Goal: Task Accomplishment & Management: Complete application form

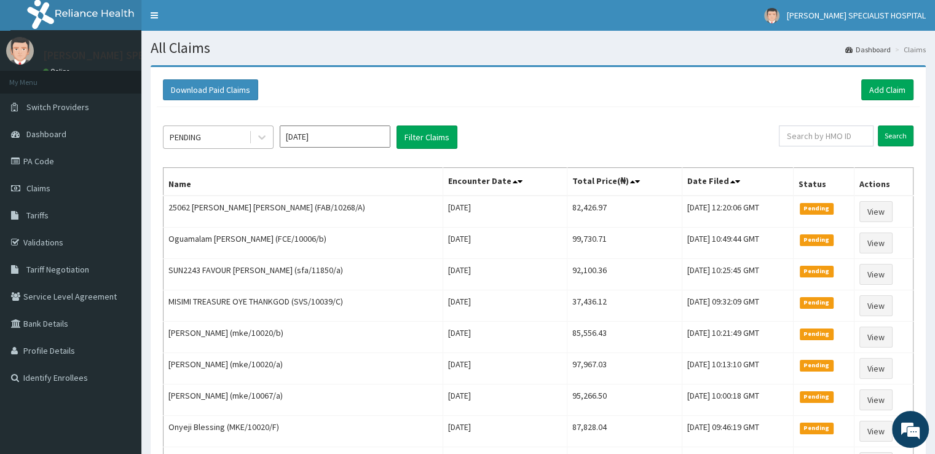
click at [240, 133] on div "PENDING" at bounding box center [205, 137] width 85 height 20
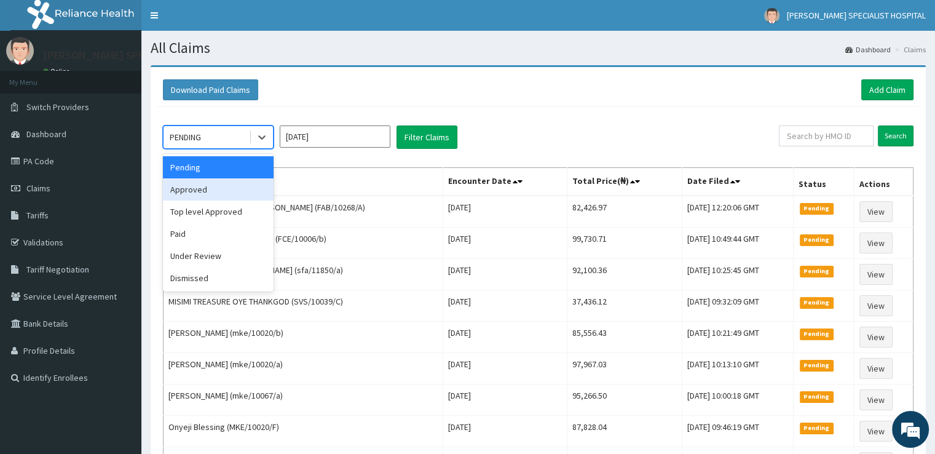
click at [222, 187] on div "Approved" at bounding box center [218, 189] width 111 height 22
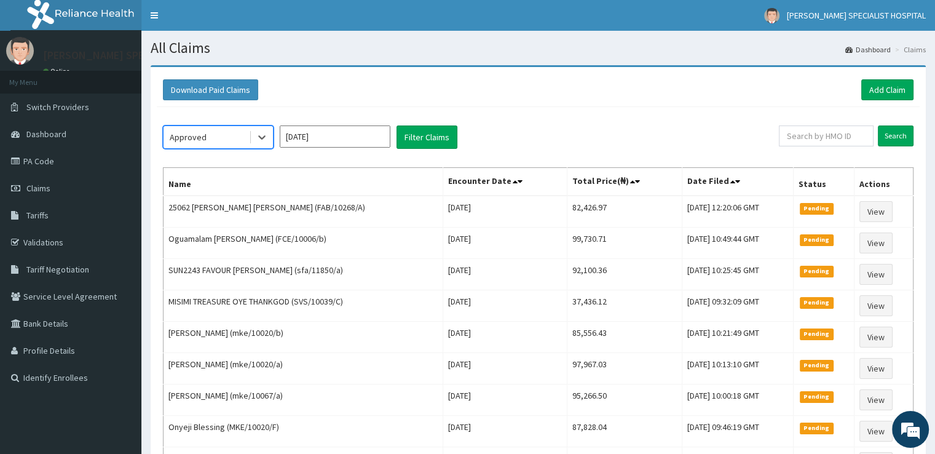
click at [342, 136] on input "Oct 2025" at bounding box center [335, 136] width 111 height 22
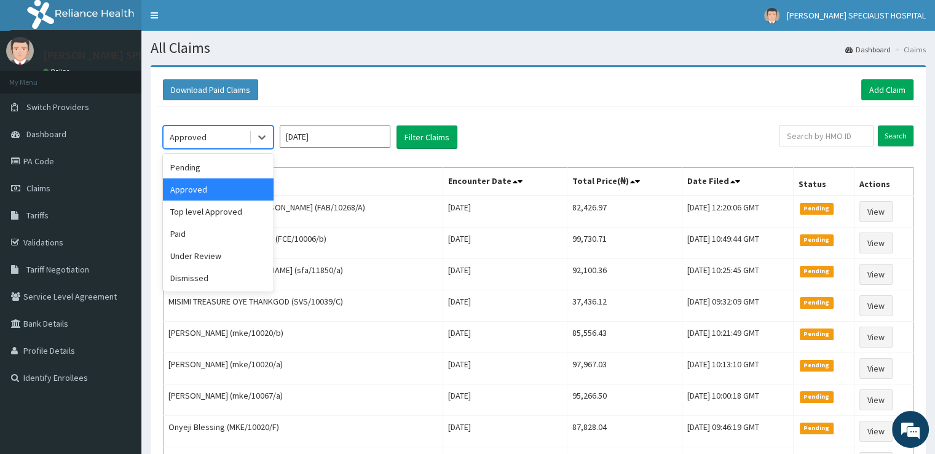
click at [223, 133] on div "Approved" at bounding box center [205, 137] width 85 height 20
click at [200, 237] on div "Paid" at bounding box center [218, 234] width 111 height 22
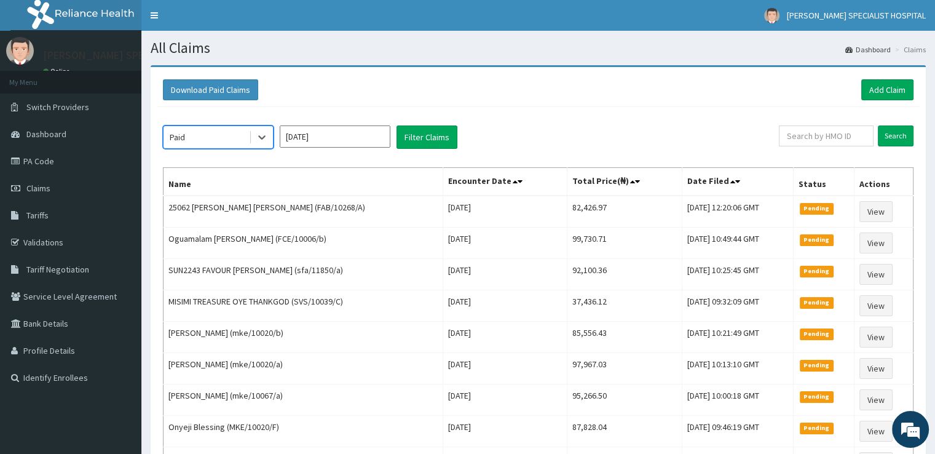
click at [327, 143] on input "[DATE]" at bounding box center [335, 136] width 111 height 22
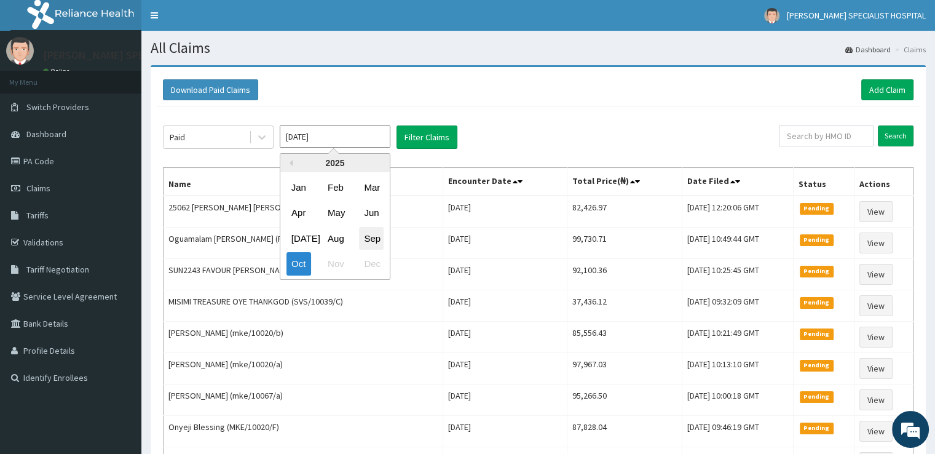
click at [371, 241] on div "Sep" at bounding box center [371, 238] width 25 height 23
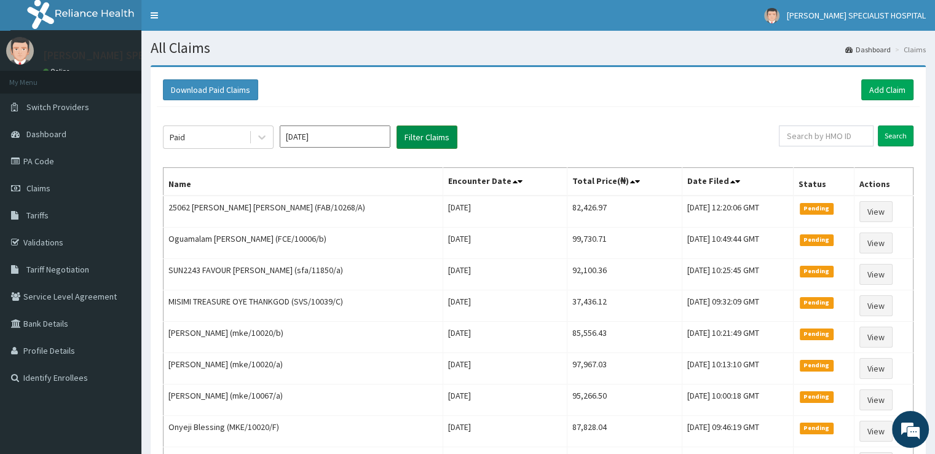
click at [432, 138] on button "Filter Claims" at bounding box center [426, 136] width 61 height 23
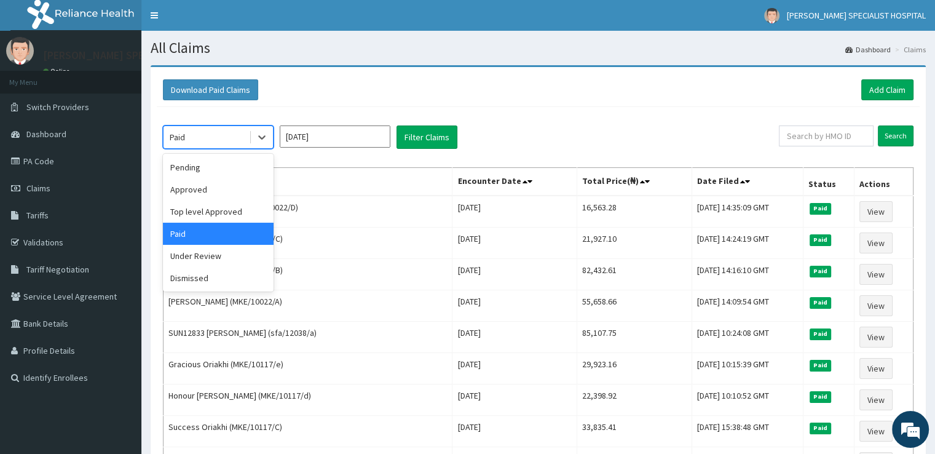
click at [236, 143] on div "Paid" at bounding box center [205, 137] width 85 height 20
click at [204, 195] on div "Approved" at bounding box center [218, 189] width 111 height 22
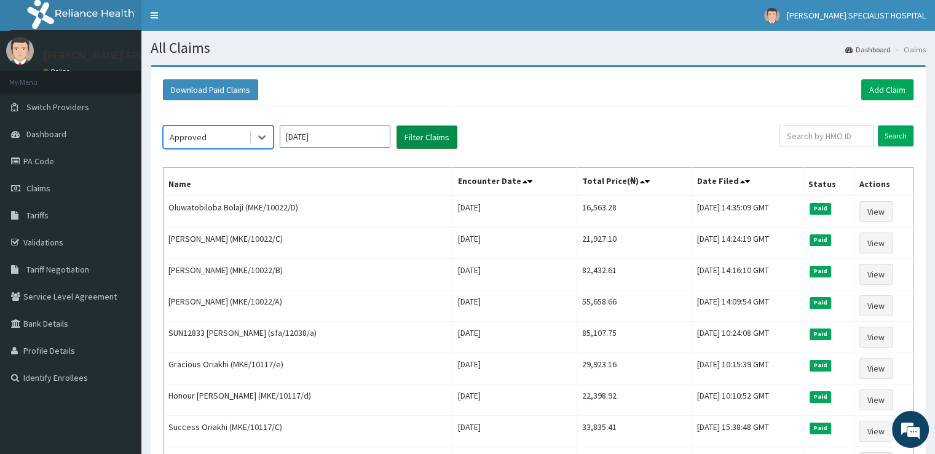
click at [396, 137] on button "Filter Claims" at bounding box center [426, 136] width 61 height 23
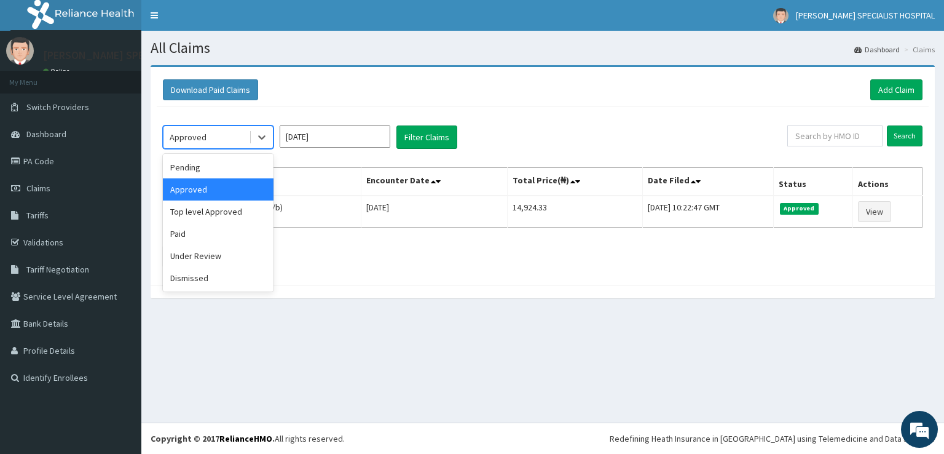
click at [226, 133] on div "Approved" at bounding box center [205, 137] width 85 height 20
click at [244, 162] on div "Pending" at bounding box center [218, 167] width 111 height 22
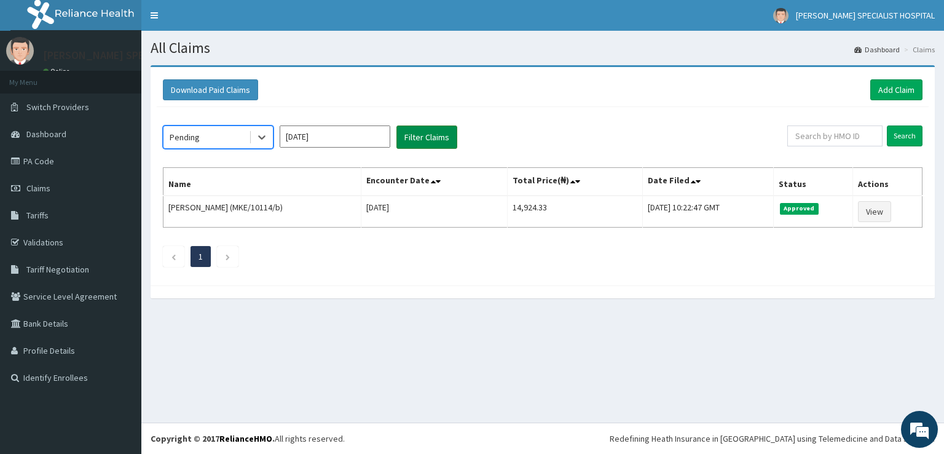
click at [438, 140] on button "Filter Claims" at bounding box center [426, 136] width 61 height 23
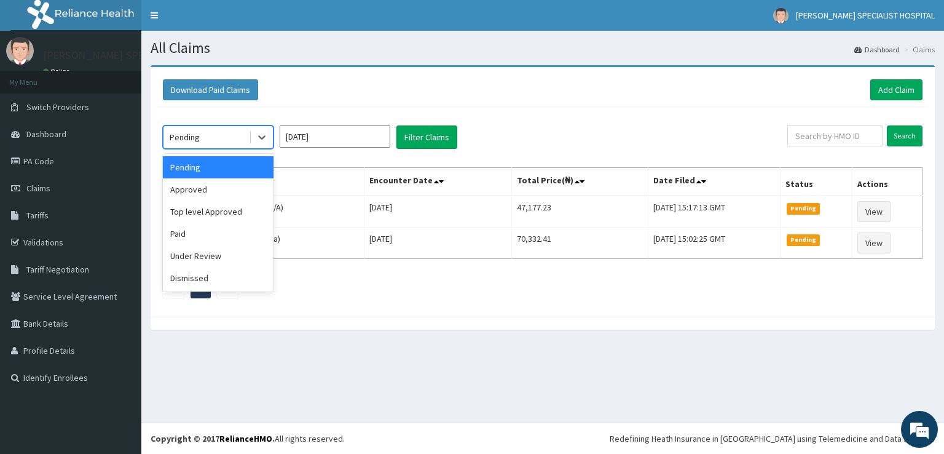
click at [211, 141] on div "Pending" at bounding box center [205, 137] width 85 height 20
click at [198, 234] on div "Paid" at bounding box center [218, 234] width 111 height 22
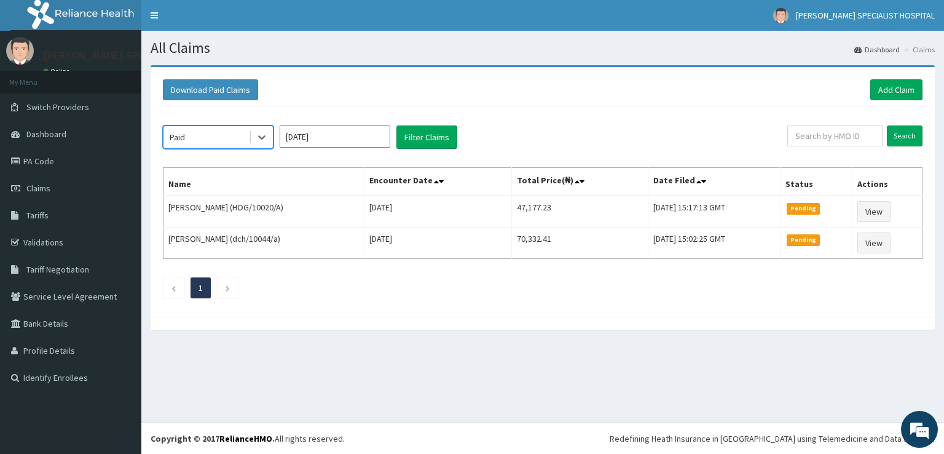
click at [334, 138] on input "Sep 2025" at bounding box center [335, 136] width 111 height 22
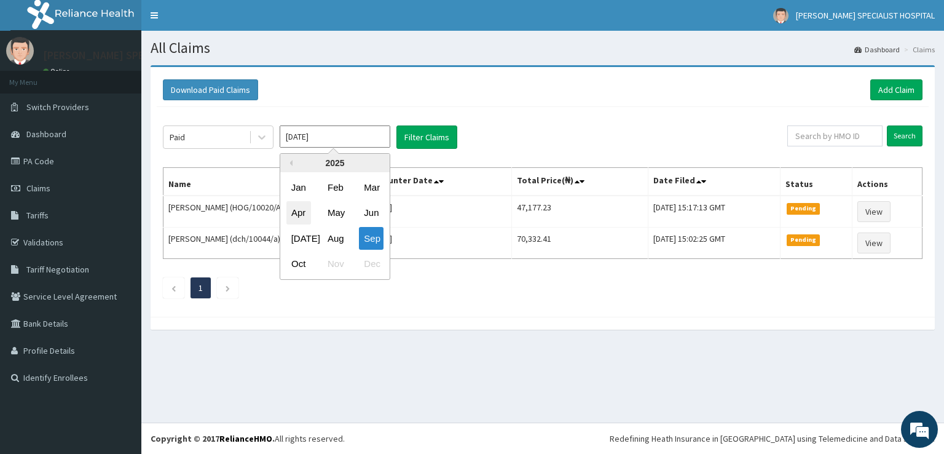
click at [291, 214] on div "Apr" at bounding box center [298, 213] width 25 height 23
type input "Apr 2025"
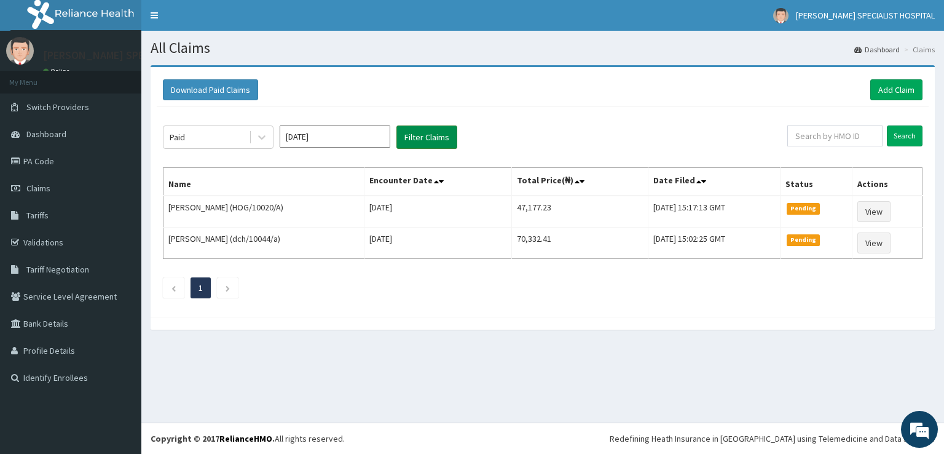
click at [451, 131] on button "Filter Claims" at bounding box center [426, 136] width 61 height 23
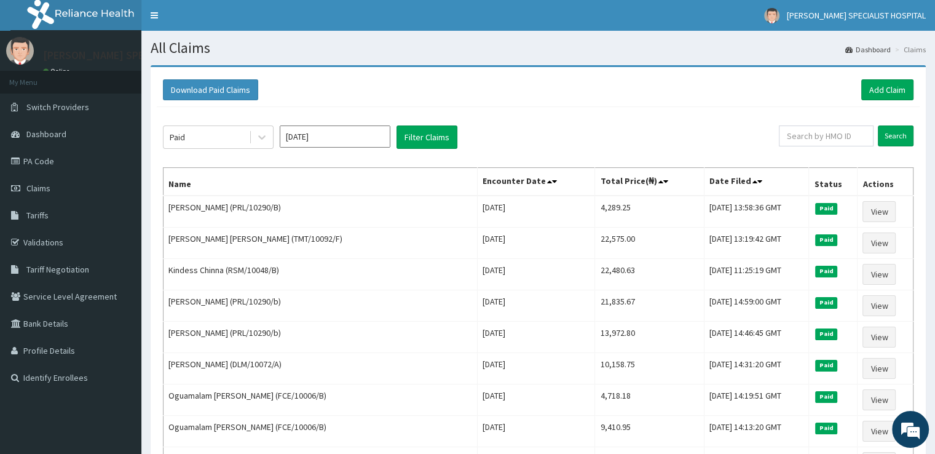
click at [497, 132] on div "Paid Apr 2025 Filter Claims" at bounding box center [471, 136] width 616 height 23
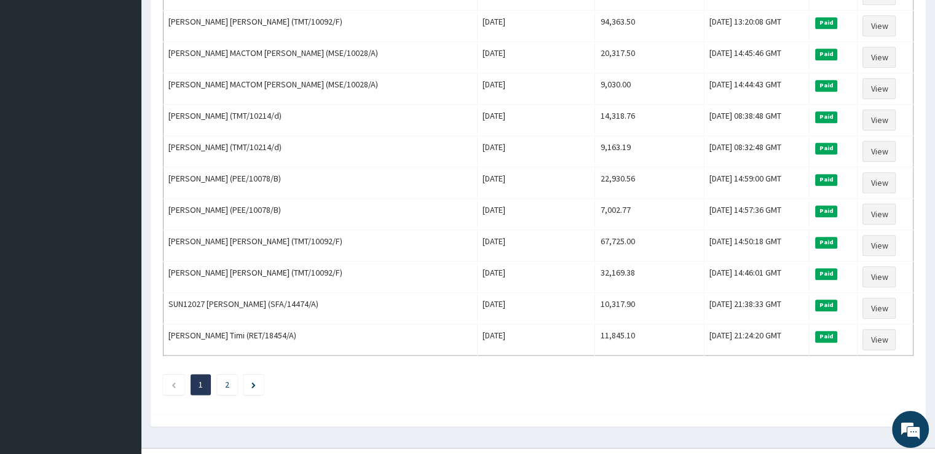
scroll to position [1414, 0]
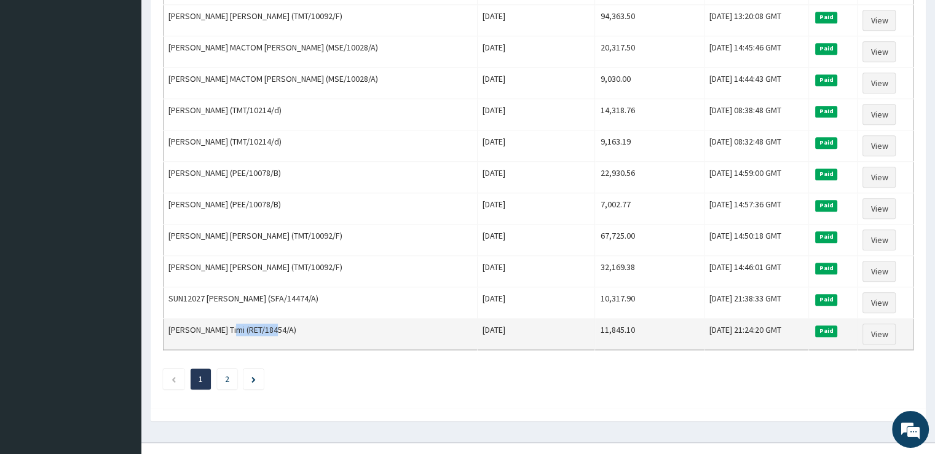
drag, startPoint x: 223, startPoint y: 309, endPoint x: 269, endPoint y: 312, distance: 45.6
click at [269, 318] on td "Fransisca Timi (RET/18454/A)" at bounding box center [320, 333] width 314 height 31
copy td "RET/18454/A"
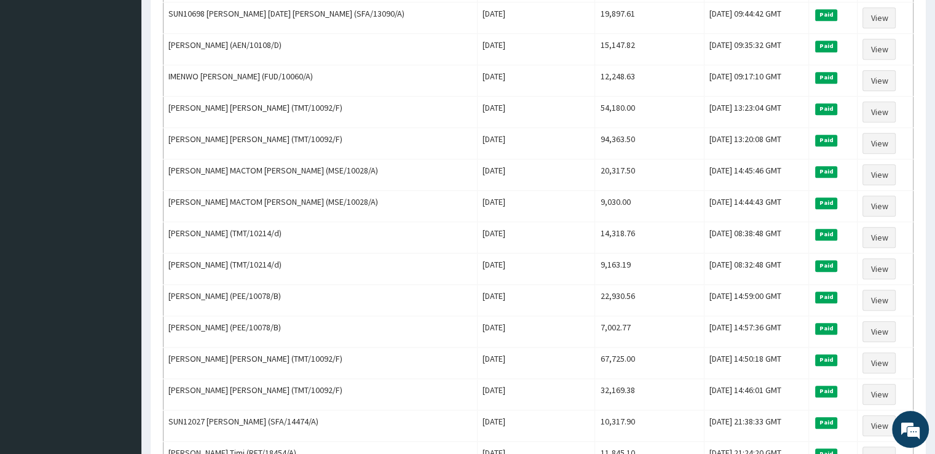
scroll to position [1266, 0]
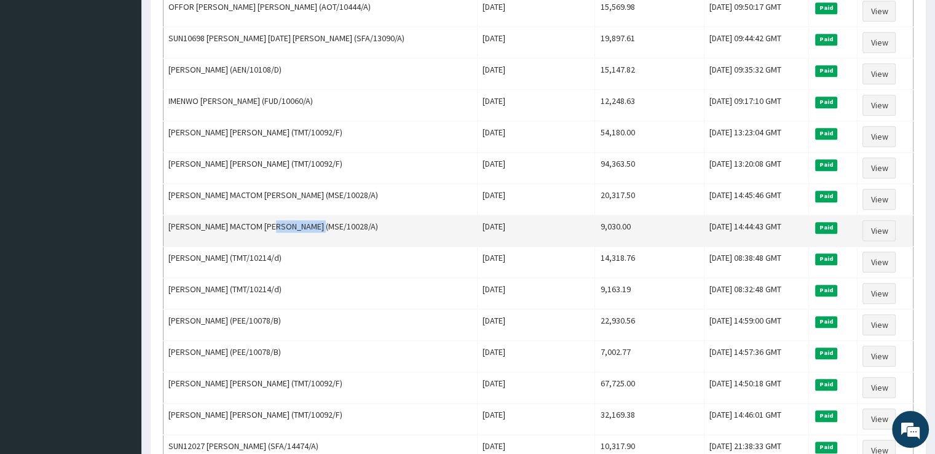
drag, startPoint x: 274, startPoint y: 208, endPoint x: 320, endPoint y: 208, distance: 46.1
click at [320, 215] on td "ISAIAH MACTOM HUMPHREY (MSE/10028/A)" at bounding box center [320, 230] width 314 height 31
copy td "MSE/10028/A"
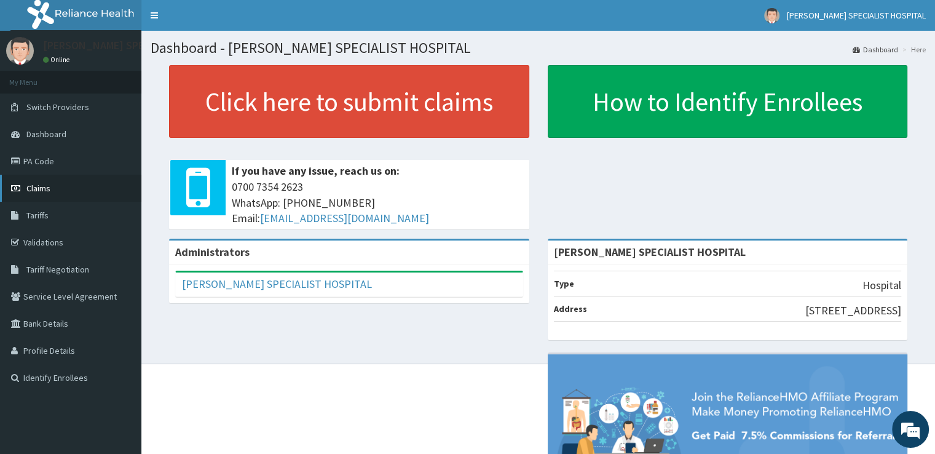
click at [79, 194] on link "Claims" at bounding box center [70, 188] width 141 height 27
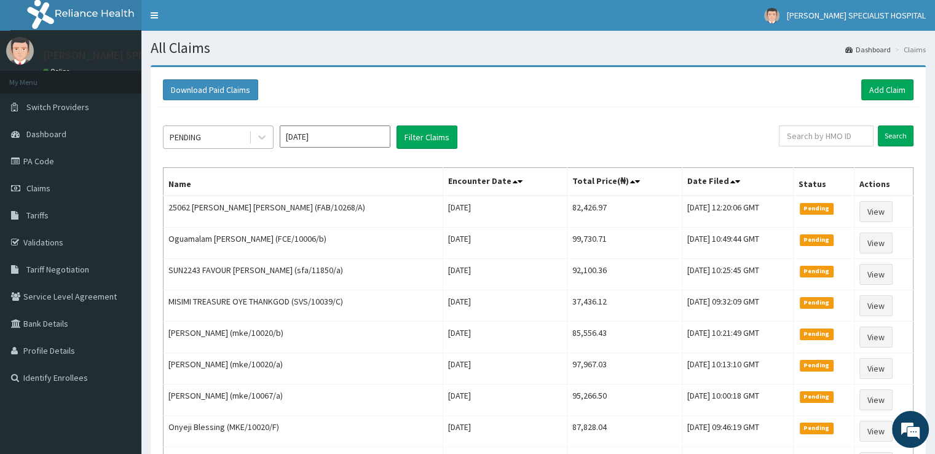
click at [224, 141] on div "PENDING" at bounding box center [205, 137] width 85 height 20
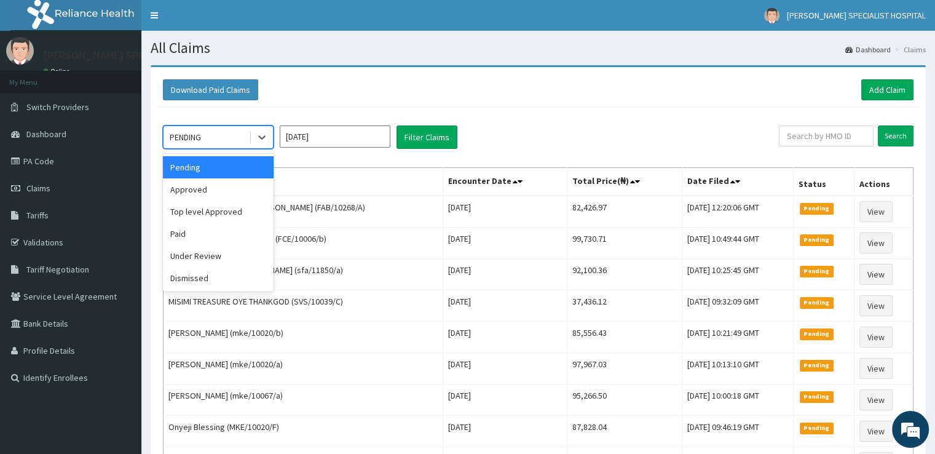
click at [216, 192] on div "Approved" at bounding box center [218, 189] width 111 height 22
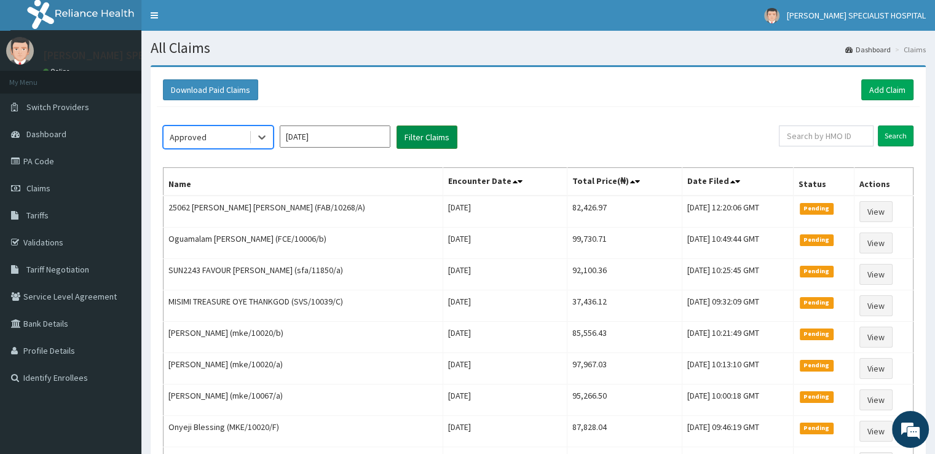
click at [430, 140] on button "Filter Claims" at bounding box center [426, 136] width 61 height 23
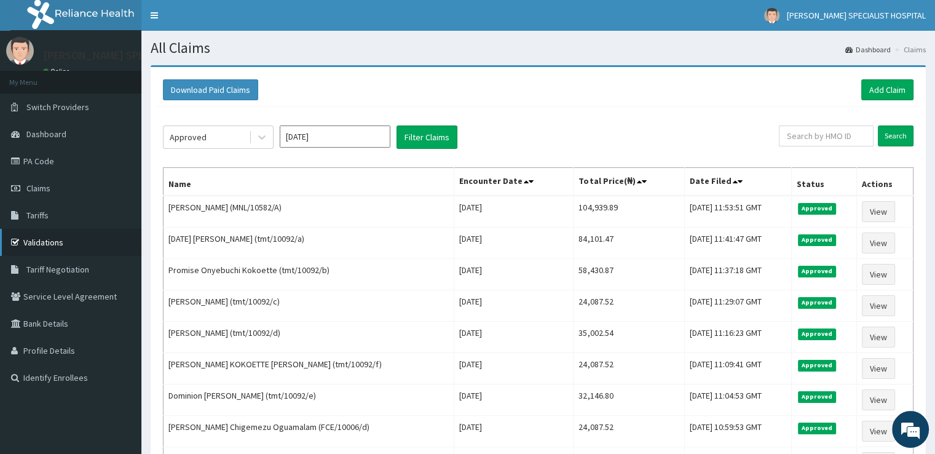
click at [76, 240] on link "Validations" at bounding box center [70, 242] width 141 height 27
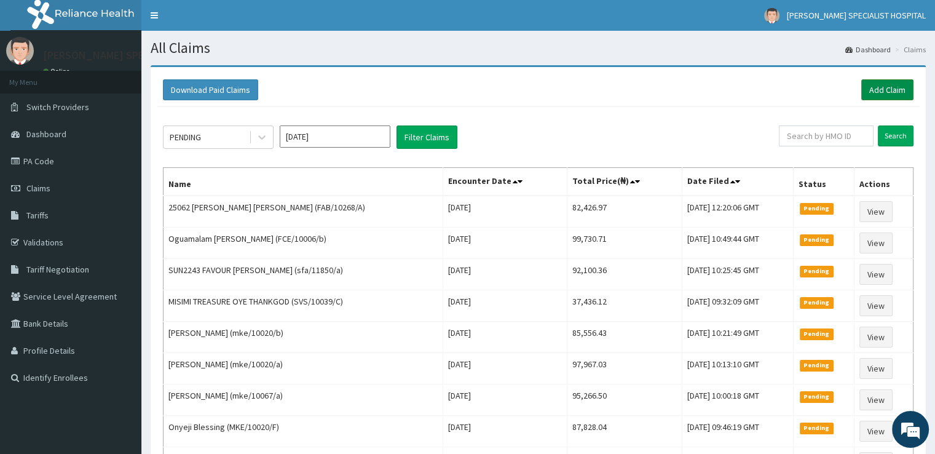
click at [899, 82] on link "Add Claim" at bounding box center [887, 89] width 52 height 21
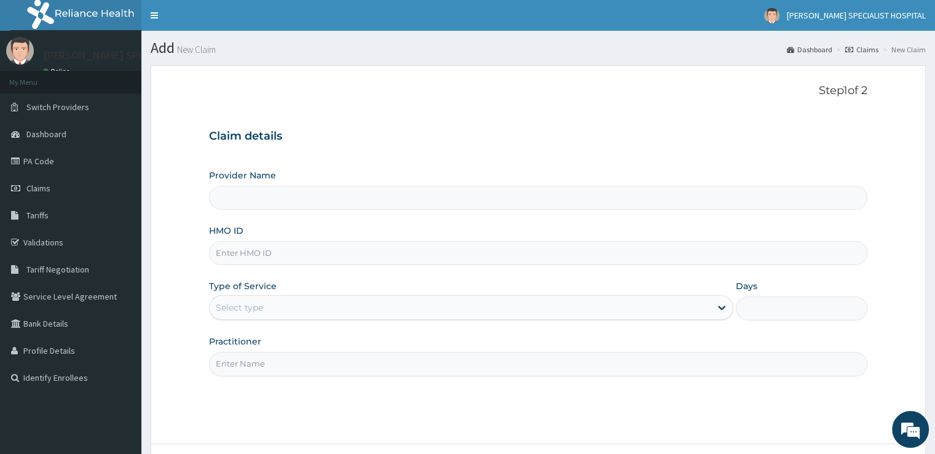
click at [283, 259] on input "HMO ID" at bounding box center [538, 253] width 658 height 24
type input "[PERSON_NAME] SPECIALIST HOSPITAL"
paste input "MSE/10028/A"
type input "MSE/10028/A"
click at [248, 305] on div "Select type" at bounding box center [239, 307] width 47 height 12
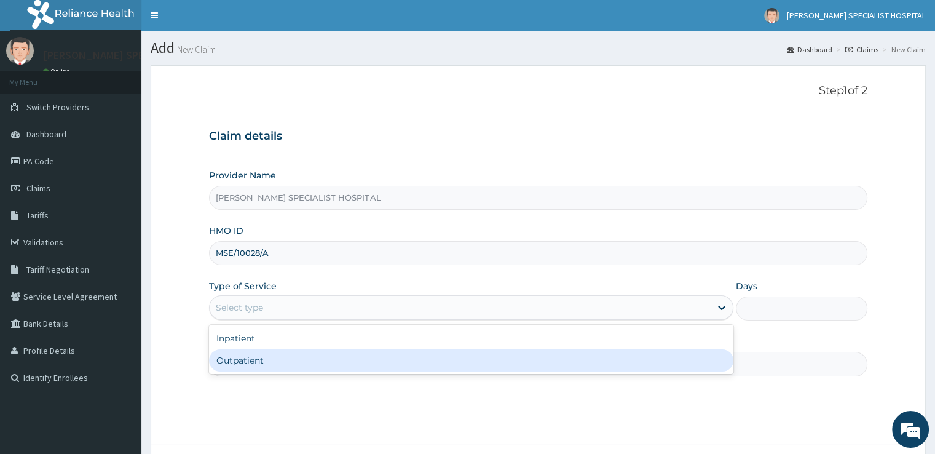
click at [236, 362] on div "Outpatient" at bounding box center [471, 360] width 524 height 22
type input "1"
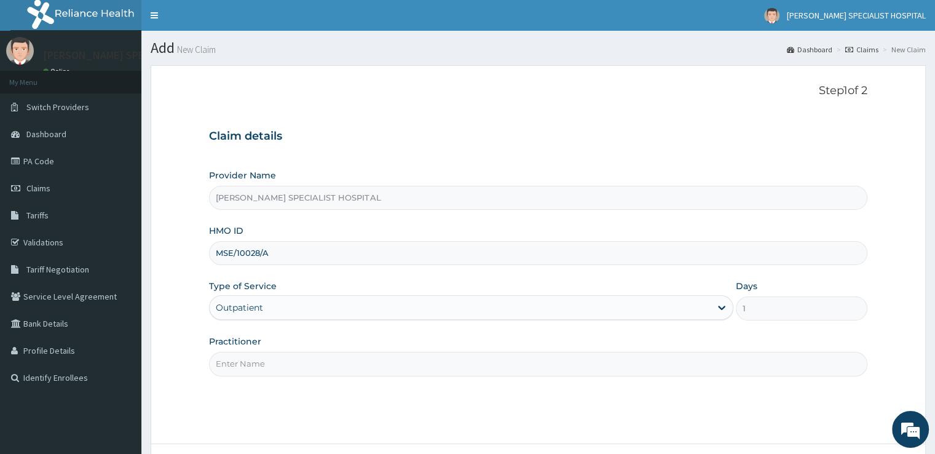
click at [272, 366] on input "Practitioner" at bounding box center [538, 364] width 658 height 24
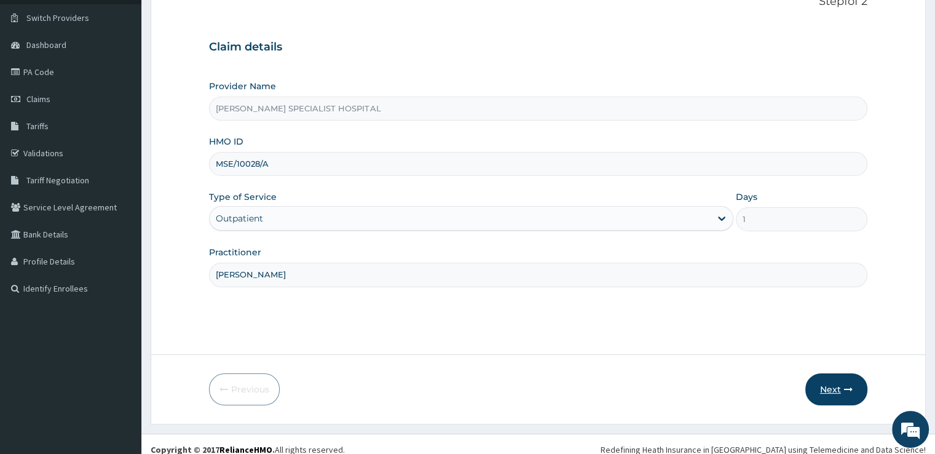
scroll to position [100, 0]
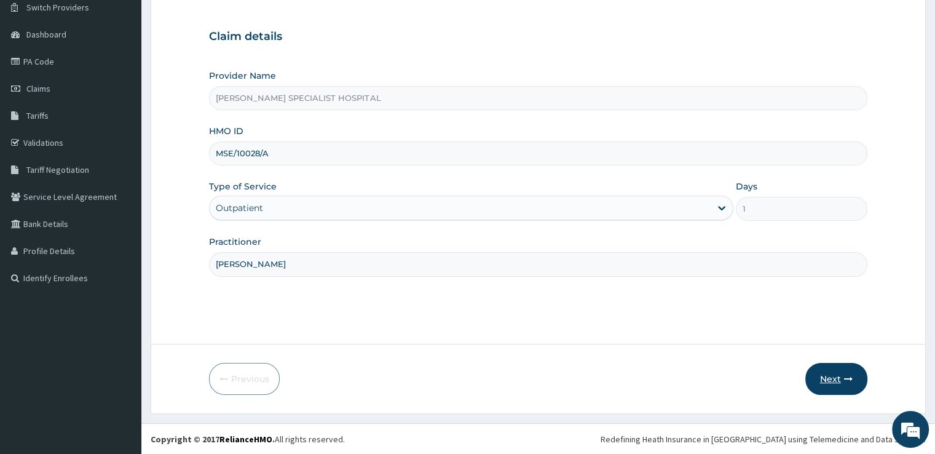
type input "[PERSON_NAME]"
click at [846, 381] on icon "button" at bounding box center [848, 378] width 9 height 9
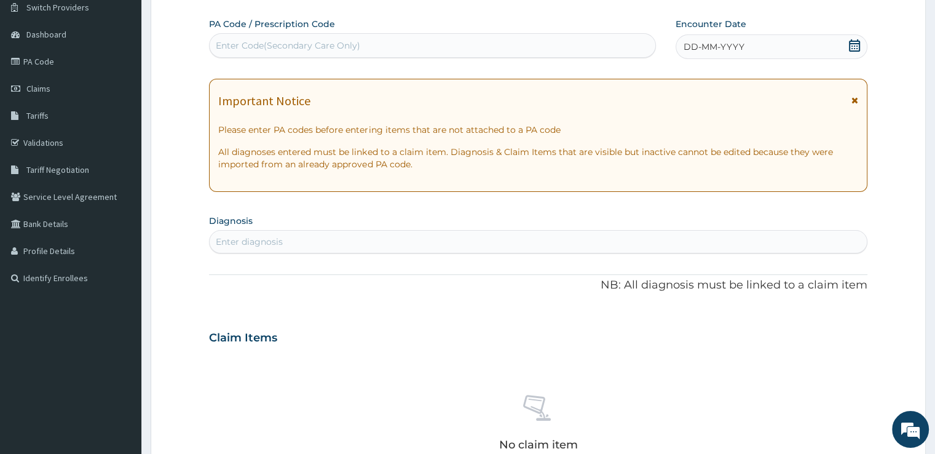
click at [853, 39] on icon at bounding box center [854, 45] width 12 height 12
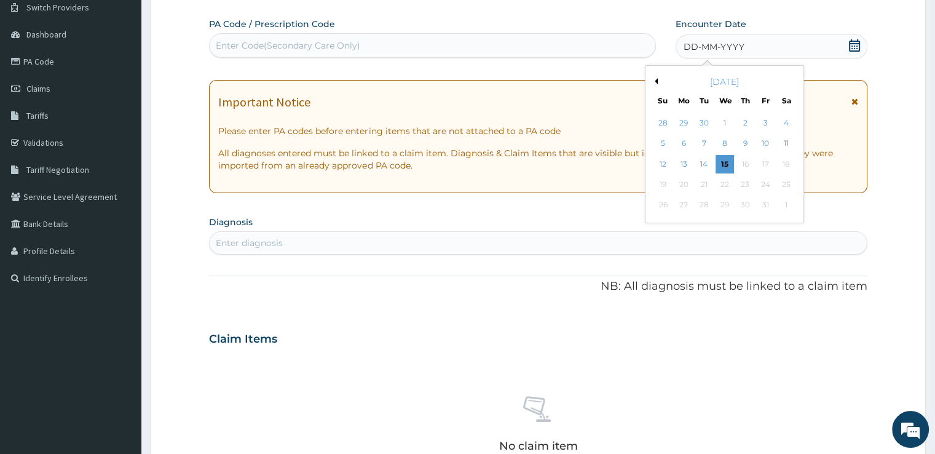
click at [853, 39] on icon at bounding box center [854, 45] width 12 height 12
click at [728, 162] on div "15" at bounding box center [724, 164] width 18 height 18
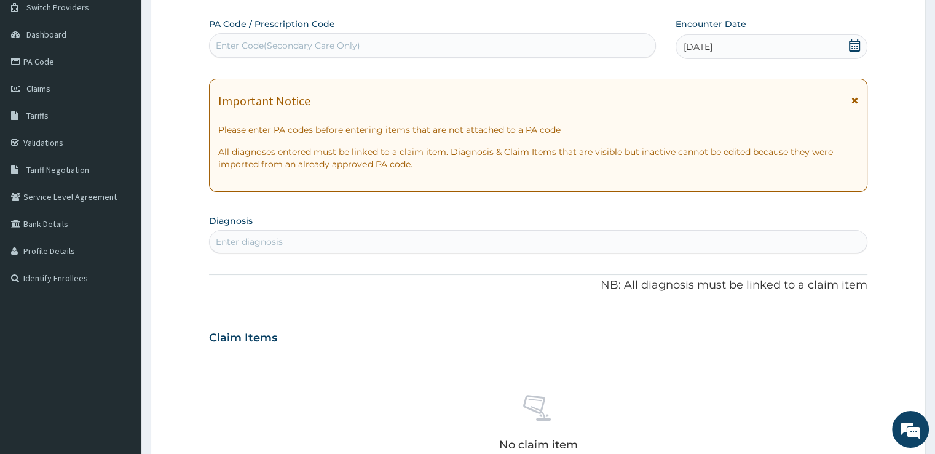
click at [415, 235] on div "Enter diagnosis" at bounding box center [538, 242] width 656 height 20
click at [401, 249] on div "Enter diagnosis" at bounding box center [538, 242] width 656 height 20
type input "malaria"
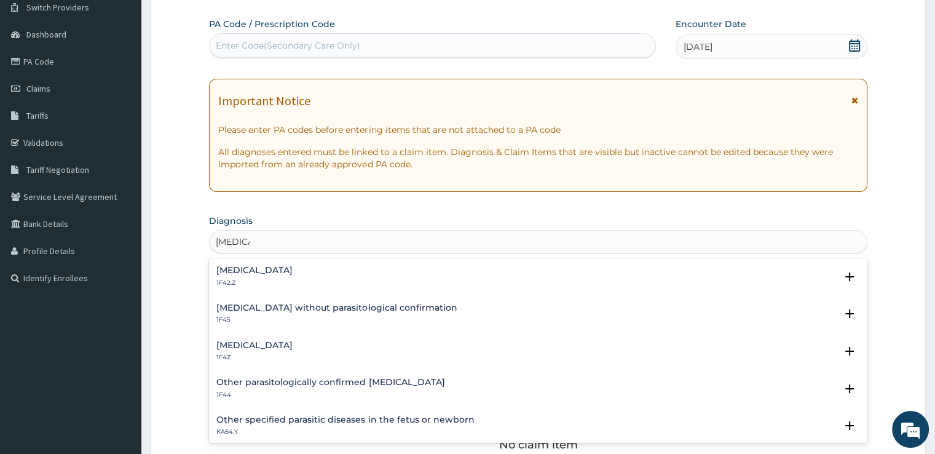
click at [248, 342] on h4 "Malaria, unspecified" at bounding box center [254, 345] width 76 height 9
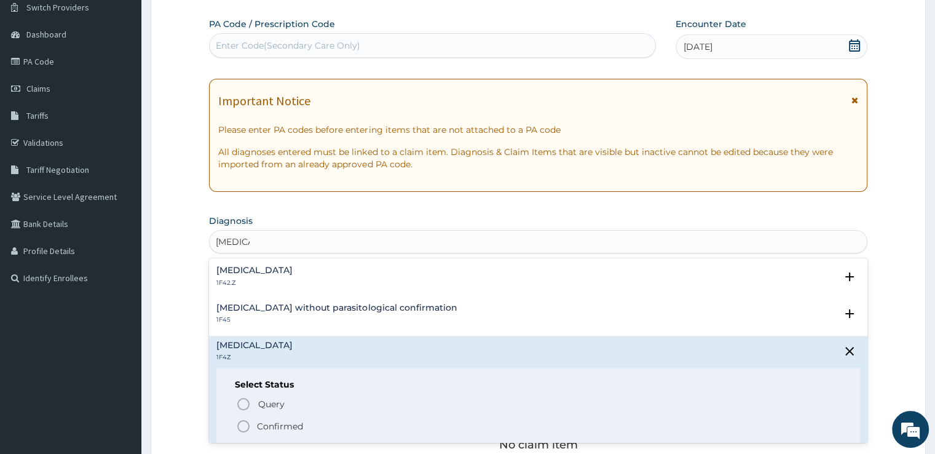
click at [242, 432] on icon "status option filled" at bounding box center [243, 426] width 15 height 15
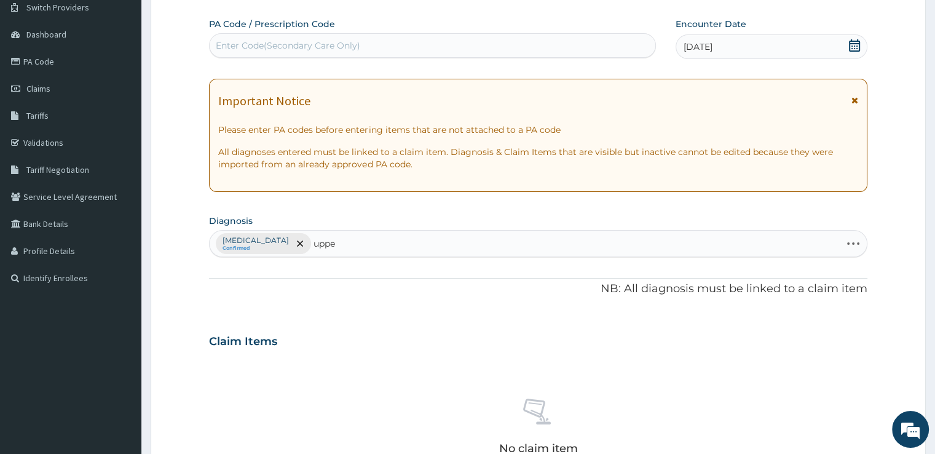
type input "upper"
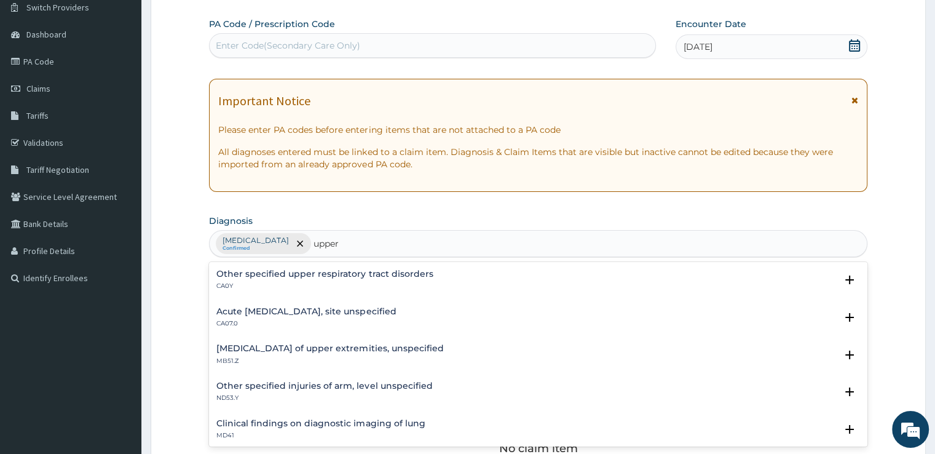
click at [246, 326] on p "CA07.0" at bounding box center [305, 323] width 179 height 9
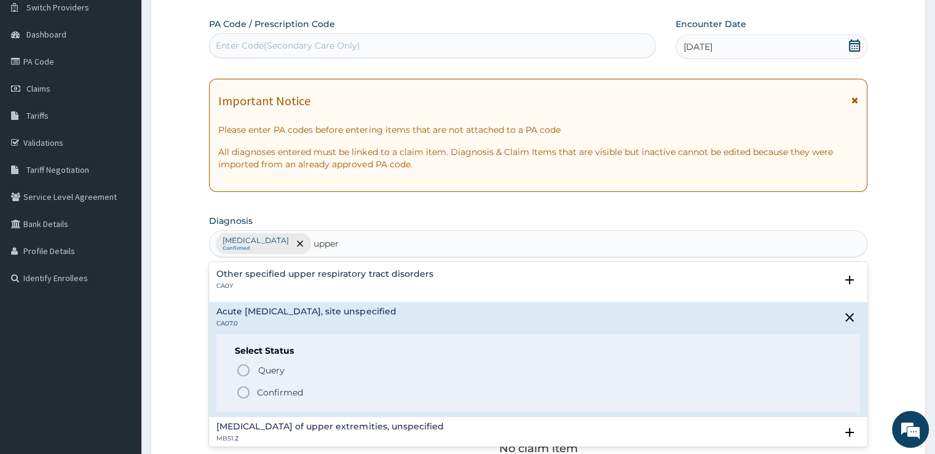
click at [243, 388] on icon "status option filled" at bounding box center [243, 392] width 15 height 15
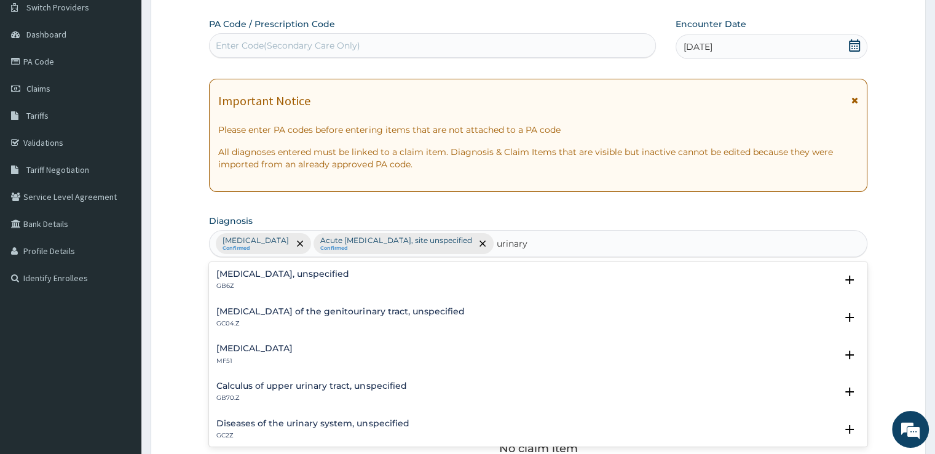
scroll to position [161, 0]
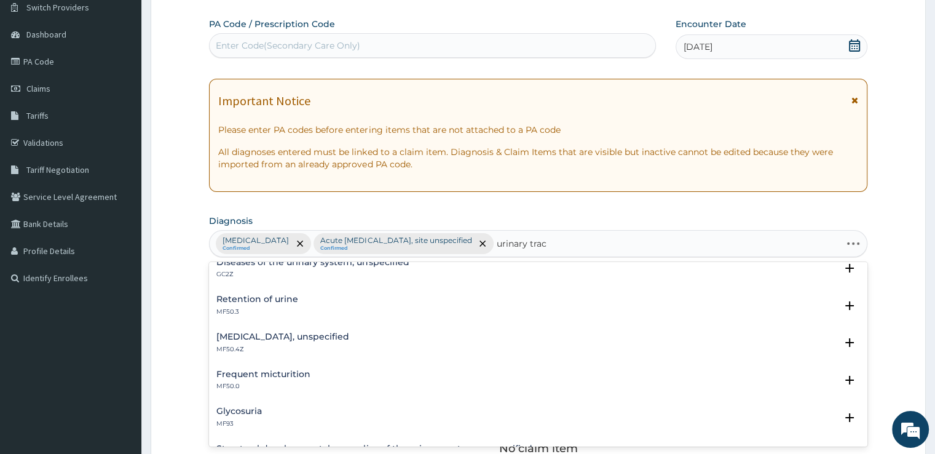
type input "urinary tract"
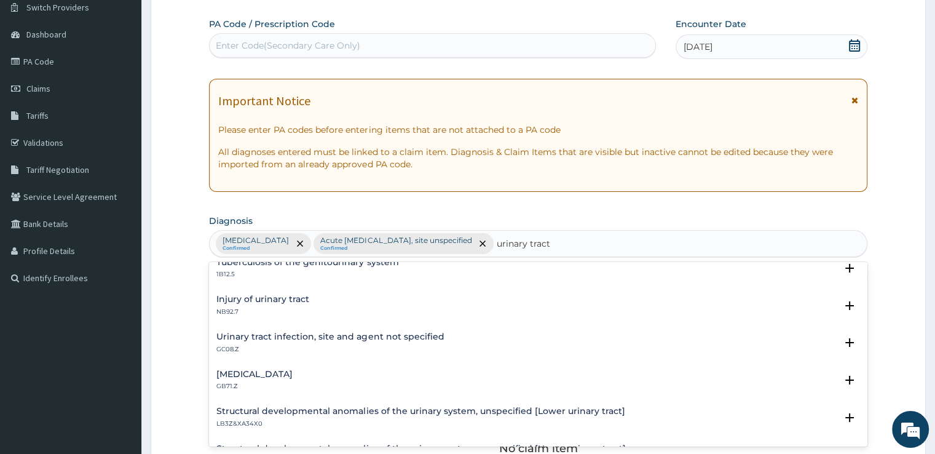
click at [268, 355] on div "Urinary tract infection, site and agent not specified GC08.Z Select Status Quer…" at bounding box center [537, 346] width 643 height 28
click at [268, 340] on h4 "Urinary tract infection, site and agent not specified" at bounding box center [329, 336] width 227 height 9
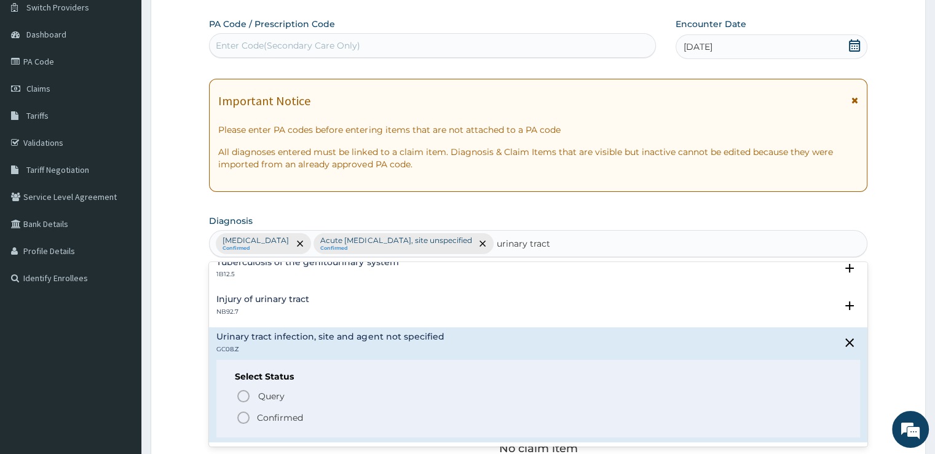
click at [246, 412] on circle "status option filled" at bounding box center [243, 417] width 11 height 11
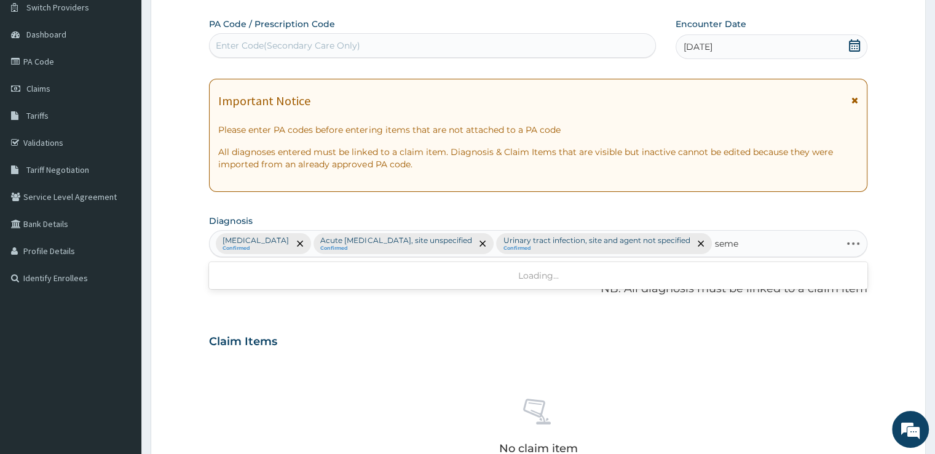
type input "semen"
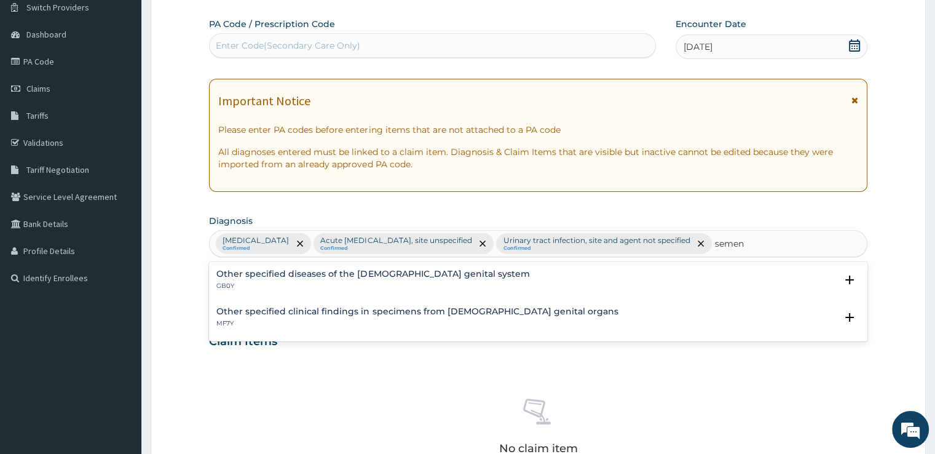
click at [325, 316] on div "Other specified clinical findings in specimens from male genital organs MF7Y" at bounding box center [416, 318] width 401 height 22
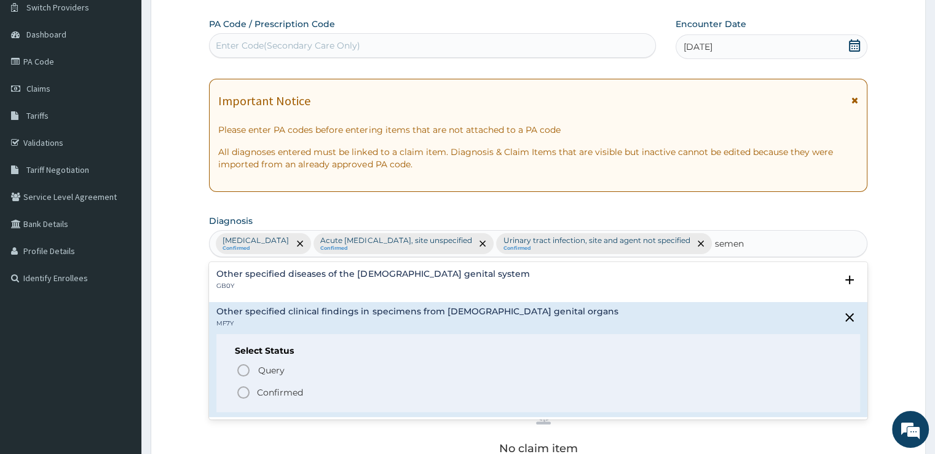
click at [241, 398] on icon "status option filled" at bounding box center [243, 392] width 15 height 15
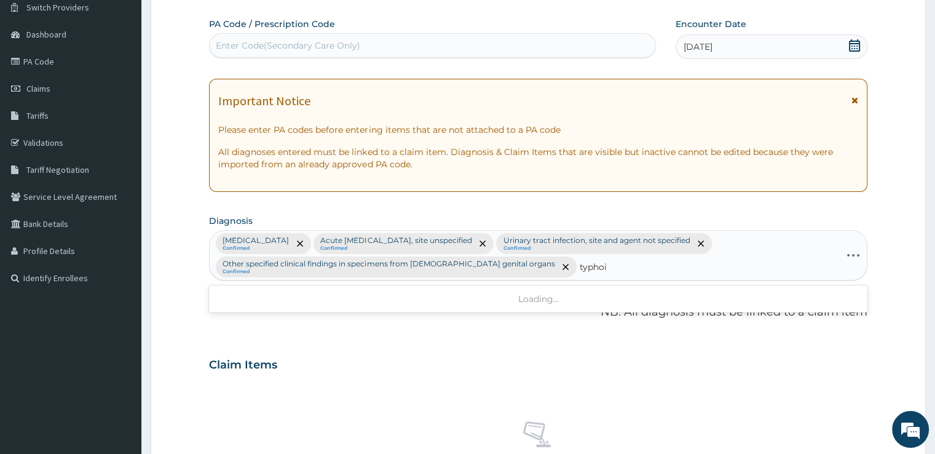
type input "typhoid"
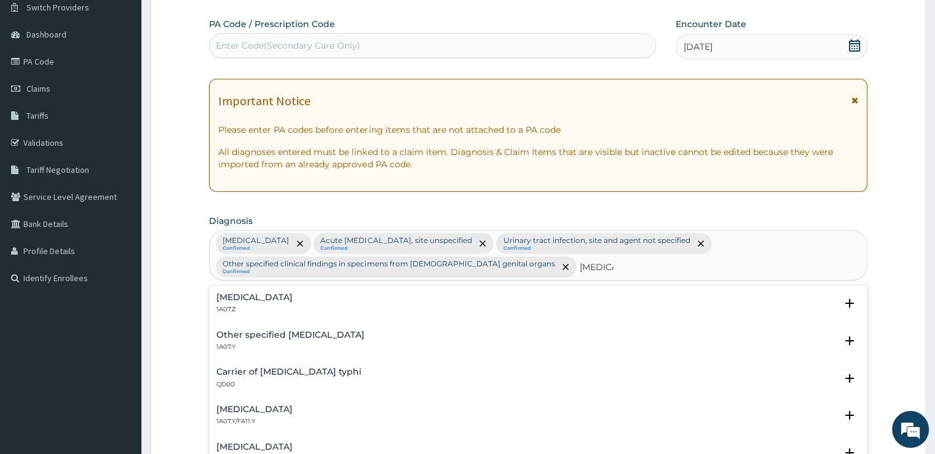
click at [264, 297] on h4 "Typhoid fever, unspecified" at bounding box center [254, 297] width 76 height 9
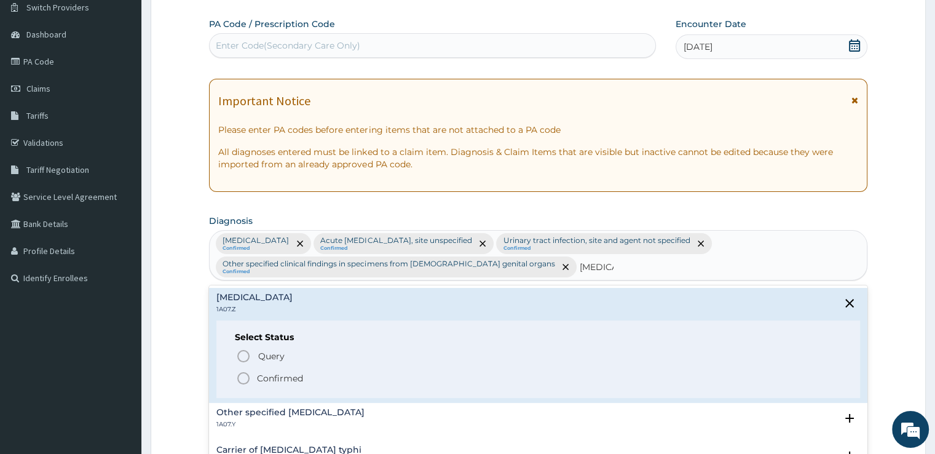
click at [238, 374] on circle "status option filled" at bounding box center [243, 377] width 11 height 11
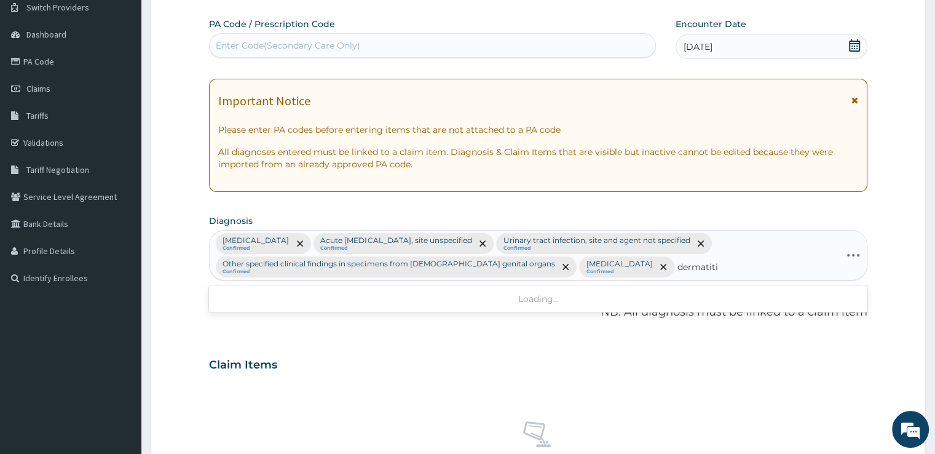
type input "dermatitis"
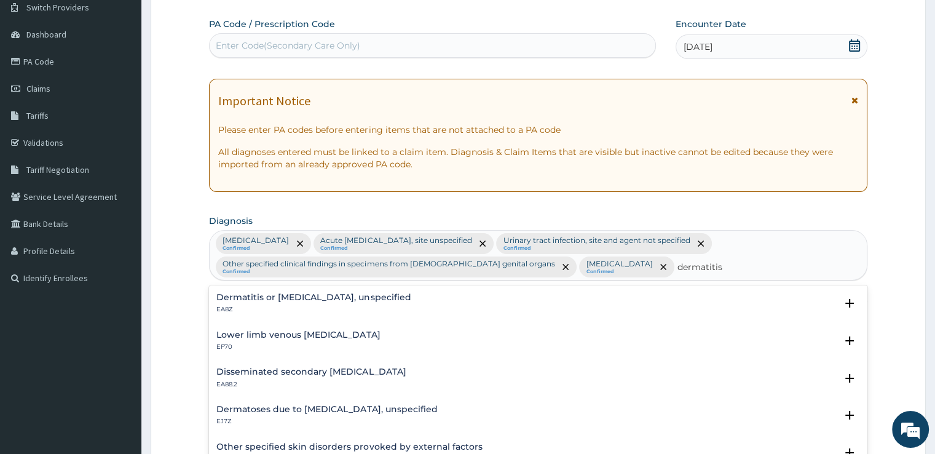
click at [266, 305] on p "EA8Z" at bounding box center [313, 309] width 194 height 9
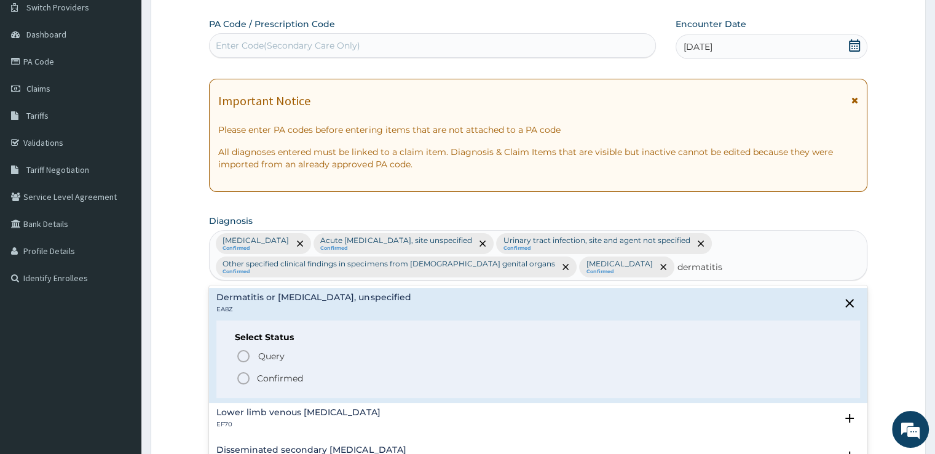
click at [243, 379] on icon "status option filled" at bounding box center [243, 378] width 15 height 15
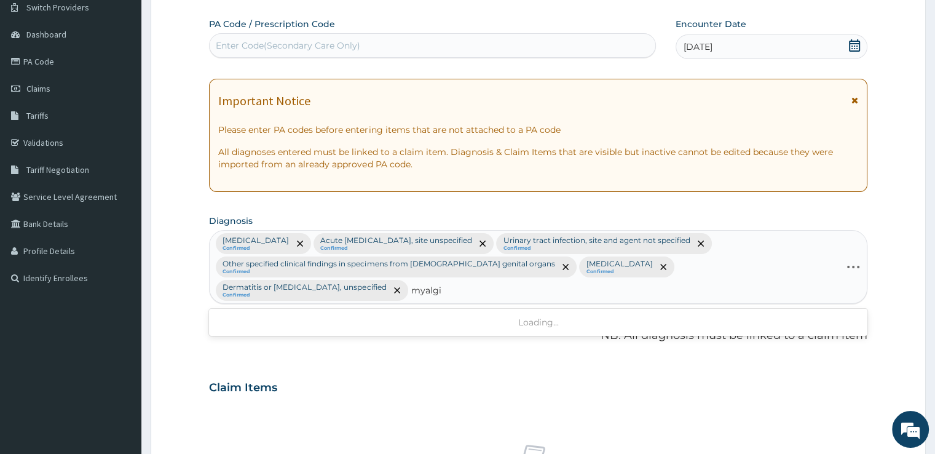
type input "myalgia"
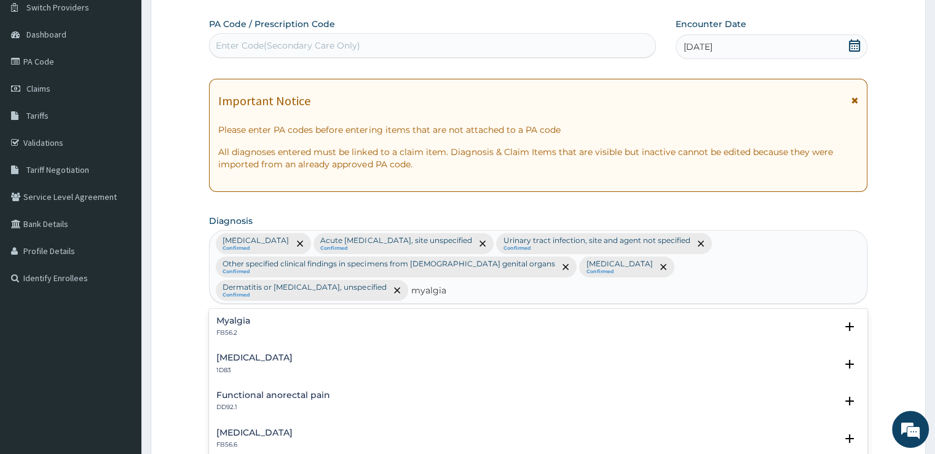
click at [243, 316] on h4 "Myalgia" at bounding box center [233, 320] width 34 height 9
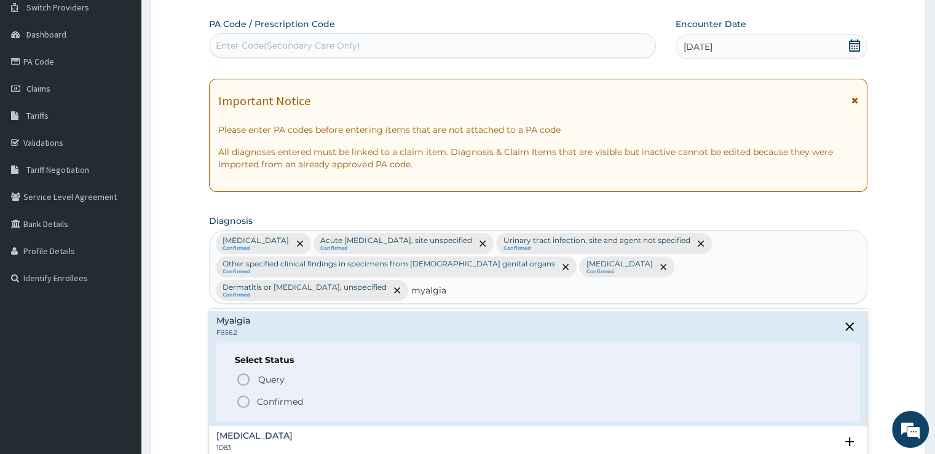
click at [243, 387] on div "Select Status Query Query covers suspected (?), Keep in view (kiv), Ruled out (…" at bounding box center [537, 382] width 643 height 78
click at [243, 394] on icon "status option filled" at bounding box center [243, 401] width 15 height 15
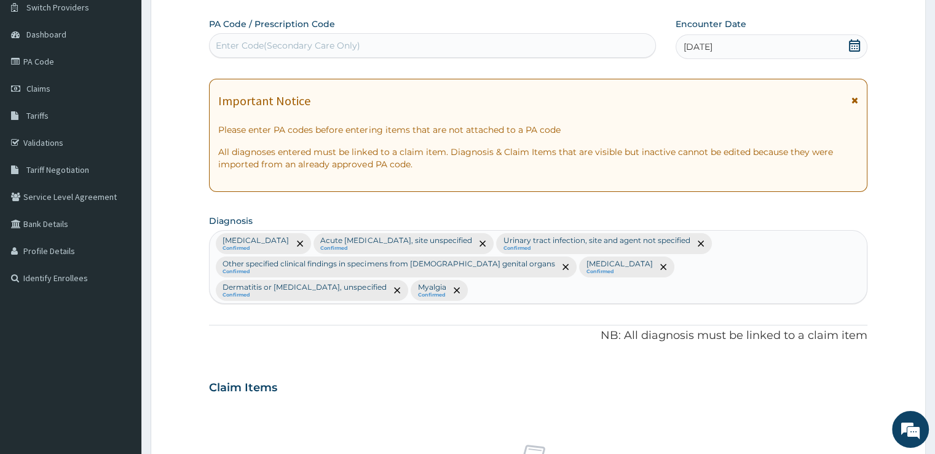
drag, startPoint x: 918, startPoint y: 379, endPoint x: 943, endPoint y: 372, distance: 26.1
click at [934, 372] on html "R EL Toggle navigation BEULAH SPECIALIST HOSPITAL BEULAH SPECIALIST HOSPITAL - …" at bounding box center [467, 366] width 935 height 932
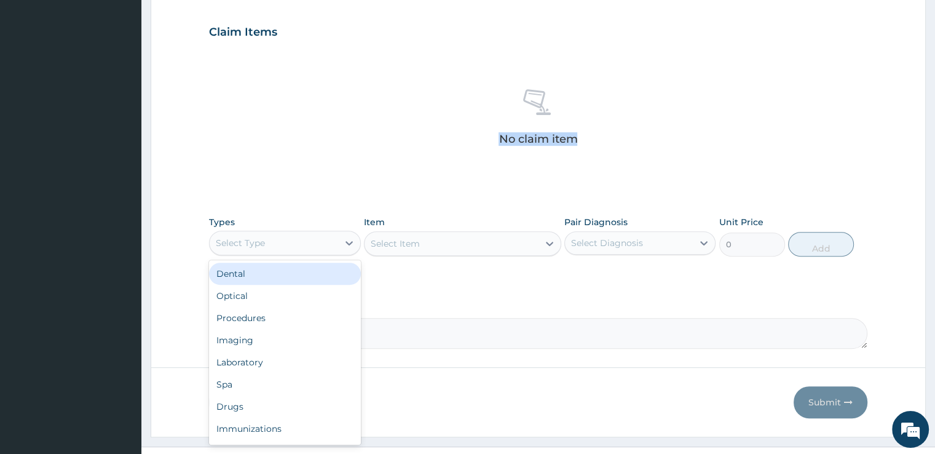
click at [329, 230] on div "Select Type" at bounding box center [284, 242] width 151 height 25
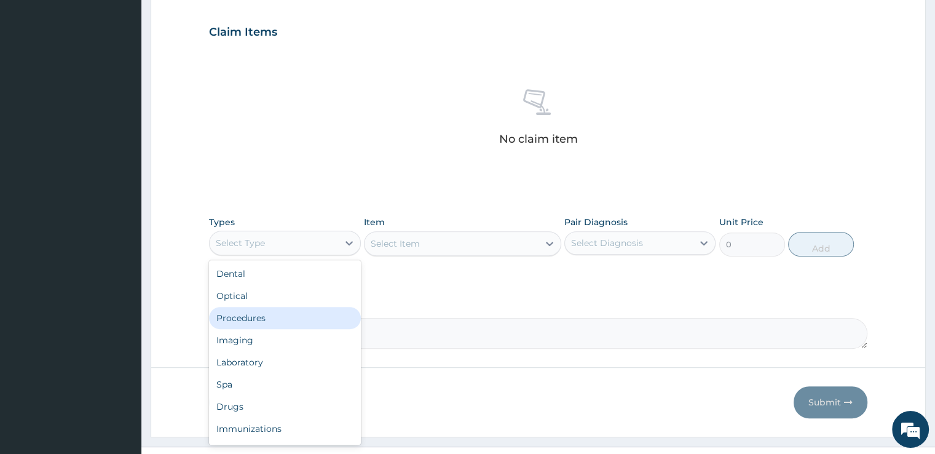
click at [264, 307] on div "Procedures" at bounding box center [284, 318] width 151 height 22
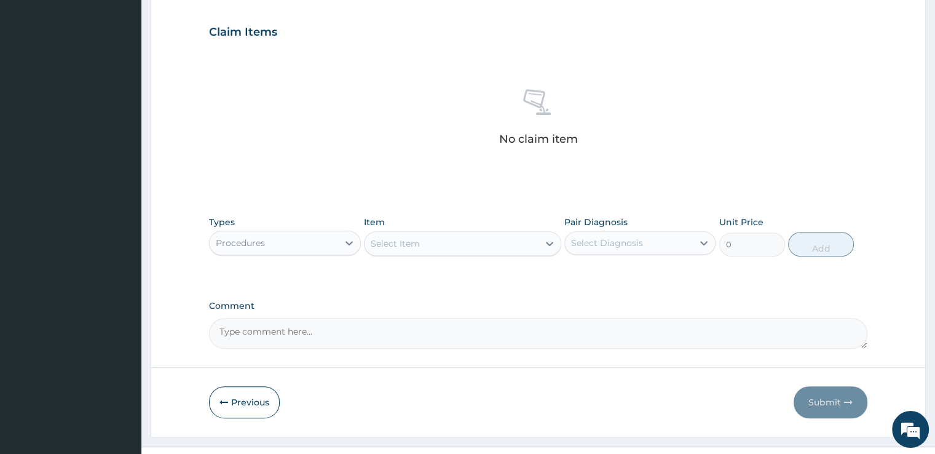
click at [462, 234] on div "Select Item" at bounding box center [451, 244] width 174 height 20
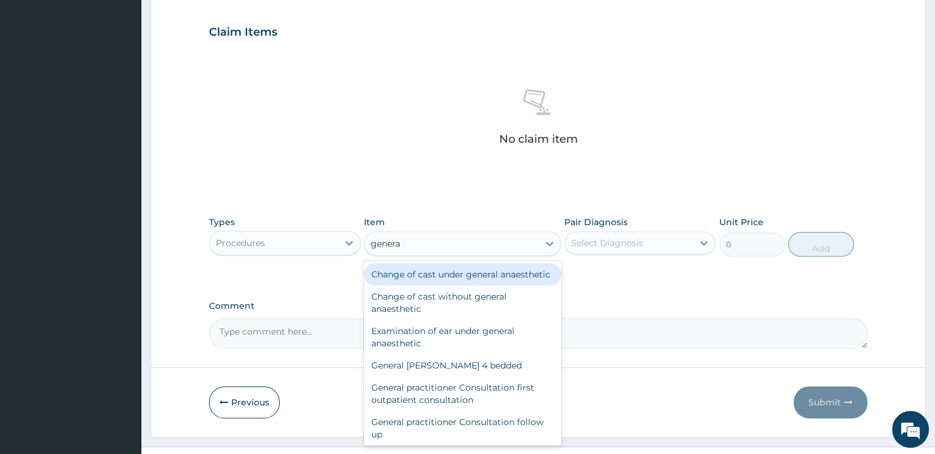
type input "general"
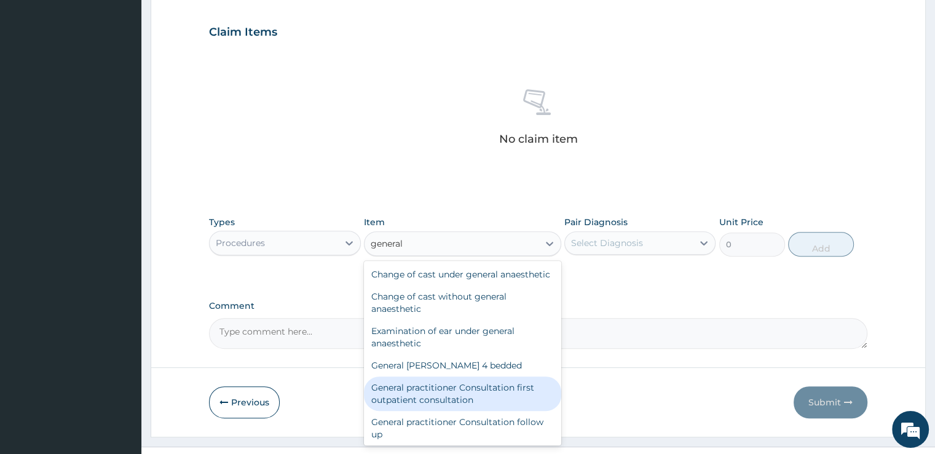
click at [423, 382] on div "General practitioner Consultation first outpatient consultation" at bounding box center [462, 393] width 197 height 34
type input "3724.875"
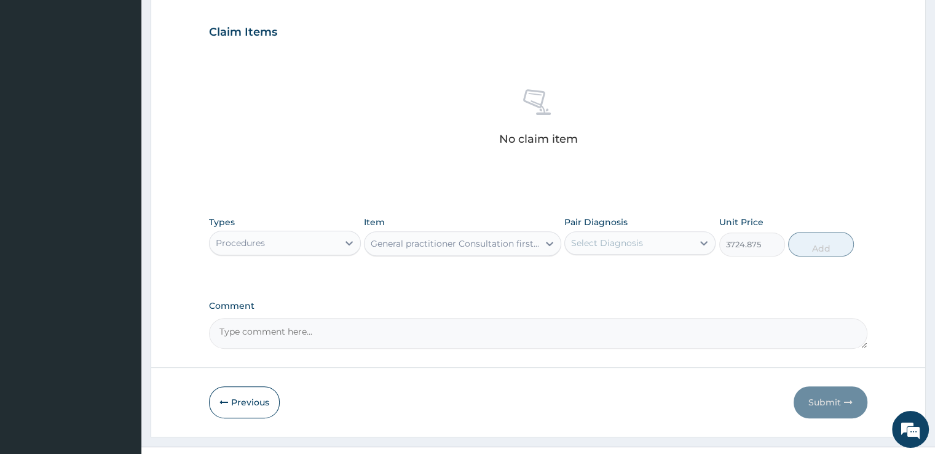
click at [667, 233] on div "Select Diagnosis" at bounding box center [629, 243] width 128 height 20
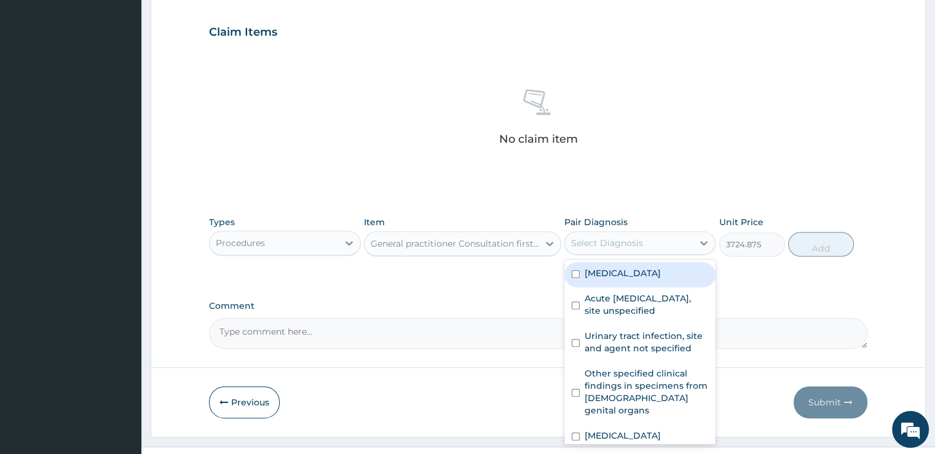
click at [632, 267] on label "Malaria, unspecified" at bounding box center [623, 273] width 76 height 12
checkbox input "true"
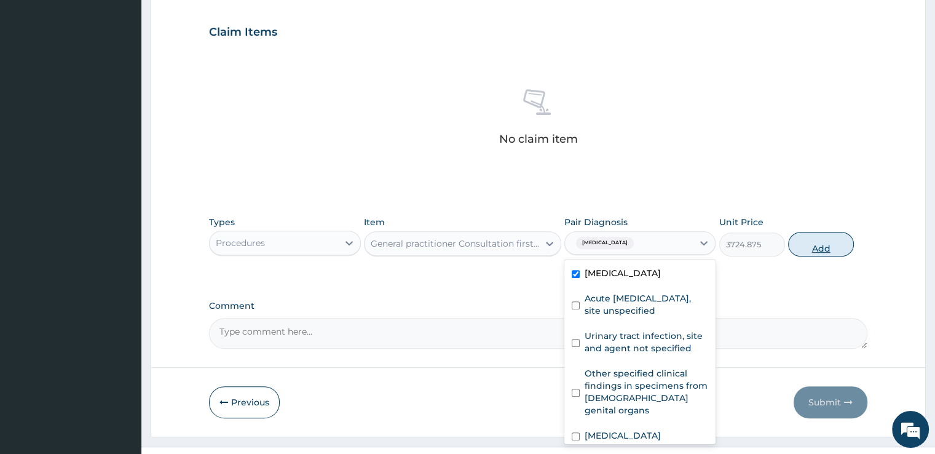
click at [822, 232] on button "Add" at bounding box center [821, 244] width 66 height 25
type input "0"
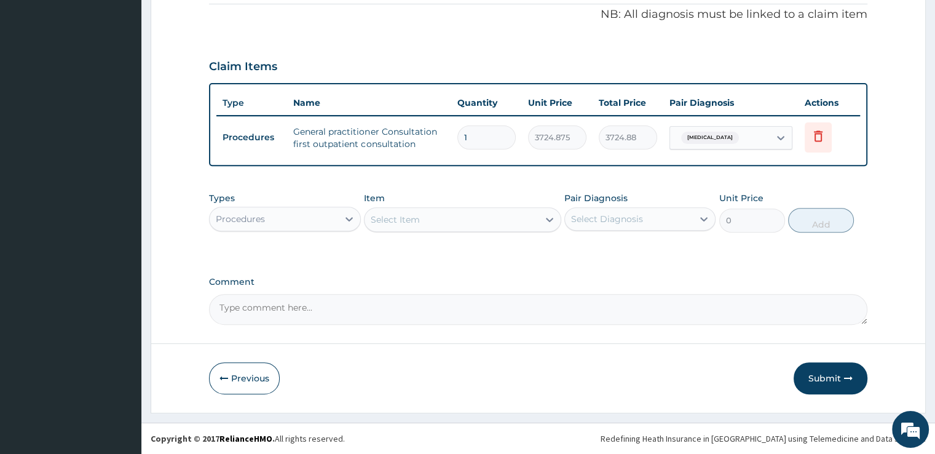
scroll to position [396, 0]
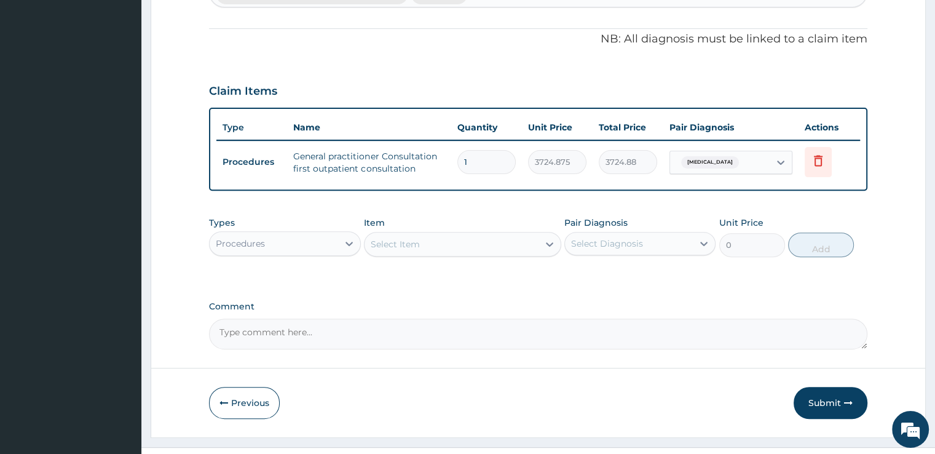
click at [302, 234] on div "Procedures" at bounding box center [274, 244] width 128 height 20
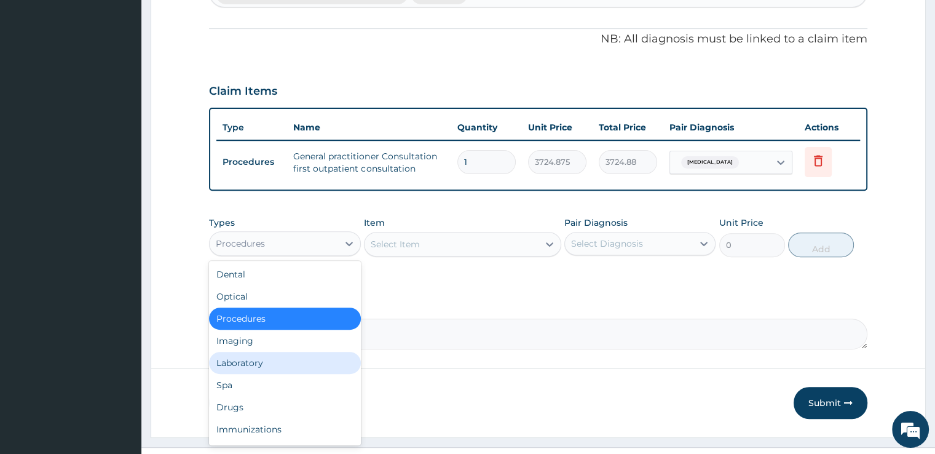
click at [256, 352] on div "Laboratory" at bounding box center [284, 363] width 151 height 22
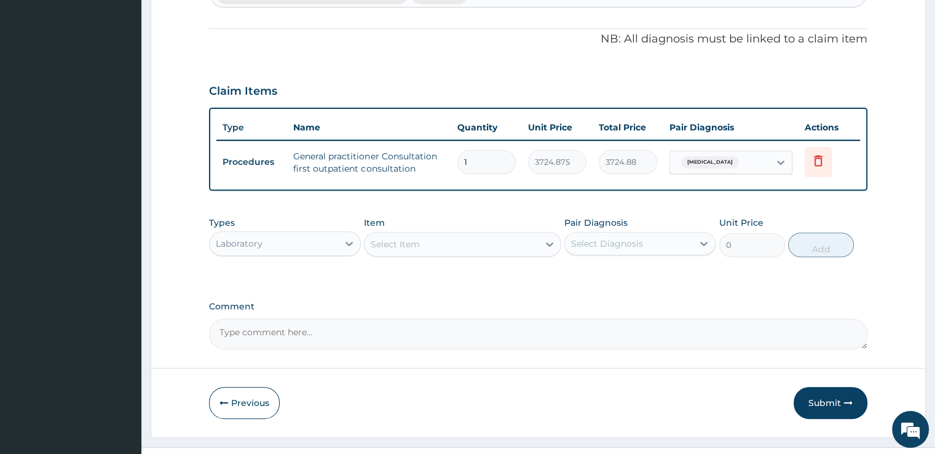
click at [471, 234] on div "Select Item" at bounding box center [451, 244] width 174 height 20
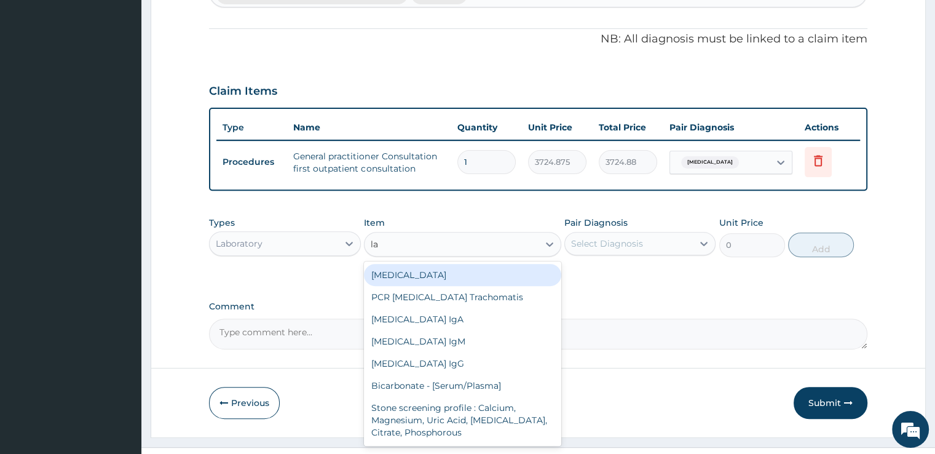
type input "l"
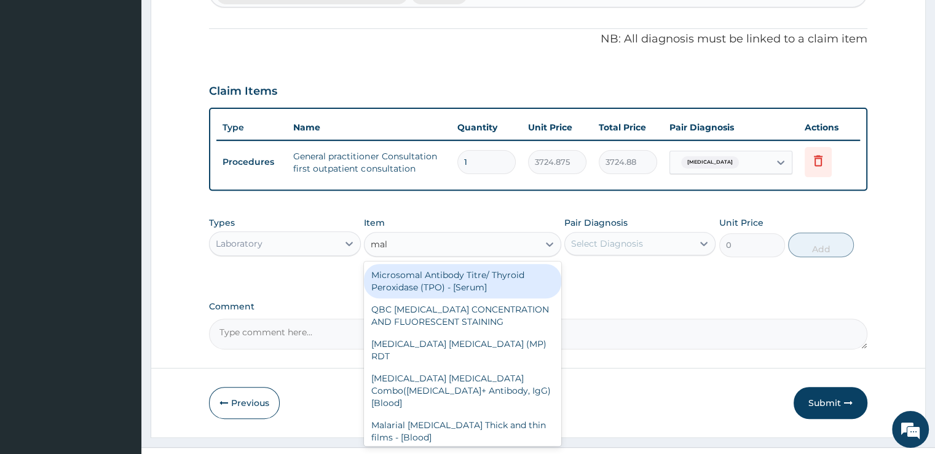
type input "mala"
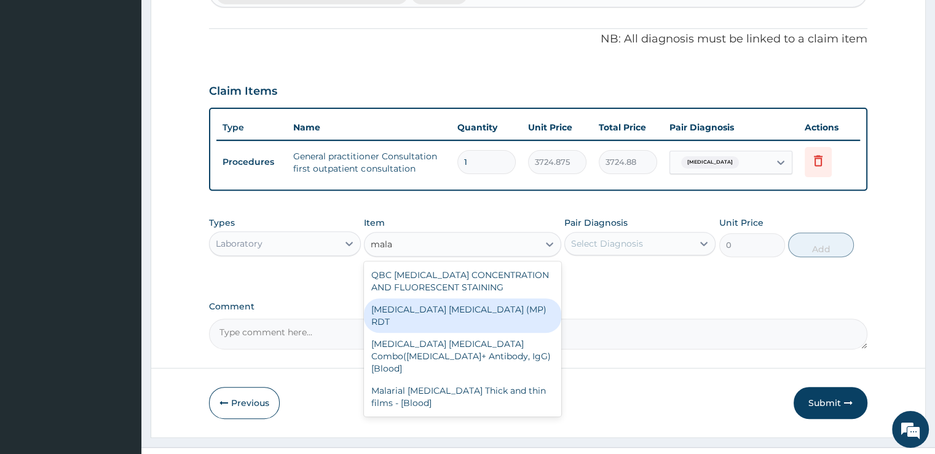
click at [461, 298] on div "MALARIA PARASITE (MP) RDT" at bounding box center [462, 315] width 197 height 34
type input "1693.125"
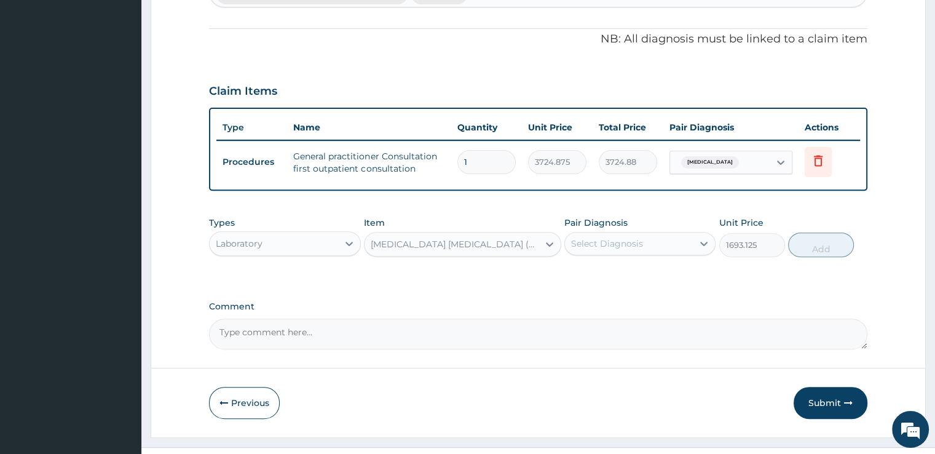
click at [644, 234] on div "Select Diagnosis" at bounding box center [629, 244] width 128 height 20
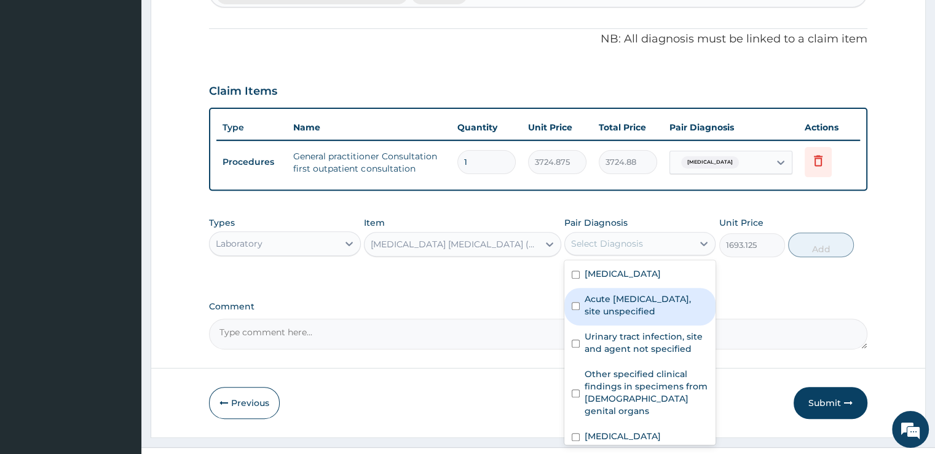
click at [634, 288] on div "Acute upper respiratory infection, site unspecified" at bounding box center [639, 306] width 151 height 37
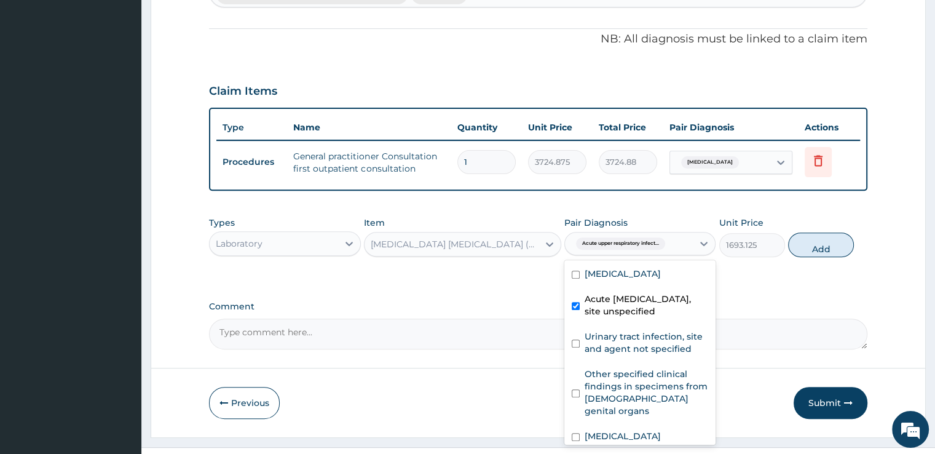
click at [634, 288] on div "Acute upper respiratory infection, site unspecified" at bounding box center [639, 306] width 151 height 37
checkbox input "false"
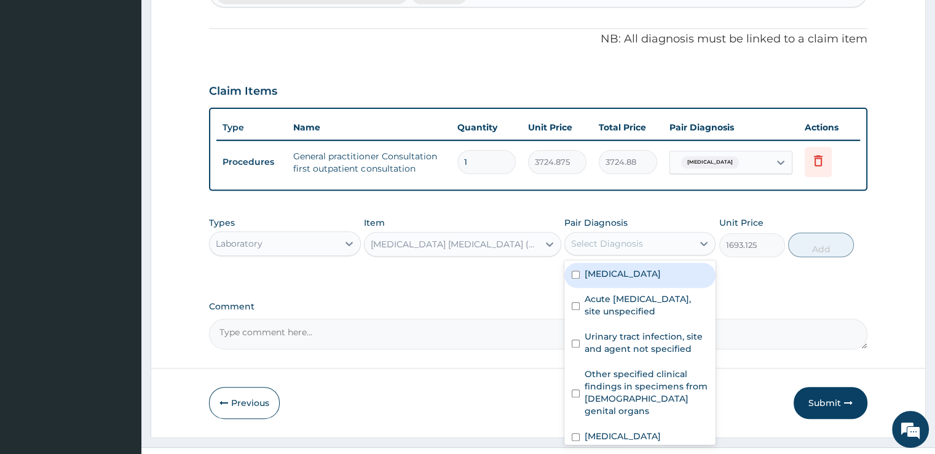
click at [644, 267] on label "Malaria, unspecified" at bounding box center [623, 273] width 76 height 12
checkbox input "true"
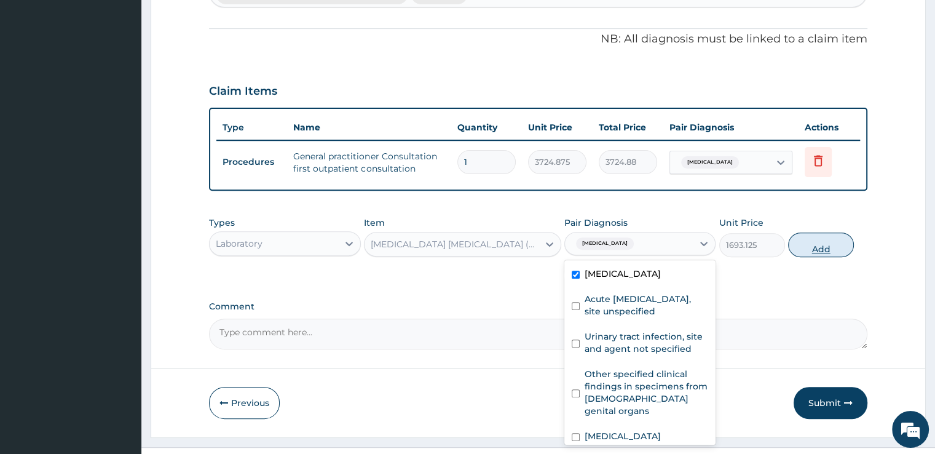
click at [810, 232] on button "Add" at bounding box center [821, 244] width 66 height 25
type input "0"
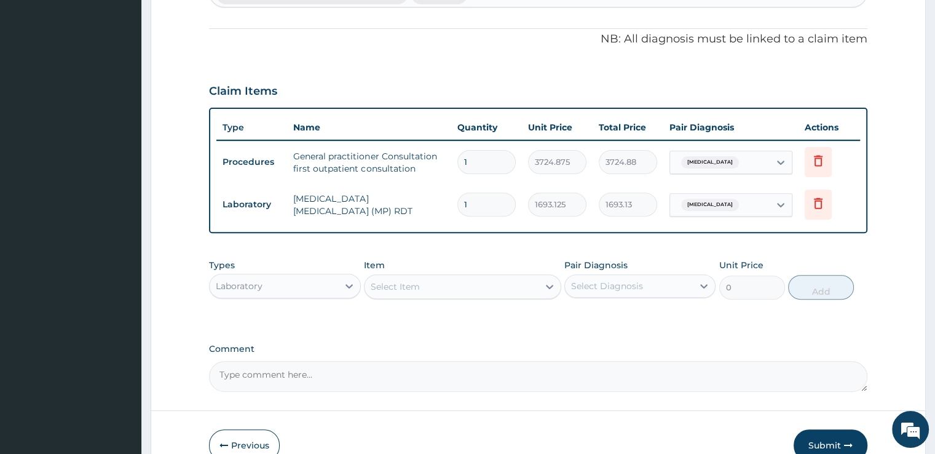
click at [433, 277] on div "Select Item" at bounding box center [451, 287] width 174 height 20
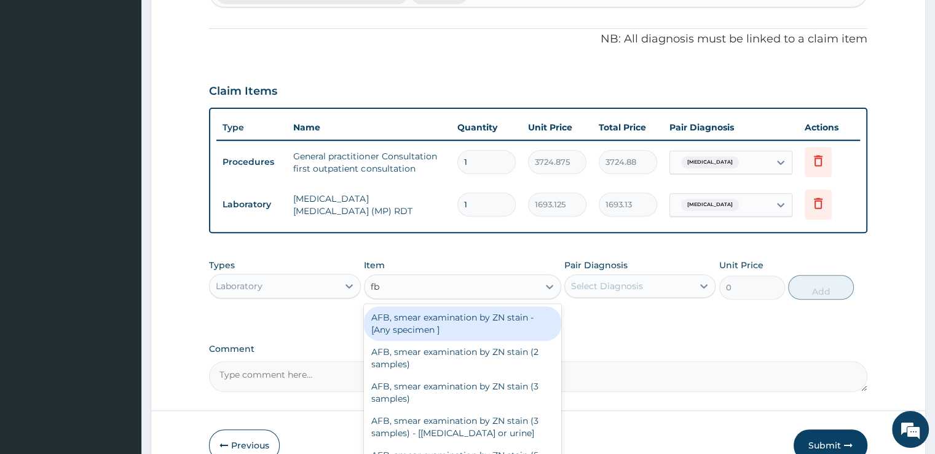
type input "fbc"
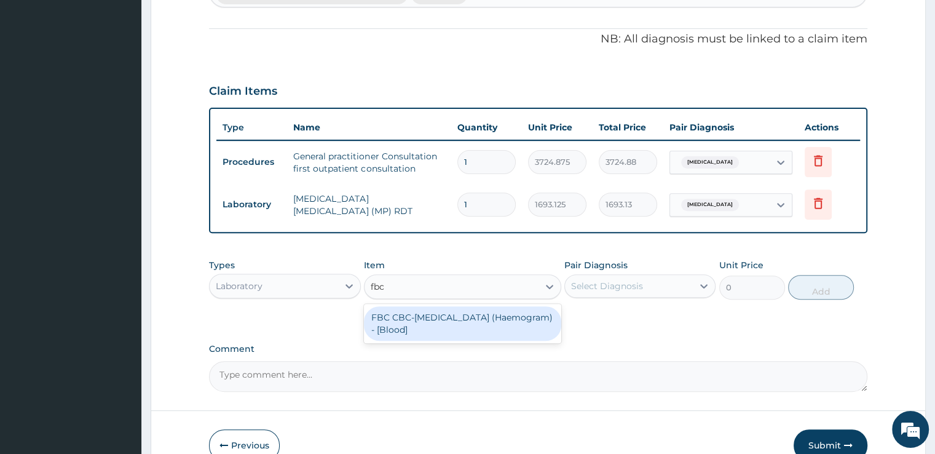
click at [433, 306] on div "FBC CBC-Complete Blood Count (Haemogram) - [Blood]" at bounding box center [462, 323] width 197 height 34
type input "4515"
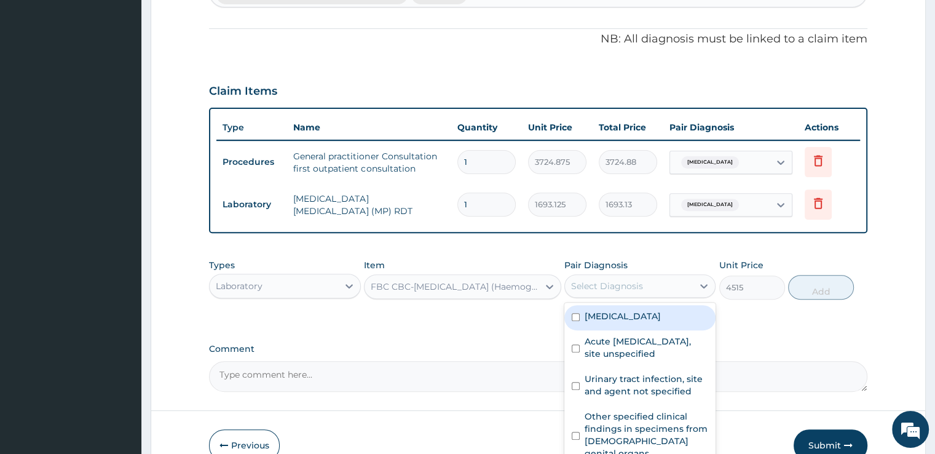
click at [652, 276] on div "Select Diagnosis" at bounding box center [629, 286] width 128 height 20
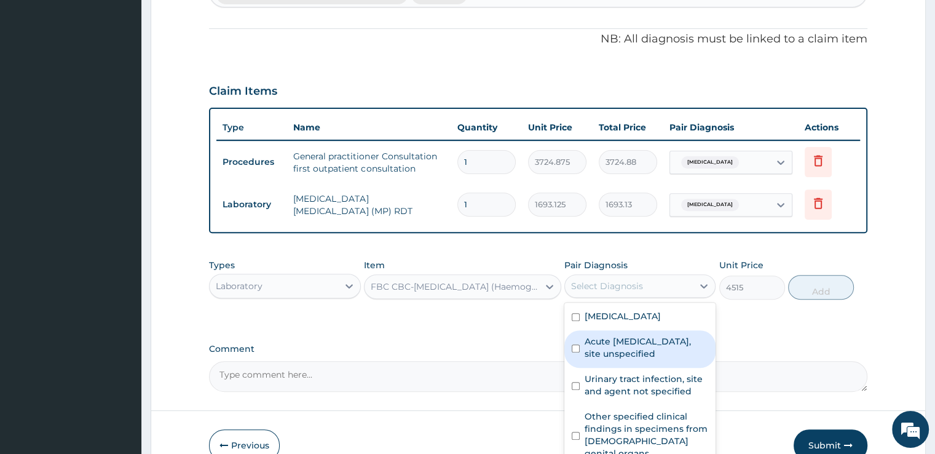
click at [626, 335] on label "Acute upper respiratory infection, site unspecified" at bounding box center [647, 347] width 124 height 25
checkbox input "true"
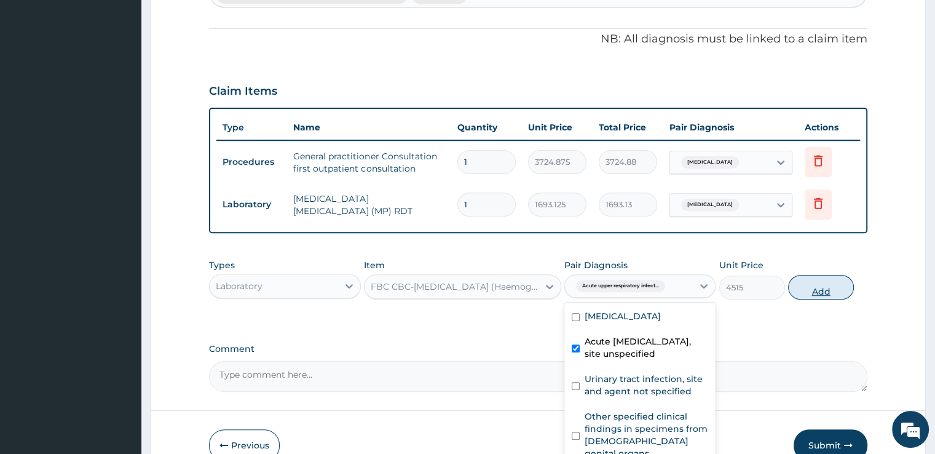
click at [841, 275] on button "Add" at bounding box center [821, 287] width 66 height 25
type input "0"
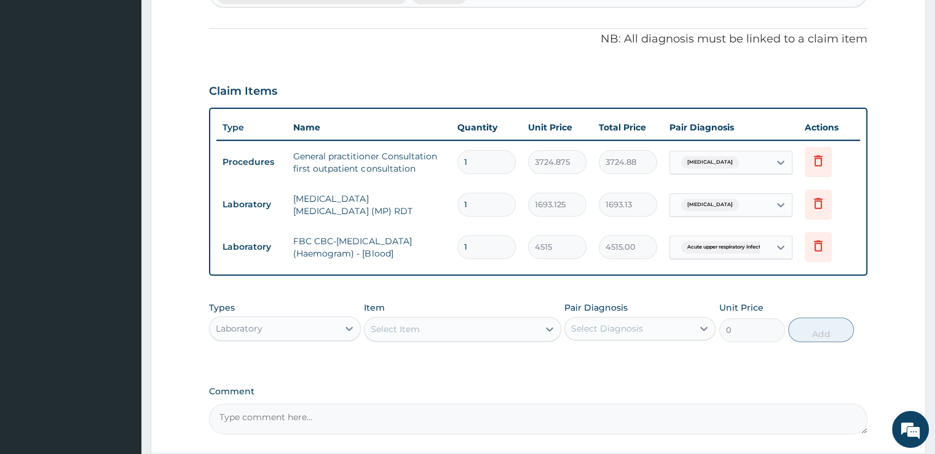
click at [458, 319] on div "Select Item" at bounding box center [451, 329] width 174 height 20
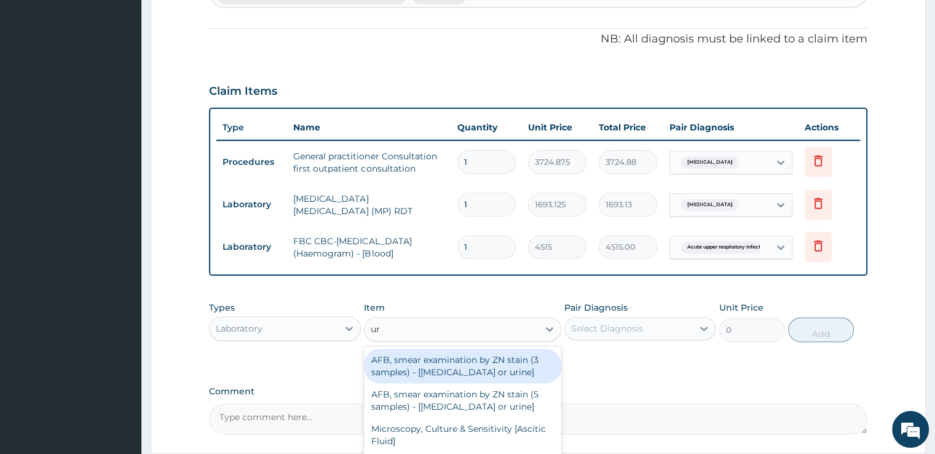
type input "uri"
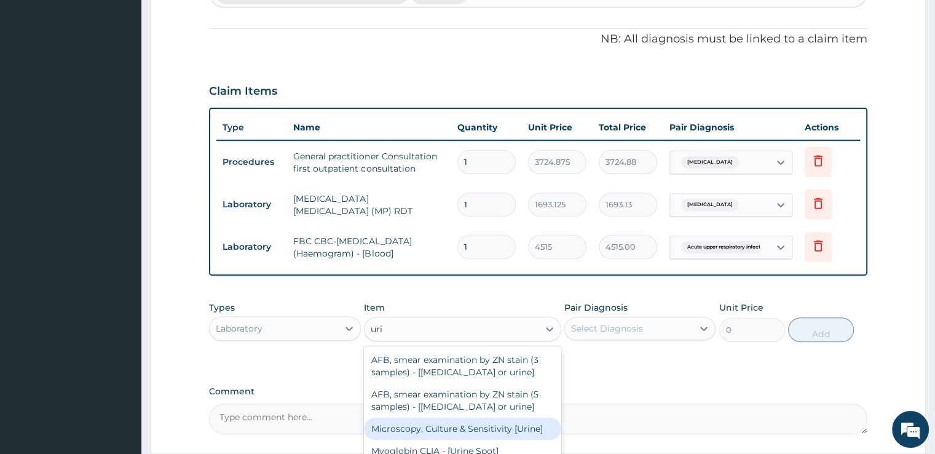
click at [450, 417] on div "Microscopy, Culture & Sensitivity [Urine]" at bounding box center [462, 428] width 197 height 22
type input "5079.375"
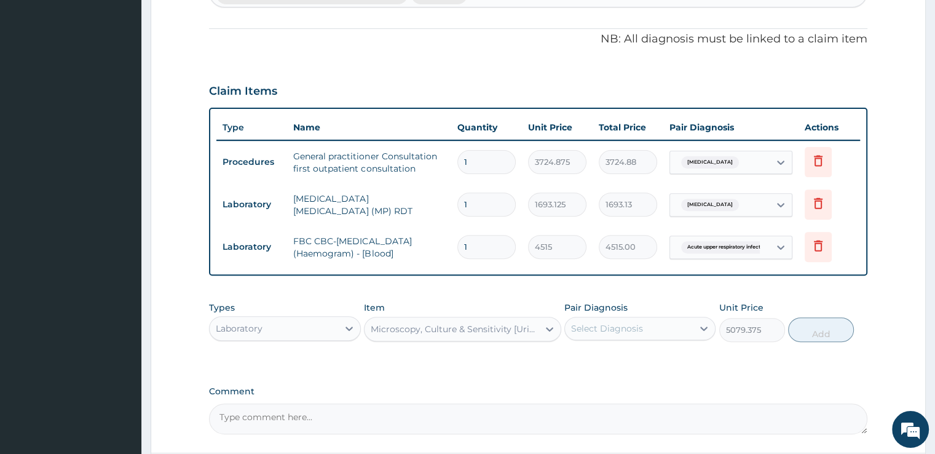
click at [658, 318] on div "Select Diagnosis" at bounding box center [629, 328] width 128 height 20
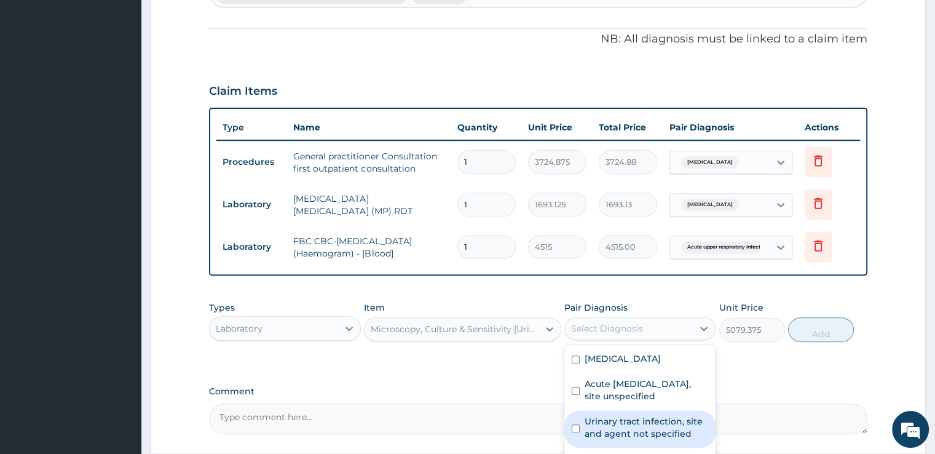
click at [637, 415] on label "Urinary tract infection, site and agent not specified" at bounding box center [647, 427] width 124 height 25
checkbox input "true"
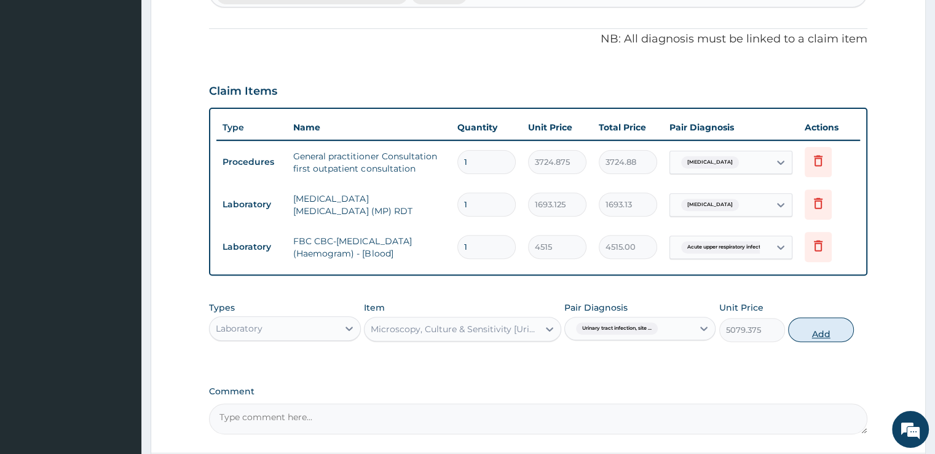
click at [821, 317] on button "Add" at bounding box center [821, 329] width 66 height 25
type input "0"
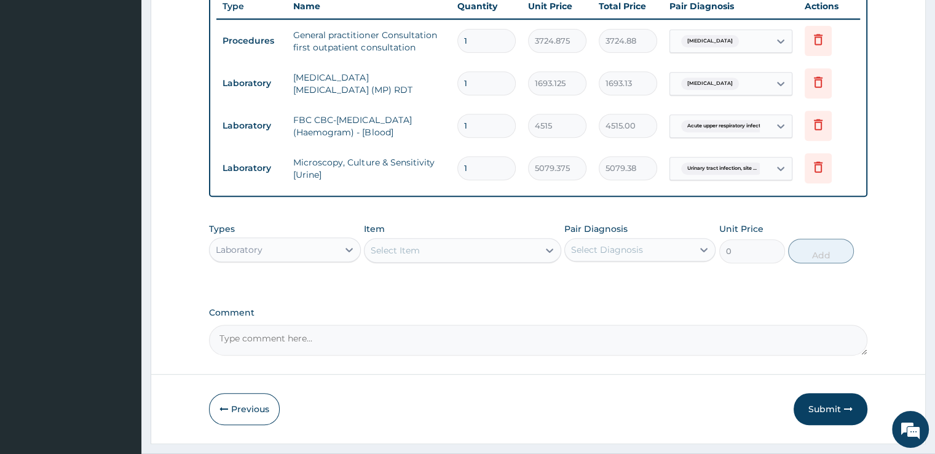
scroll to position [522, 0]
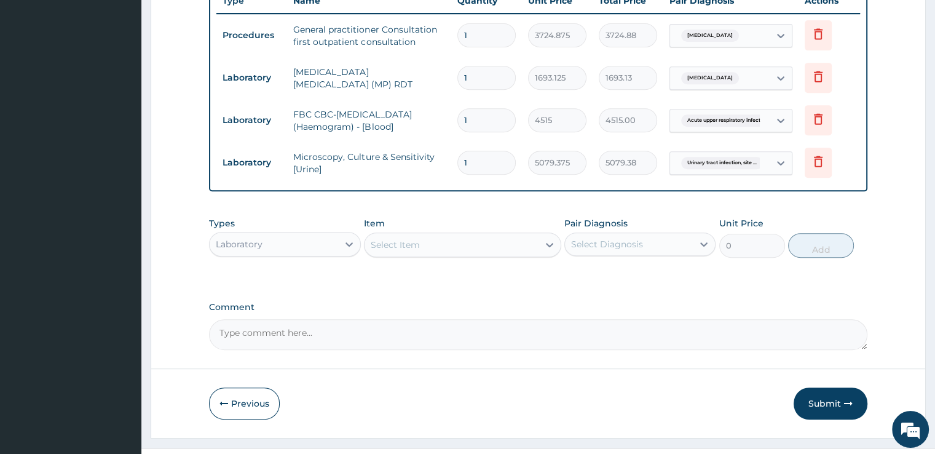
click at [457, 235] on div "Select Item" at bounding box center [451, 245] width 174 height 20
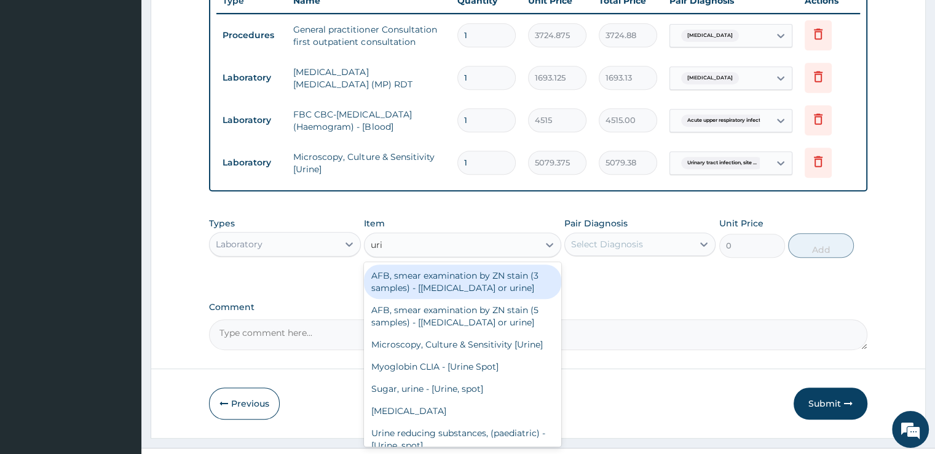
type input "urin"
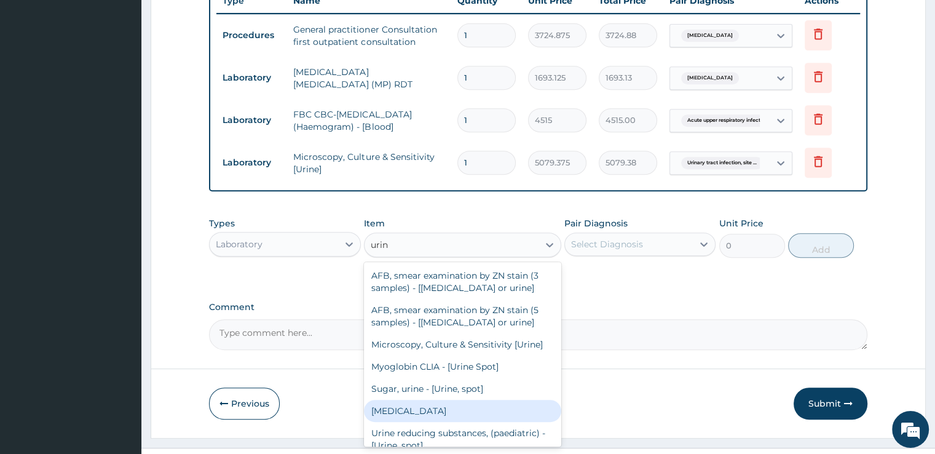
click at [412, 400] on div "URINALYSIS" at bounding box center [462, 411] width 197 height 22
type input "1693.125"
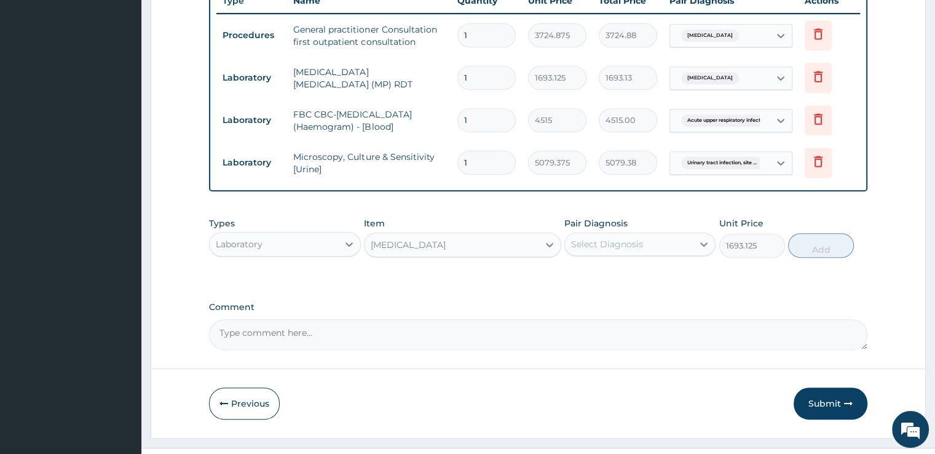
click at [640, 234] on div "Select Diagnosis" at bounding box center [629, 244] width 128 height 20
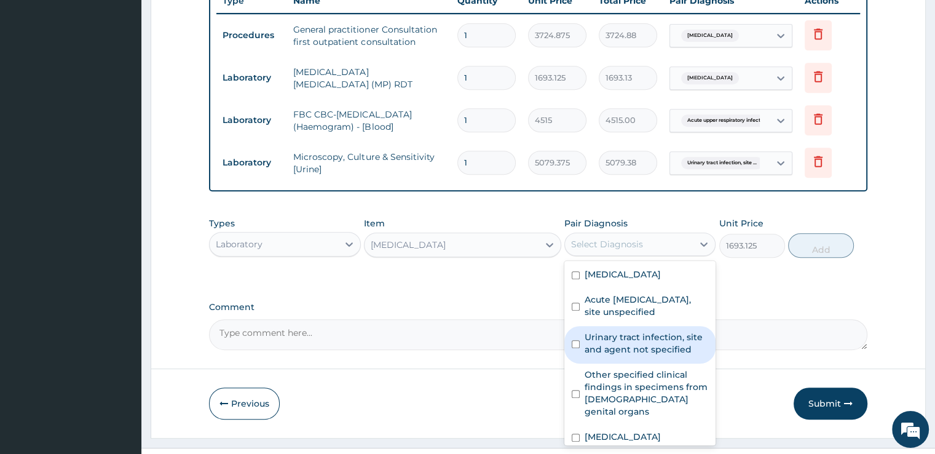
click at [629, 331] on label "Urinary tract infection, site and agent not specified" at bounding box center [647, 343] width 124 height 25
checkbox input "true"
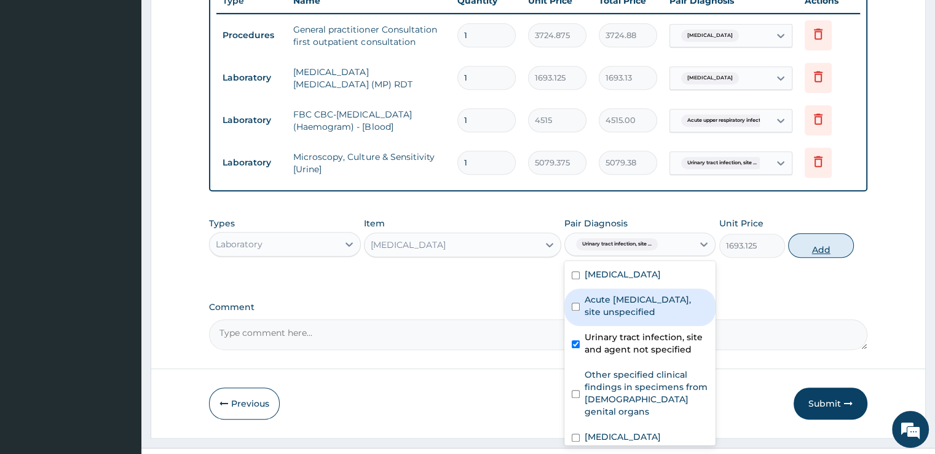
click at [825, 233] on button "Add" at bounding box center [821, 245] width 66 height 25
type input "0"
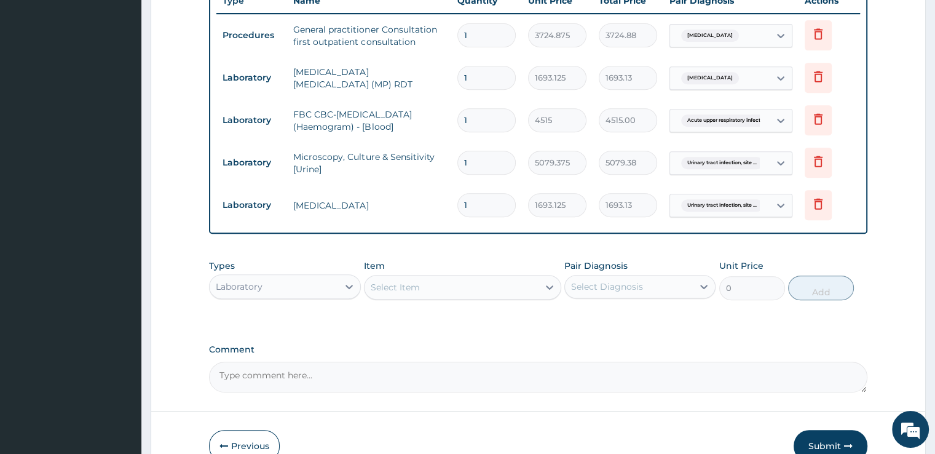
click at [475, 277] on div "Select Item" at bounding box center [451, 287] width 174 height 20
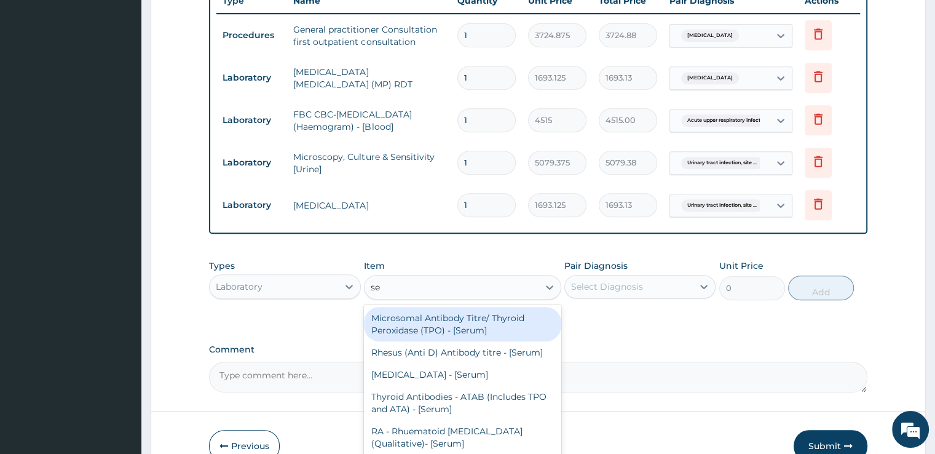
type input "sem"
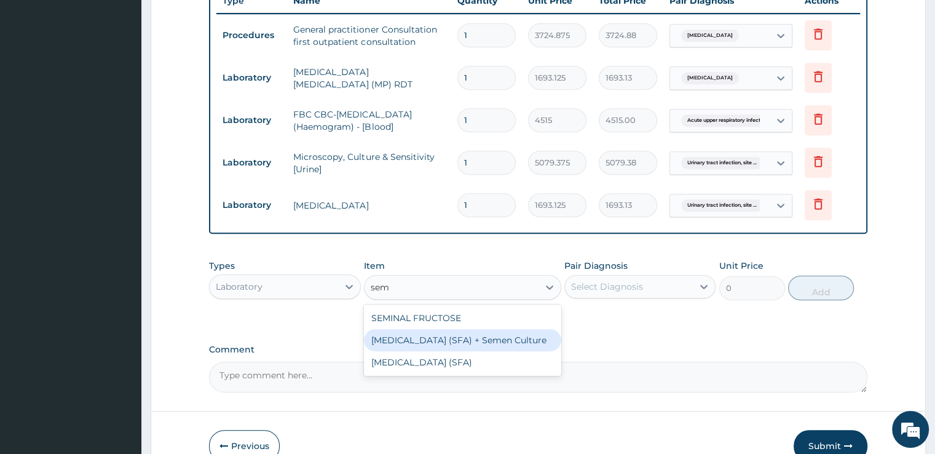
click at [463, 329] on div "Seminal Fluid Analysis (SFA) + Semen Culture" at bounding box center [462, 340] width 197 height 22
type input "4515"
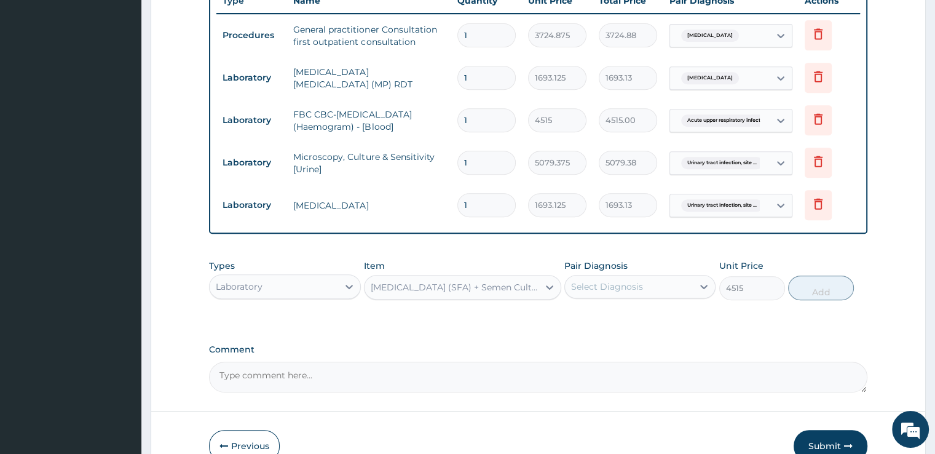
click at [657, 277] on div "Select Diagnosis" at bounding box center [629, 287] width 128 height 20
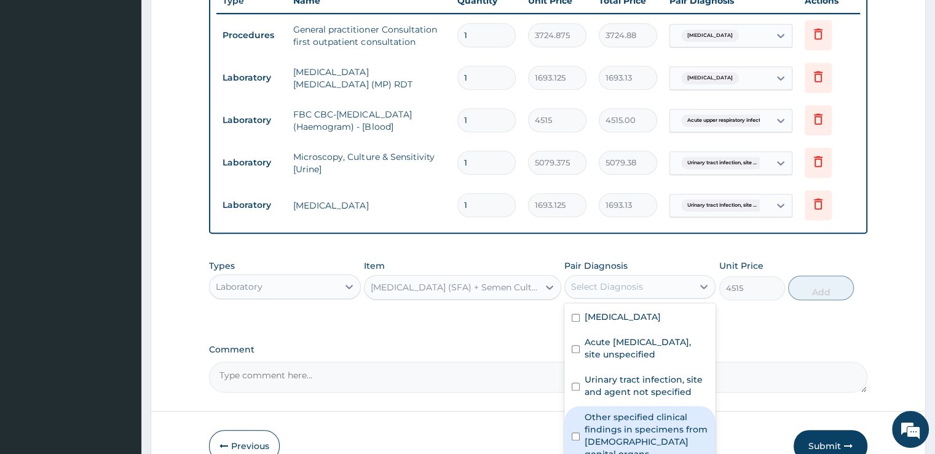
click at [608, 411] on label "Other specified clinical findings in specimens from male genital organs" at bounding box center [647, 435] width 124 height 49
checkbox input "true"
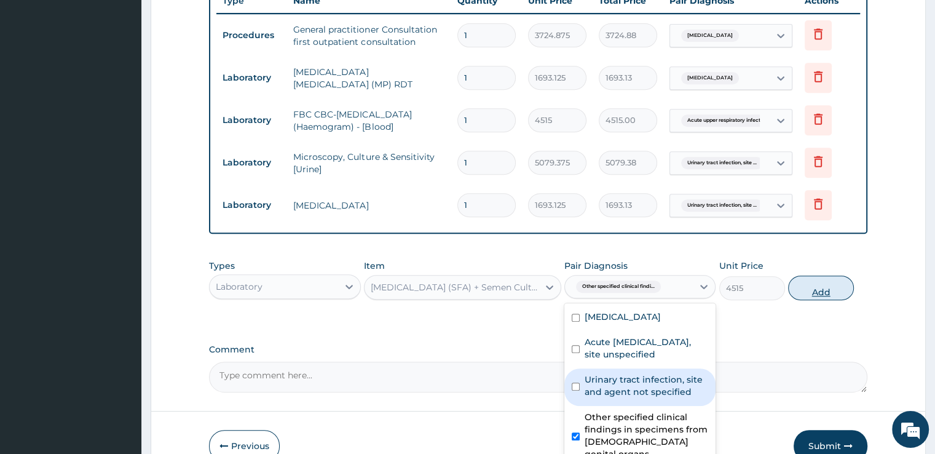
click at [829, 275] on button "Add" at bounding box center [821, 287] width 66 height 25
type input "0"
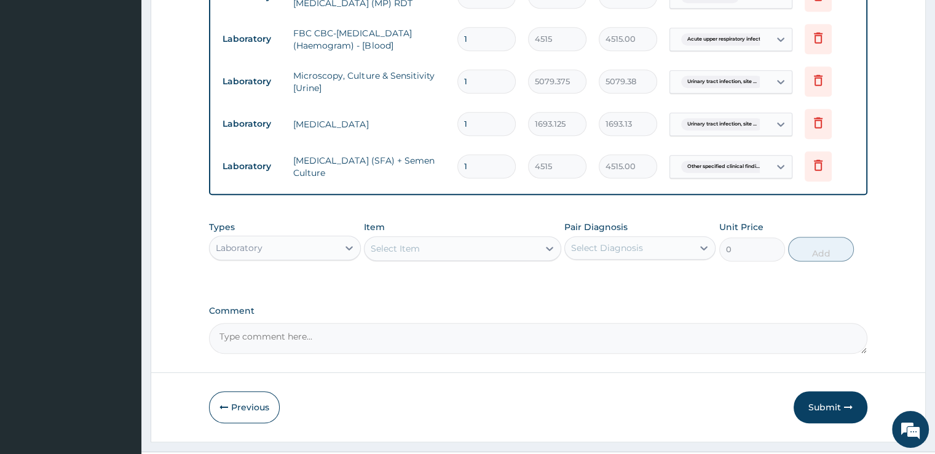
scroll to position [607, 0]
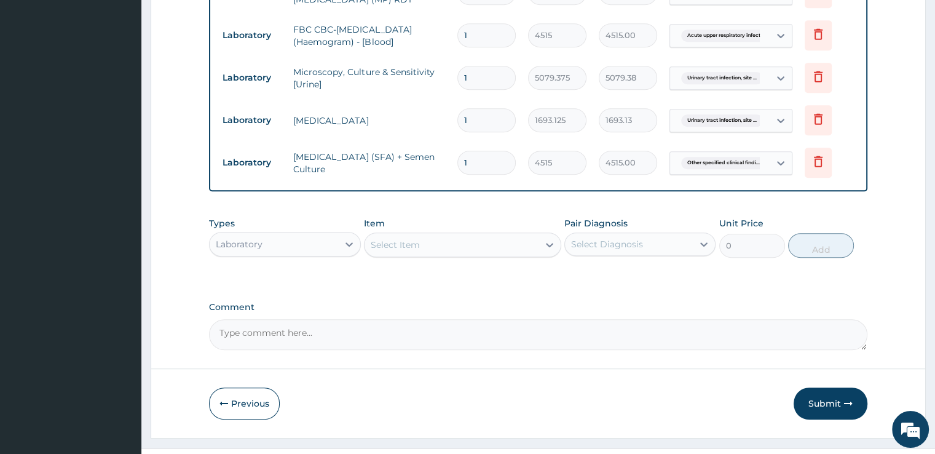
click at [475, 235] on div "Select Item" at bounding box center [451, 245] width 174 height 20
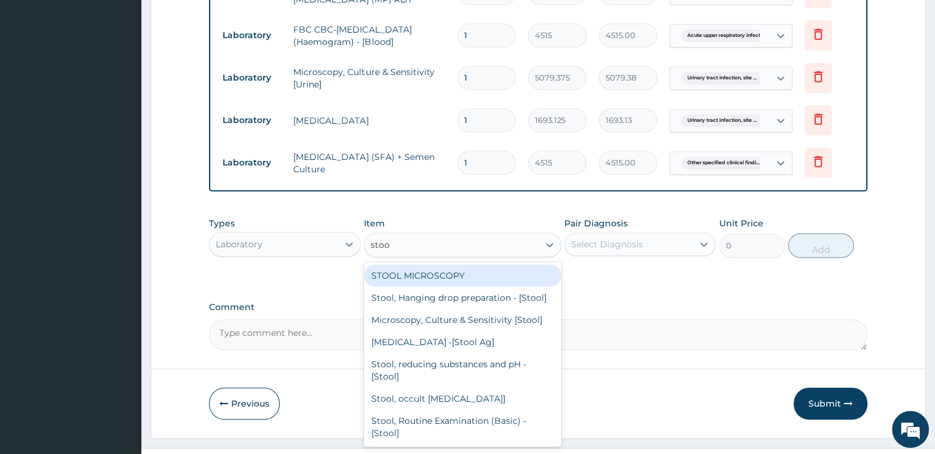
type input "stool"
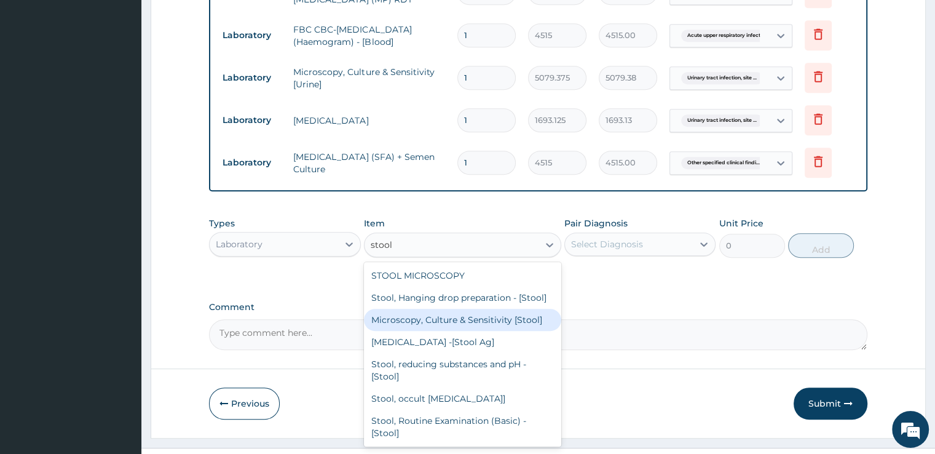
click at [464, 309] on div "Microscopy, Culture & Sensitivity [Stool]" at bounding box center [462, 320] width 197 height 22
type input "5079.375"
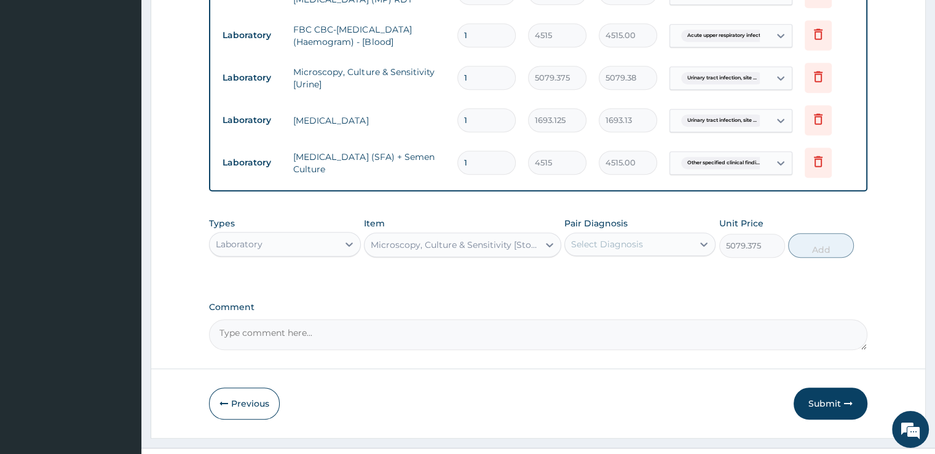
click at [627, 238] on div "Select Diagnosis" at bounding box center [607, 244] width 72 height 12
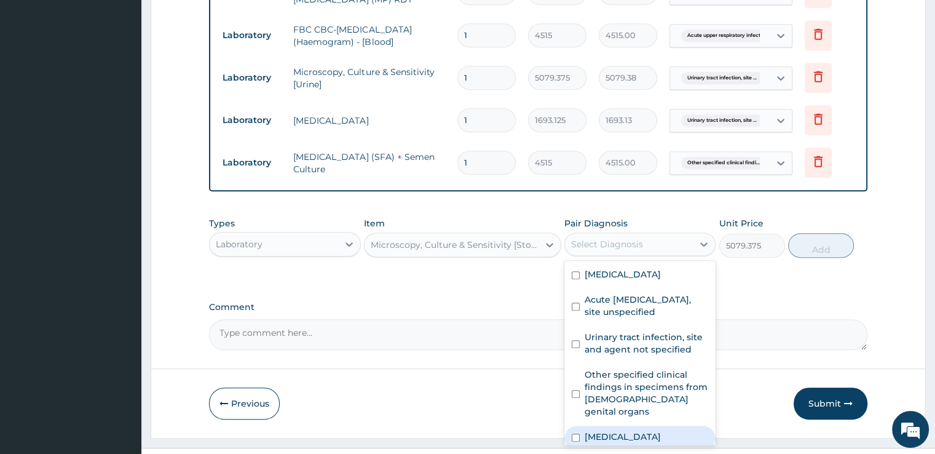
click at [623, 425] on div "Typhoid fever, unspecified" at bounding box center [639, 437] width 151 height 25
checkbox input "true"
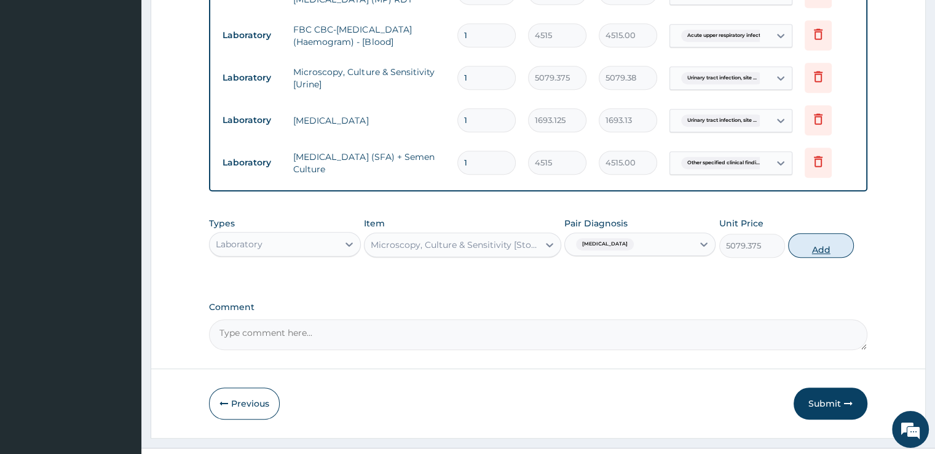
click at [829, 233] on button "Add" at bounding box center [821, 245] width 66 height 25
type input "0"
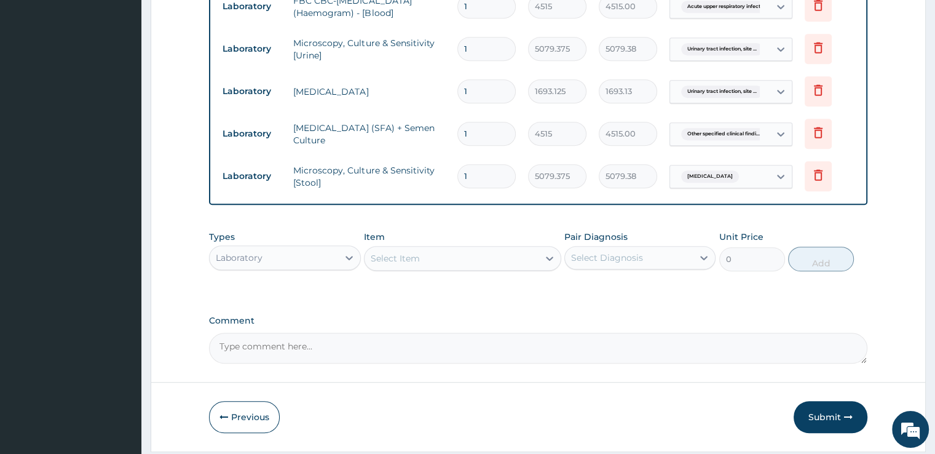
scroll to position [648, 0]
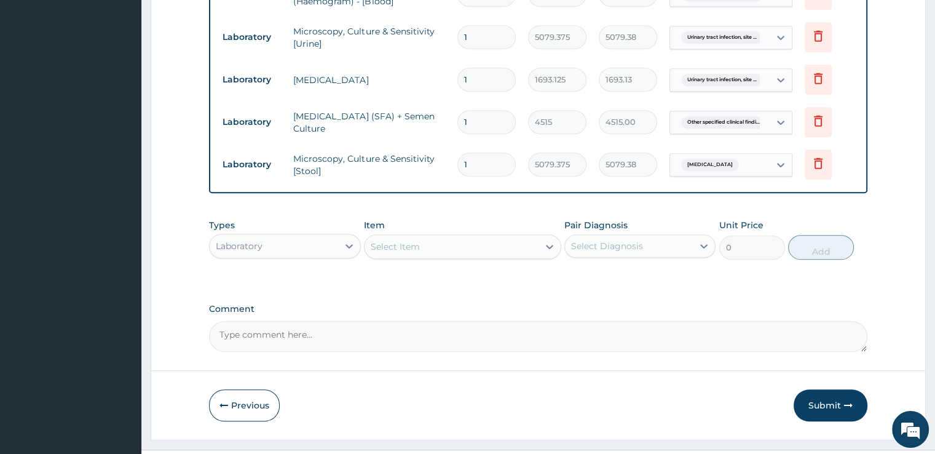
click at [683, 236] on div "Select Diagnosis" at bounding box center [629, 246] width 128 height 20
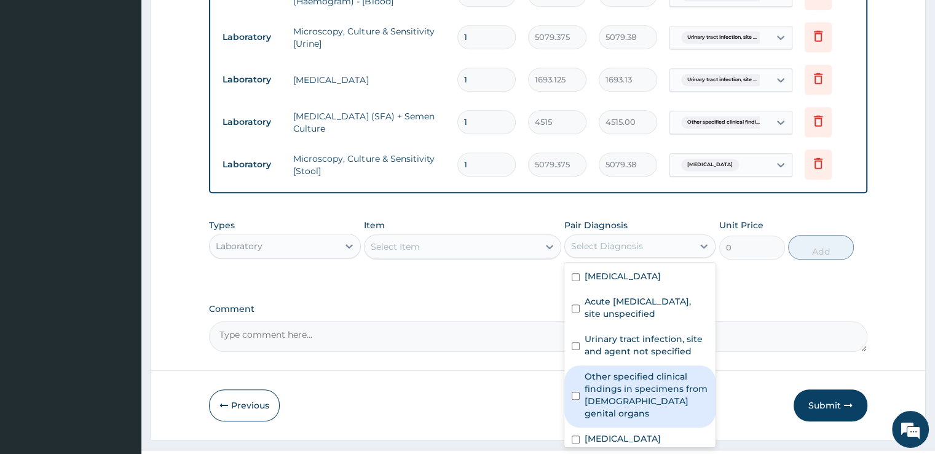
scroll to position [83, 0]
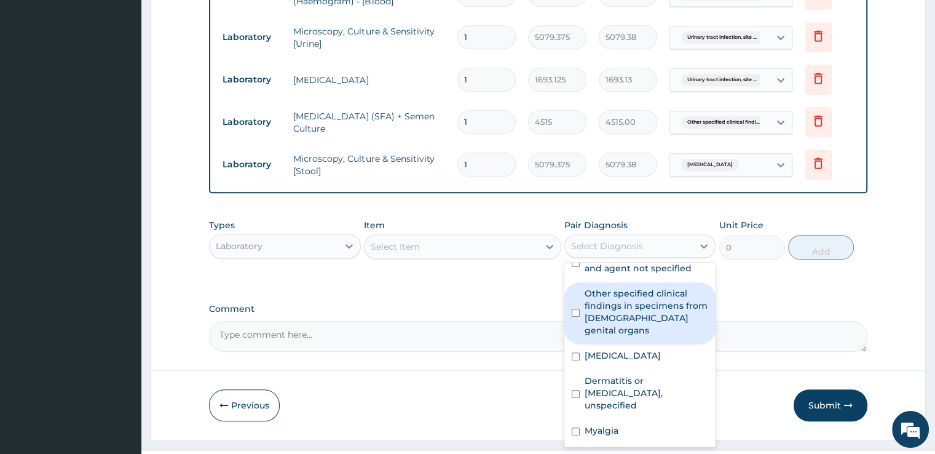
click at [288, 236] on div "Laboratory" at bounding box center [274, 246] width 128 height 20
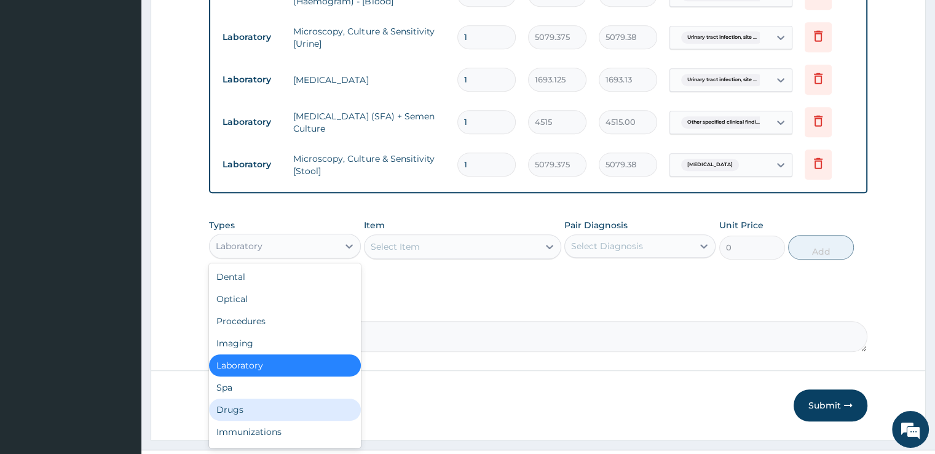
click at [241, 398] on div "Drugs" at bounding box center [284, 409] width 151 height 22
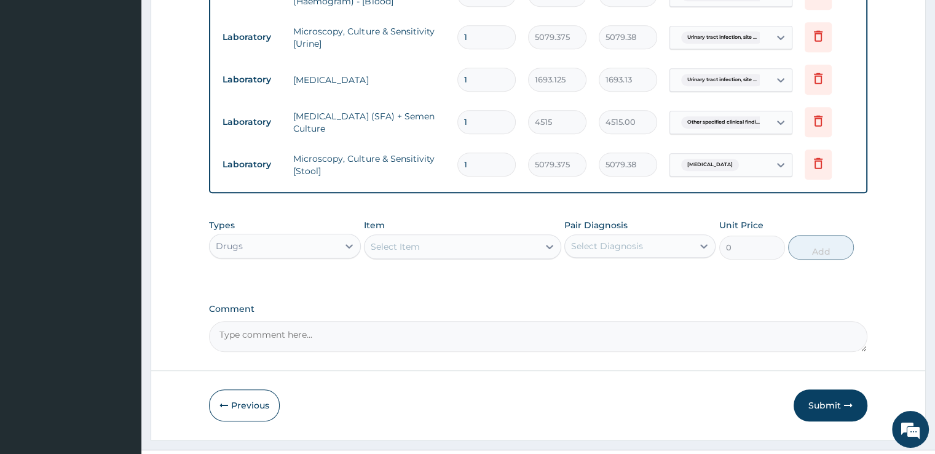
click at [460, 237] on div "Select Item" at bounding box center [451, 247] width 174 height 20
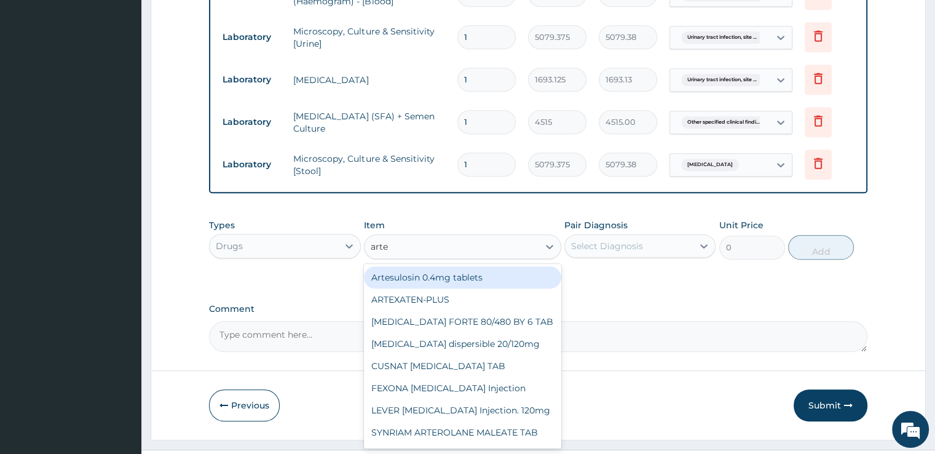
type input "artem"
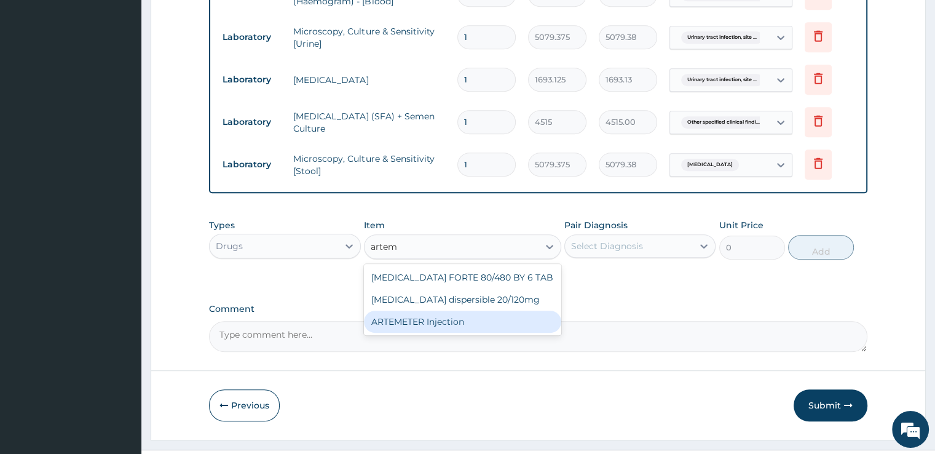
click at [464, 310] on div "ARTEMETER Injection" at bounding box center [462, 321] width 197 height 22
type input "993.3"
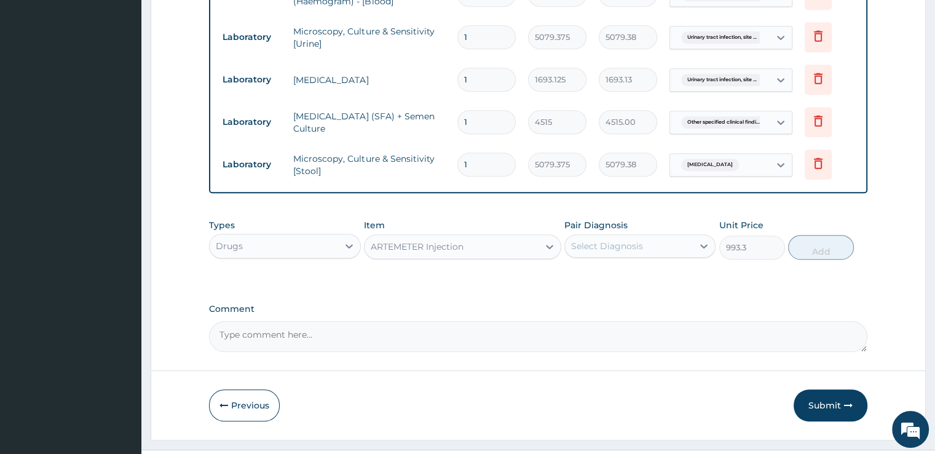
click at [615, 234] on div "Select Diagnosis" at bounding box center [639, 245] width 151 height 23
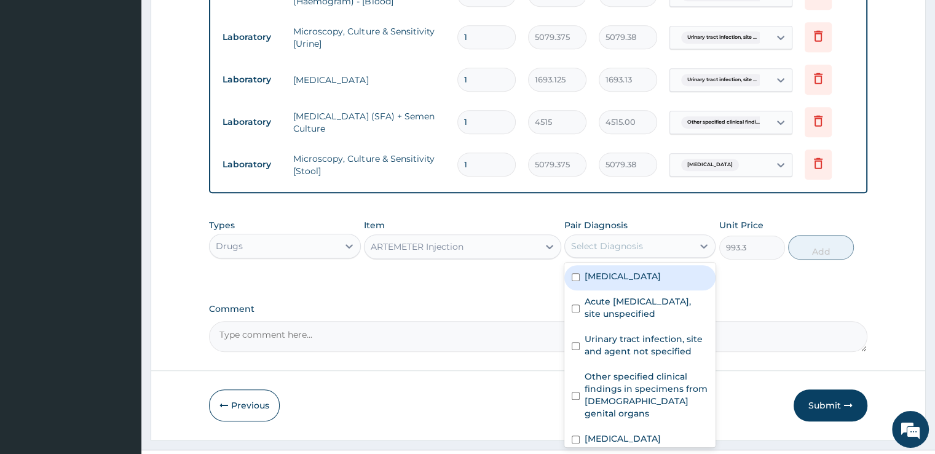
click at [612, 270] on label "Malaria, unspecified" at bounding box center [623, 276] width 76 height 12
checkbox input "true"
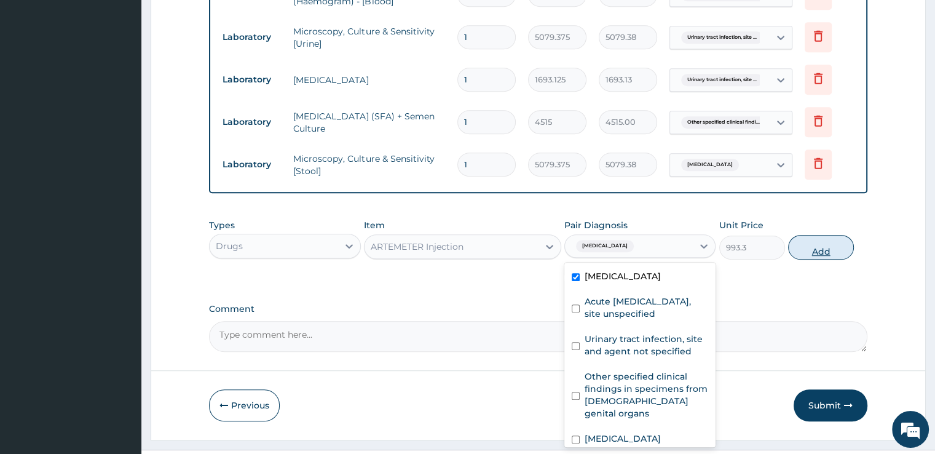
click at [809, 235] on button "Add" at bounding box center [821, 247] width 66 height 25
type input "0"
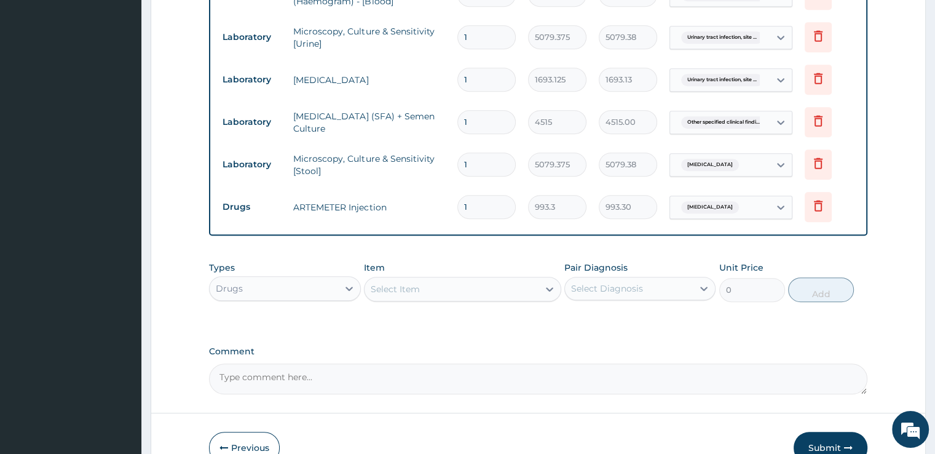
click at [443, 277] on div "Select Item" at bounding box center [462, 289] width 197 height 25
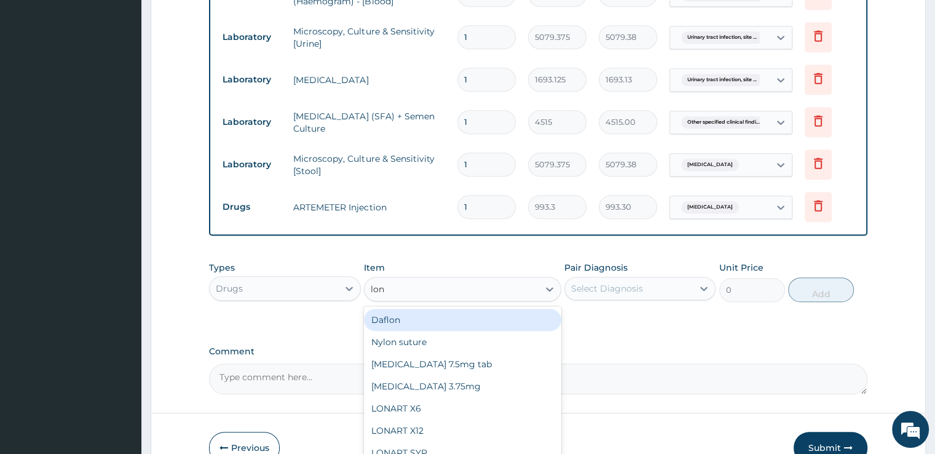
type input "lona"
click at [430, 309] on div "LONART X6" at bounding box center [462, 320] width 197 height 22
type input "496.65"
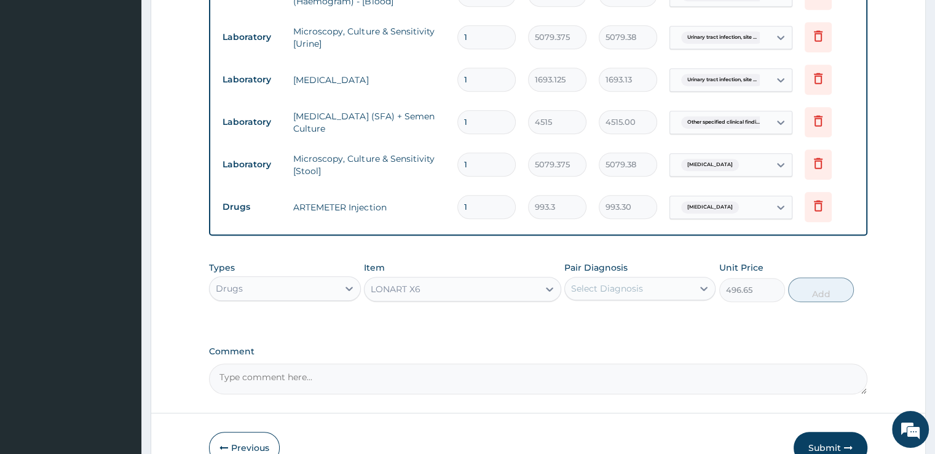
click at [614, 278] on div "Select Diagnosis" at bounding box center [629, 288] width 128 height 20
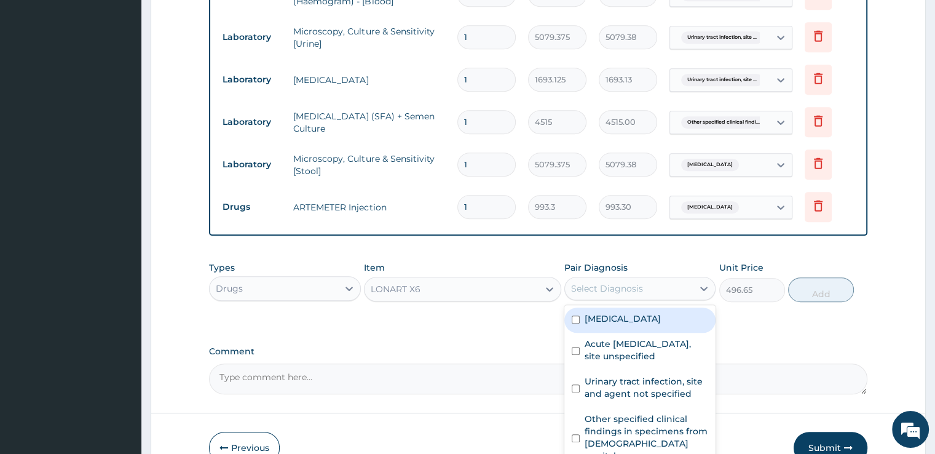
click at [609, 312] on label "Malaria, unspecified" at bounding box center [623, 318] width 76 height 12
checkbox input "true"
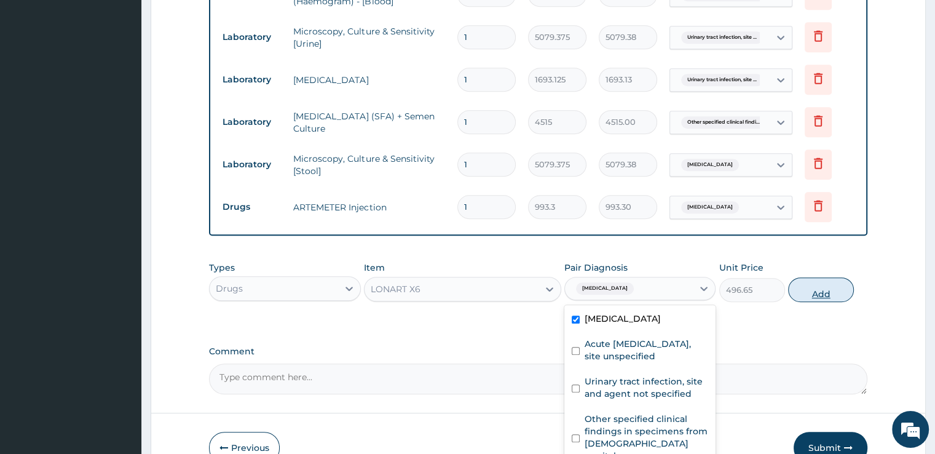
click at [813, 277] on button "Add" at bounding box center [821, 289] width 66 height 25
type input "0"
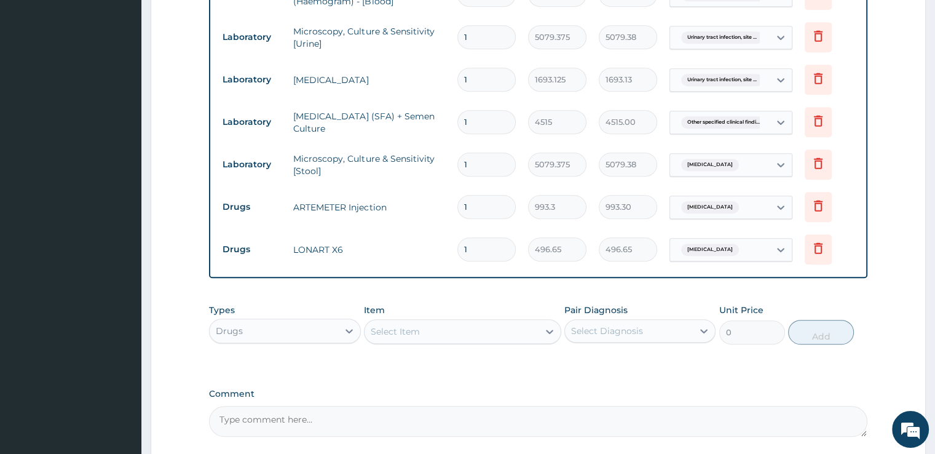
scroll to position [730, 0]
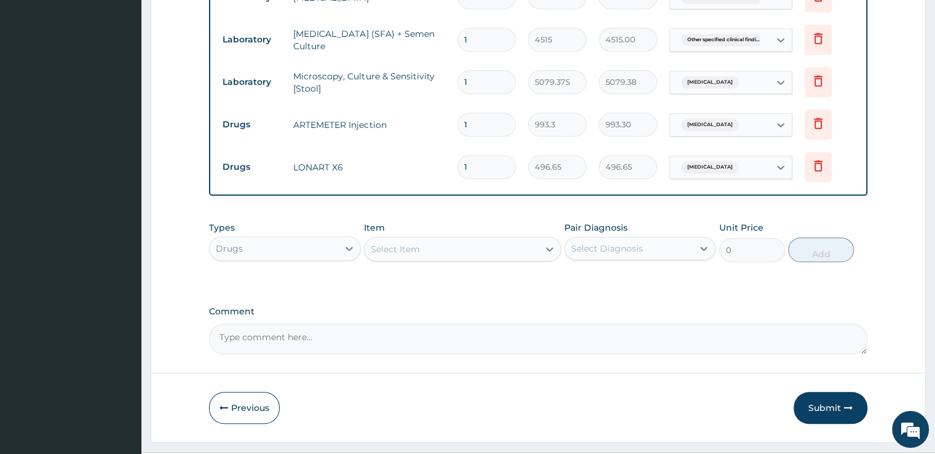
click at [481, 239] on div "Select Item" at bounding box center [451, 249] width 174 height 20
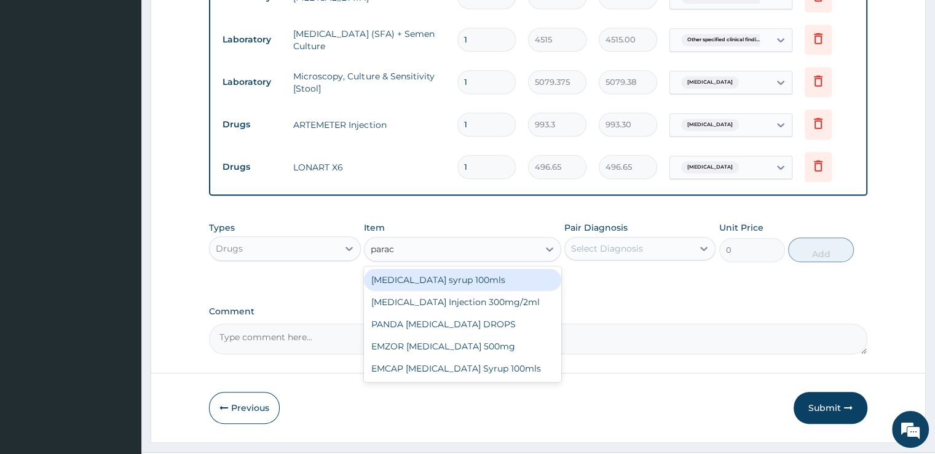
type input "parace"
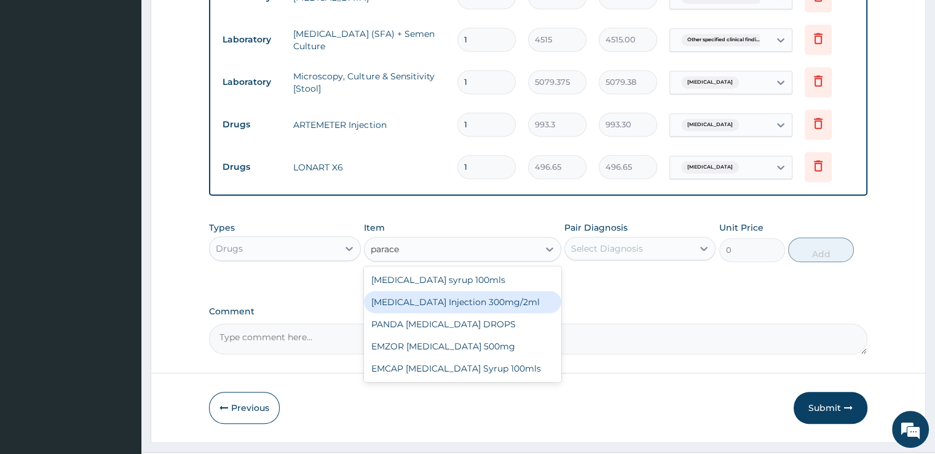
click at [487, 291] on div "[MEDICAL_DATA] Injection 300mg/2ml" at bounding box center [462, 302] width 197 height 22
type input "273.1575"
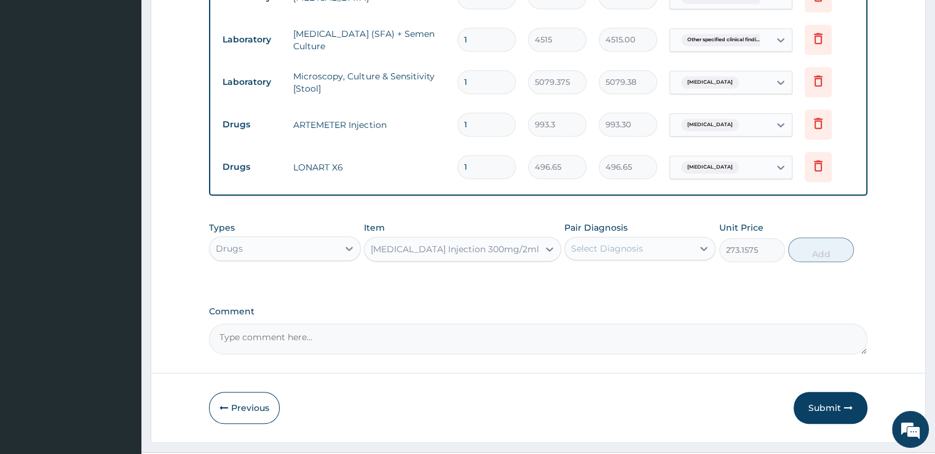
click at [662, 238] on div "Select Diagnosis" at bounding box center [629, 248] width 128 height 20
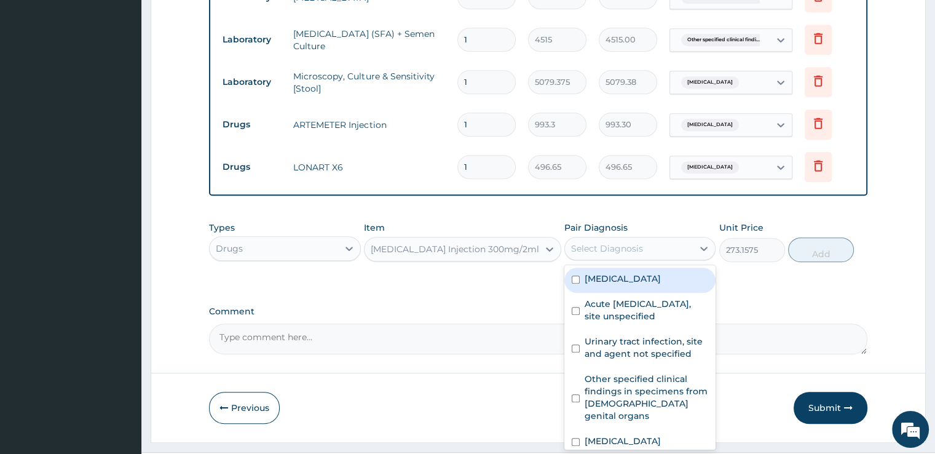
click at [642, 272] on label "Malaria, unspecified" at bounding box center [623, 278] width 76 height 12
checkbox input "true"
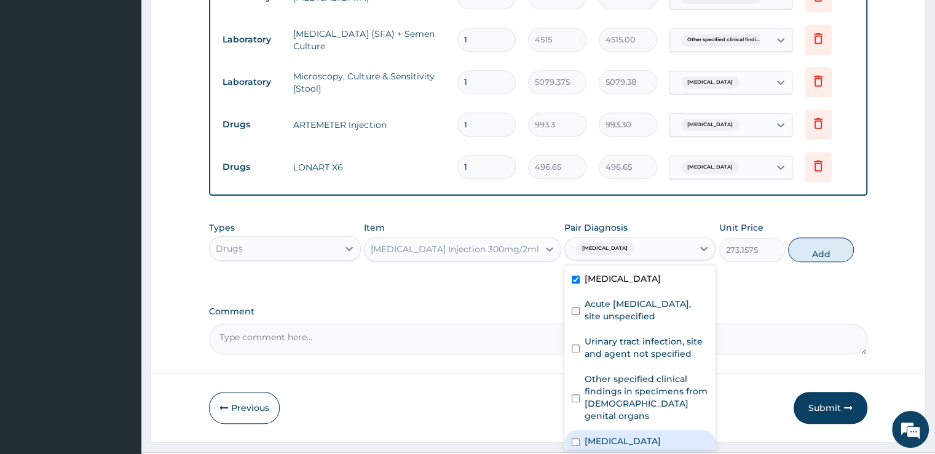
click at [588, 435] on label "Typhoid fever, unspecified" at bounding box center [623, 441] width 76 height 12
checkbox input "true"
click at [820, 237] on button "Add" at bounding box center [821, 249] width 66 height 25
type input "0"
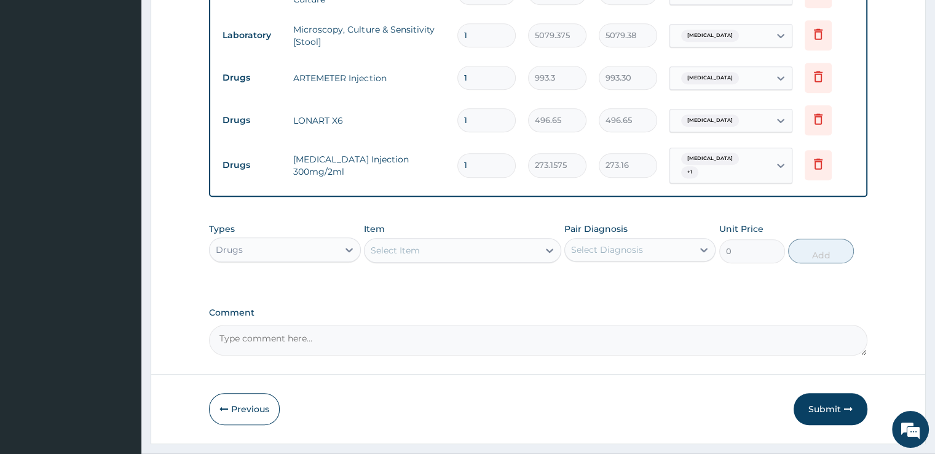
scroll to position [781, 0]
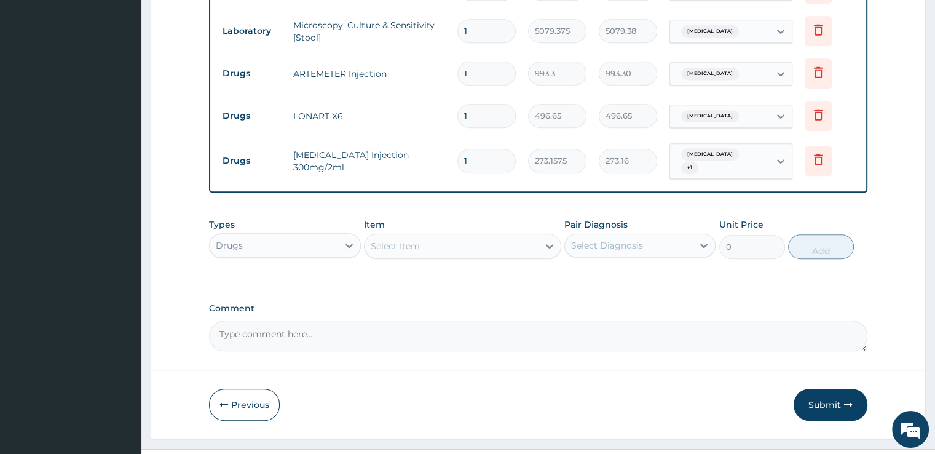
click at [447, 236] on div "Select Item" at bounding box center [451, 246] width 174 height 20
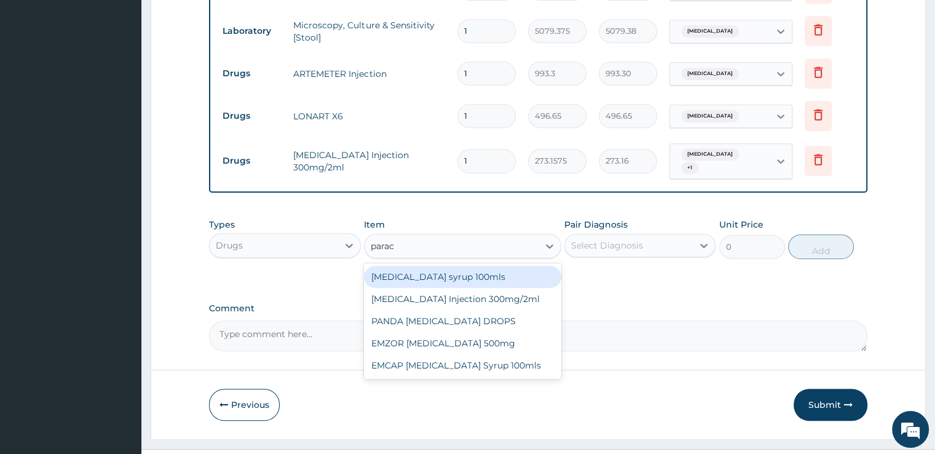
type input "parace"
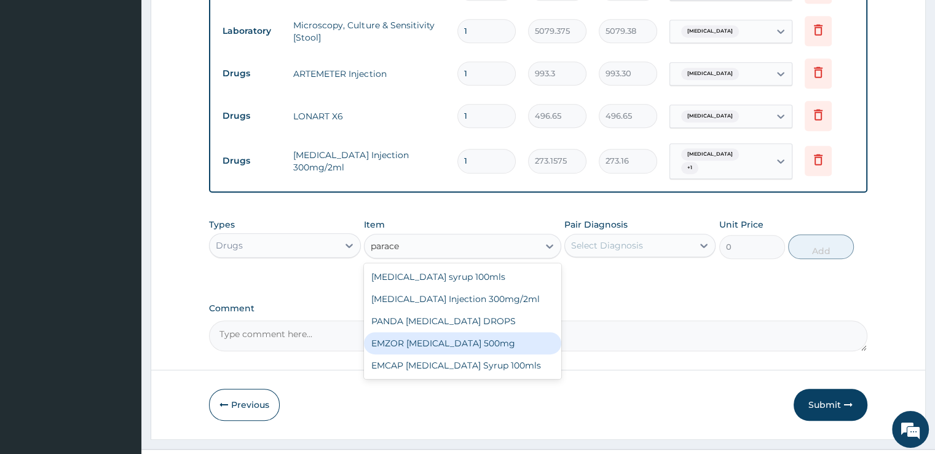
click at [447, 332] on div "EMZOR [MEDICAL_DATA] 500mg" at bounding box center [462, 343] width 197 height 22
type input "24.8325"
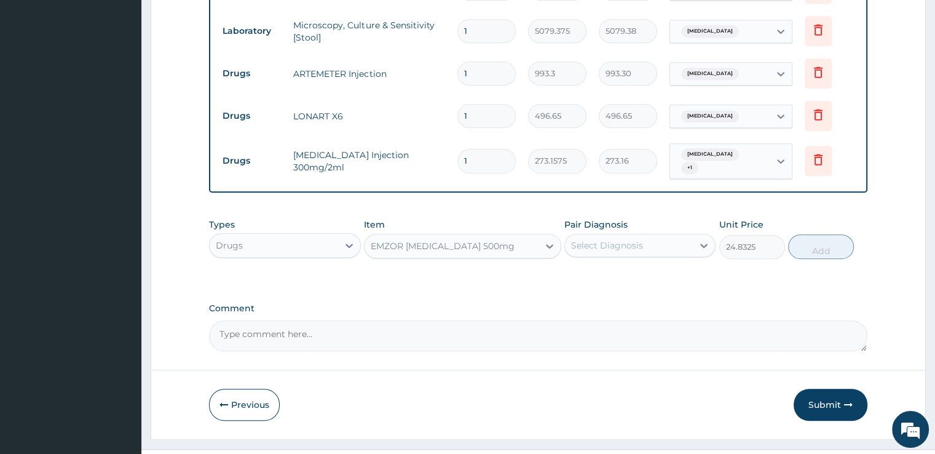
click at [661, 235] on div "Select Diagnosis" at bounding box center [629, 245] width 128 height 20
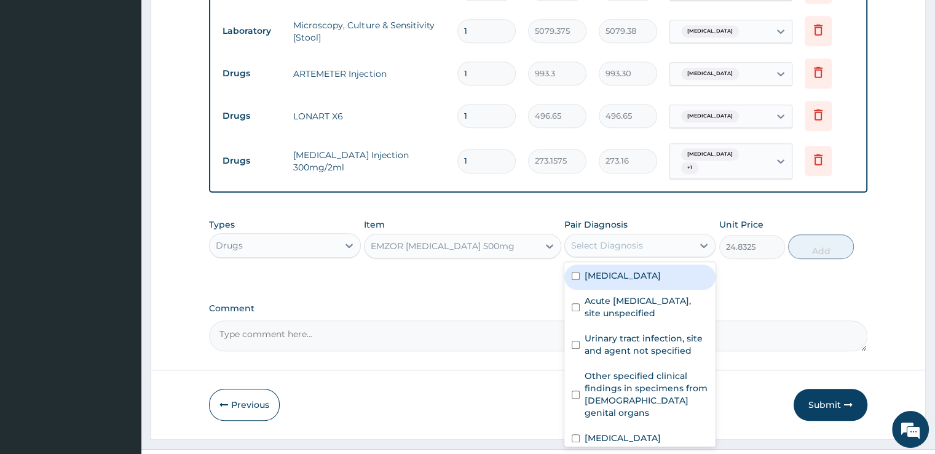
click at [647, 269] on label "Malaria, unspecified" at bounding box center [623, 275] width 76 height 12
checkbox input "true"
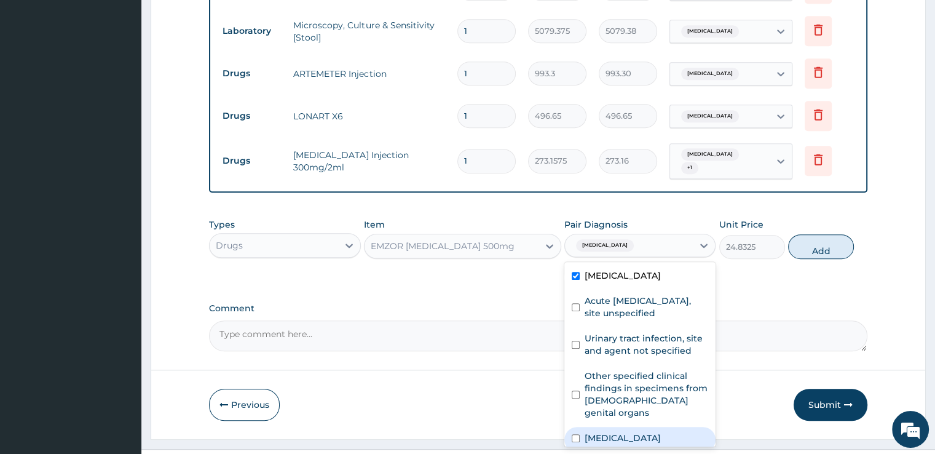
click at [600, 431] on label "Typhoid fever, unspecified" at bounding box center [623, 437] width 76 height 12
checkbox input "true"
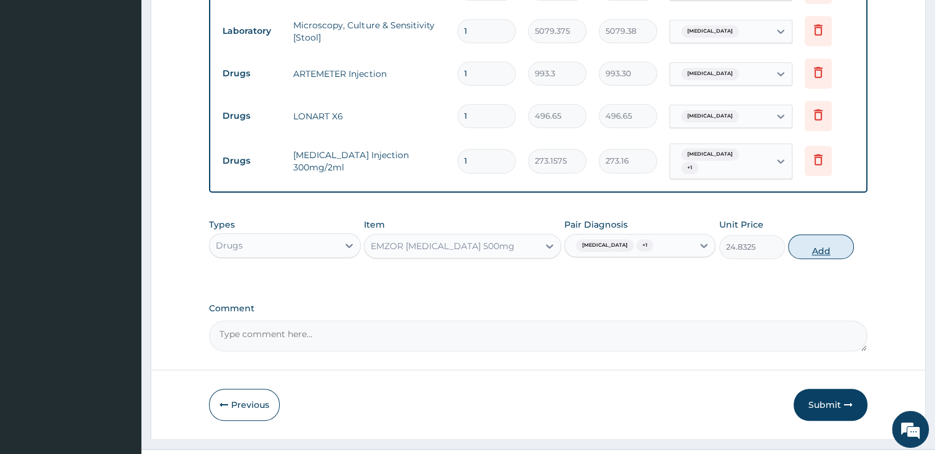
click at [826, 234] on button "Add" at bounding box center [821, 246] width 66 height 25
type input "0"
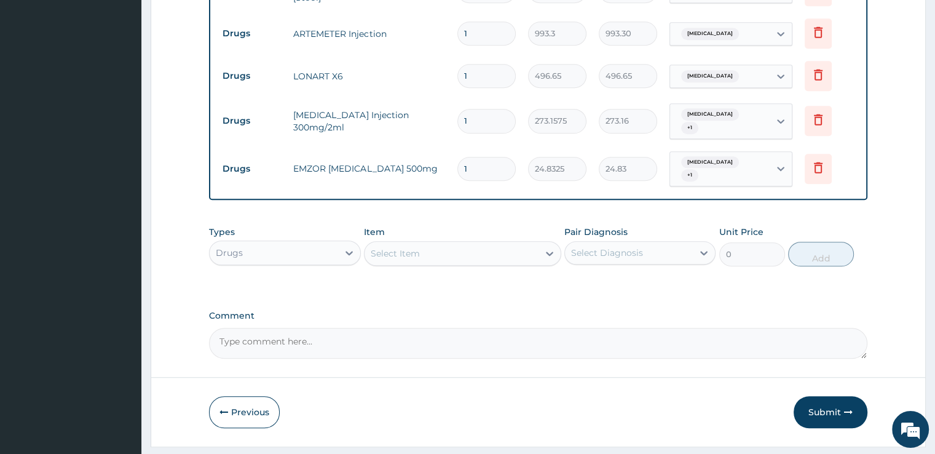
scroll to position [829, 0]
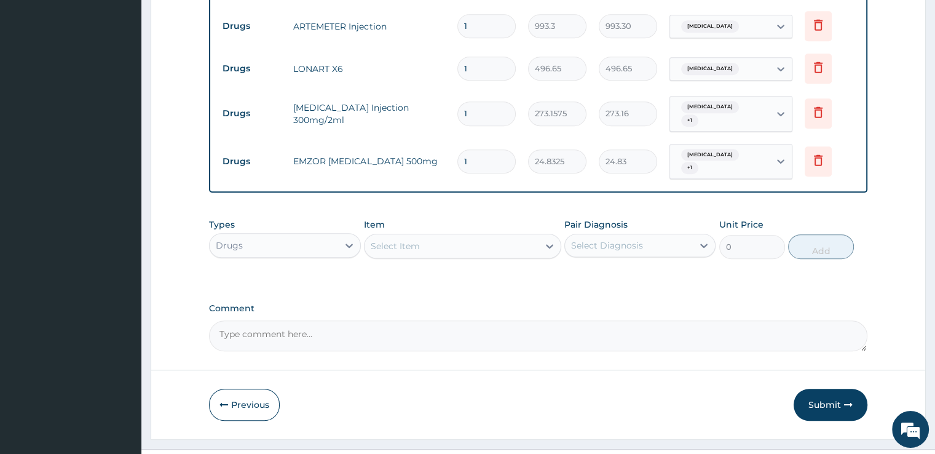
type input "0.00"
click at [454, 236] on div "Select Item" at bounding box center [451, 246] width 174 height 20
type input "ceft"
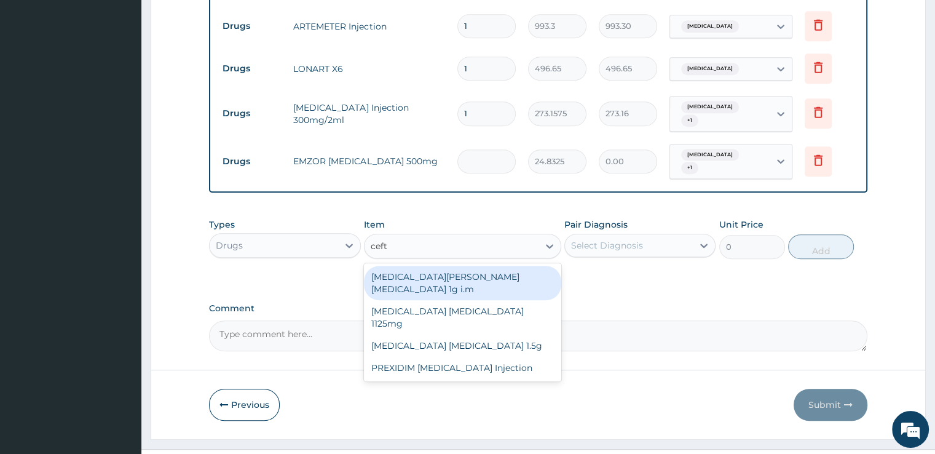
click at [446, 266] on div "ROCEPHIN CEFTRIAXONE 1g i.m" at bounding box center [462, 283] width 197 height 34
type input "8691.375"
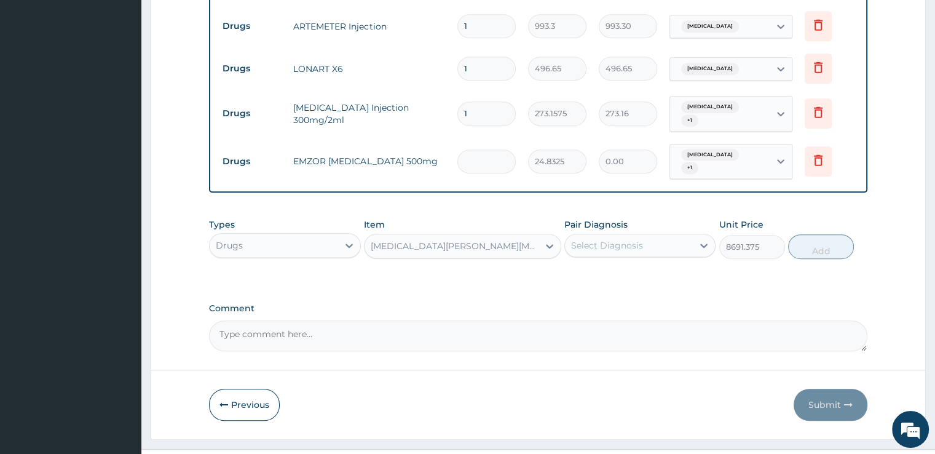
click at [656, 235] on div "Select Diagnosis" at bounding box center [629, 245] width 128 height 20
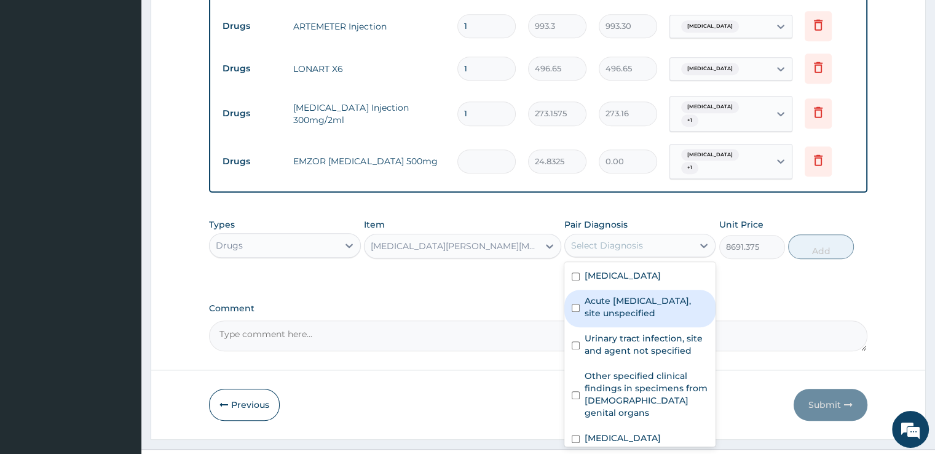
click at [646, 294] on label "Acute [MEDICAL_DATA], site unspecified" at bounding box center [647, 306] width 124 height 25
checkbox input "true"
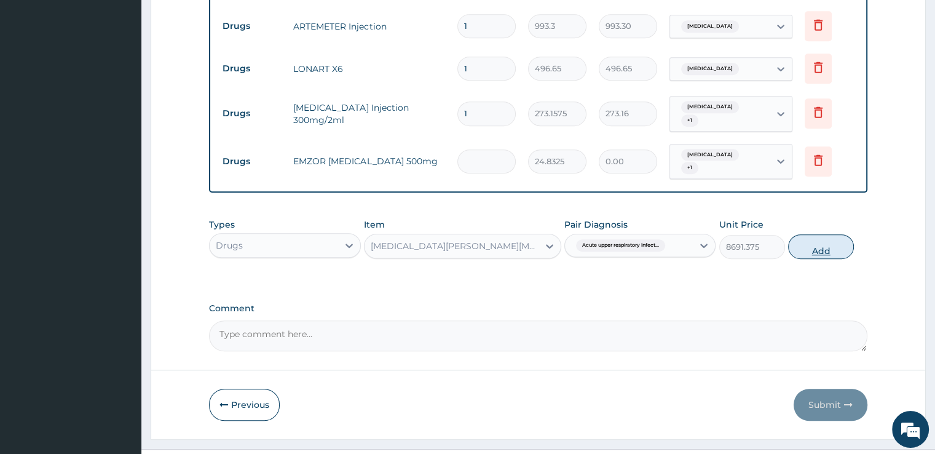
click at [831, 234] on button "Add" at bounding box center [821, 246] width 66 height 25
type input "0"
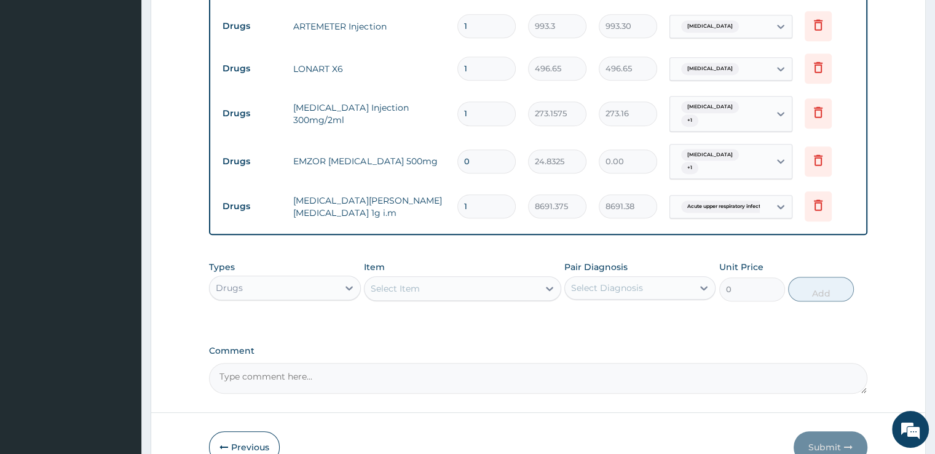
click at [431, 278] on div "Select Item" at bounding box center [451, 288] width 174 height 20
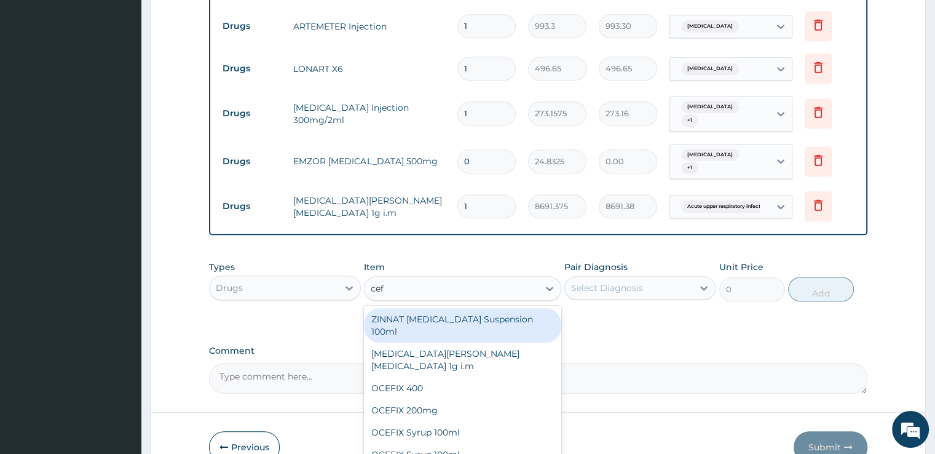
type input "cefu"
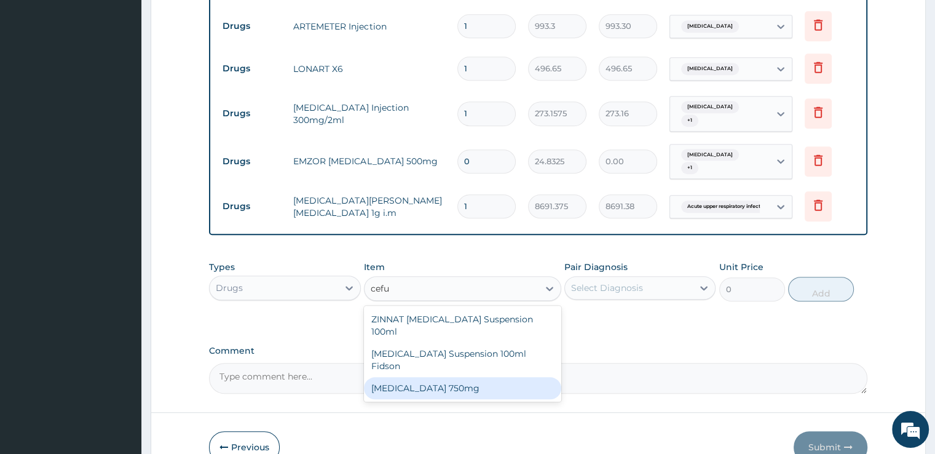
click at [427, 377] on div "[MEDICAL_DATA] 750mg" at bounding box center [462, 388] width 197 height 22
type input "1862.4375"
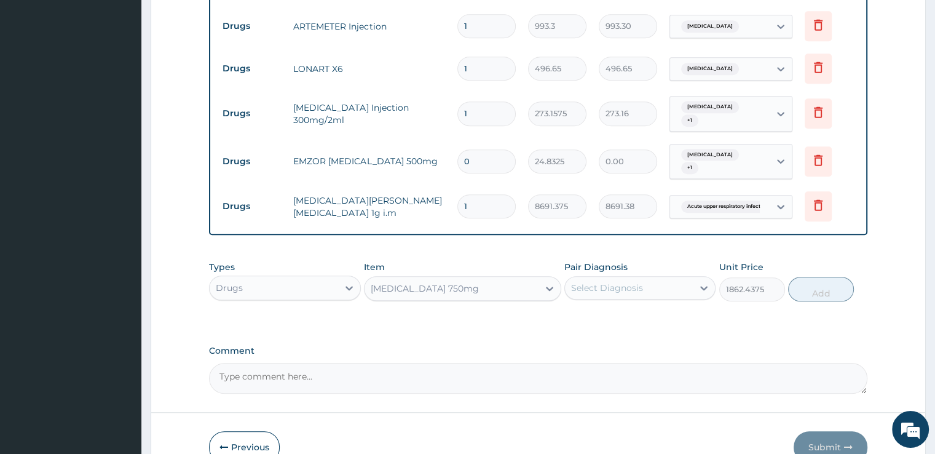
click at [644, 278] on div "Select Diagnosis" at bounding box center [629, 288] width 128 height 20
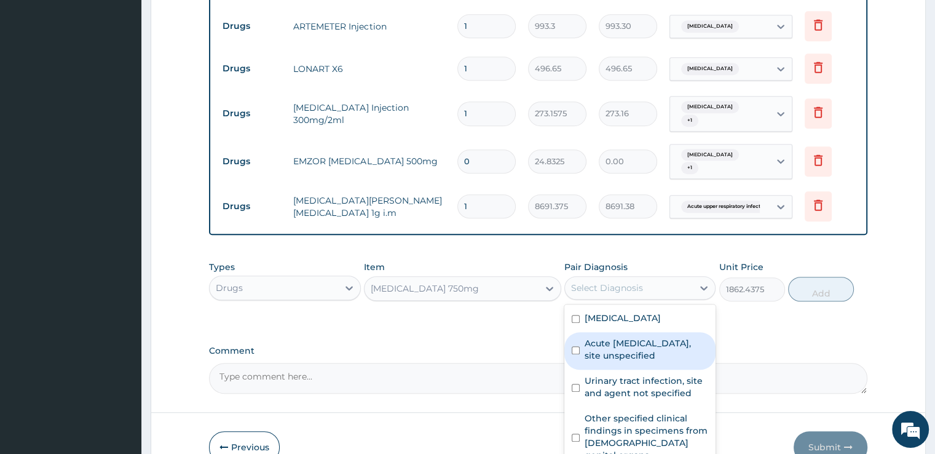
click at [637, 337] on label "Acute [MEDICAL_DATA], site unspecified" at bounding box center [647, 349] width 124 height 25
checkbox input "true"
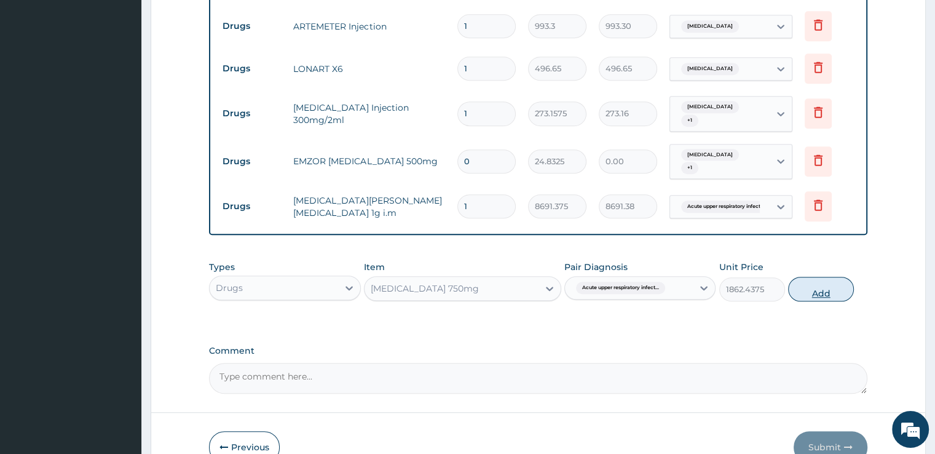
click at [829, 277] on button "Add" at bounding box center [821, 289] width 66 height 25
type input "0"
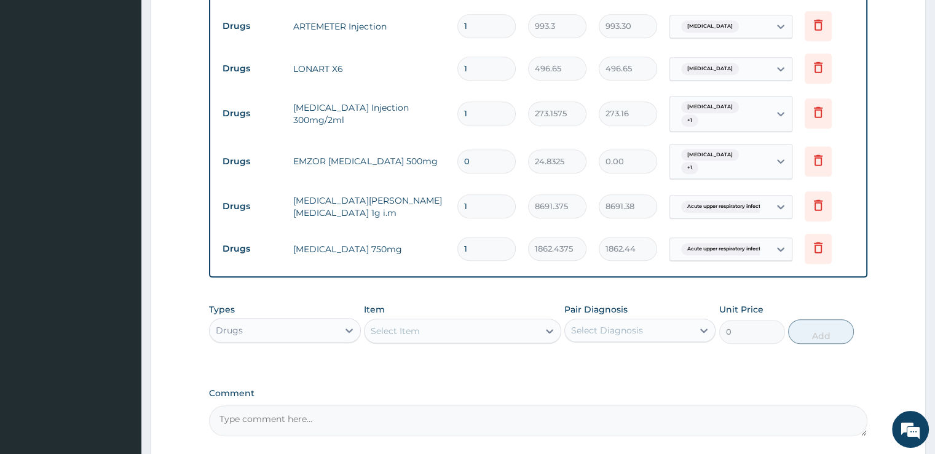
scroll to position [913, 0]
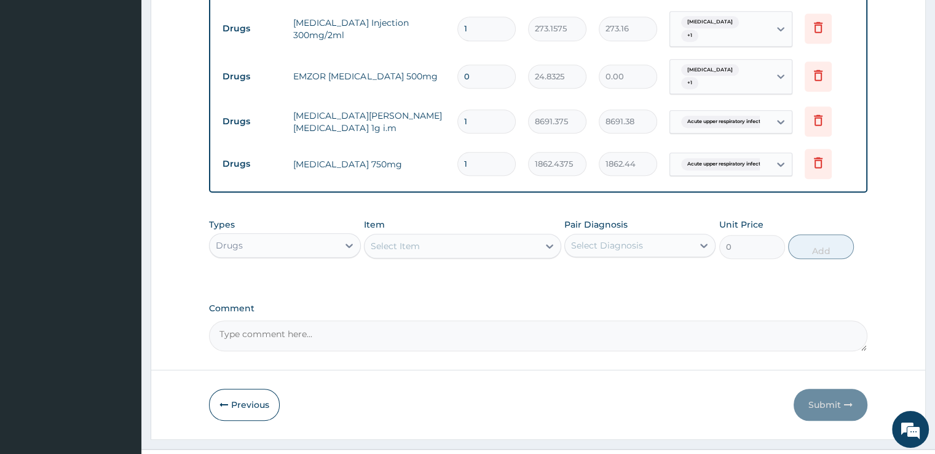
click at [422, 236] on div "Select Item" at bounding box center [451, 246] width 174 height 20
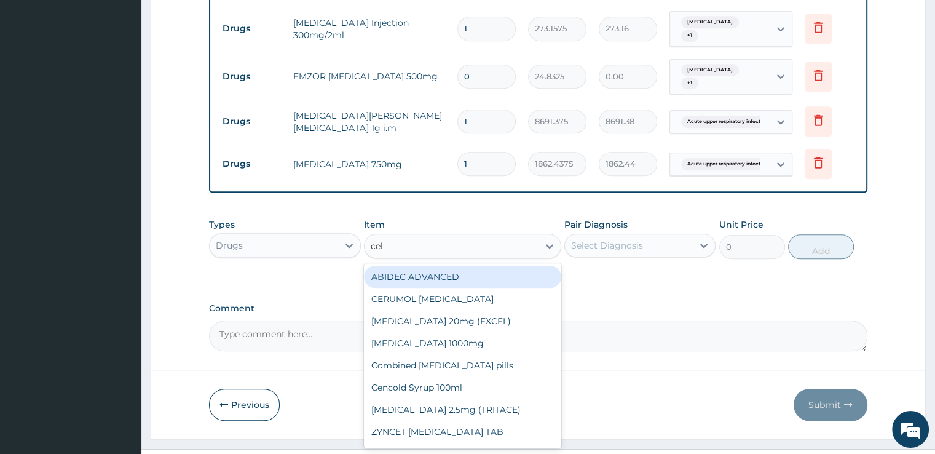
type input "cele"
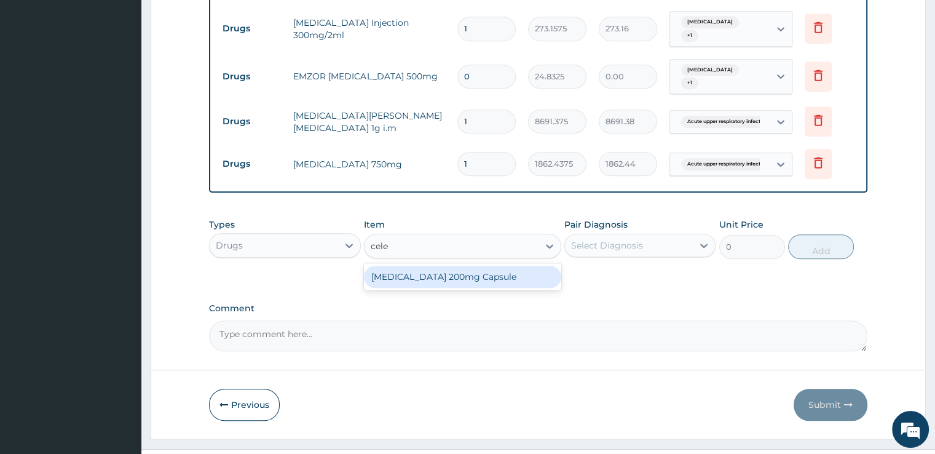
click at [444, 266] on div "[MEDICAL_DATA] 200mg Capsule" at bounding box center [462, 277] width 197 height 22
type input "422.1525"
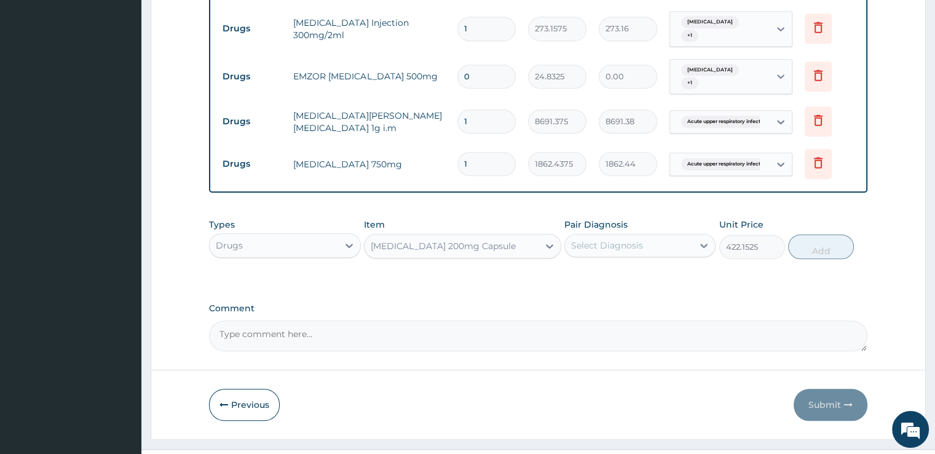
click at [610, 235] on div "Select Diagnosis" at bounding box center [629, 245] width 128 height 20
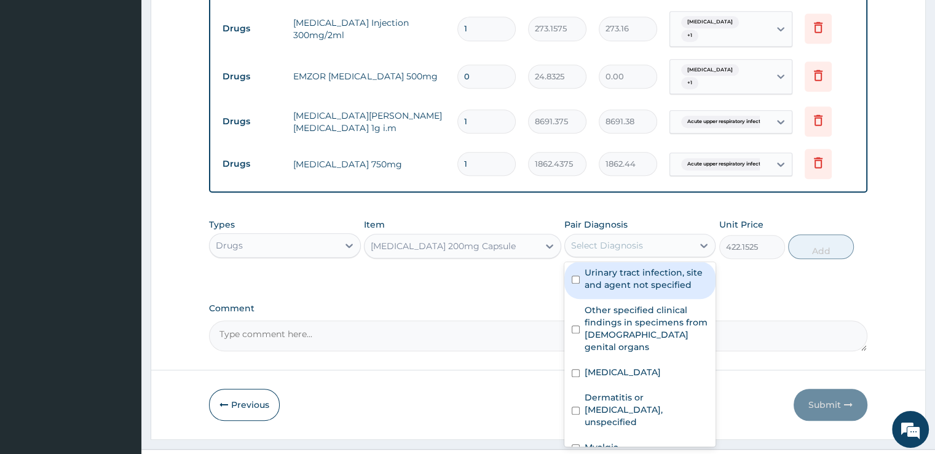
scroll to position [81, 0]
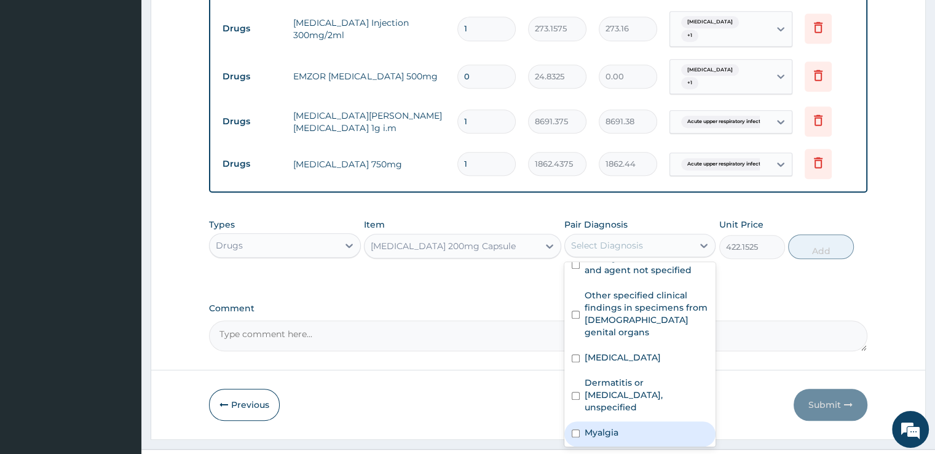
click at [614, 426] on label "Myalgia" at bounding box center [602, 432] width 34 height 12
checkbox input "true"
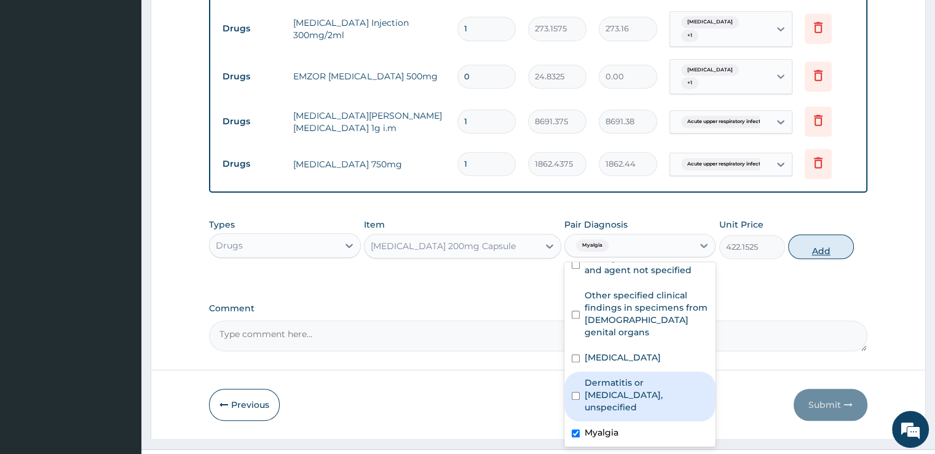
click at [832, 234] on button "Add" at bounding box center [821, 246] width 66 height 25
type input "0"
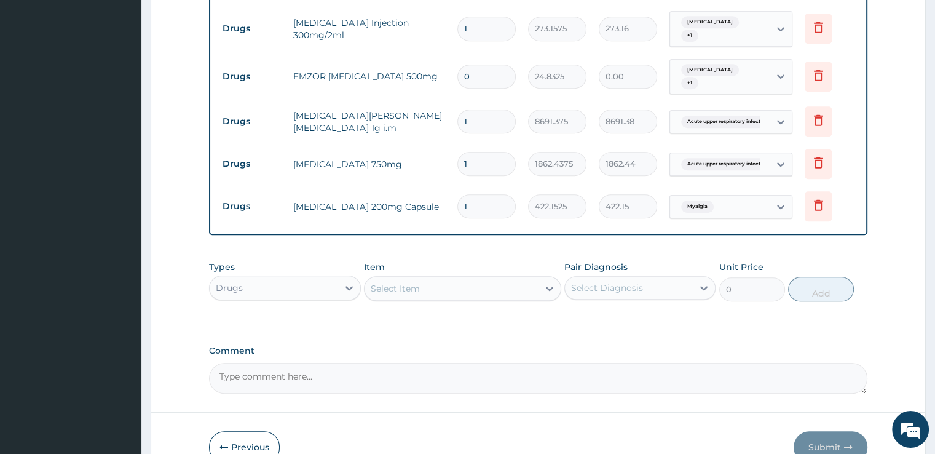
click at [452, 278] on div "Select Item" at bounding box center [451, 288] width 174 height 20
type input "mupi"
click at [449, 308] on div "MUPIDERM OINTMENT" at bounding box center [462, 319] width 197 height 22
type input "4097.3623"
click at [615, 276] on div "Select Diagnosis" at bounding box center [639, 287] width 151 height 23
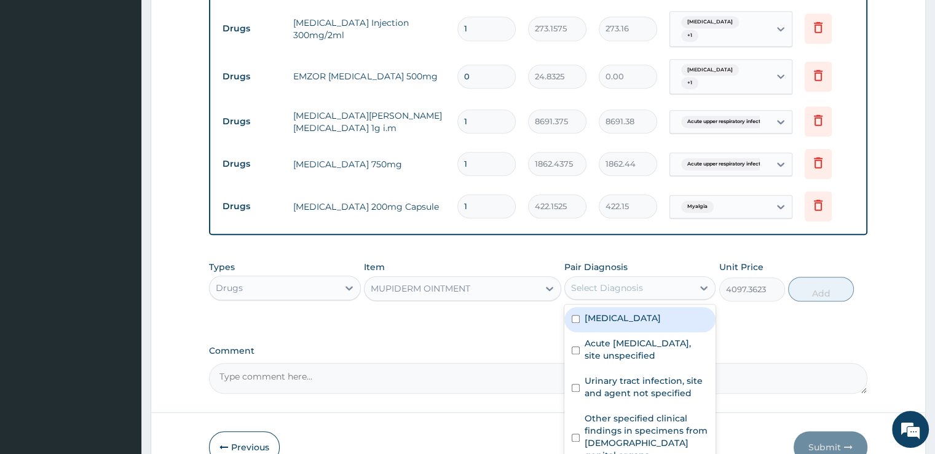
scroll to position [79, 0]
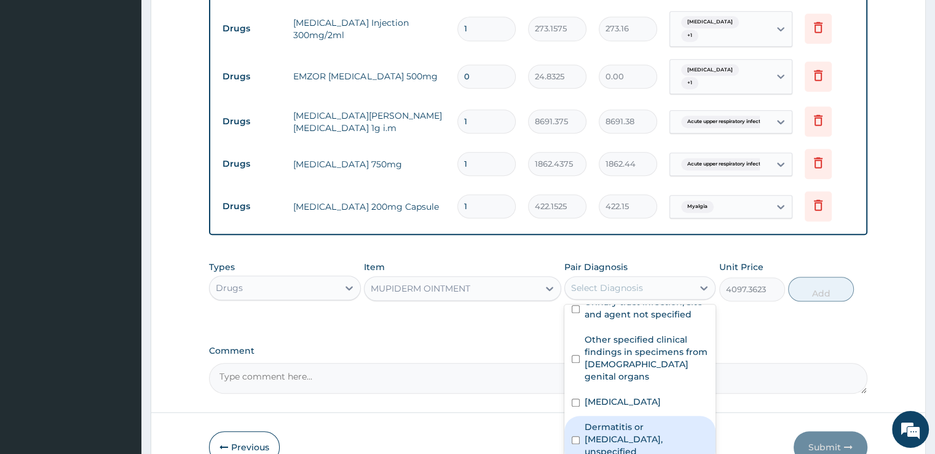
click at [655, 420] on label "Dermatitis or eczema, unspecified" at bounding box center [647, 438] width 124 height 37
checkbox input "true"
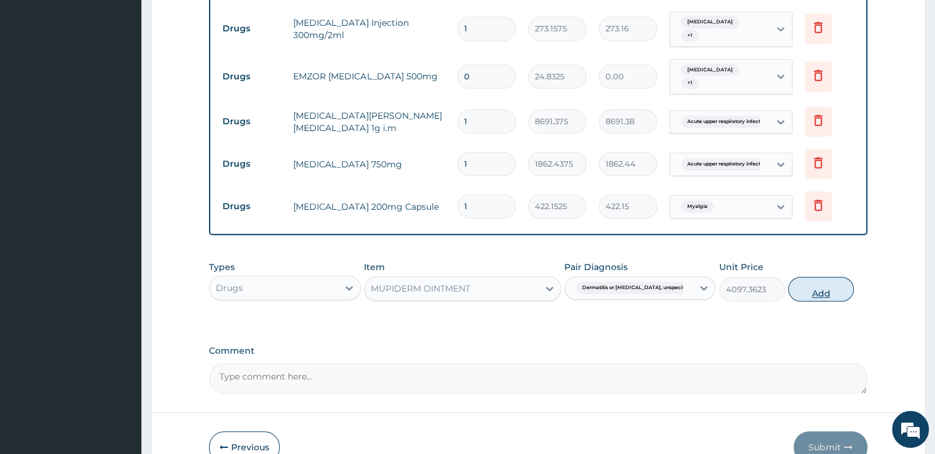
click at [822, 277] on button "Add" at bounding box center [821, 289] width 66 height 25
type input "0"
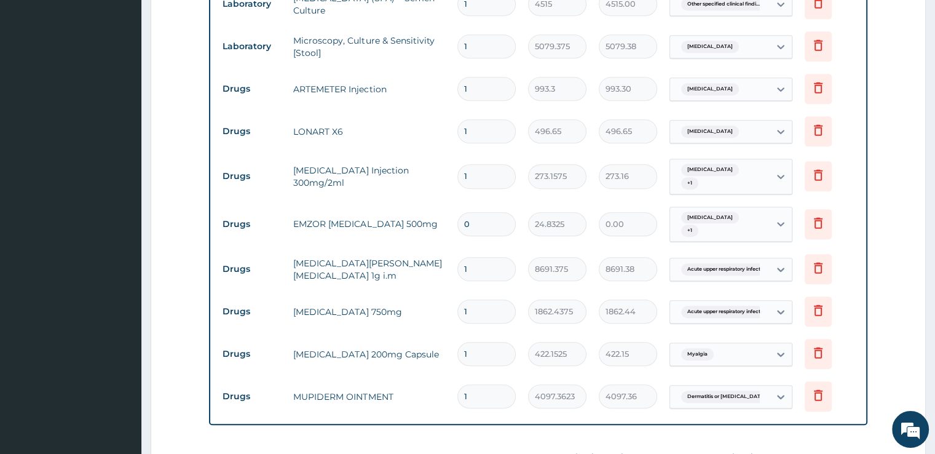
scroll to position [741, 0]
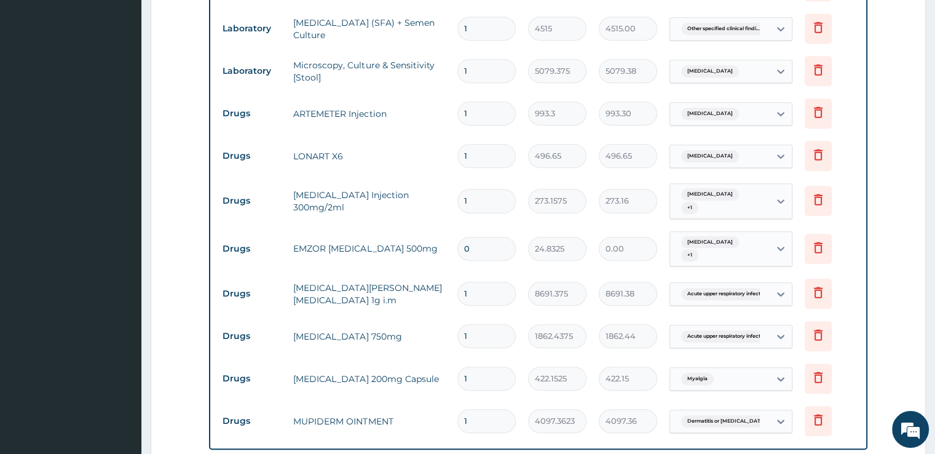
click at [492, 101] on input "1" at bounding box center [486, 113] width 58 height 24
type input "2"
type input "1986.60"
type input "3"
type input "2979.90"
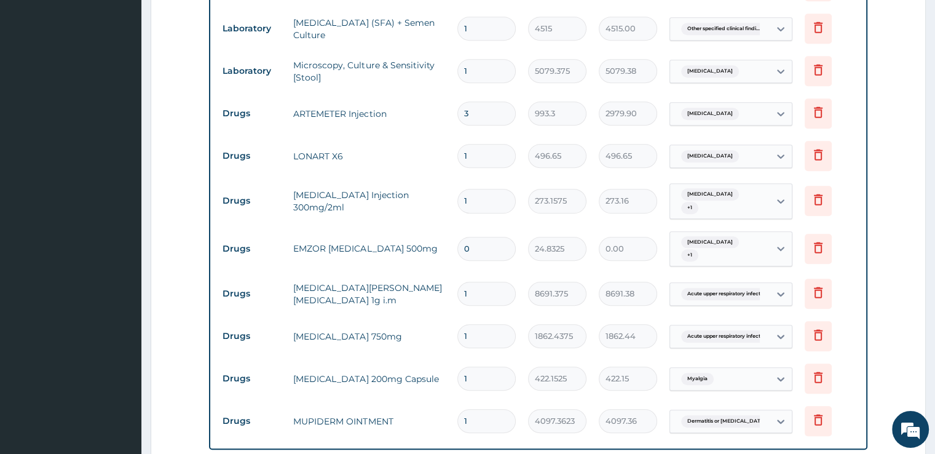
type input "4"
type input "3973.20"
type input "5"
type input "4966.50"
click at [484, 144] on input "1" at bounding box center [486, 156] width 58 height 24
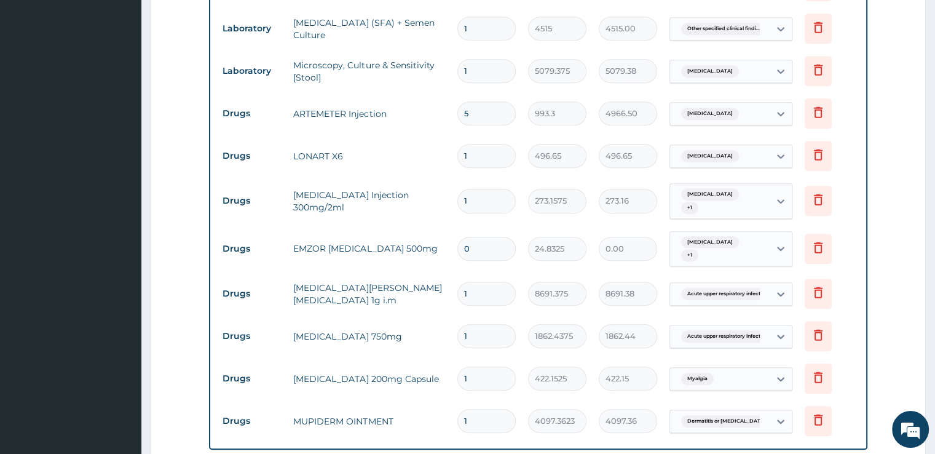
click at [484, 101] on input "5" at bounding box center [486, 113] width 58 height 24
type input "6"
type input "5959.80"
click at [492, 144] on input "1" at bounding box center [486, 156] width 58 height 24
type input "2"
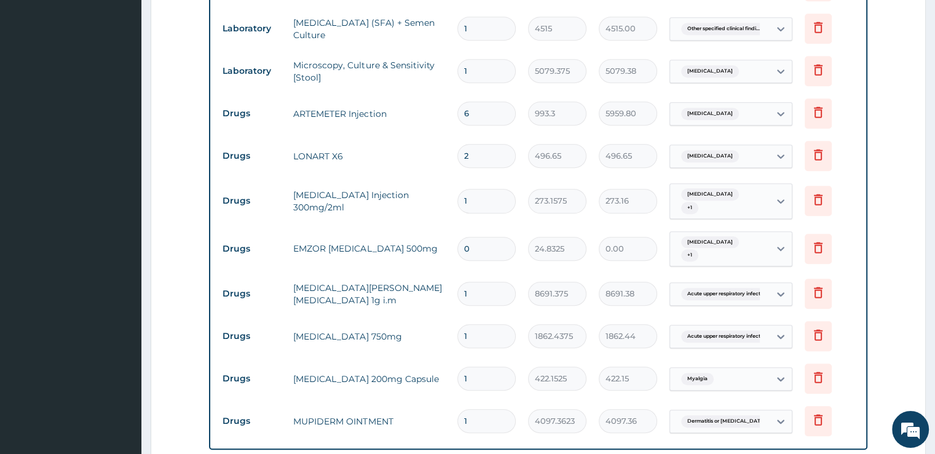
type input "993.30"
type input "3"
type input "1489.95"
type input "4"
type input "1986.60"
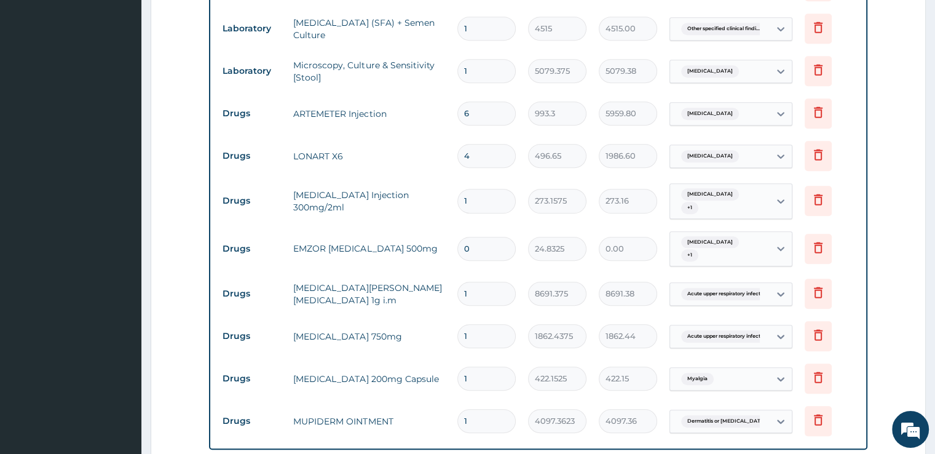
type input "5"
type input "2483.25"
type input "6"
type input "2979.90"
click at [479, 189] on input "1" at bounding box center [486, 201] width 58 height 24
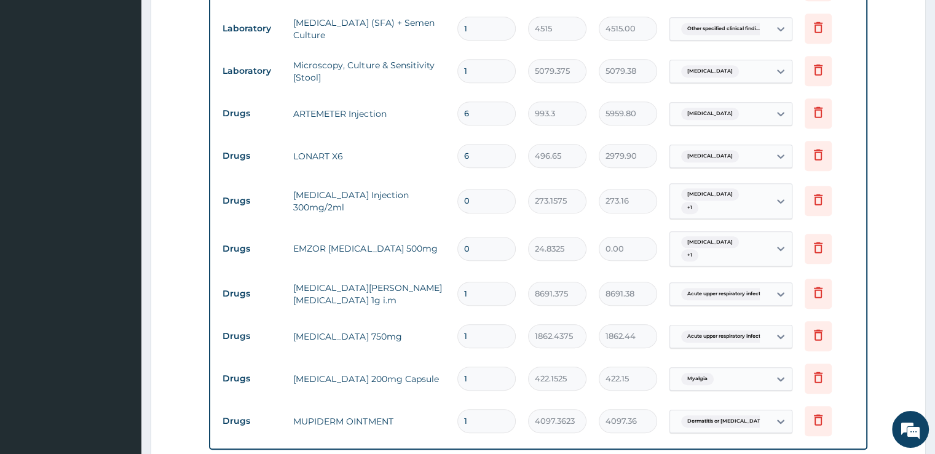
type input "1"
type input "273.16"
type input "2"
type input "546.32"
click at [486, 237] on input "0" at bounding box center [486, 249] width 58 height 24
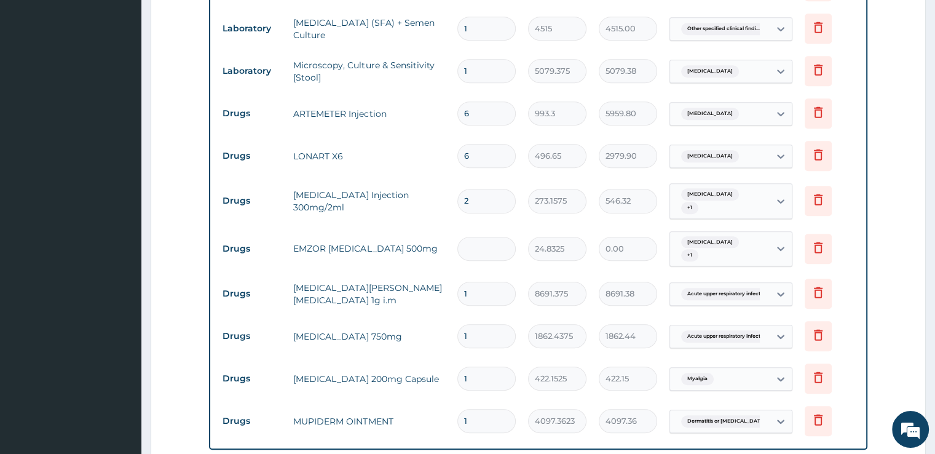
type input "1"
type input "24.83"
type input "18"
type input "446.99"
type input "18"
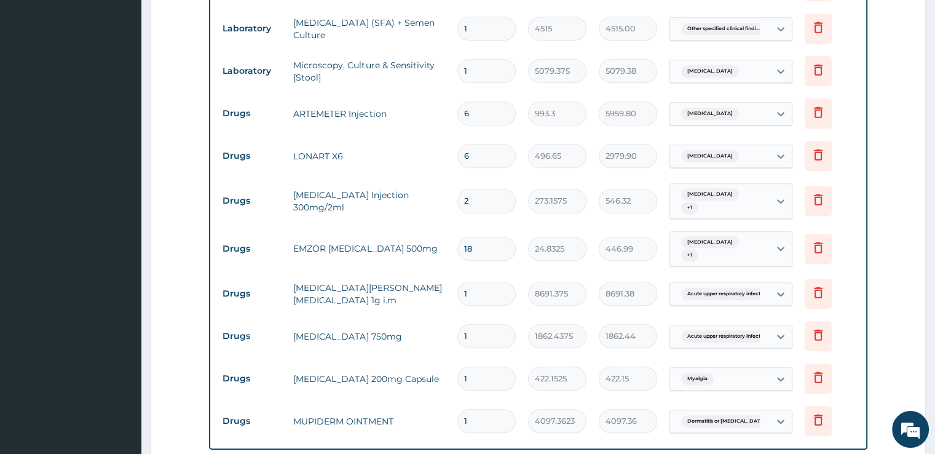
click at [487, 282] on input "1" at bounding box center [486, 294] width 58 height 24
type input "2"
type input "17382.75"
type input "3"
type input "26074.13"
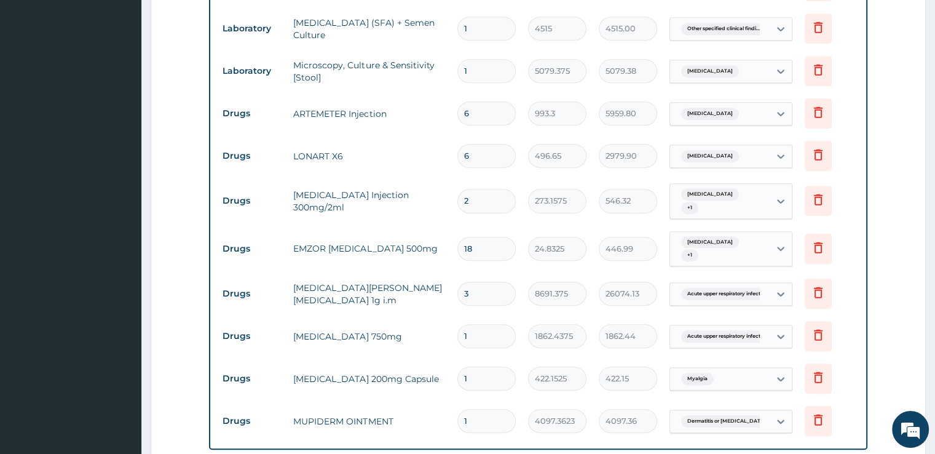
type input "4"
type input "34765.50"
type input "5"
type input "43456.88"
click at [483, 324] on input "1" at bounding box center [486, 336] width 58 height 24
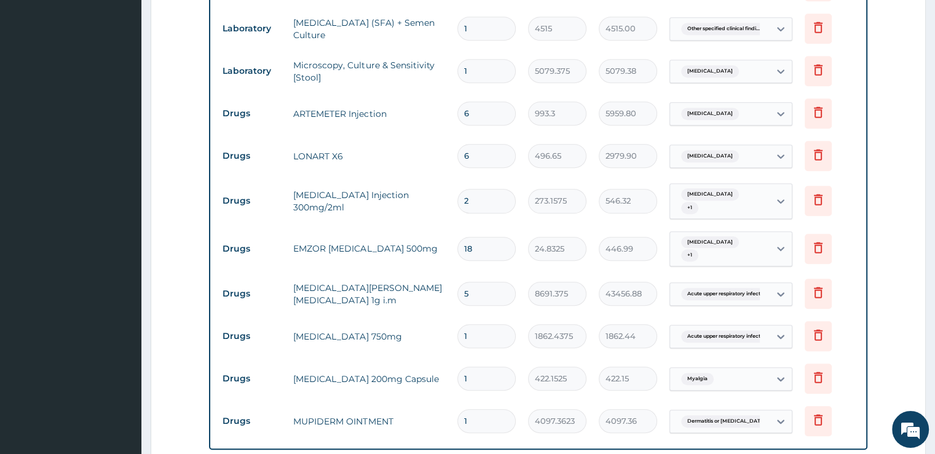
type input "10"
type input "18624.38"
type input "10"
click at [486, 366] on input "1" at bounding box center [486, 378] width 58 height 24
type input "10"
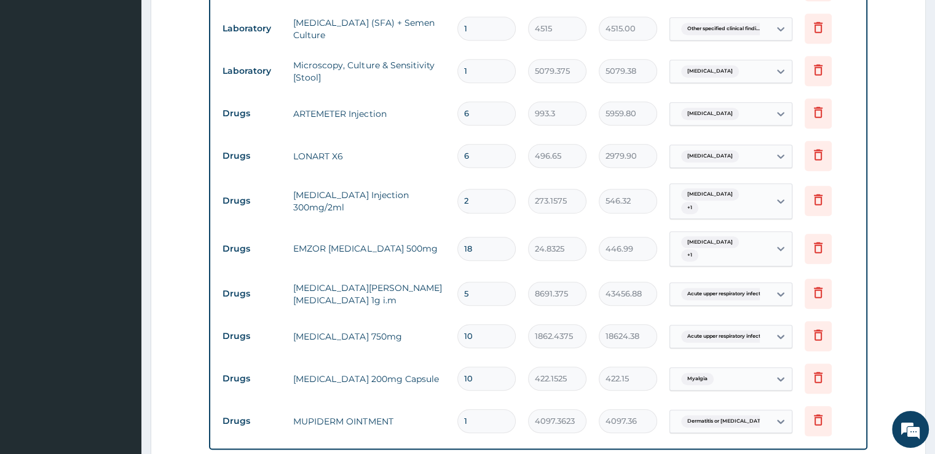
type input "4221.52"
type input "10"
click at [894, 308] on form "Step 2 of 2 PA Code / Prescription Code Enter Code(Secondary Care Only) Encount…" at bounding box center [538, 10] width 775 height 1373
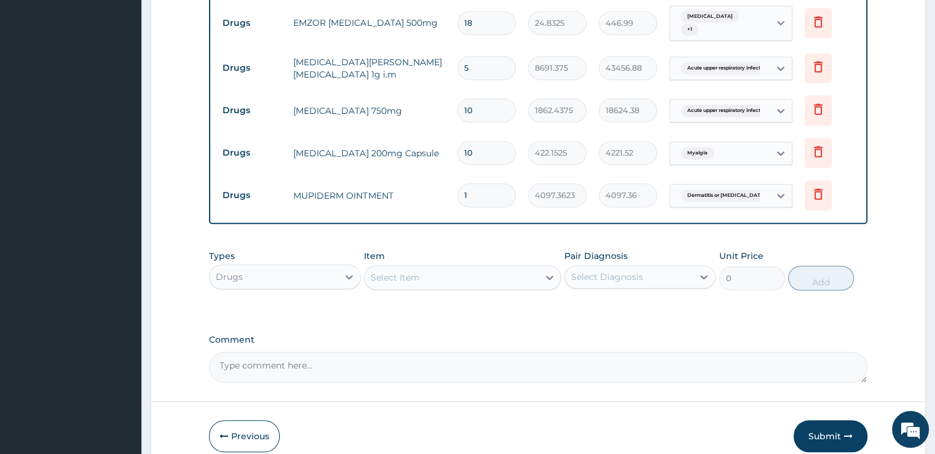
scroll to position [998, 0]
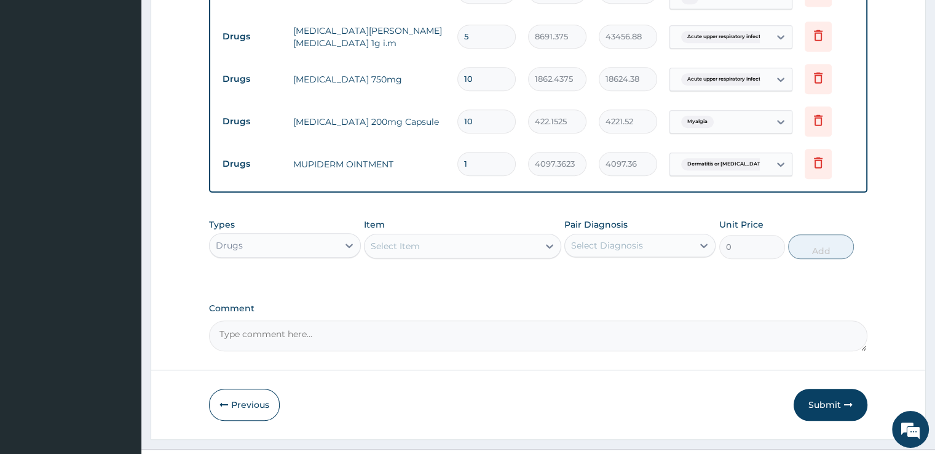
click at [510, 236] on div "Select Item" at bounding box center [451, 246] width 174 height 20
type input "bronch"
click at [497, 266] on div "BRONCHOLTYE" at bounding box center [462, 277] width 197 height 22
type input "1862.4375"
click at [621, 239] on div "Select Diagnosis" at bounding box center [607, 245] width 72 height 12
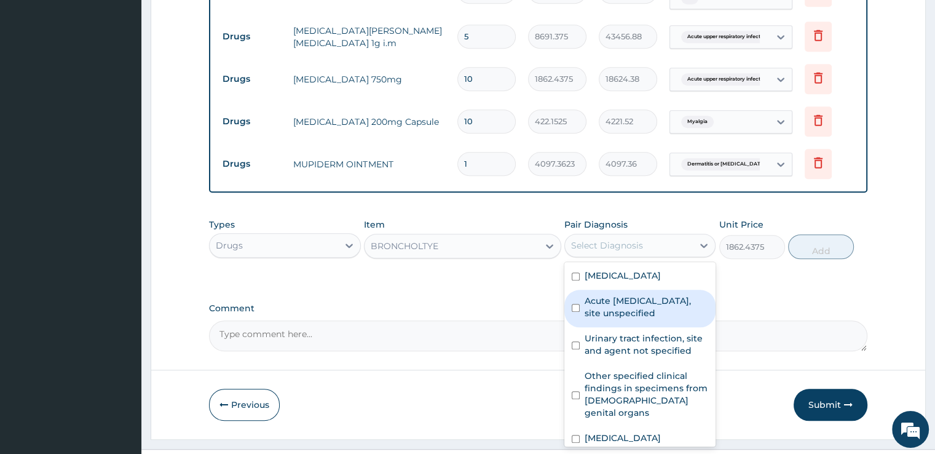
click at [616, 294] on label "Acute [MEDICAL_DATA], site unspecified" at bounding box center [647, 306] width 124 height 25
checkbox input "true"
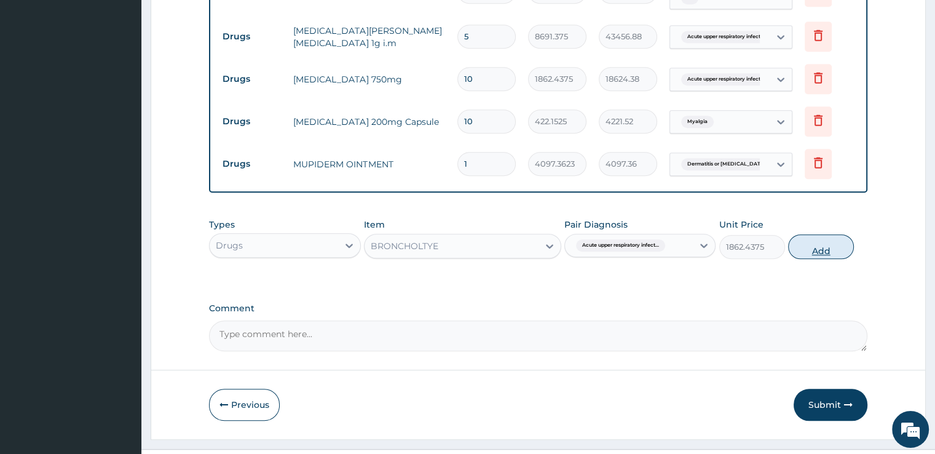
click at [829, 234] on button "Add" at bounding box center [821, 246] width 66 height 25
type input "0"
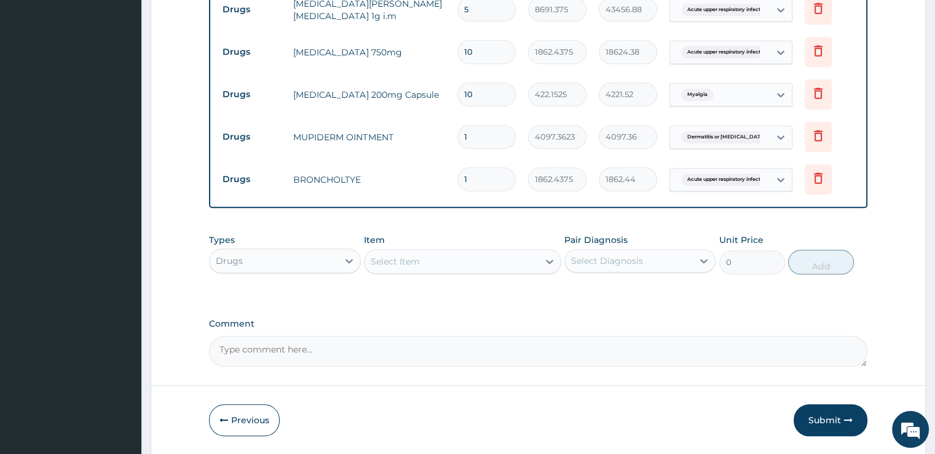
scroll to position [1040, 0]
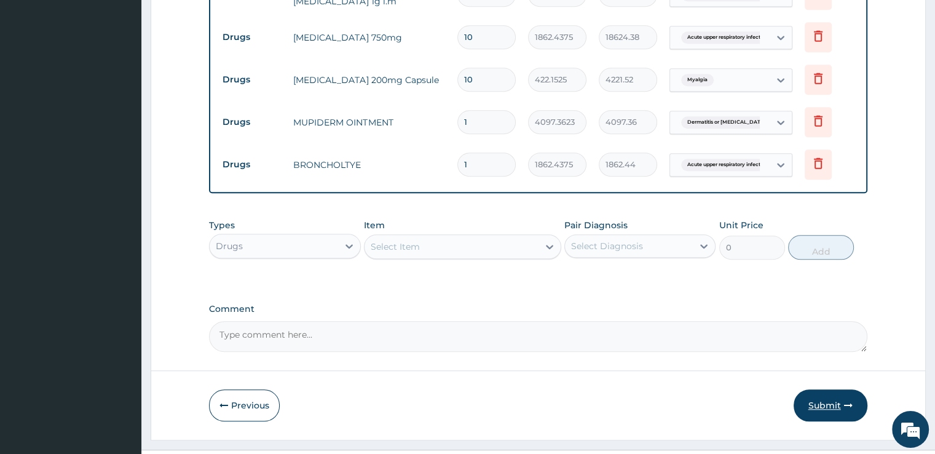
click at [840, 389] on button "Submit" at bounding box center [831, 405] width 74 height 32
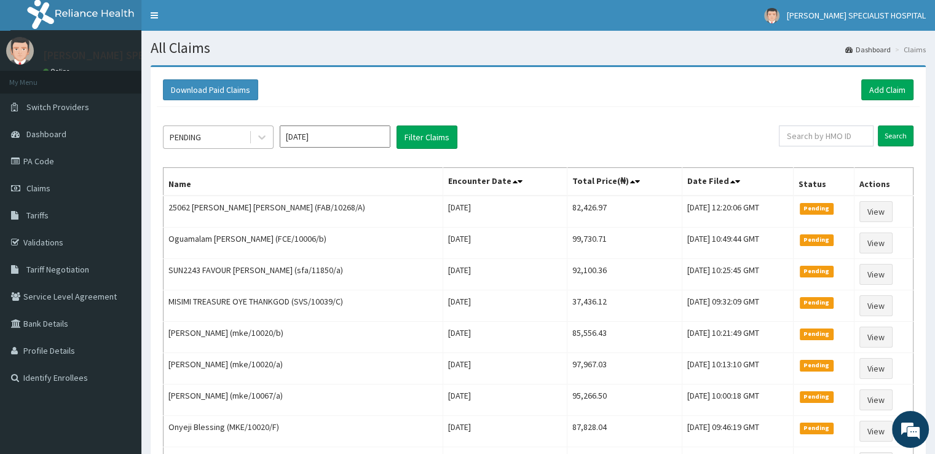
click at [226, 135] on div "PENDING" at bounding box center [205, 137] width 85 height 20
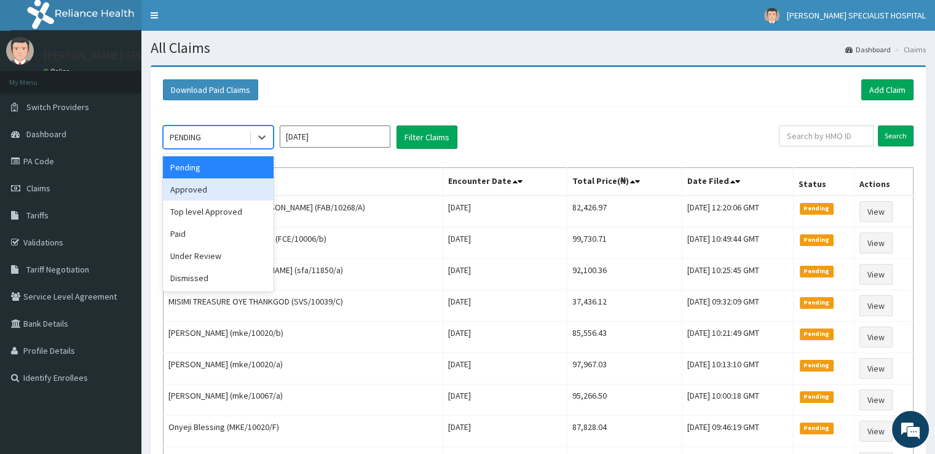
click at [213, 195] on div "Approved" at bounding box center [218, 189] width 111 height 22
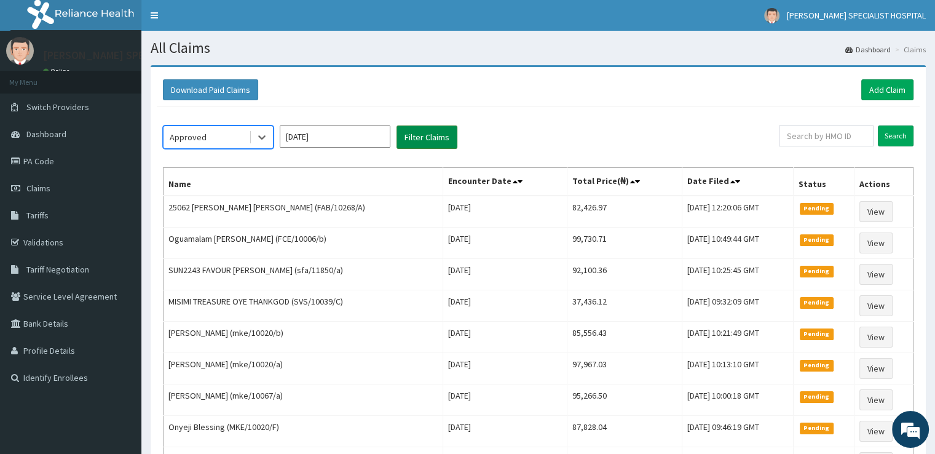
click at [436, 128] on button "Filter Claims" at bounding box center [426, 136] width 61 height 23
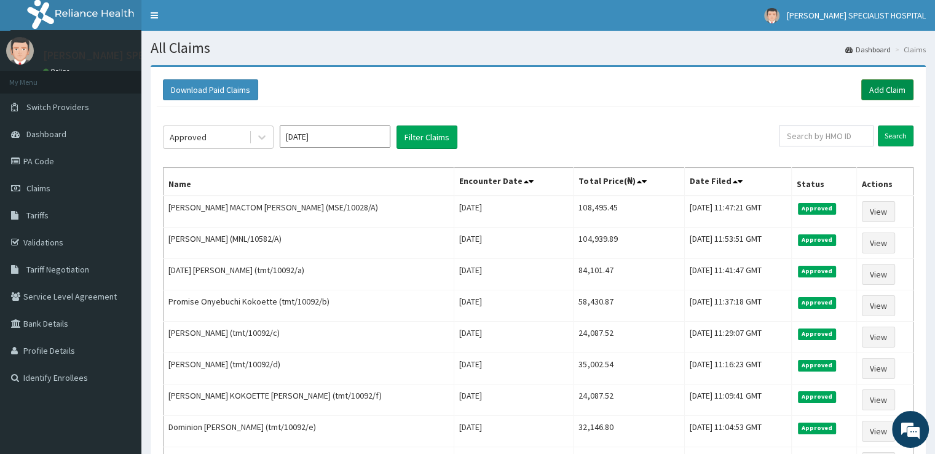
click at [900, 84] on link "Add Claim" at bounding box center [887, 89] width 52 height 21
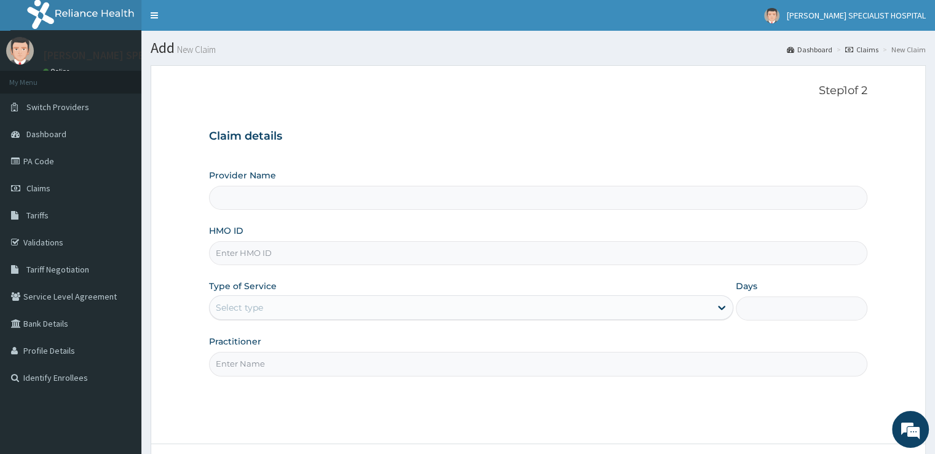
type input "MSE/10028/A"
type input "[PERSON_NAME] SPECIALIST HOSPITAL"
type input "MSE/10028/A"
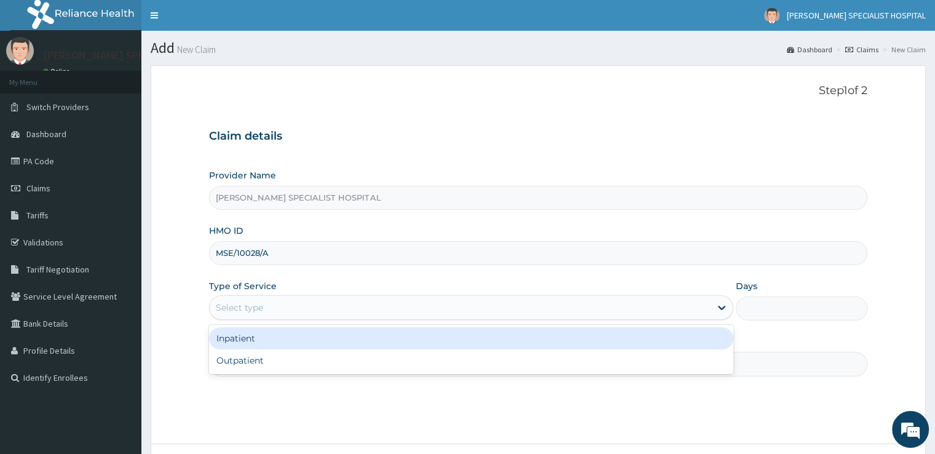
click at [275, 302] on div "Select type" at bounding box center [460, 307] width 501 height 20
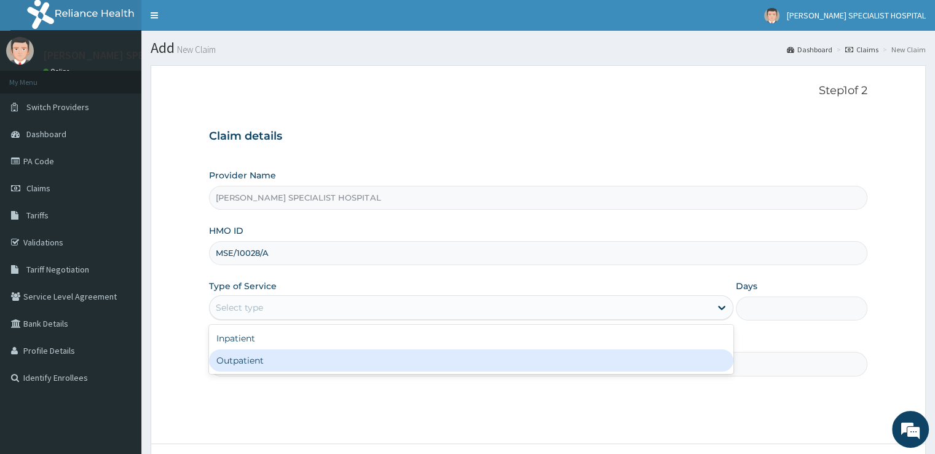
click at [256, 371] on div "Inpatient Outpatient" at bounding box center [471, 349] width 524 height 49
click at [259, 359] on div "Outpatient" at bounding box center [471, 360] width 524 height 22
type input "1"
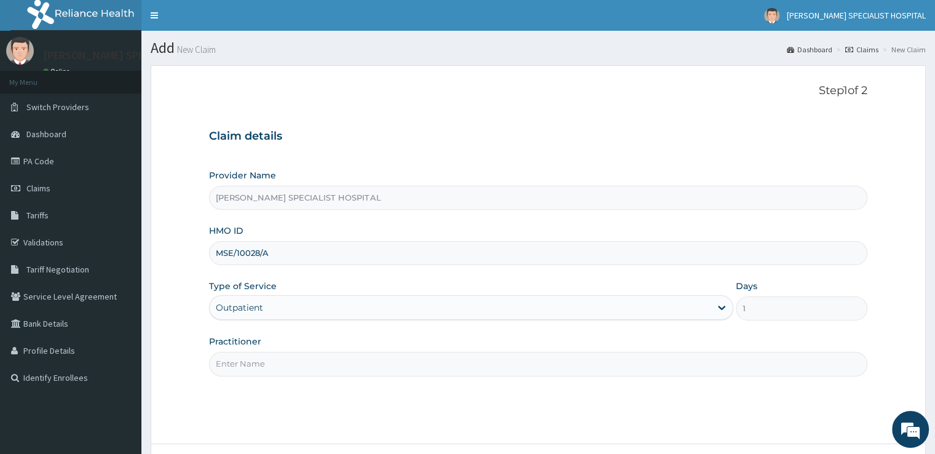
click at [259, 372] on input "Practitioner" at bounding box center [538, 364] width 658 height 24
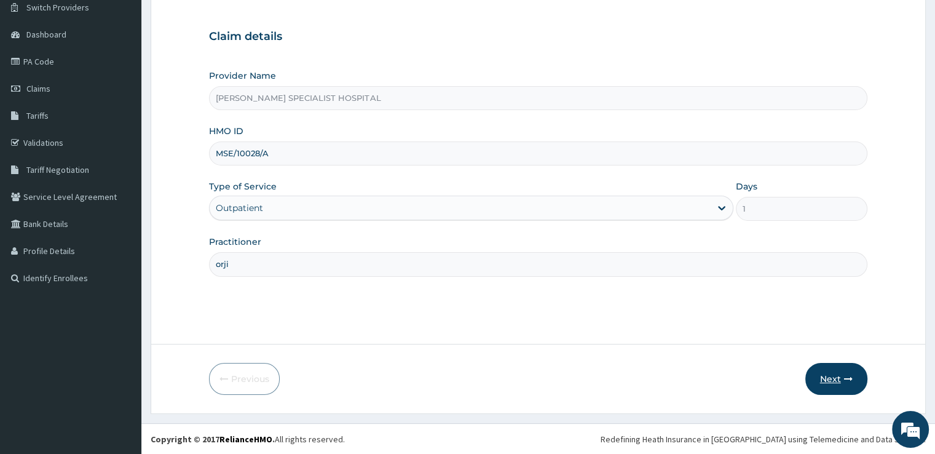
type input "orji"
click at [841, 376] on button "Next" at bounding box center [836, 379] width 62 height 32
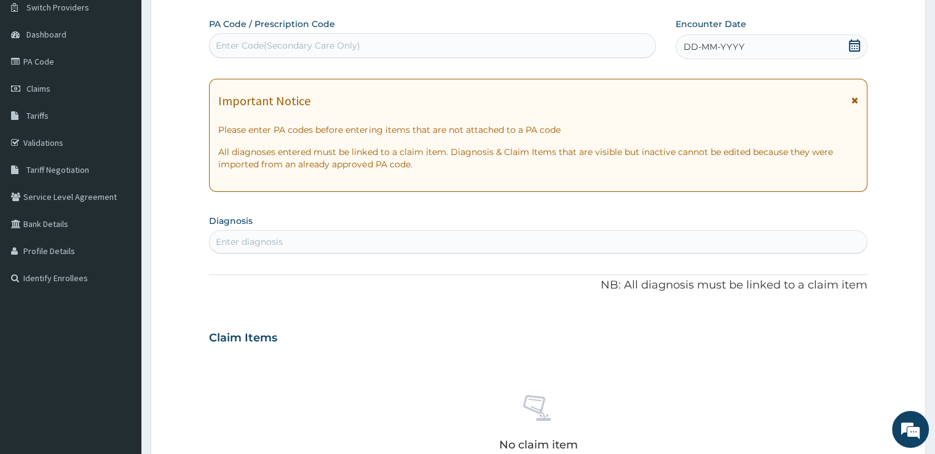
click at [854, 44] on icon at bounding box center [854, 45] width 12 height 12
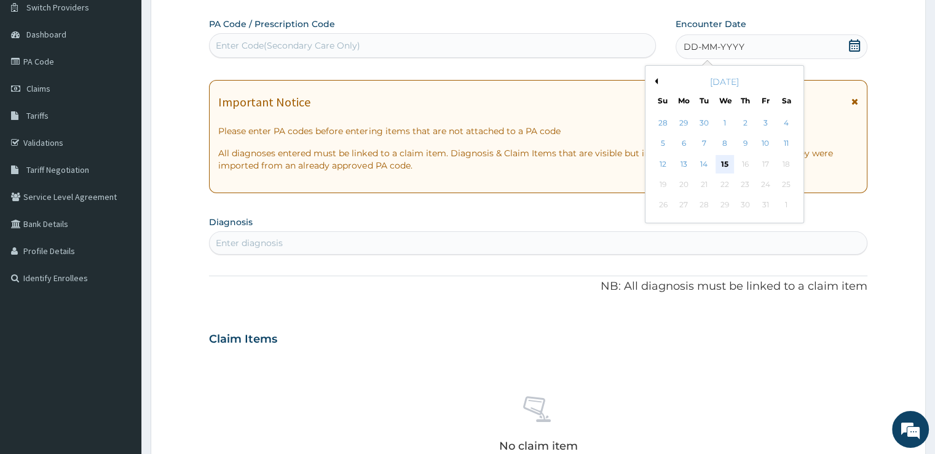
click at [728, 167] on div "15" at bounding box center [724, 164] width 18 height 18
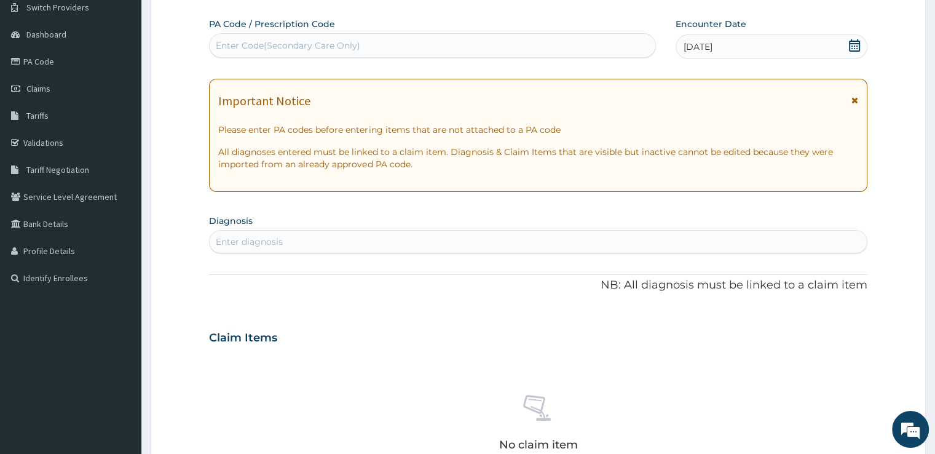
click at [505, 238] on div "Enter diagnosis" at bounding box center [538, 242] width 656 height 20
type input "malaria"
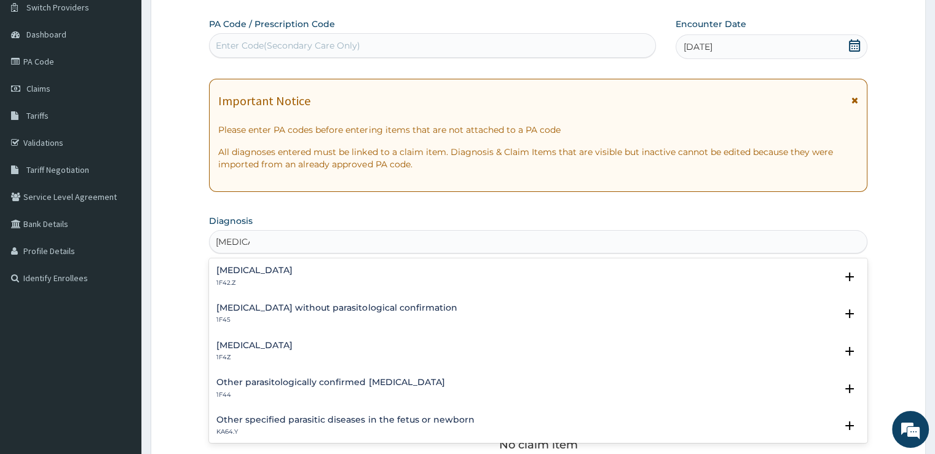
click at [269, 341] on h4 "Malaria, unspecified" at bounding box center [254, 345] width 76 height 9
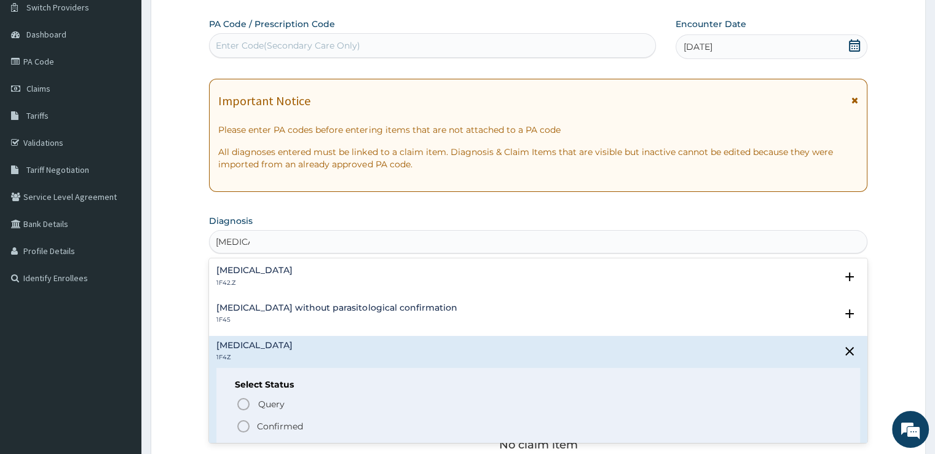
click at [243, 421] on icon "status option filled" at bounding box center [243, 426] width 15 height 15
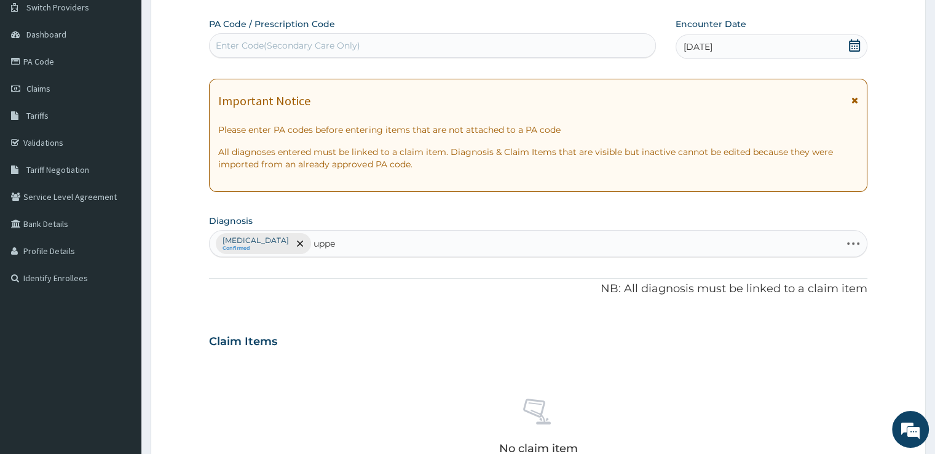
type input "upper"
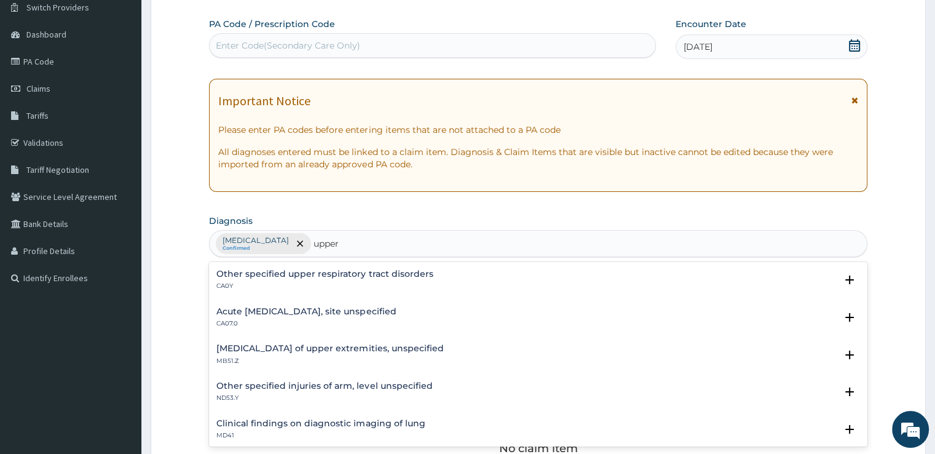
click at [266, 323] on p "CA07.0" at bounding box center [305, 323] width 179 height 9
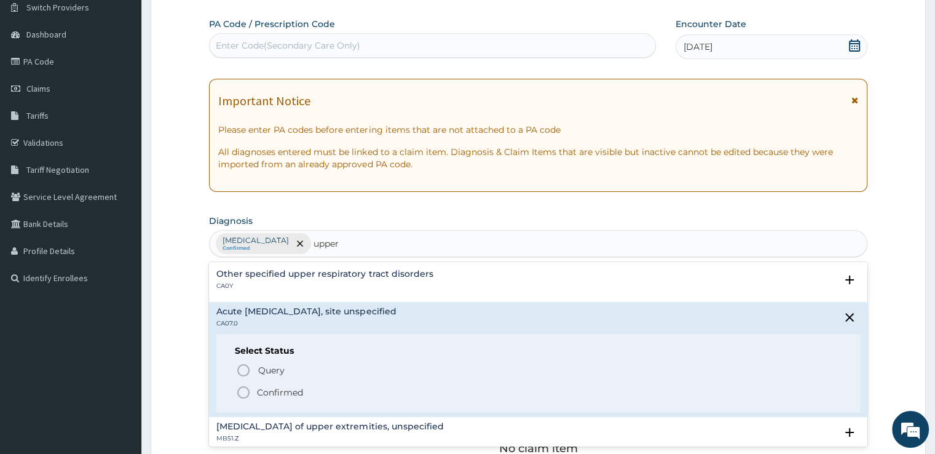
click at [242, 382] on div "Query Query covers suspected (?), Keep in view (kiv), Ruled out (r/o) Confirmed" at bounding box center [538, 380] width 606 height 37
click at [243, 396] on circle "status option filled" at bounding box center [243, 392] width 11 height 11
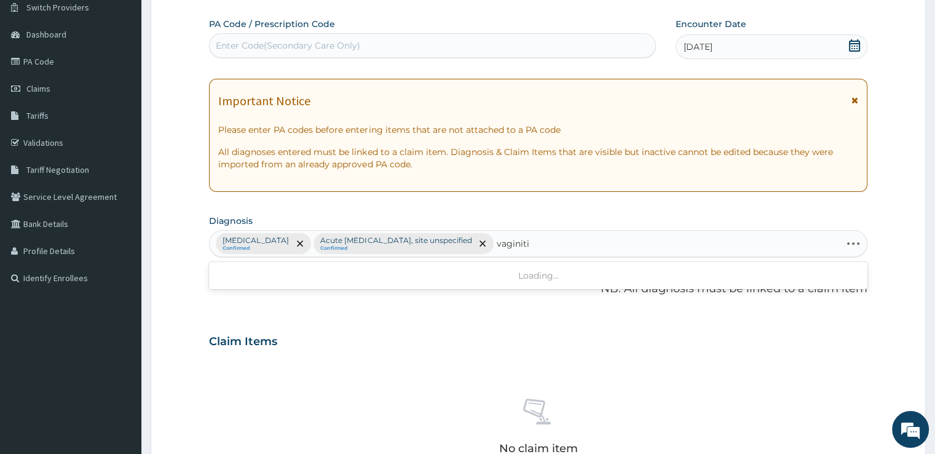
type input "vaginitis"
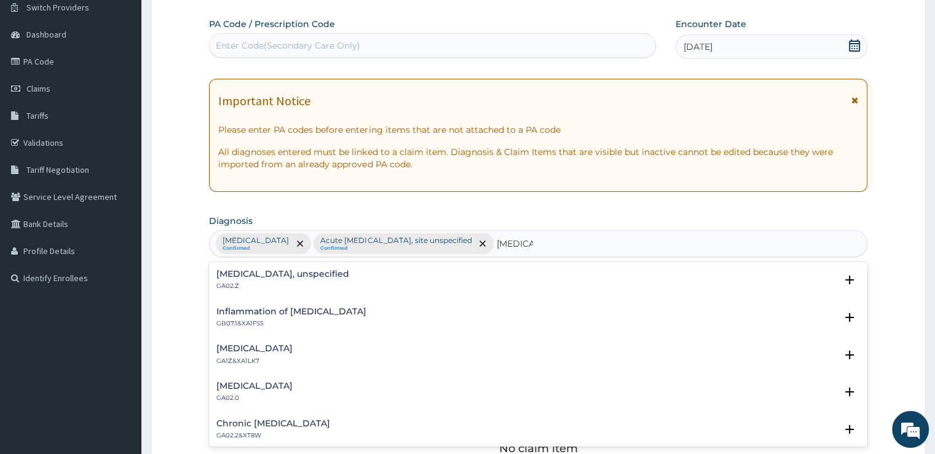
click at [280, 284] on p "GA02.Z" at bounding box center [282, 286] width 133 height 9
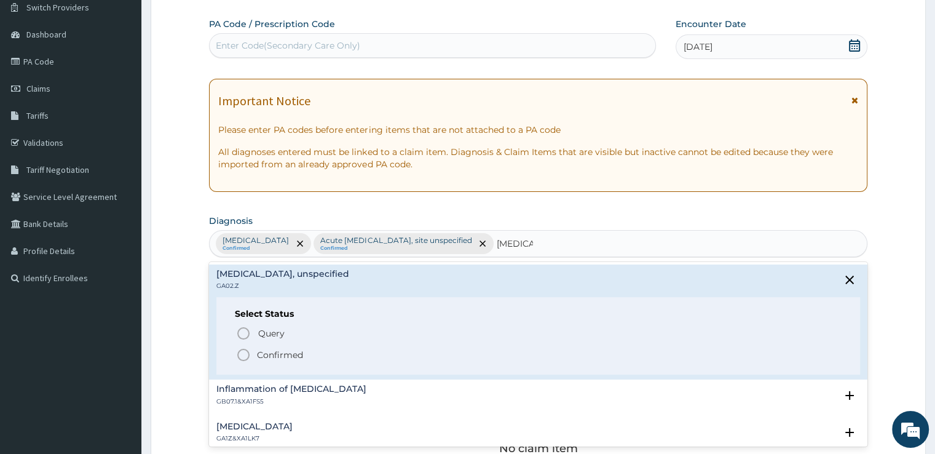
click at [250, 357] on icon "status option filled" at bounding box center [243, 354] width 15 height 15
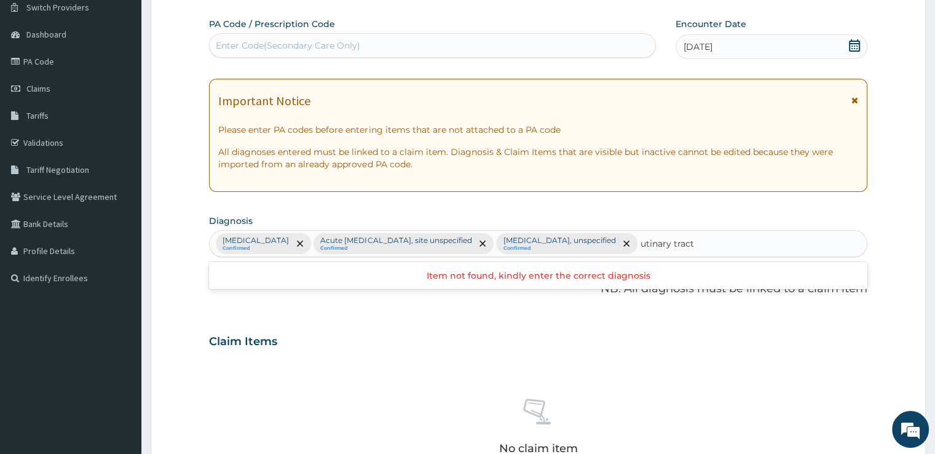
click at [654, 242] on input "utinary tract" at bounding box center [667, 243] width 54 height 12
type input "urinary tract"
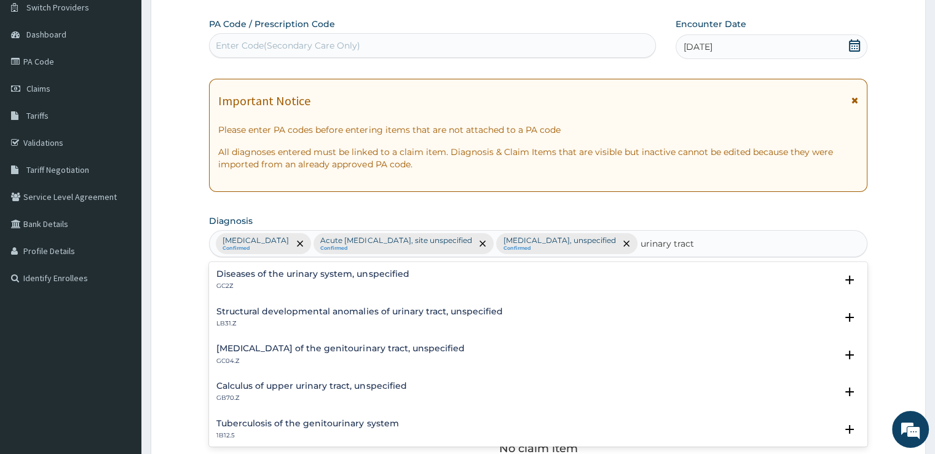
scroll to position [161, 0]
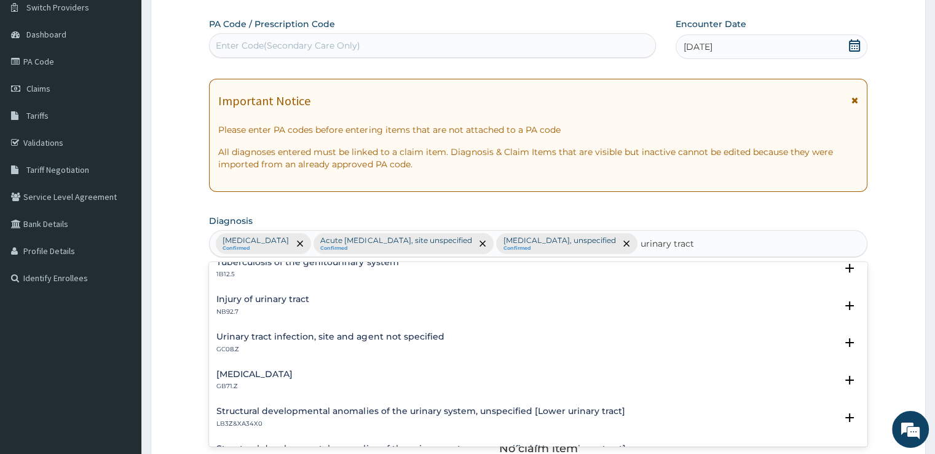
click at [261, 347] on p "GC08.Z" at bounding box center [329, 349] width 227 height 9
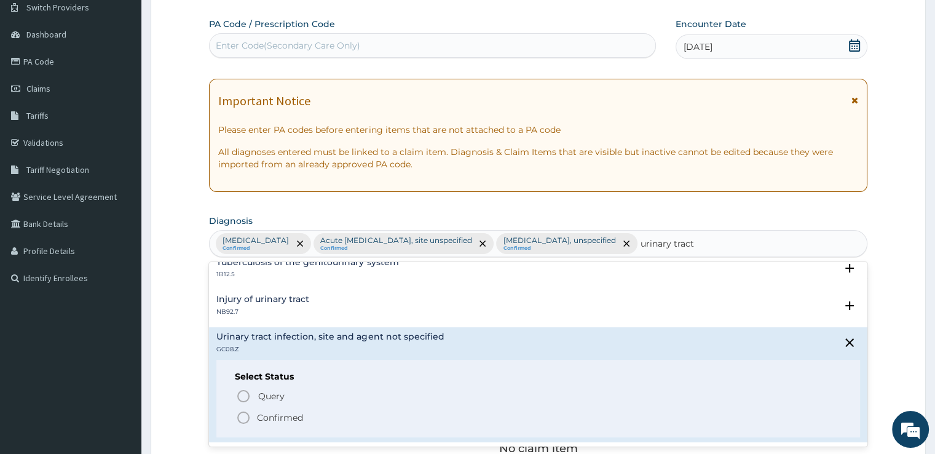
click at [245, 419] on icon "status option filled" at bounding box center [243, 417] width 15 height 15
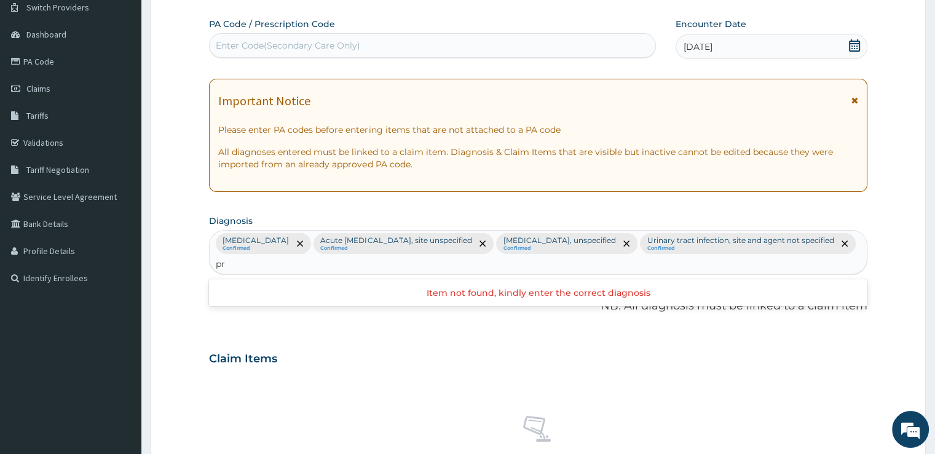
type input "p"
click at [252, 264] on input "abdomonal" at bounding box center [241, 264] width 51 height 12
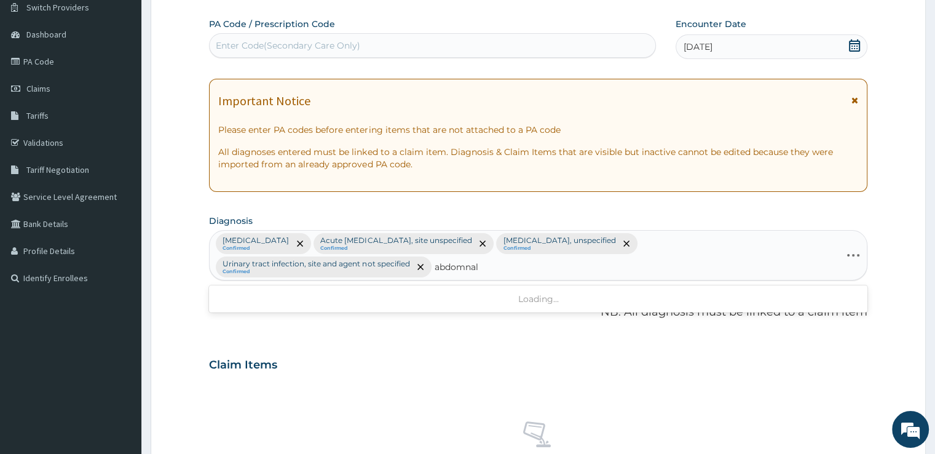
type input "abdominal"
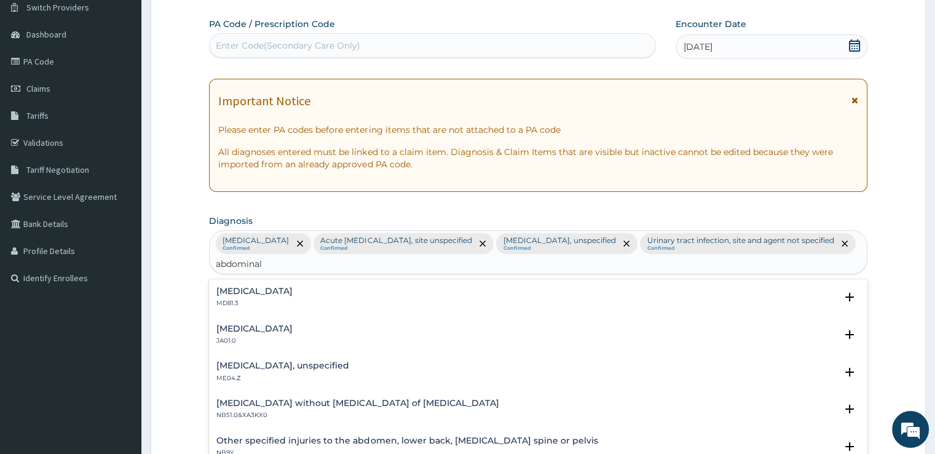
click at [224, 329] on h4 "Abdominal pregnancy" at bounding box center [254, 328] width 76 height 9
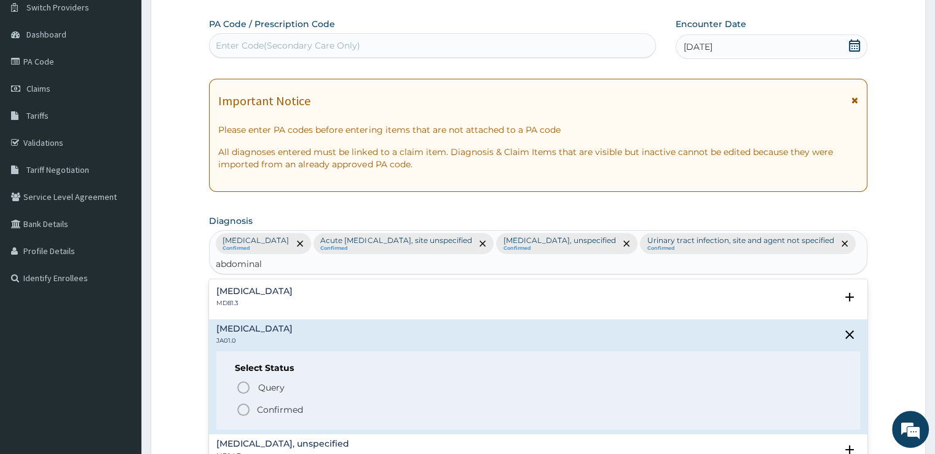
click at [243, 407] on icon "status option filled" at bounding box center [243, 409] width 15 height 15
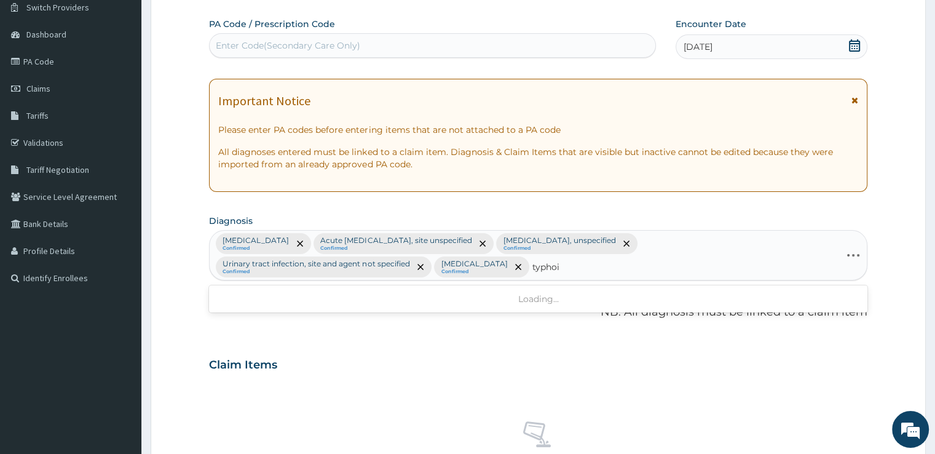
type input "typhoid"
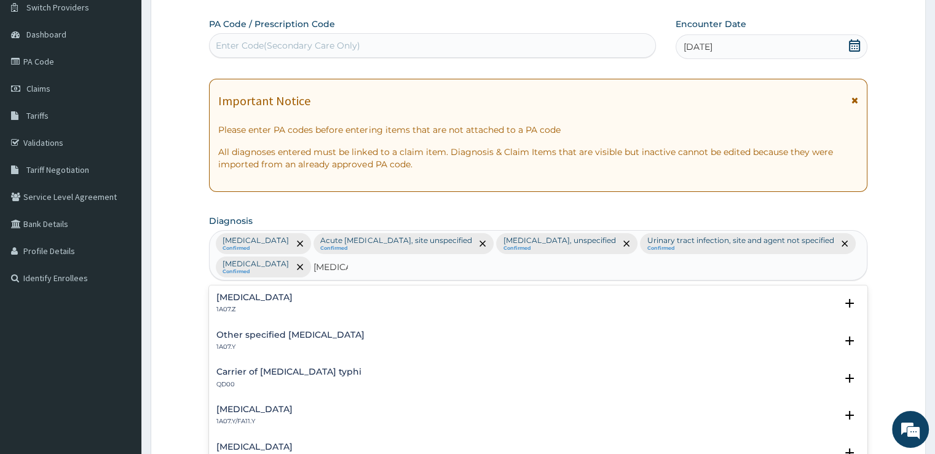
click at [257, 300] on h4 "Typhoid fever, unspecified" at bounding box center [254, 297] width 76 height 9
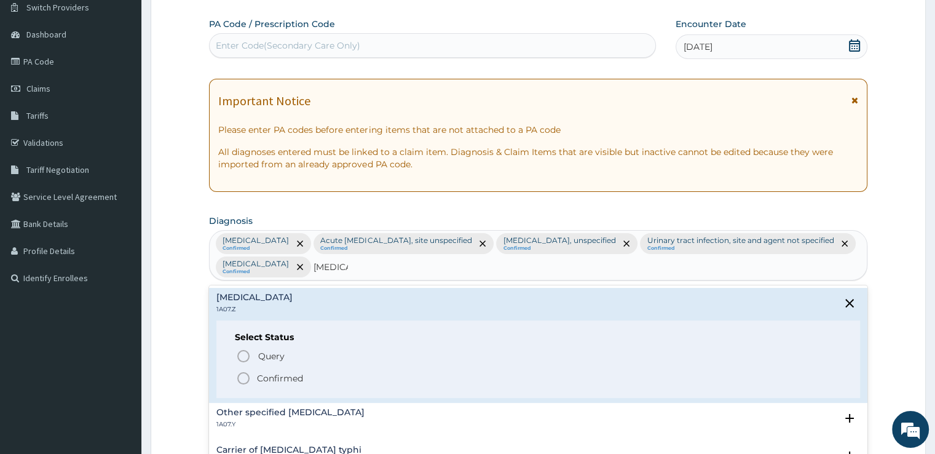
click at [245, 381] on icon "status option filled" at bounding box center [243, 378] width 15 height 15
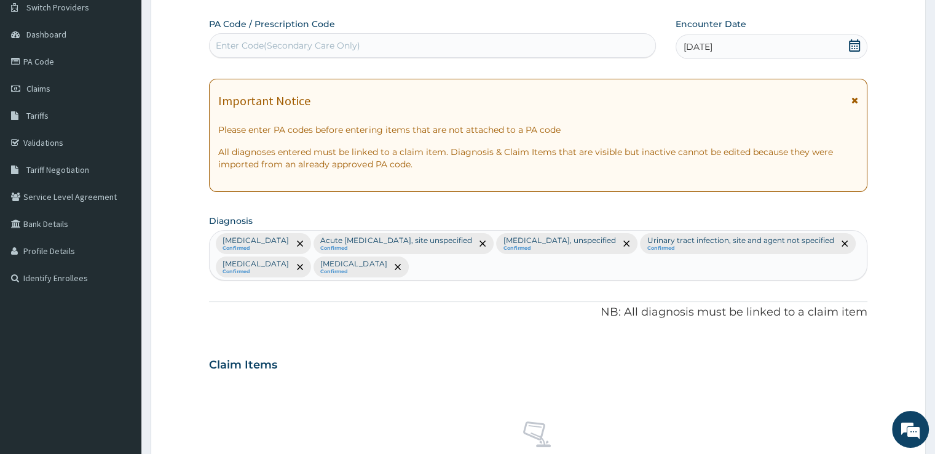
click at [500, 266] on div "Malaria, unspecified Confirmed Acute upper respiratory infection, site unspecif…" at bounding box center [538, 254] width 656 height 49
type input "m"
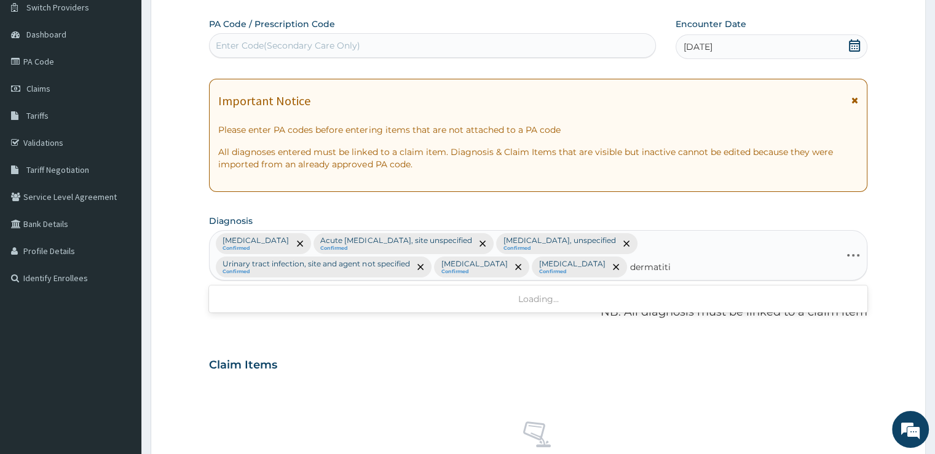
type input "dermatitis"
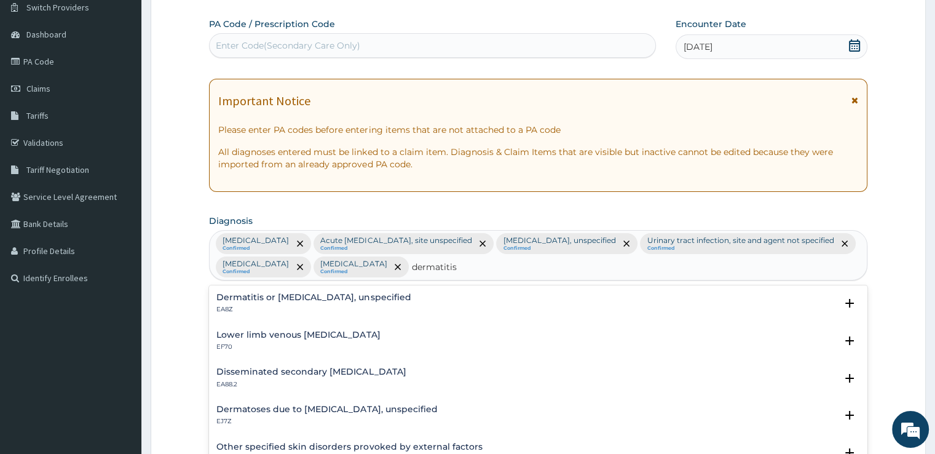
click at [273, 305] on p "EA8Z" at bounding box center [313, 309] width 194 height 9
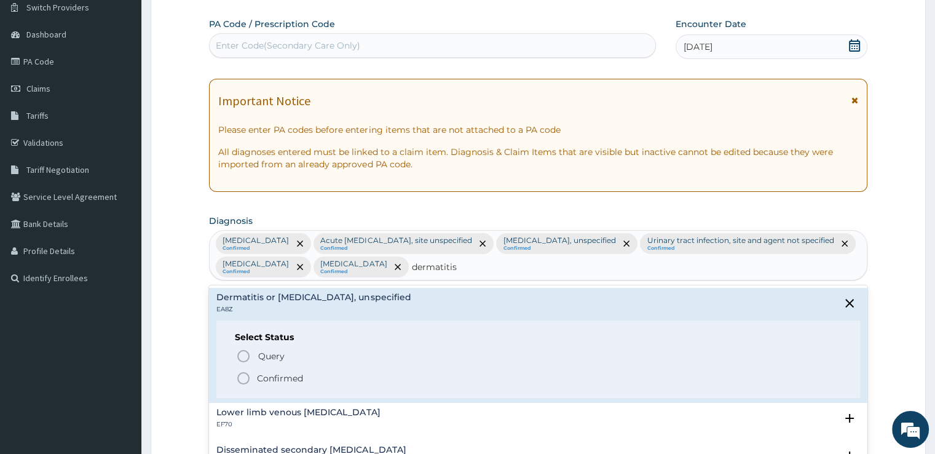
click at [246, 374] on icon "status option filled" at bounding box center [243, 378] width 15 height 15
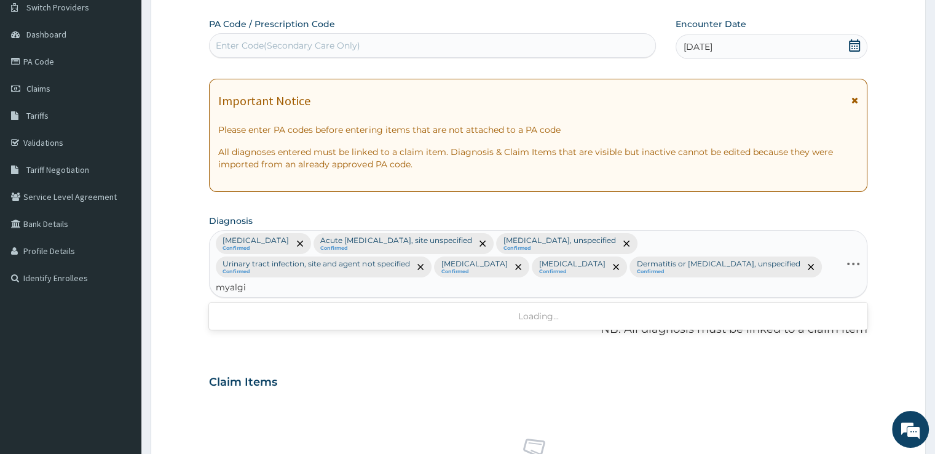
type input "myalgia"
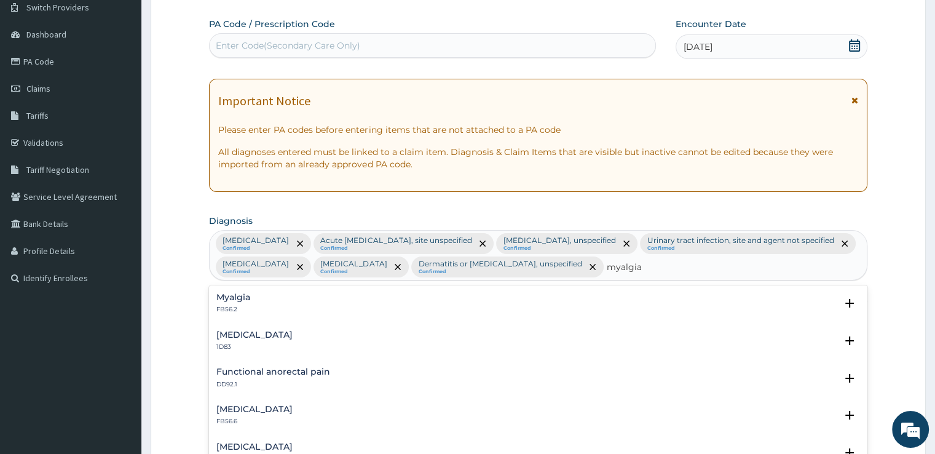
click at [256, 289] on div "Myalgia FB56.2 Select Status Query Query covers suspected (?), Keep in view (ki…" at bounding box center [538, 306] width 658 height 37
click at [251, 310] on div "Myalgia FB56.2" at bounding box center [537, 304] width 643 height 22
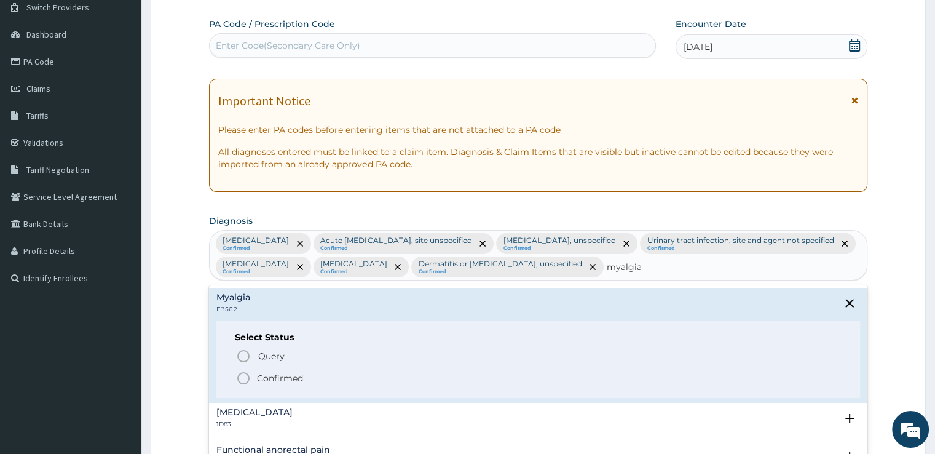
click at [243, 380] on icon "status option filled" at bounding box center [243, 378] width 15 height 15
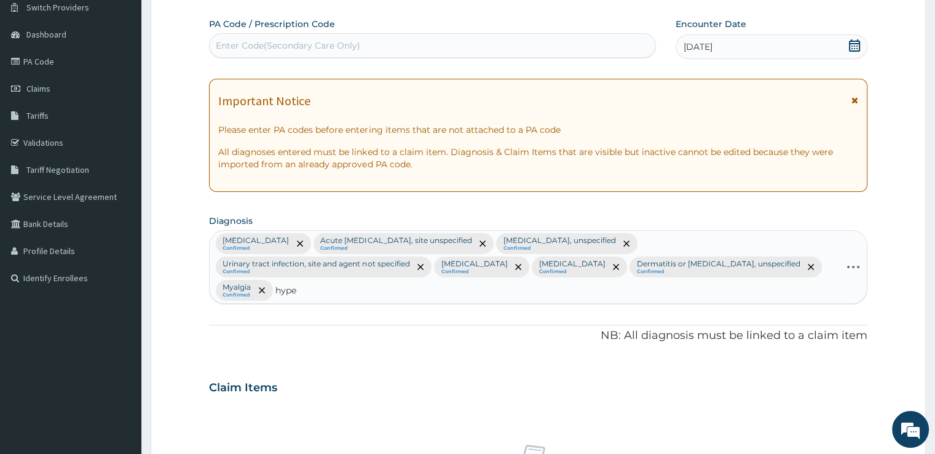
type input "hyper"
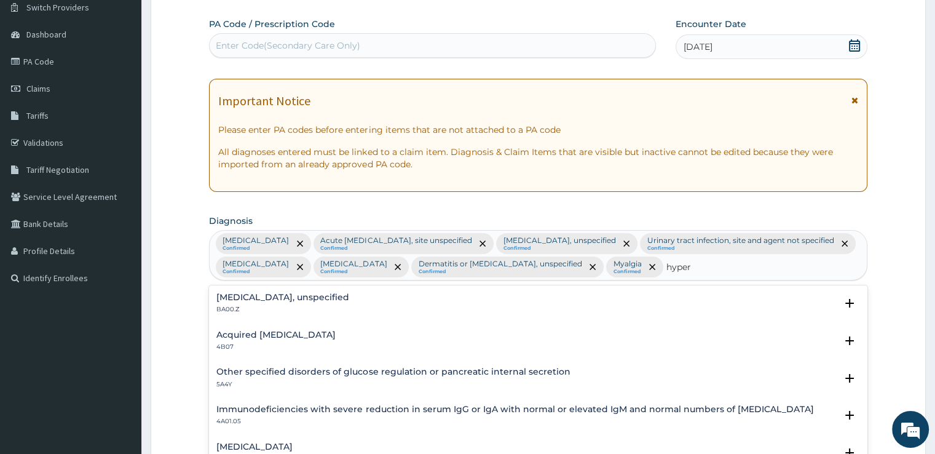
click at [288, 303] on div "Essential hypertension, unspecified BA00.Z" at bounding box center [282, 304] width 133 height 22
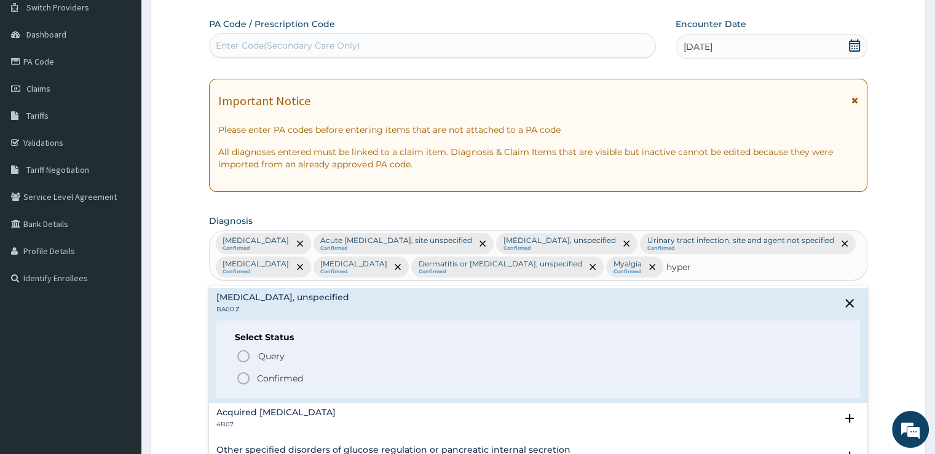
click at [244, 376] on icon "status option filled" at bounding box center [243, 378] width 15 height 15
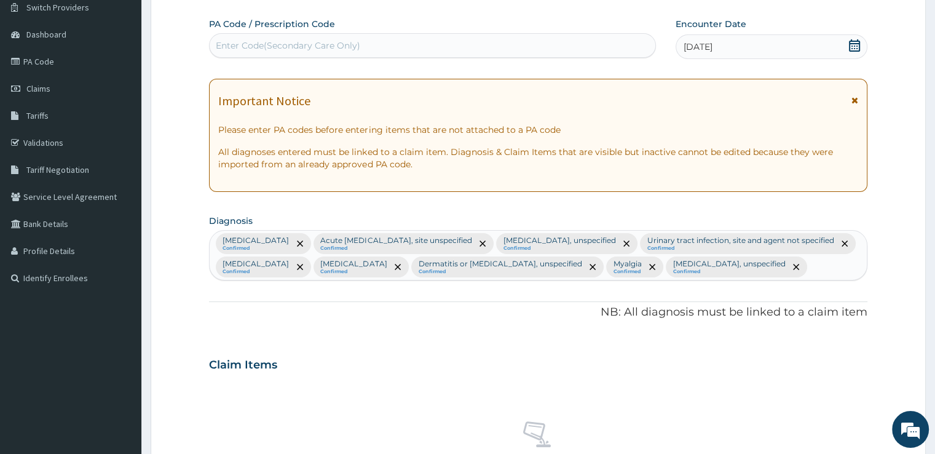
scroll to position [455, 0]
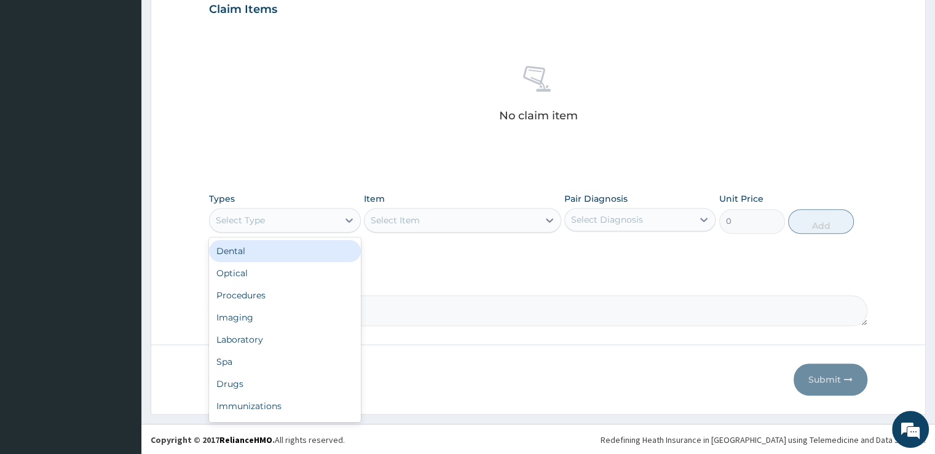
click at [282, 226] on div "Select Type" at bounding box center [274, 220] width 128 height 20
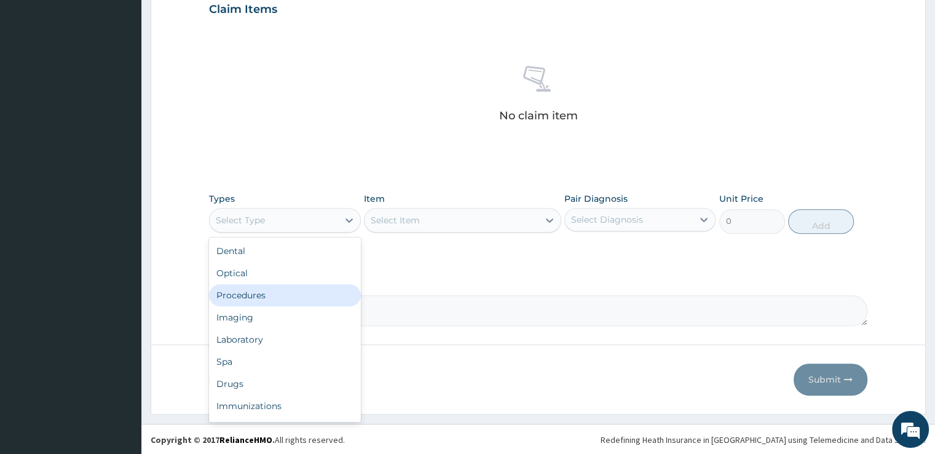
click at [261, 295] on div "Procedures" at bounding box center [284, 295] width 151 height 22
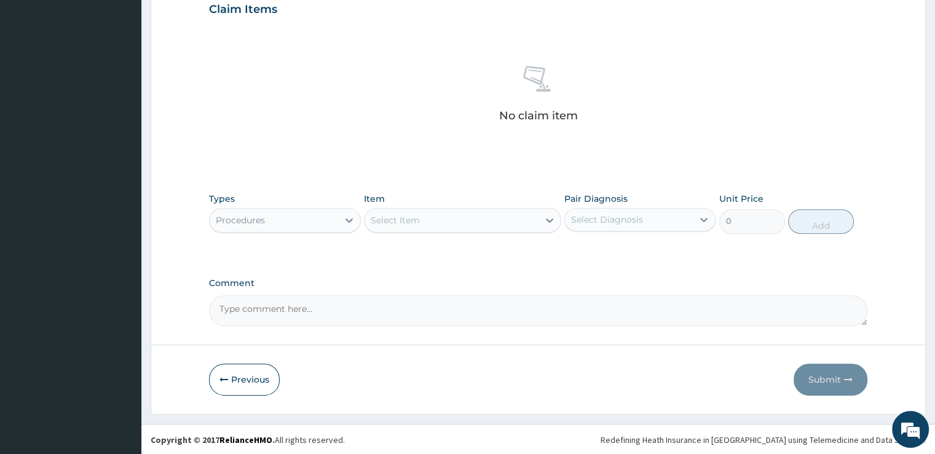
click at [450, 212] on div "Select Item" at bounding box center [451, 220] width 174 height 20
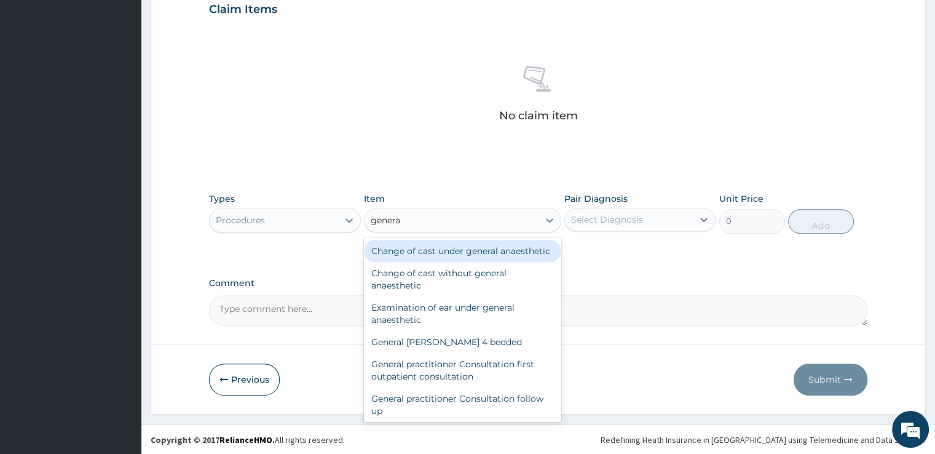
type input "general"
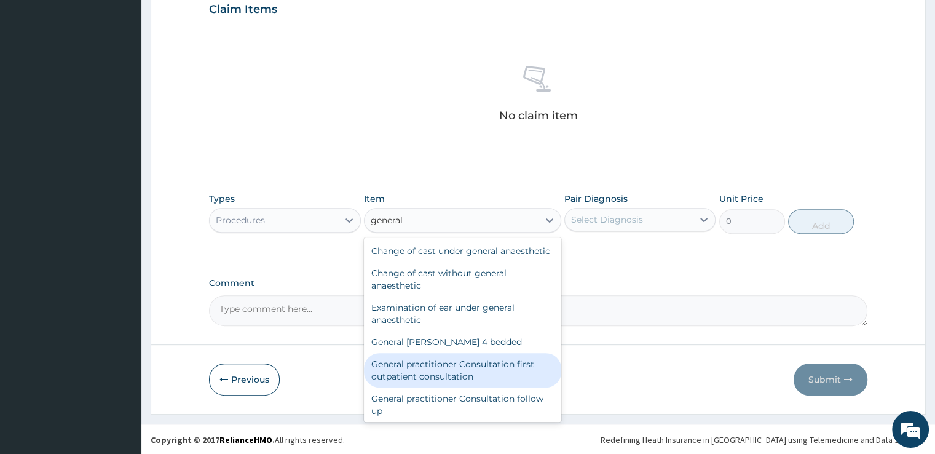
click at [423, 369] on div "General practitioner Consultation first outpatient consultation" at bounding box center [462, 370] width 197 height 34
type input "3724.875"
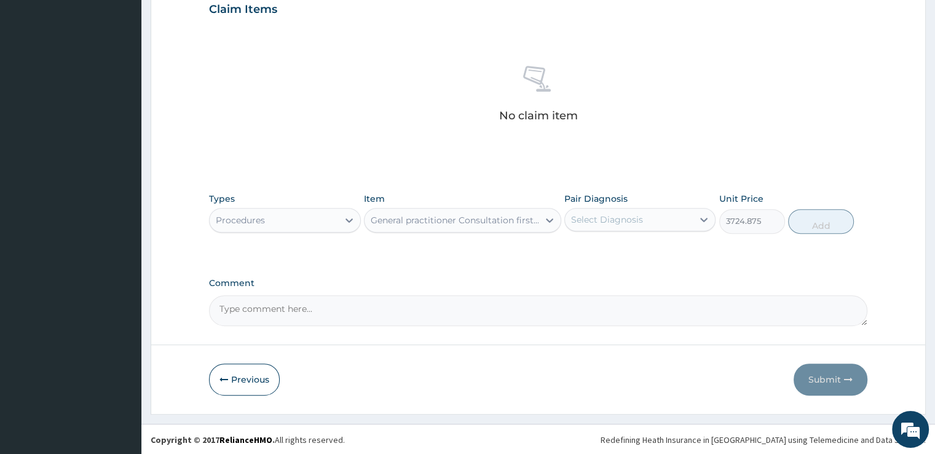
click at [658, 229] on div "Select Diagnosis" at bounding box center [629, 220] width 128 height 20
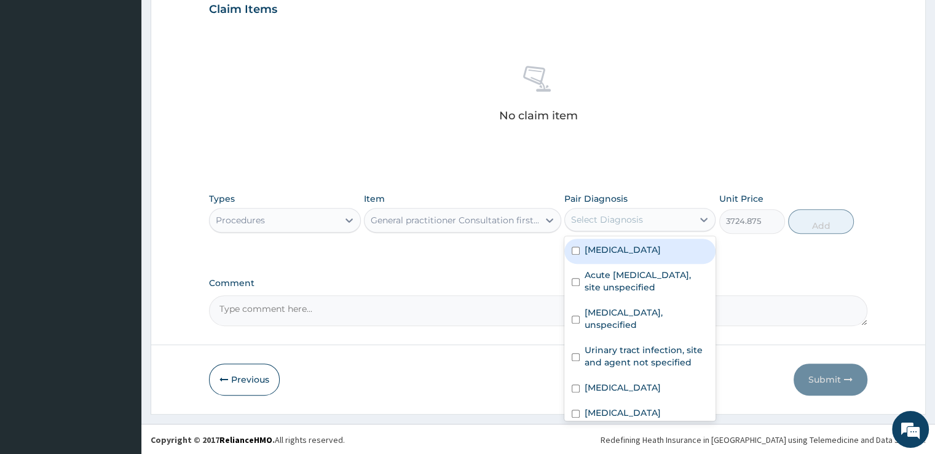
click at [647, 242] on div "Malaria, unspecified" at bounding box center [639, 250] width 151 height 25
checkbox input "true"
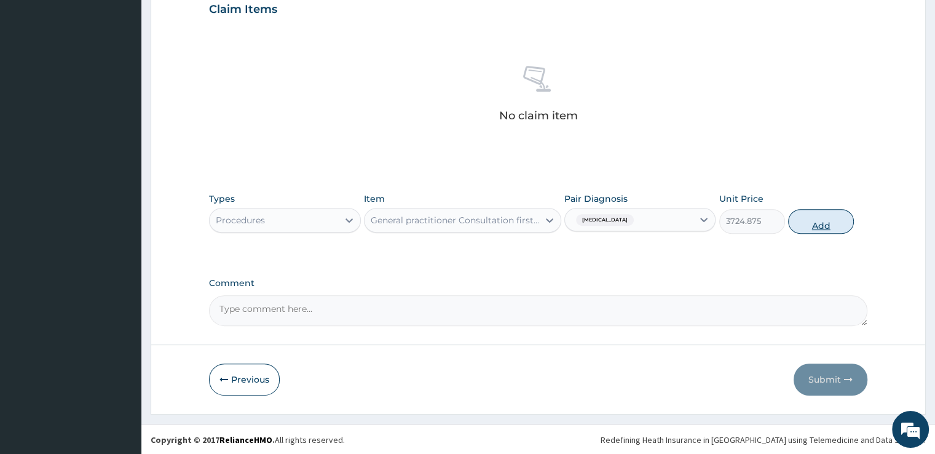
click at [823, 215] on button "Add" at bounding box center [821, 221] width 66 height 25
type input "0"
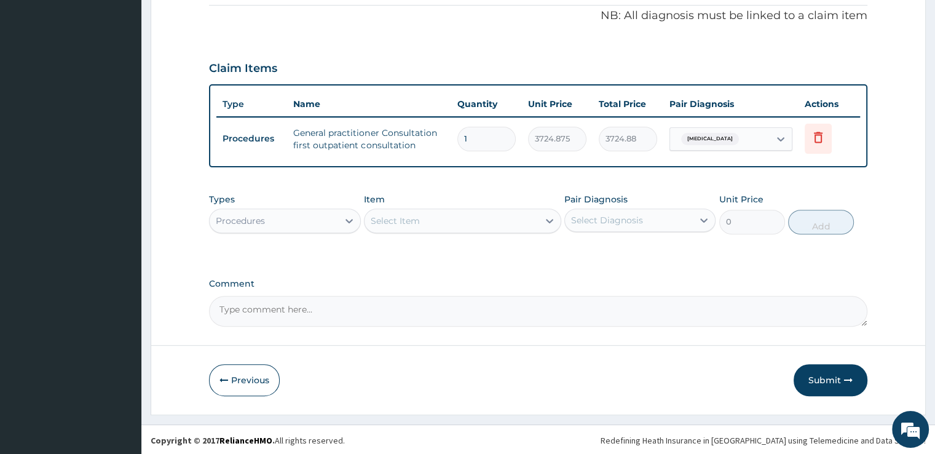
click at [304, 228] on div "Procedures" at bounding box center [274, 221] width 128 height 20
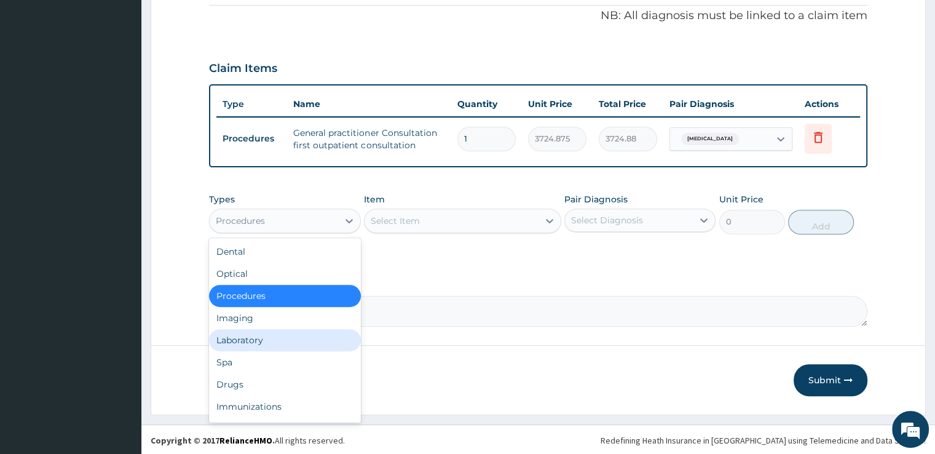
click at [240, 346] on div "Laboratory" at bounding box center [284, 340] width 151 height 22
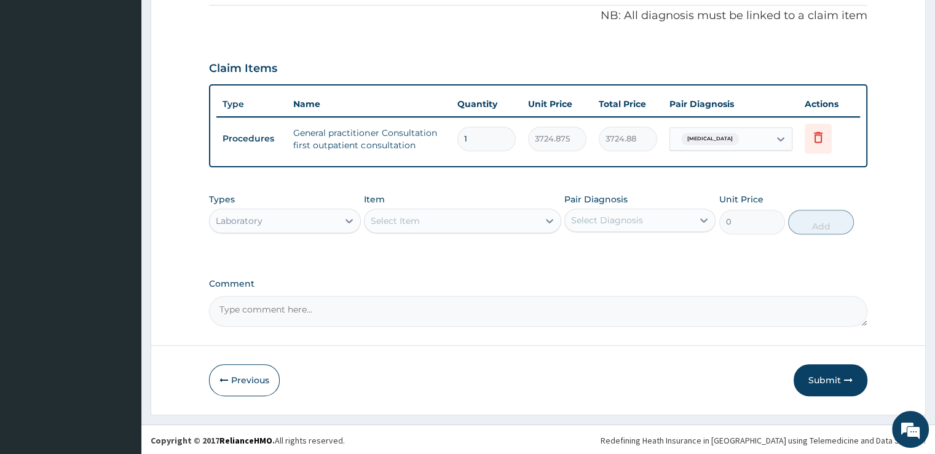
click at [472, 211] on div "Select Item" at bounding box center [451, 221] width 174 height 20
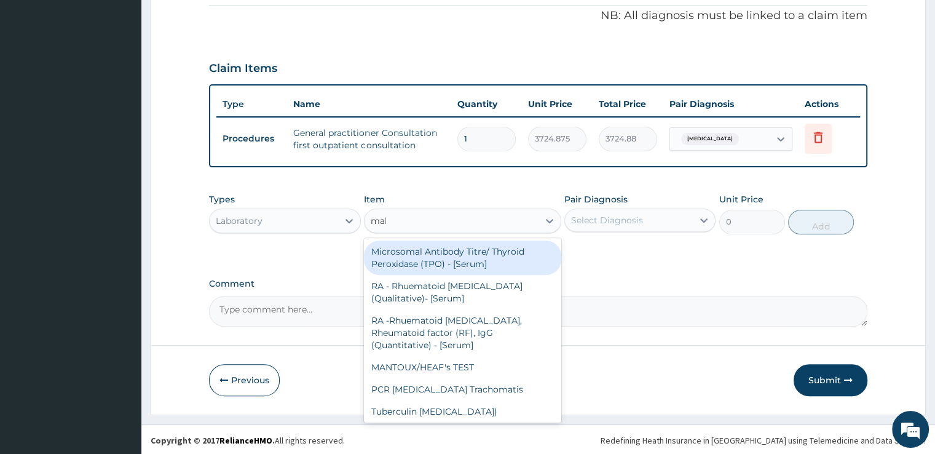
type input "mala"
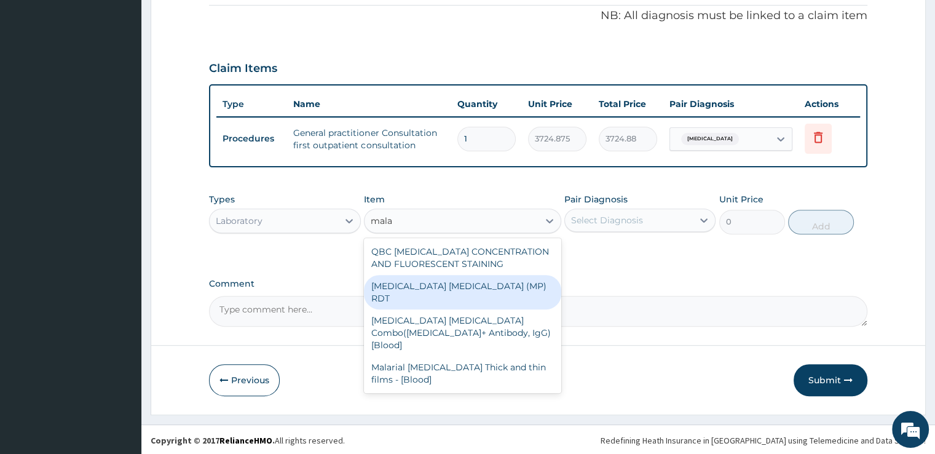
click at [454, 282] on div "MALARIA PARASITE (MP) RDT" at bounding box center [462, 292] width 197 height 34
type input "1693.125"
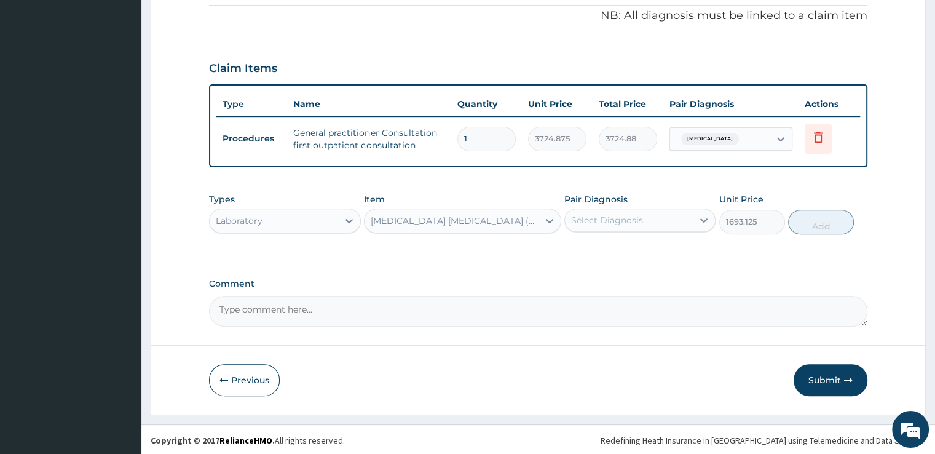
click at [629, 219] on div "Select Diagnosis" at bounding box center [607, 220] width 72 height 12
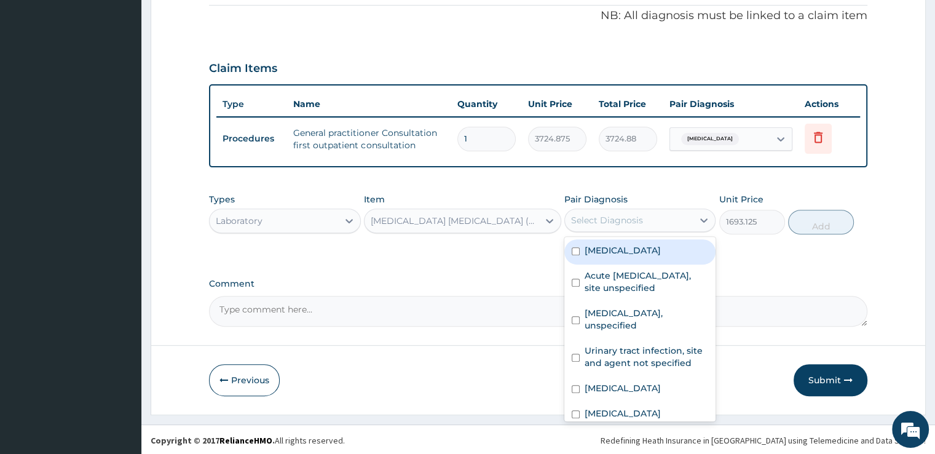
click at [628, 251] on label "Malaria, unspecified" at bounding box center [623, 250] width 76 height 12
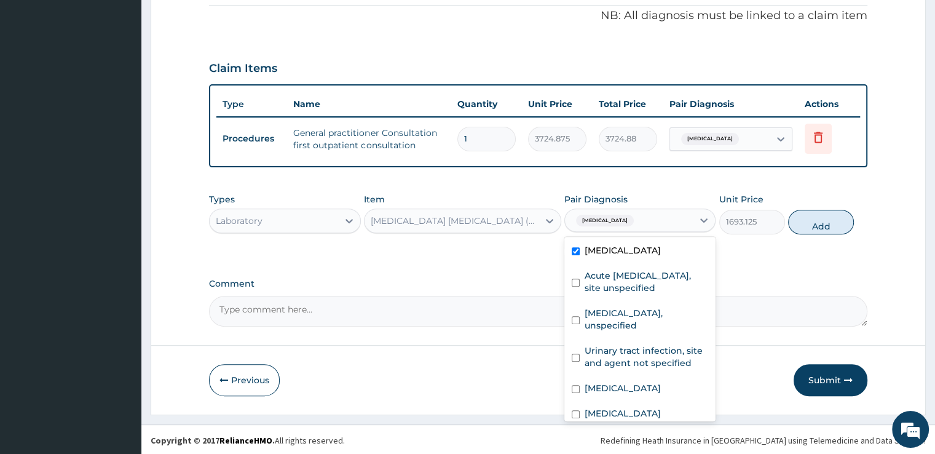
checkbox input "true"
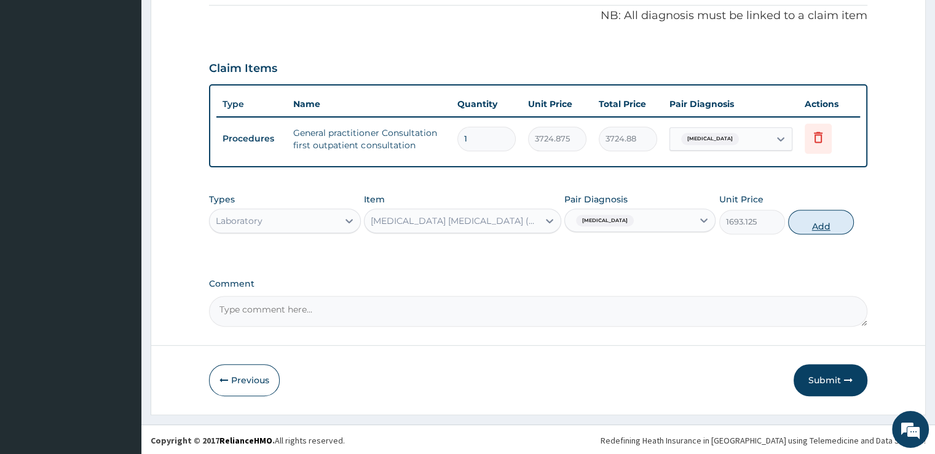
click at [828, 227] on button "Add" at bounding box center [821, 222] width 66 height 25
type input "0"
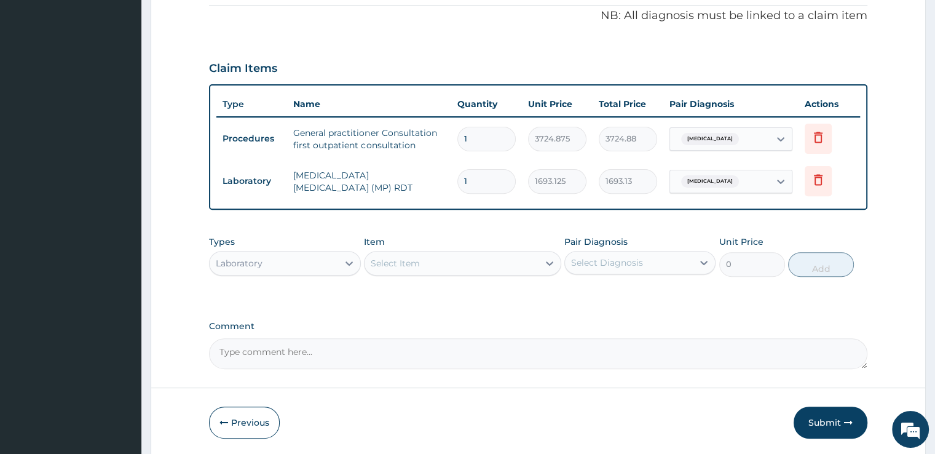
click at [440, 261] on div "Select Item" at bounding box center [451, 263] width 174 height 20
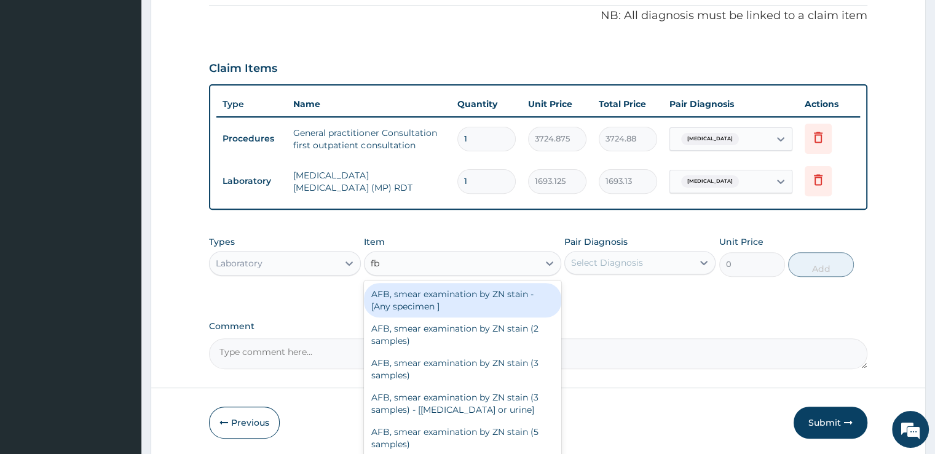
type input "fbc"
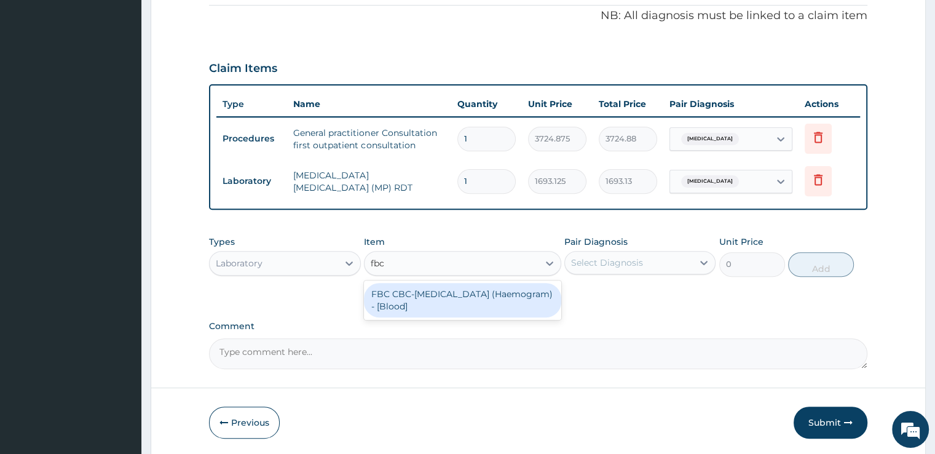
click at [440, 288] on div "FBC CBC-[MEDICAL_DATA] (Haemogram) - [Blood]" at bounding box center [462, 300] width 197 height 34
type input "4515"
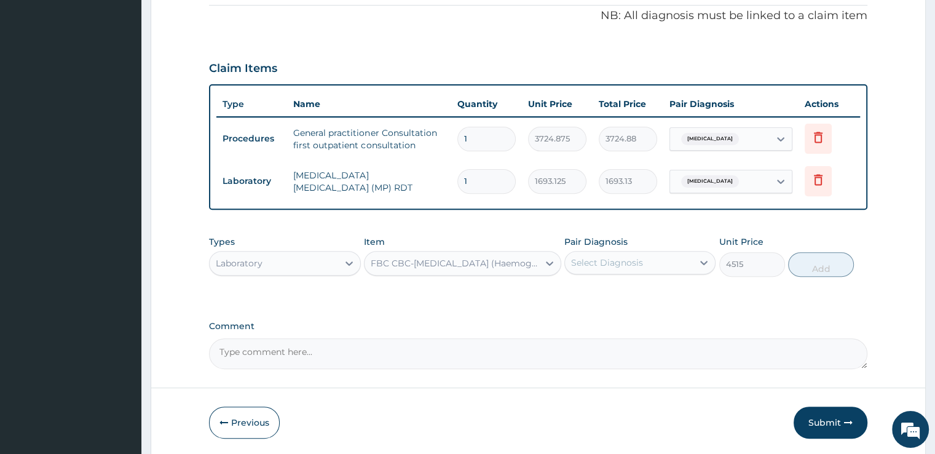
click at [679, 251] on div "Select Diagnosis" at bounding box center [639, 262] width 151 height 23
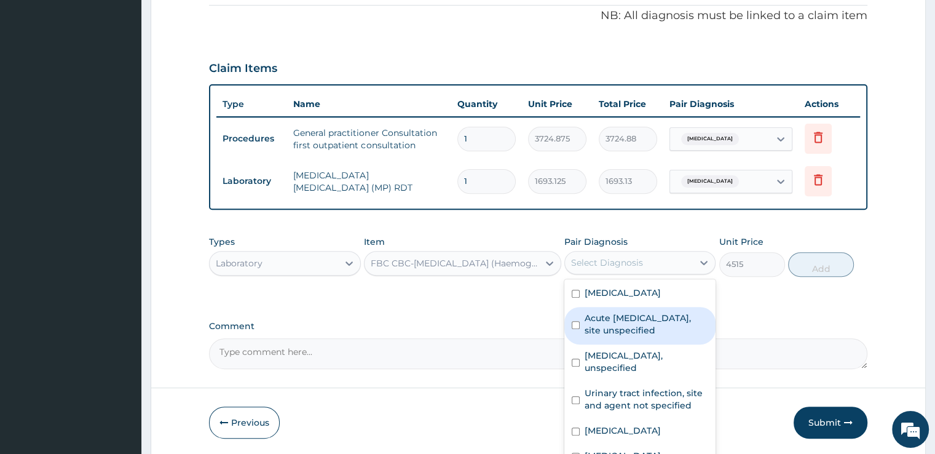
click at [629, 321] on label "Acute upper respiratory infection, site unspecified" at bounding box center [647, 324] width 124 height 25
checkbox input "true"
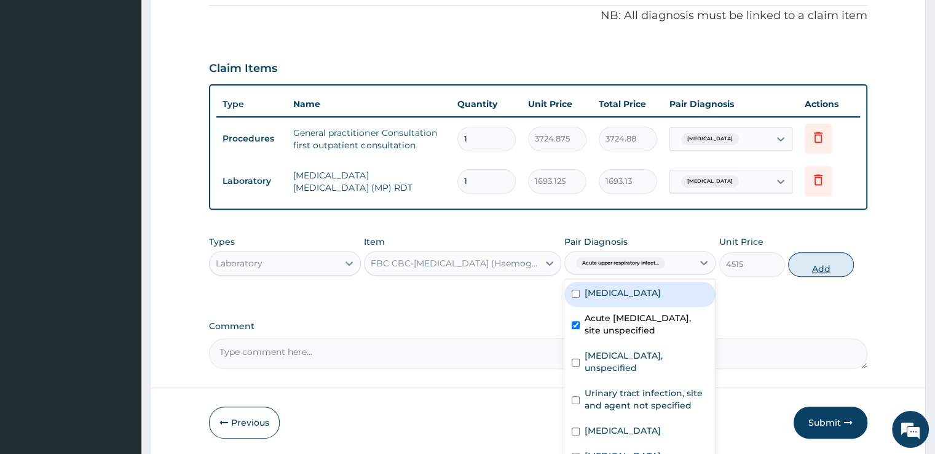
click at [818, 273] on button "Add" at bounding box center [821, 264] width 66 height 25
type input "0"
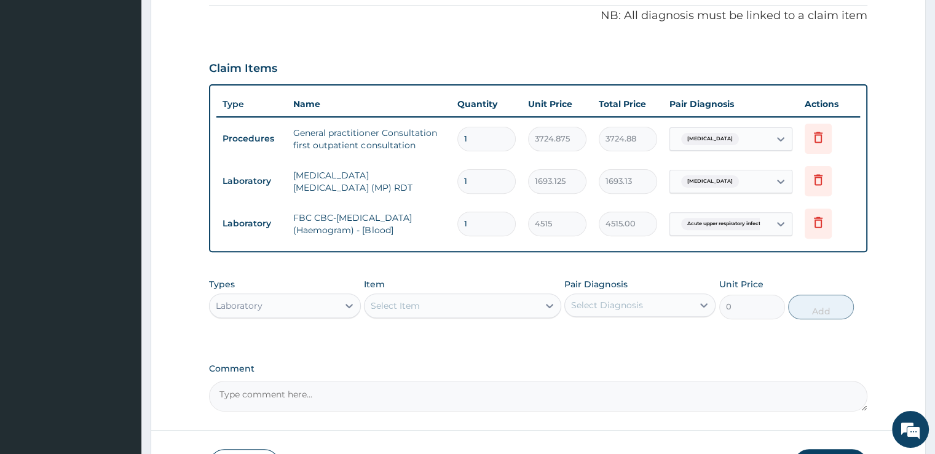
click at [459, 305] on div "Select Item" at bounding box center [451, 306] width 174 height 20
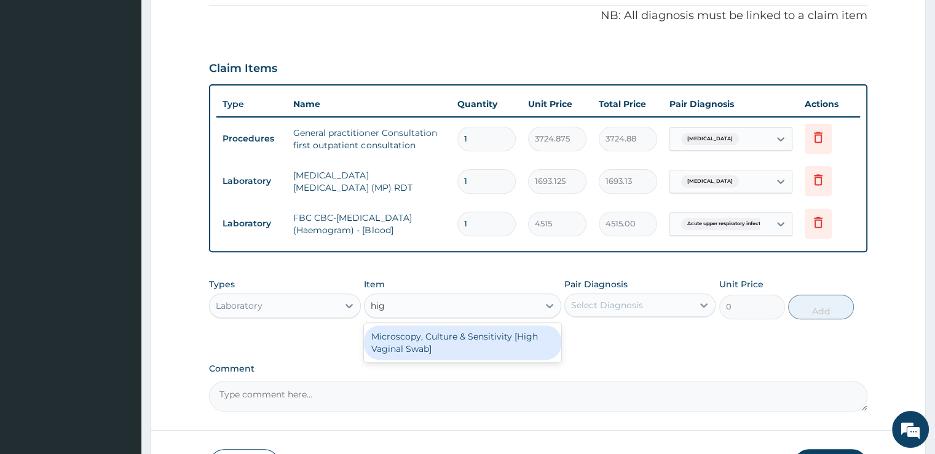
type input "high"
click at [455, 335] on div "Microscopy, Culture & Sensitivity [High Vaginal Swab]" at bounding box center [462, 342] width 197 height 34
type input "5079.375"
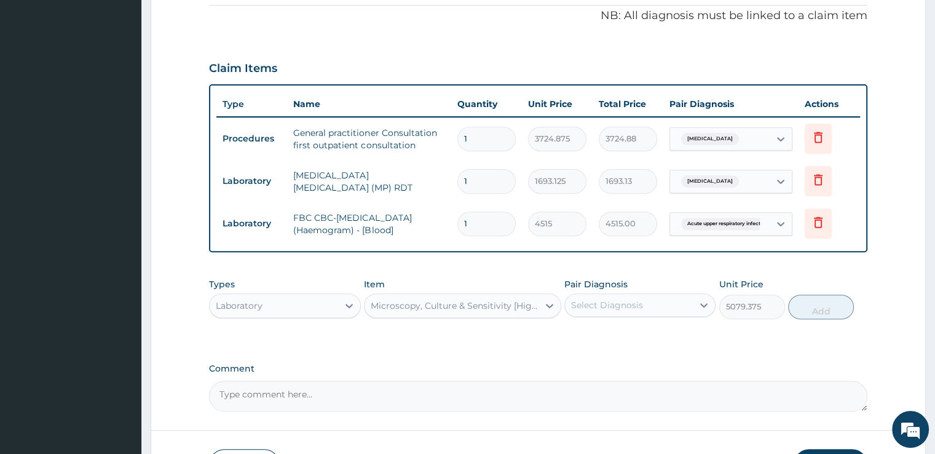
click at [616, 302] on div "Select Diagnosis" at bounding box center [607, 305] width 72 height 12
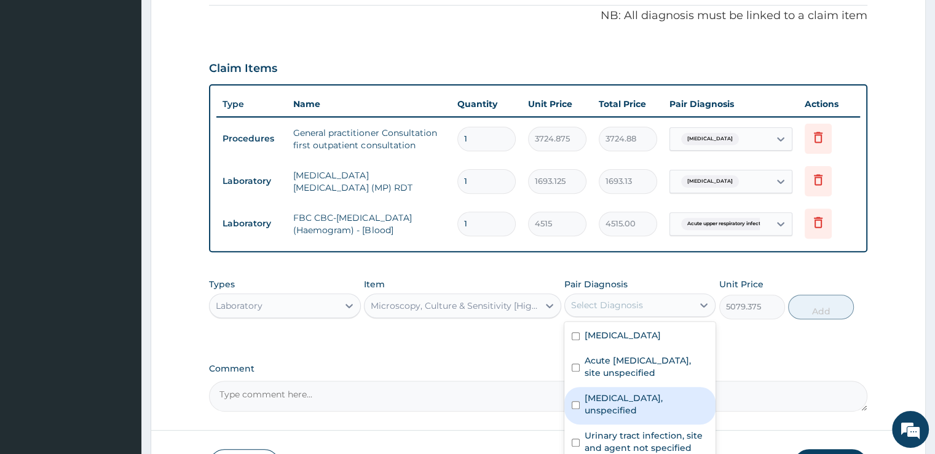
click at [621, 389] on div "Vaginitis, unspecified" at bounding box center [639, 405] width 151 height 37
checkbox input "true"
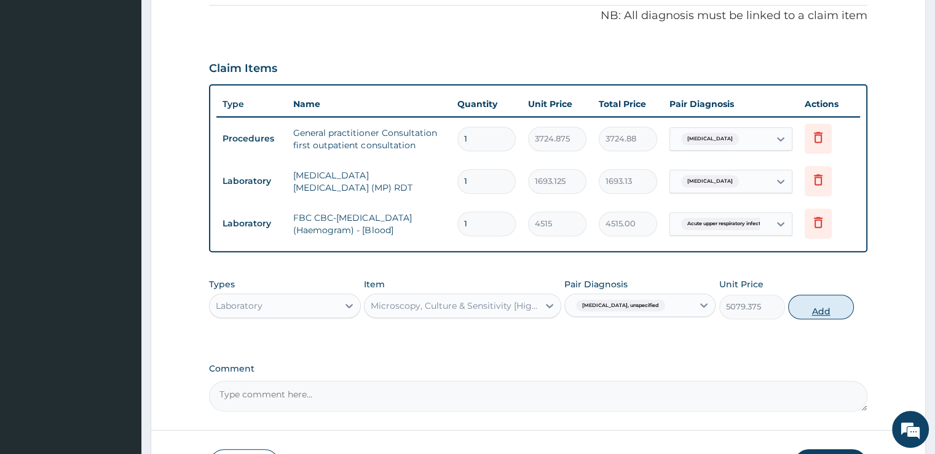
click at [822, 313] on button "Add" at bounding box center [821, 306] width 66 height 25
type input "0"
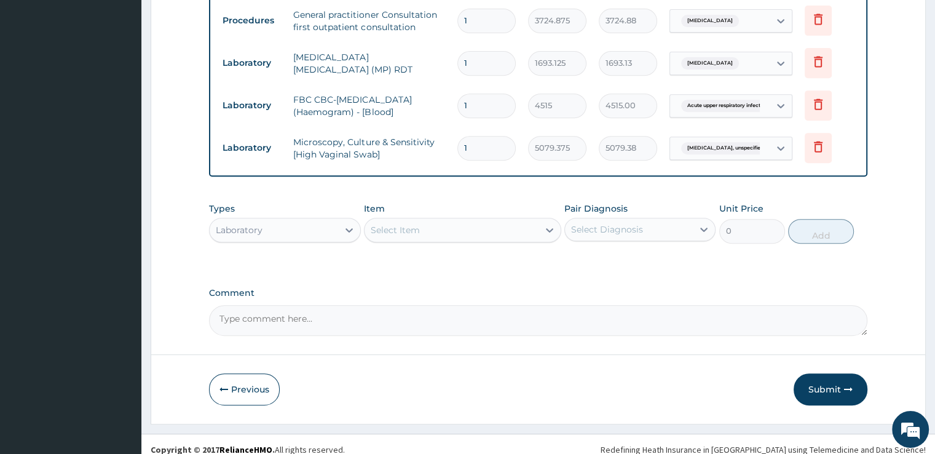
scroll to position [522, 0]
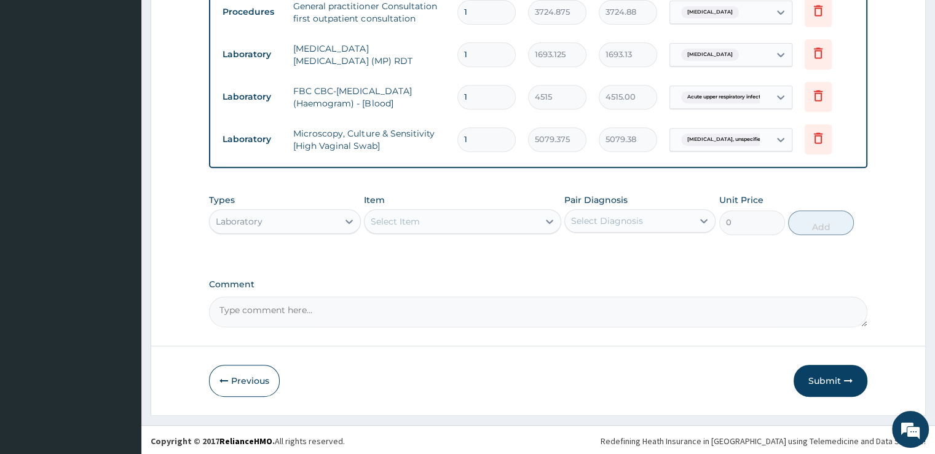
click at [481, 222] on div "Select Item" at bounding box center [451, 221] width 174 height 20
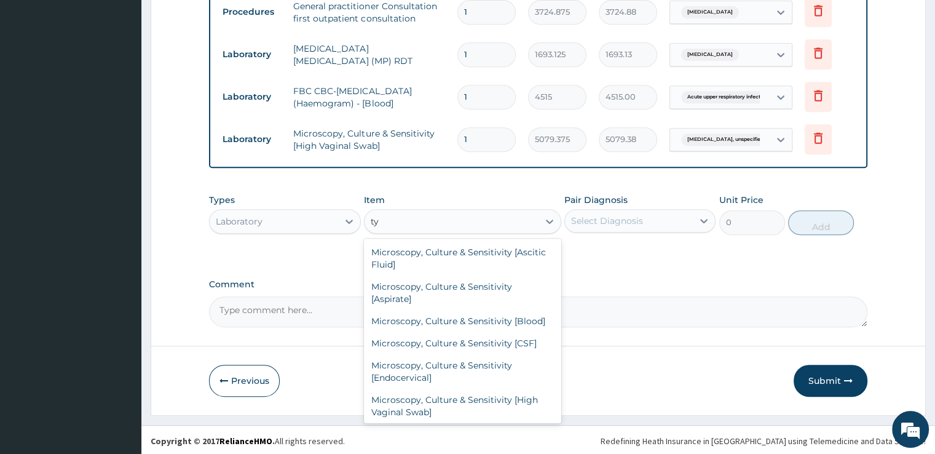
type input "t"
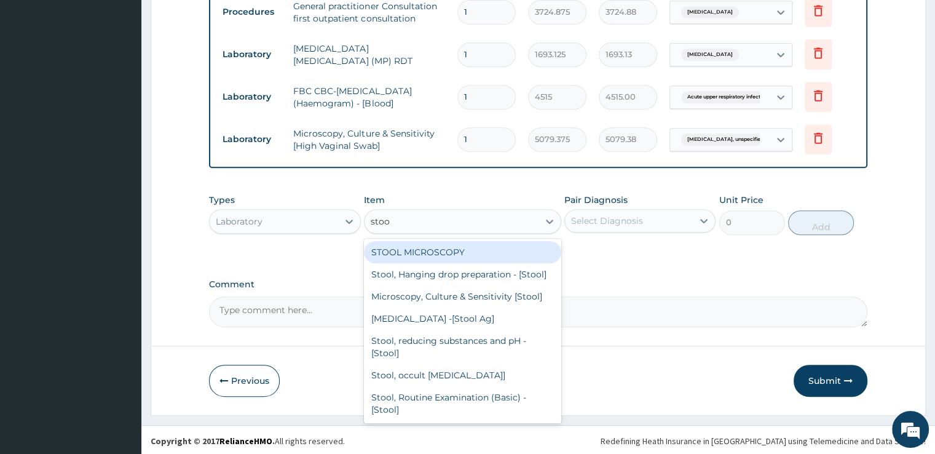
type input "stool"
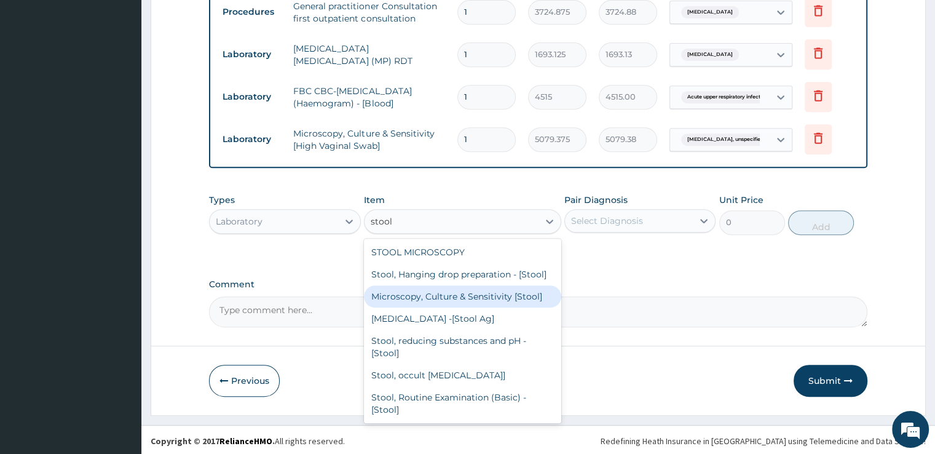
click at [497, 304] on div "Microscopy, Culture & Sensitivity [Stool]" at bounding box center [462, 296] width 197 height 22
type input "5079.375"
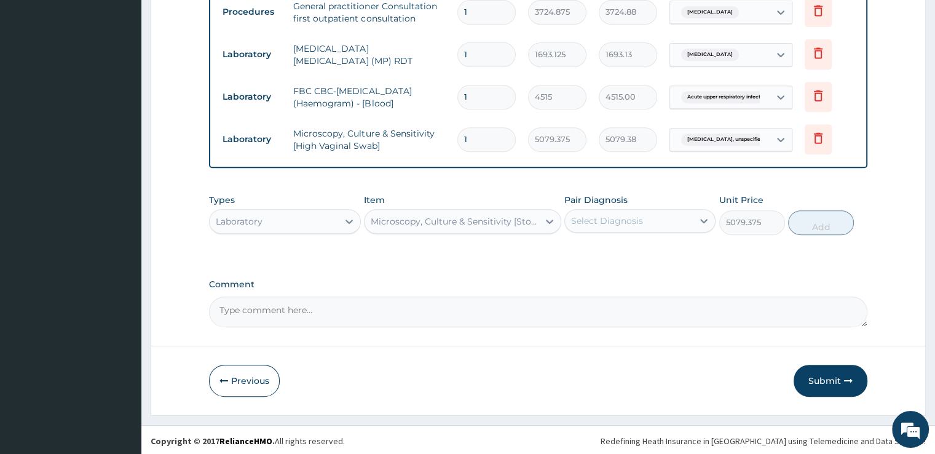
click at [668, 217] on div "Select Diagnosis" at bounding box center [629, 221] width 128 height 20
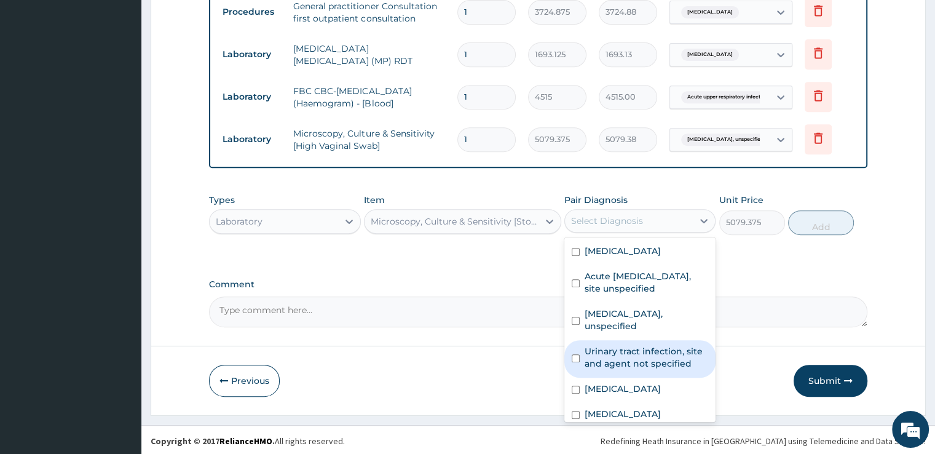
scroll to position [120, 0]
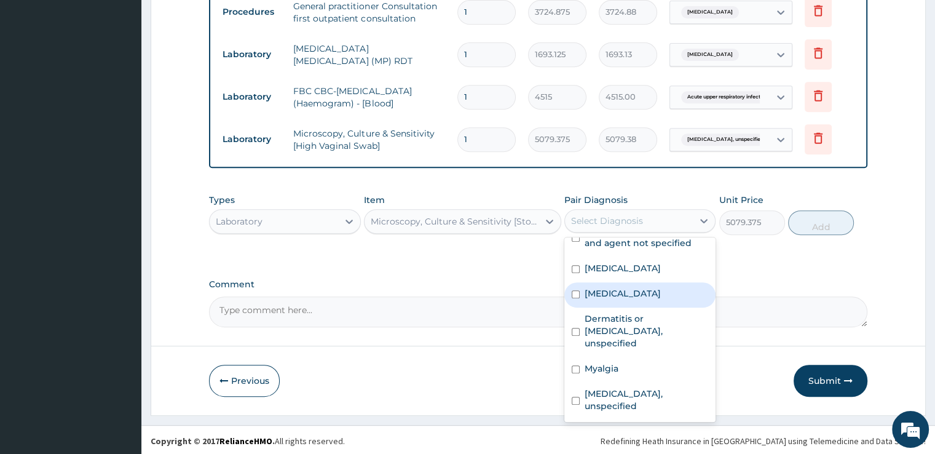
click at [628, 296] on label "Typhoid fever, unspecified" at bounding box center [623, 293] width 76 height 12
checkbox input "true"
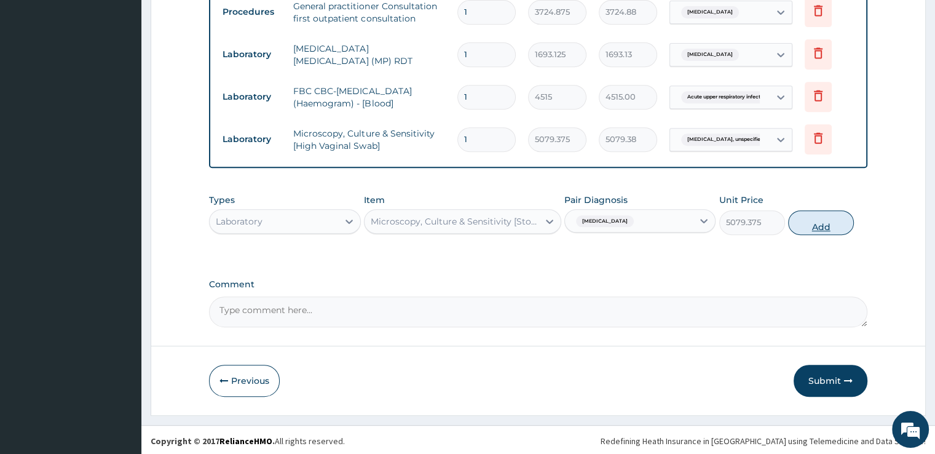
click at [823, 219] on button "Add" at bounding box center [821, 222] width 66 height 25
type input "0"
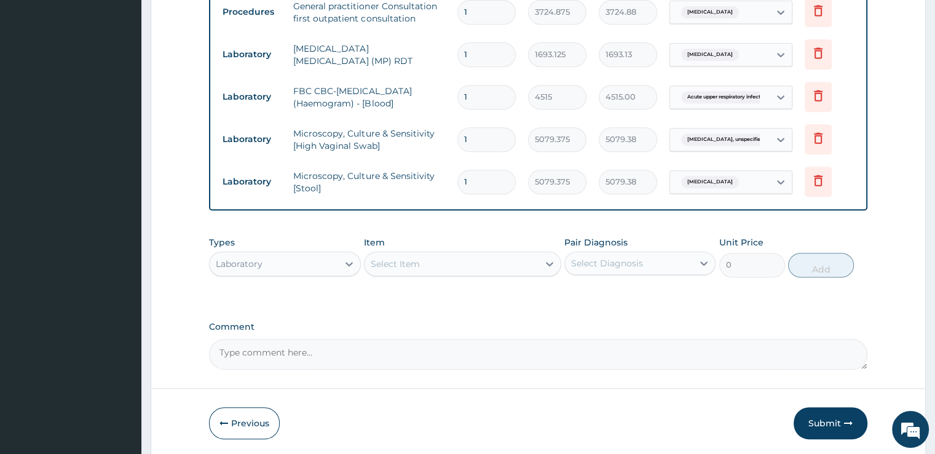
click at [445, 269] on div "Select Item" at bounding box center [451, 264] width 174 height 20
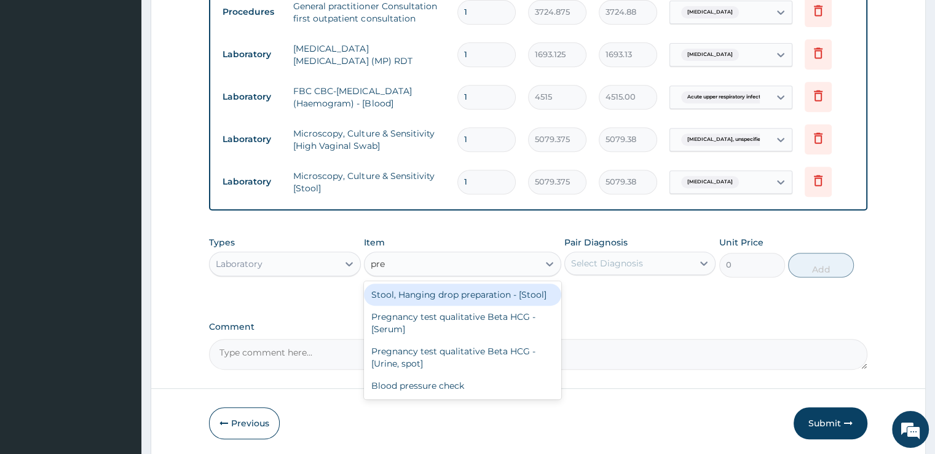
type input "preg"
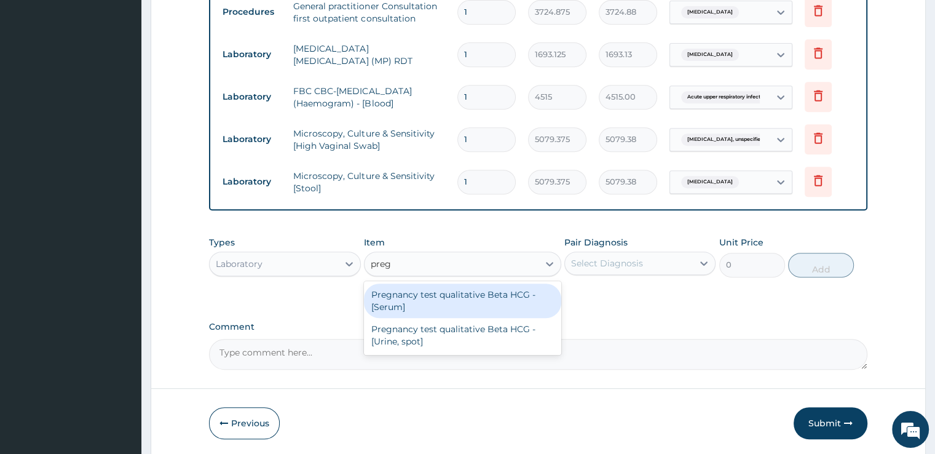
click at [462, 305] on div "Pregnancy test qualitative Beta HCG - [Serum]" at bounding box center [462, 300] width 197 height 34
type input "1354.5"
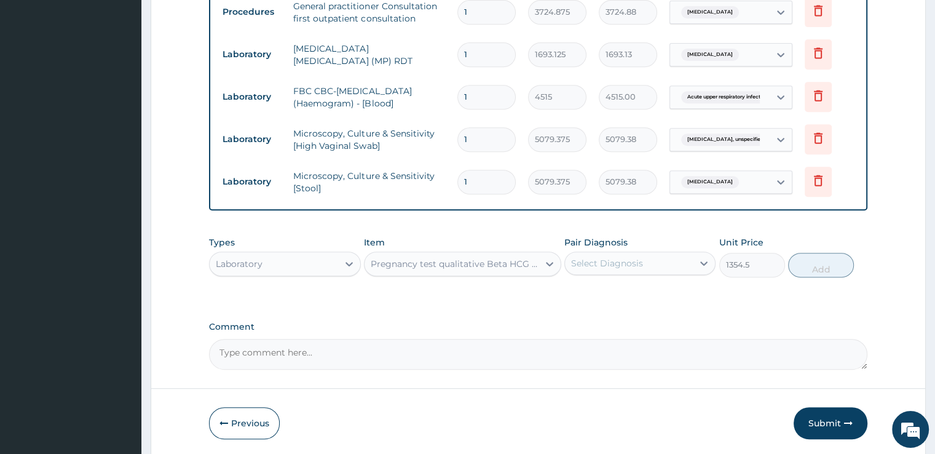
click at [513, 266] on div "Pregnancy test qualitative Beta HCG - [Serum]" at bounding box center [455, 264] width 169 height 12
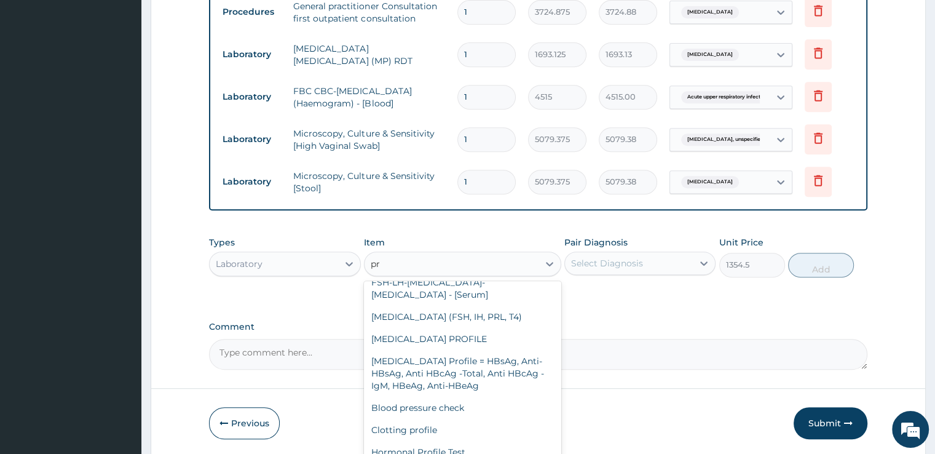
scroll to position [503, 0]
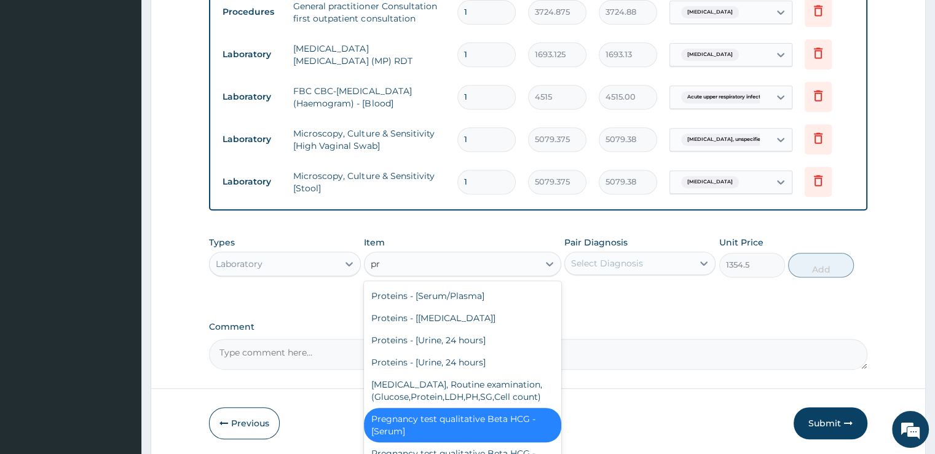
type input "pre"
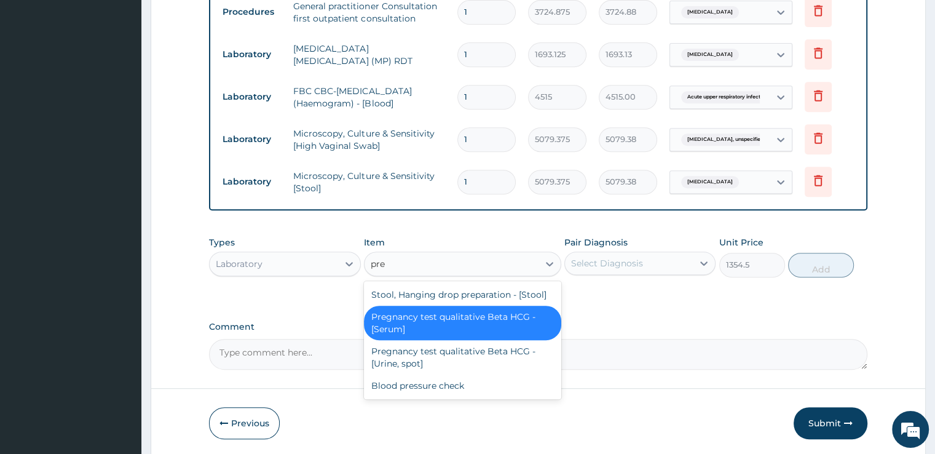
scroll to position [0, 0]
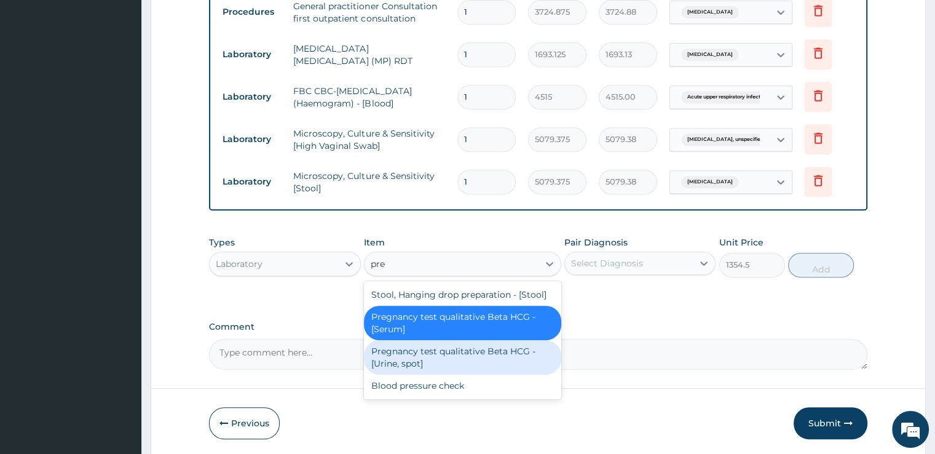
click at [506, 344] on div "Pregnancy test qualitative Beta HCG - [Urine, spot]" at bounding box center [462, 357] width 197 height 34
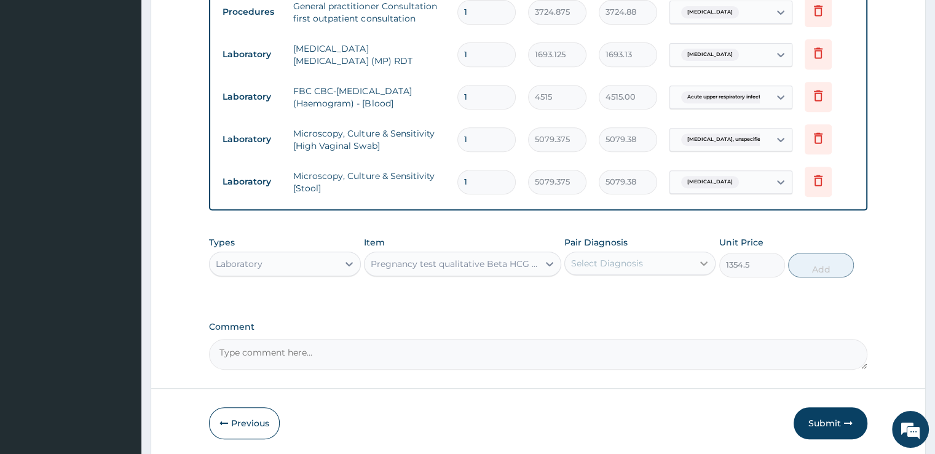
click at [700, 259] on icon at bounding box center [704, 263] width 12 height 12
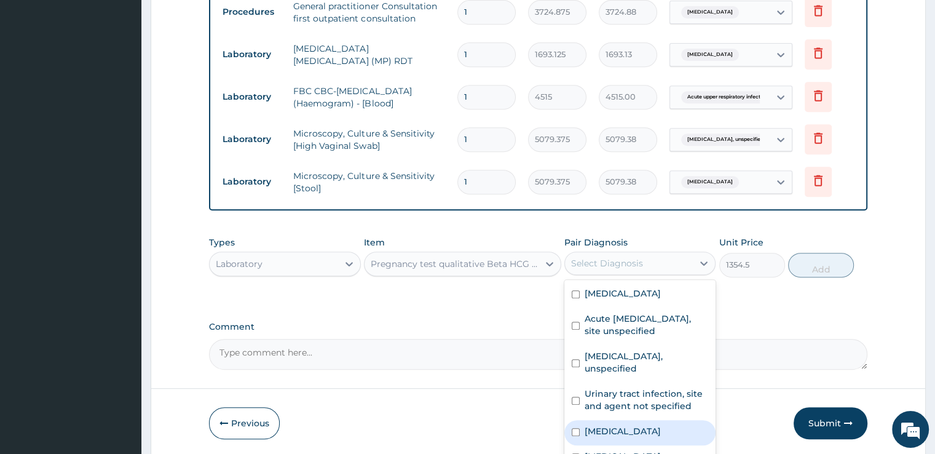
click at [631, 433] on label "[MEDICAL_DATA]" at bounding box center [623, 431] width 76 height 12
checkbox input "true"
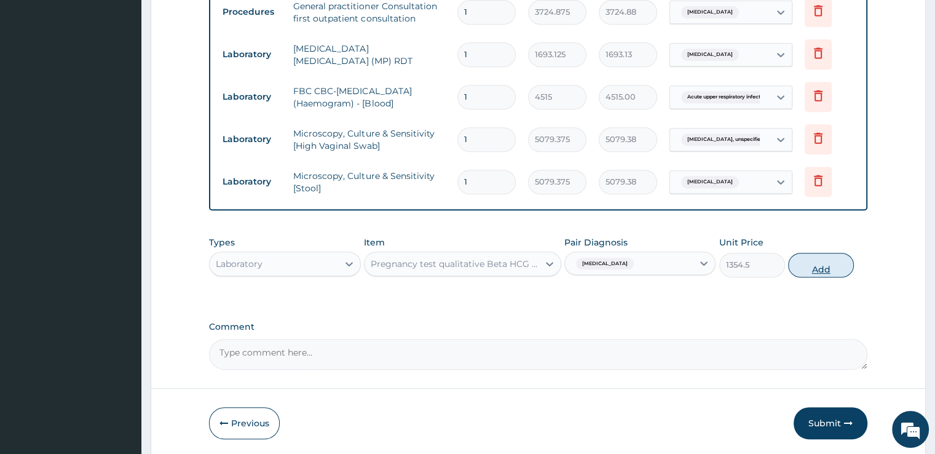
click at [829, 274] on button "Add" at bounding box center [821, 265] width 66 height 25
type input "0"
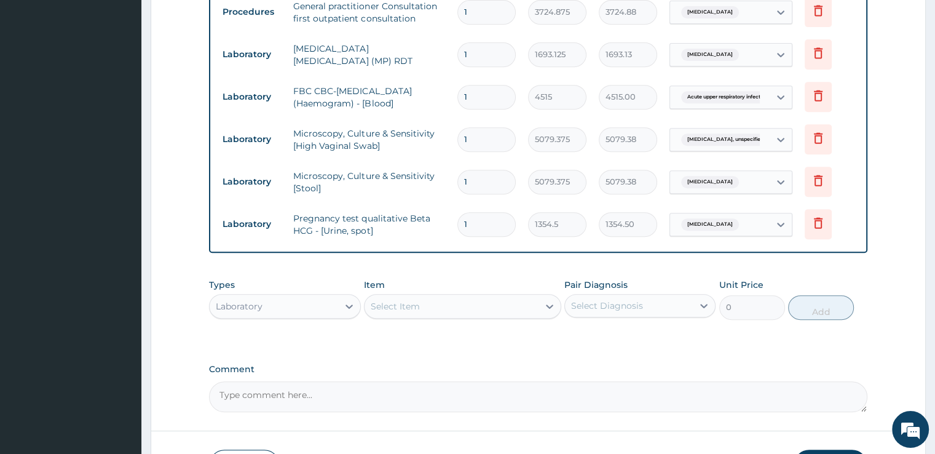
click at [867, 224] on form "Step 2 of 2 PA Code / Prescription Code Enter Code(Secondary Care Only) Encount…" at bounding box center [538, 21] width 775 height 957
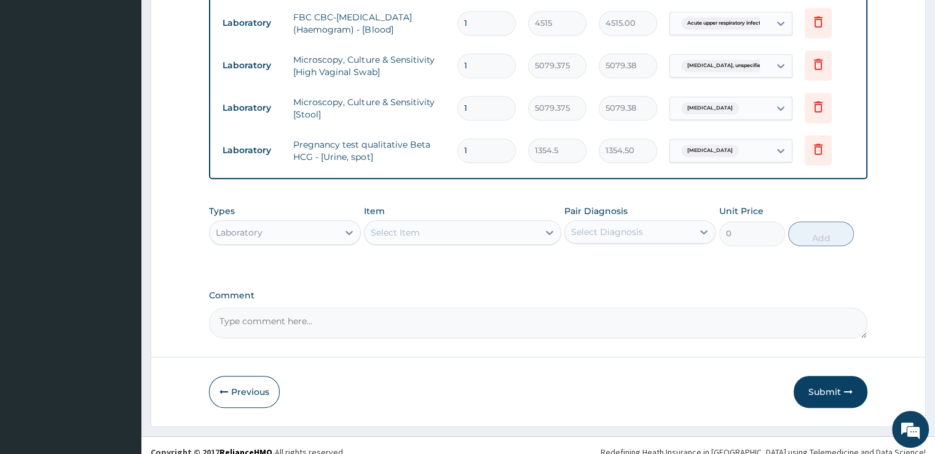
scroll to position [607, 0]
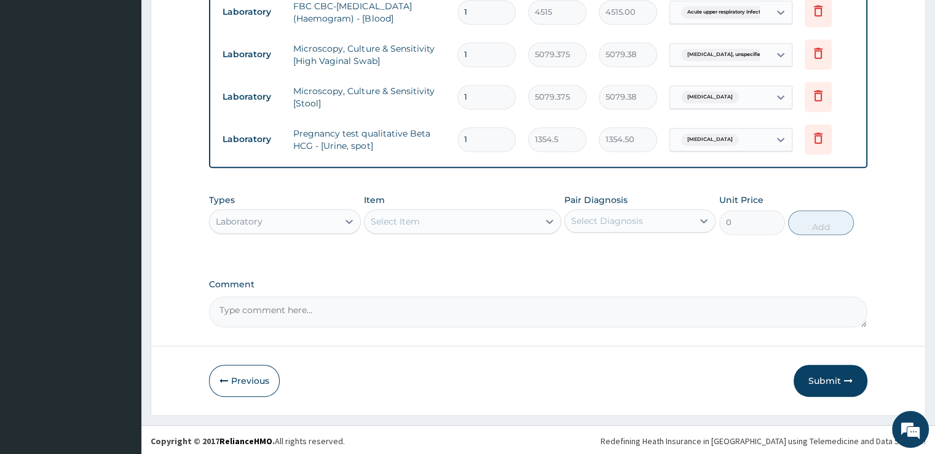
click at [459, 227] on div "Select Item" at bounding box center [451, 221] width 174 height 20
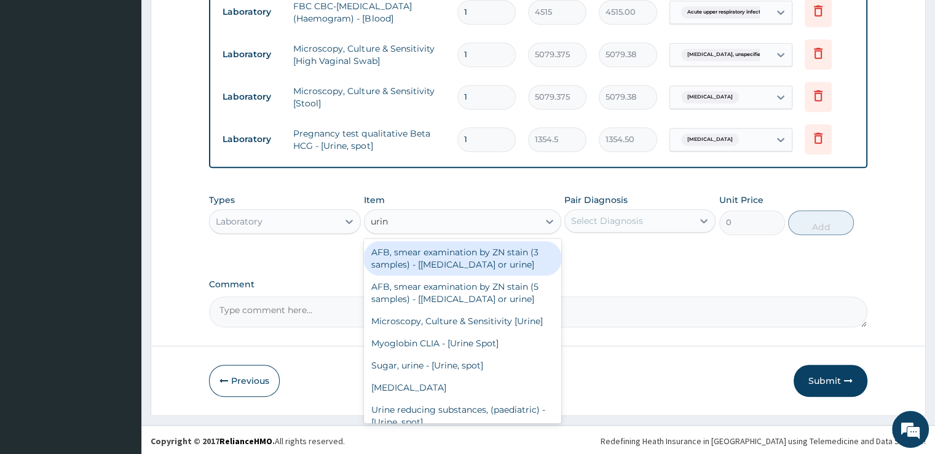
type input "urine"
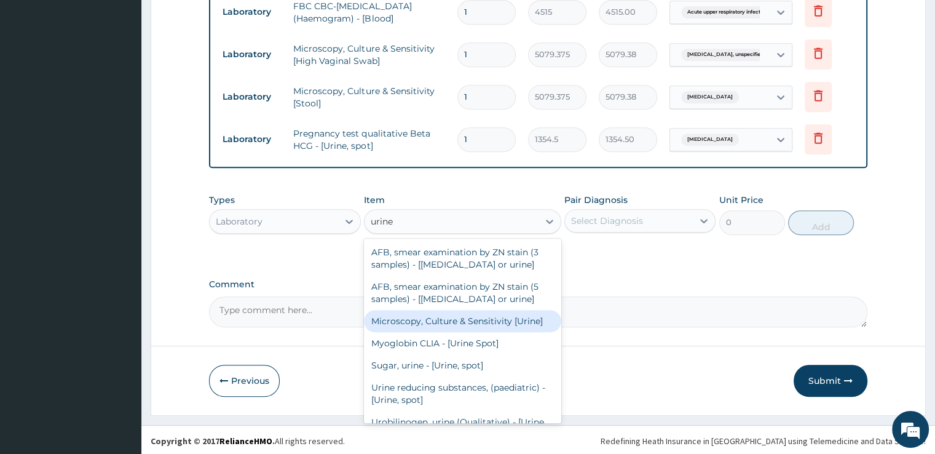
click at [450, 320] on div "Microscopy, Culture & Sensitivity [Urine]" at bounding box center [462, 321] width 197 height 22
type input "5079.375"
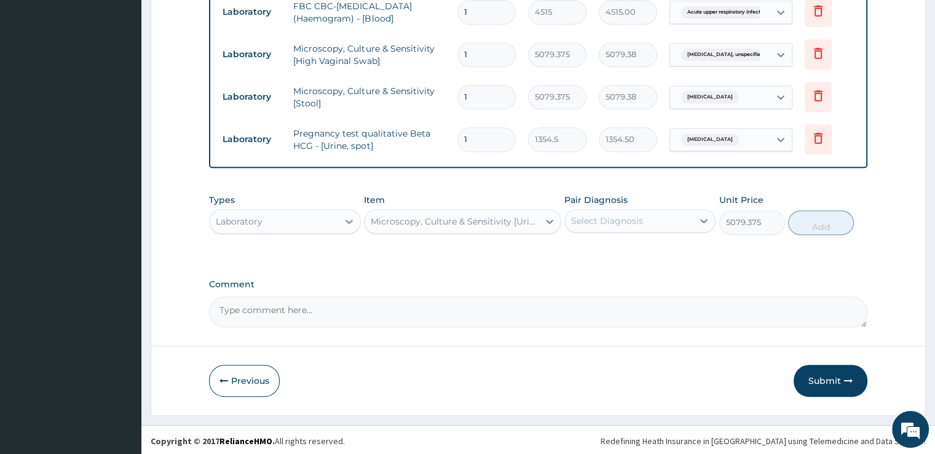
click at [627, 218] on div "Select Diagnosis" at bounding box center [607, 221] width 72 height 12
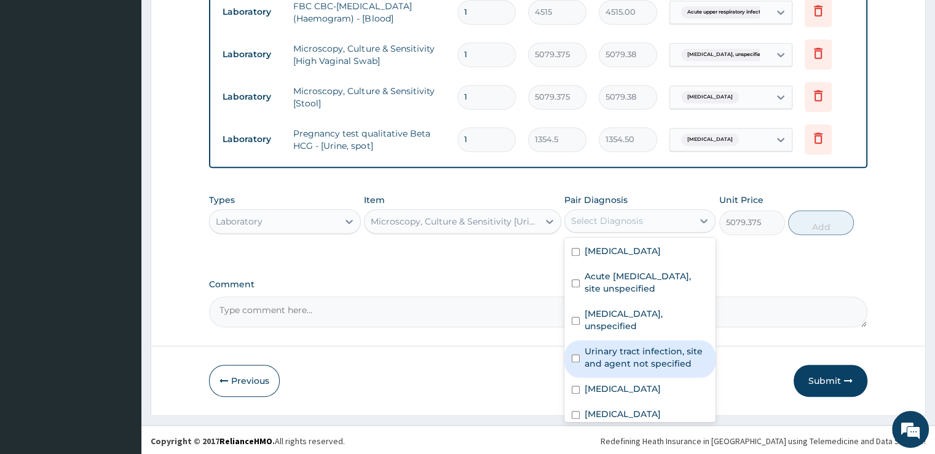
click at [600, 345] on label "Urinary tract infection, site and agent not specified" at bounding box center [647, 357] width 124 height 25
checkbox input "true"
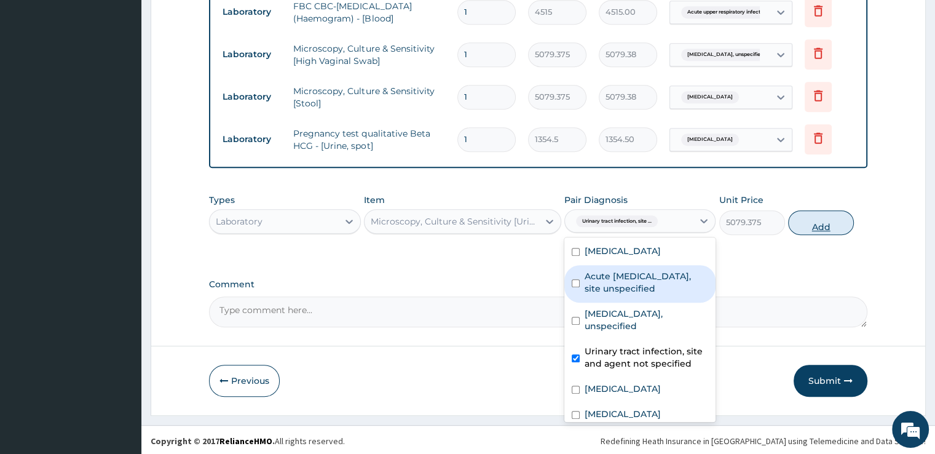
click at [823, 231] on button "Add" at bounding box center [821, 222] width 66 height 25
type input "0"
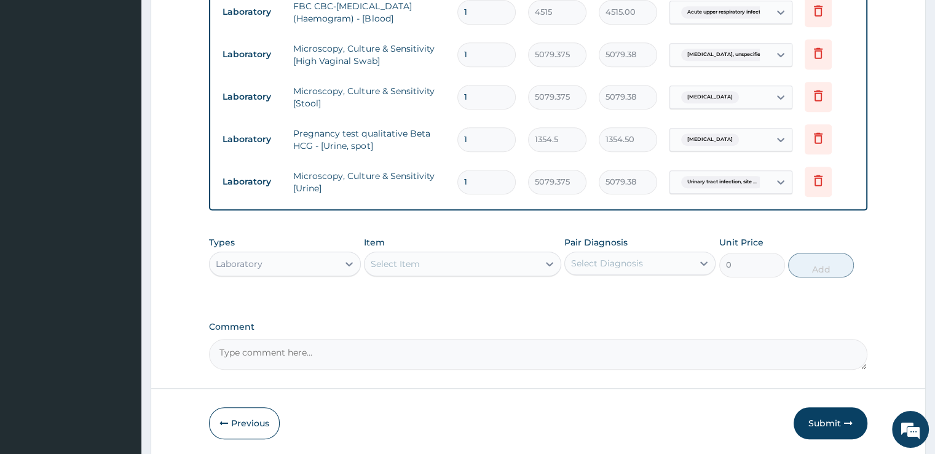
click at [511, 271] on div "Select Item" at bounding box center [451, 264] width 174 height 20
type input "urina"
click at [486, 290] on div "[MEDICAL_DATA]" at bounding box center [462, 294] width 197 height 22
type input "1693.125"
click at [628, 259] on div "Select Diagnosis" at bounding box center [607, 263] width 72 height 12
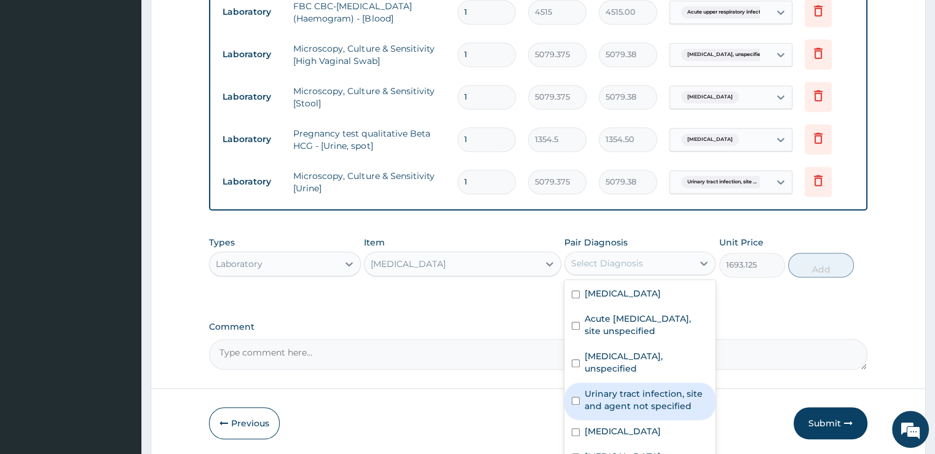
click at [608, 382] on div "Urinary tract infection, site and agent not specified" at bounding box center [639, 400] width 151 height 37
checkbox input "true"
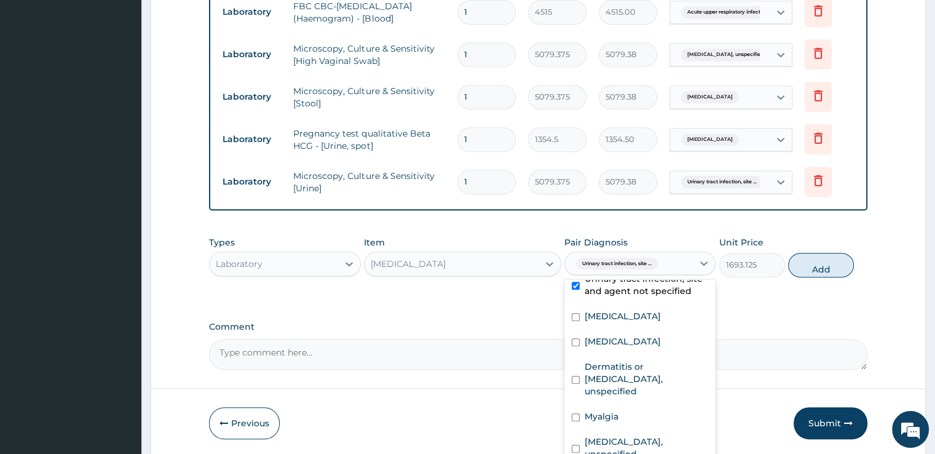
scroll to position [120, 0]
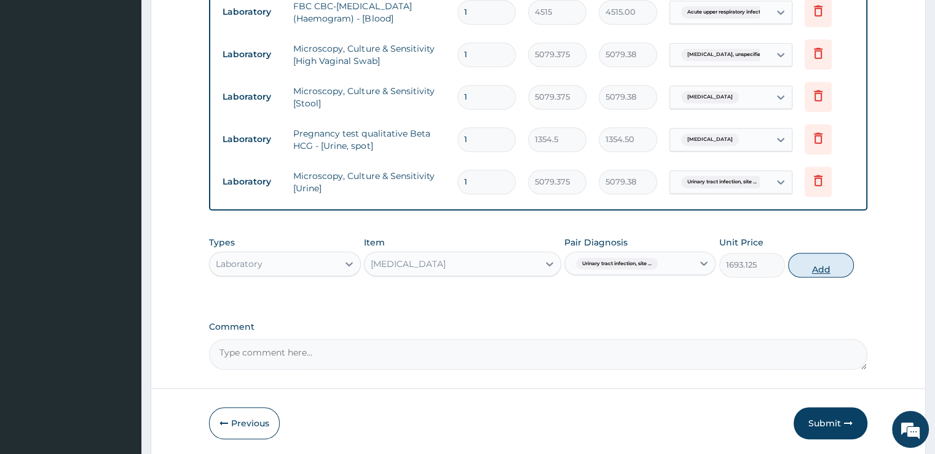
click at [821, 269] on button "Add" at bounding box center [821, 265] width 66 height 25
type input "0"
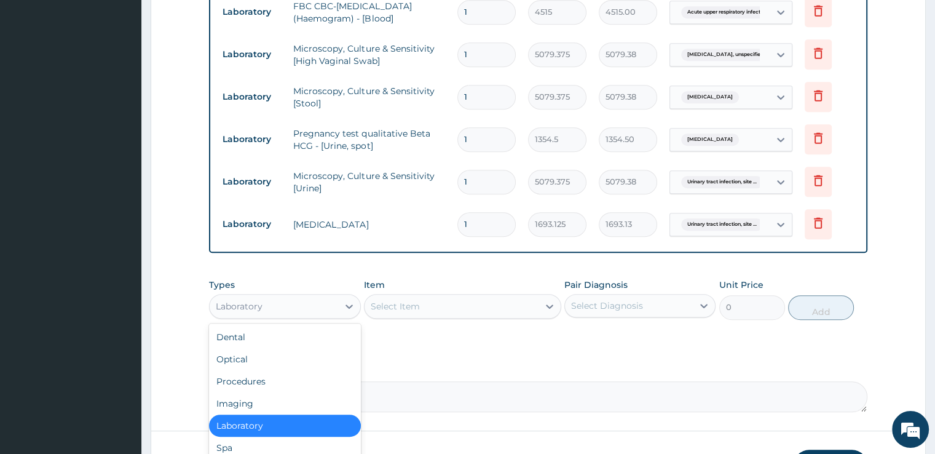
click at [295, 304] on div "Laboratory" at bounding box center [274, 306] width 128 height 20
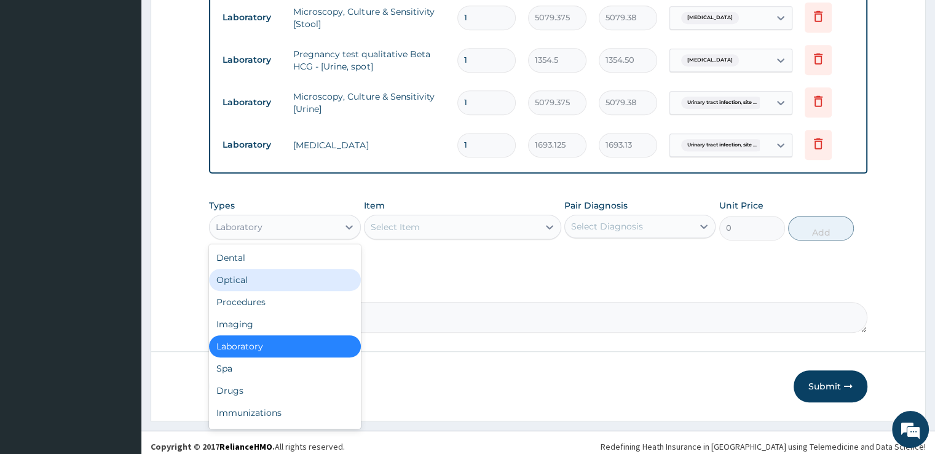
scroll to position [691, 0]
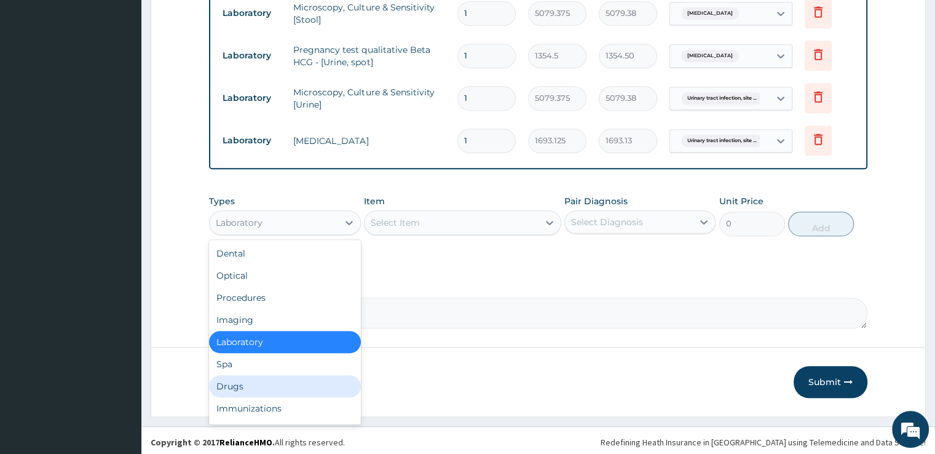
click at [267, 375] on div "Drugs" at bounding box center [284, 386] width 151 height 22
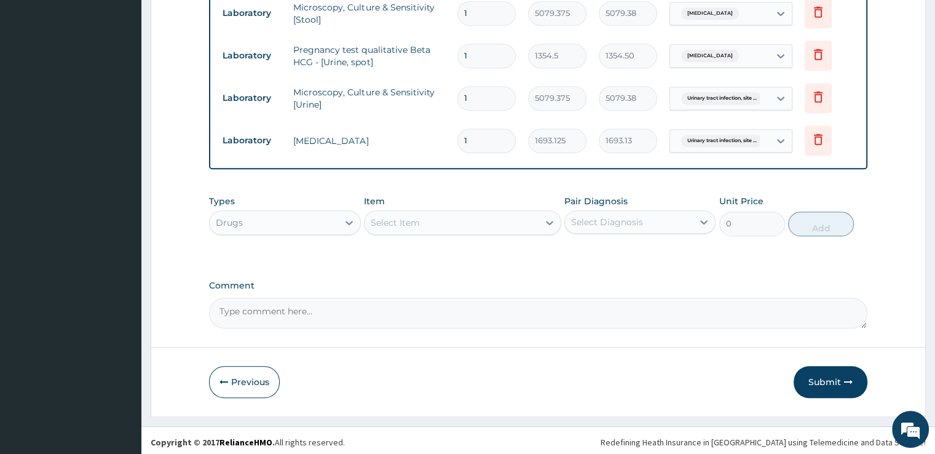
click at [472, 221] on div "Select Item" at bounding box center [451, 223] width 174 height 20
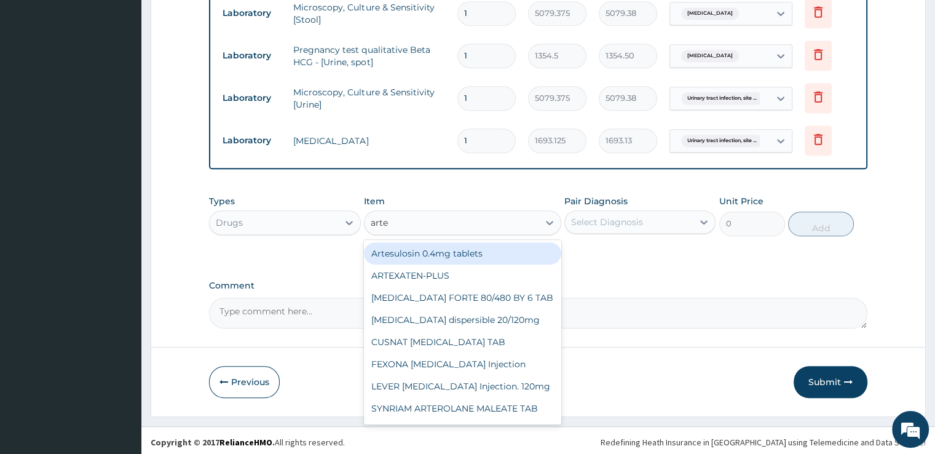
type input "artem"
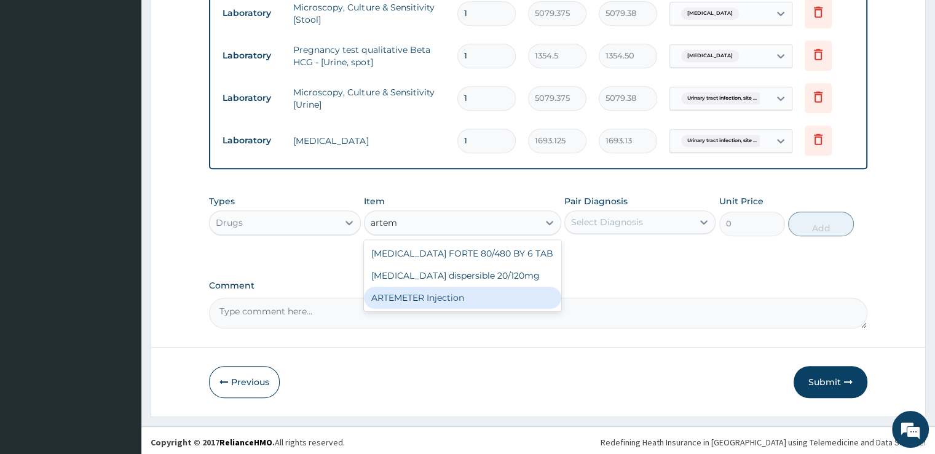
click at [455, 293] on div "ARTEMETER Injection" at bounding box center [462, 297] width 197 height 22
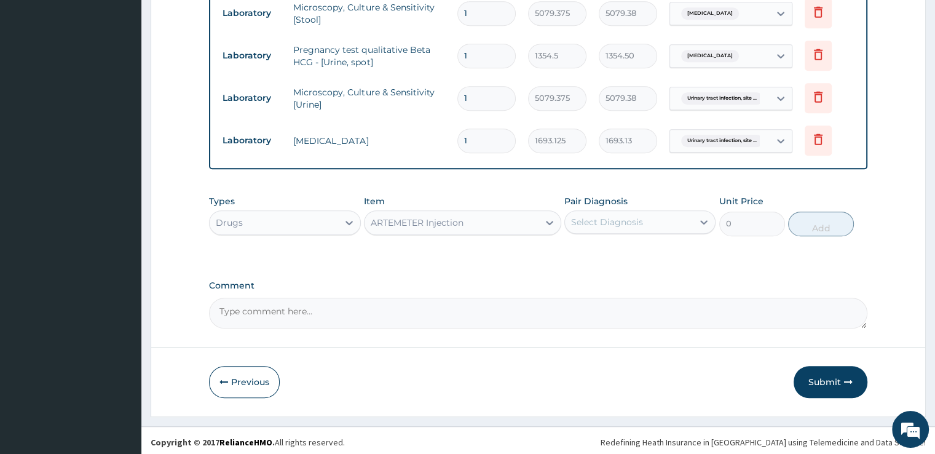
type input "993.3"
click at [653, 224] on div "Select Diagnosis" at bounding box center [629, 222] width 128 height 20
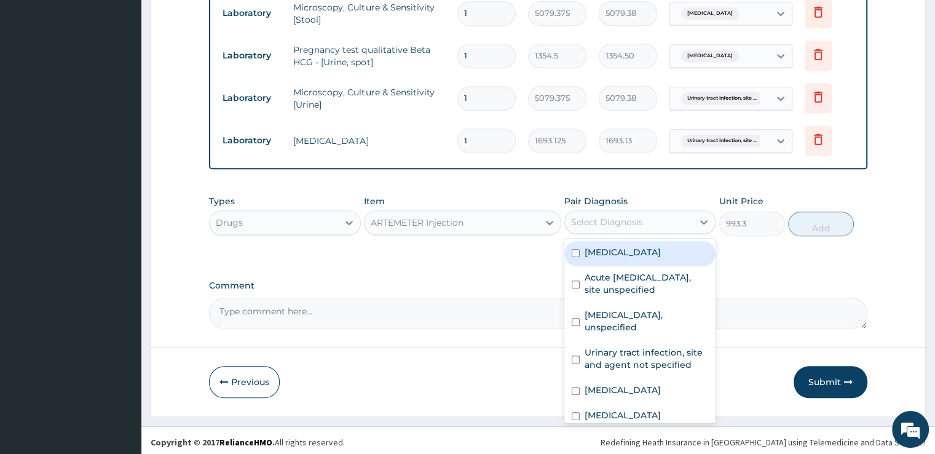
click at [650, 246] on label "[MEDICAL_DATA]" at bounding box center [623, 252] width 76 height 12
checkbox input "true"
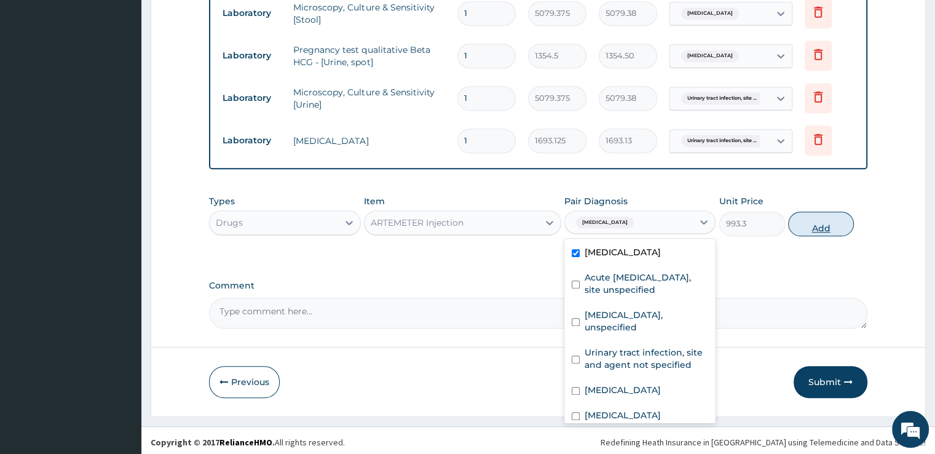
click at [818, 221] on button "Add" at bounding box center [821, 223] width 66 height 25
type input "0"
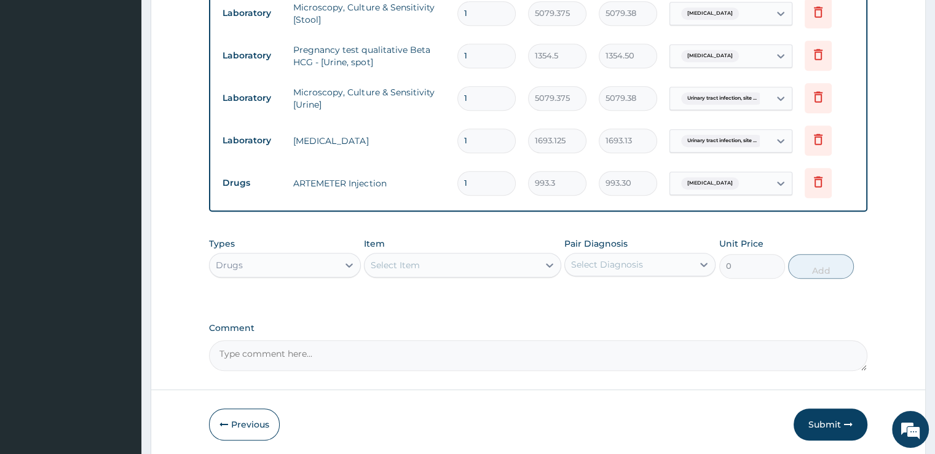
click at [462, 260] on div "Select Item" at bounding box center [451, 265] width 174 height 20
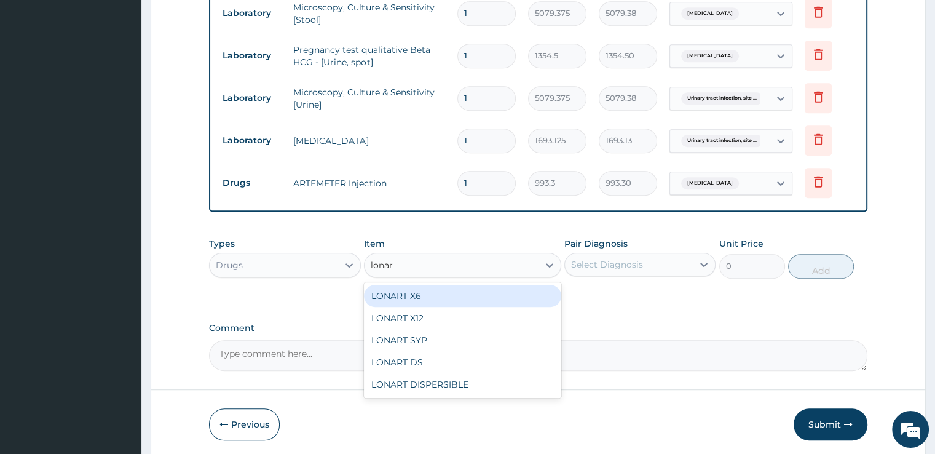
type input "lonart"
click at [456, 290] on div "LONART X6" at bounding box center [462, 296] width 197 height 22
type input "496.65"
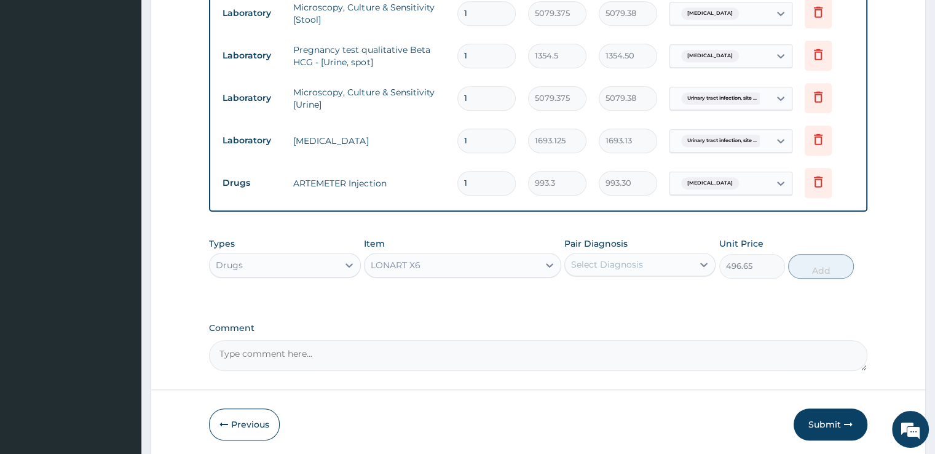
click at [639, 258] on div "Select Diagnosis" at bounding box center [607, 264] width 72 height 12
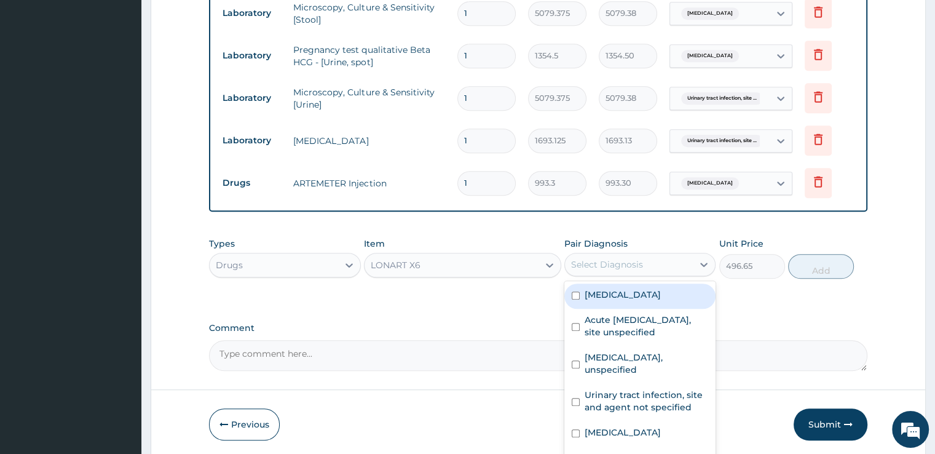
click at [631, 284] on div "[MEDICAL_DATA]" at bounding box center [639, 295] width 151 height 25
checkbox input "true"
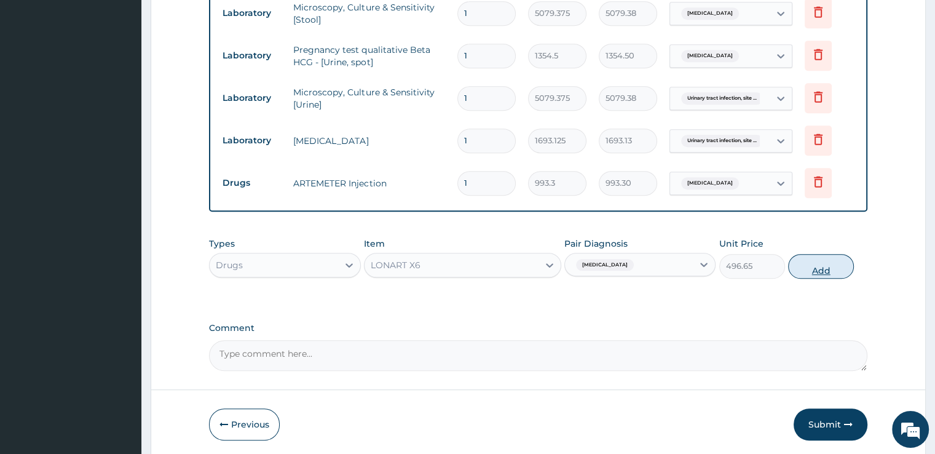
click at [829, 267] on button "Add" at bounding box center [821, 266] width 66 height 25
type input "0"
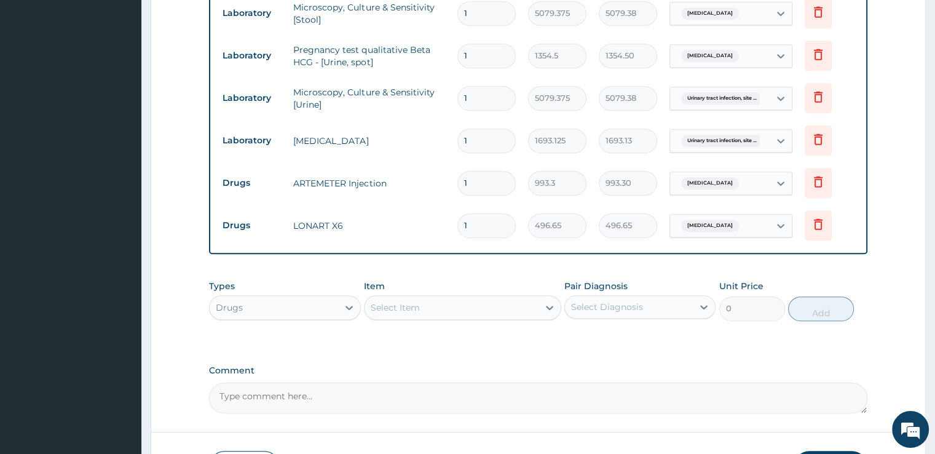
scroll to position [764, 0]
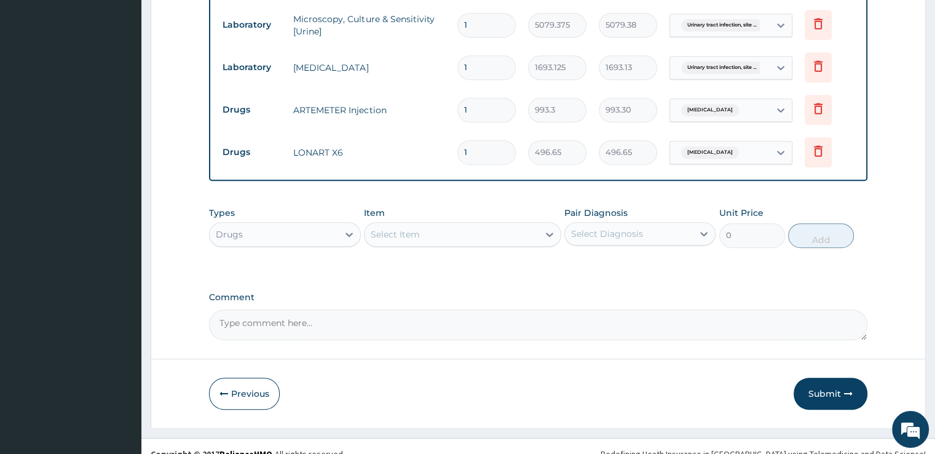
click at [423, 234] on div "Select Item" at bounding box center [451, 234] width 174 height 20
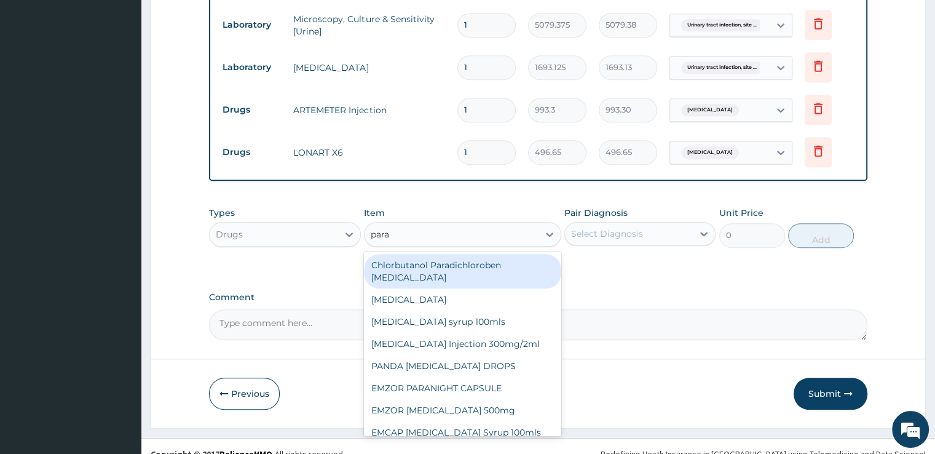
type input "parac"
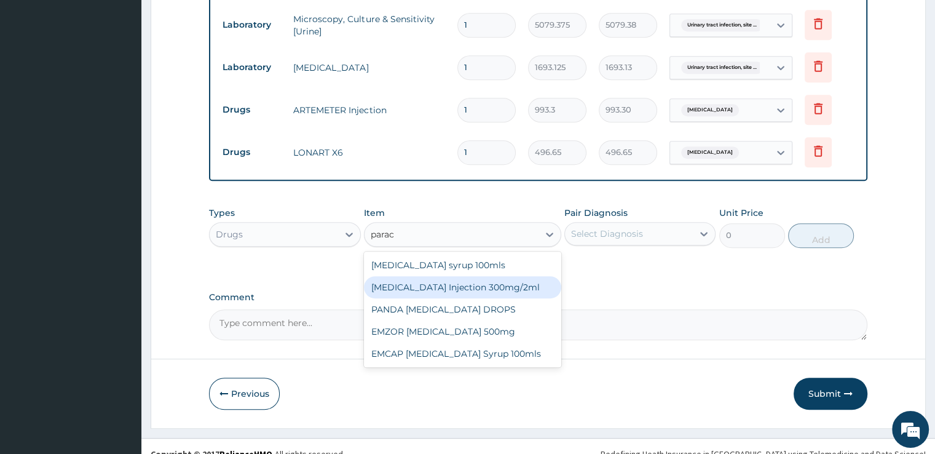
click at [437, 282] on div "[MEDICAL_DATA] Injection 300mg/2ml" at bounding box center [462, 287] width 197 height 22
type input "273.1575"
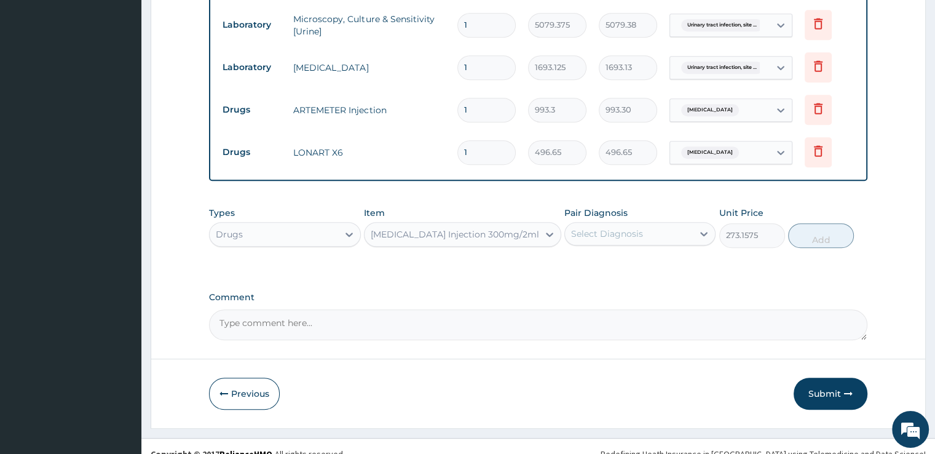
click at [630, 237] on div "Select Diagnosis" at bounding box center [629, 234] width 128 height 20
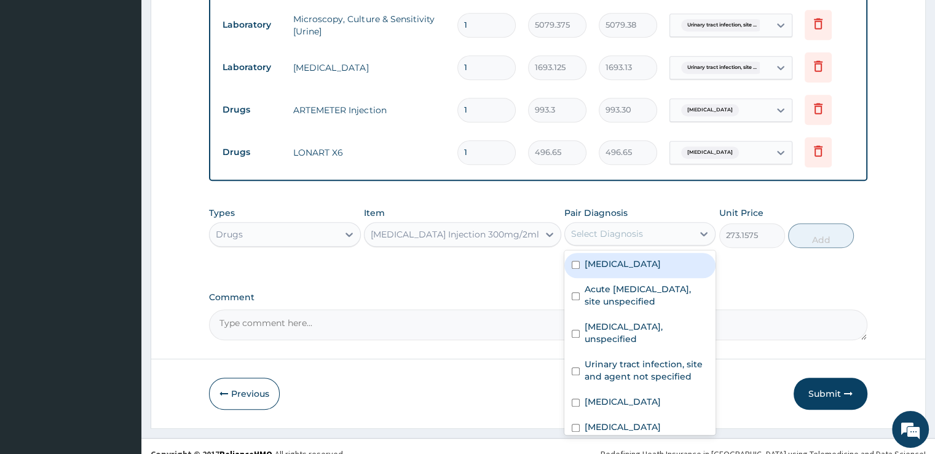
click at [630, 268] on div "[MEDICAL_DATA]" at bounding box center [639, 265] width 151 height 25
checkbox input "true"
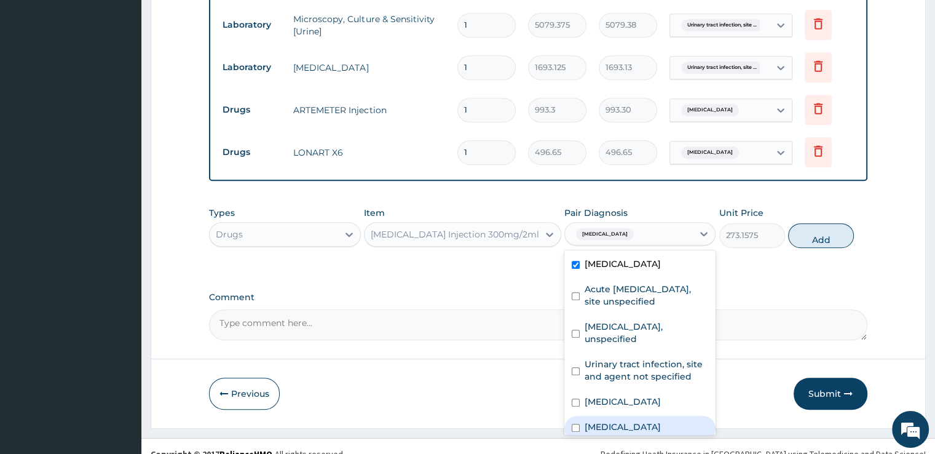
click at [620, 421] on label "[MEDICAL_DATA]" at bounding box center [623, 426] width 76 height 12
checkbox input "true"
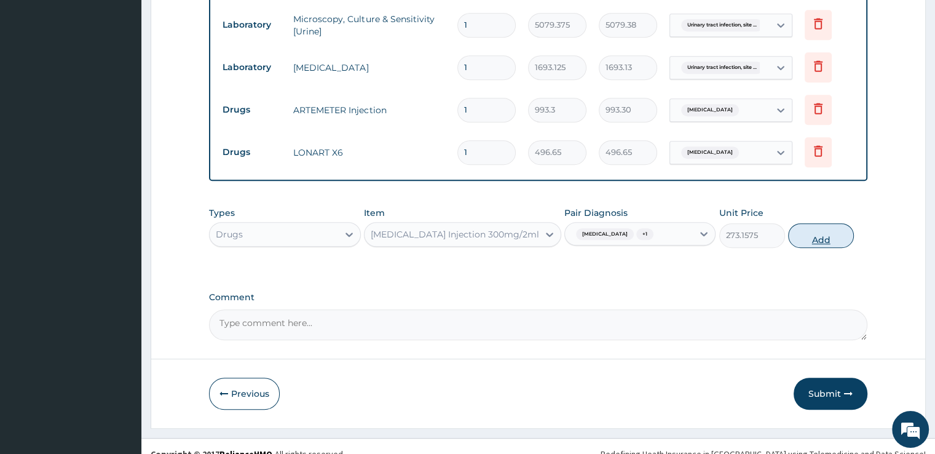
click at [824, 236] on button "Add" at bounding box center [821, 235] width 66 height 25
type input "0"
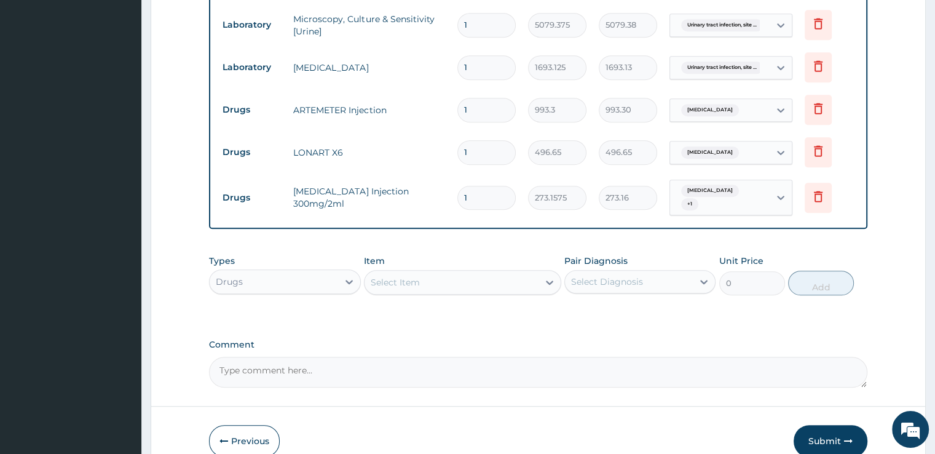
click at [475, 278] on div "Select Item" at bounding box center [451, 282] width 174 height 20
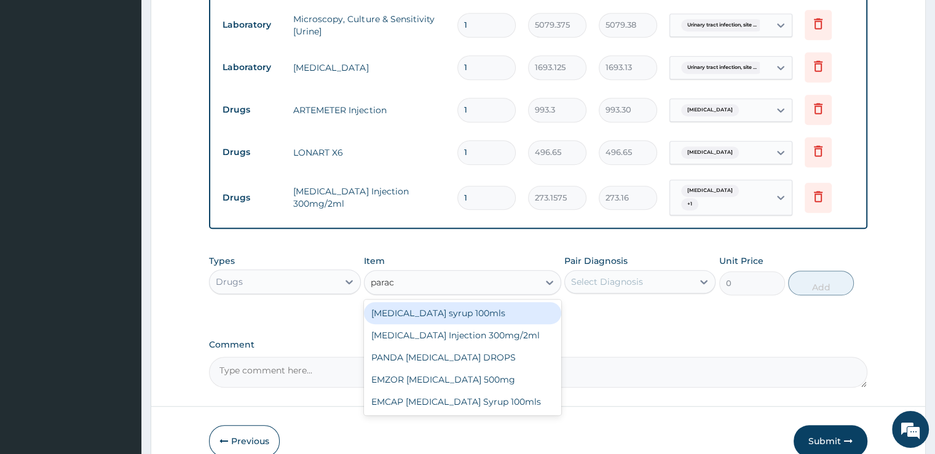
type input "parace"
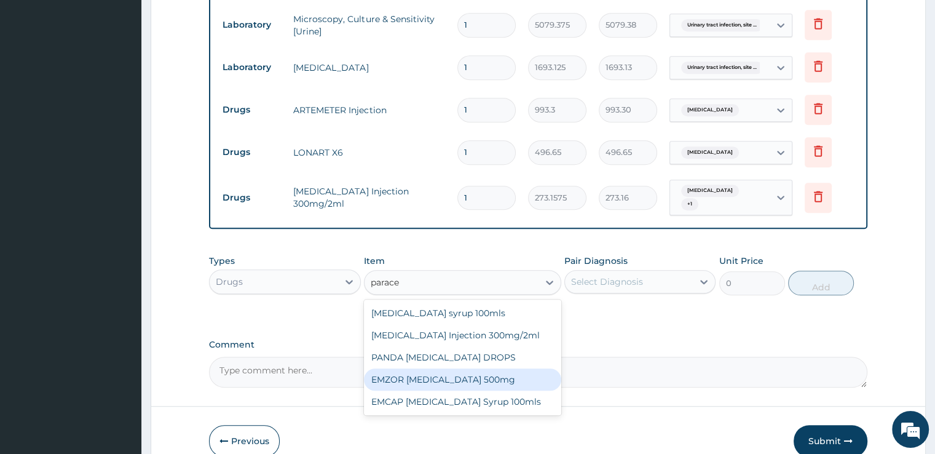
click at [489, 384] on div "EMZOR PARACETAMOL 500mg" at bounding box center [462, 379] width 197 height 22
type input "24.8325"
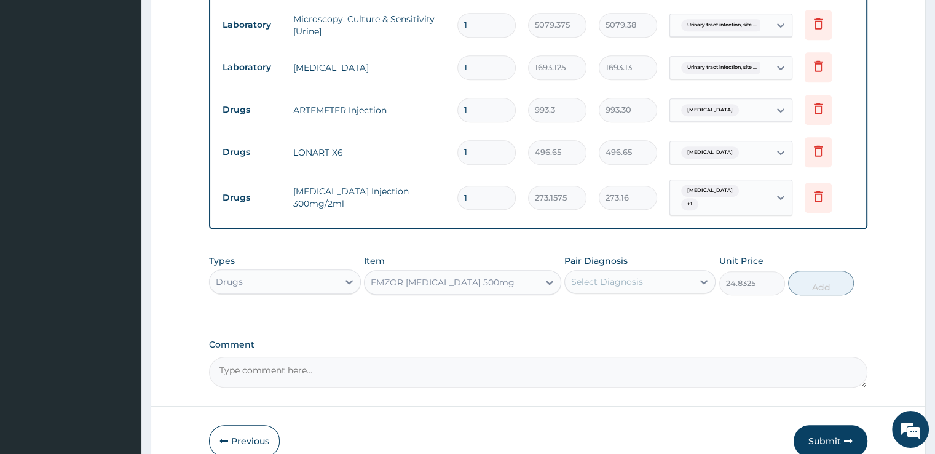
click at [652, 272] on div "Select Diagnosis" at bounding box center [629, 282] width 128 height 20
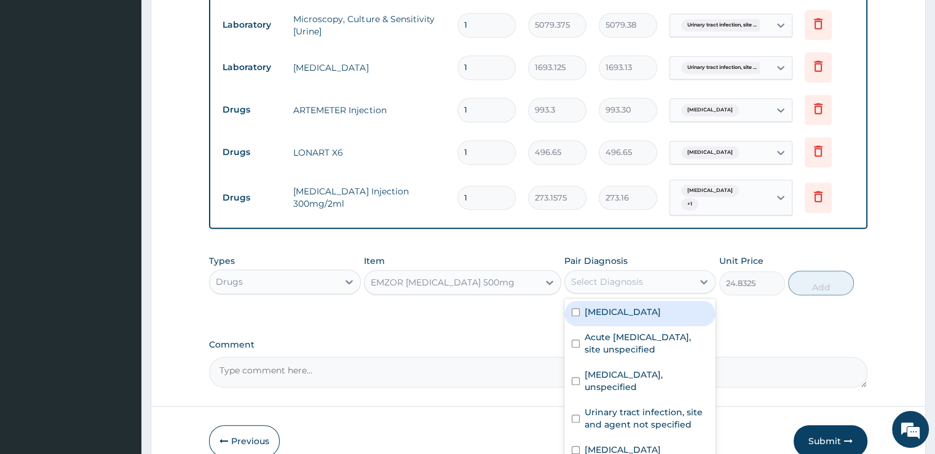
click at [648, 315] on div "Malaria, unspecified" at bounding box center [639, 313] width 151 height 25
checkbox input "true"
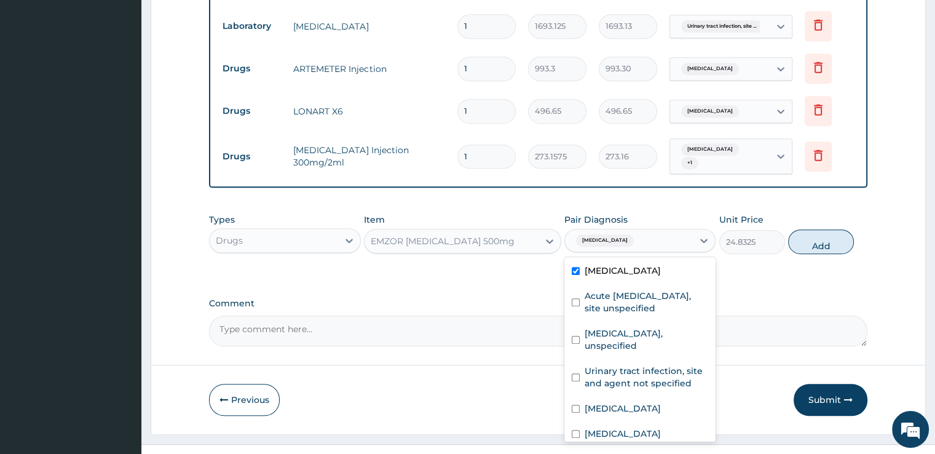
scroll to position [819, 0]
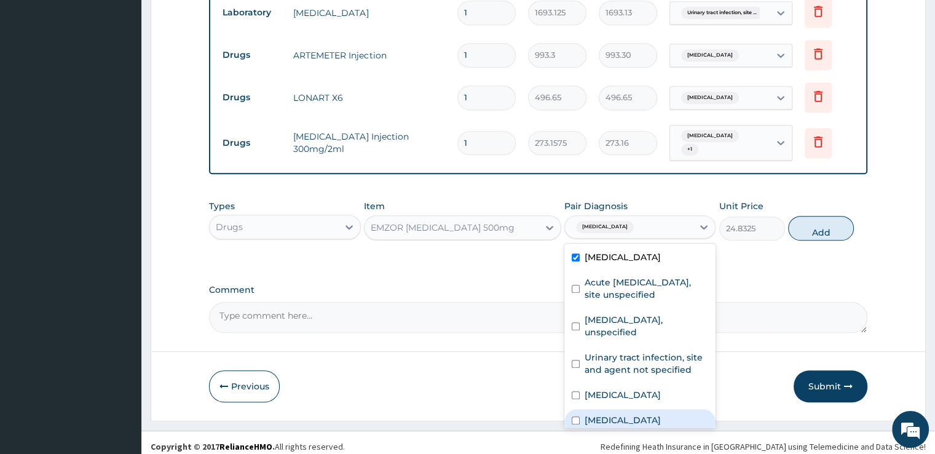
click at [633, 409] on div "Typhoid fever, unspecified" at bounding box center [639, 421] width 151 height 25
checkbox input "true"
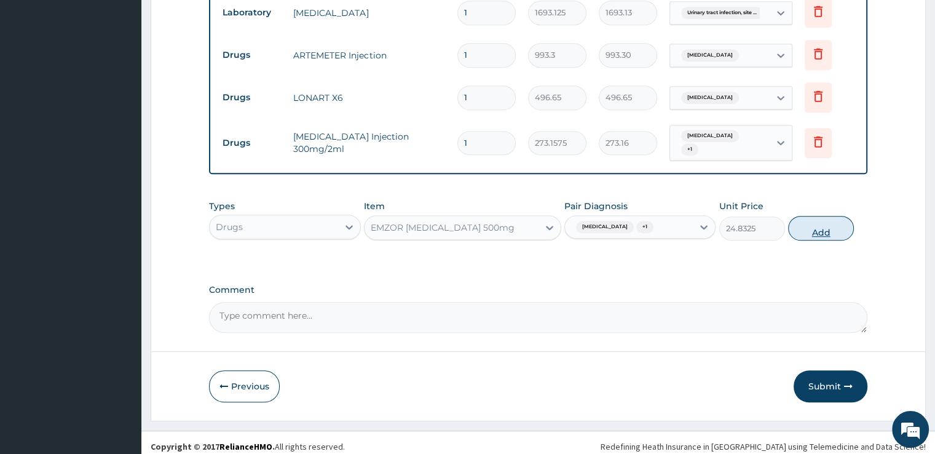
click at [837, 225] on button "Add" at bounding box center [821, 228] width 66 height 25
type input "0"
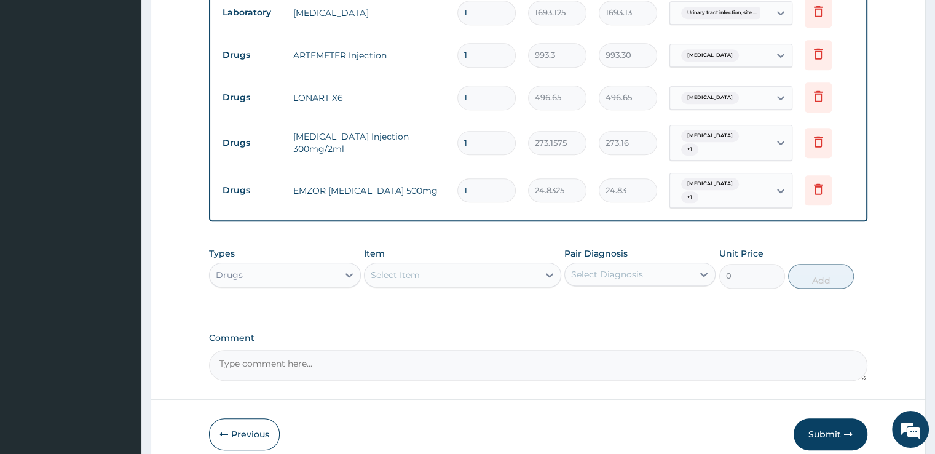
click at [426, 265] on div "Select Item" at bounding box center [451, 275] width 174 height 20
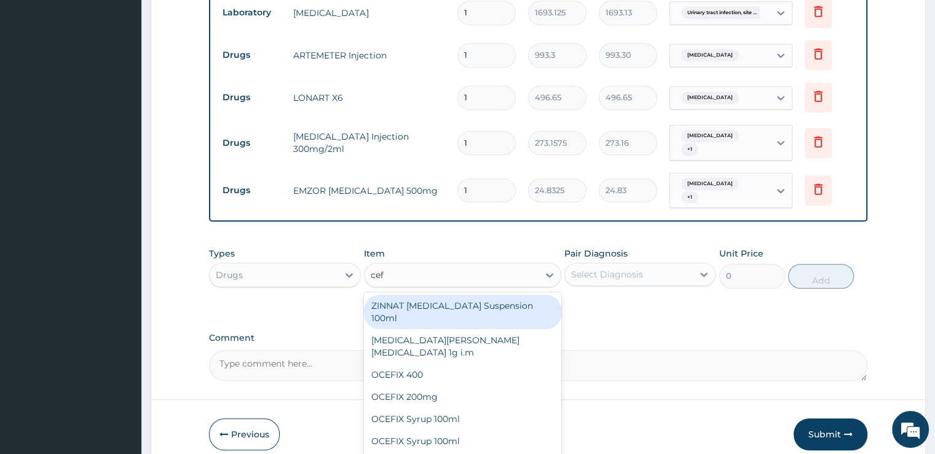
type input "ceft"
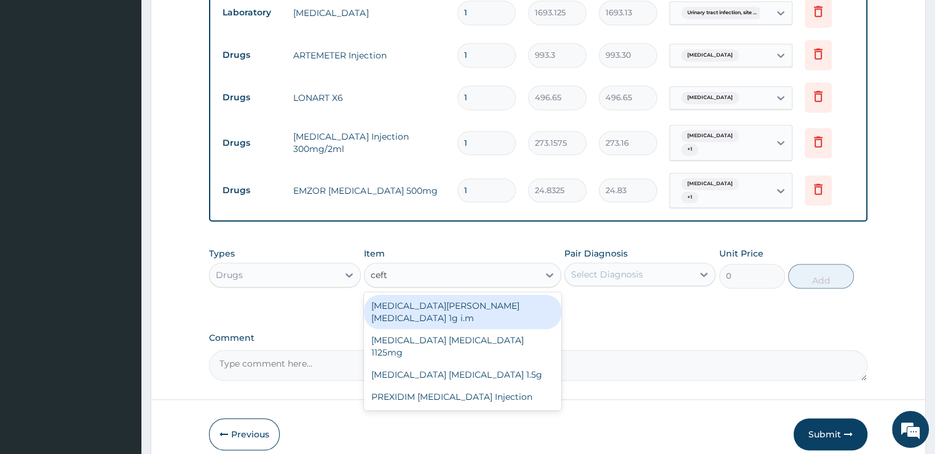
click at [435, 301] on div "ROCEPHIN CEFTRIAXONE 1g i.m" at bounding box center [462, 311] width 197 height 34
type input "8691.375"
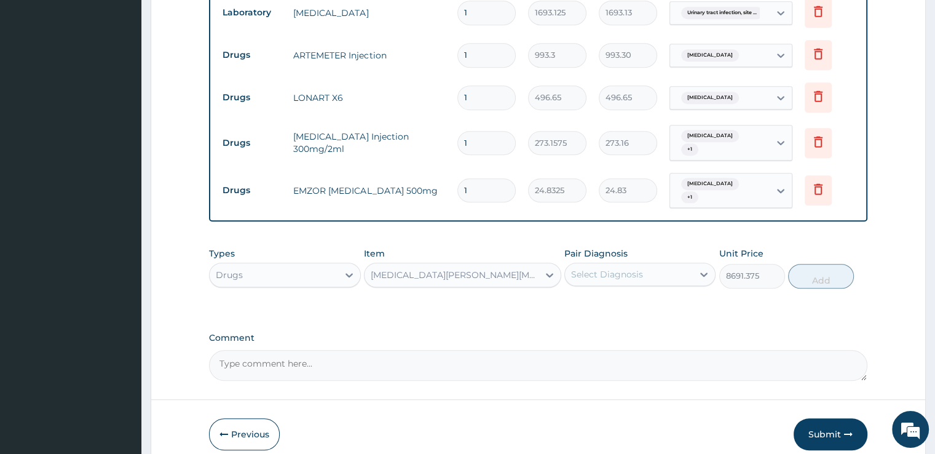
click at [647, 264] on div "Select Diagnosis" at bounding box center [629, 274] width 128 height 20
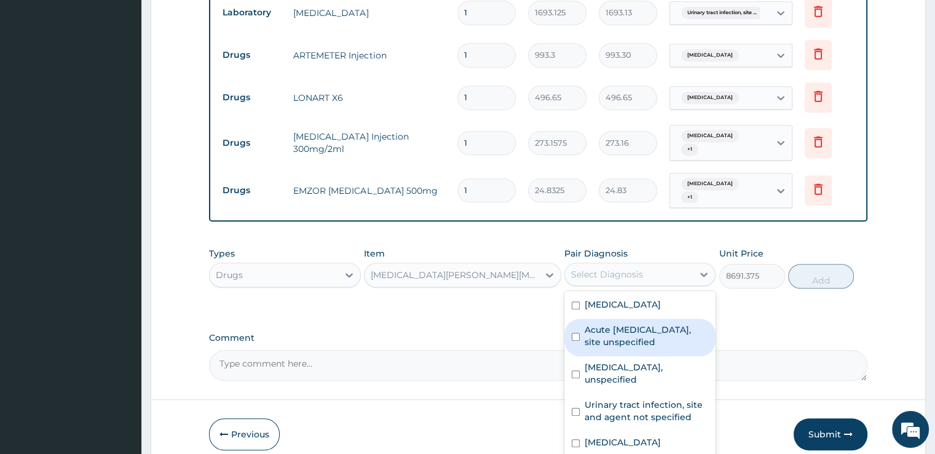
click at [627, 335] on label "Acute upper respiratory infection, site unspecified" at bounding box center [647, 335] width 124 height 25
checkbox input "true"
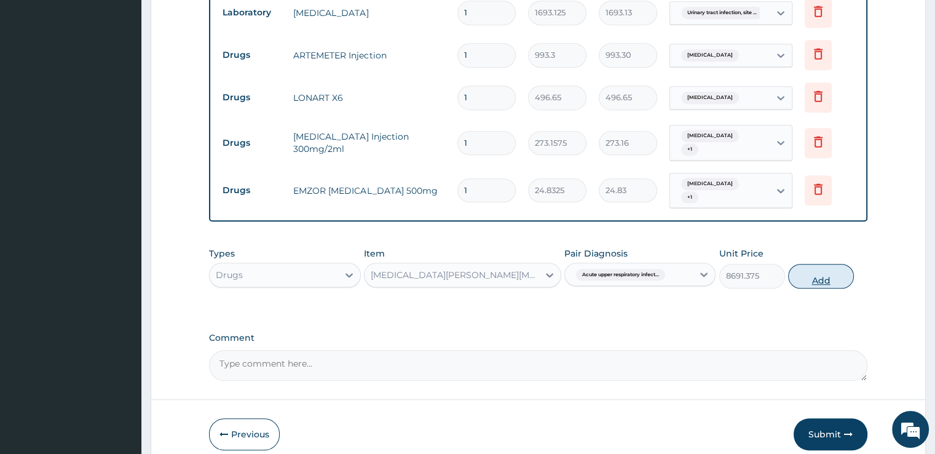
click at [832, 281] on button "Add" at bounding box center [821, 276] width 66 height 25
type input "0"
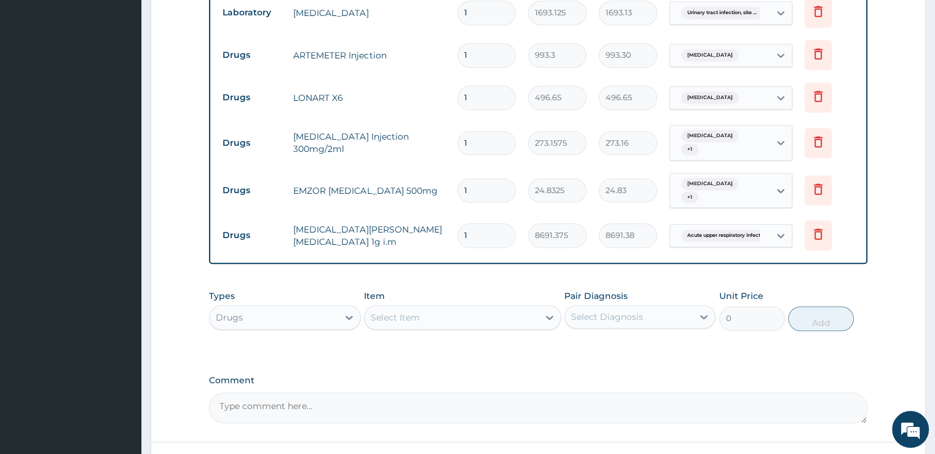
click at [462, 314] on div "Select Item" at bounding box center [451, 317] width 174 height 20
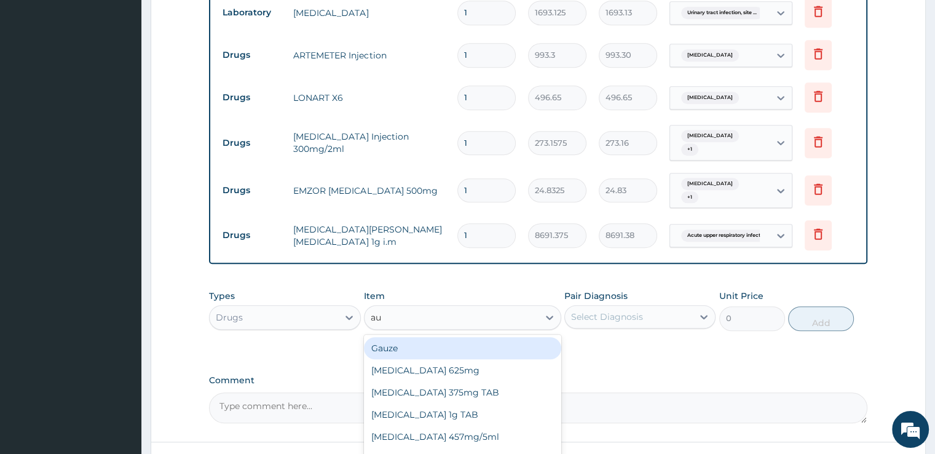
type input "aug"
click at [465, 342] on div "[MEDICAL_DATA] 625mg" at bounding box center [462, 348] width 197 height 22
type input "931.21875"
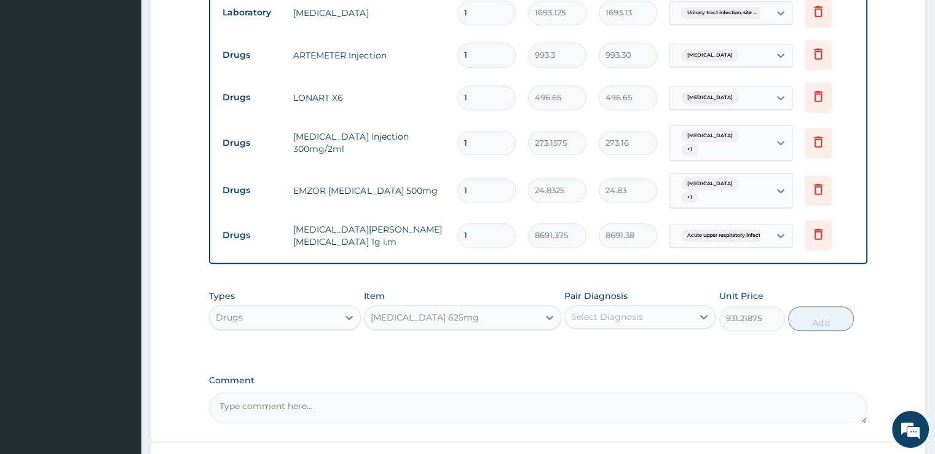
click at [639, 313] on div "Select Diagnosis" at bounding box center [607, 316] width 72 height 12
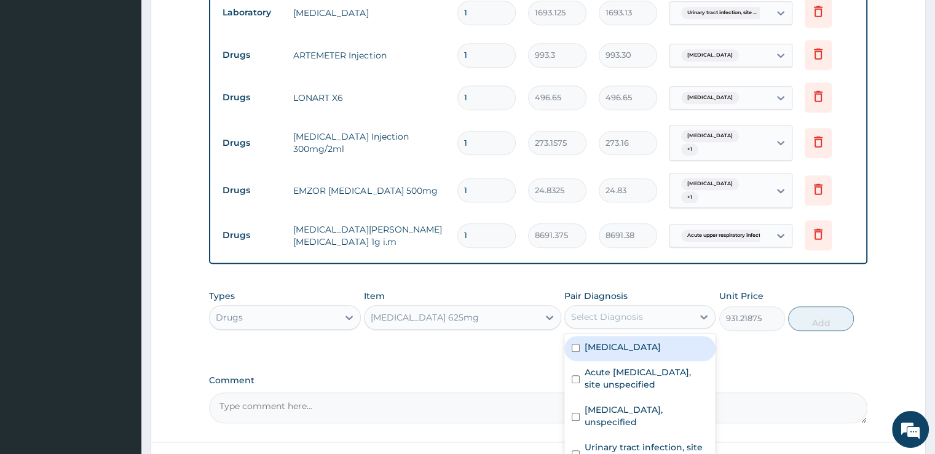
scroll to position [913, 0]
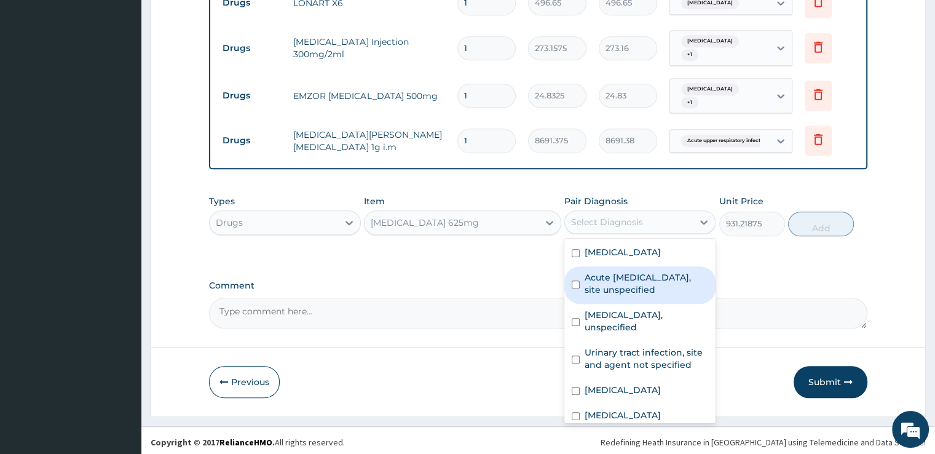
click at [618, 285] on label "Acute [MEDICAL_DATA], site unspecified" at bounding box center [647, 283] width 124 height 25
checkbox input "true"
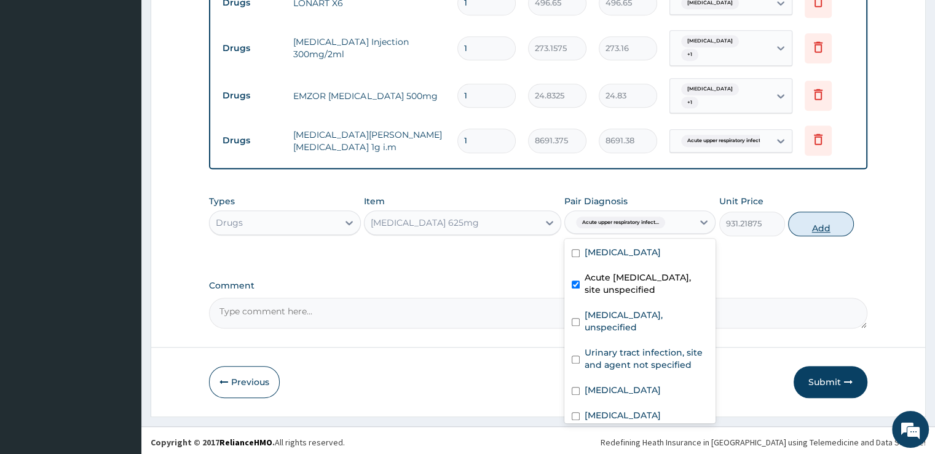
click at [824, 223] on button "Add" at bounding box center [821, 223] width 66 height 25
type input "0"
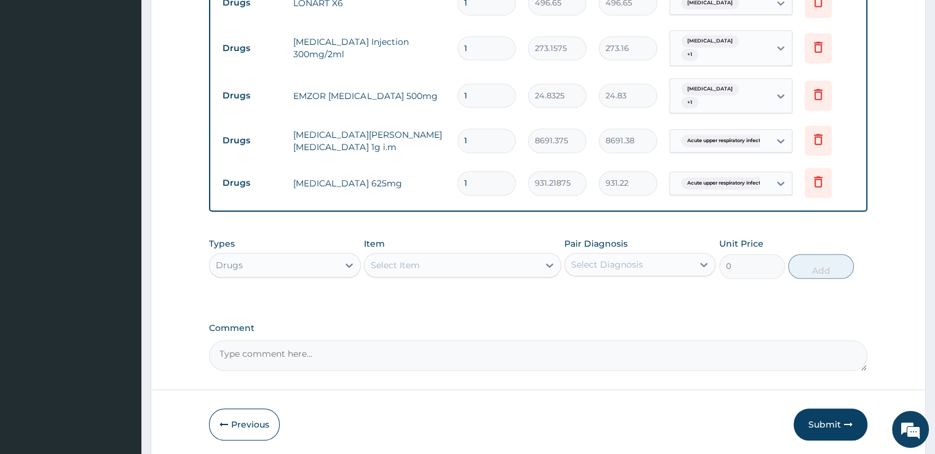
click at [440, 260] on div "Select Item" at bounding box center [451, 265] width 174 height 20
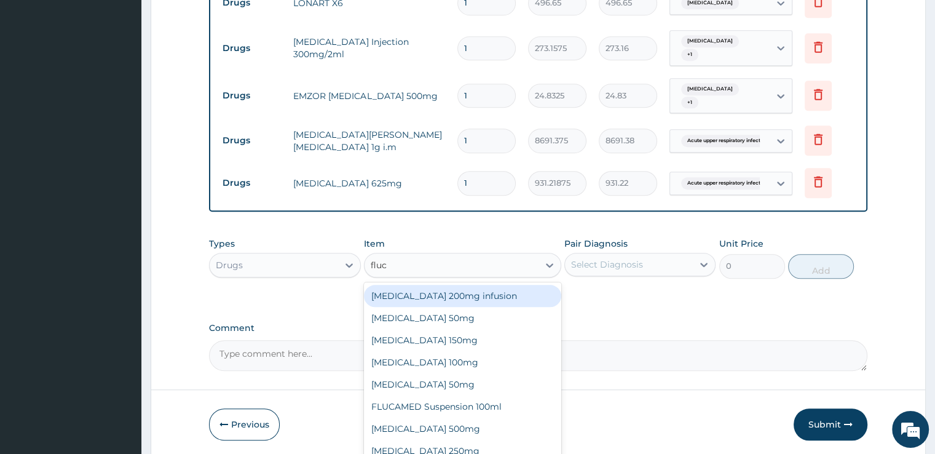
type input "fluco"
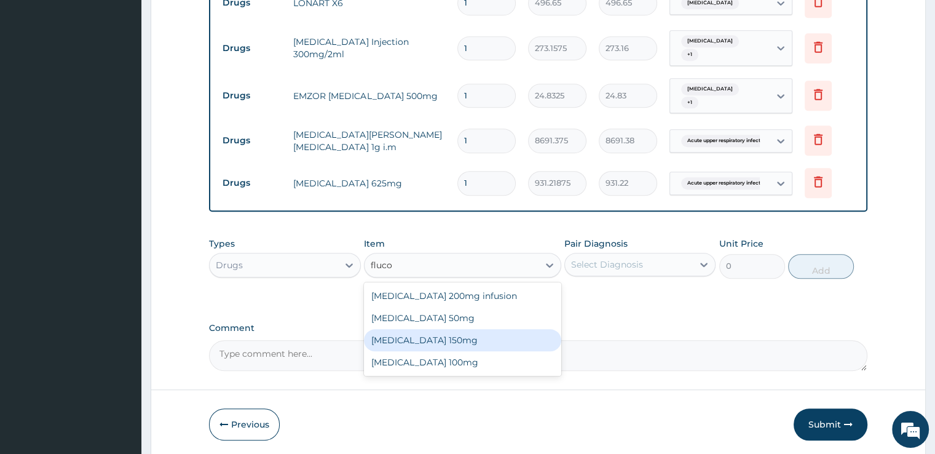
click at [441, 335] on div "[MEDICAL_DATA] 150mg" at bounding box center [462, 340] width 197 height 22
type input "1614.1125"
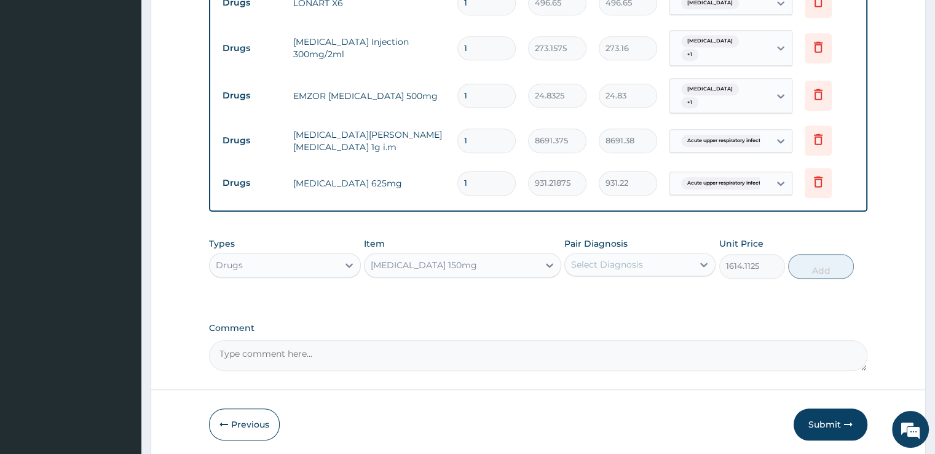
click at [644, 262] on div "Select Diagnosis" at bounding box center [629, 264] width 128 height 20
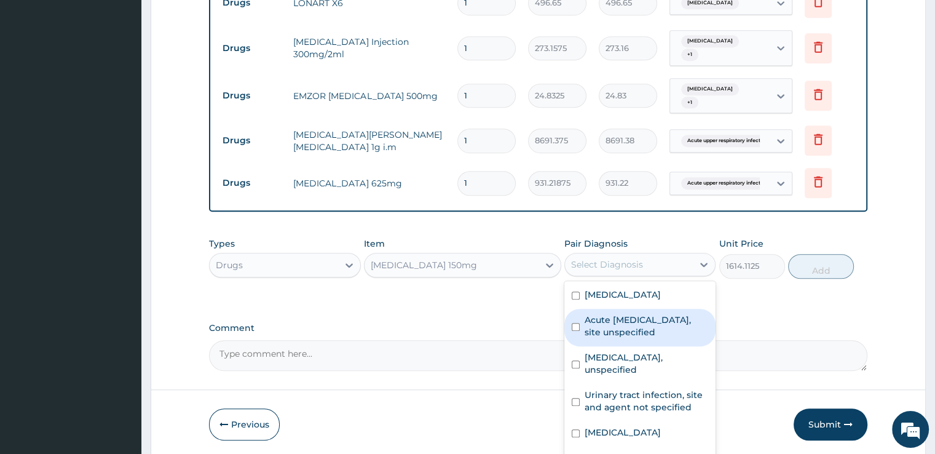
click at [626, 329] on label "Acute [MEDICAL_DATA], site unspecified" at bounding box center [647, 325] width 124 height 25
checkbox input "true"
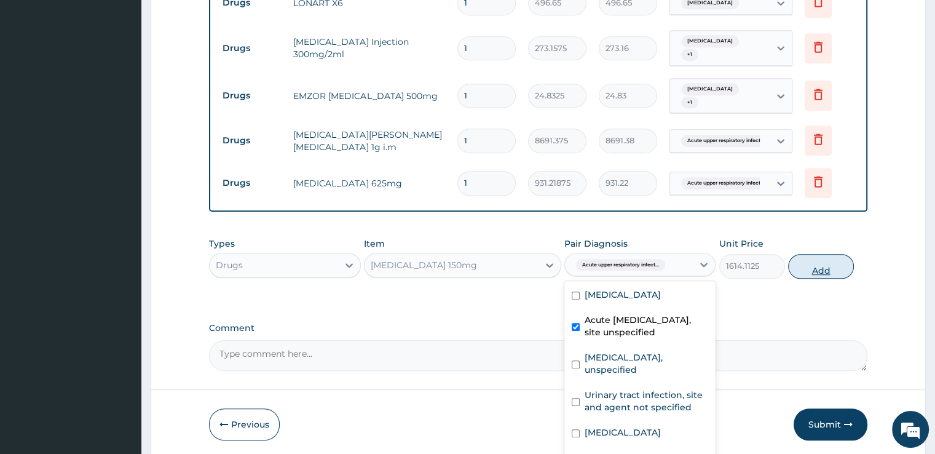
click at [829, 256] on button "Add" at bounding box center [821, 266] width 66 height 25
type input "0"
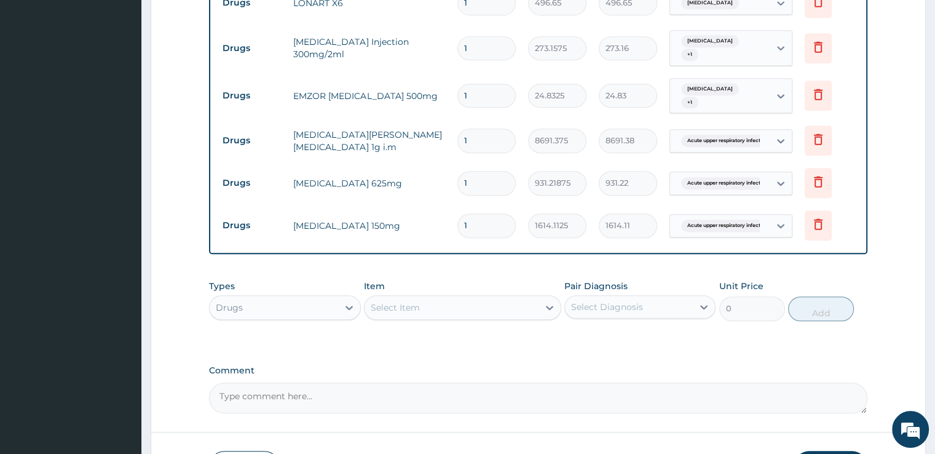
click at [745, 224] on span "Acute upper respiratory infect..." at bounding box center [725, 225] width 89 height 12
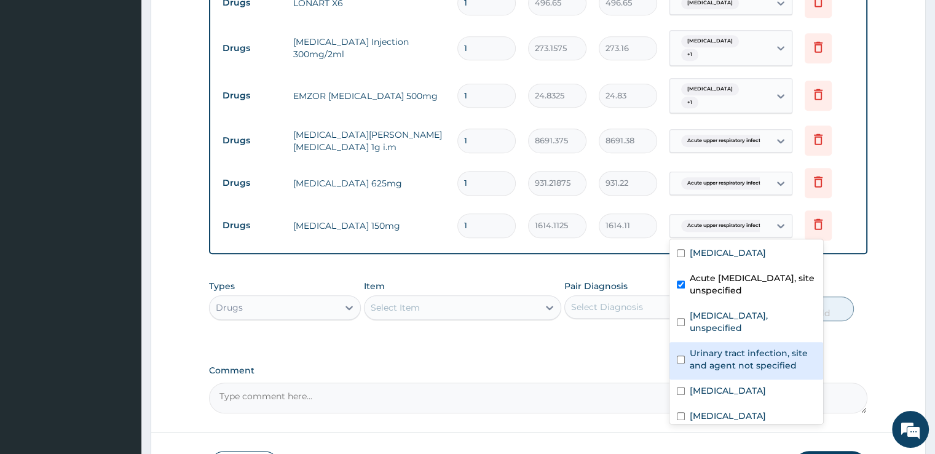
click at [729, 347] on label "Urinary tract infection, site and agent not specified" at bounding box center [753, 359] width 126 height 25
checkbox input "true"
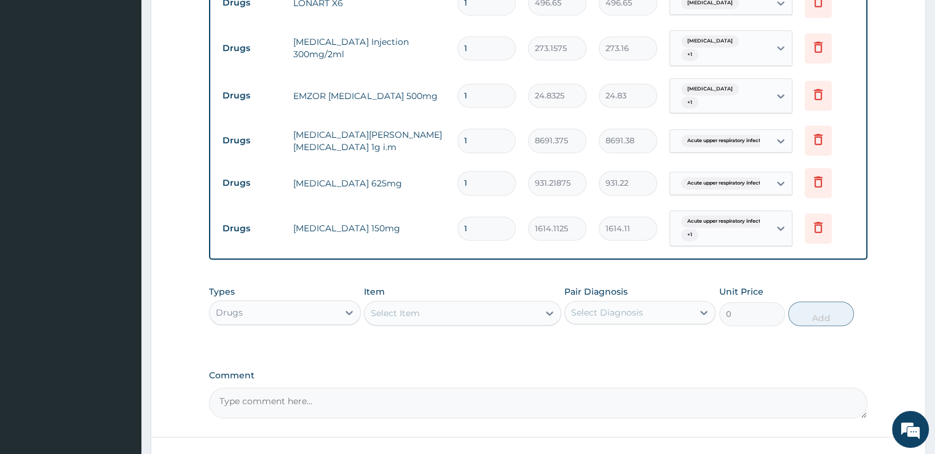
click at [430, 313] on div "Select Item" at bounding box center [451, 313] width 174 height 20
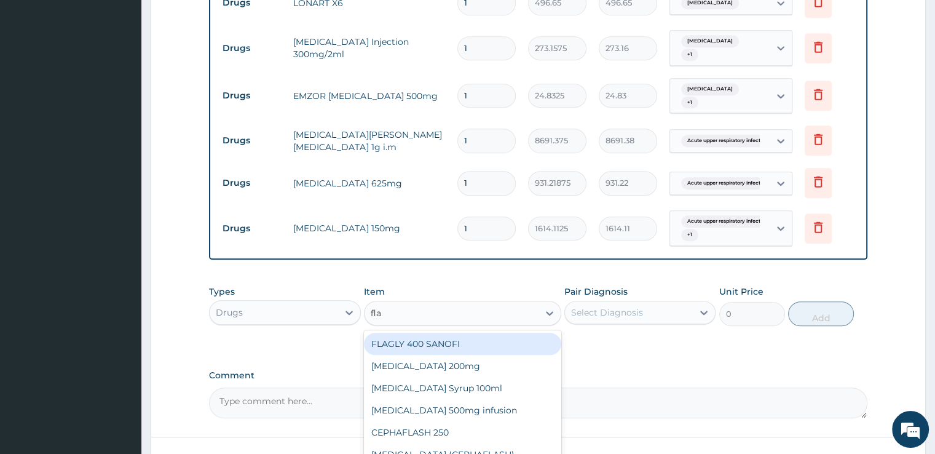
type input "flag"
click at [454, 330] on div "FLAGLY 400 SANOFI Flagyl 200mg FLAGYL Syrup 100ml Flagyl 500mg infusion" at bounding box center [462, 376] width 197 height 93
click at [531, 333] on div "FLAGLY 400 SANOFI" at bounding box center [462, 344] width 197 height 22
type input "74.4975"
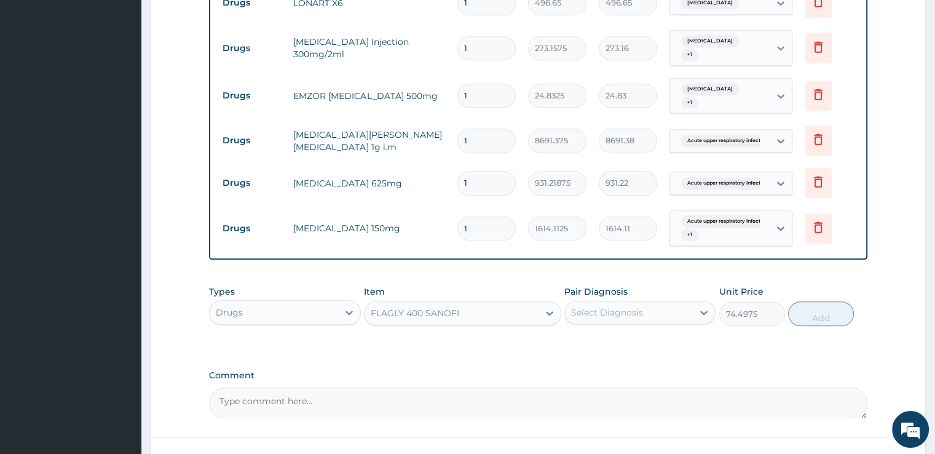
click at [631, 309] on div "Select Diagnosis" at bounding box center [607, 312] width 72 height 12
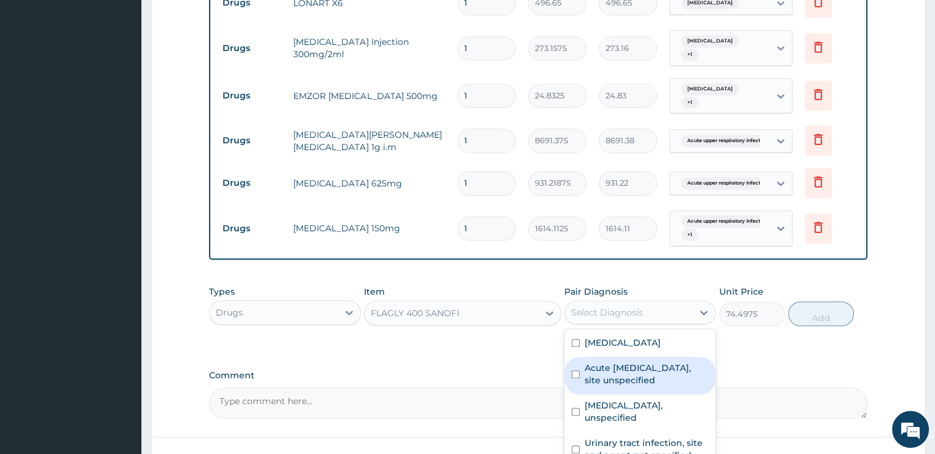
click at [628, 377] on label "Acute [MEDICAL_DATA], site unspecified" at bounding box center [647, 373] width 124 height 25
checkbox input "true"
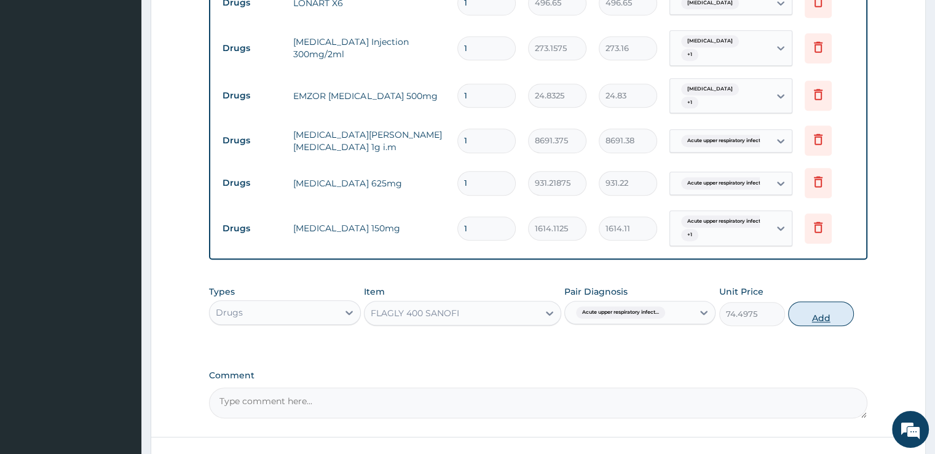
click at [815, 317] on button "Add" at bounding box center [821, 313] width 66 height 25
type input "0"
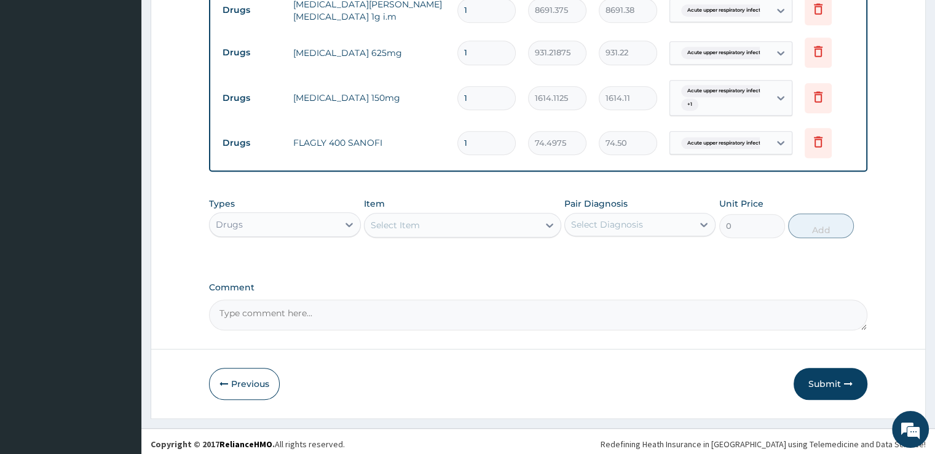
scroll to position [1045, 0]
click at [440, 222] on div "Select Item" at bounding box center [451, 224] width 174 height 20
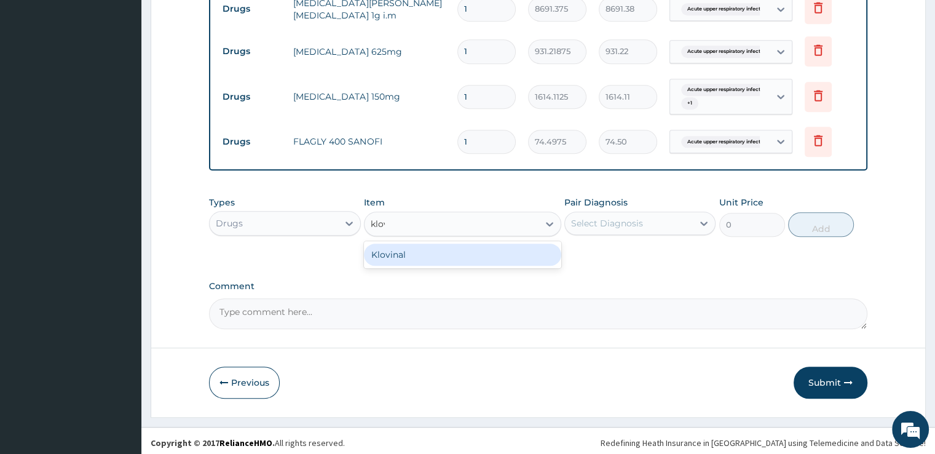
type input "klovi"
click at [466, 244] on div "Klovinal" at bounding box center [462, 254] width 197 height 22
type input "744.975"
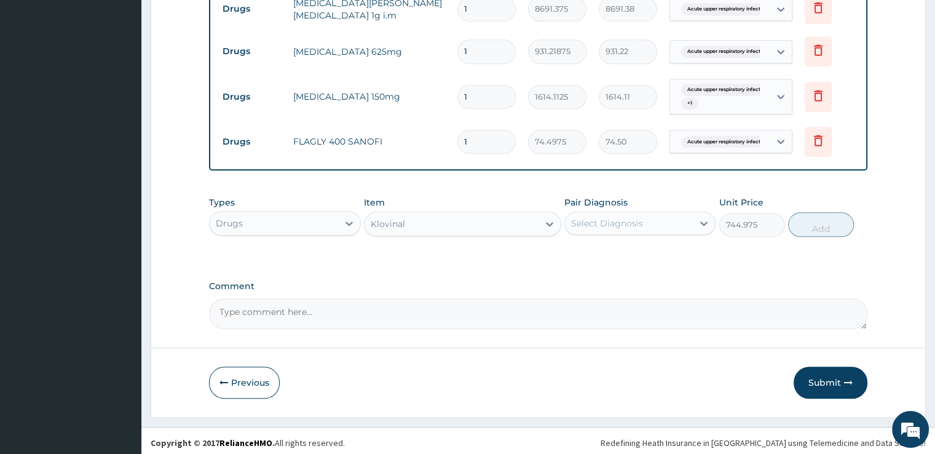
click at [616, 217] on div "Select Diagnosis" at bounding box center [607, 223] width 72 height 12
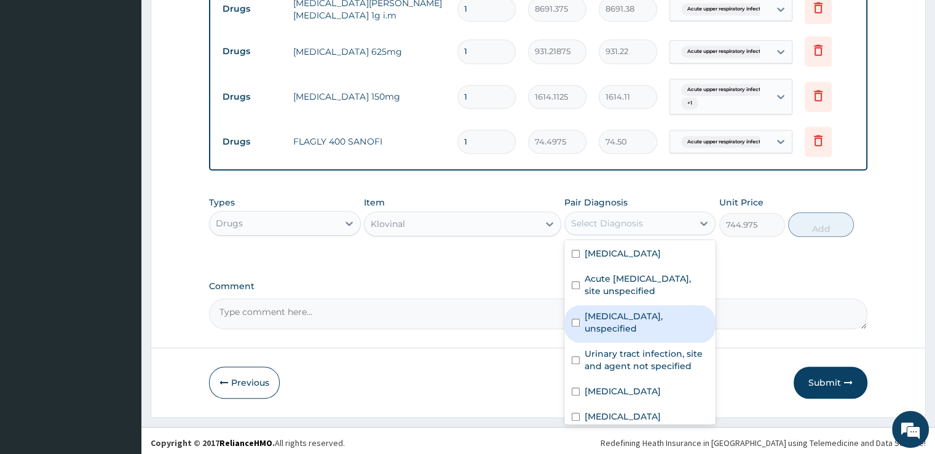
click at [616, 305] on div "[MEDICAL_DATA], unspecified" at bounding box center [639, 323] width 151 height 37
checkbox input "true"
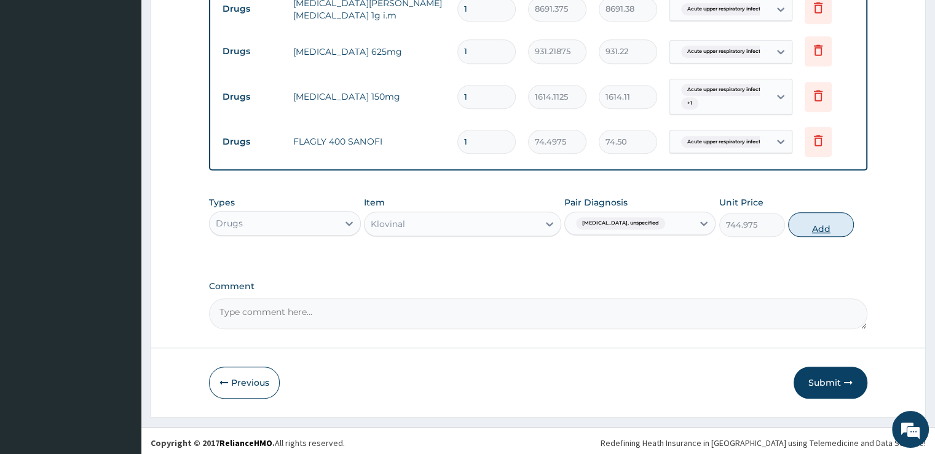
click at [825, 222] on button "Add" at bounding box center [821, 224] width 66 height 25
type input "0"
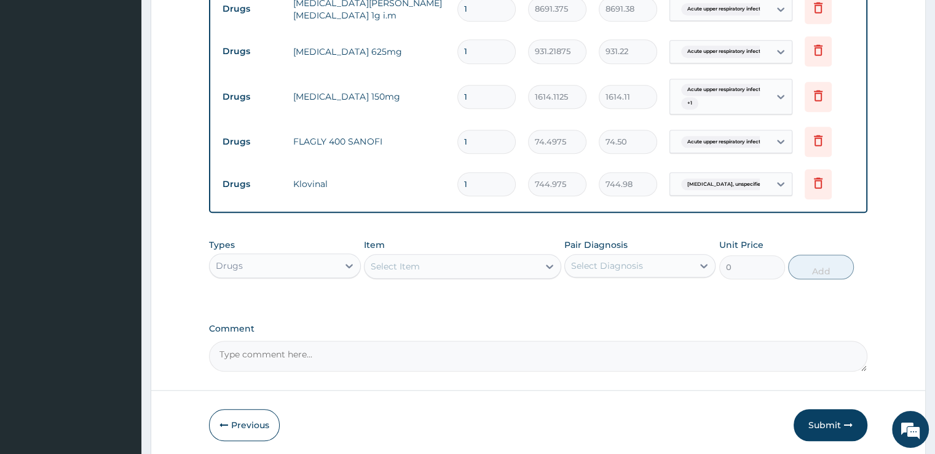
click at [441, 259] on div "Select Item" at bounding box center [451, 266] width 174 height 20
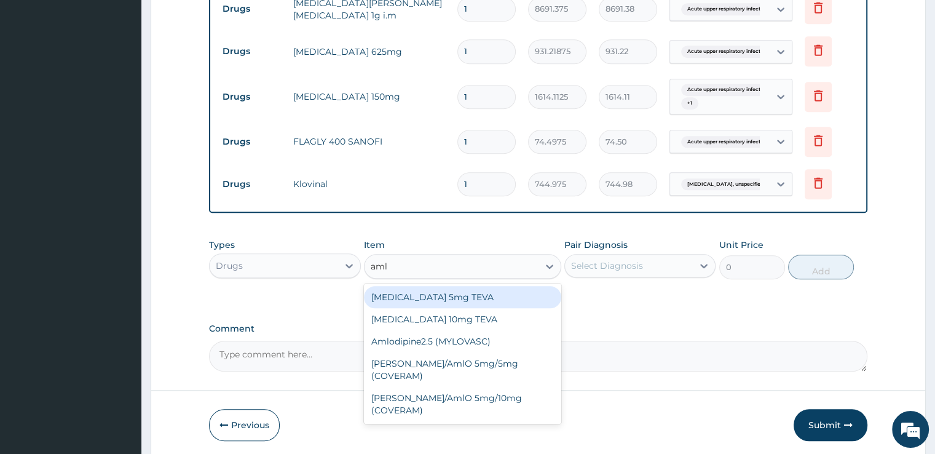
type input "amlo"
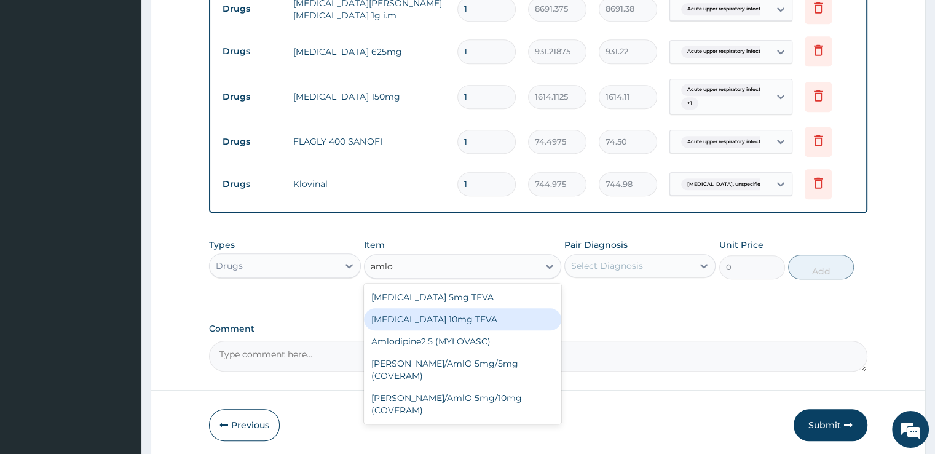
click at [444, 309] on div "[MEDICAL_DATA] 10mg TEVA" at bounding box center [462, 319] width 197 height 22
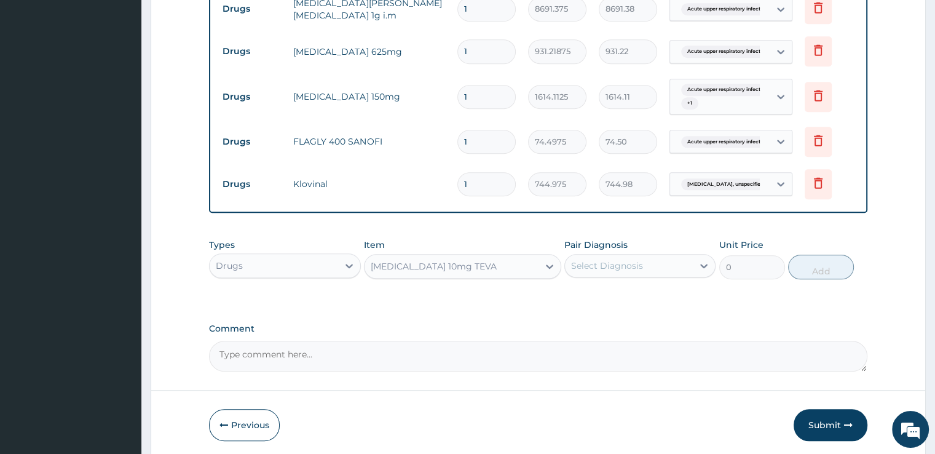
type input "105.538124"
click at [645, 259] on div "Select Diagnosis" at bounding box center [629, 266] width 128 height 20
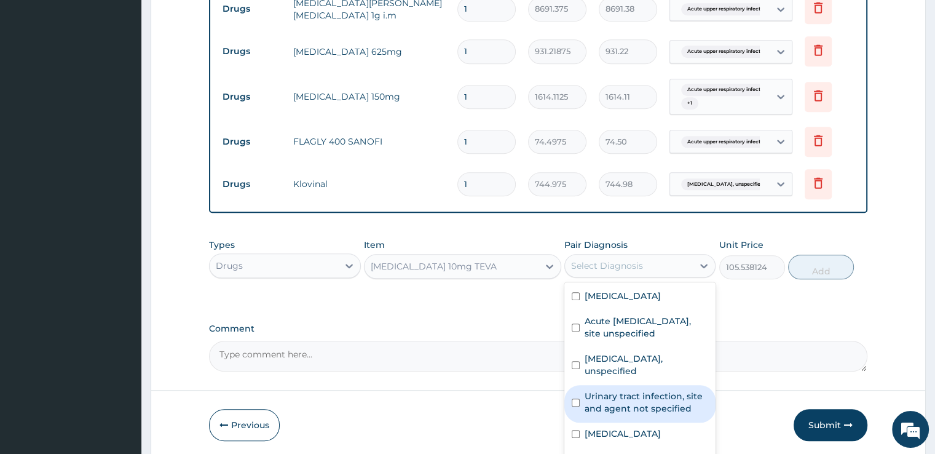
scroll to position [120, 0]
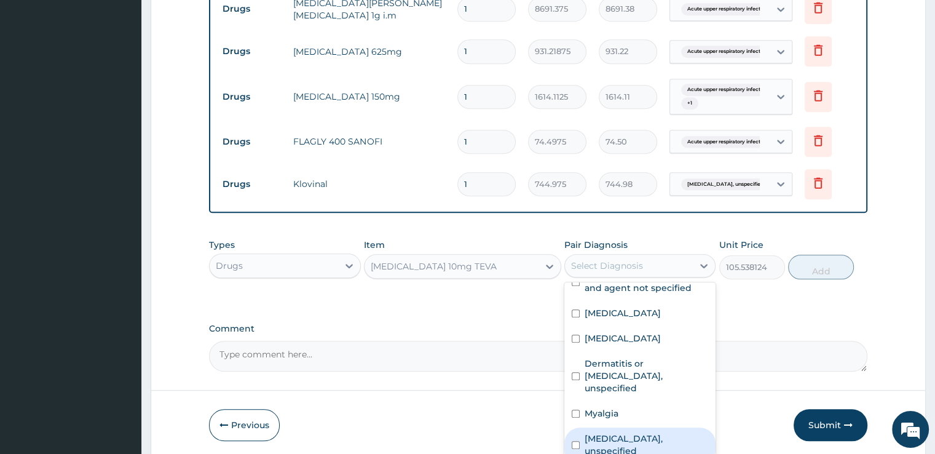
click at [658, 427] on div "Essential hypertension, unspecified" at bounding box center [639, 445] width 151 height 37
checkbox input "true"
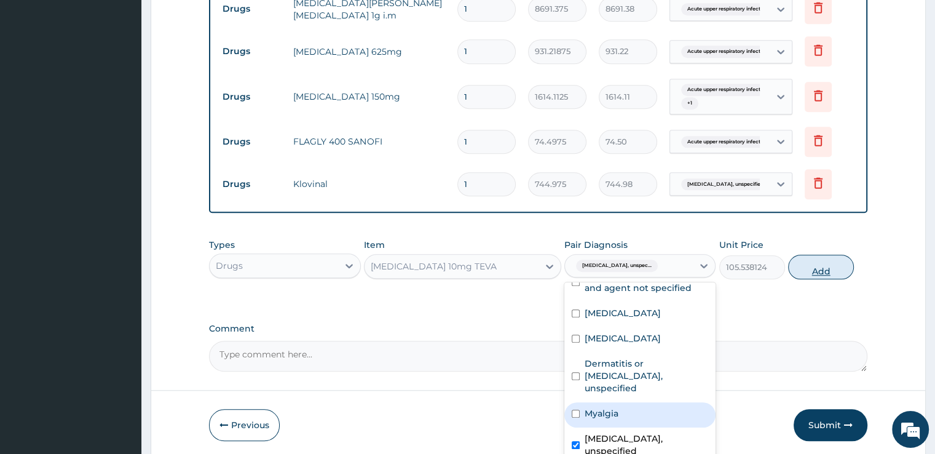
click at [810, 267] on button "Add" at bounding box center [821, 266] width 66 height 25
type input "0"
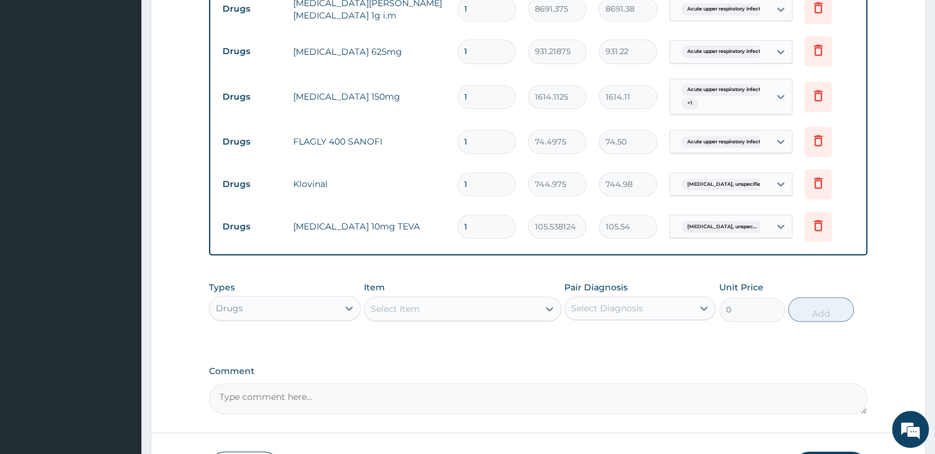
scroll to position [1130, 0]
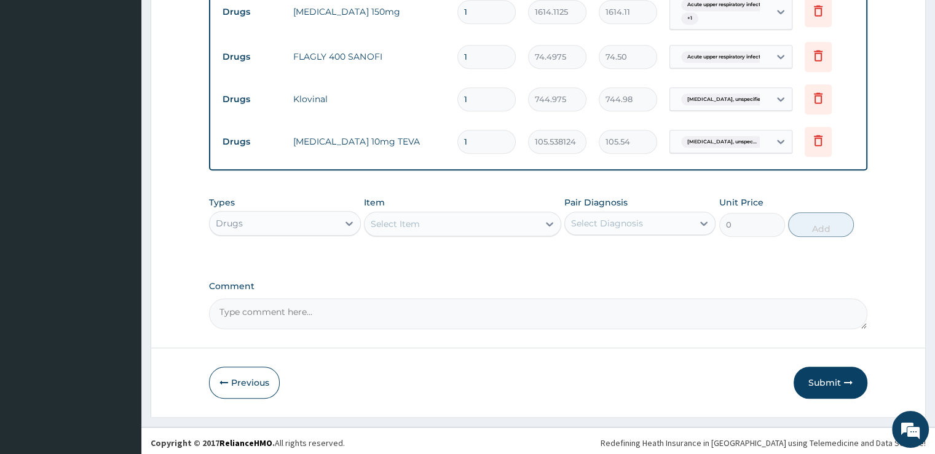
click at [476, 219] on div "Select Item" at bounding box center [451, 224] width 174 height 20
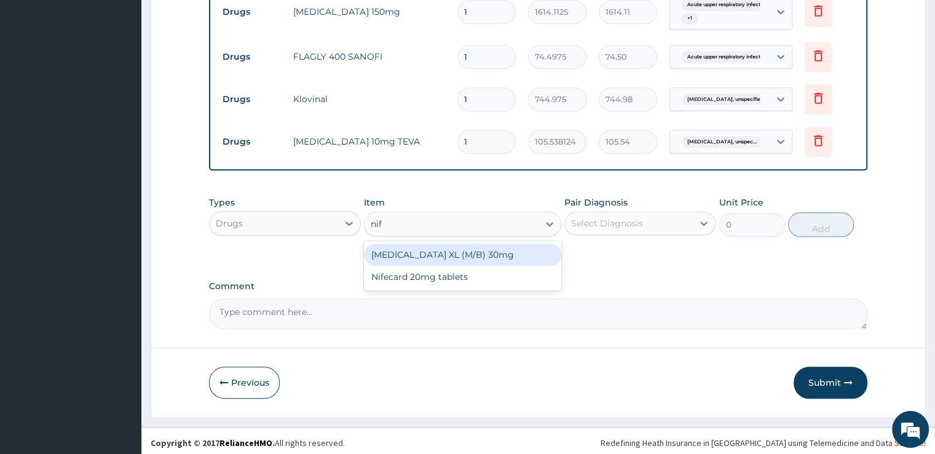
type input "nife"
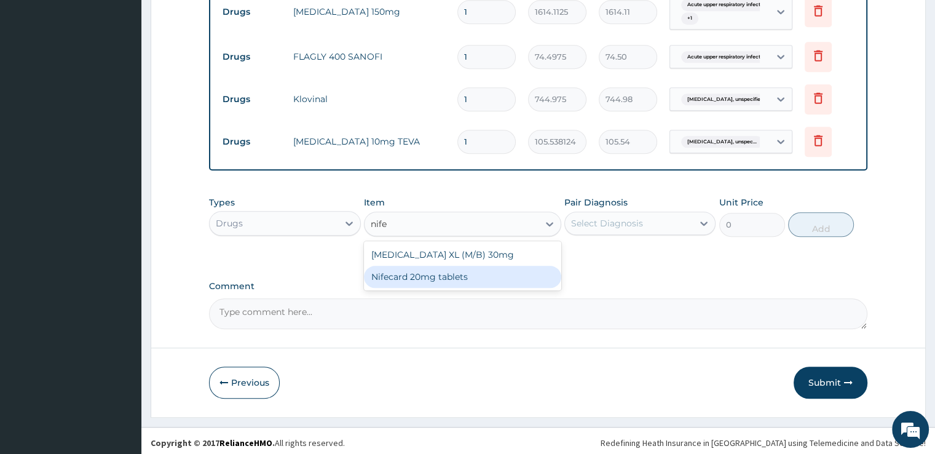
click at [462, 272] on div "Nifecard 20mg tablets" at bounding box center [462, 277] width 197 height 22
type input "74.4975"
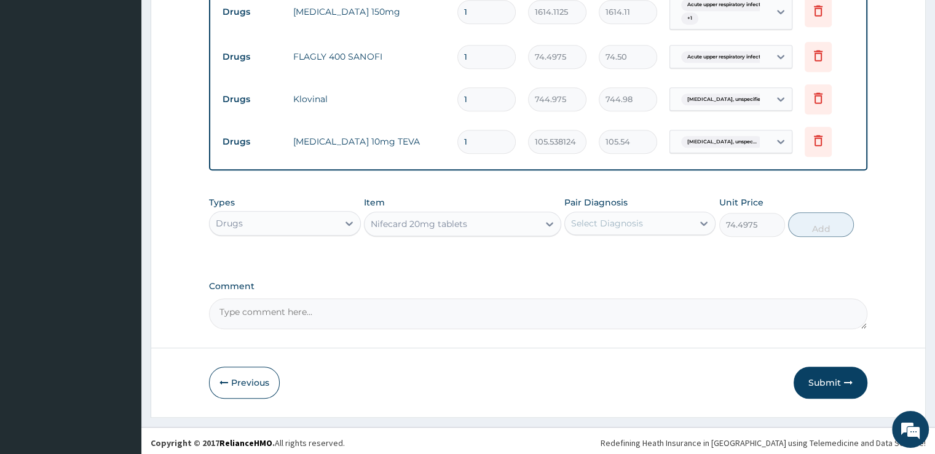
click at [640, 227] on div "Select Diagnosis" at bounding box center [629, 223] width 128 height 20
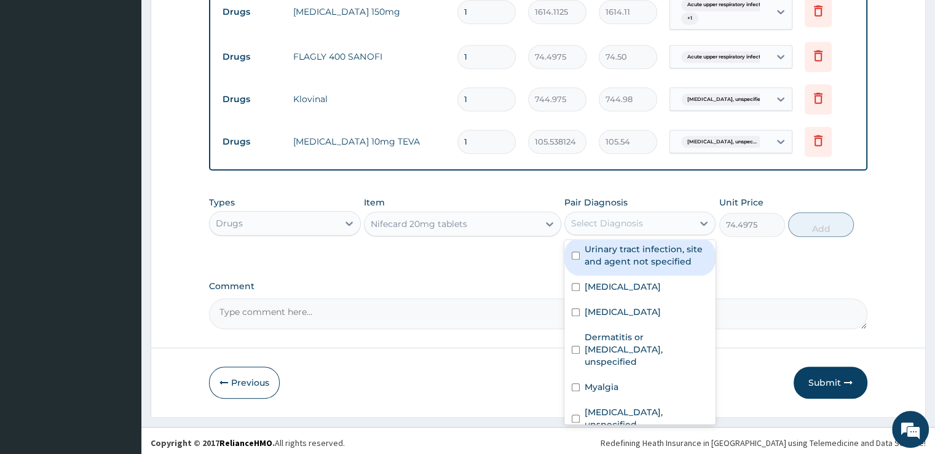
scroll to position [120, 0]
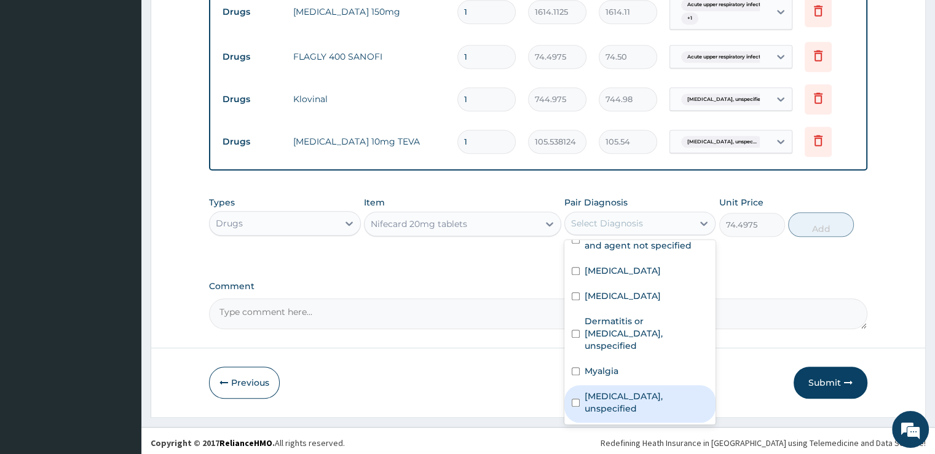
click at [642, 398] on label "Essential hypertension, unspecified" at bounding box center [647, 402] width 124 height 25
checkbox input "true"
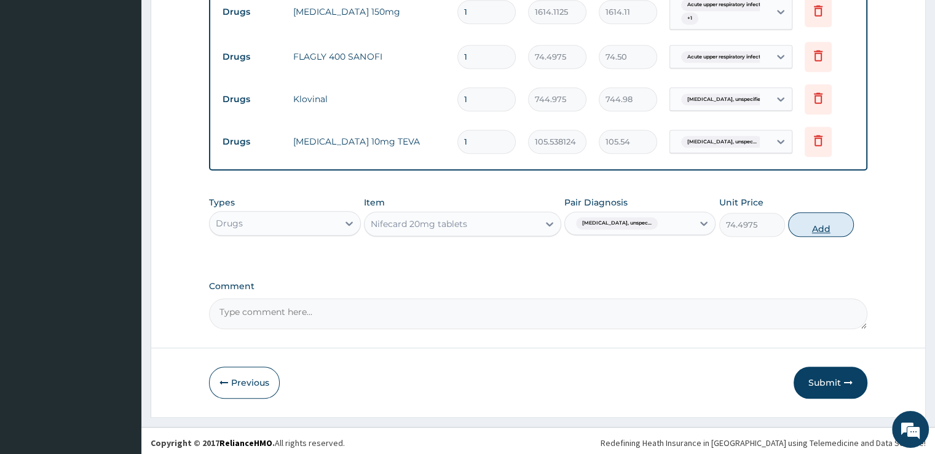
click at [828, 227] on button "Add" at bounding box center [821, 224] width 66 height 25
type input "0"
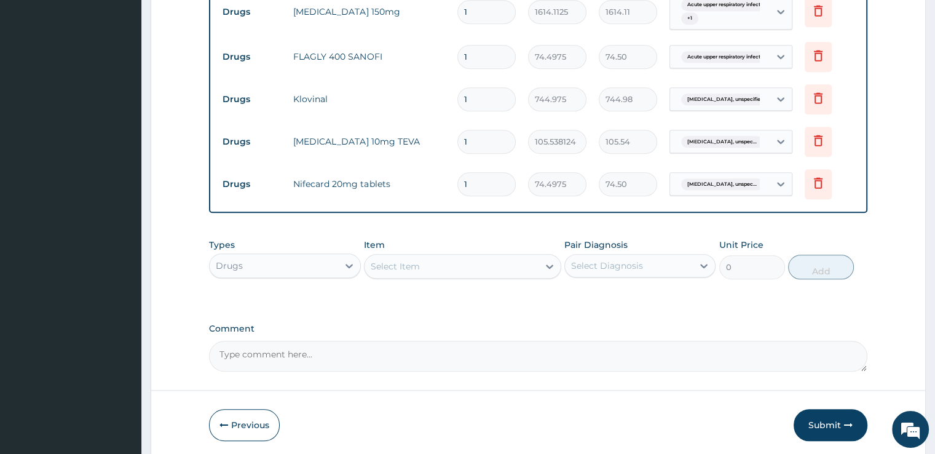
click at [462, 269] on div "Select Item" at bounding box center [451, 266] width 174 height 20
type input "mup"
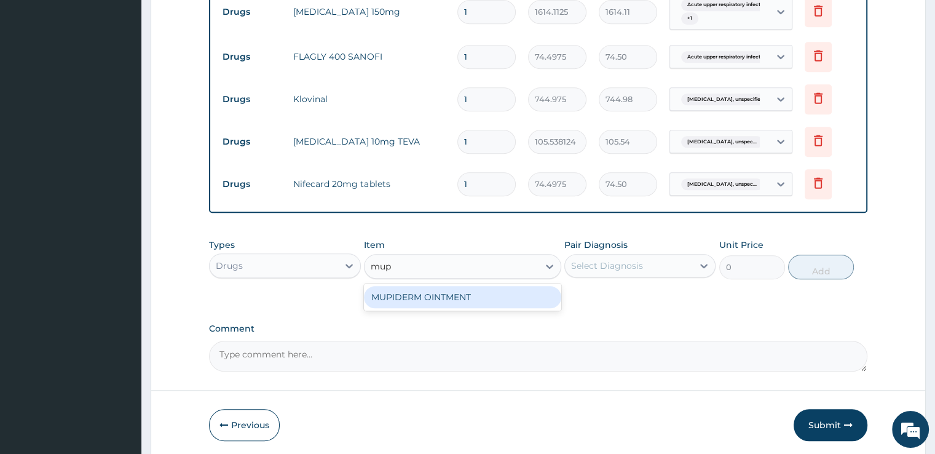
click at [459, 286] on div "MUPIDERM OINTMENT" at bounding box center [462, 297] width 197 height 22
type input "4097.3623"
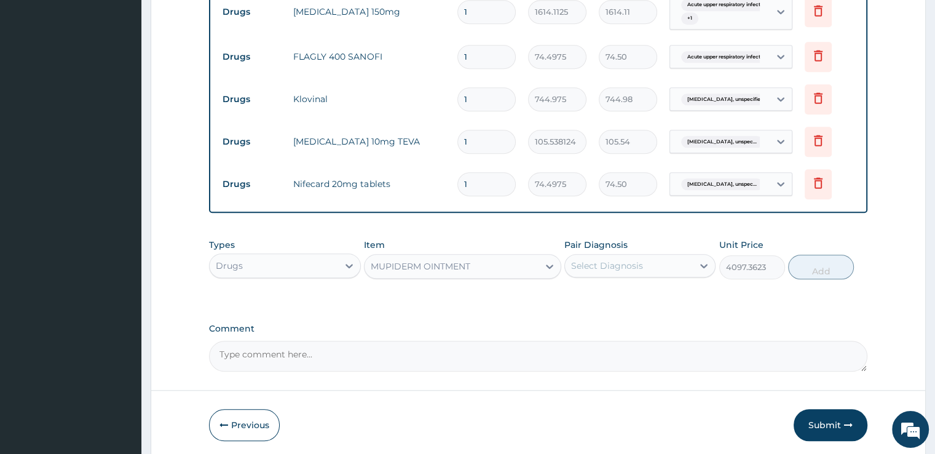
click at [660, 256] on div "Select Diagnosis" at bounding box center [629, 266] width 128 height 20
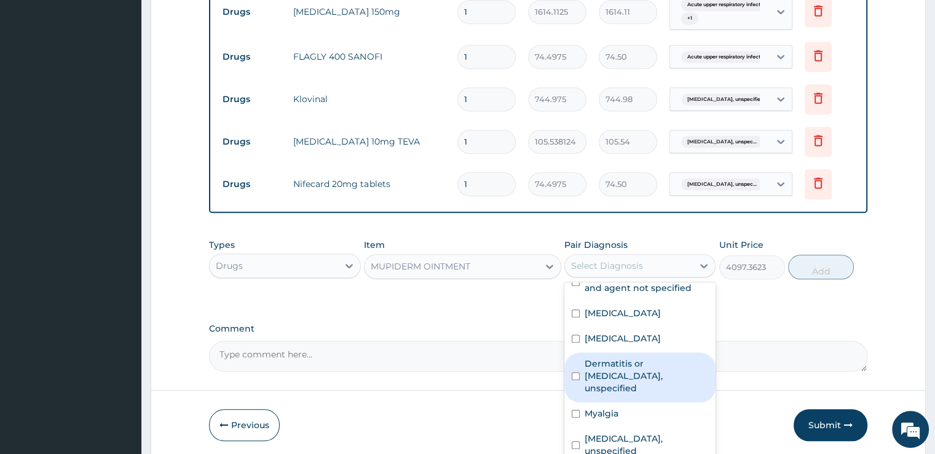
click at [619, 364] on label "Dermatitis or [MEDICAL_DATA], unspecified" at bounding box center [647, 375] width 124 height 37
checkbox input "true"
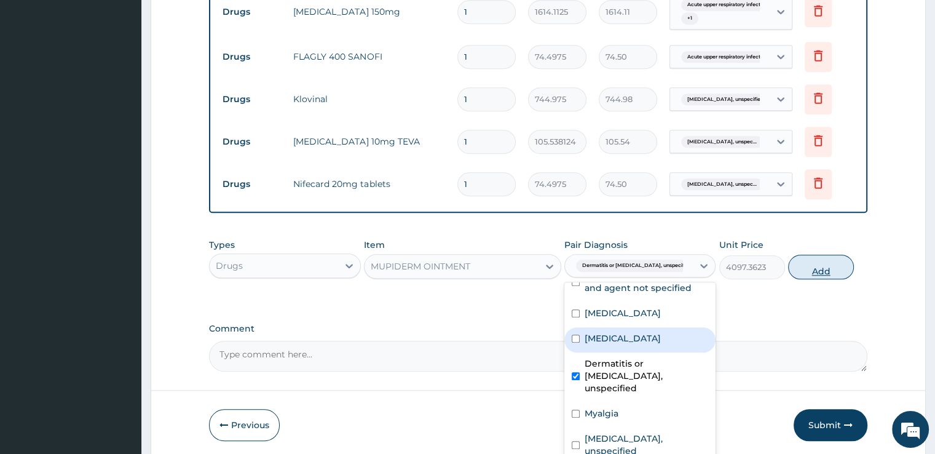
click at [816, 264] on button "Add" at bounding box center [821, 266] width 66 height 25
type input "0"
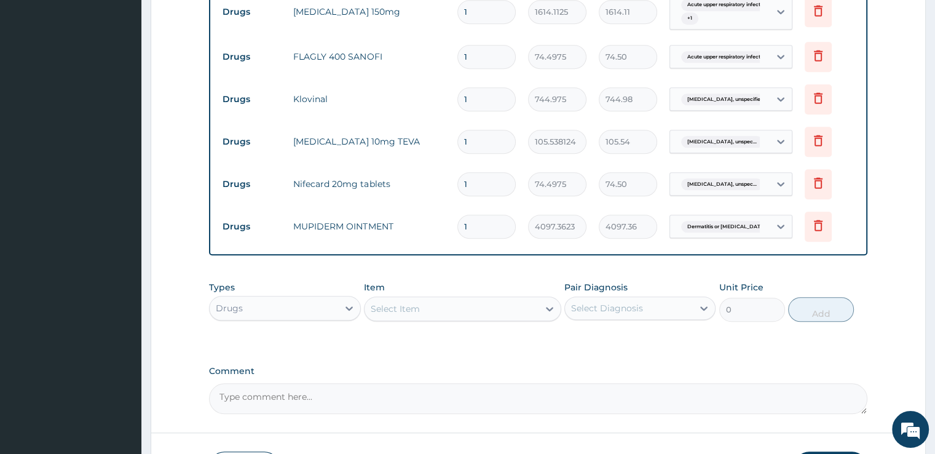
scroll to position [1212, 0]
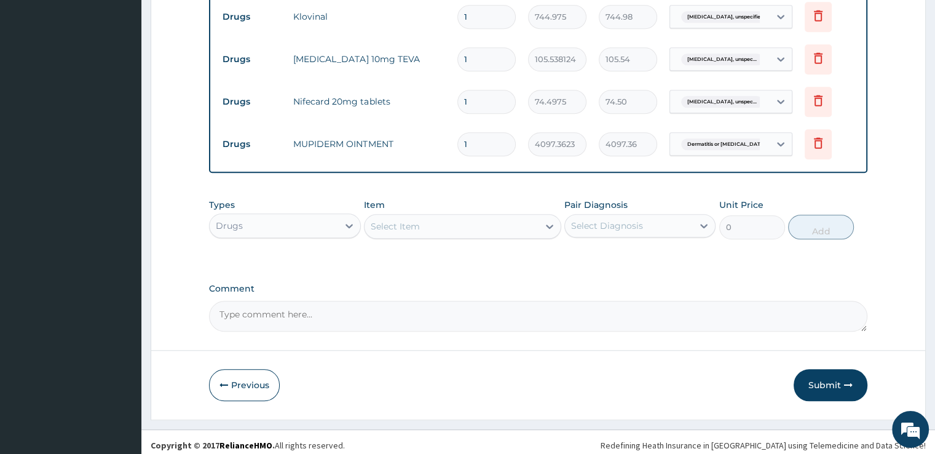
click at [433, 223] on div "Select Item" at bounding box center [451, 226] width 174 height 20
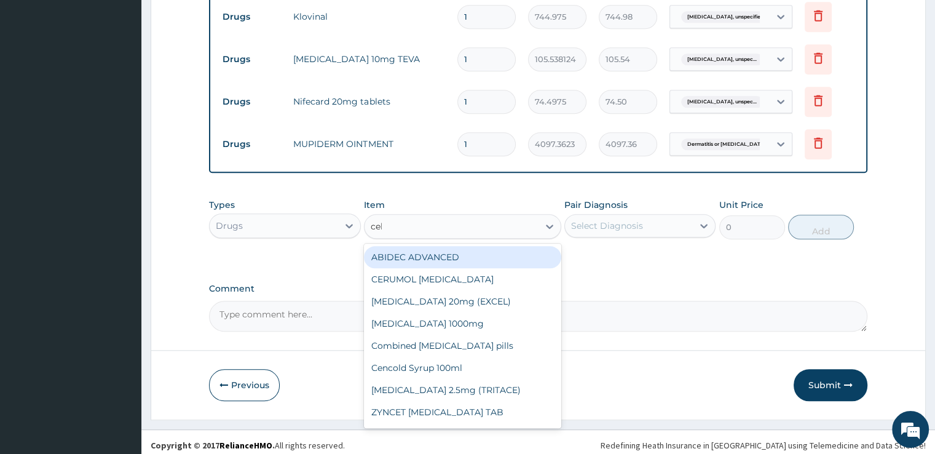
type input "cele"
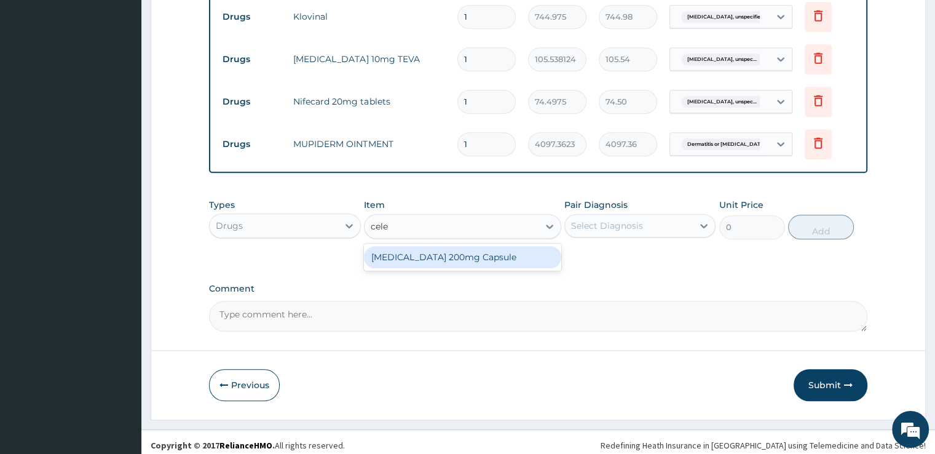
click at [451, 246] on div "Celebrex 200mg Capsule" at bounding box center [462, 257] width 197 height 22
type input "422.1525"
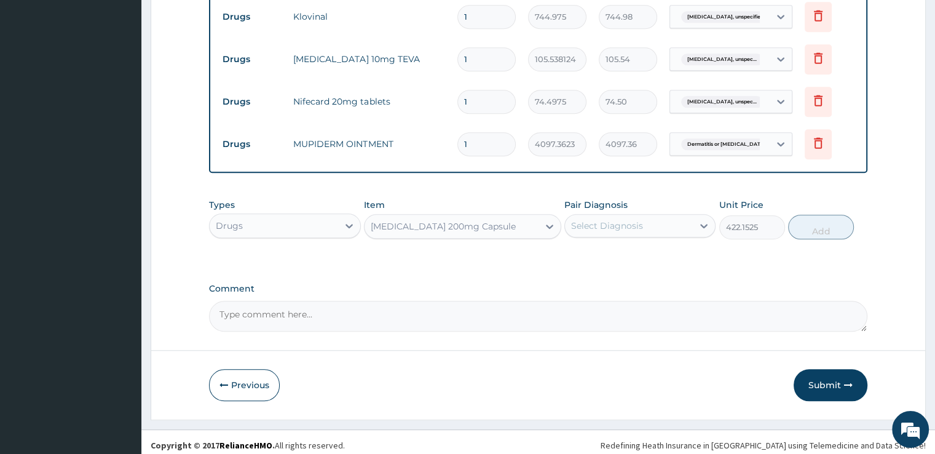
click at [589, 219] on div "Select Diagnosis" at bounding box center [607, 225] width 72 height 12
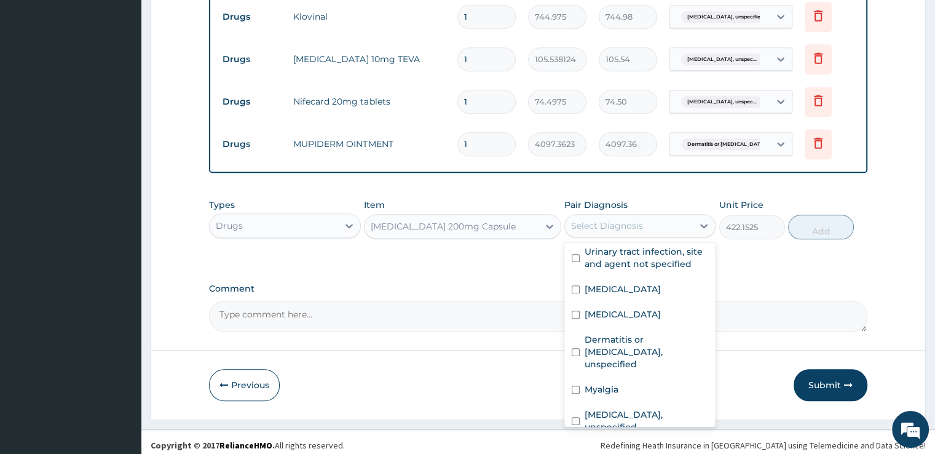
scroll to position [120, 0]
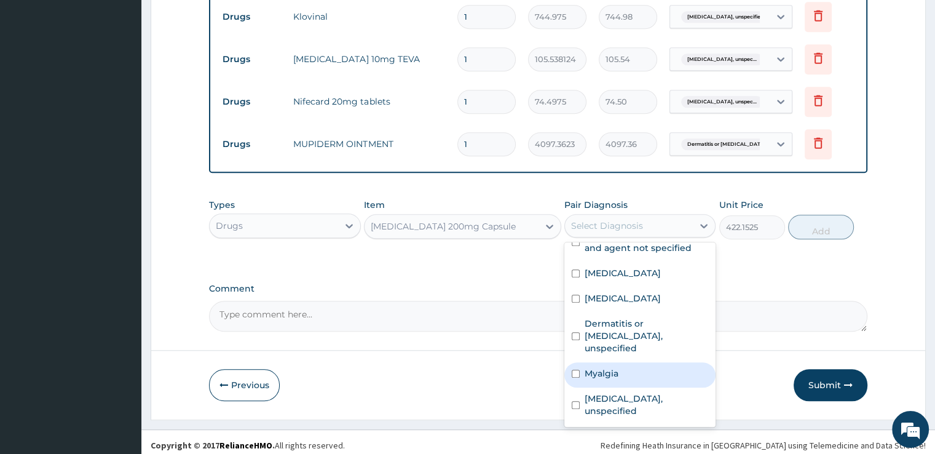
click at [609, 362] on div "Myalgia" at bounding box center [639, 374] width 151 height 25
checkbox input "true"
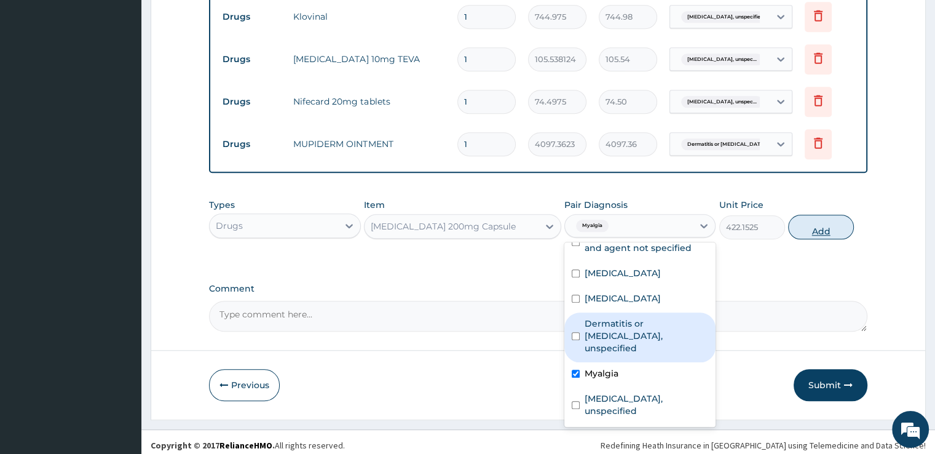
click at [815, 224] on button "Add" at bounding box center [821, 227] width 66 height 25
type input "0"
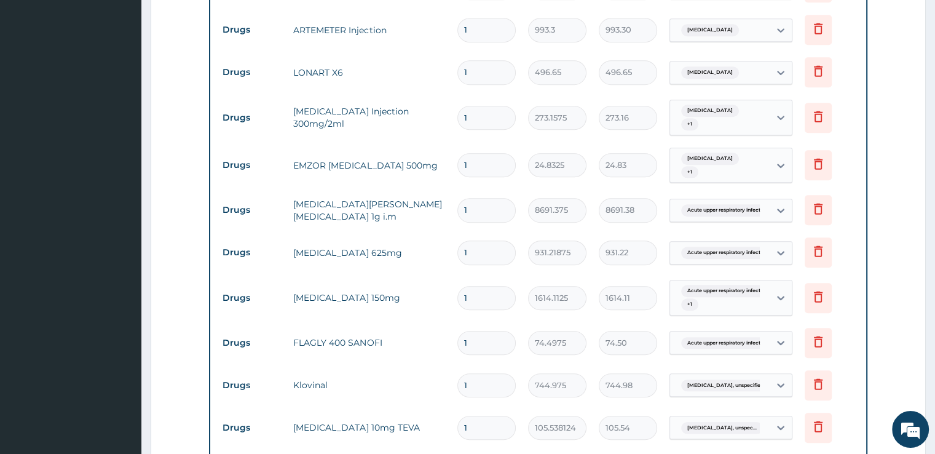
scroll to position [843, 0]
click at [470, 33] on input "1" at bounding box center [486, 30] width 58 height 24
type input "2"
type input "1986.60"
type input "3"
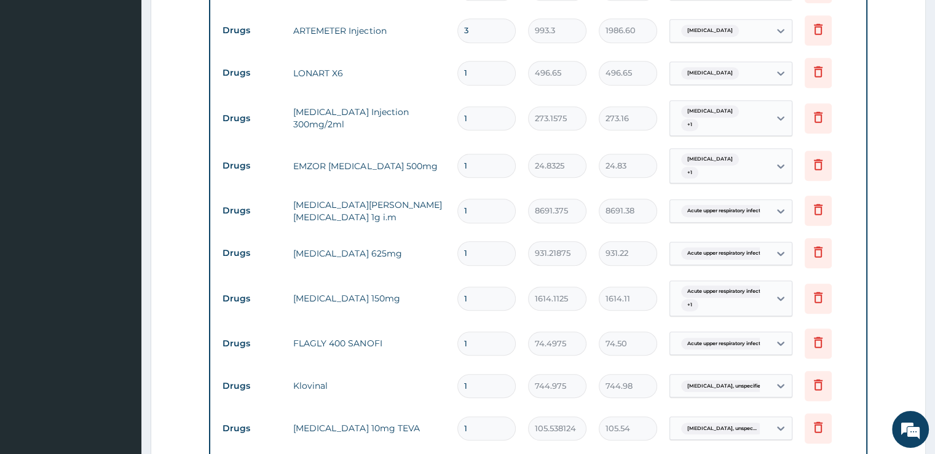
type input "2979.90"
type input "4"
type input "3973.20"
type input "5"
type input "4966.50"
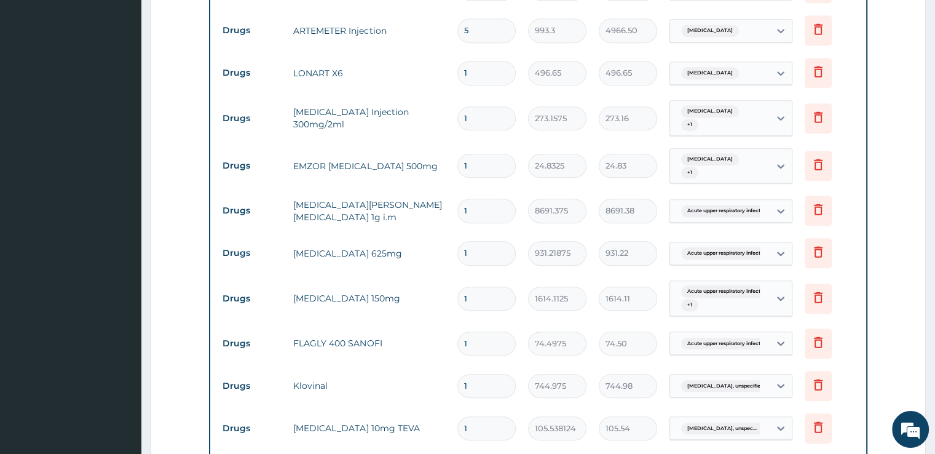
type input "6"
type input "5959.80"
click at [484, 61] on input "1" at bounding box center [486, 73] width 58 height 24
type input "3"
type input "1489.95"
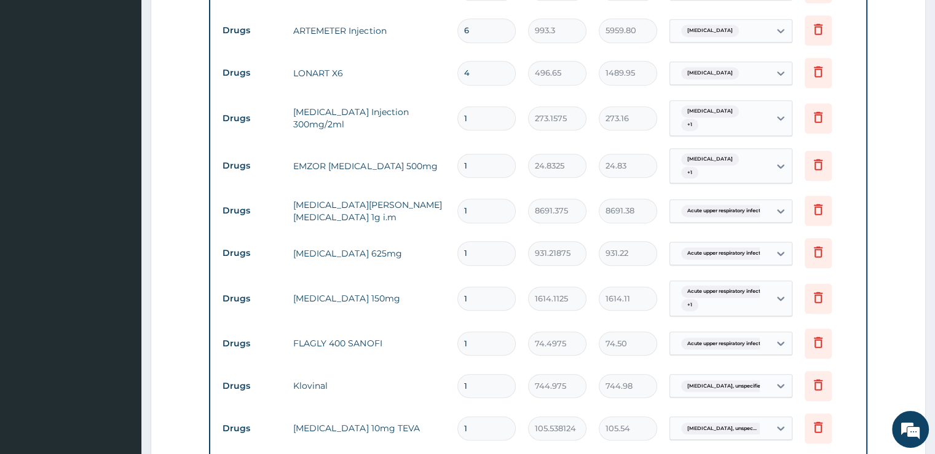
type input "5"
type input "2483.25"
type input "6"
type input "2979.90"
click at [487, 114] on input "1" at bounding box center [486, 118] width 58 height 24
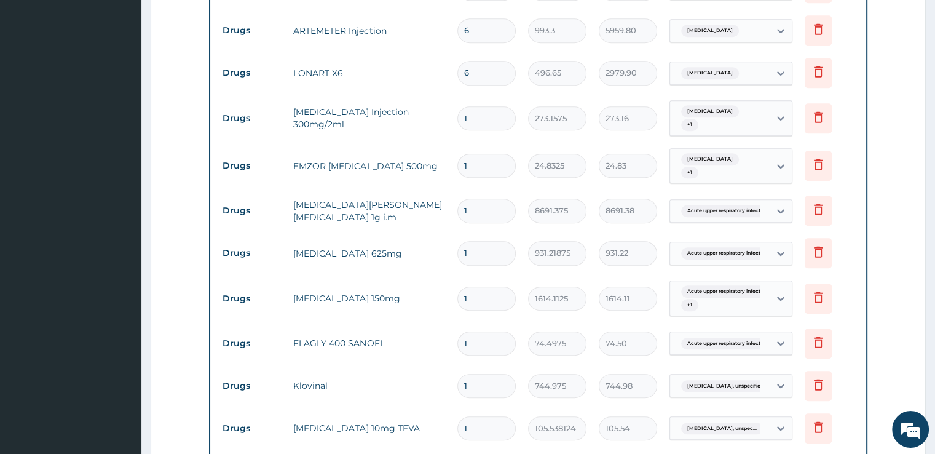
type input "2"
type input "546.32"
click at [489, 156] on input "1" at bounding box center [486, 166] width 58 height 24
type input "2"
type input "49.66"
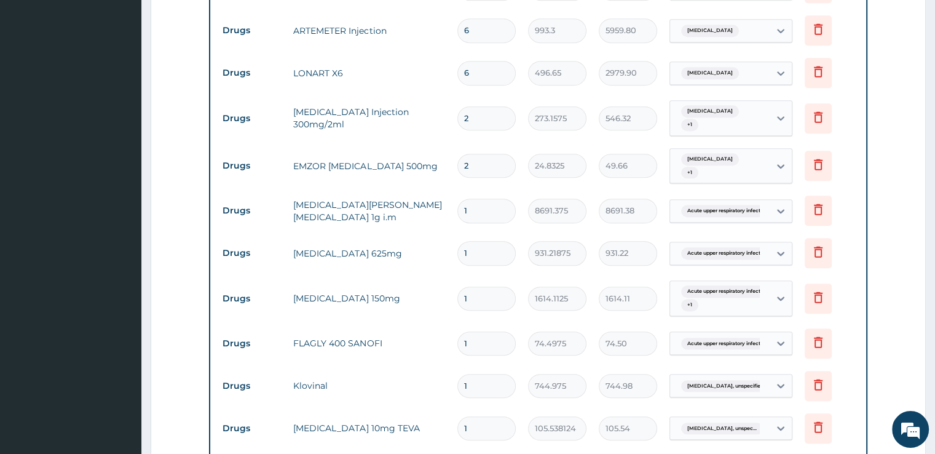
type input "1"
type input "24.83"
type input "18"
type input "446.99"
type input "18"
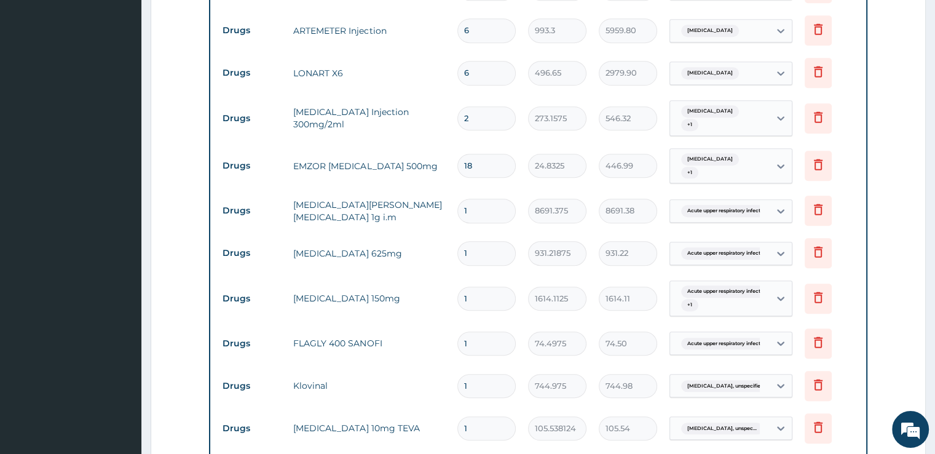
click at [494, 210] on input "1" at bounding box center [486, 211] width 58 height 24
type input "2"
type input "17382.75"
type input "3"
type input "26074.13"
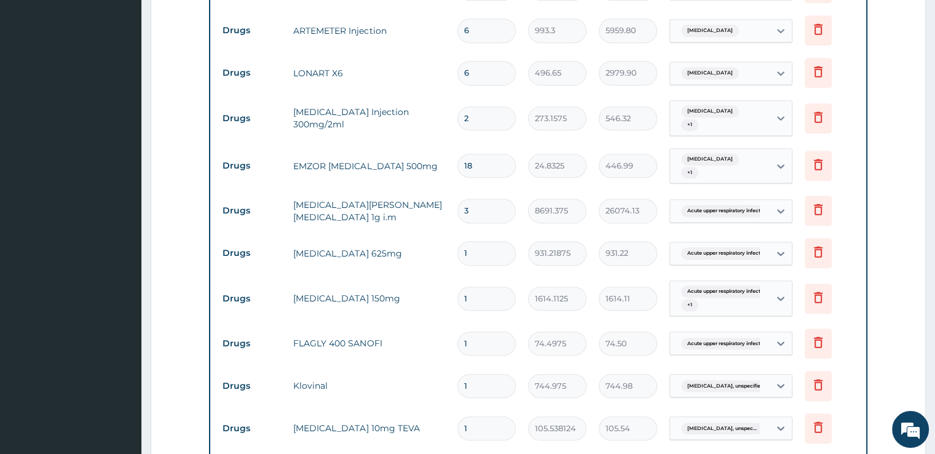
click at [491, 250] on input "1" at bounding box center [486, 253] width 58 height 24
type input "14"
type input "13037.06"
type input "14"
click at [489, 291] on input "1" at bounding box center [486, 298] width 58 height 24
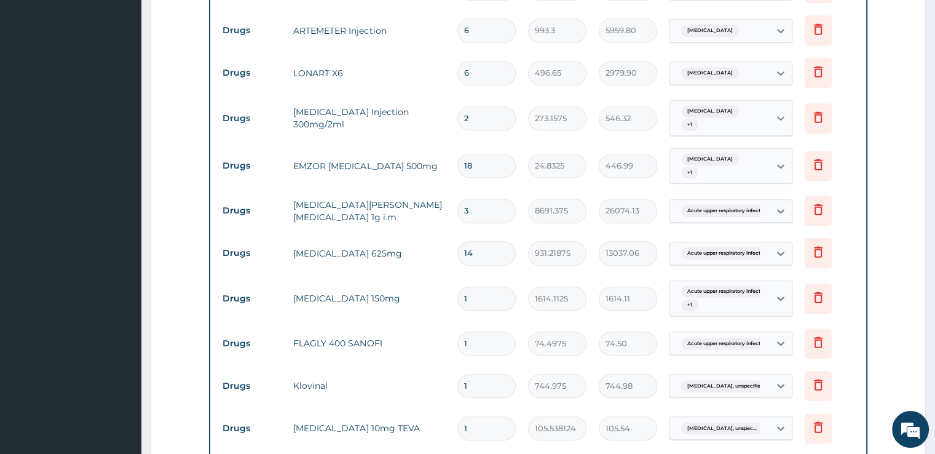
type input "10"
type input "16141.13"
type input "10"
click at [487, 339] on input "1" at bounding box center [486, 343] width 58 height 24
type input "10"
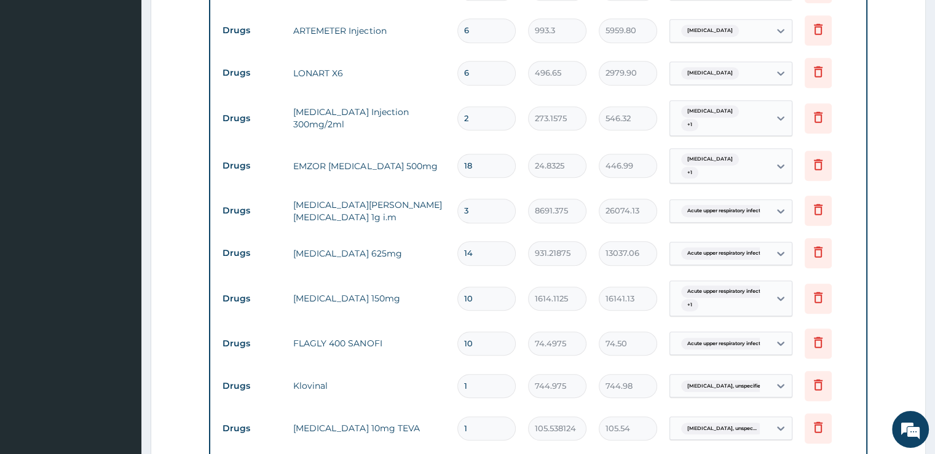
type input "744.98"
type input "10"
click at [488, 392] on input "1" at bounding box center [486, 386] width 58 height 24
type input "2"
type input "1489.95"
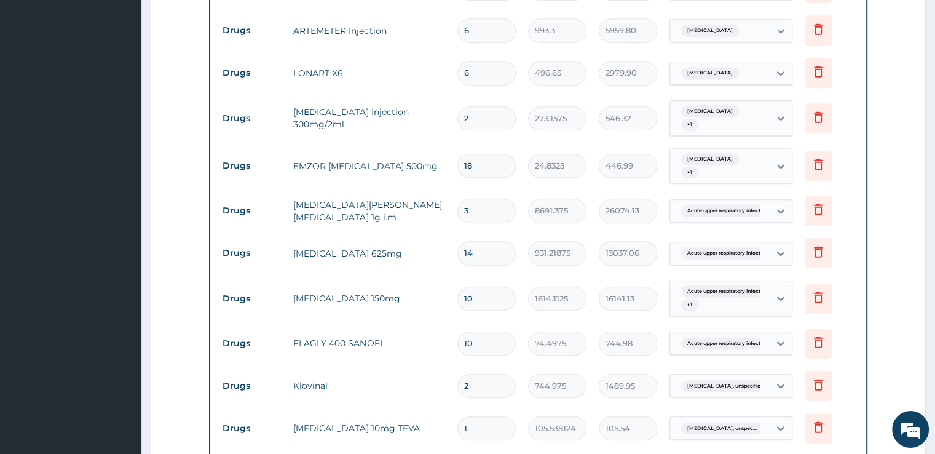
type input "3"
type input "2234.93"
type input "4"
type input "2979.90"
type input "5"
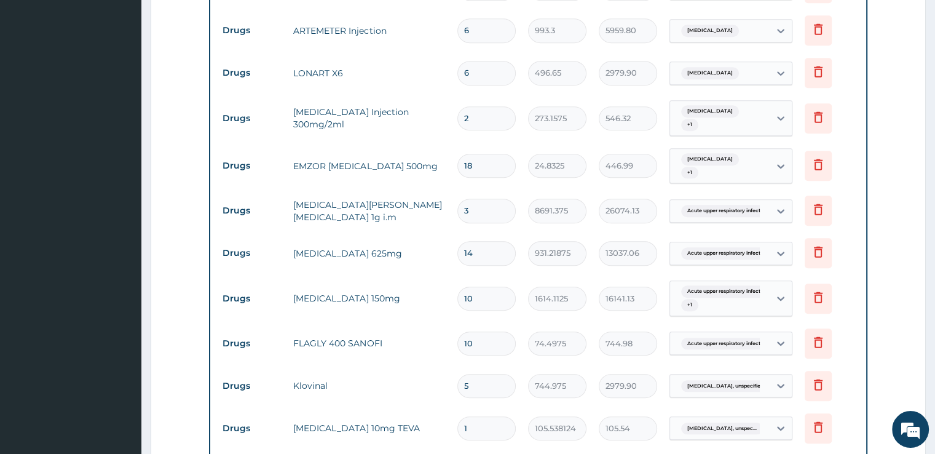
type input "3724.88"
type input "6"
type input "4469.85"
click at [492, 431] on input "1" at bounding box center [486, 428] width 58 height 24
type input "15"
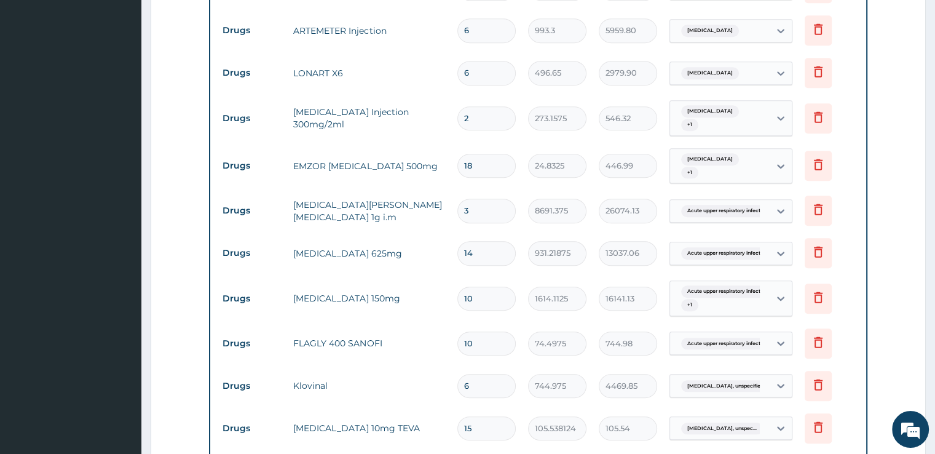
type input "1583.07"
type input "15"
click at [528, 397] on td "744.975" at bounding box center [557, 386] width 71 height 36
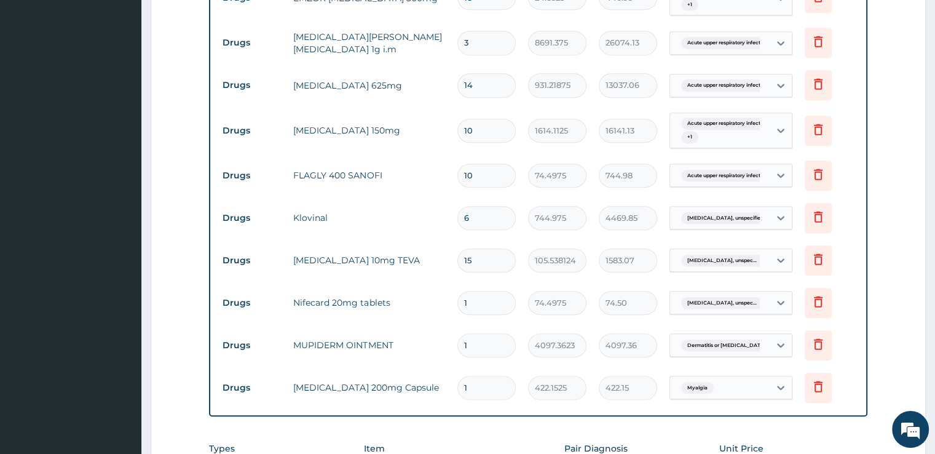
scroll to position [1015, 0]
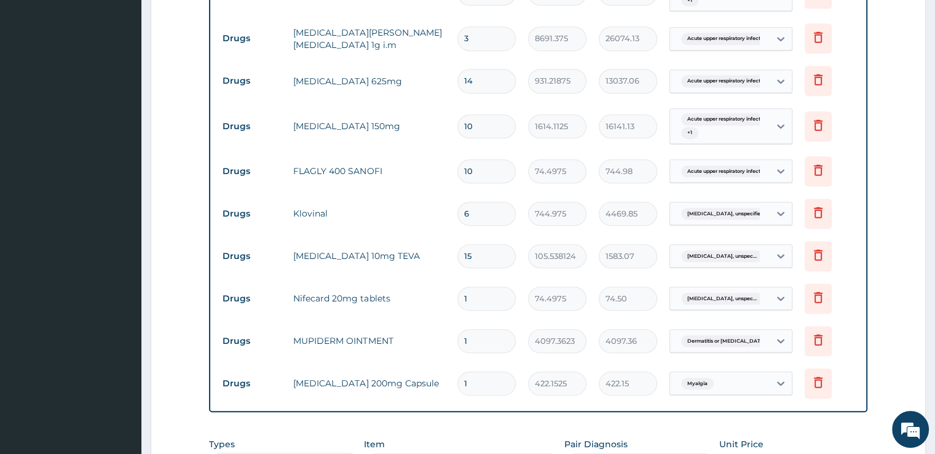
click at [492, 300] on input "1" at bounding box center [486, 298] width 58 height 24
type input "15"
type input "1117.46"
type input "15"
click at [485, 374] on input "1" at bounding box center [486, 383] width 58 height 24
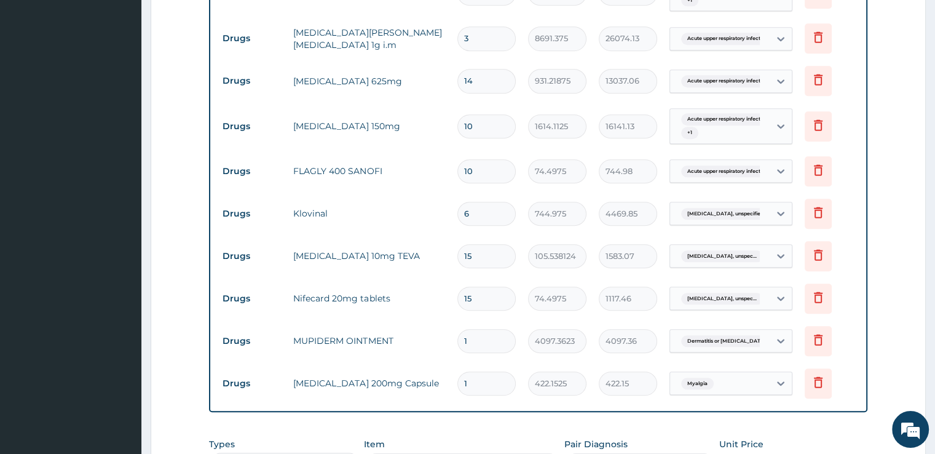
type input "10"
type input "4221.52"
type input "10"
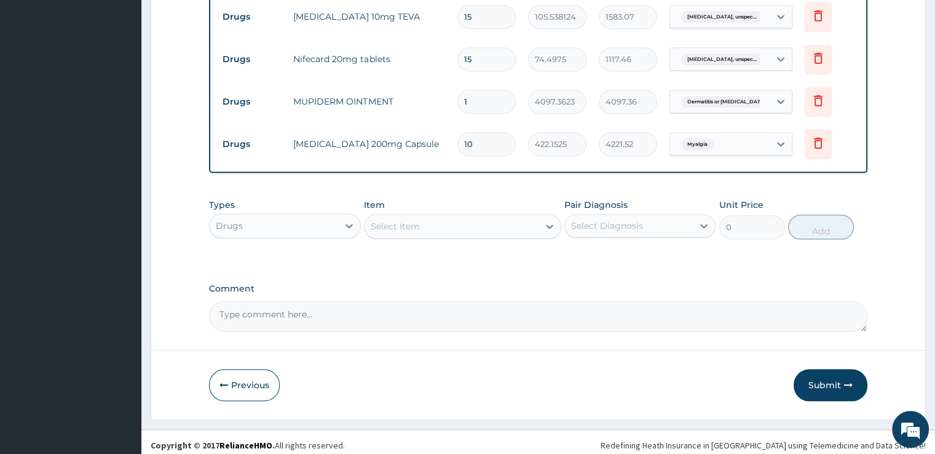
scroll to position [1256, 0]
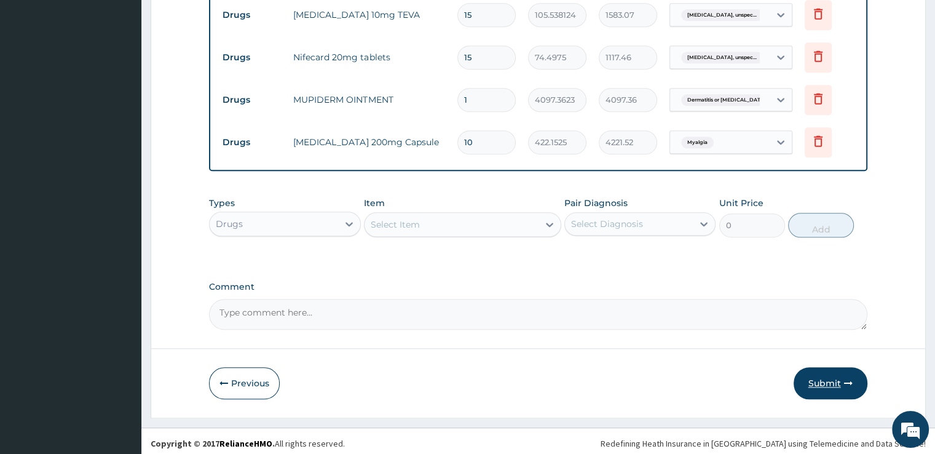
click at [851, 368] on button "Submit" at bounding box center [831, 383] width 74 height 32
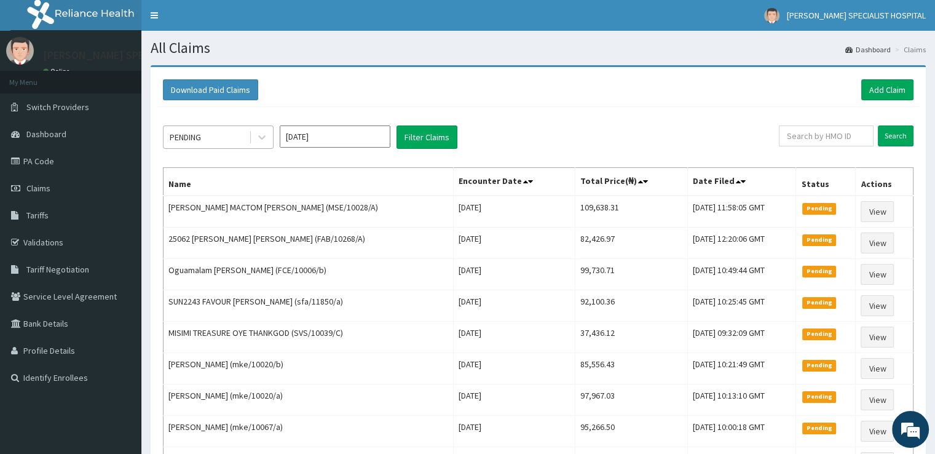
click at [230, 131] on div "PENDING" at bounding box center [205, 137] width 85 height 20
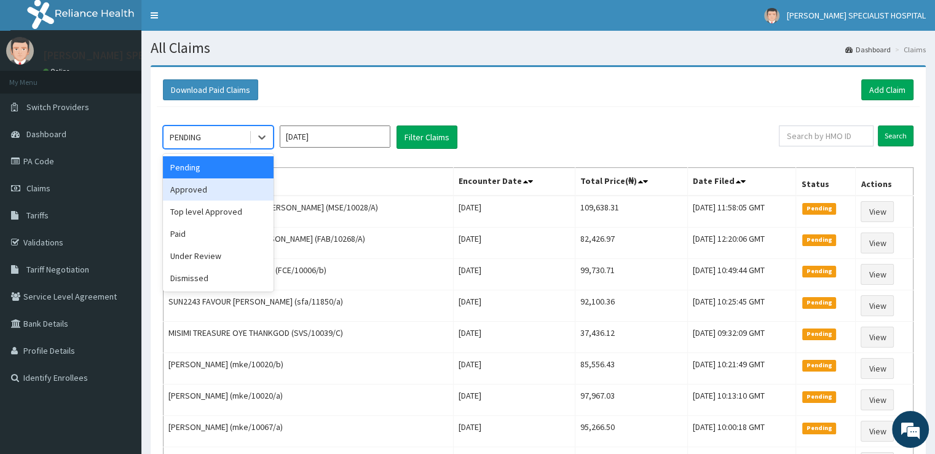
click at [224, 190] on div "Approved" at bounding box center [218, 189] width 111 height 22
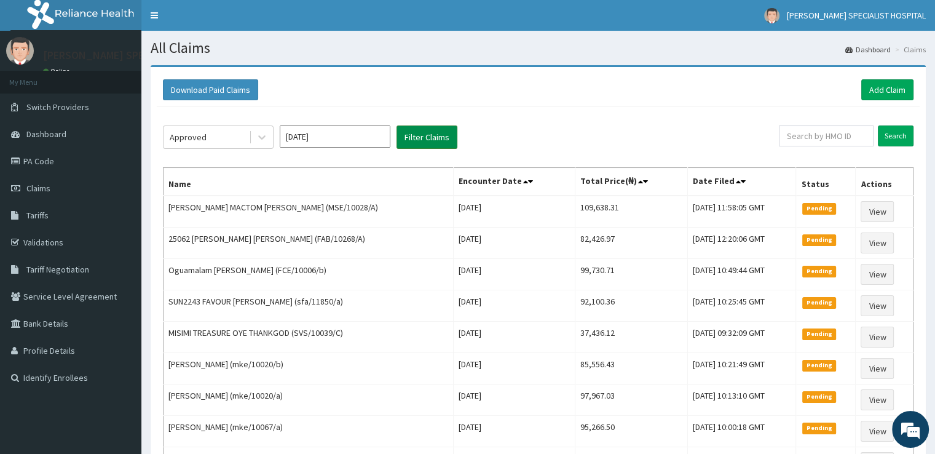
click at [437, 134] on button "Filter Claims" at bounding box center [426, 136] width 61 height 23
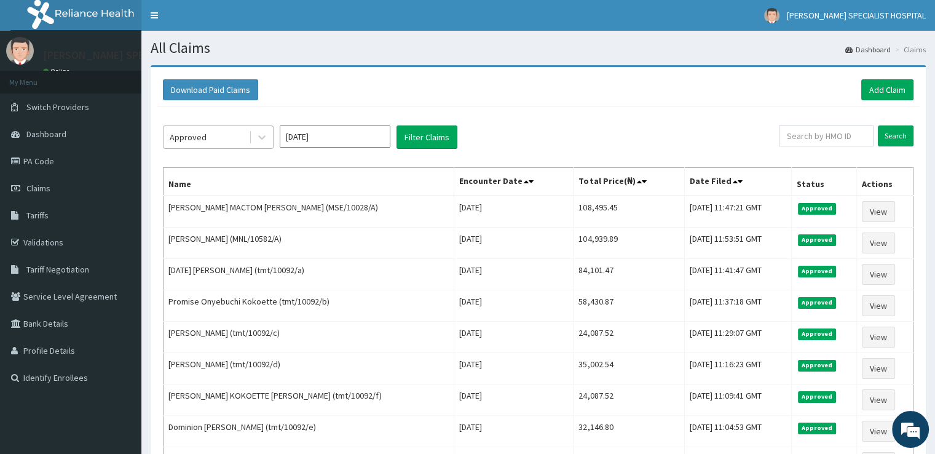
click at [243, 138] on div "Approved" at bounding box center [205, 137] width 85 height 20
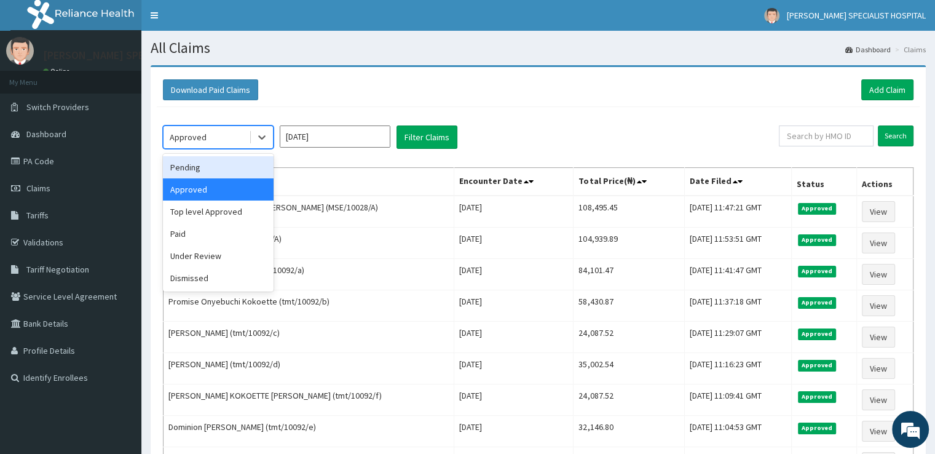
click at [214, 175] on div "Pending" at bounding box center [218, 167] width 111 height 22
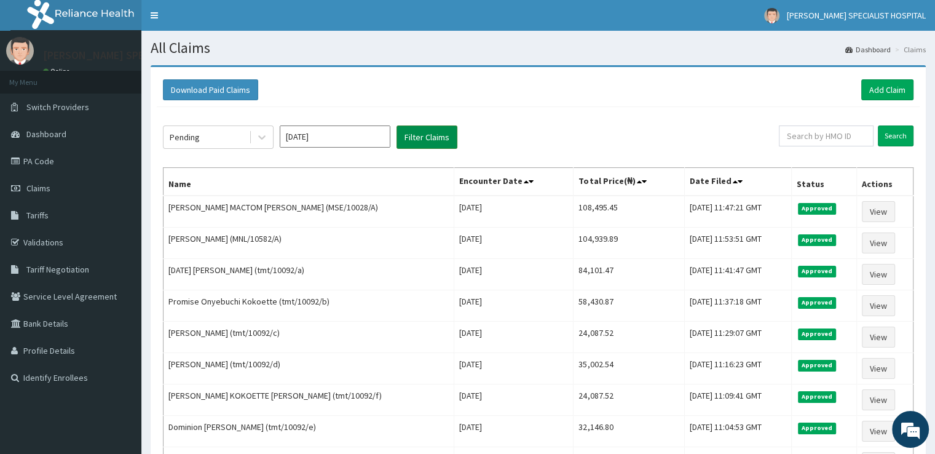
click at [438, 140] on button "Filter Claims" at bounding box center [426, 136] width 61 height 23
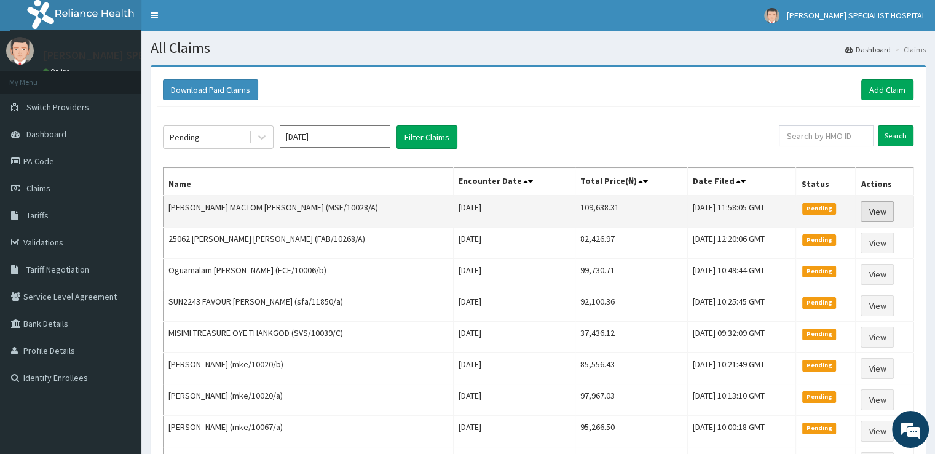
click at [878, 213] on link "View" at bounding box center [877, 211] width 33 height 21
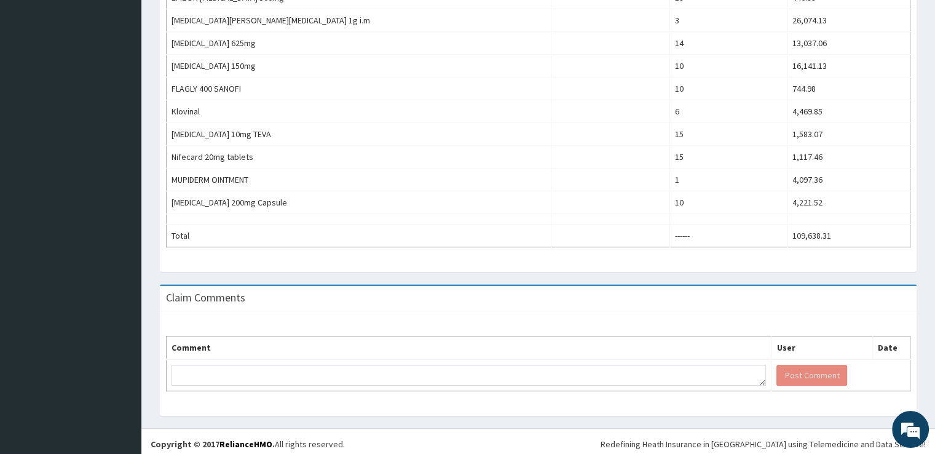
click at [838, 304] on div "Claim Comments" at bounding box center [538, 298] width 757 height 25
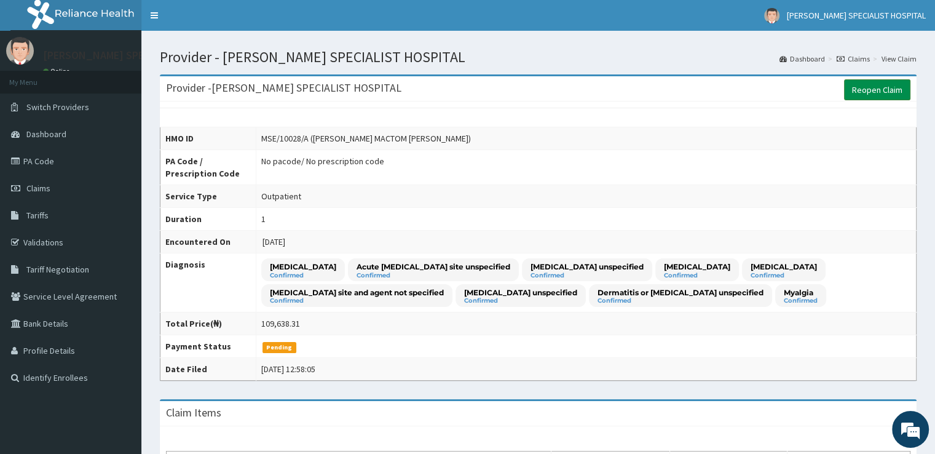
click at [897, 91] on link "Reopen Claim" at bounding box center [877, 89] width 66 height 21
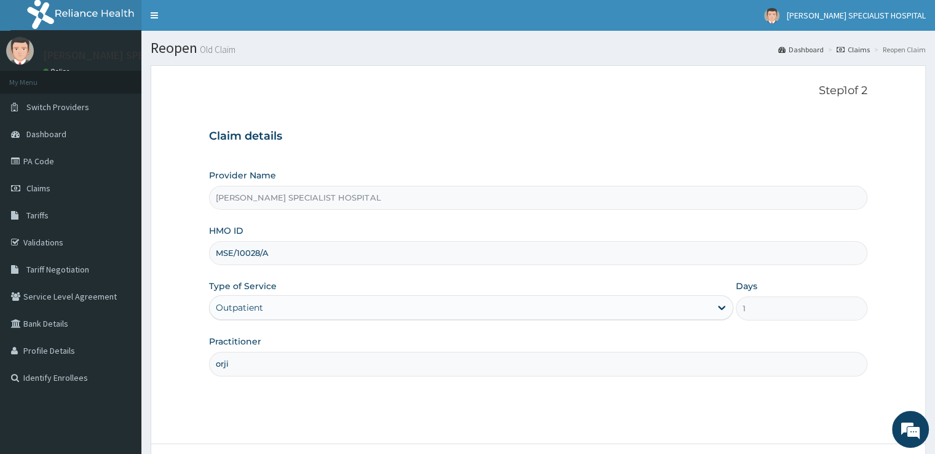
click at [315, 257] on input "MSE/10028/A" at bounding box center [538, 253] width 658 height 24
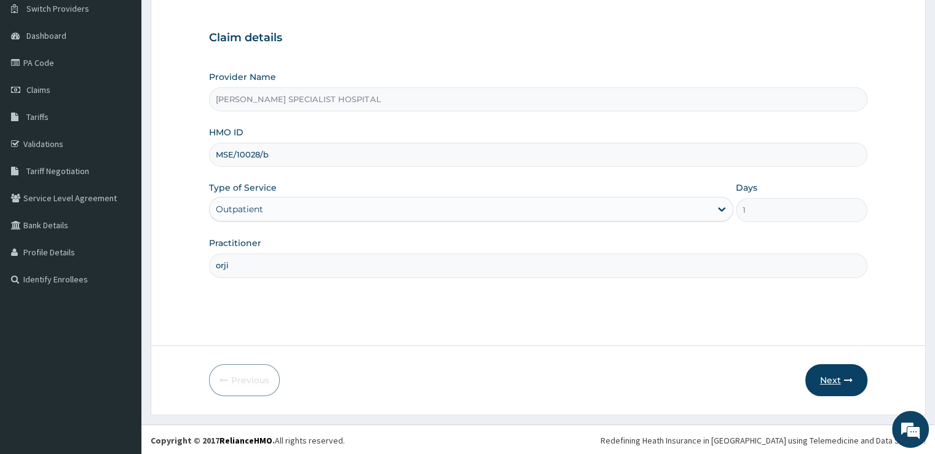
type input "MSE/10028/b"
click at [835, 378] on button "Next" at bounding box center [836, 380] width 62 height 32
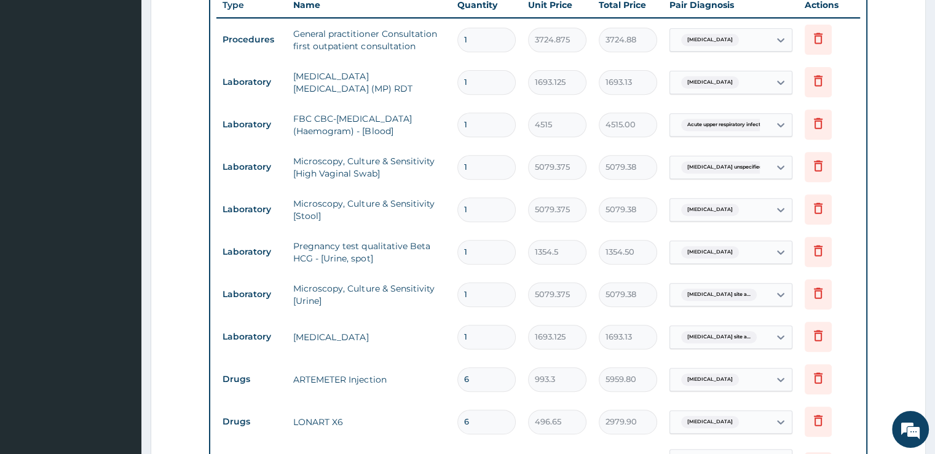
scroll to position [1212, 0]
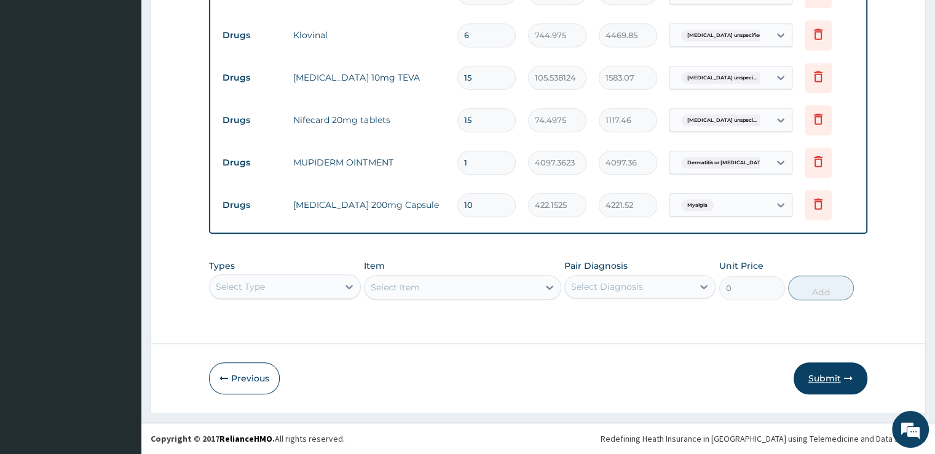
click at [829, 387] on button "Submit" at bounding box center [831, 378] width 74 height 32
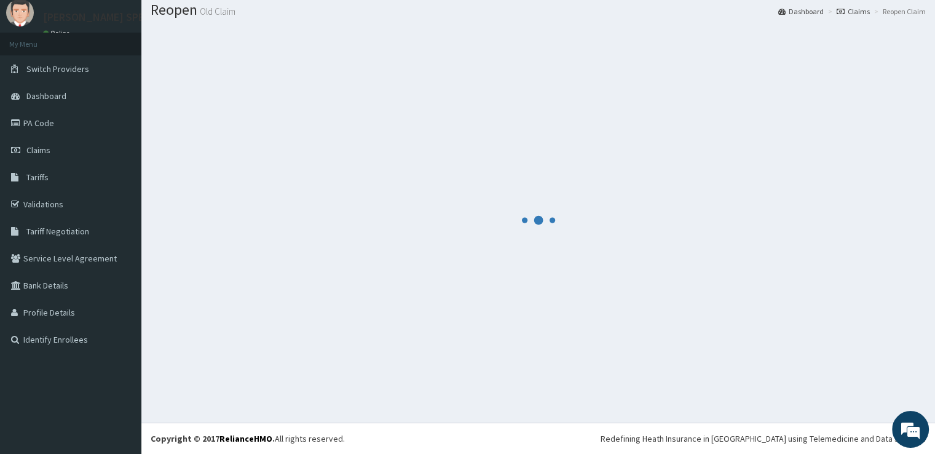
scroll to position [37, 0]
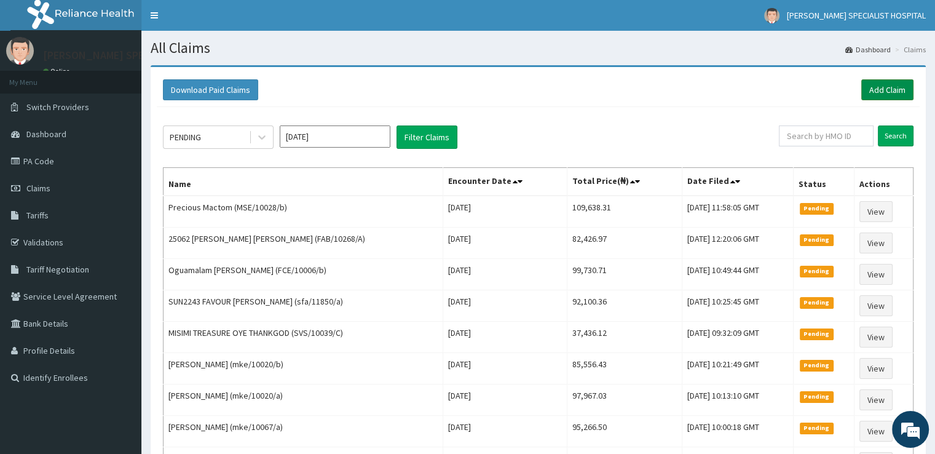
click at [878, 81] on link "Add Claim" at bounding box center [887, 89] width 52 height 21
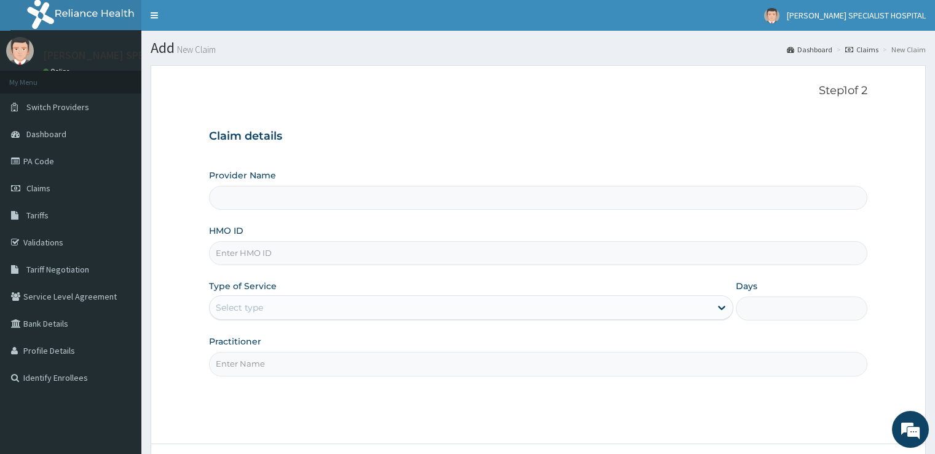
type input "[PERSON_NAME] SPECIALIST HOSPITAL"
type input "MSE/10028/A"
click at [260, 314] on div "Select type" at bounding box center [460, 307] width 501 height 20
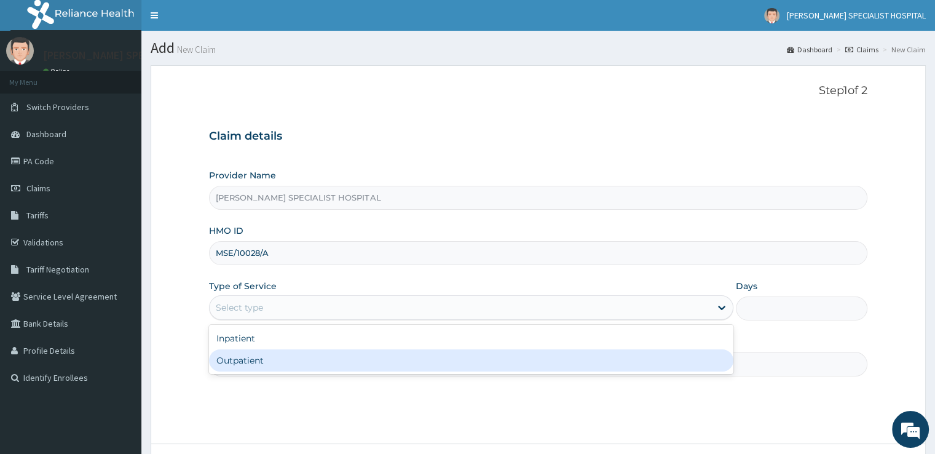
click at [251, 361] on div "Outpatient" at bounding box center [471, 360] width 524 height 22
type input "1"
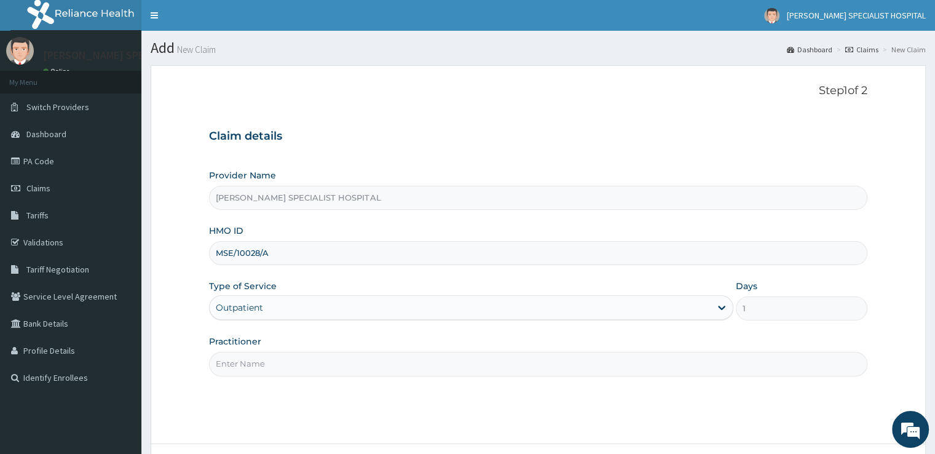
click at [272, 364] on input "Practitioner" at bounding box center [538, 364] width 658 height 24
click at [299, 258] on input "MSE/10028/A" at bounding box center [538, 253] width 658 height 24
type input "MSE/10028/c"
click at [246, 367] on input "Practitioner" at bounding box center [538, 364] width 658 height 24
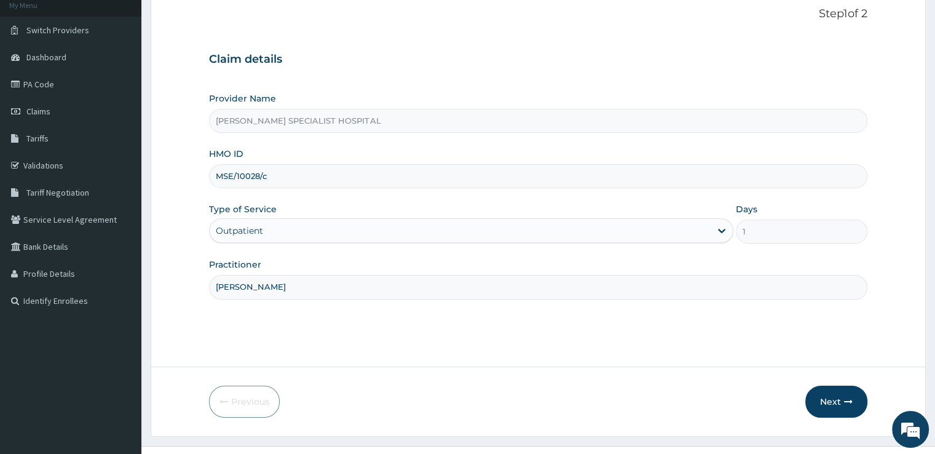
scroll to position [100, 0]
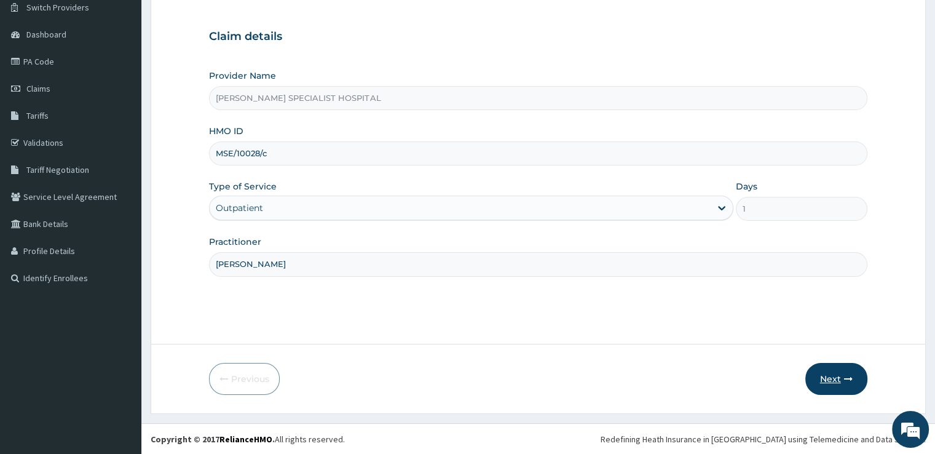
type input "[PERSON_NAME]"
click at [833, 384] on button "Next" at bounding box center [836, 379] width 62 height 32
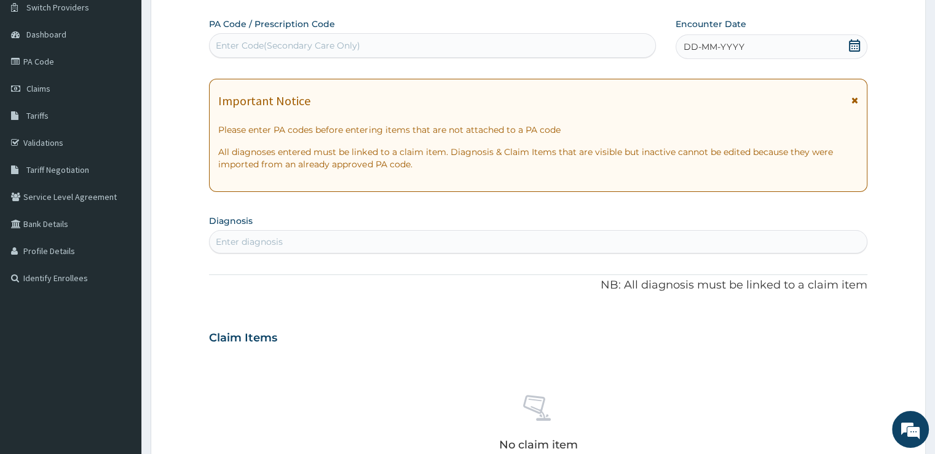
click at [861, 49] on div "DD-MM-YYYY" at bounding box center [771, 46] width 191 height 25
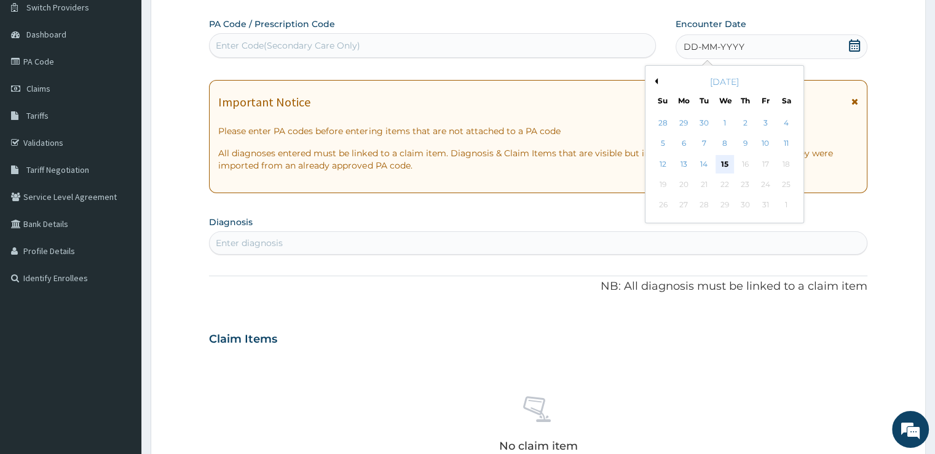
click at [728, 160] on div "15" at bounding box center [724, 164] width 18 height 18
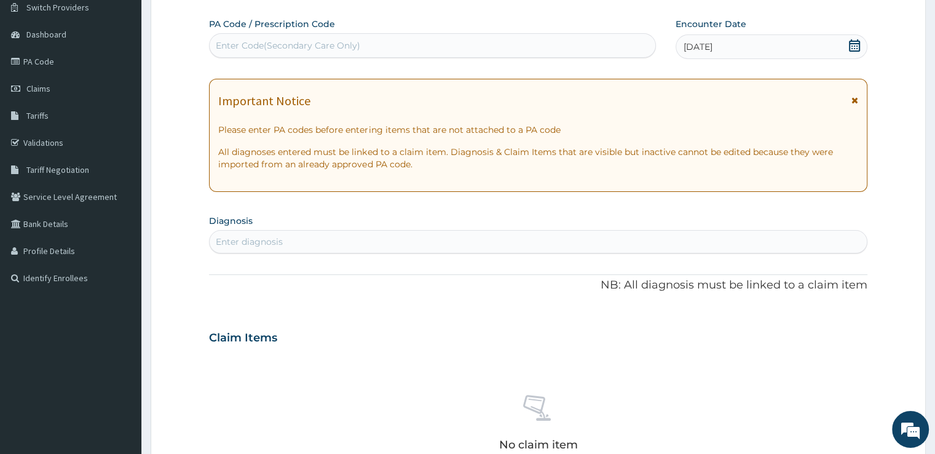
click at [277, 236] on div "Enter diagnosis" at bounding box center [249, 241] width 67 height 12
type input "[MEDICAL_DATA]"
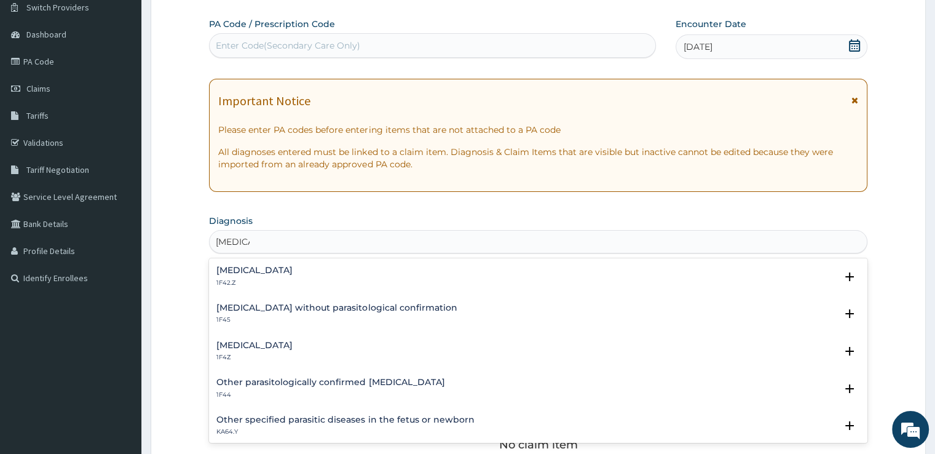
click at [243, 345] on h4 "[MEDICAL_DATA]" at bounding box center [254, 345] width 76 height 9
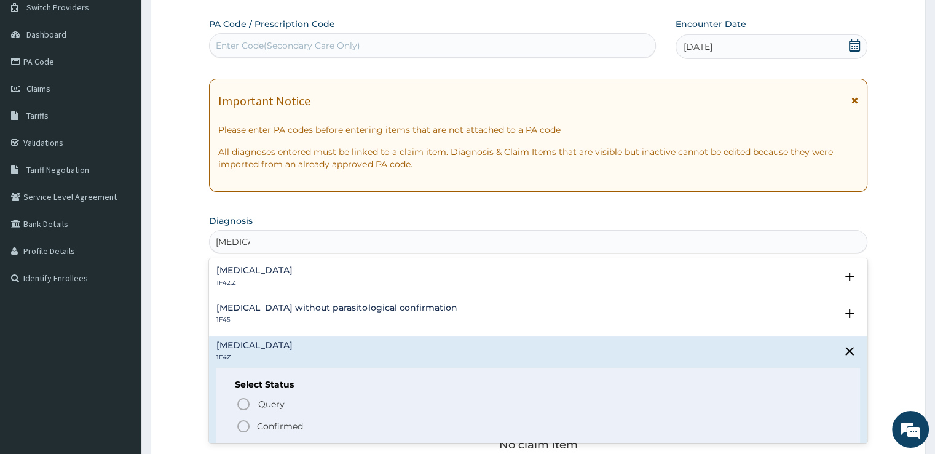
click at [243, 426] on icon "status option filled" at bounding box center [243, 426] width 15 height 15
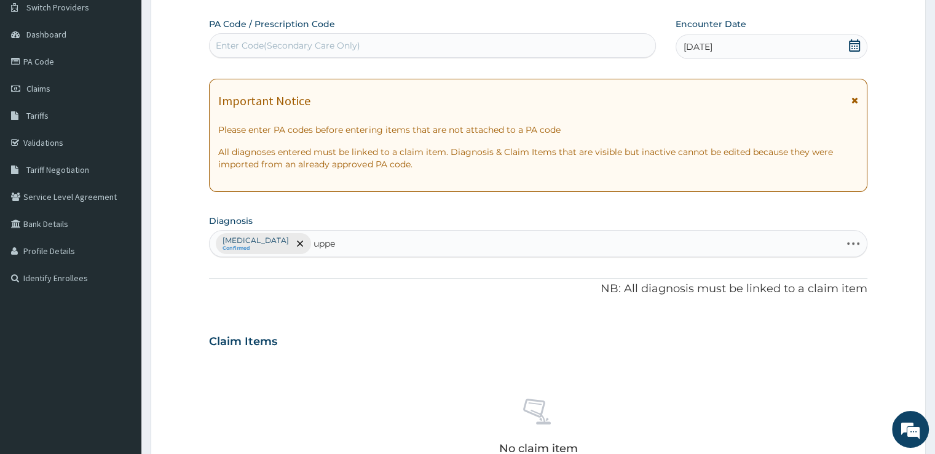
type input "upper"
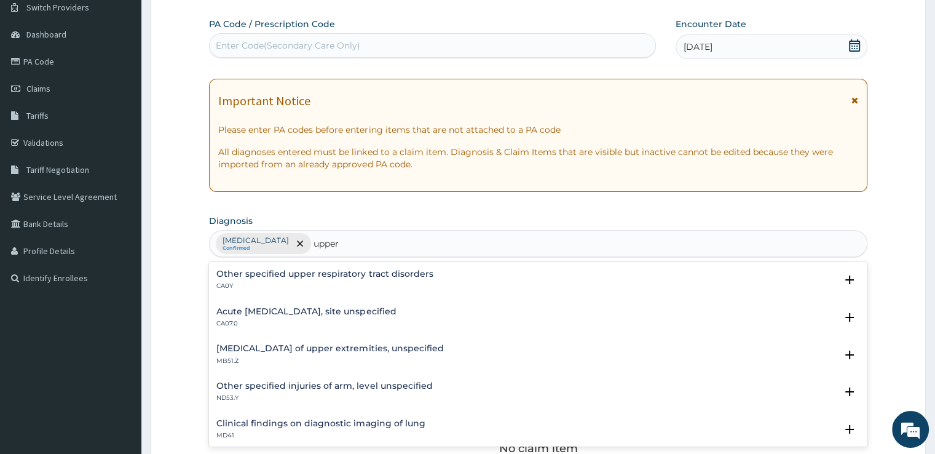
click at [251, 302] on div "Acute [MEDICAL_DATA], site unspecified CA07.0 Select Status Query Query covers …" at bounding box center [538, 320] width 658 height 37
click at [251, 313] on h4 "Acute [MEDICAL_DATA], site unspecified" at bounding box center [305, 311] width 179 height 9
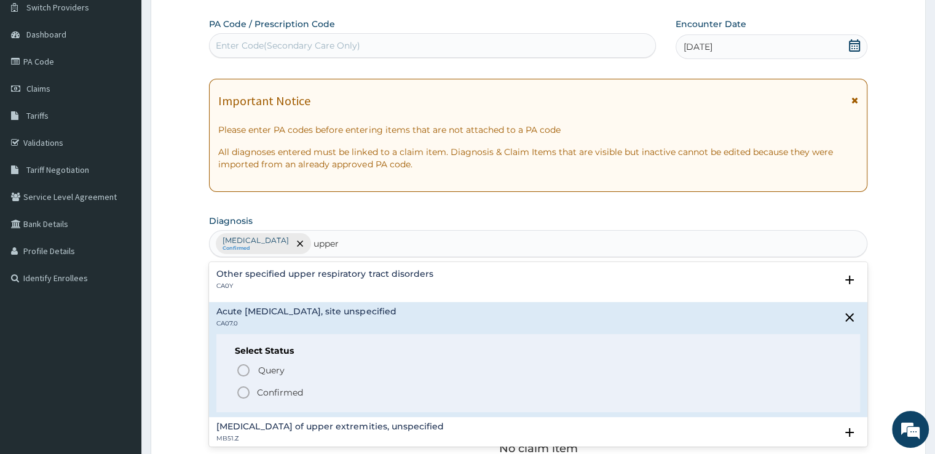
click at [239, 394] on icon "status option filled" at bounding box center [243, 392] width 15 height 15
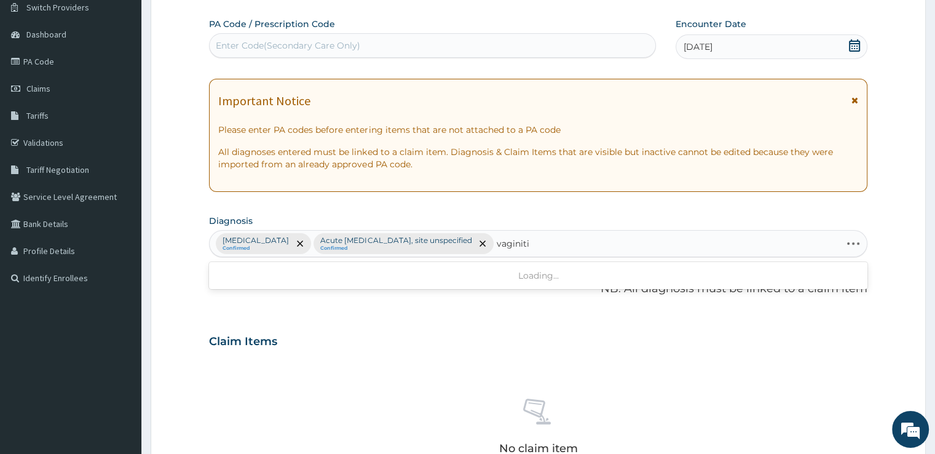
type input "[MEDICAL_DATA]"
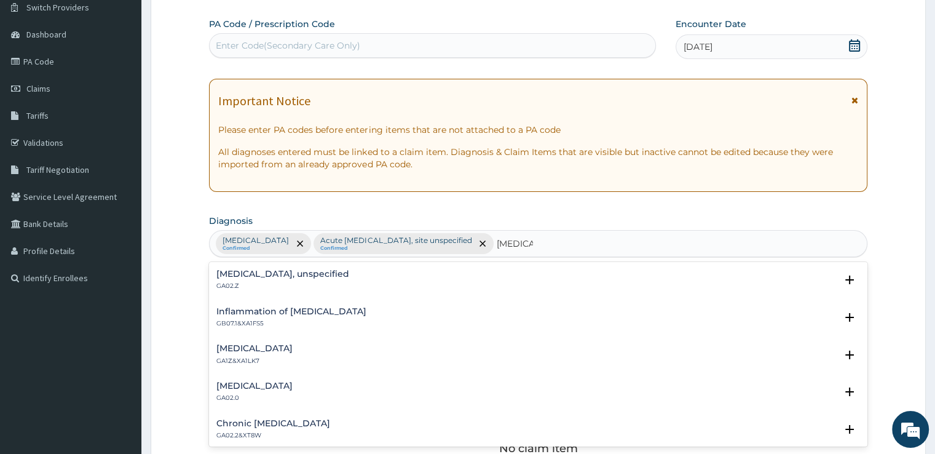
click at [299, 264] on div "[MEDICAL_DATA], unspecified GA02.Z Select Status Query Query covers suspected (…" at bounding box center [538, 282] width 658 height 37
click at [263, 283] on p "GA02.Z" at bounding box center [282, 286] width 133 height 9
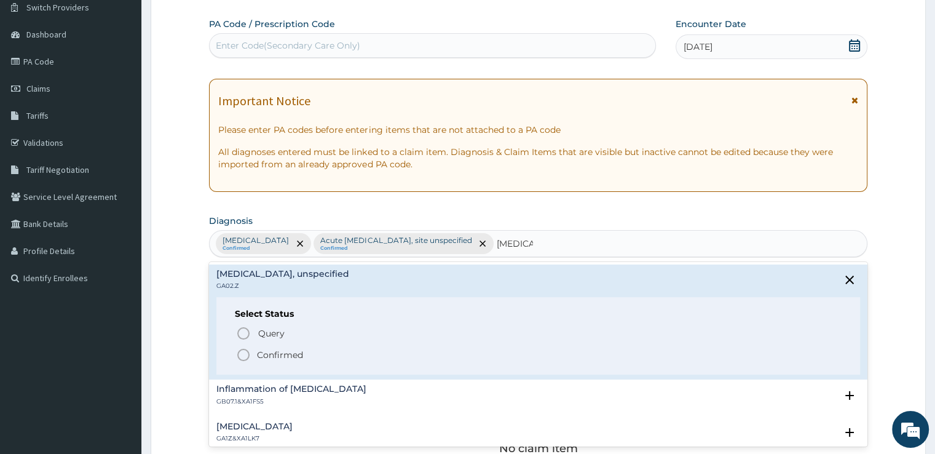
click at [243, 345] on div "Query Query covers suspected (?), Keep in view (kiv), Ruled out (r/o) Confirmed" at bounding box center [538, 343] width 606 height 37
click at [238, 350] on icon "status option filled" at bounding box center [243, 354] width 15 height 15
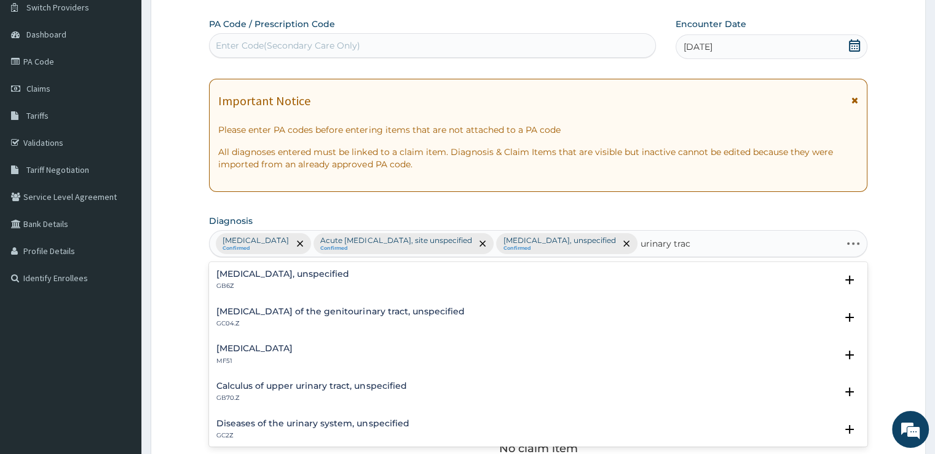
type input "urinary tract"
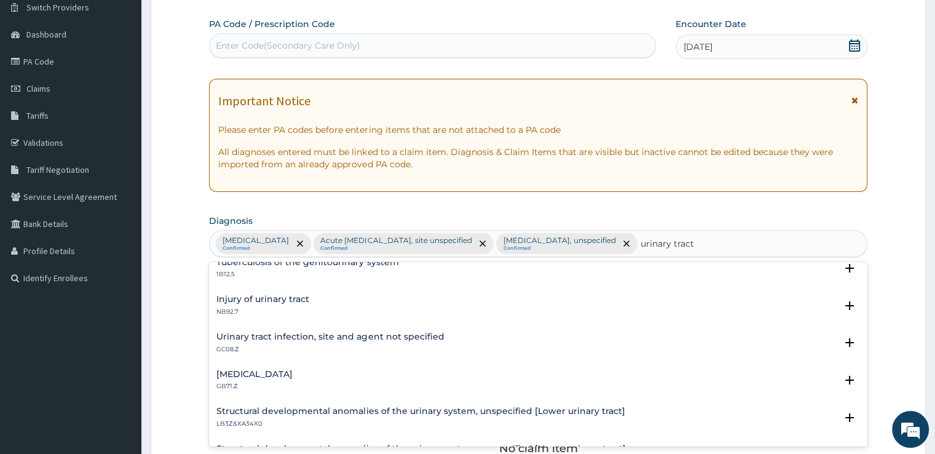
click at [280, 334] on h4 "Urinary tract infection, site and agent not specified" at bounding box center [329, 336] width 227 height 9
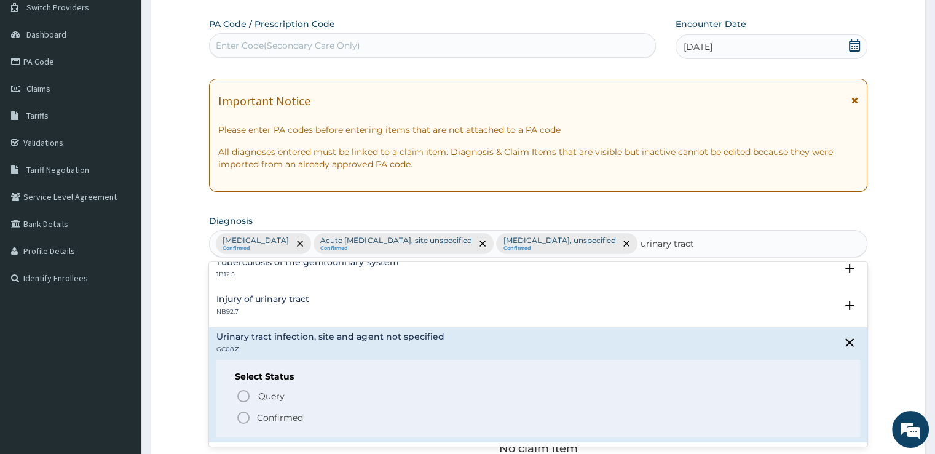
click at [243, 414] on icon "status option filled" at bounding box center [243, 417] width 15 height 15
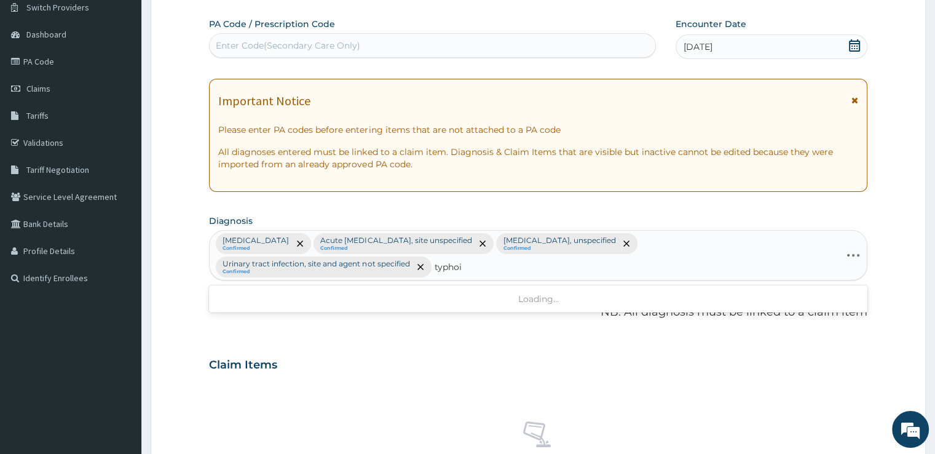
type input "[MEDICAL_DATA]"
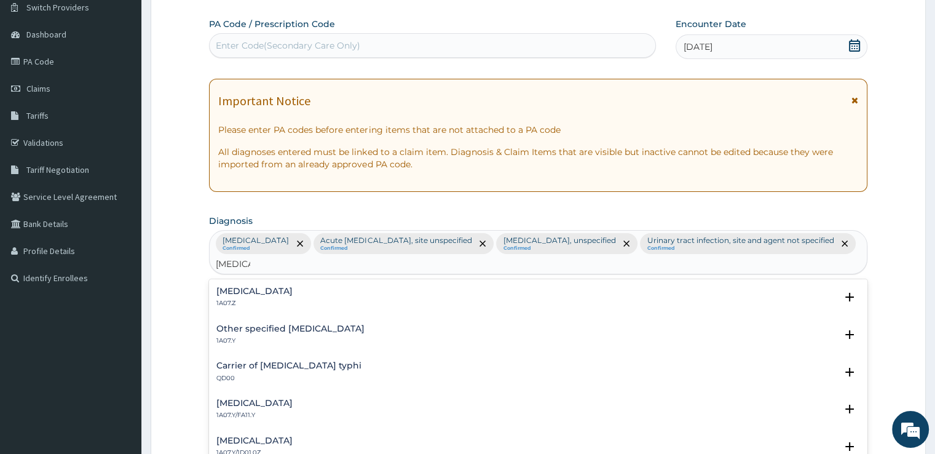
click at [293, 299] on p "1A07.Z" at bounding box center [254, 303] width 76 height 9
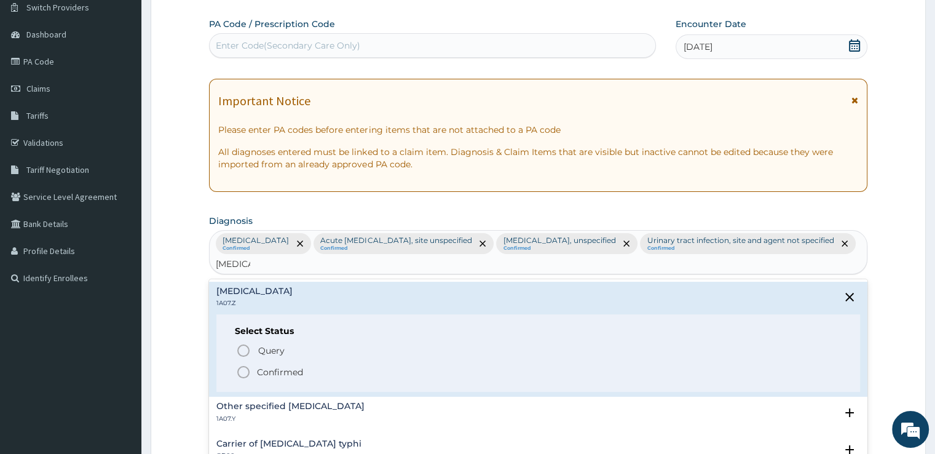
click at [245, 373] on icon "status option filled" at bounding box center [243, 371] width 15 height 15
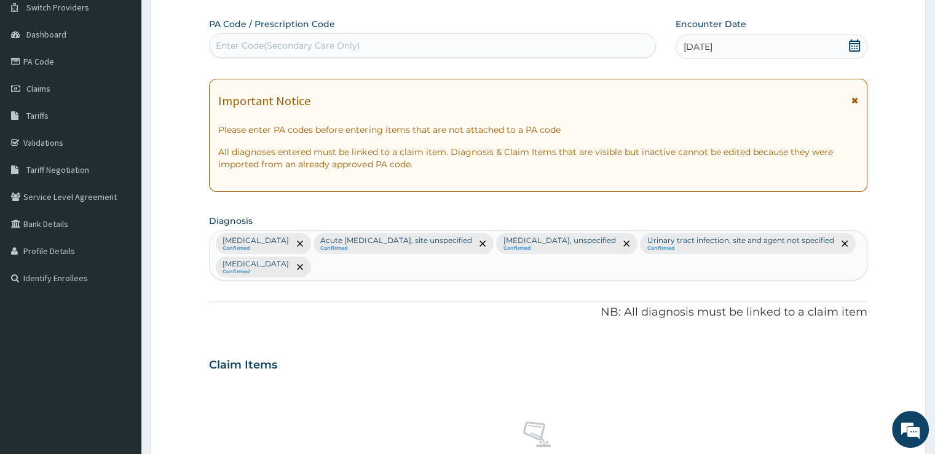
scroll to position [455, 0]
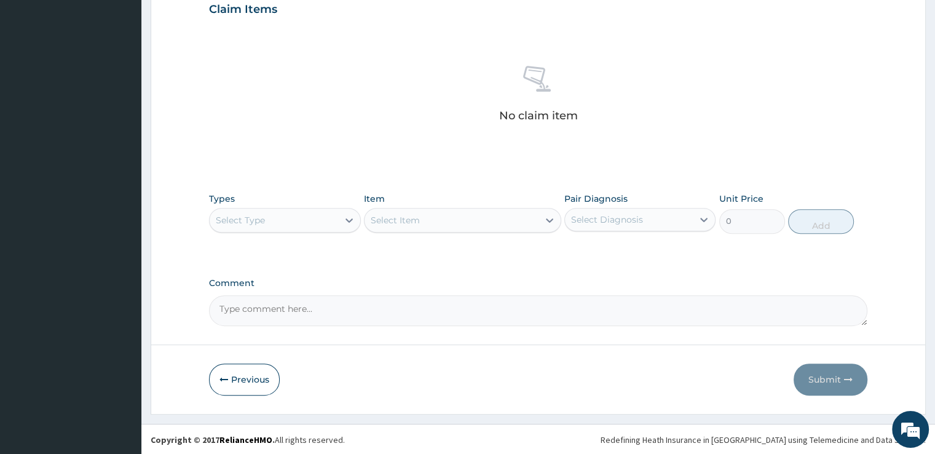
click at [290, 223] on div "Select Type" at bounding box center [274, 220] width 128 height 20
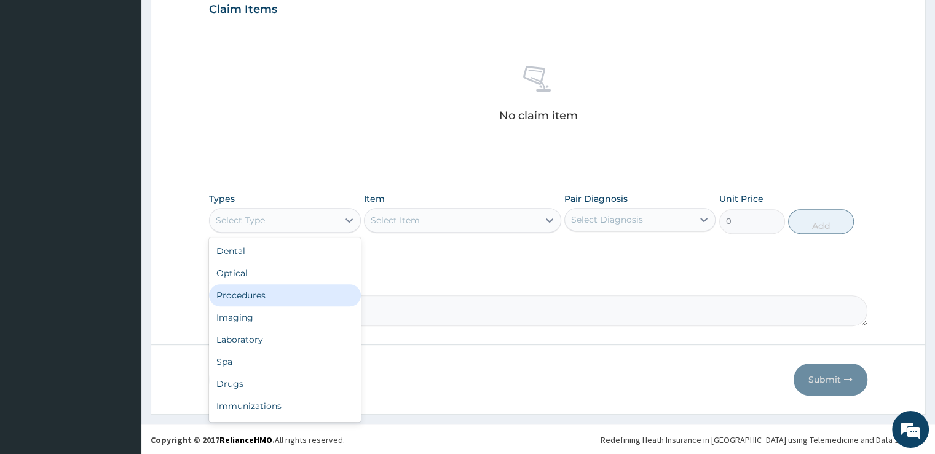
click at [266, 291] on div "Procedures" at bounding box center [284, 295] width 151 height 22
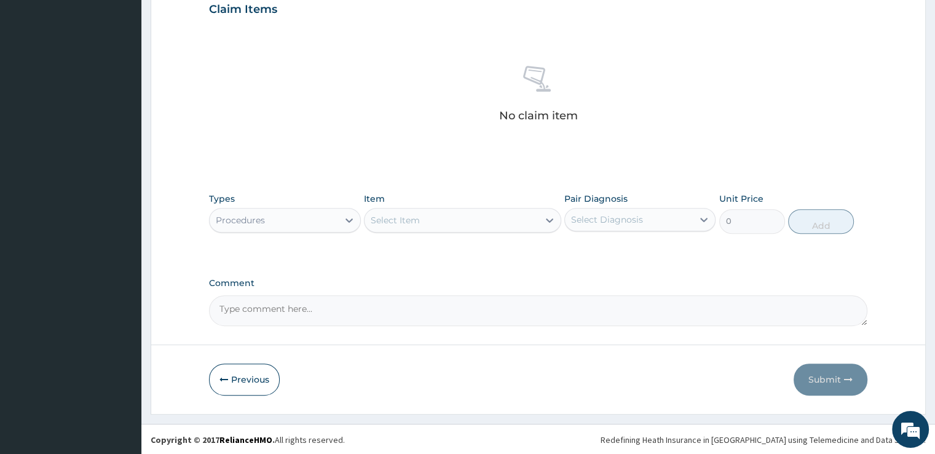
click at [437, 221] on div "Select Item" at bounding box center [451, 220] width 174 height 20
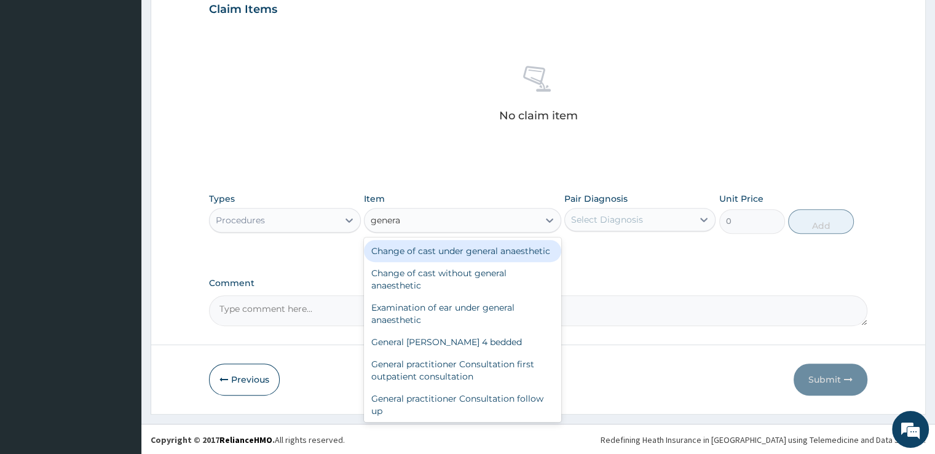
type input "general"
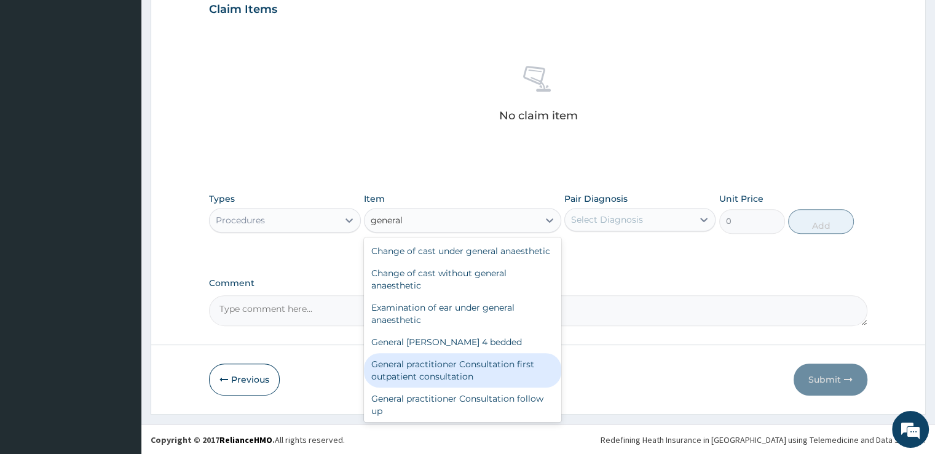
click at [450, 377] on div "General practitioner Consultation first outpatient consultation" at bounding box center [462, 370] width 197 height 34
type input "3724.875"
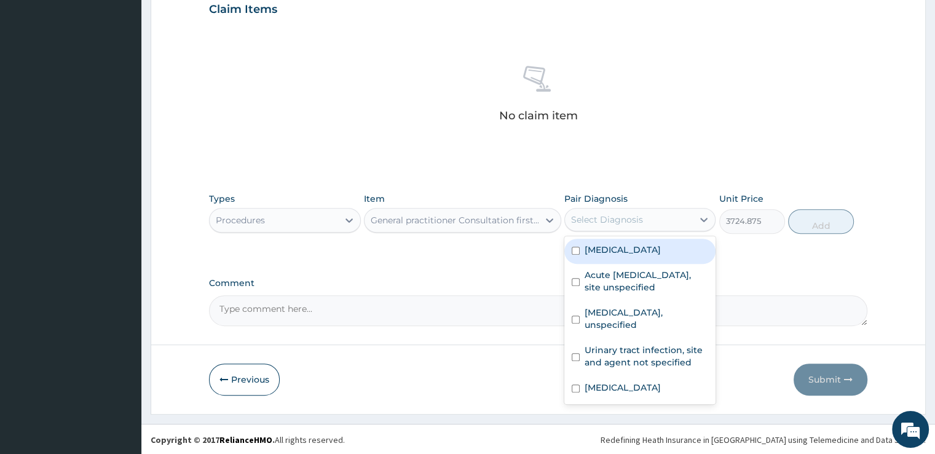
click at [670, 223] on div "Select Diagnosis" at bounding box center [629, 220] width 128 height 20
click at [649, 245] on label "[MEDICAL_DATA]" at bounding box center [623, 249] width 76 height 12
checkbox input "true"
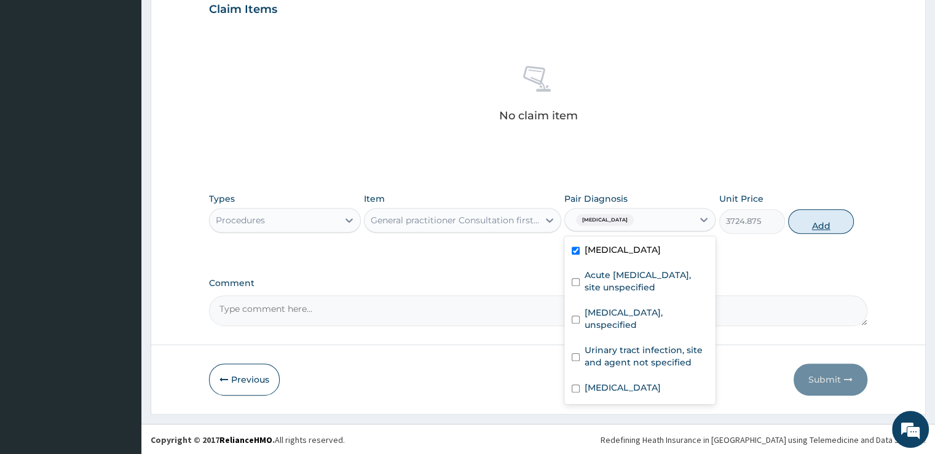
click at [821, 211] on button "Add" at bounding box center [821, 221] width 66 height 25
type input "0"
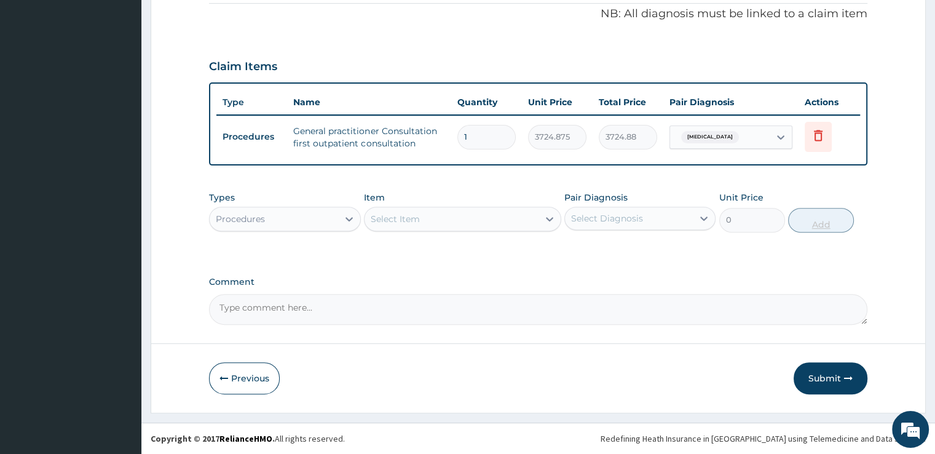
scroll to position [396, 0]
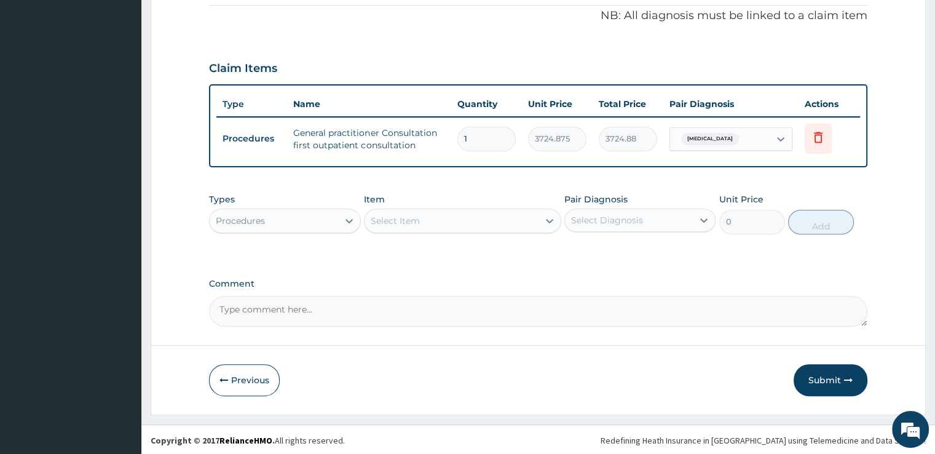
click at [313, 213] on div "Procedures" at bounding box center [274, 221] width 128 height 20
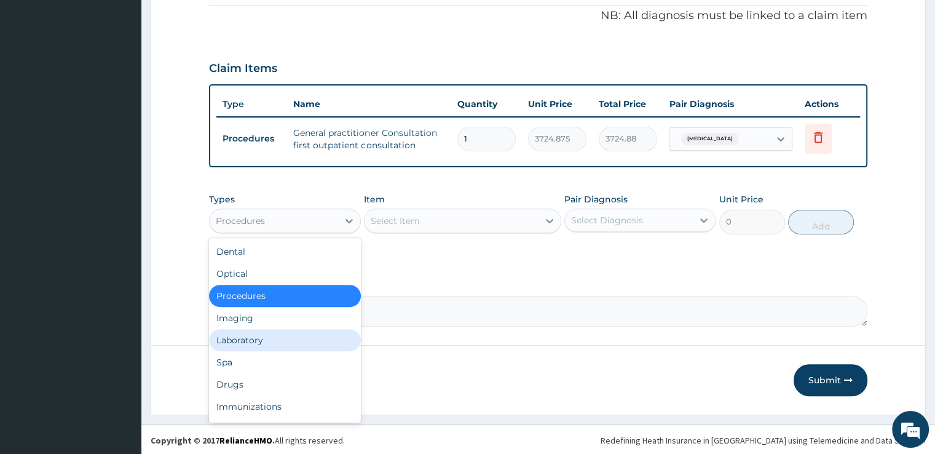
click at [237, 347] on div "Laboratory" at bounding box center [284, 340] width 151 height 22
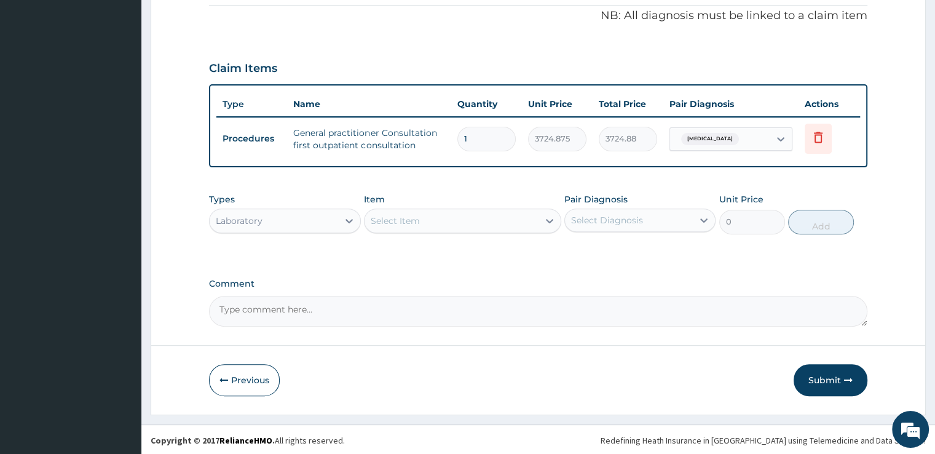
click at [505, 226] on div "Select Item" at bounding box center [451, 221] width 174 height 20
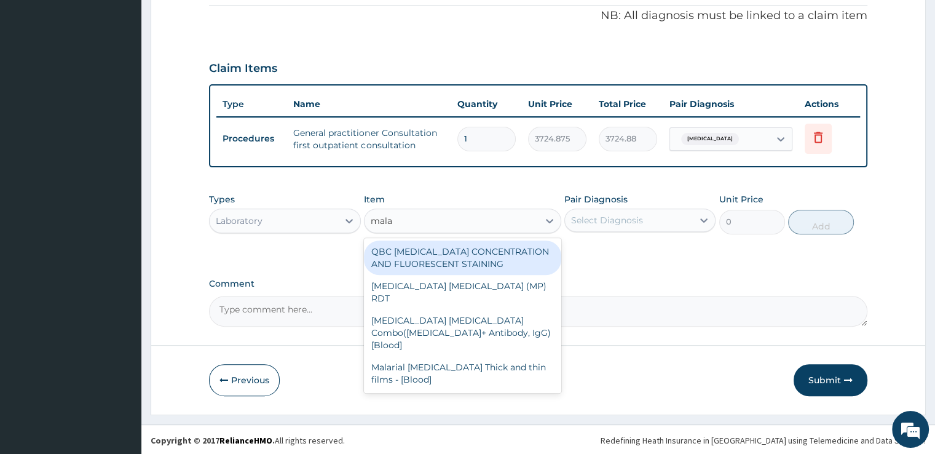
type input "malar"
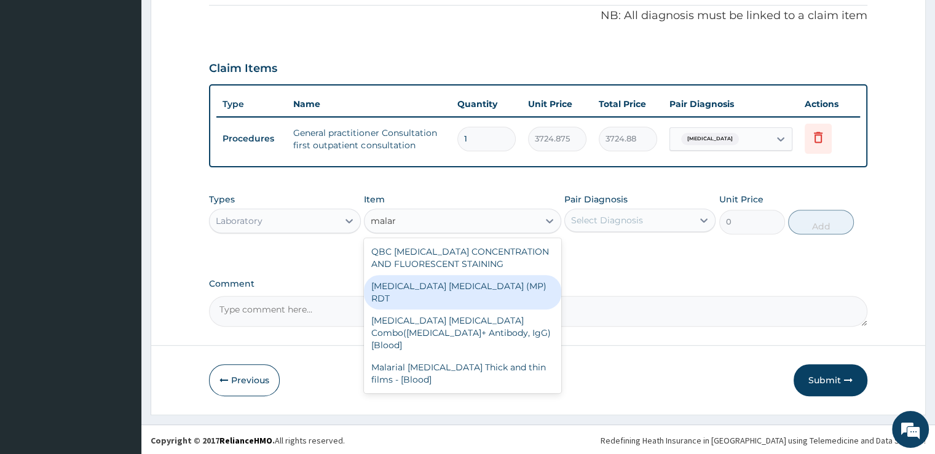
click at [488, 275] on div "MALARIA PARASITE (MP) RDT" at bounding box center [462, 292] width 197 height 34
type input "1693.125"
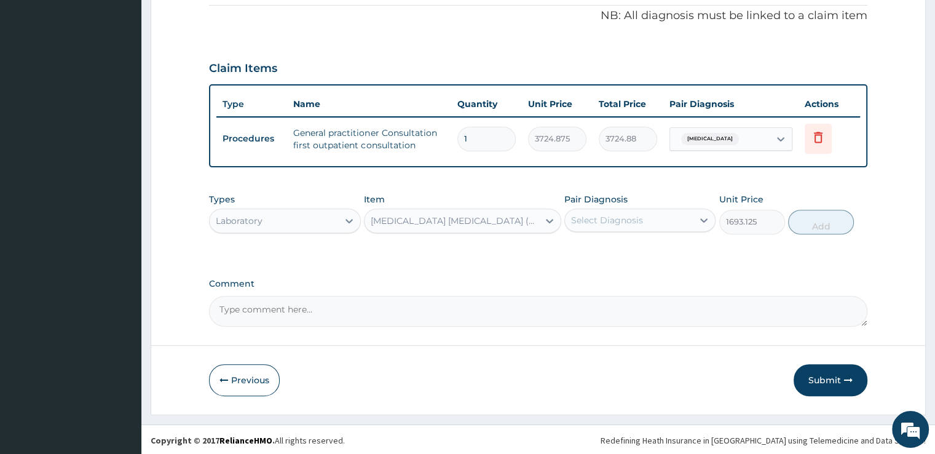
click at [634, 208] on div "Select Diagnosis" at bounding box center [639, 219] width 151 height 23
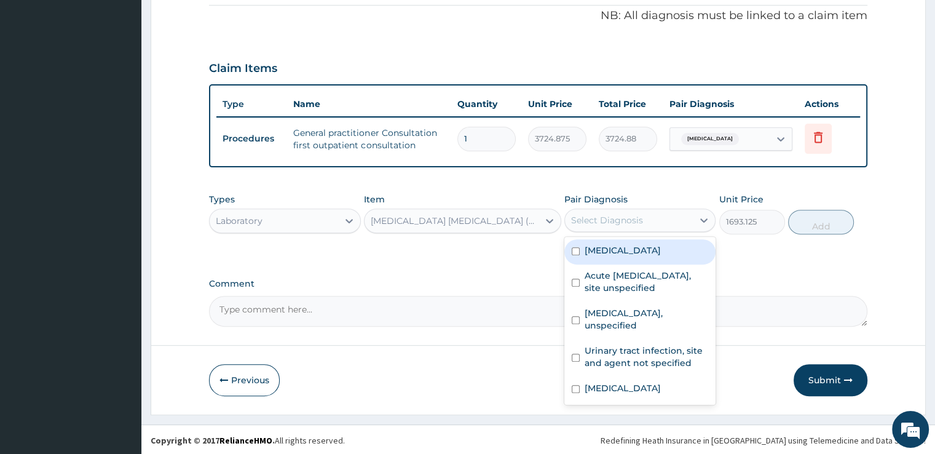
click at [623, 254] on label "Malaria, unspecified" at bounding box center [623, 250] width 76 height 12
checkbox input "true"
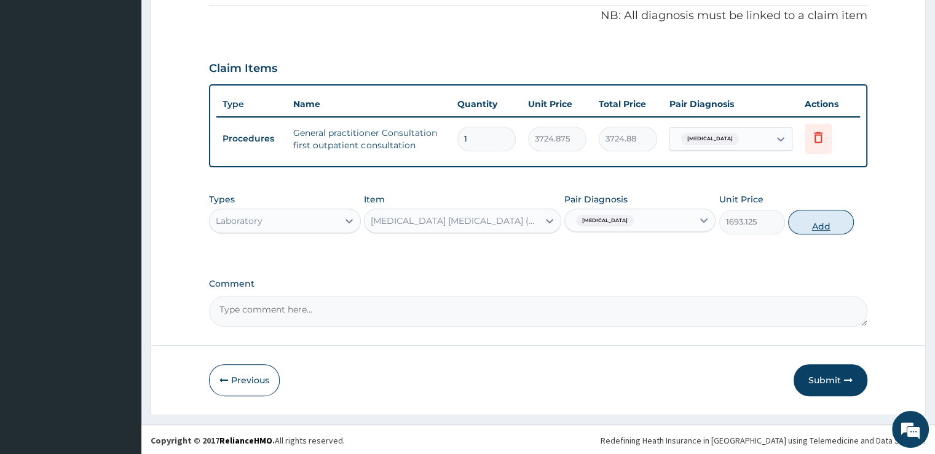
click at [814, 231] on button "Add" at bounding box center [821, 222] width 66 height 25
type input "0"
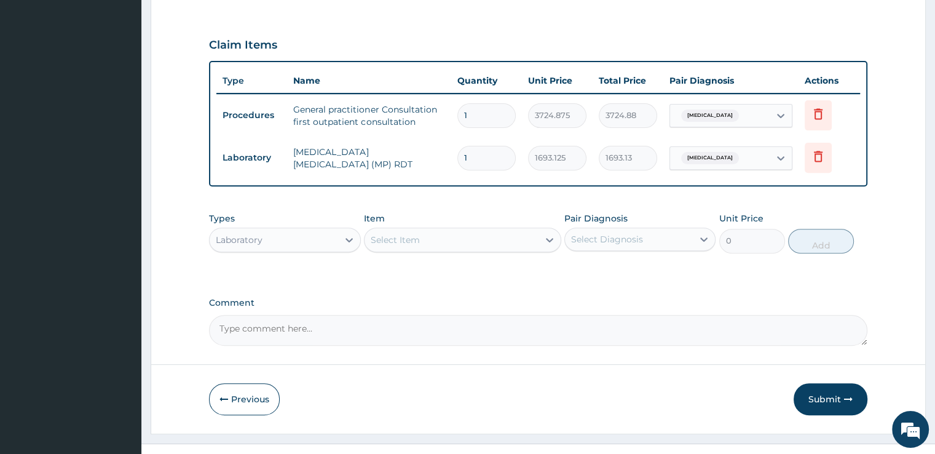
scroll to position [438, 0]
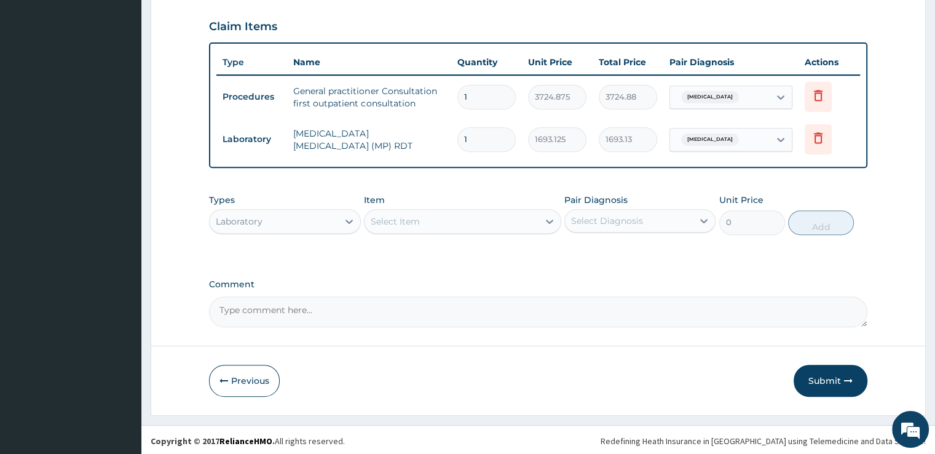
click at [438, 220] on div "Select Item" at bounding box center [451, 221] width 174 height 20
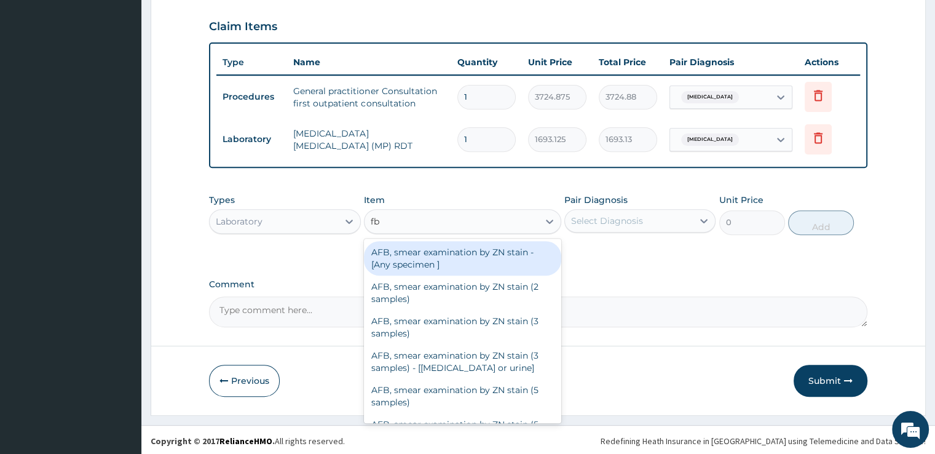
type input "fbc"
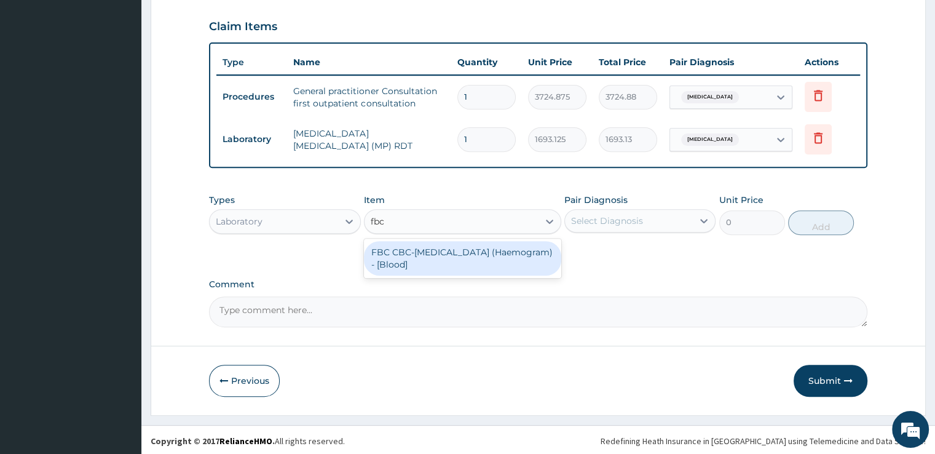
click at [444, 258] on div "FBC CBC-Complete Blood Count (Haemogram) - [Blood]" at bounding box center [462, 258] width 197 height 34
type input "4515"
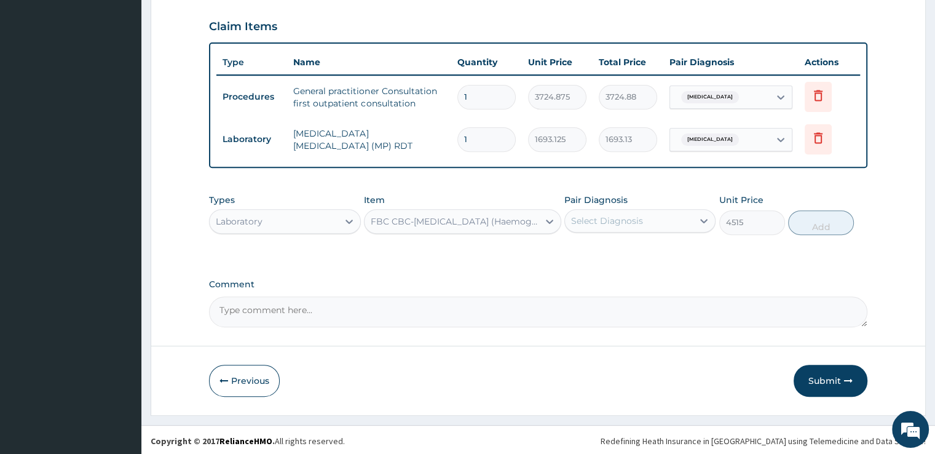
click at [610, 223] on div "Select Diagnosis" at bounding box center [607, 221] width 72 height 12
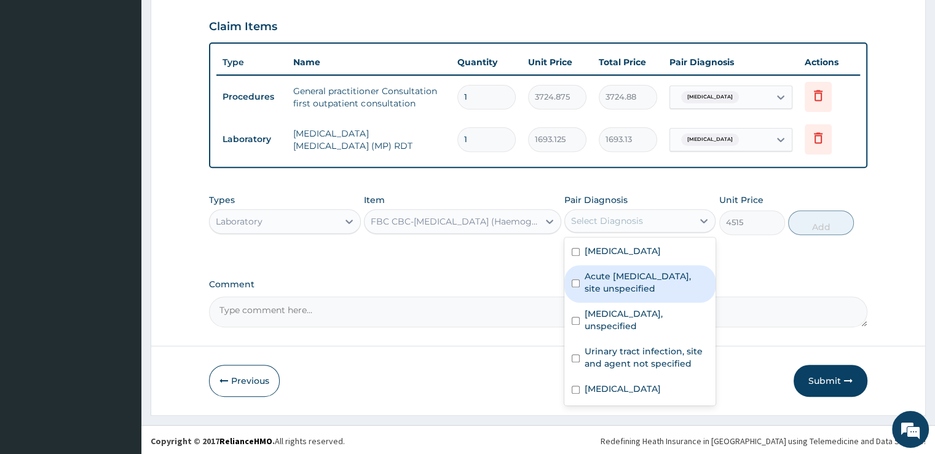
click at [614, 274] on label "Acute upper respiratory infection, site unspecified" at bounding box center [647, 282] width 124 height 25
checkbox input "true"
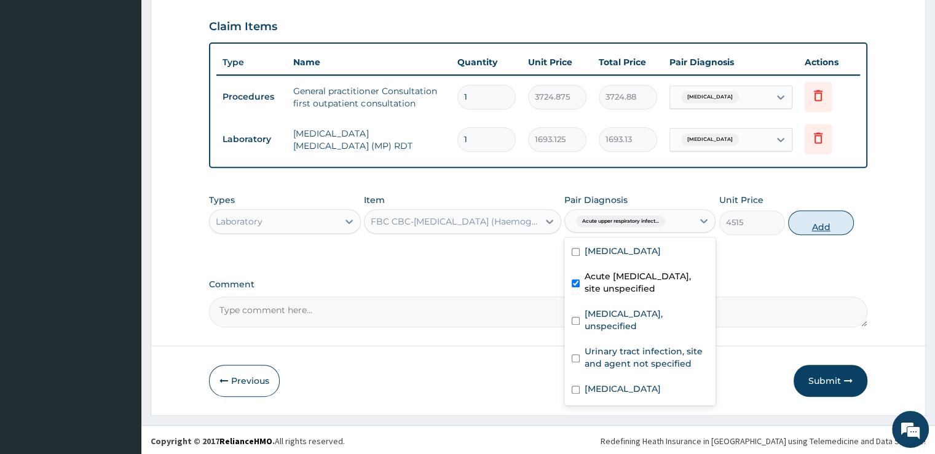
click at [831, 224] on button "Add" at bounding box center [821, 222] width 66 height 25
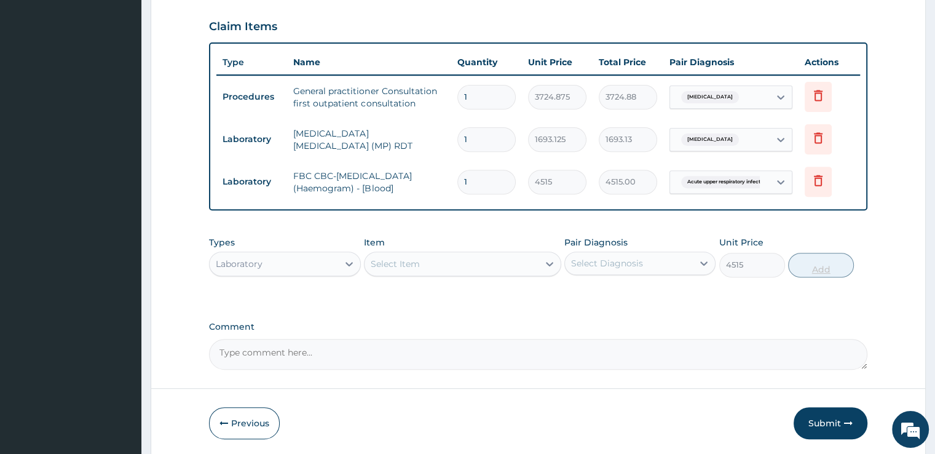
type input "0"
click at [889, 227] on form "Step 2 of 2 PA Code / Prescription Code Enter Code(Secondary Care Only) Encount…" at bounding box center [538, 43] width 775 height 830
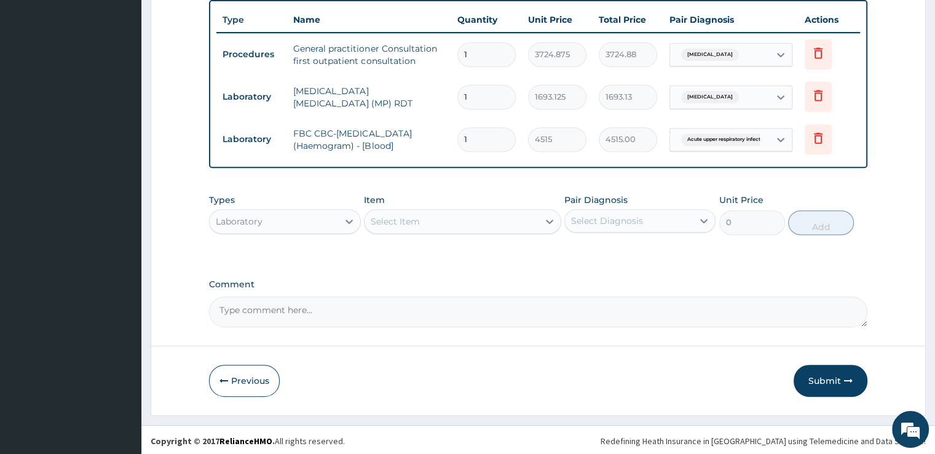
click at [422, 221] on div "Select Item" at bounding box center [451, 221] width 174 height 20
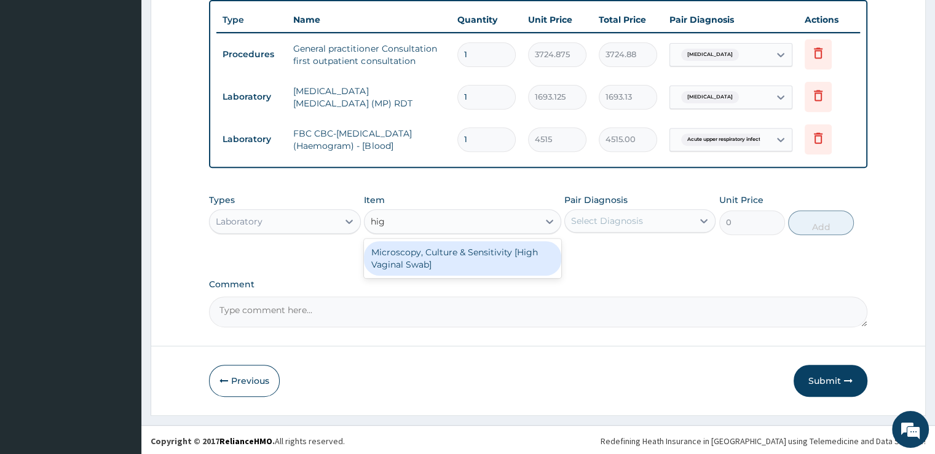
type input "high"
click at [426, 242] on div "Microscopy, Culture & Sensitivity [High Vaginal Swab]" at bounding box center [462, 258] width 197 height 34
type input "5079.375"
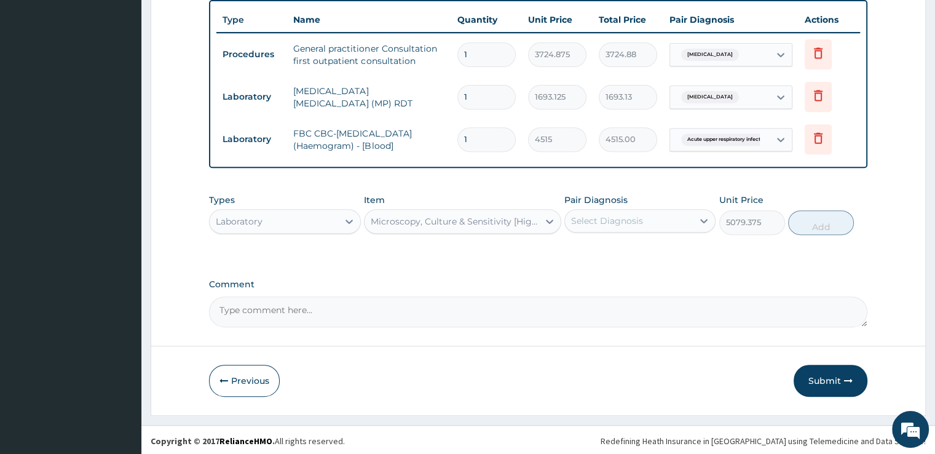
click at [617, 230] on div "Pair Diagnosis Select Diagnosis" at bounding box center [639, 214] width 151 height 41
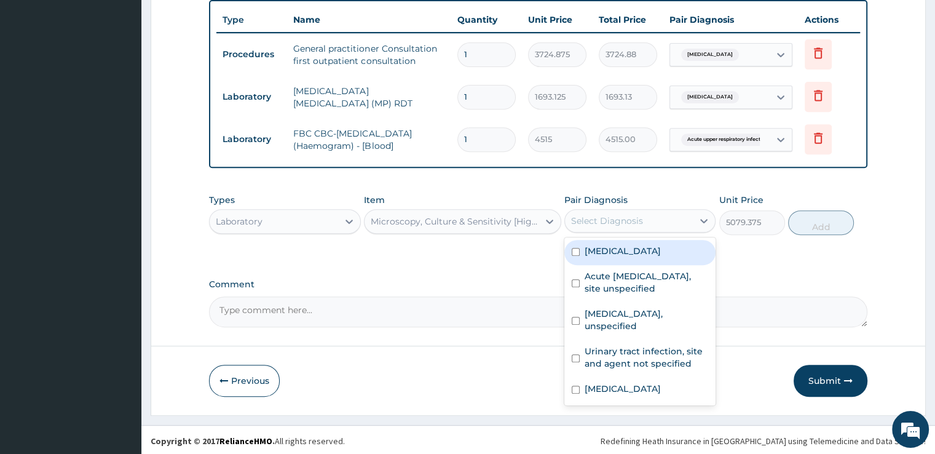
click at [627, 224] on div "Select Diagnosis" at bounding box center [607, 221] width 72 height 12
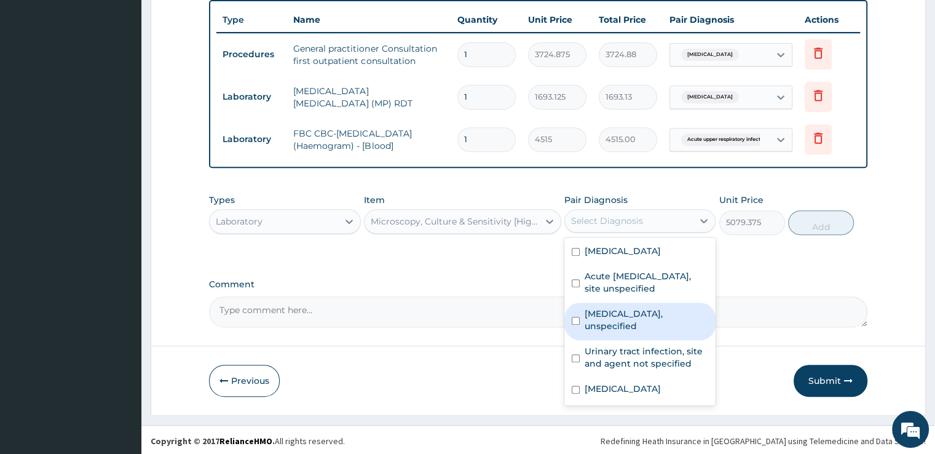
click at [609, 315] on label "Vaginitis, unspecified" at bounding box center [647, 319] width 124 height 25
checkbox input "true"
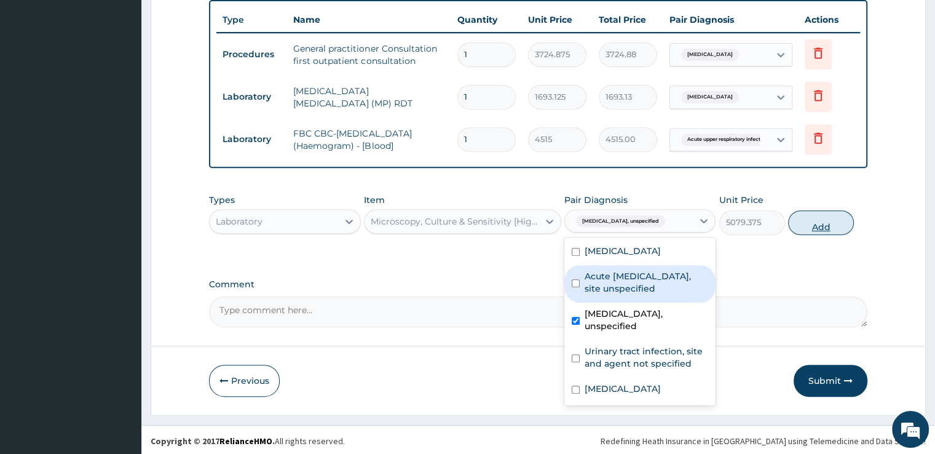
click at [819, 229] on button "Add" at bounding box center [821, 222] width 66 height 25
type input "0"
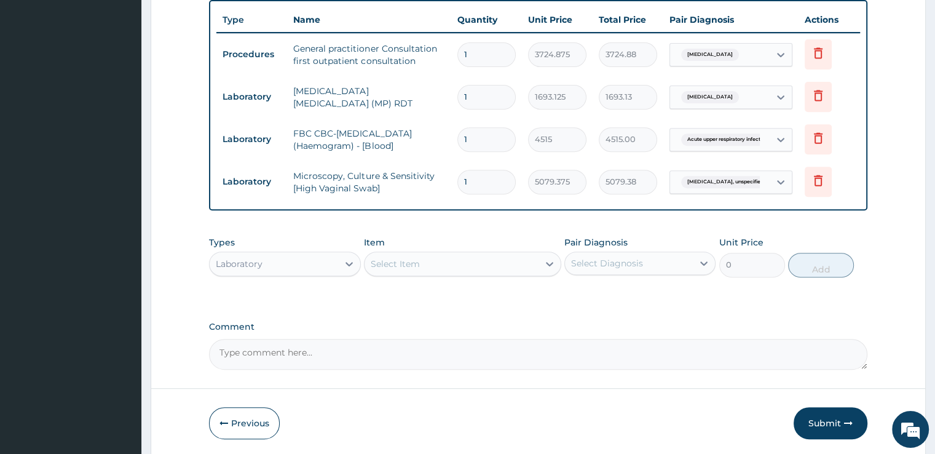
click at [432, 259] on div "Select Item" at bounding box center [451, 264] width 174 height 20
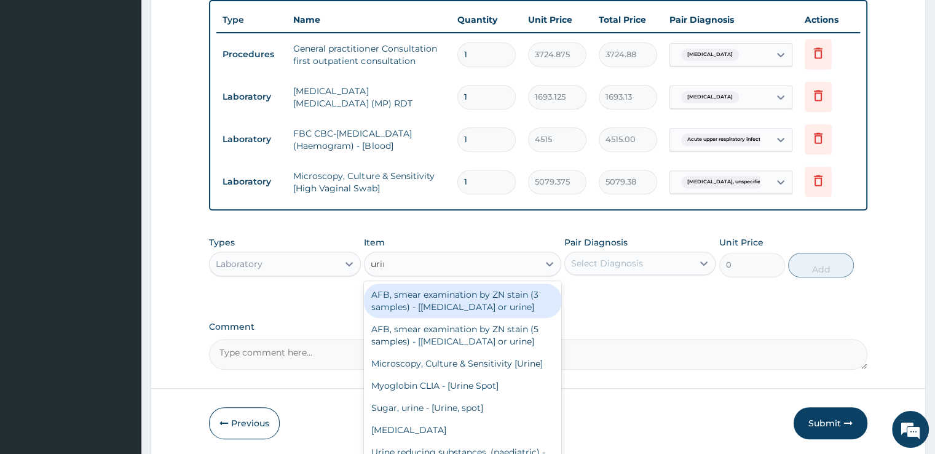
type input "urina"
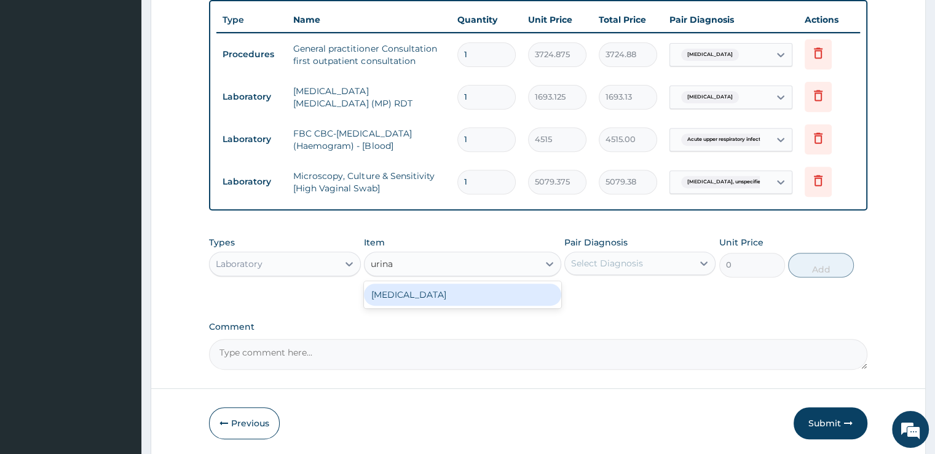
click at [433, 286] on div "[MEDICAL_DATA]" at bounding box center [462, 294] width 197 height 22
type input "1693.125"
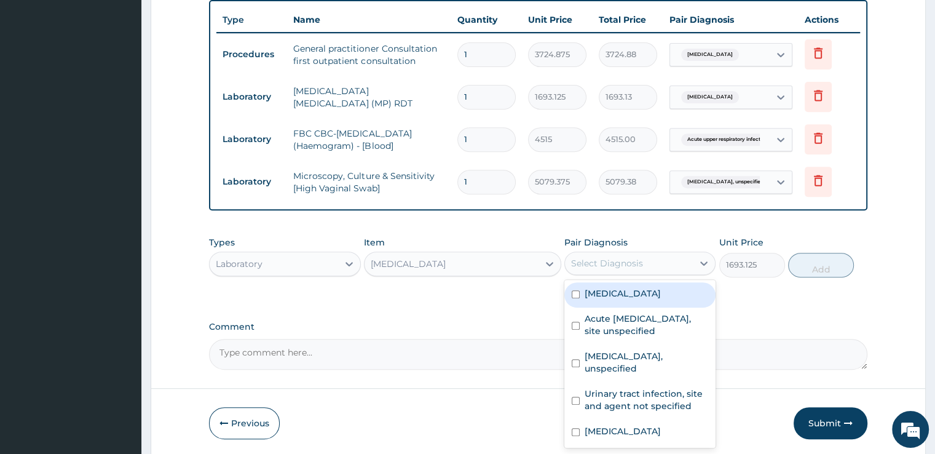
click at [638, 257] on div "Select Diagnosis" at bounding box center [607, 263] width 72 height 12
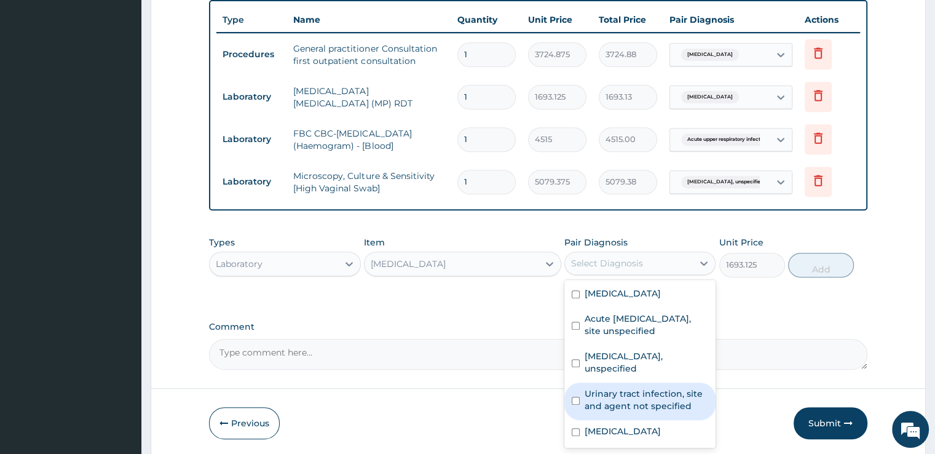
click at [626, 394] on label "Urinary tract infection, site and agent not specified" at bounding box center [647, 399] width 124 height 25
checkbox input "true"
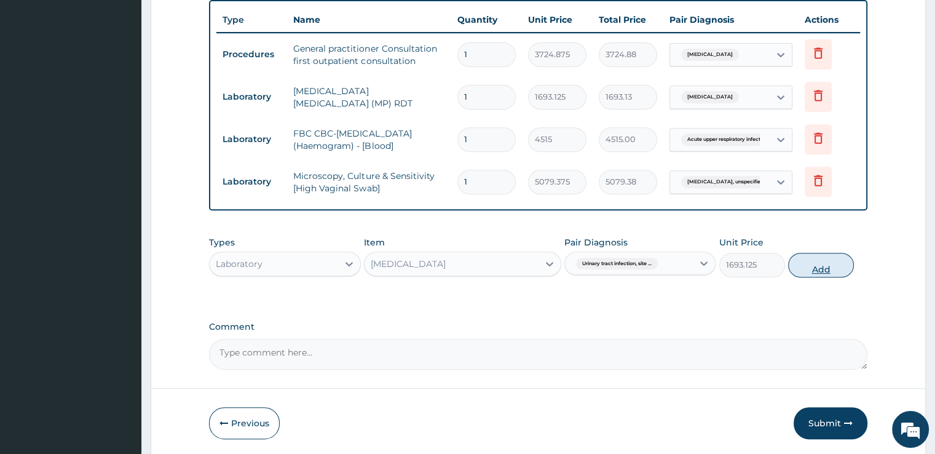
click at [824, 258] on button "Add" at bounding box center [821, 265] width 66 height 25
type input "0"
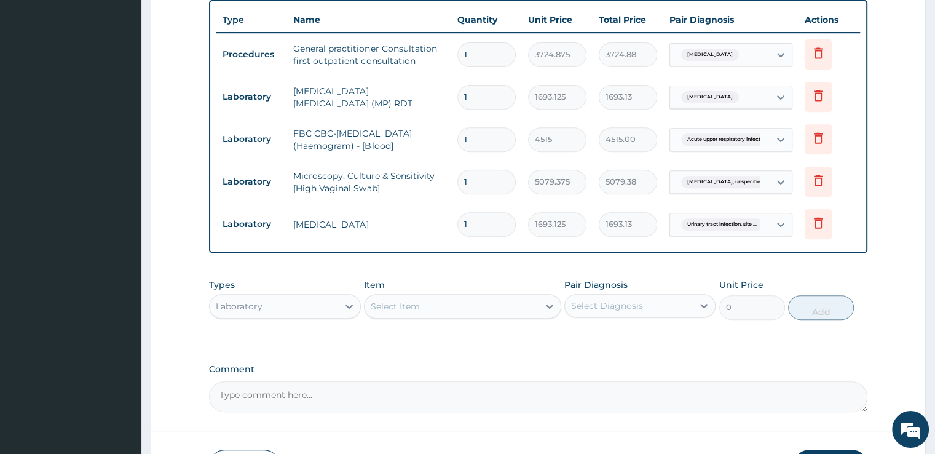
click at [417, 304] on div "Select Item" at bounding box center [395, 306] width 49 height 12
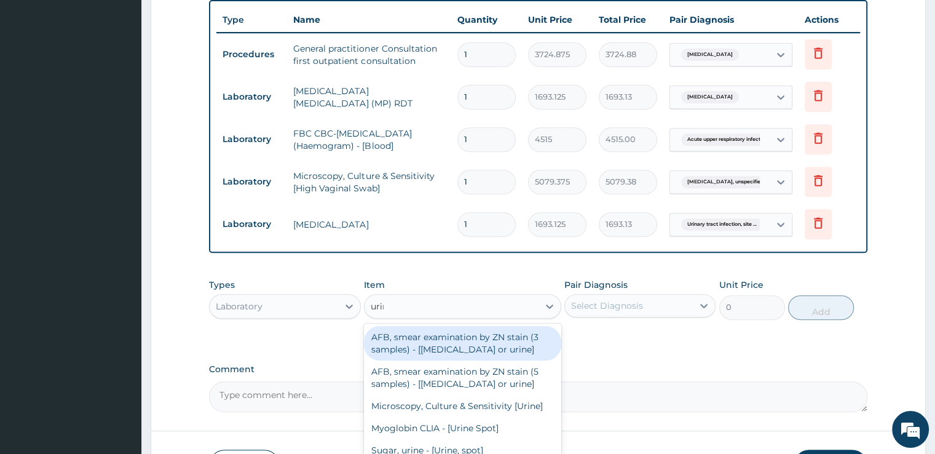
type input "urina"
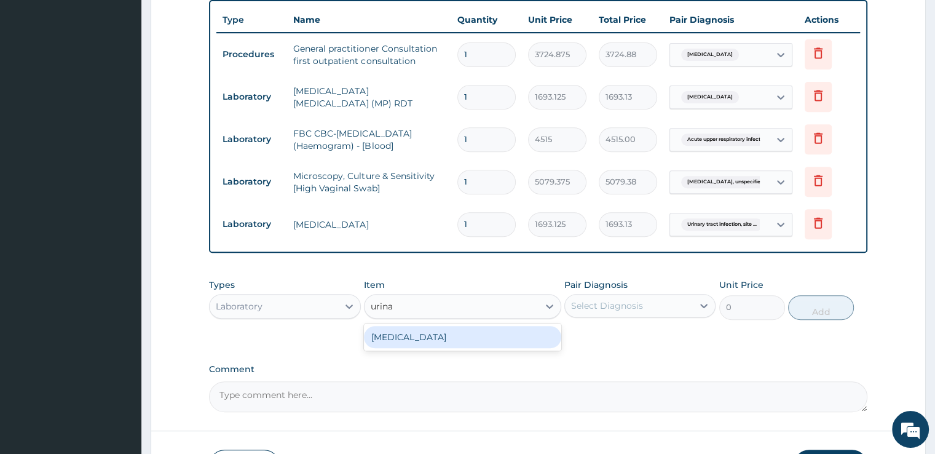
click at [440, 331] on div "[MEDICAL_DATA]" at bounding box center [462, 337] width 197 height 22
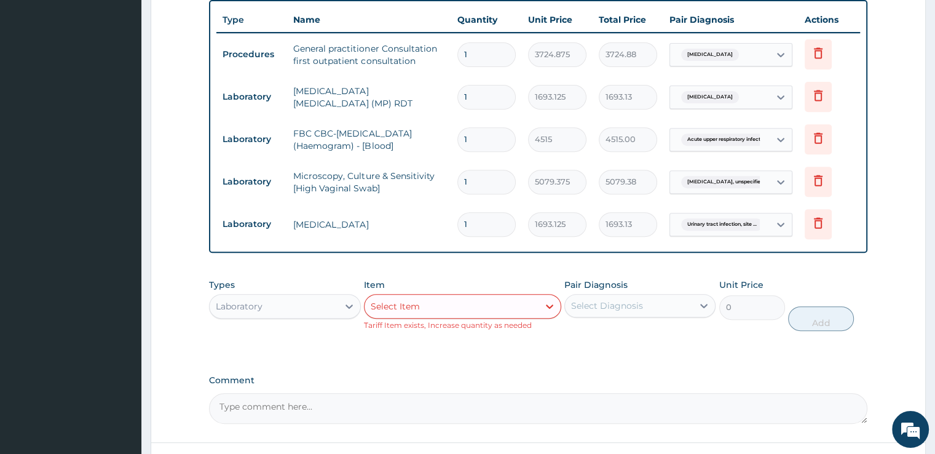
scroll to position [577, 0]
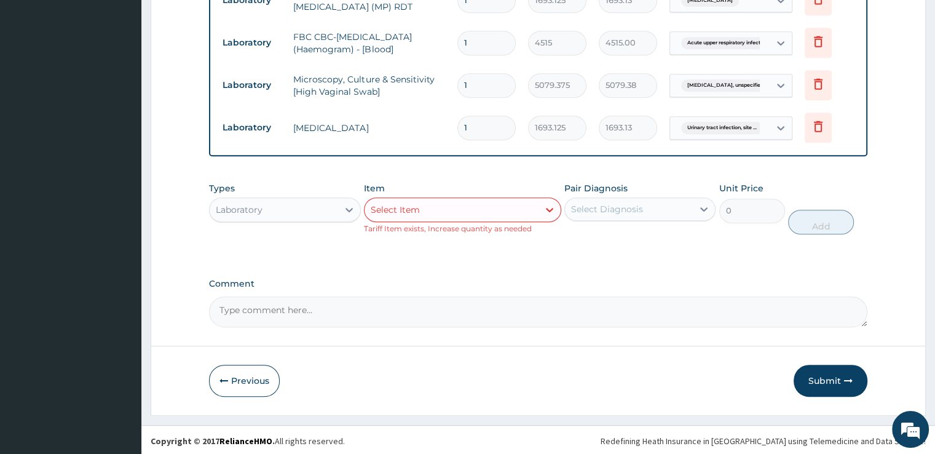
click at [477, 211] on div "Select Item" at bounding box center [451, 210] width 174 height 20
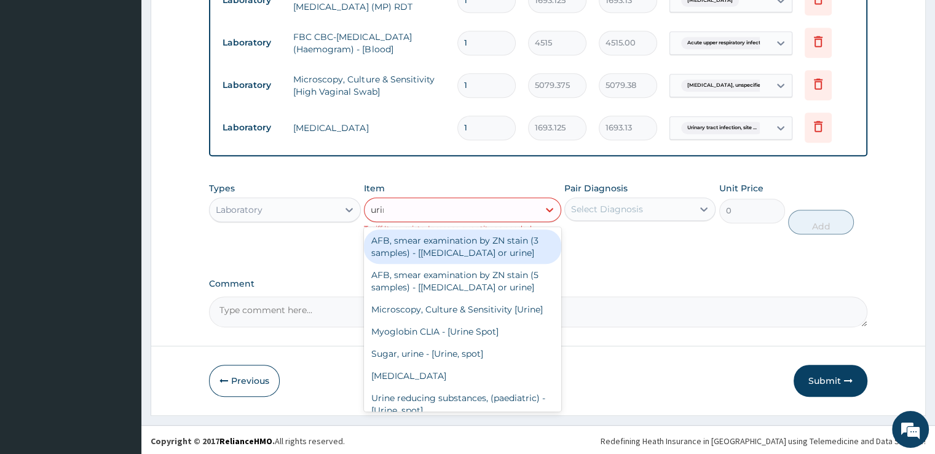
type input "urine"
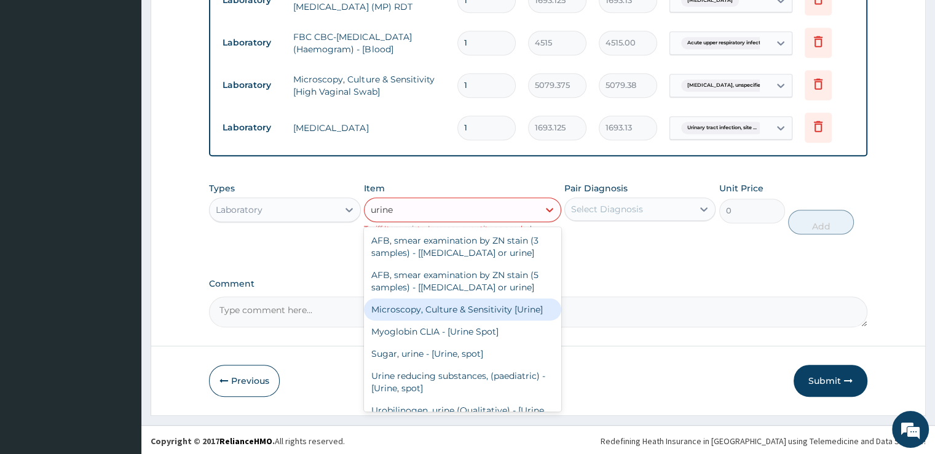
click at [475, 305] on div "Microscopy, Culture & Sensitivity [Urine]" at bounding box center [462, 309] width 197 height 22
type input "5079.375"
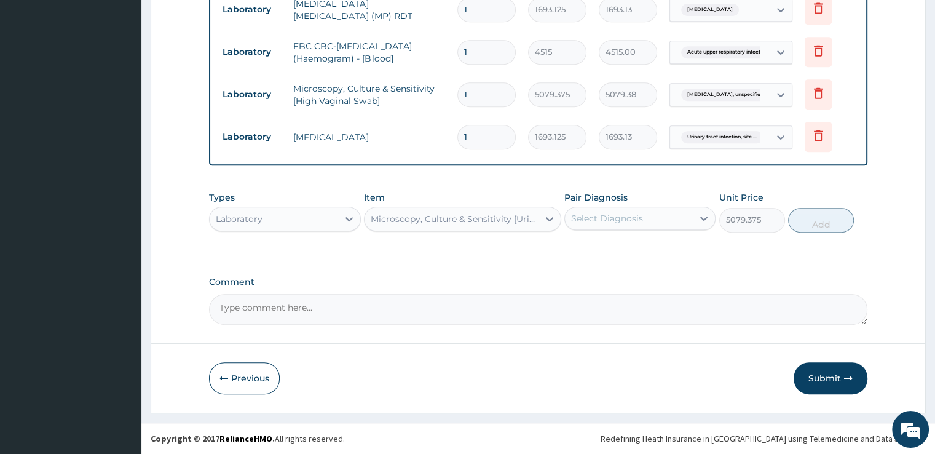
scroll to position [565, 0]
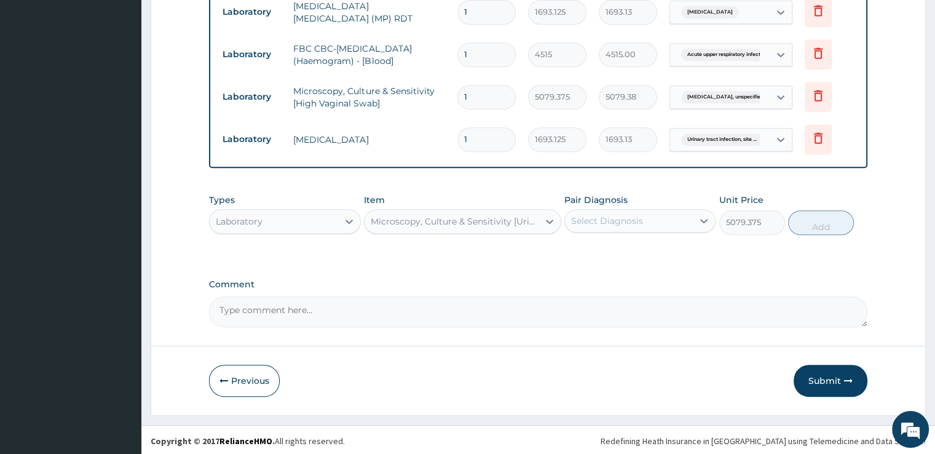
click at [627, 224] on div "Select Diagnosis" at bounding box center [607, 221] width 72 height 12
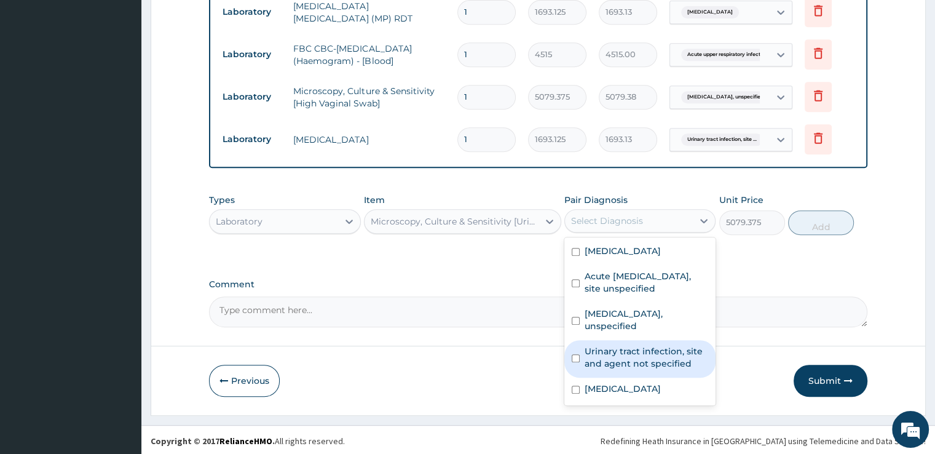
click at [622, 340] on div "Urinary tract infection, site and agent not specified" at bounding box center [639, 358] width 151 height 37
checkbox input "true"
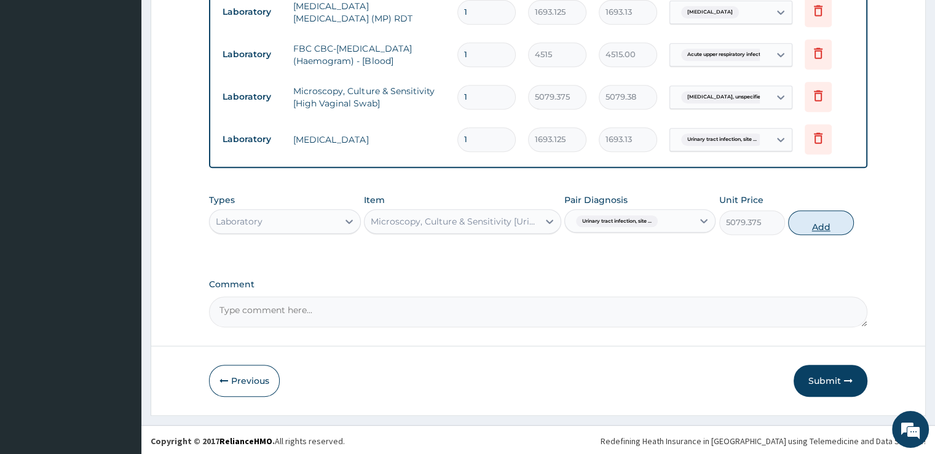
click at [821, 229] on button "Add" at bounding box center [821, 222] width 66 height 25
type input "0"
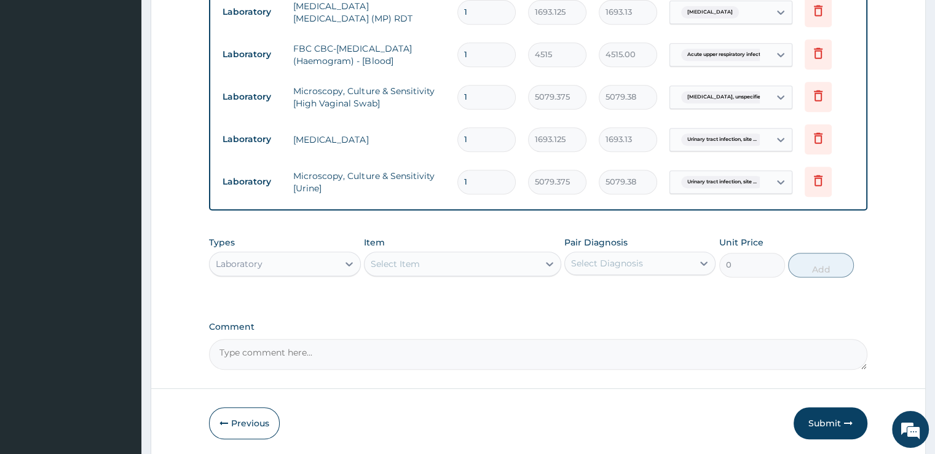
click at [403, 264] on div "Select Item" at bounding box center [395, 264] width 49 height 12
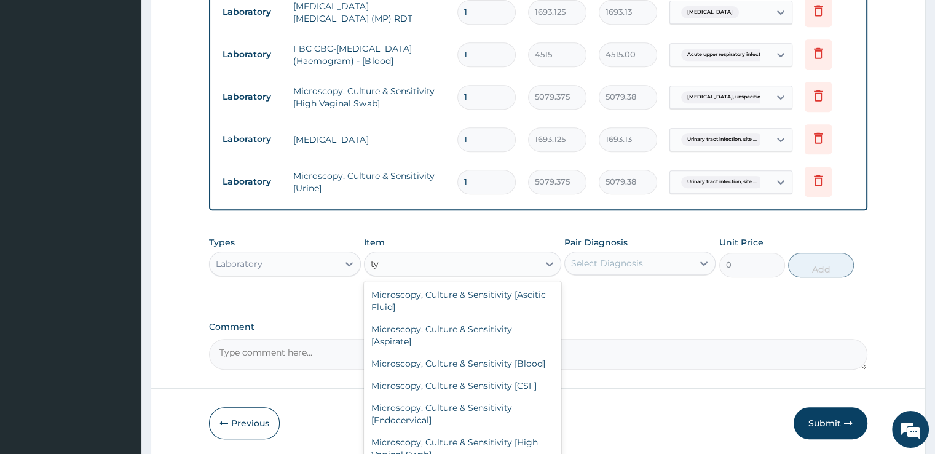
type input "t"
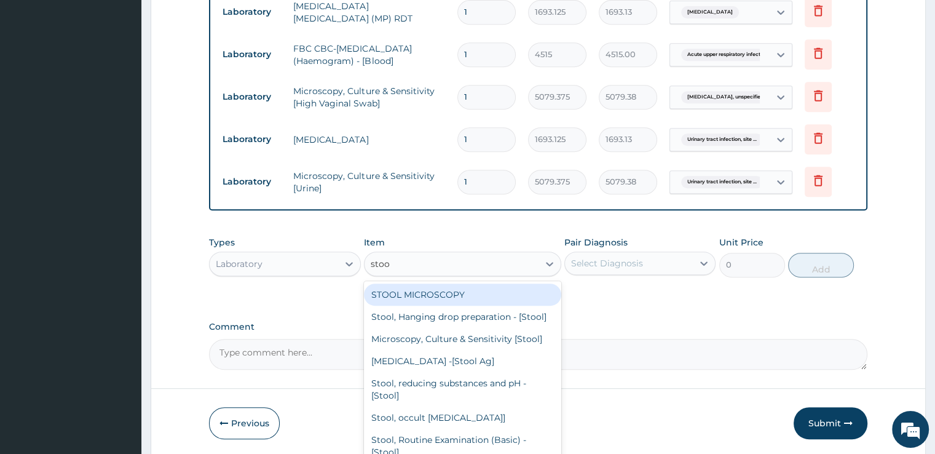
type input "stool"
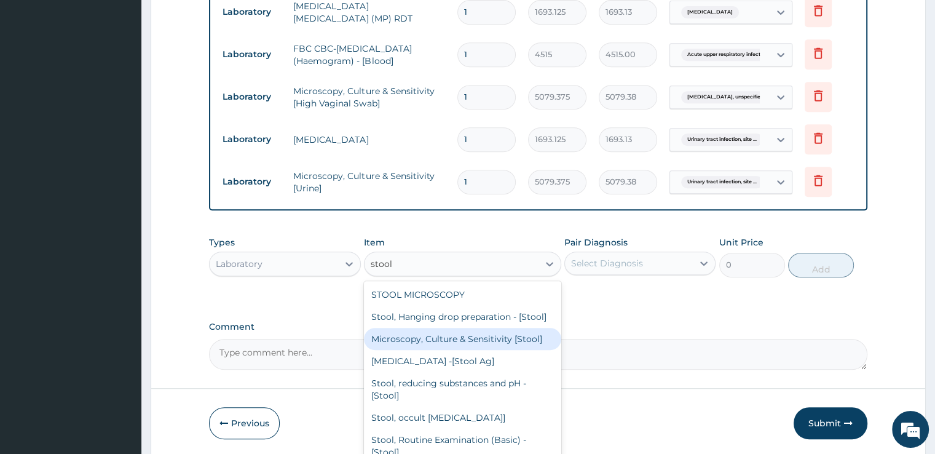
click at [446, 347] on div "Microscopy, Culture & Sensitivity [Stool]" at bounding box center [462, 339] width 197 height 22
type input "5079.375"
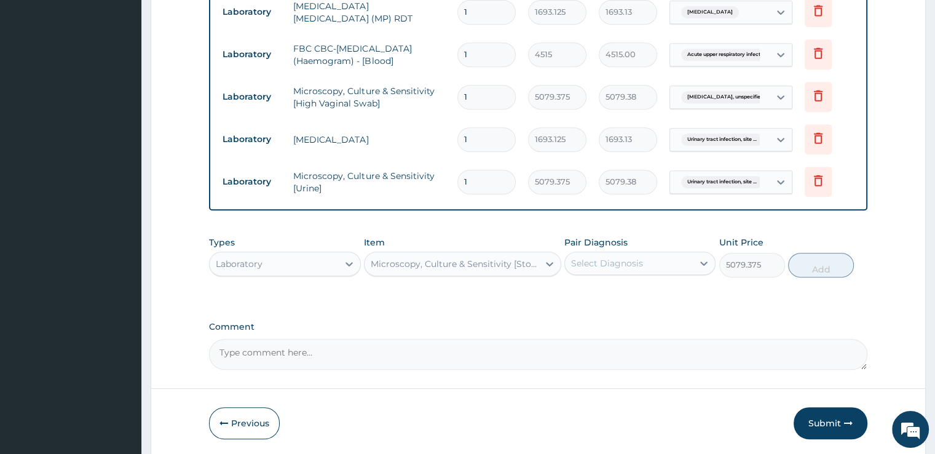
click at [620, 266] on div "Select Diagnosis" at bounding box center [607, 263] width 72 height 12
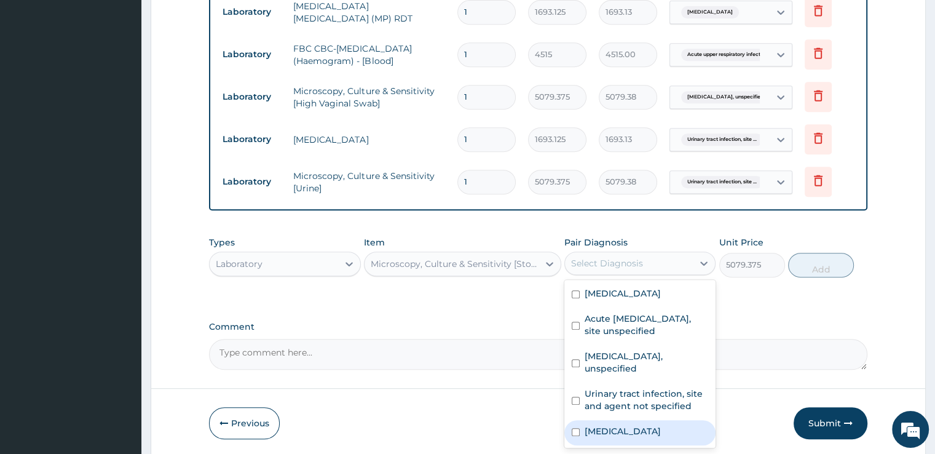
click at [602, 425] on label "[MEDICAL_DATA]" at bounding box center [623, 431] width 76 height 12
checkbox input "true"
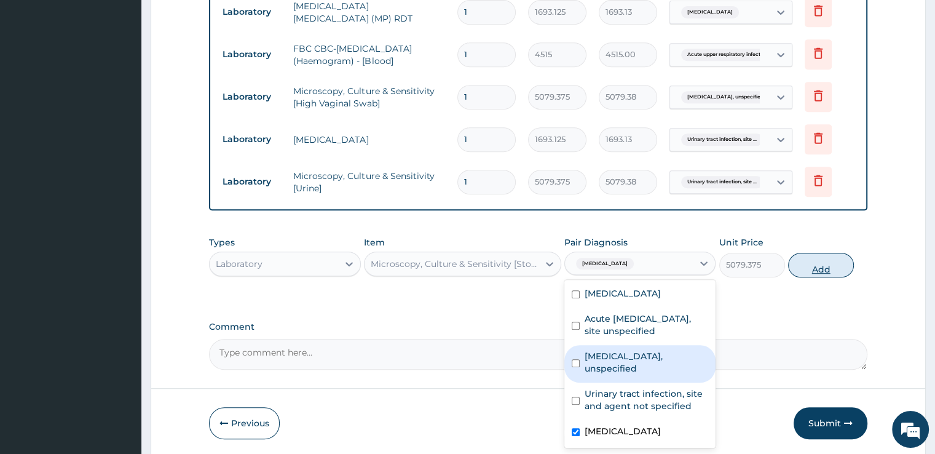
click at [819, 269] on button "Add" at bounding box center [821, 265] width 66 height 25
type input "0"
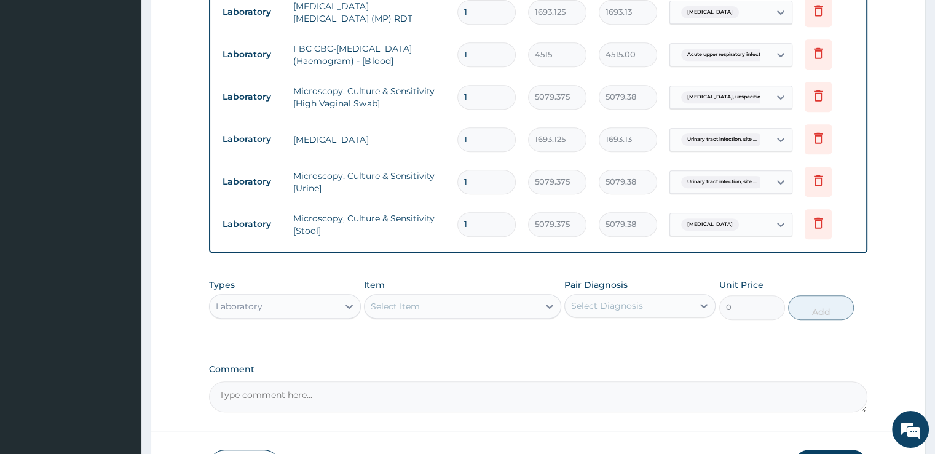
click at [886, 296] on form "Step 2 of 2 PA Code / Prescription Code Enter Code(Secondary Care Only) Encount…" at bounding box center [538, -1] width 775 height 999
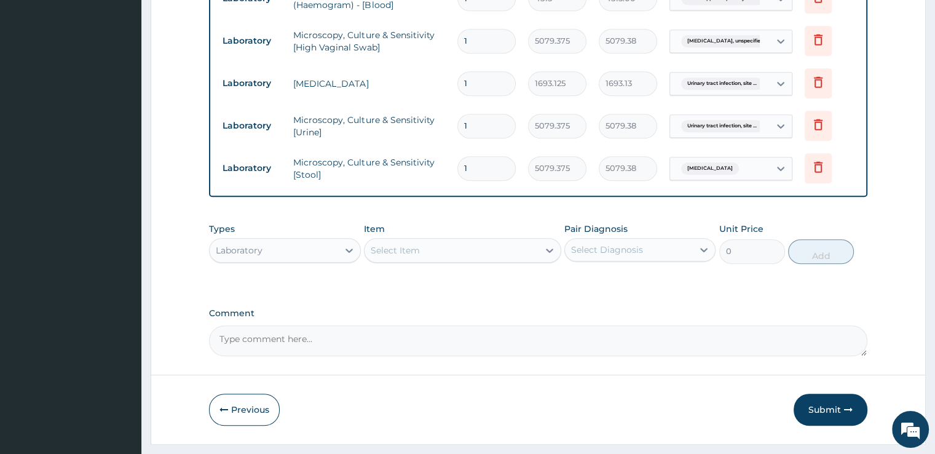
scroll to position [649, 0]
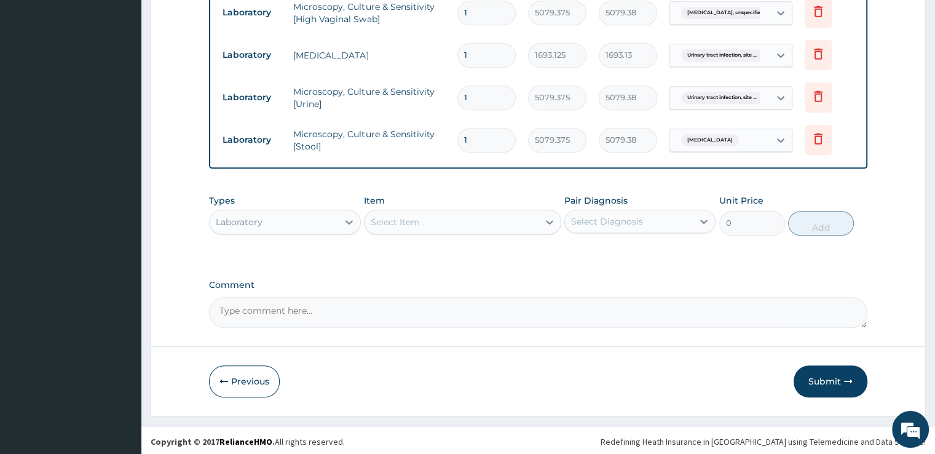
click at [279, 202] on div "Types Laboratory" at bounding box center [284, 214] width 151 height 41
click at [278, 216] on div "Laboratory" at bounding box center [274, 222] width 128 height 20
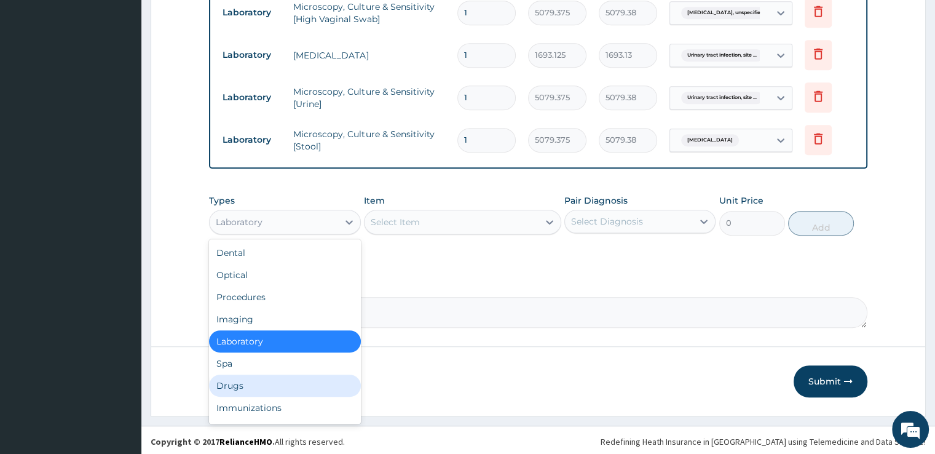
click at [246, 377] on div "Drugs" at bounding box center [284, 385] width 151 height 22
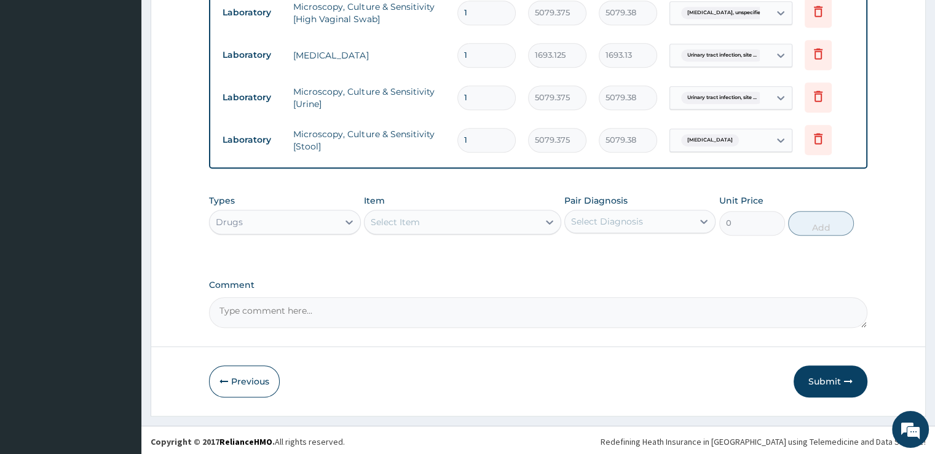
click at [476, 221] on div "Select Item" at bounding box center [451, 222] width 174 height 20
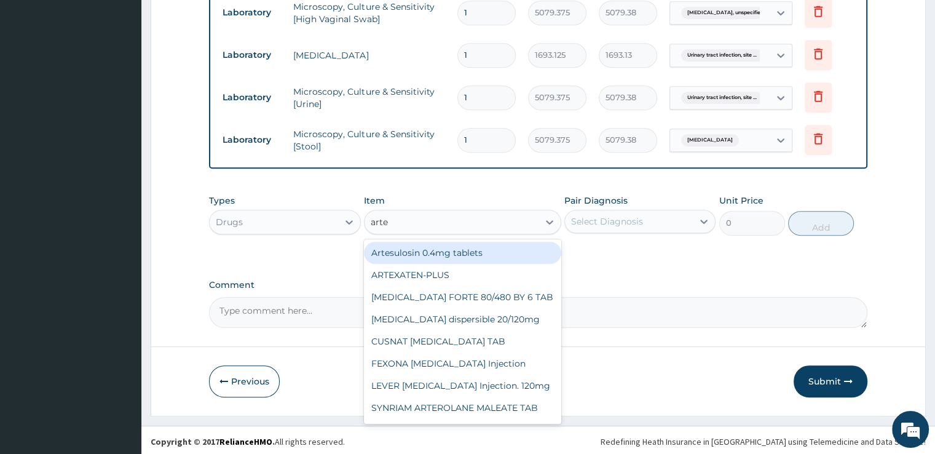
type input "artem"
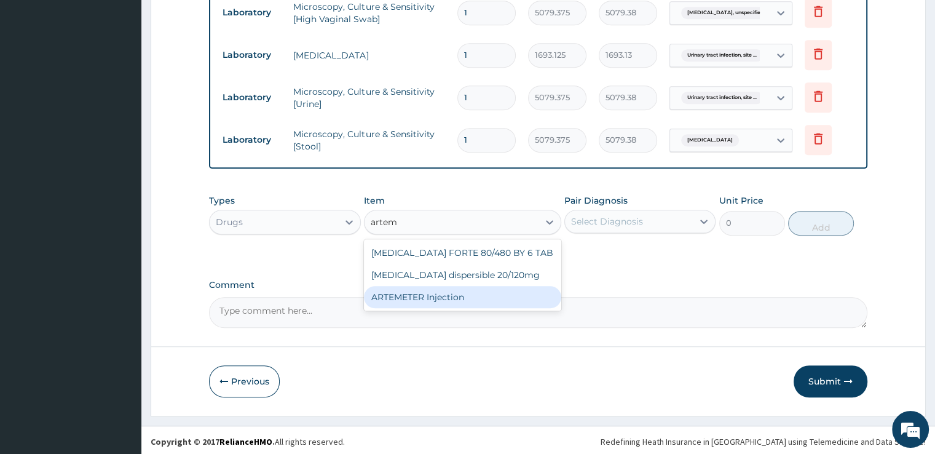
click at [465, 294] on div "ARTEMETER Injection" at bounding box center [462, 297] width 197 height 22
type input "993.3"
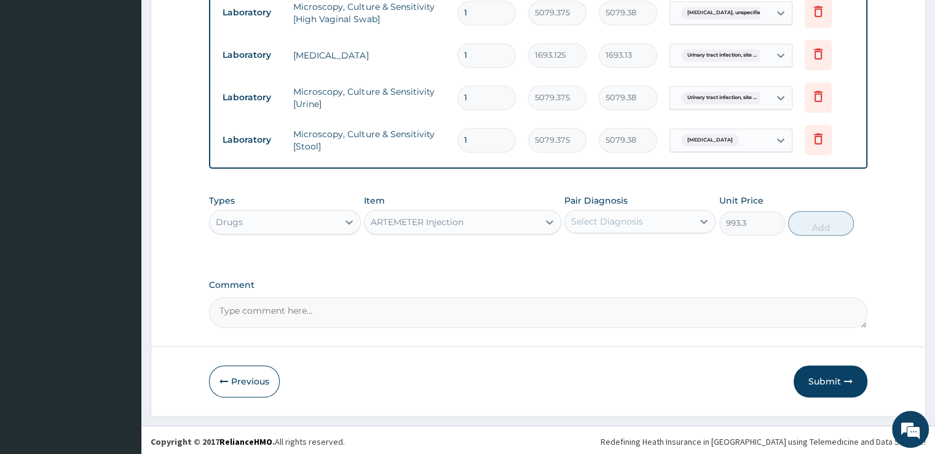
click at [631, 228] on div "Select Diagnosis" at bounding box center [629, 221] width 128 height 20
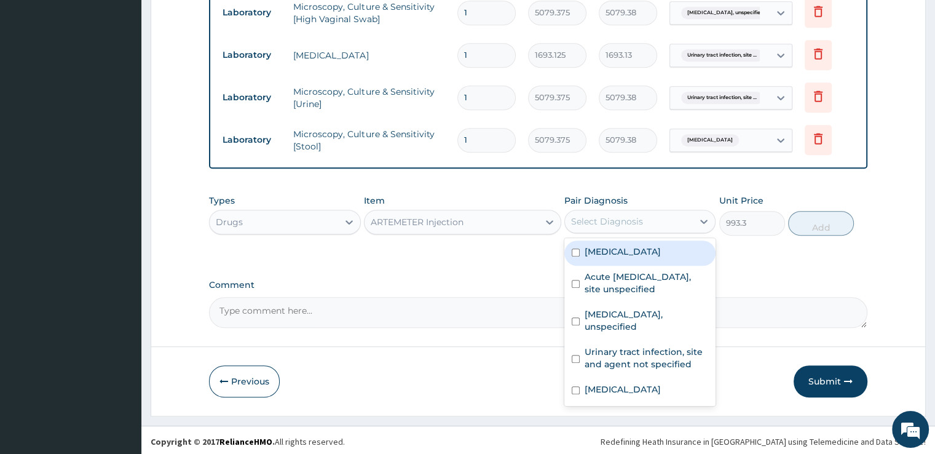
click at [630, 245] on label "[MEDICAL_DATA]" at bounding box center [623, 251] width 76 height 12
checkbox input "true"
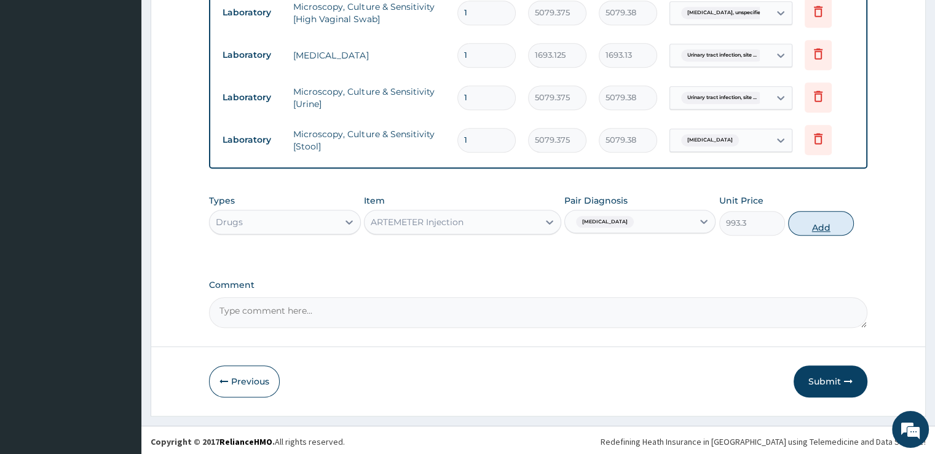
click at [834, 218] on button "Add" at bounding box center [821, 223] width 66 height 25
type input "0"
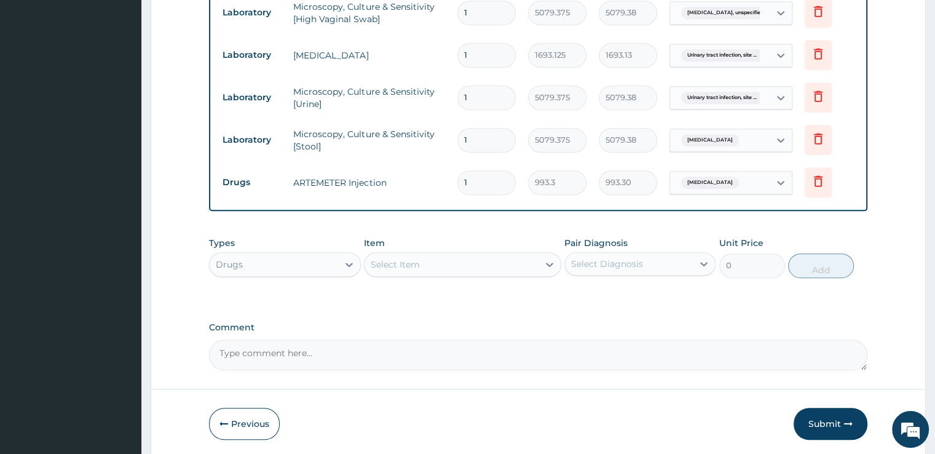
click at [462, 267] on div "Select Item" at bounding box center [451, 264] width 174 height 20
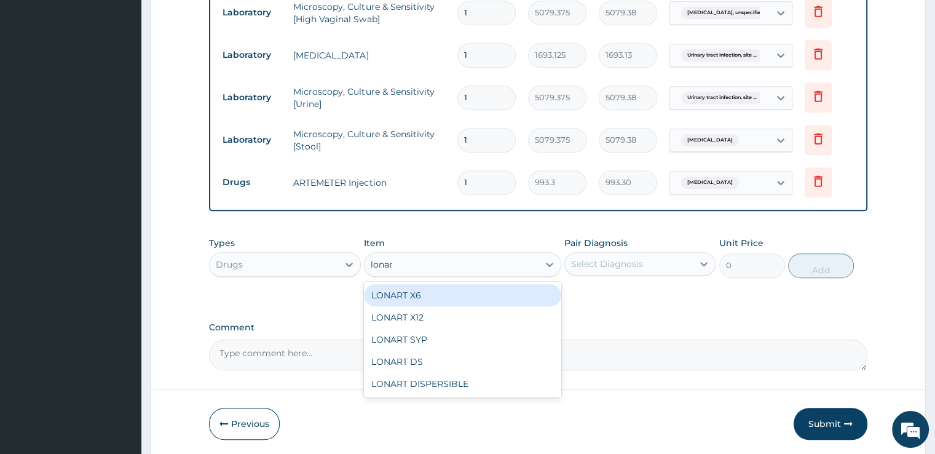
type input "lonart"
click at [456, 294] on div "LONART X6" at bounding box center [462, 295] width 197 height 22
type input "496.65"
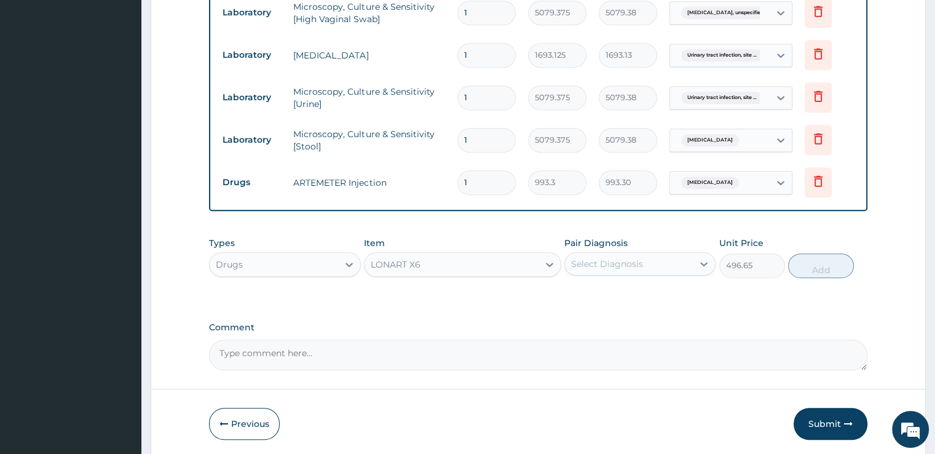
click at [627, 262] on div "Select Diagnosis" at bounding box center [607, 264] width 72 height 12
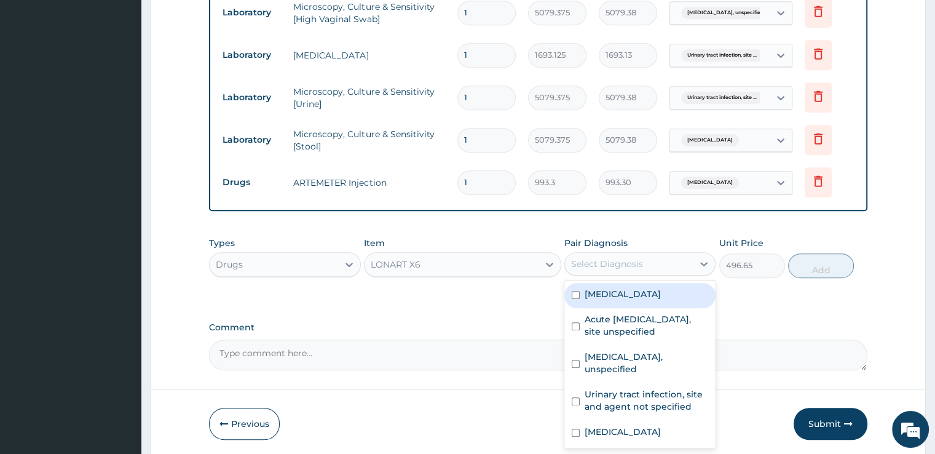
click at [642, 296] on label "[MEDICAL_DATA]" at bounding box center [623, 294] width 76 height 12
checkbox input "true"
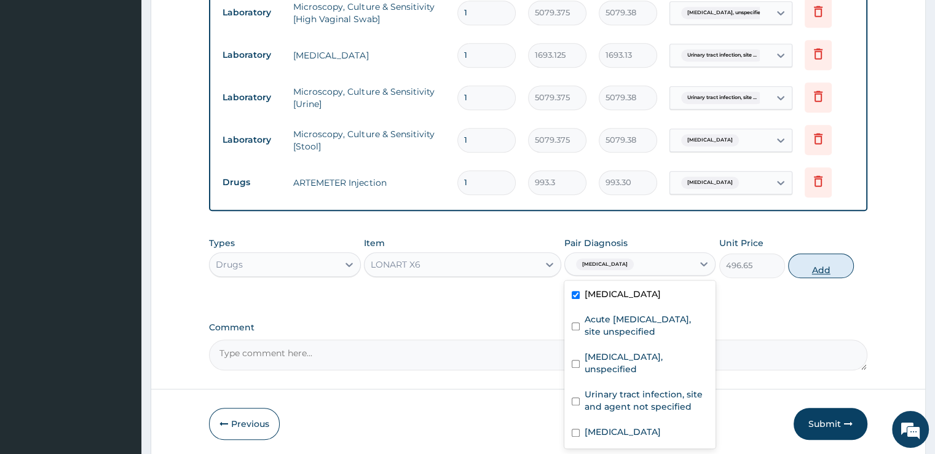
click at [816, 260] on button "Add" at bounding box center [821, 265] width 66 height 25
type input "0"
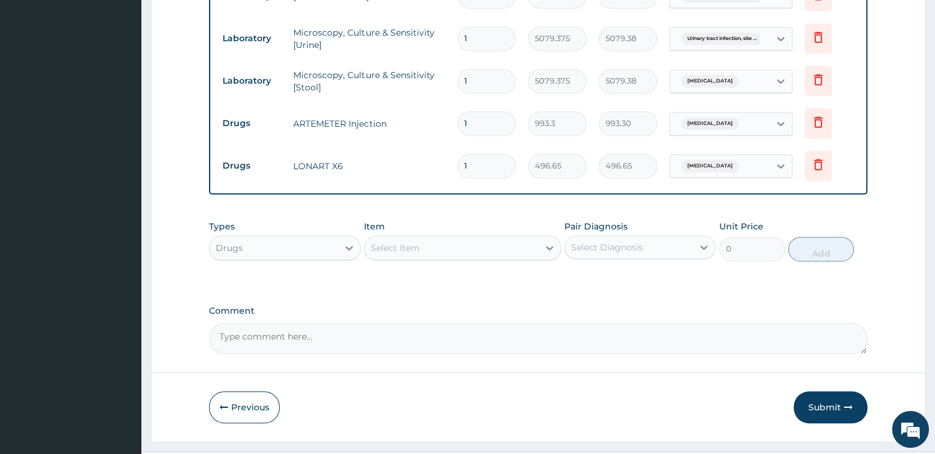
scroll to position [734, 0]
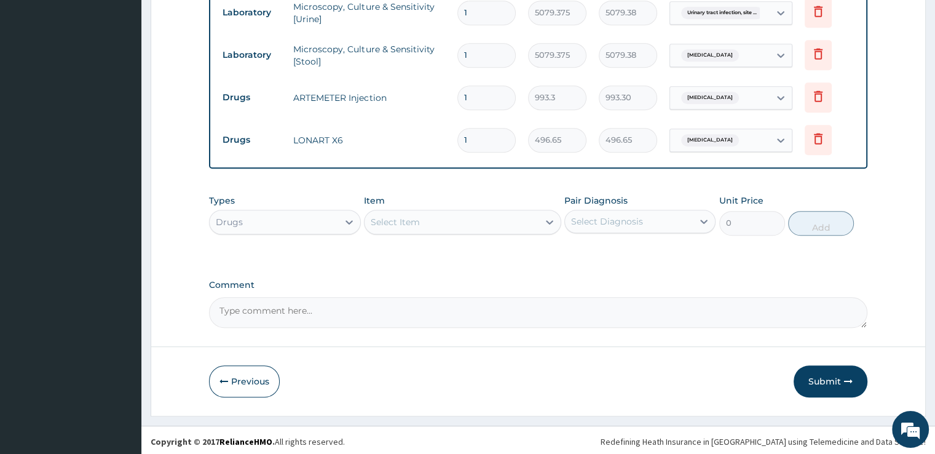
click at [502, 215] on div "Select Item" at bounding box center [451, 222] width 174 height 20
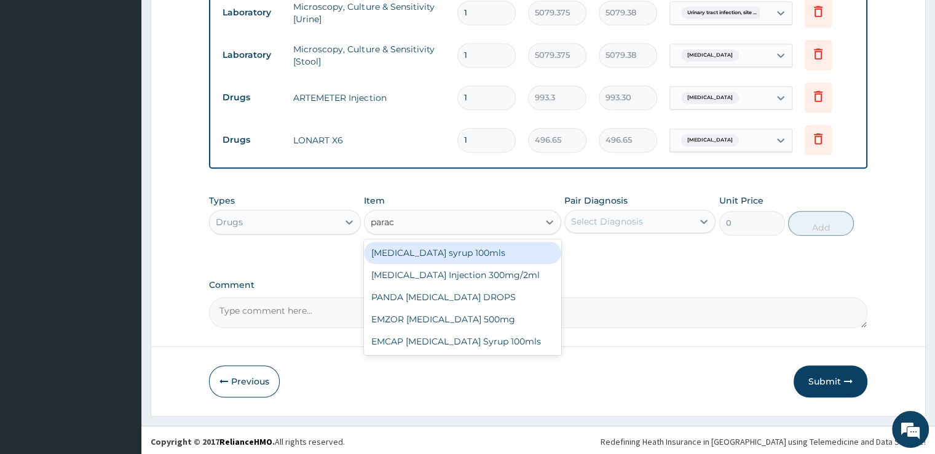
type input "parace"
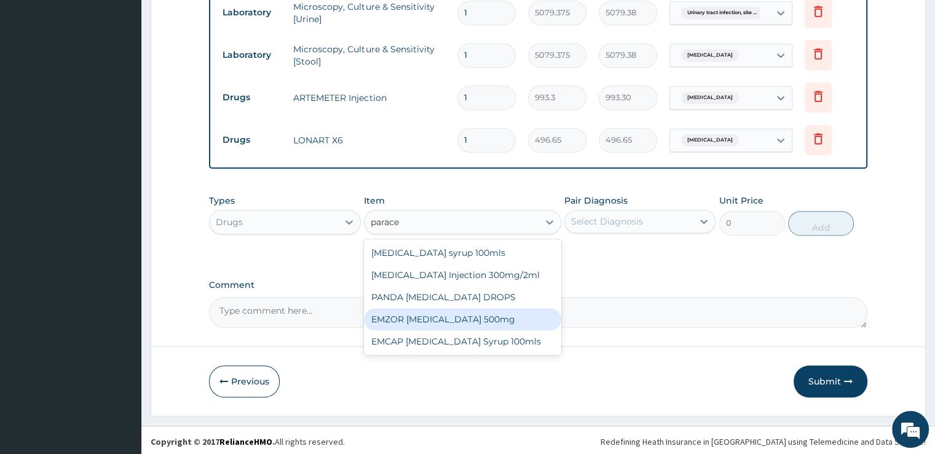
click at [468, 311] on div "EMZOR [MEDICAL_DATA] 500mg" at bounding box center [462, 319] width 197 height 22
type input "24.8325"
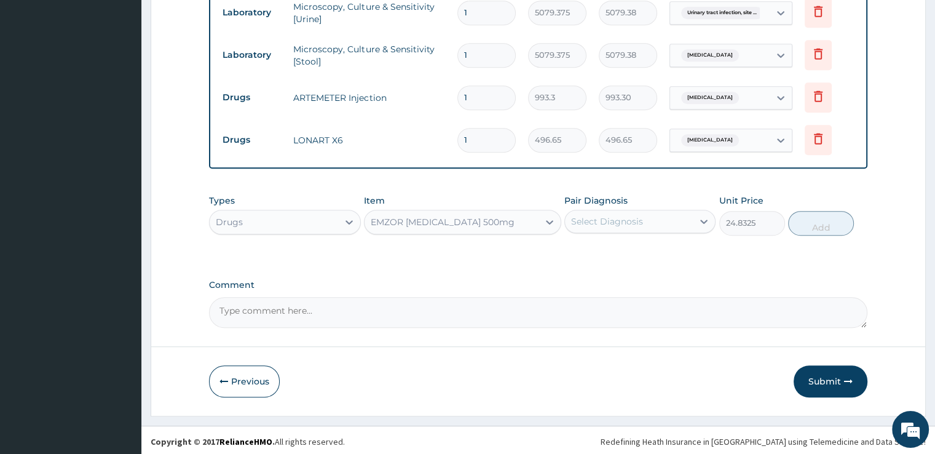
click at [642, 221] on div "Select Diagnosis" at bounding box center [629, 221] width 128 height 20
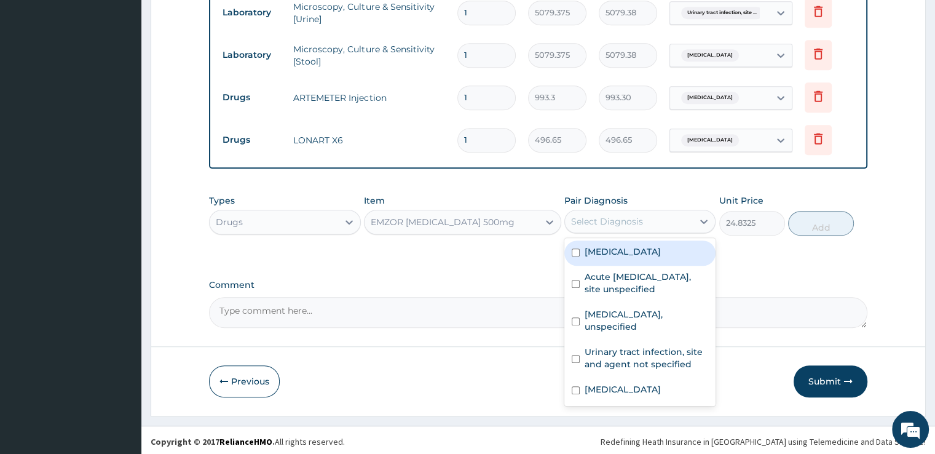
click at [636, 254] on label "[MEDICAL_DATA]" at bounding box center [623, 251] width 76 height 12
checkbox input "true"
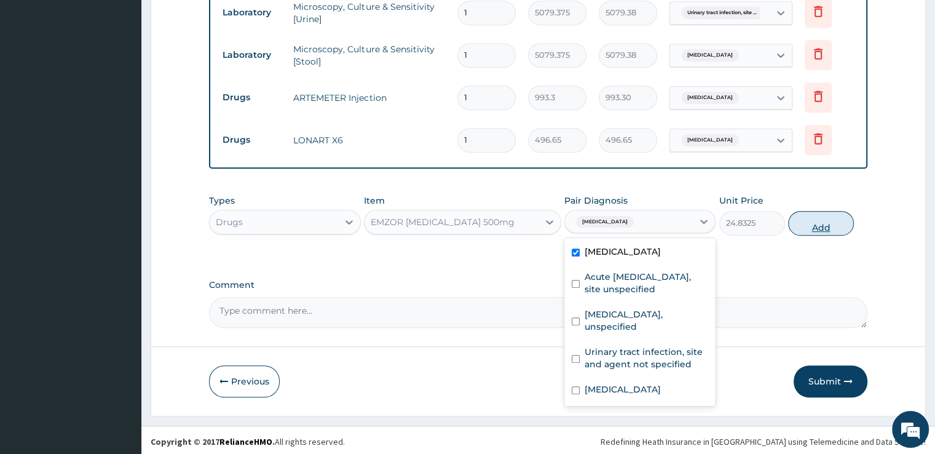
click at [829, 224] on button "Add" at bounding box center [821, 223] width 66 height 25
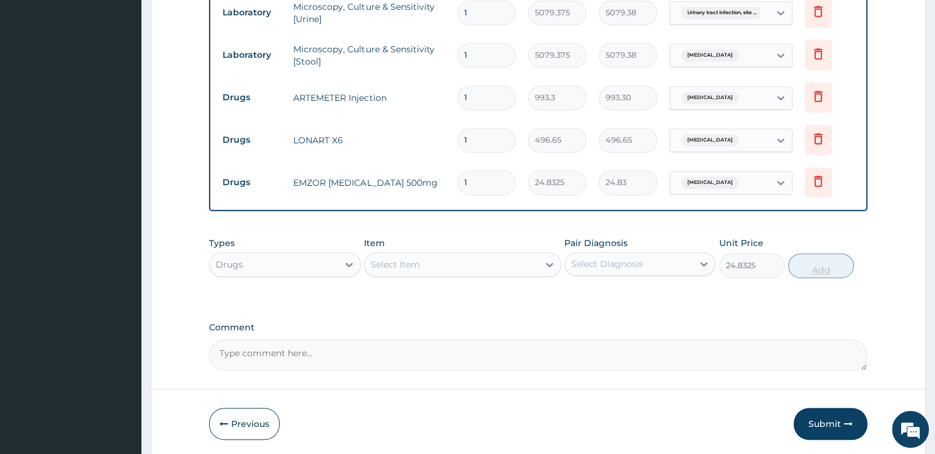
type input "0"
click at [456, 267] on div "Select Item" at bounding box center [451, 264] width 174 height 20
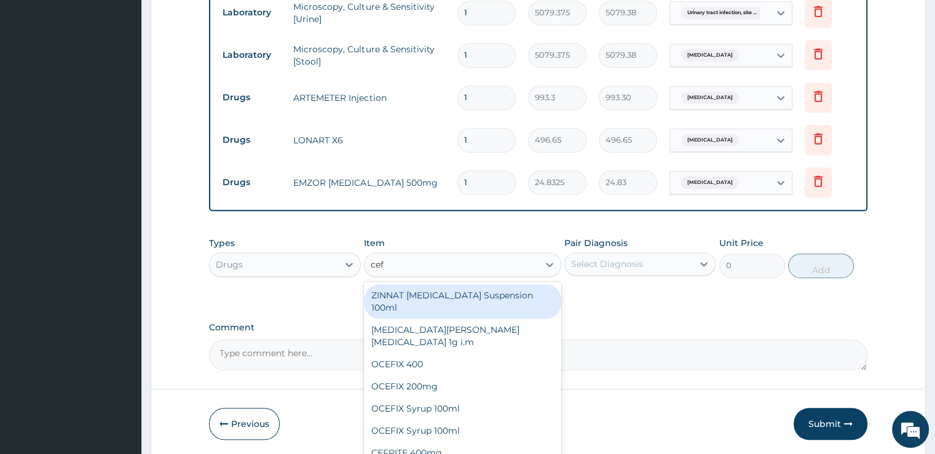
type input "ceft"
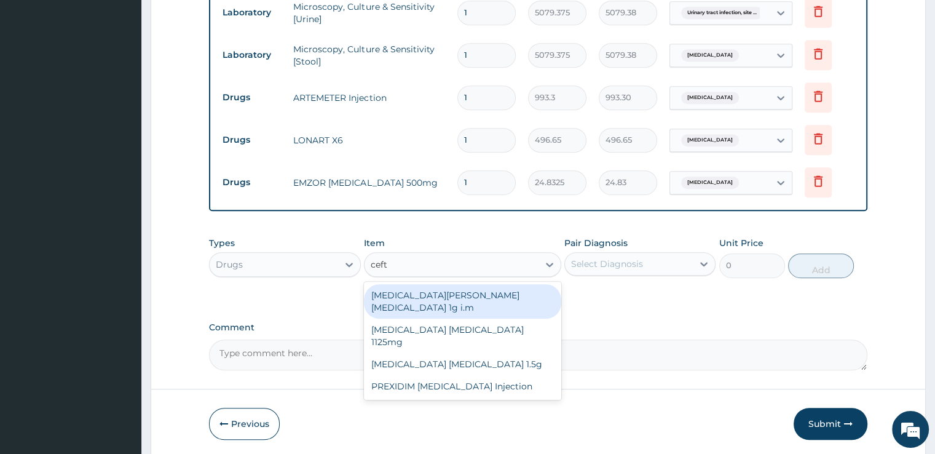
click at [454, 290] on div "[MEDICAL_DATA][PERSON_NAME][MEDICAL_DATA] 1g i.m" at bounding box center [462, 301] width 197 height 34
type input "8691.375"
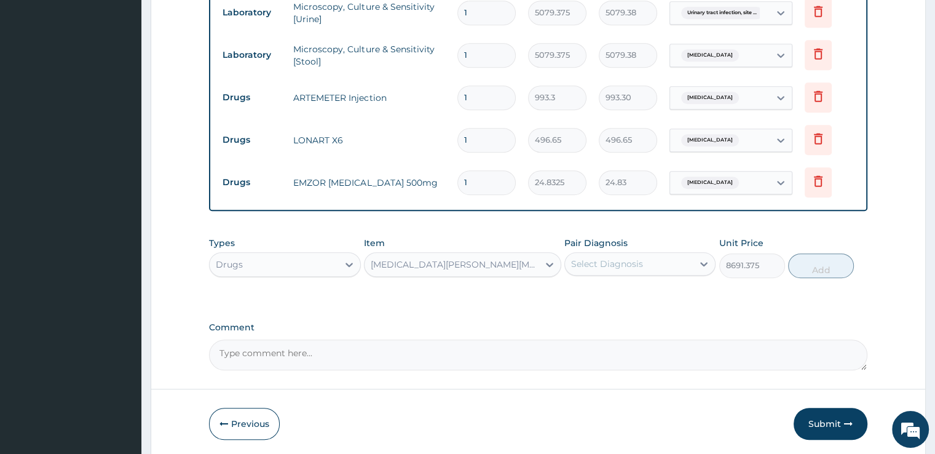
click at [621, 264] on div "Select Diagnosis" at bounding box center [607, 264] width 72 height 12
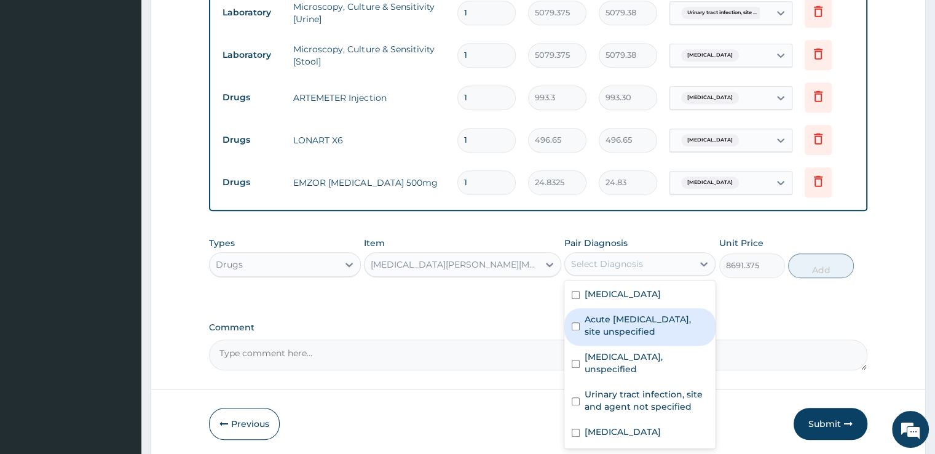
click at [621, 313] on label "Acute [MEDICAL_DATA], site unspecified" at bounding box center [647, 325] width 124 height 25
checkbox input "true"
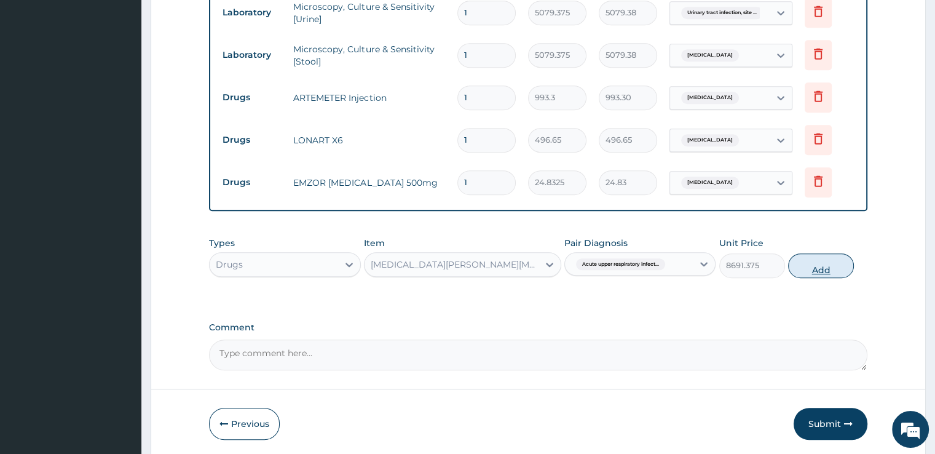
click at [811, 267] on button "Add" at bounding box center [821, 265] width 66 height 25
type input "0"
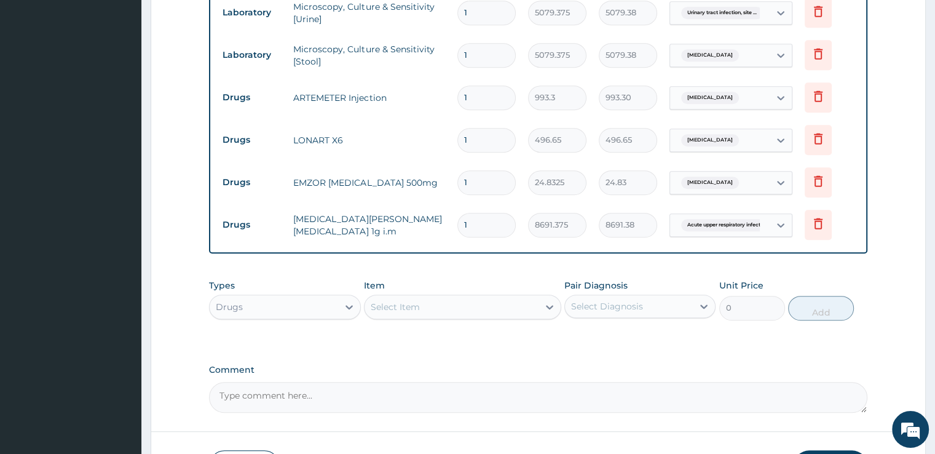
click at [460, 310] on div "Select Item" at bounding box center [451, 307] width 174 height 20
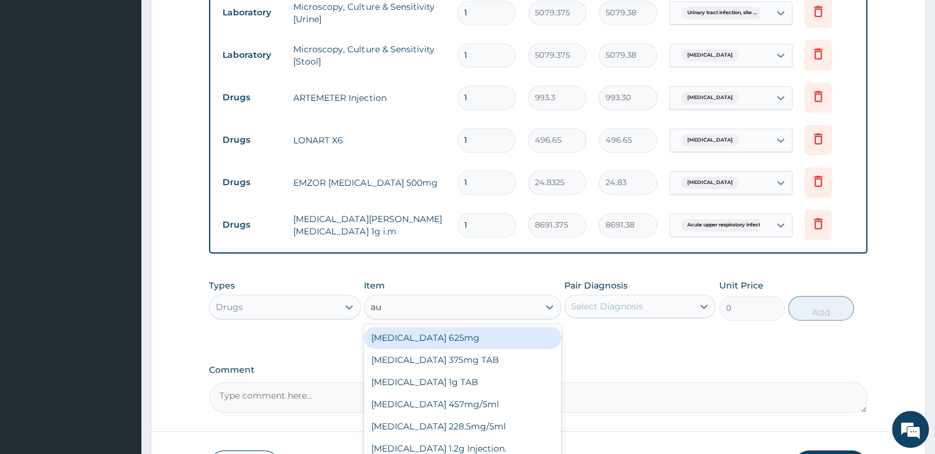
type input "a"
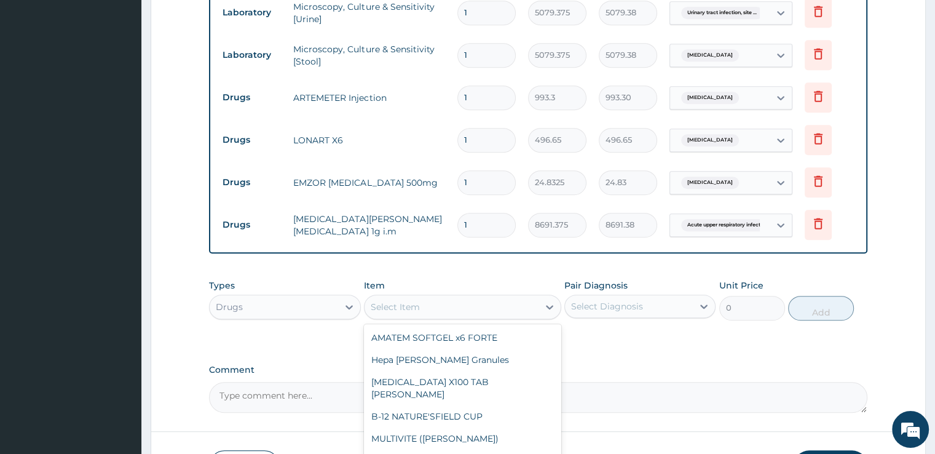
click at [459, 326] on div "AMATEM SOFTGEL x6 FORTE" at bounding box center [462, 337] width 197 height 22
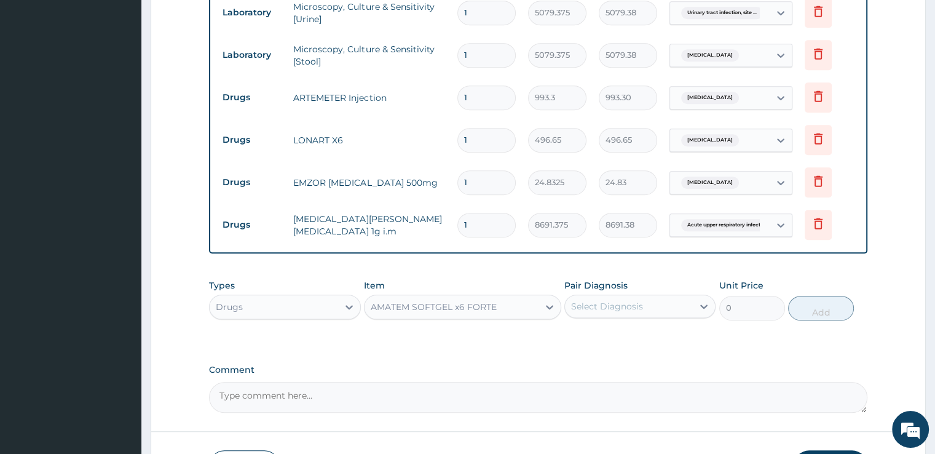
type input "496.65"
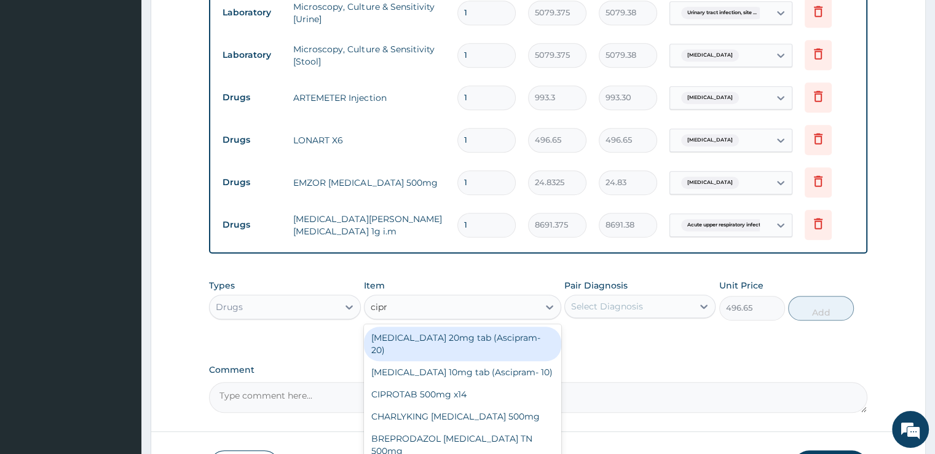
type input "cipro"
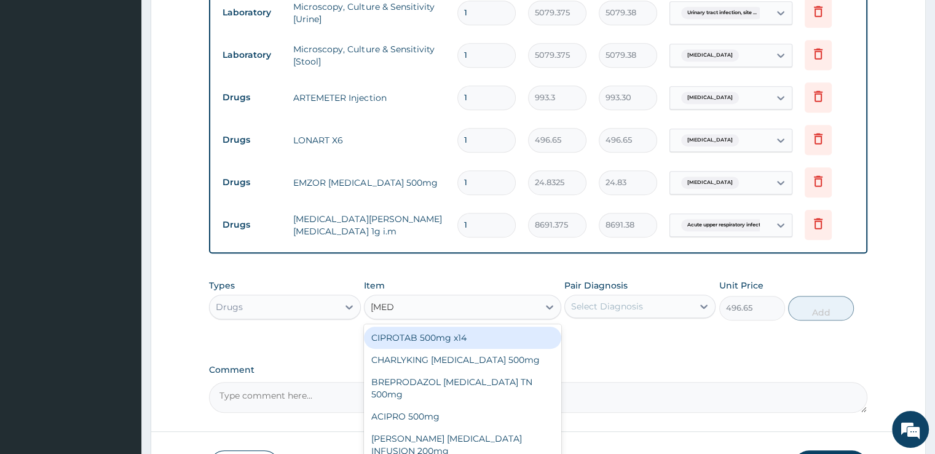
click at [459, 332] on div "CIPROTAB 500mg x14" at bounding box center [462, 337] width 197 height 22
type input "335.23874"
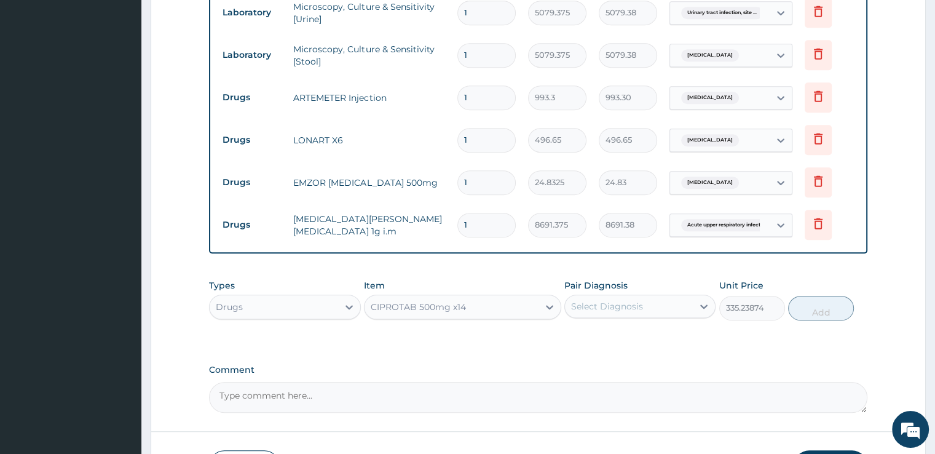
click at [622, 302] on div "Select Diagnosis" at bounding box center [607, 306] width 72 height 12
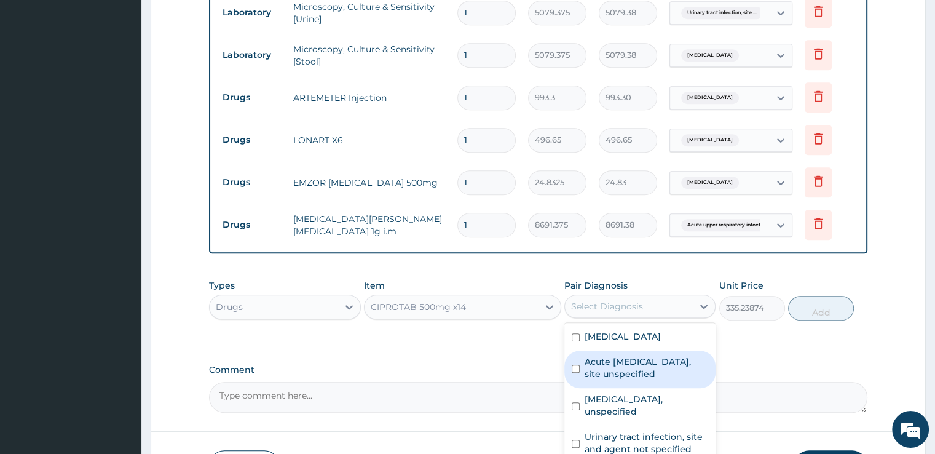
click at [622, 371] on label "Acute [MEDICAL_DATA], site unspecified" at bounding box center [647, 367] width 124 height 25
checkbox input "true"
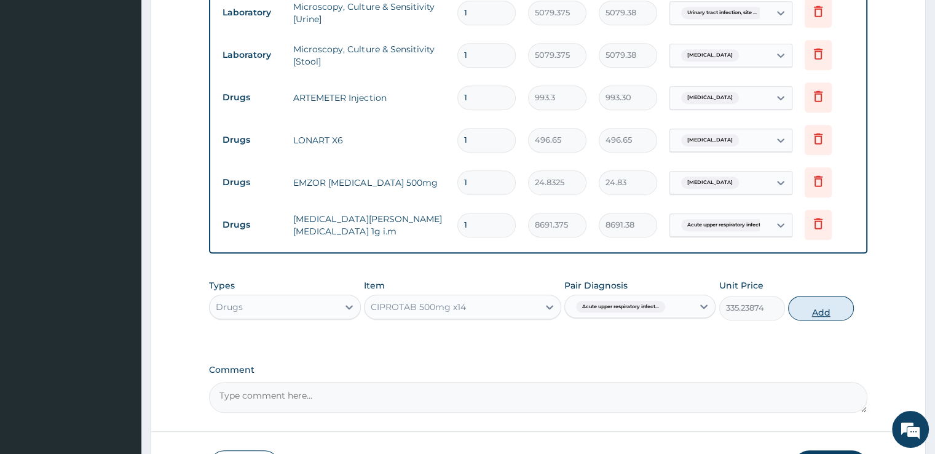
click at [824, 310] on button "Add" at bounding box center [821, 308] width 66 height 25
type input "0"
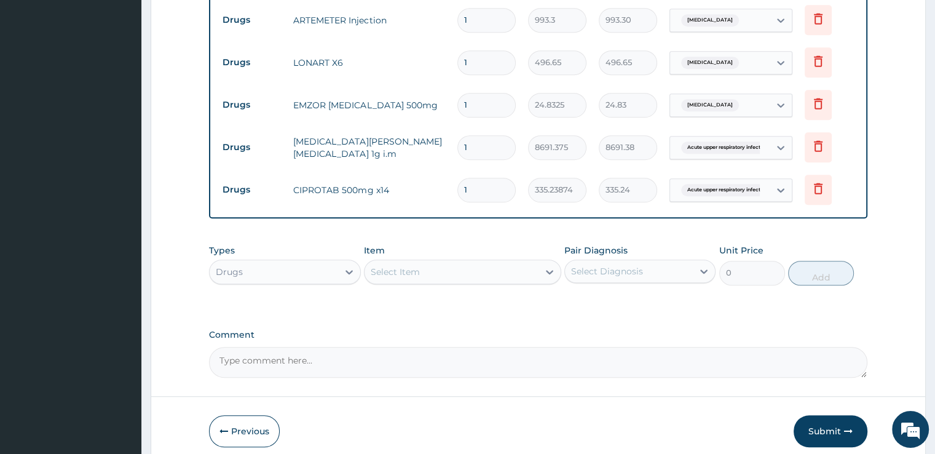
scroll to position [832, 0]
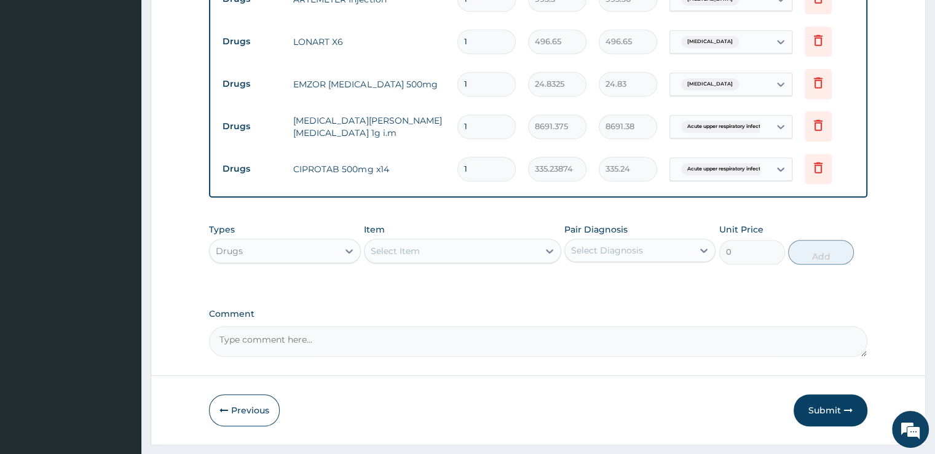
click at [687, 254] on div "Select Diagnosis" at bounding box center [629, 250] width 128 height 20
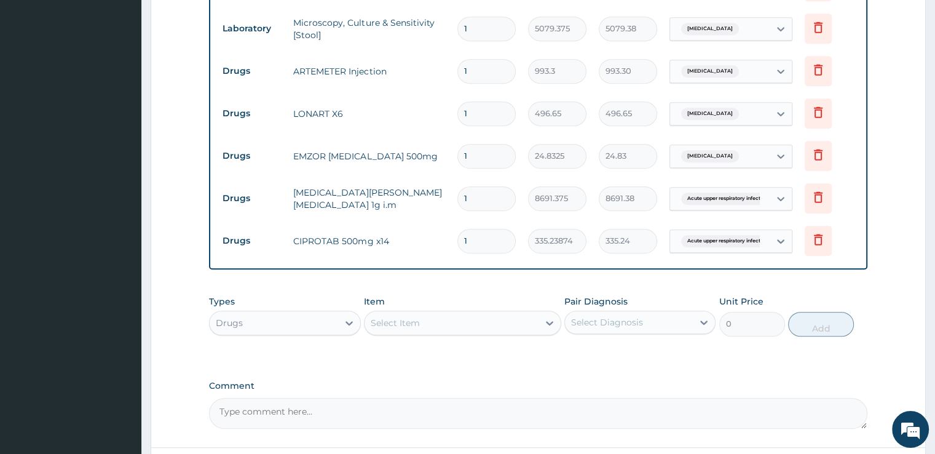
scroll to position [758, 0]
click at [492, 79] on input "1" at bounding box center [486, 73] width 58 height 24
type input "2"
type input "1986.60"
type input "3"
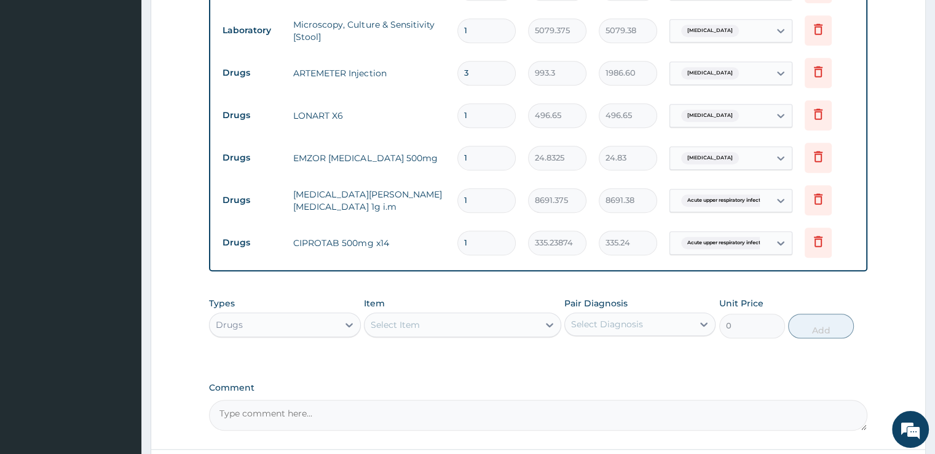
type input "2979.90"
type input "4"
type input "3973.20"
type input "5"
type input "4966.50"
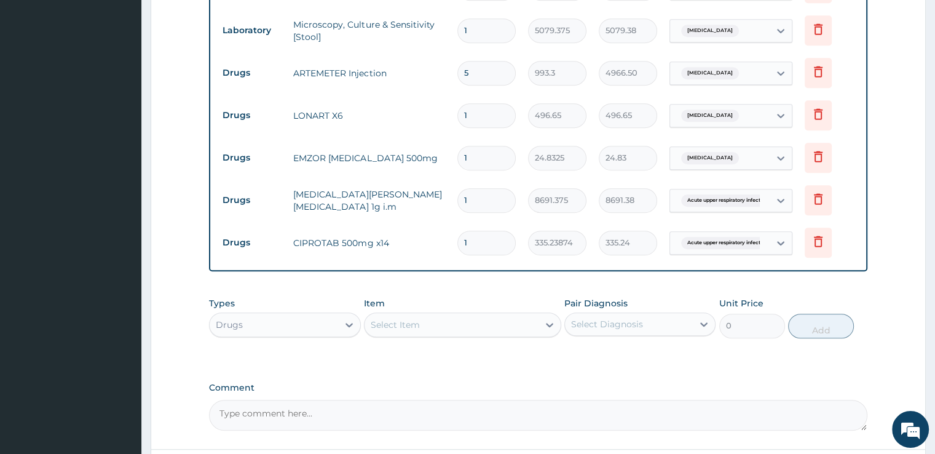
type input "6"
type input "5959.80"
click at [484, 113] on input "1" at bounding box center [486, 115] width 58 height 24
type input "2"
type input "993.30"
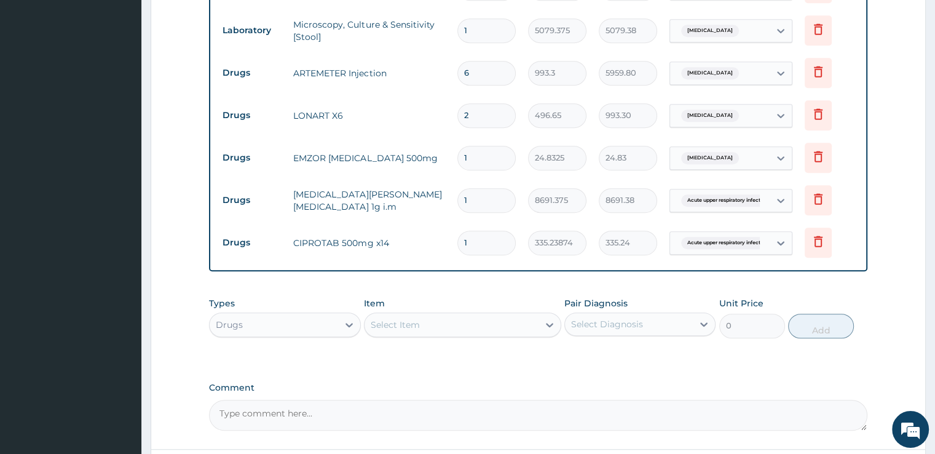
type input "3"
type input "1489.95"
type input "4"
type input "1986.60"
type input "5"
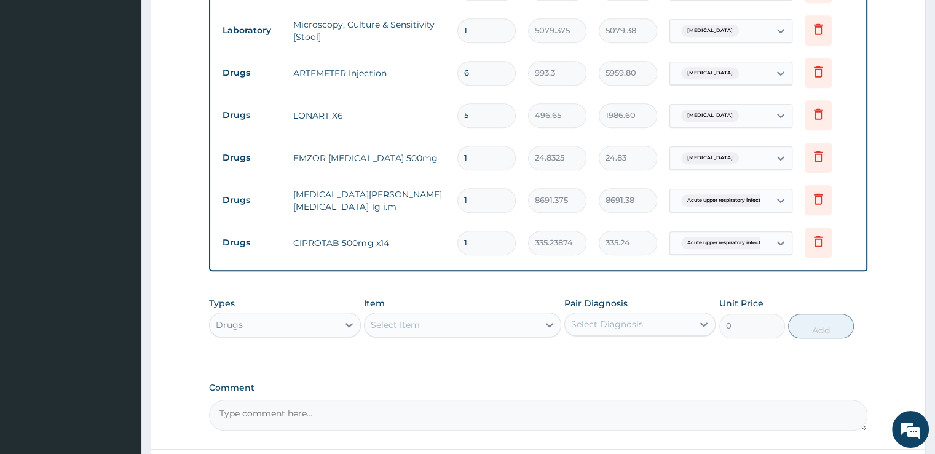
type input "2483.25"
type input "6"
type input "2979.90"
click at [484, 154] on input "1" at bounding box center [486, 158] width 58 height 24
type input "12"
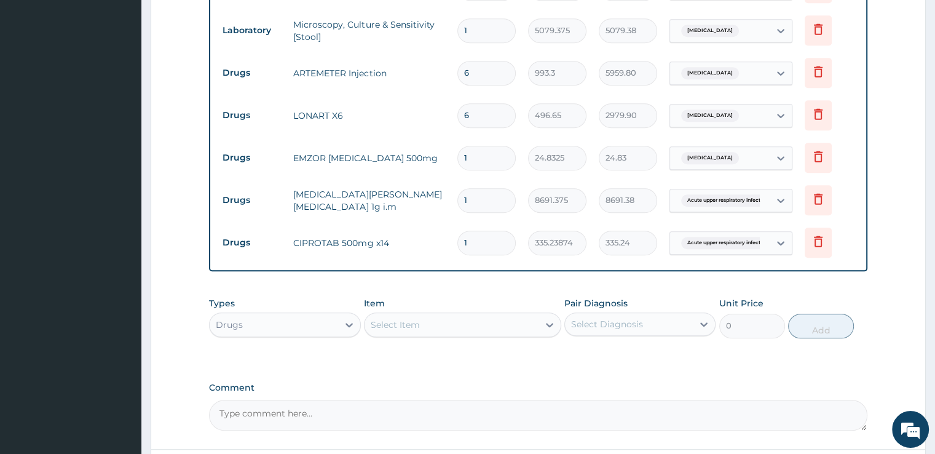
type input "297.99"
type input "12"
click at [478, 191] on input "1" at bounding box center [486, 200] width 58 height 24
type input "2"
type input "17382.75"
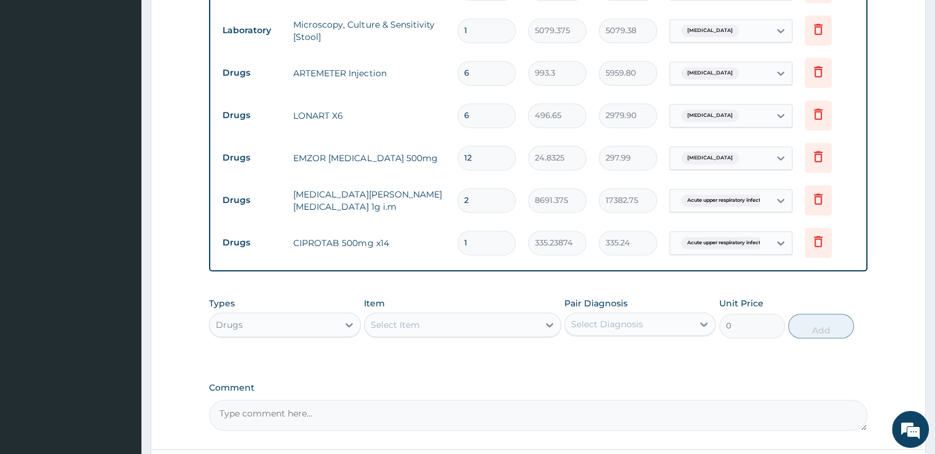
click at [484, 246] on input "1" at bounding box center [486, 242] width 58 height 24
type input "10"
type input "3352.39"
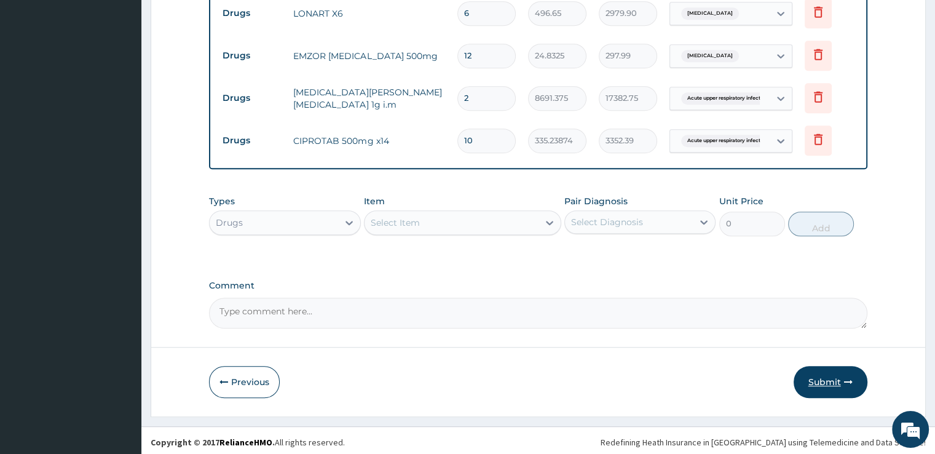
type input "10"
click at [834, 374] on button "Submit" at bounding box center [831, 382] width 74 height 32
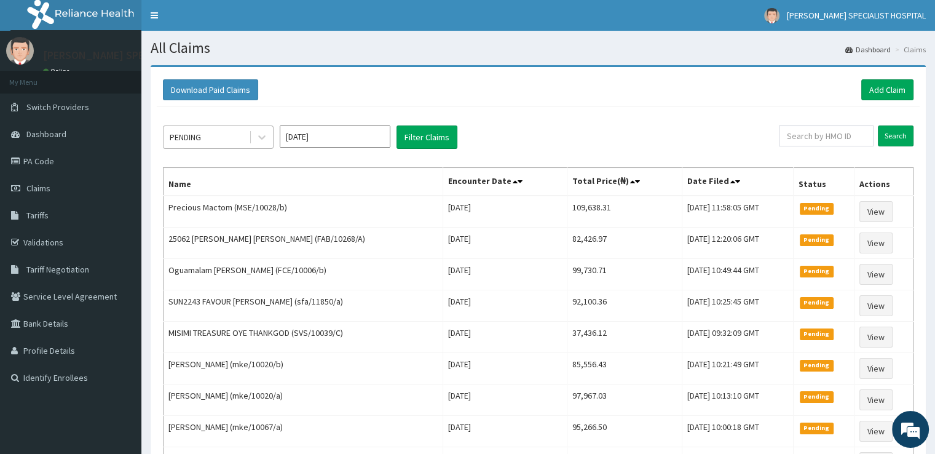
click at [249, 132] on div at bounding box center [261, 137] width 24 height 22
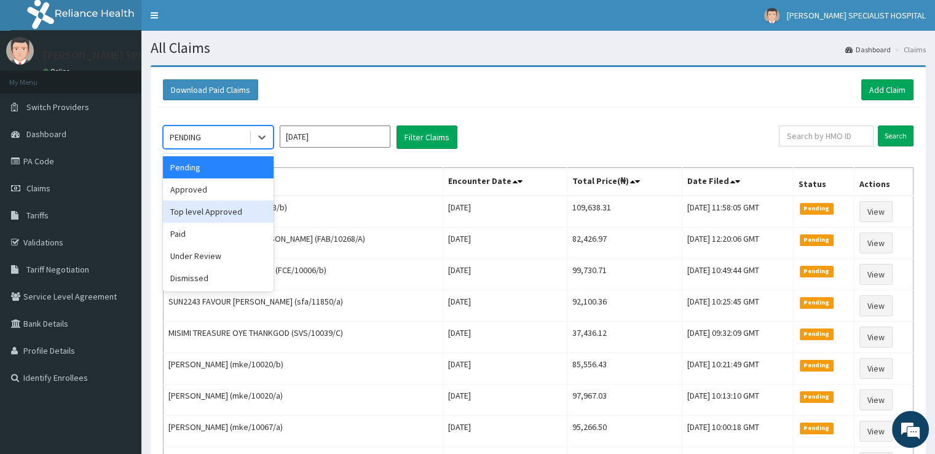
click at [224, 200] on div "Top level Approved" at bounding box center [218, 211] width 111 height 22
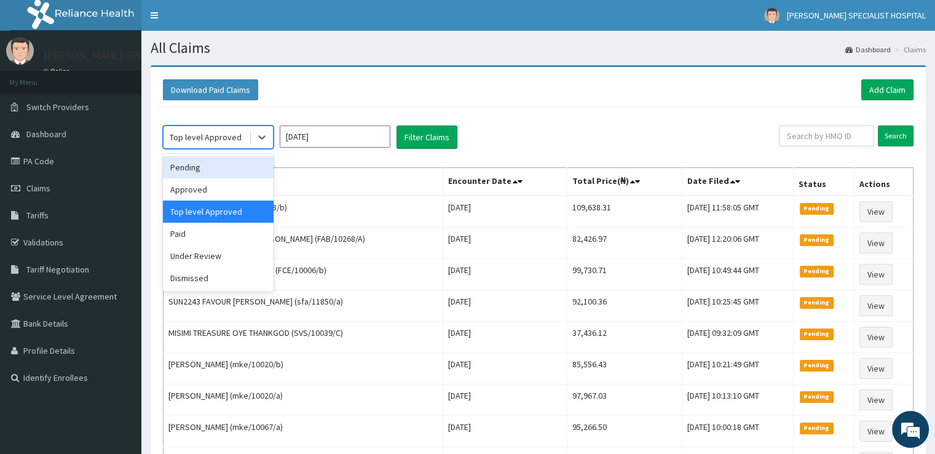
drag, startPoint x: 226, startPoint y: 143, endPoint x: 209, endPoint y: 190, distance: 49.8
click at [209, 149] on div "option Top level Approved, selected. option Pending focused, 1 of 6. 6 results …" at bounding box center [218, 136] width 111 height 23
click at [209, 190] on div "Approved" at bounding box center [218, 189] width 111 height 22
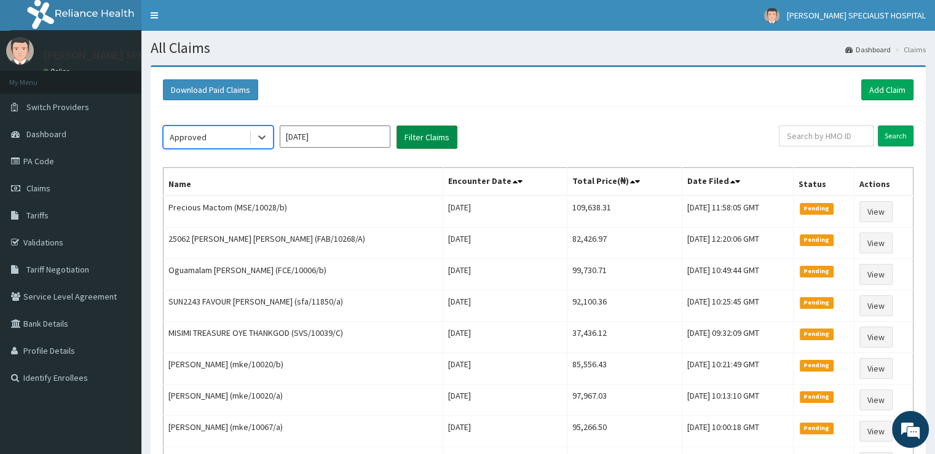
click at [422, 146] on button "Filter Claims" at bounding box center [426, 136] width 61 height 23
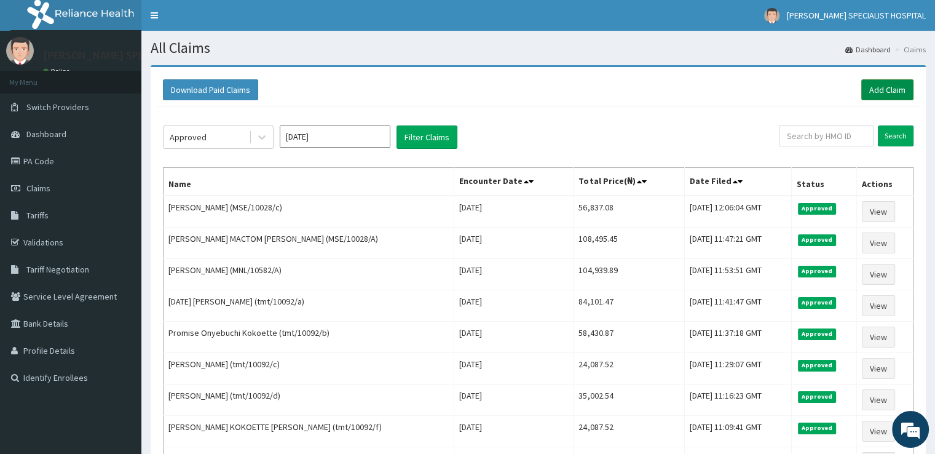
click at [889, 97] on link "Add Claim" at bounding box center [887, 89] width 52 height 21
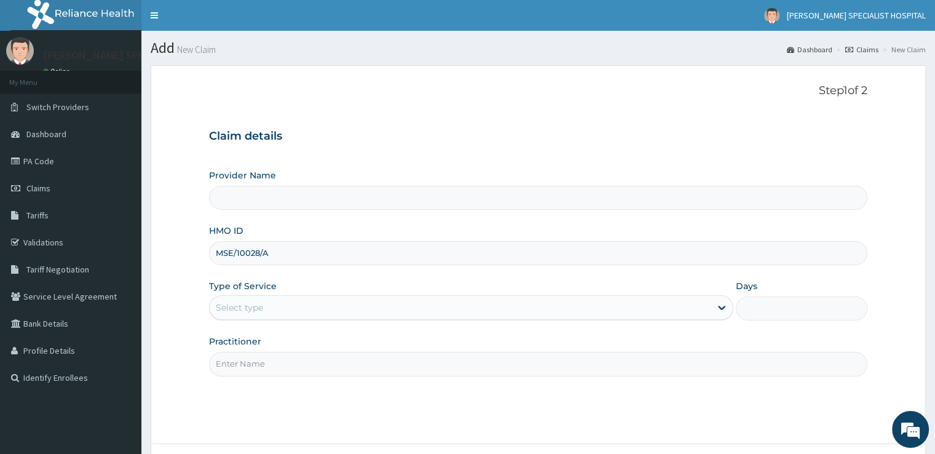
type input "MSE/10028/"
type input "[PERSON_NAME] SPECIALIST HOSPITAL"
type input "MSE/10028/d"
click at [261, 302] on div "Select type" at bounding box center [239, 307] width 47 height 12
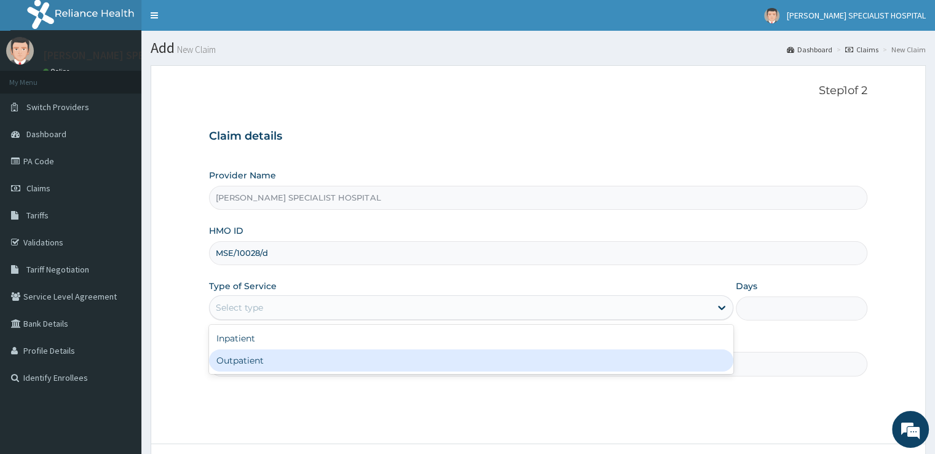
click at [250, 360] on div "Outpatient" at bounding box center [471, 360] width 524 height 22
type input "1"
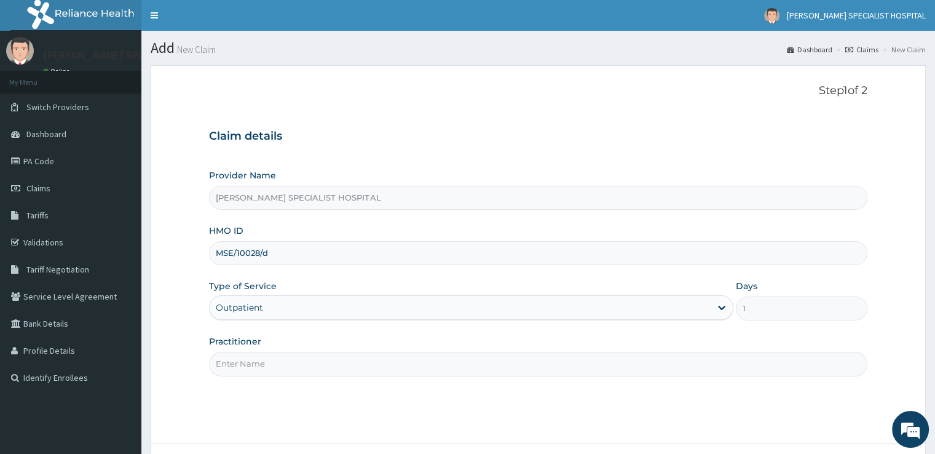
click at [271, 367] on input "Practitioner" at bounding box center [538, 364] width 658 height 24
type input "[PERSON_NAME]"
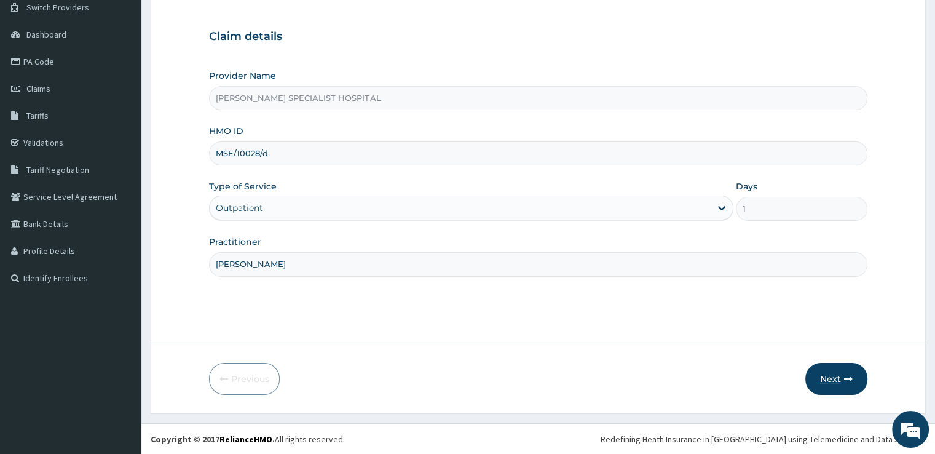
click at [834, 380] on button "Next" at bounding box center [836, 379] width 62 height 32
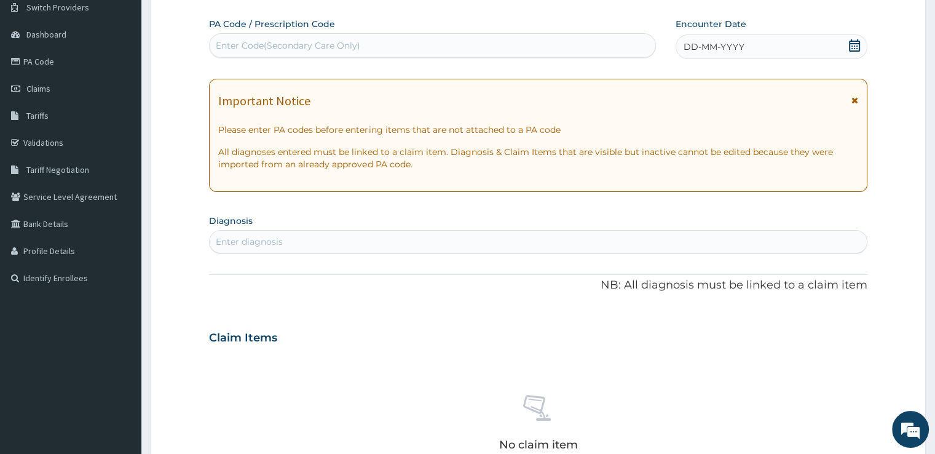
click at [856, 51] on span at bounding box center [854, 46] width 12 height 15
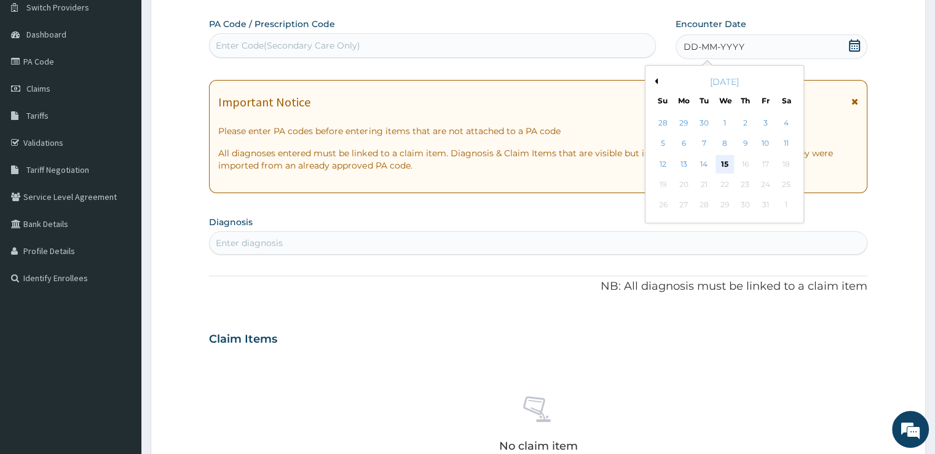
click at [725, 165] on div "15" at bounding box center [724, 164] width 18 height 18
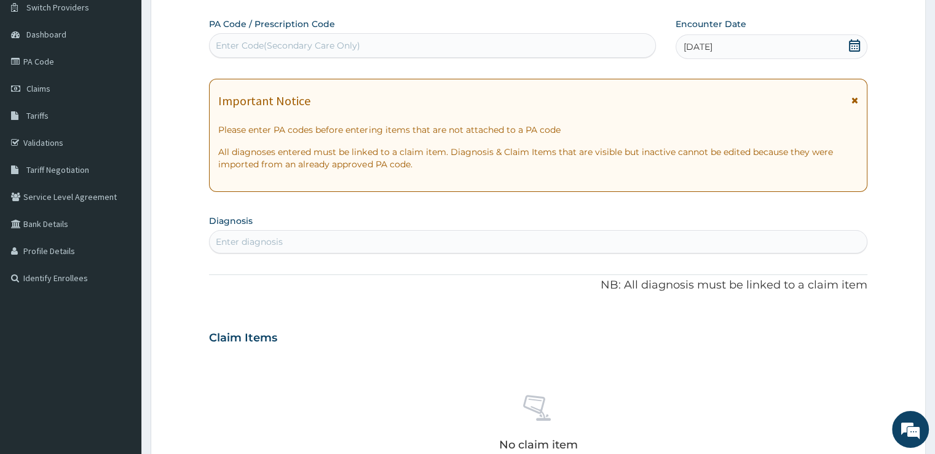
click at [299, 236] on div "Enter diagnosis" at bounding box center [538, 242] width 656 height 20
type input "[MEDICAL_DATA]"
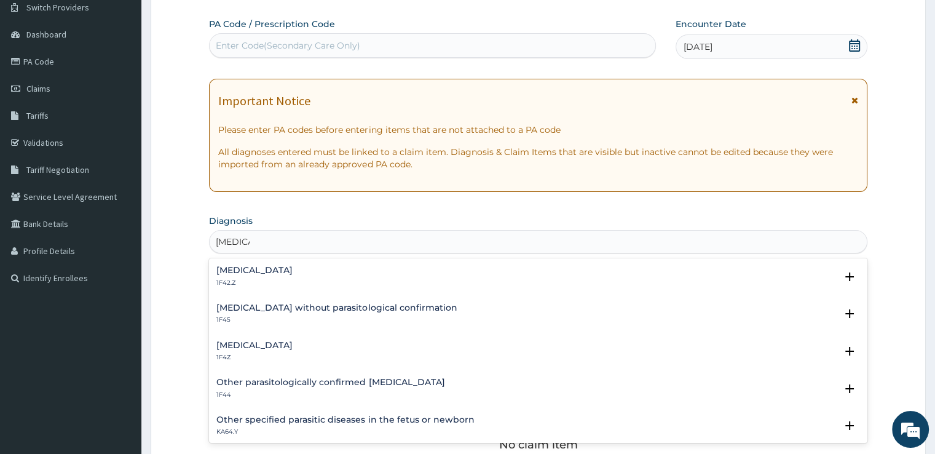
click at [240, 341] on h4 "[MEDICAL_DATA]" at bounding box center [254, 345] width 76 height 9
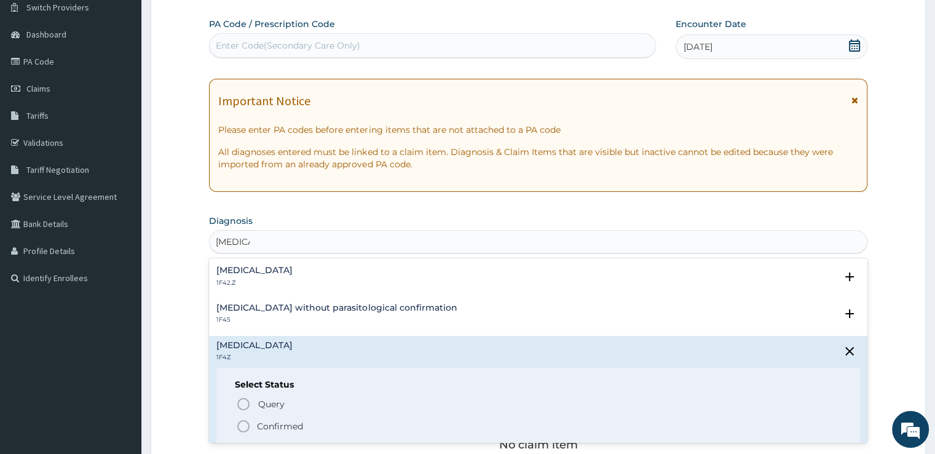
click at [243, 422] on icon "status option filled" at bounding box center [243, 426] width 15 height 15
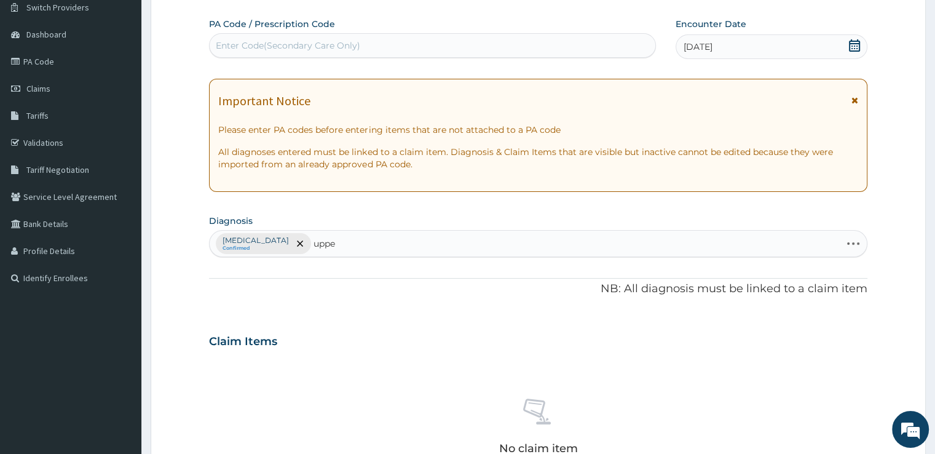
type input "upper"
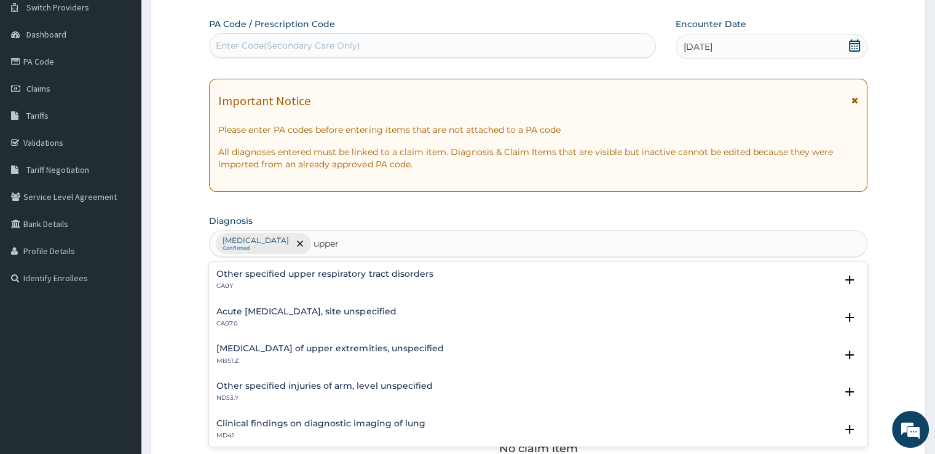
click at [264, 319] on p "CA07.0" at bounding box center [305, 323] width 179 height 9
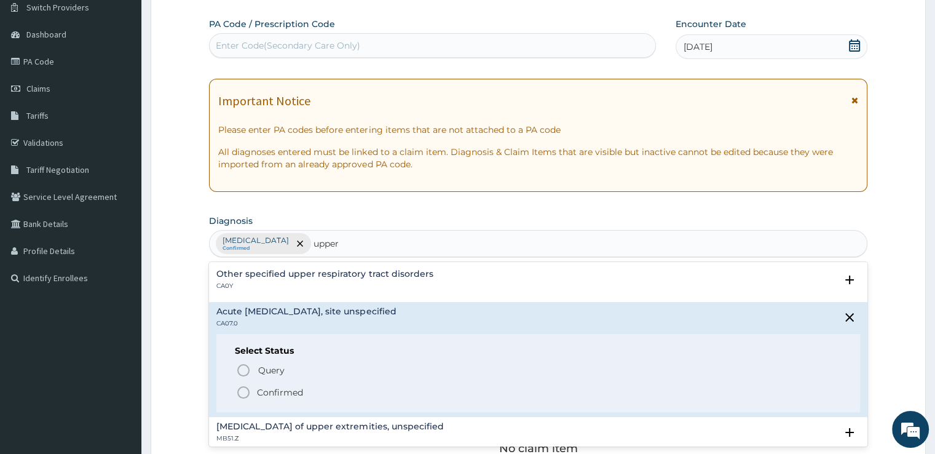
click at [244, 395] on icon "status option filled" at bounding box center [243, 392] width 15 height 15
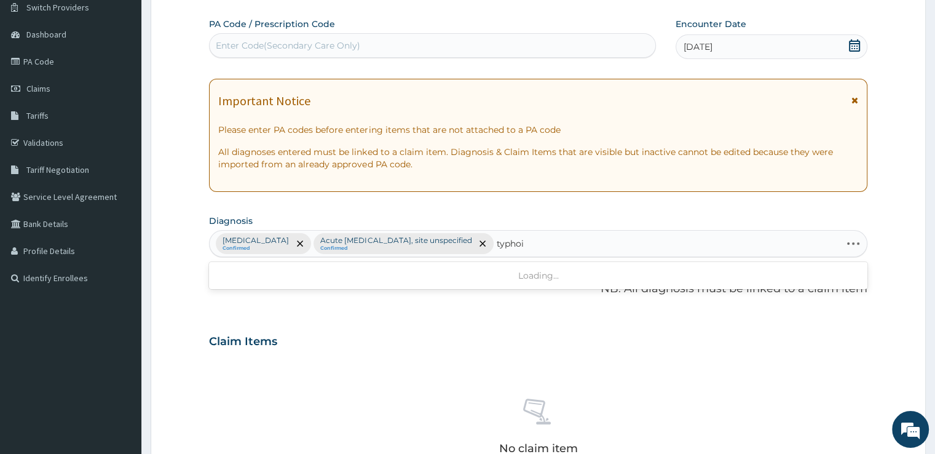
type input "[MEDICAL_DATA]"
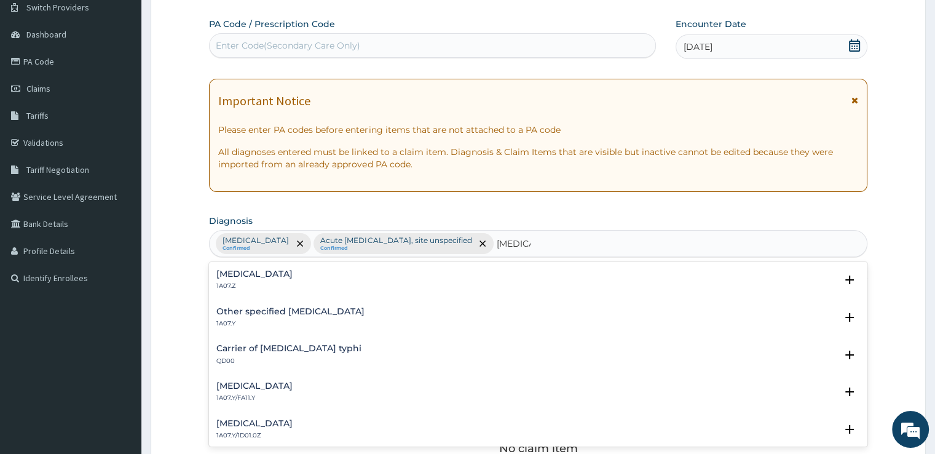
click at [281, 282] on p "1A07.Z" at bounding box center [254, 286] width 76 height 9
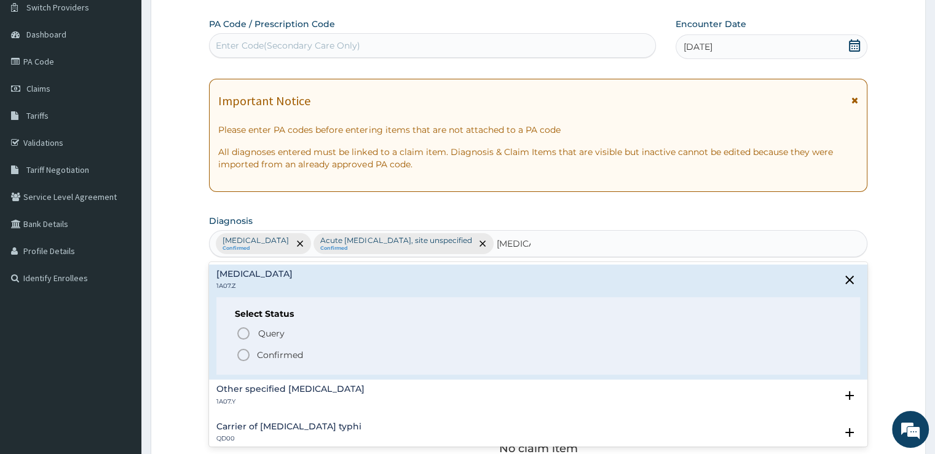
click at [250, 350] on icon "status option filled" at bounding box center [243, 354] width 15 height 15
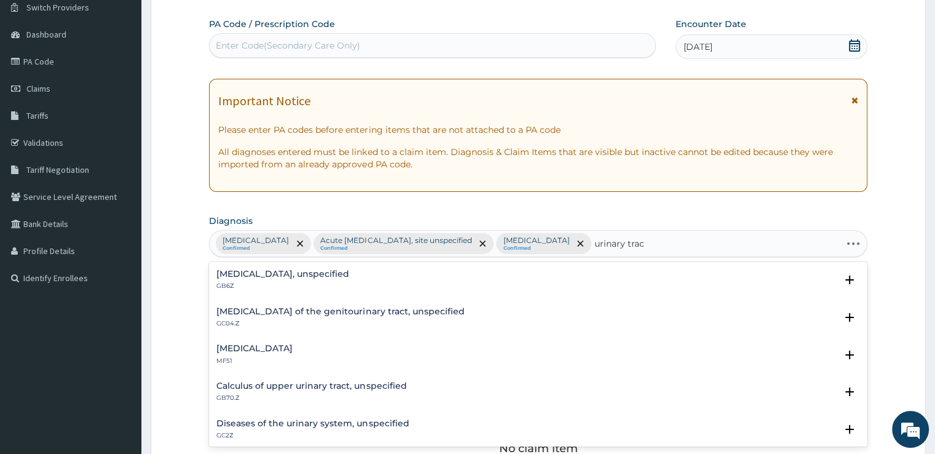
type input "urinary tract"
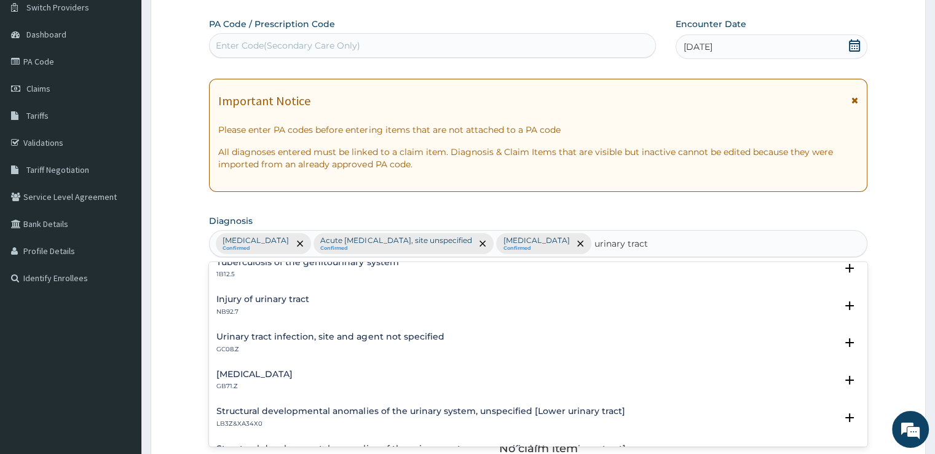
click at [342, 334] on h4 "Urinary tract infection, site and agent not specified" at bounding box center [329, 336] width 227 height 9
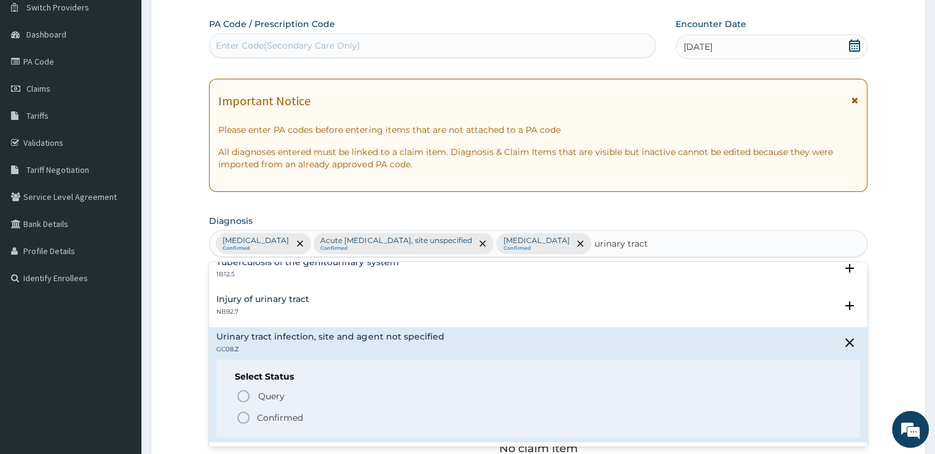
click at [247, 417] on icon "status option filled" at bounding box center [243, 417] width 15 height 15
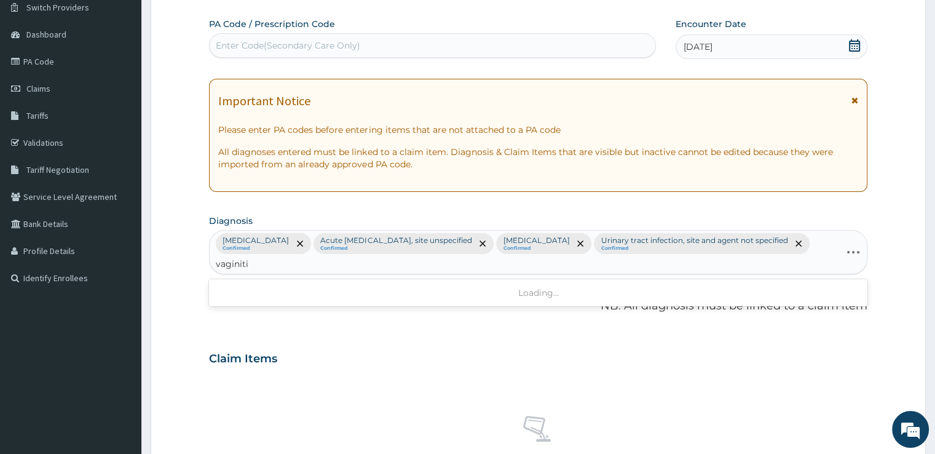
type input "[MEDICAL_DATA]"
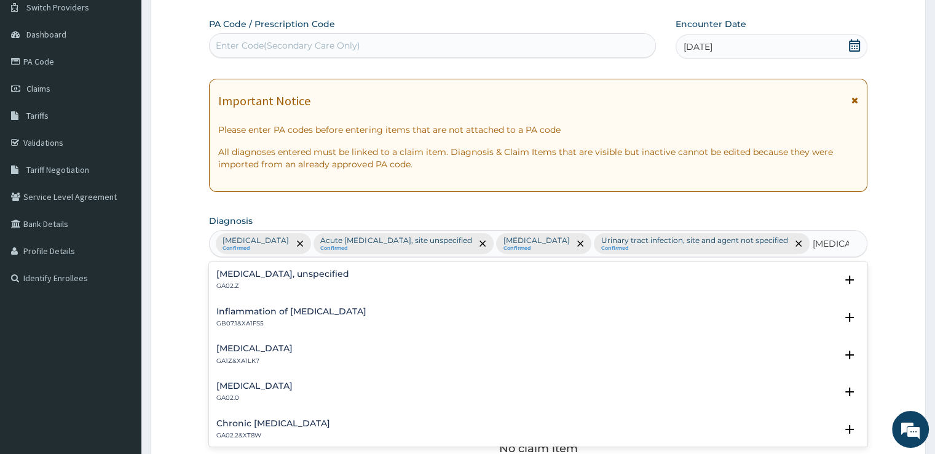
click at [247, 290] on p "GA02.Z" at bounding box center [282, 286] width 133 height 9
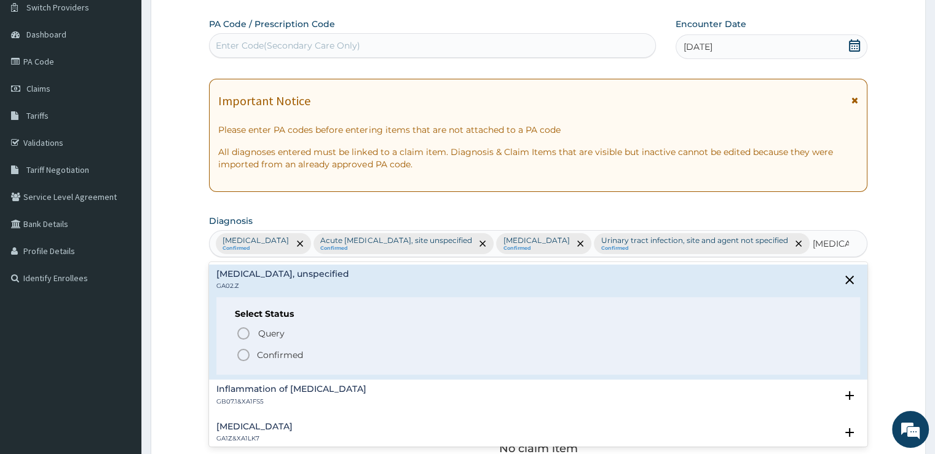
click at [243, 362] on icon "status option filled" at bounding box center [243, 354] width 15 height 15
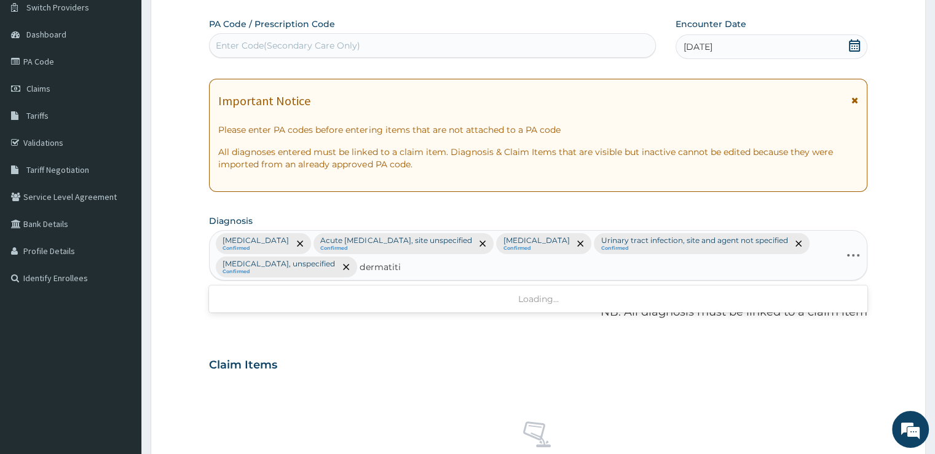
type input "dermatitis"
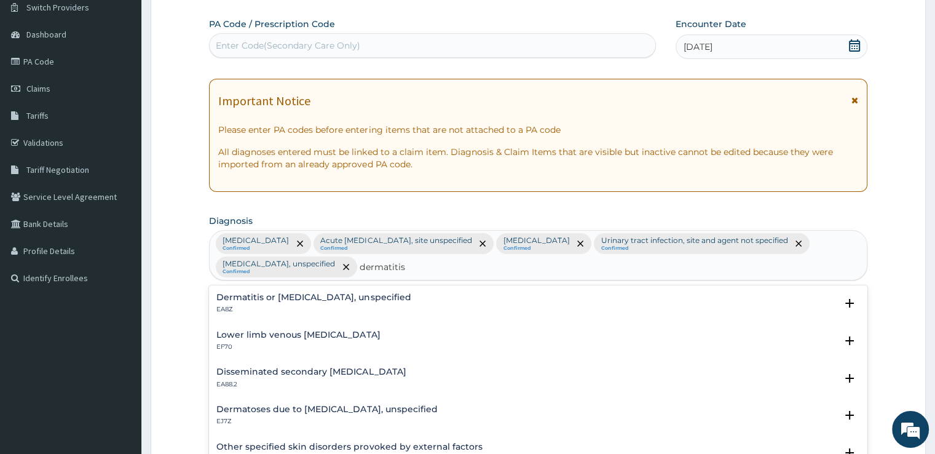
click at [270, 299] on h4 "Dermatitis or [MEDICAL_DATA], unspecified" at bounding box center [313, 297] width 194 height 9
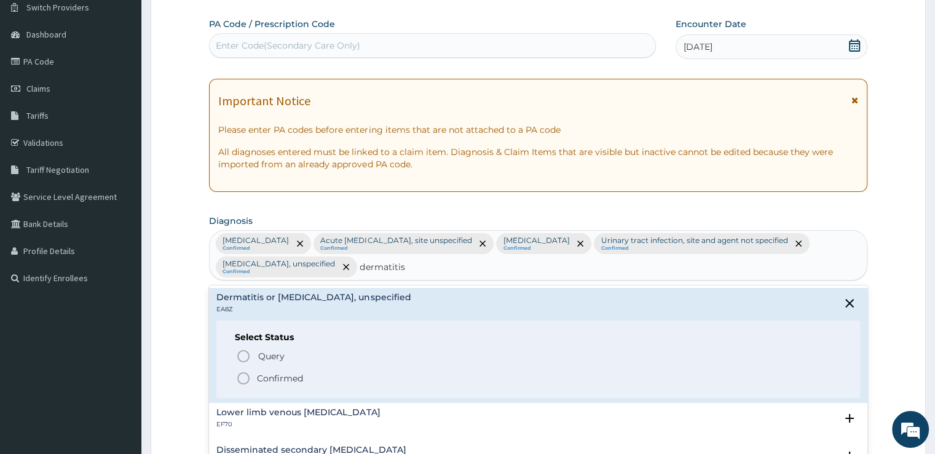
click at [243, 376] on icon "status option filled" at bounding box center [243, 378] width 15 height 15
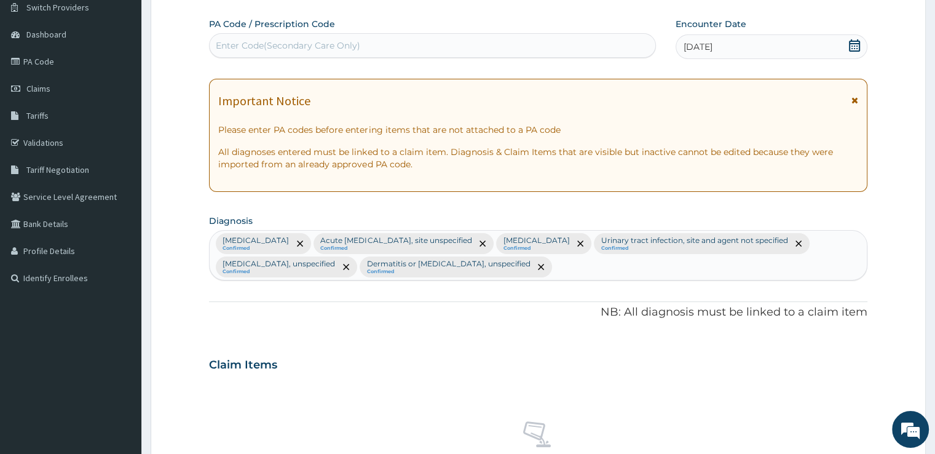
scroll to position [455, 0]
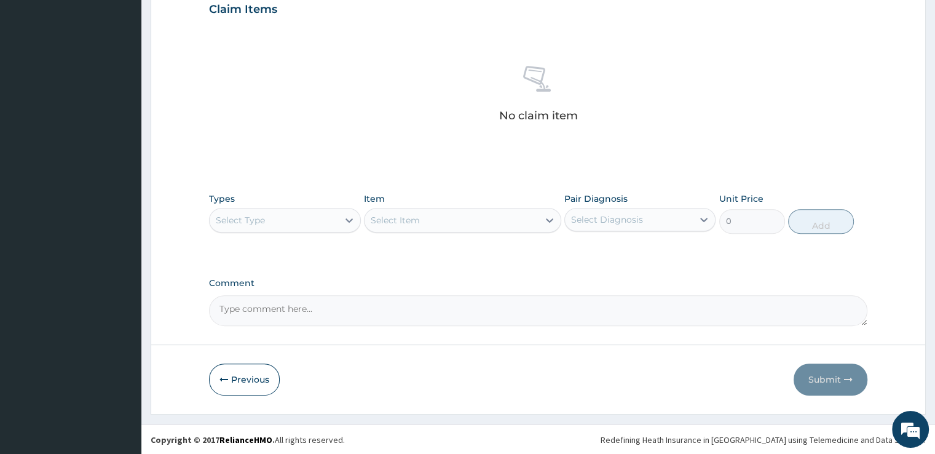
click at [270, 223] on div "Select Type" at bounding box center [274, 220] width 128 height 20
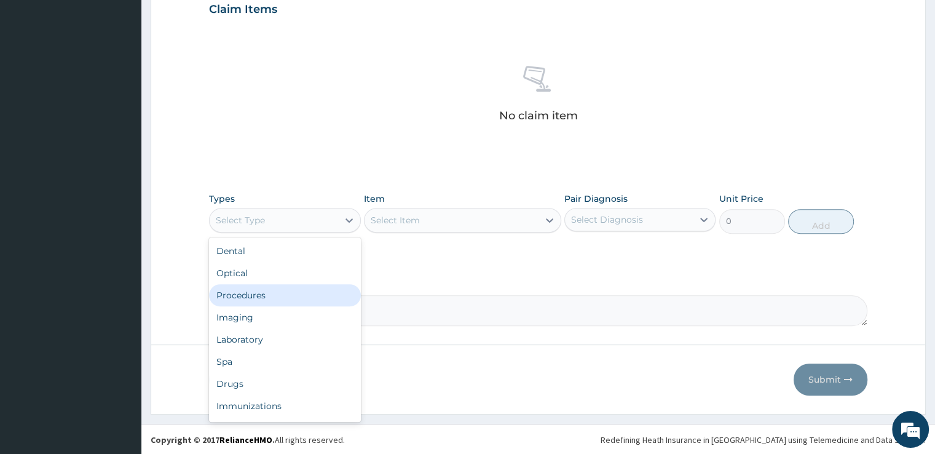
click at [247, 289] on div "Procedures" at bounding box center [284, 295] width 151 height 22
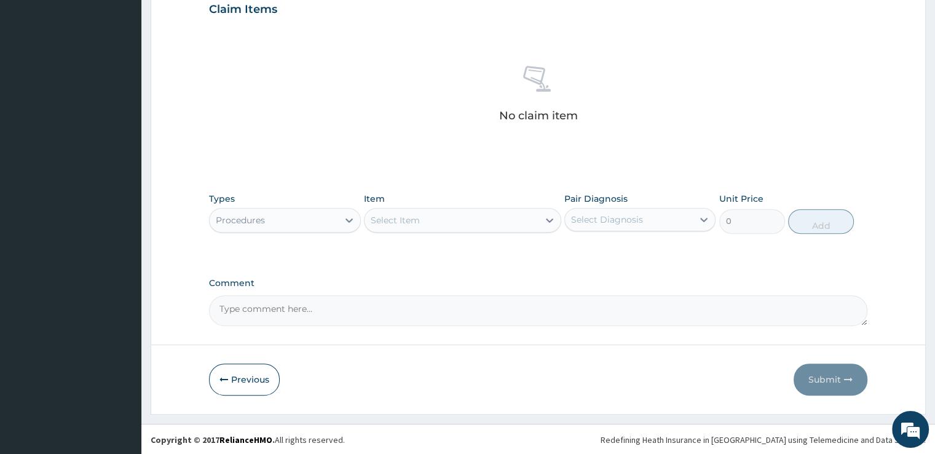
click at [465, 226] on div "Select Item" at bounding box center [451, 220] width 174 height 20
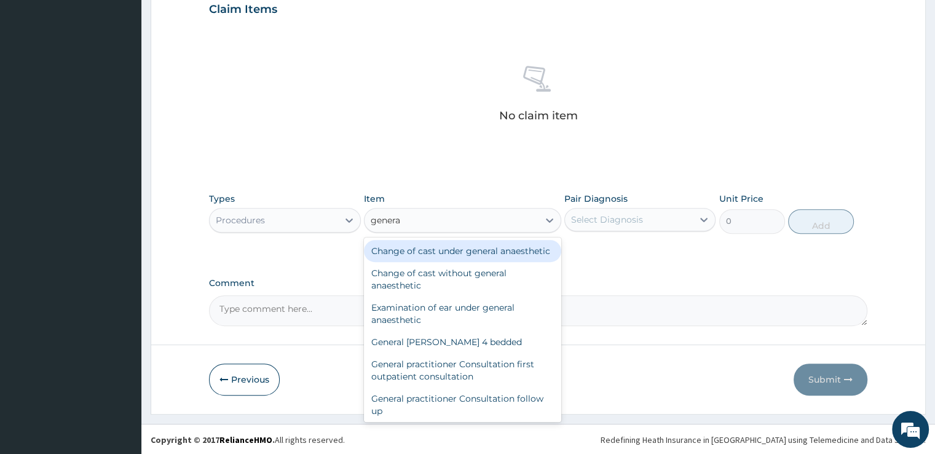
type input "general"
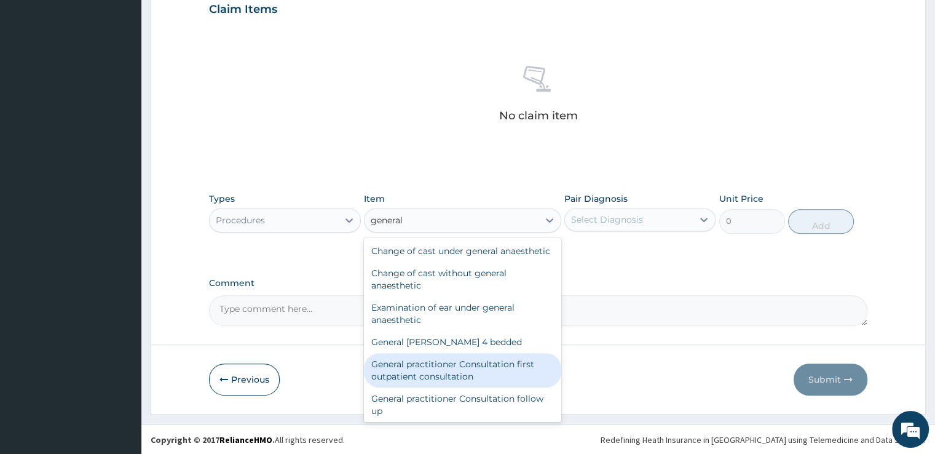
click at [403, 374] on div "General practitioner Consultation first outpatient consultation" at bounding box center [462, 370] width 197 height 34
type input "3724.875"
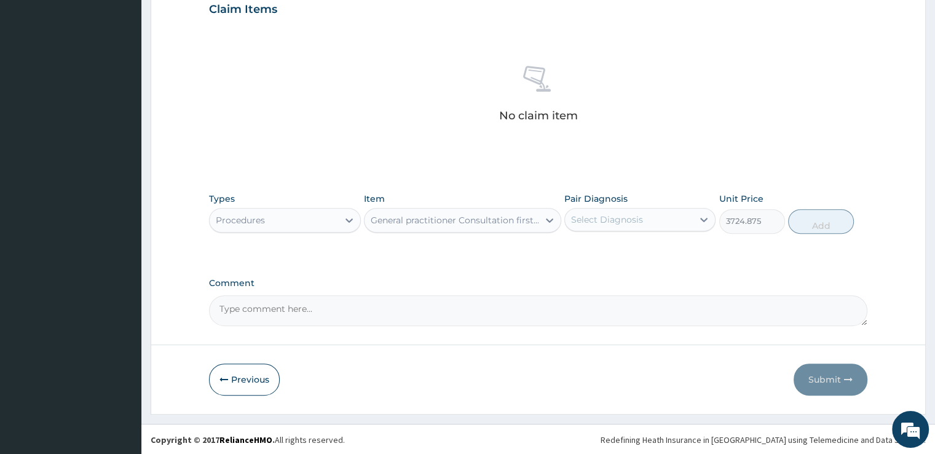
click at [644, 220] on div "Select Diagnosis" at bounding box center [629, 220] width 128 height 20
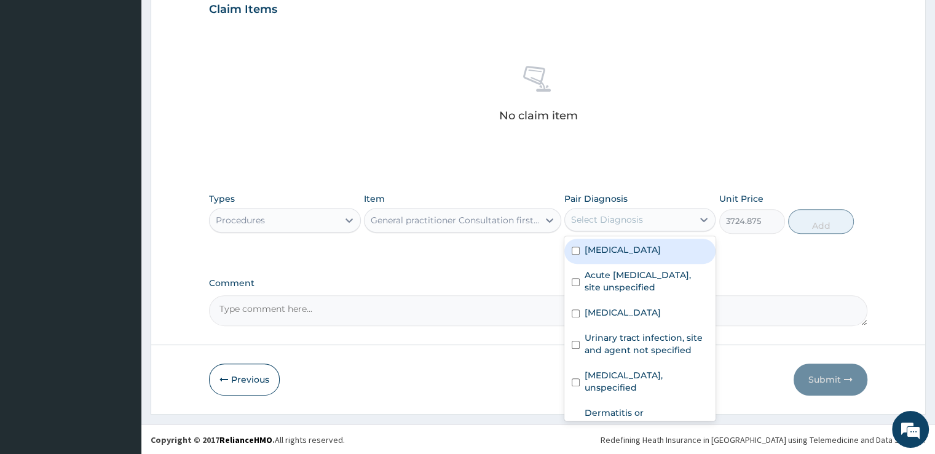
click at [628, 254] on label "[MEDICAL_DATA]" at bounding box center [623, 249] width 76 height 12
checkbox input "true"
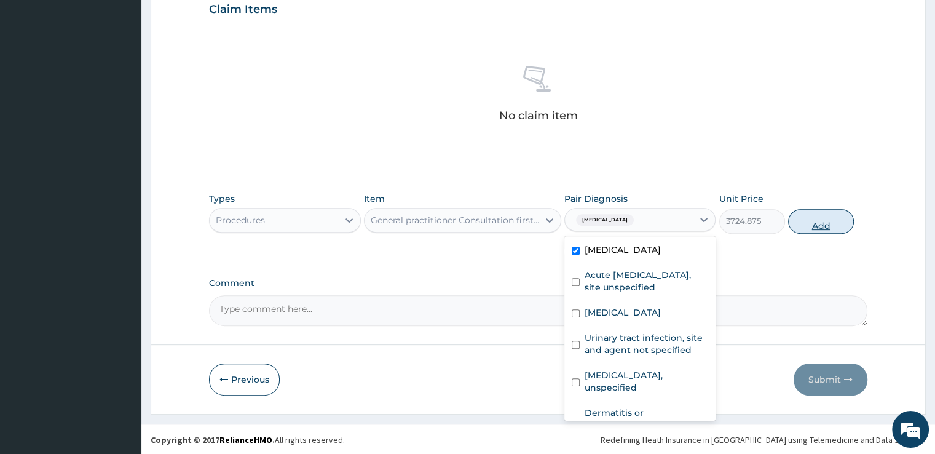
click at [811, 227] on button "Add" at bounding box center [821, 221] width 66 height 25
type input "0"
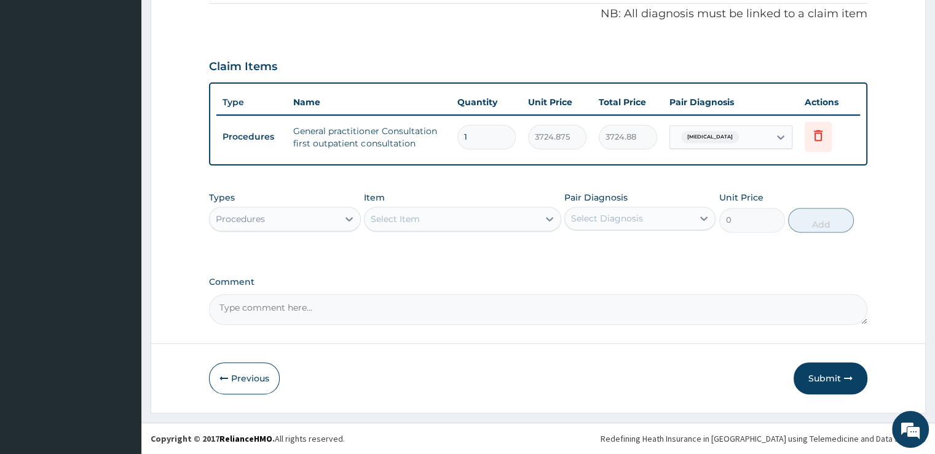
scroll to position [396, 0]
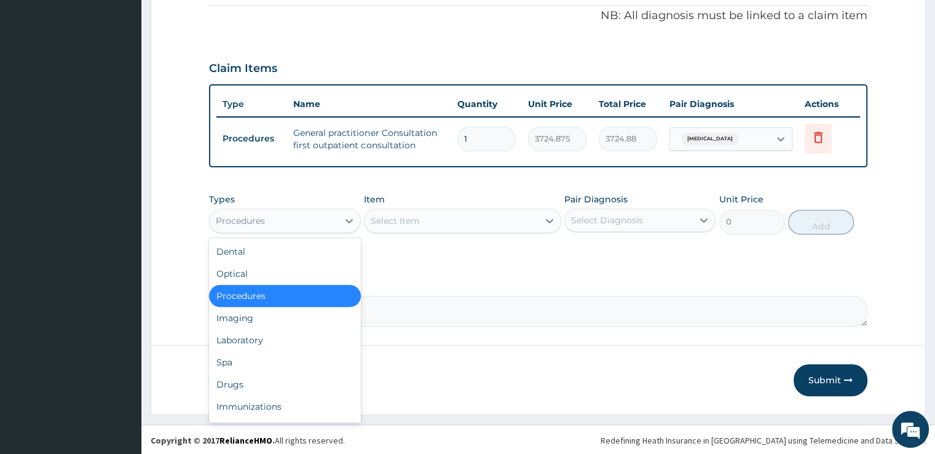
click at [295, 219] on div "Procedures" at bounding box center [274, 221] width 128 height 20
click at [253, 336] on div "Laboratory" at bounding box center [284, 340] width 151 height 22
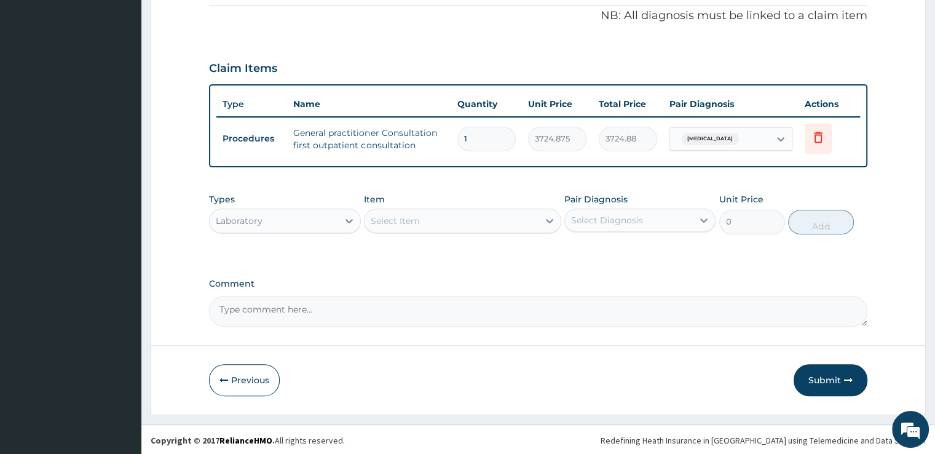
click at [487, 226] on div "Select Item" at bounding box center [451, 221] width 174 height 20
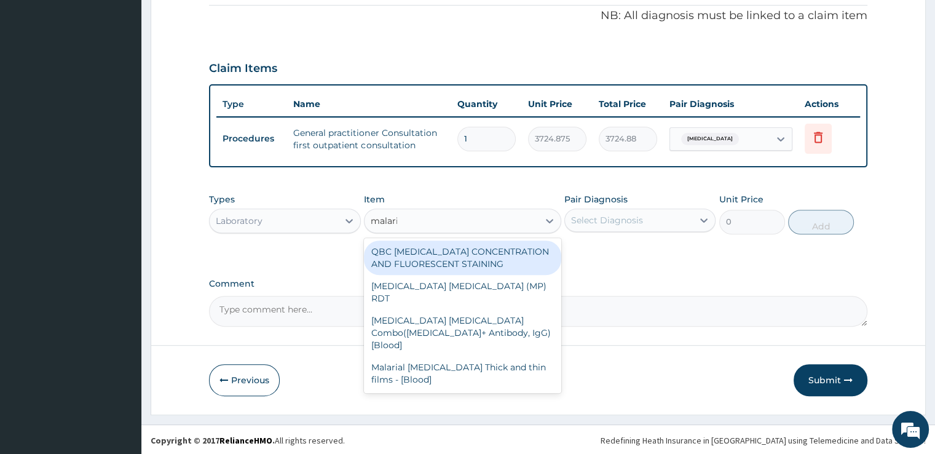
type input "malaria"
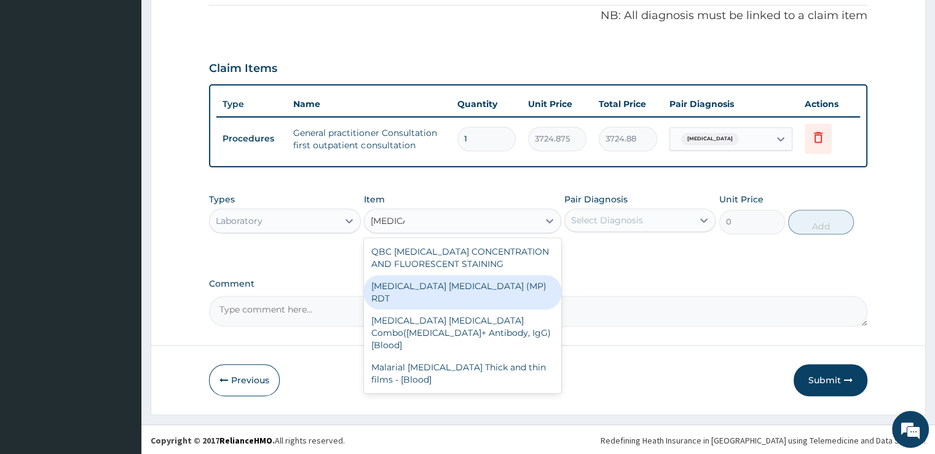
click at [484, 278] on div "MALARIA PARASITE (MP) RDT" at bounding box center [462, 292] width 197 height 34
type input "1693.125"
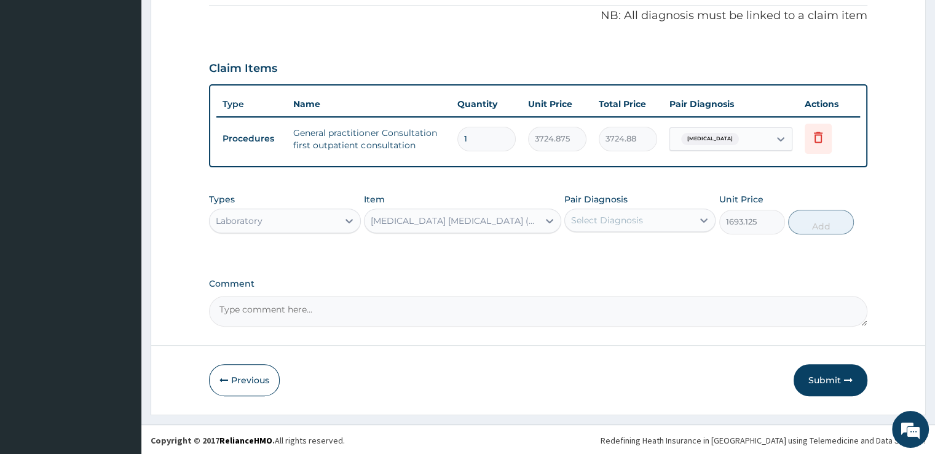
click at [632, 210] on div "Select Diagnosis" at bounding box center [629, 220] width 128 height 20
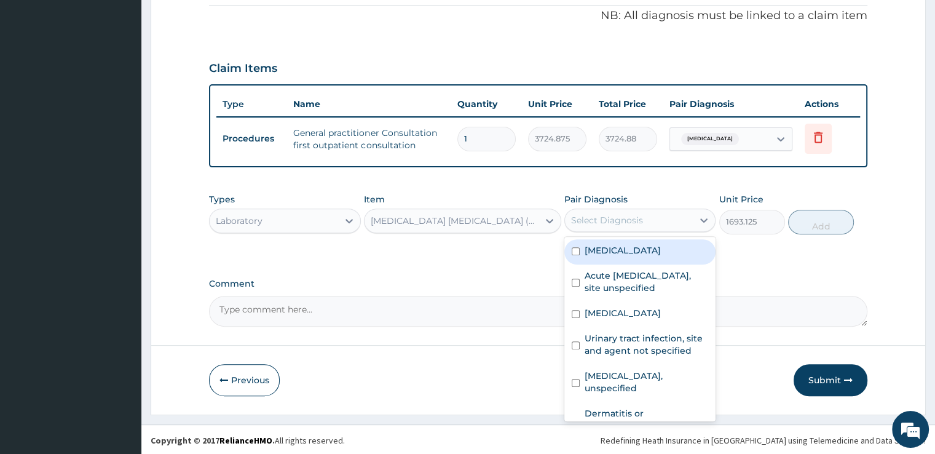
click at [625, 248] on label "Malaria, unspecified" at bounding box center [623, 250] width 76 height 12
checkbox input "true"
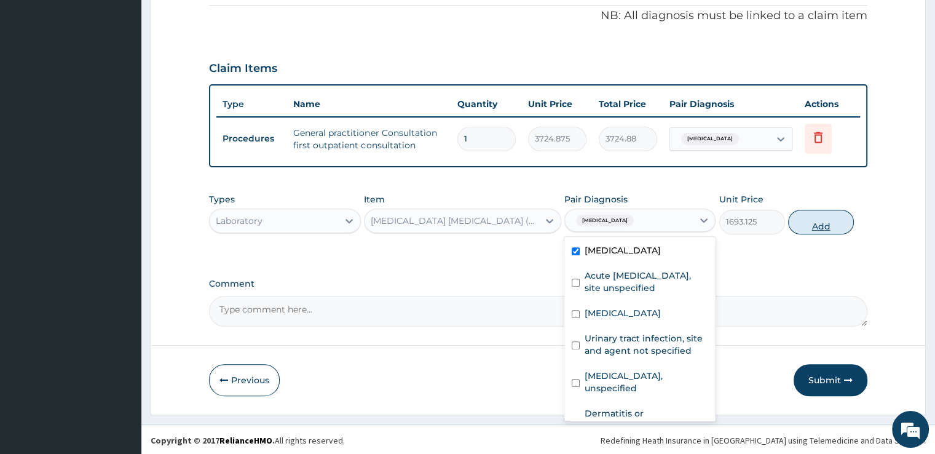
click at [821, 223] on button "Add" at bounding box center [821, 222] width 66 height 25
type input "0"
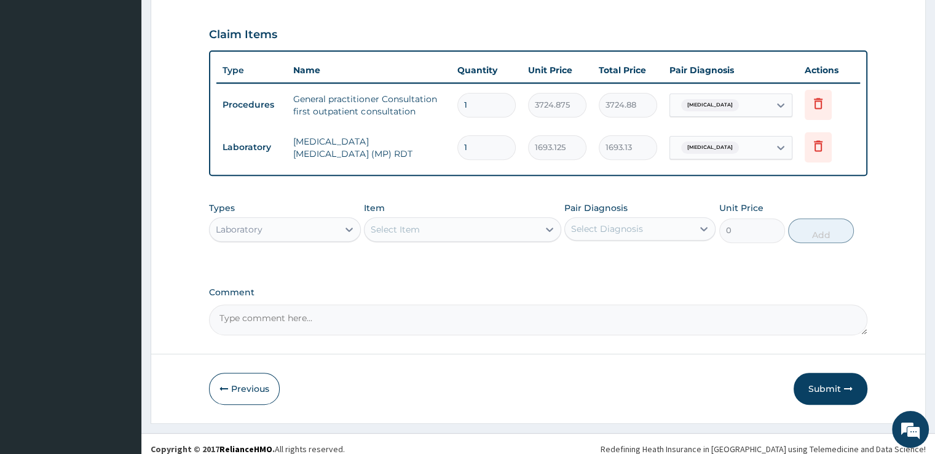
scroll to position [438, 0]
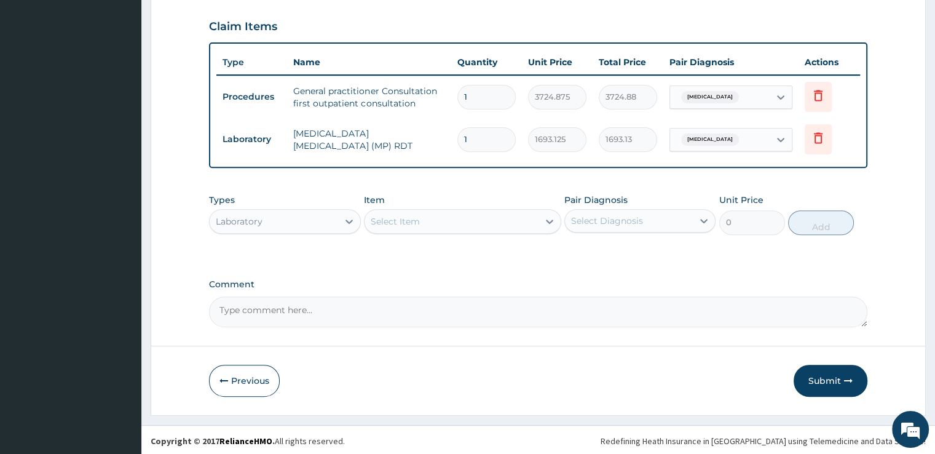
click at [455, 220] on div "Select Item" at bounding box center [451, 221] width 174 height 20
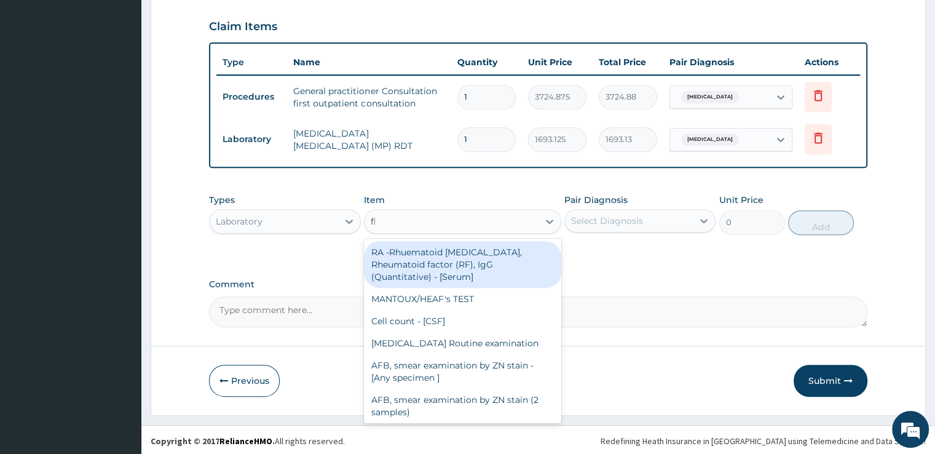
type input "fbc"
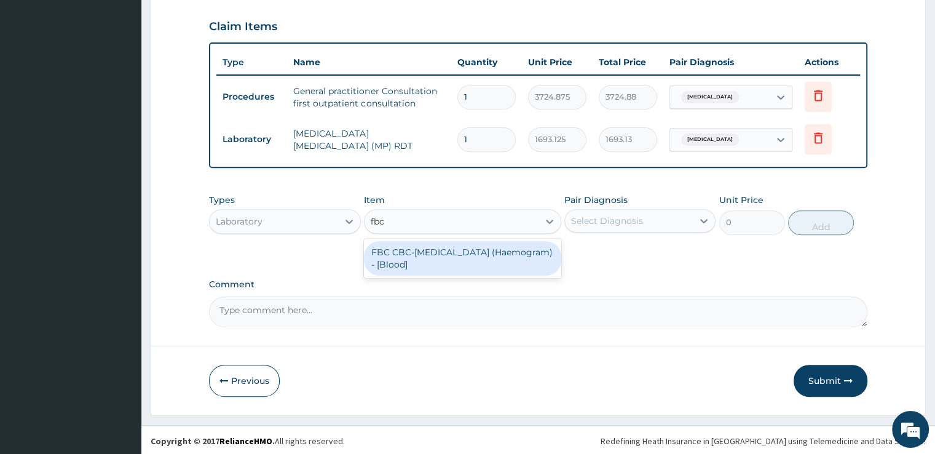
click at [459, 241] on div "FBC CBC-Complete Blood Count (Haemogram) - [Blood]" at bounding box center [462, 258] width 197 height 34
type input "4515"
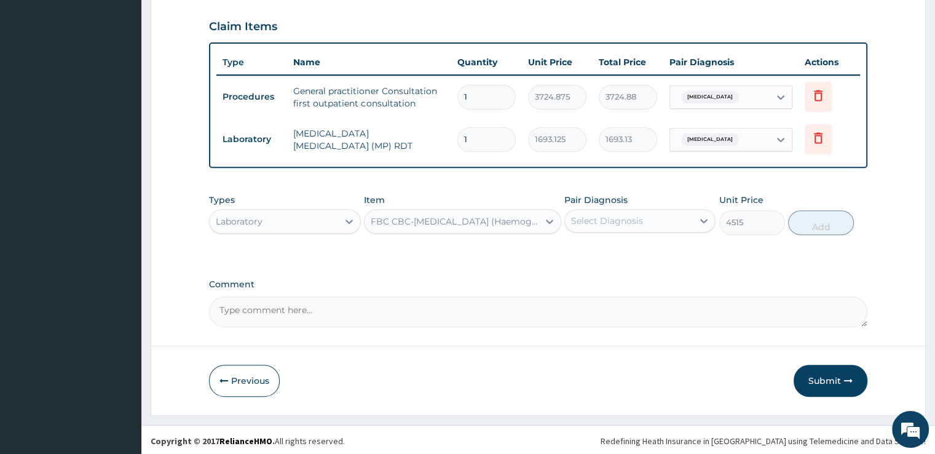
click at [636, 209] on div "Select Diagnosis" at bounding box center [639, 220] width 151 height 23
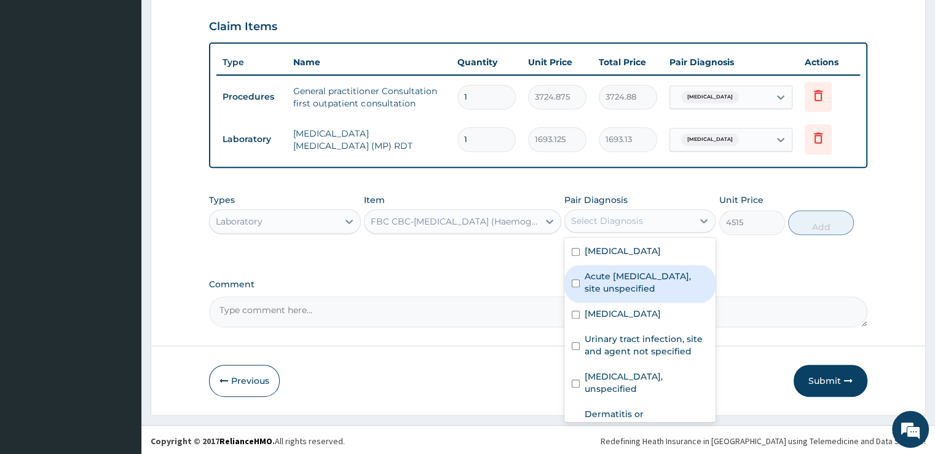
click at [626, 279] on label "Acute [MEDICAL_DATA], site unspecified" at bounding box center [647, 282] width 124 height 25
checkbox input "true"
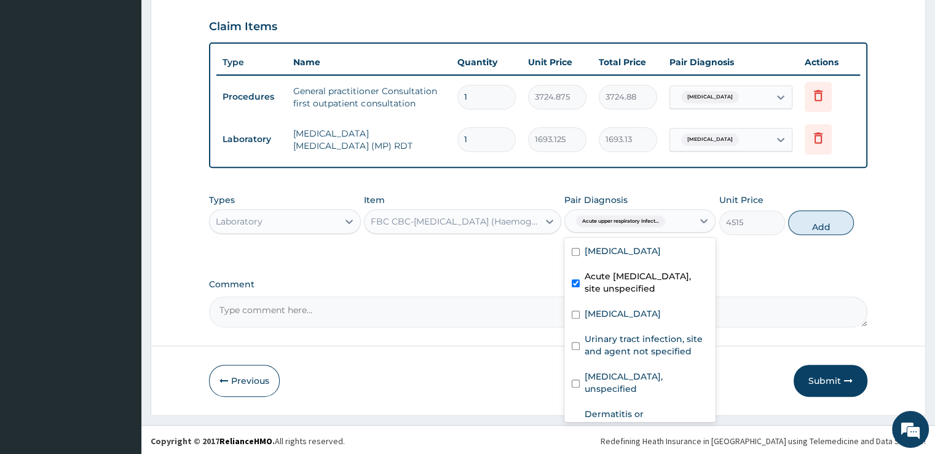
click at [828, 232] on div "Types Laboratory Item FBC CBC-Complete Blood Count (Haemogram) - [Blood] Pair D…" at bounding box center [538, 213] width 658 height 53
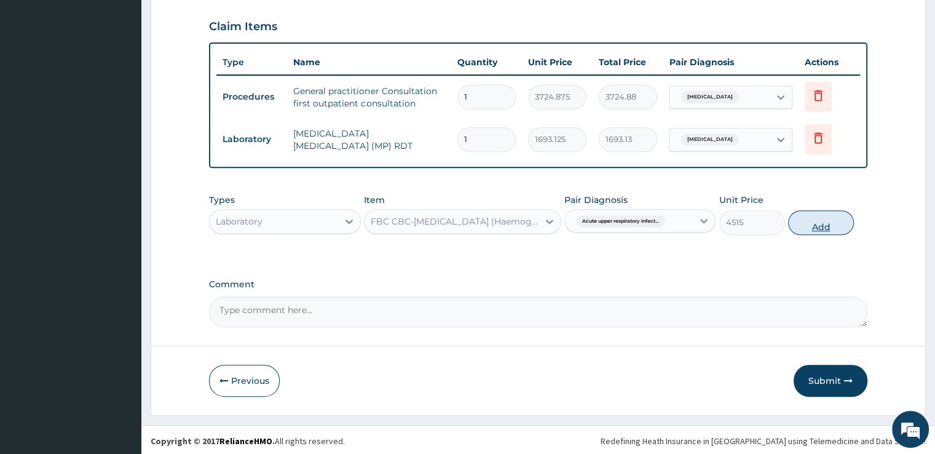
click at [828, 220] on button "Add" at bounding box center [821, 222] width 66 height 25
type input "0"
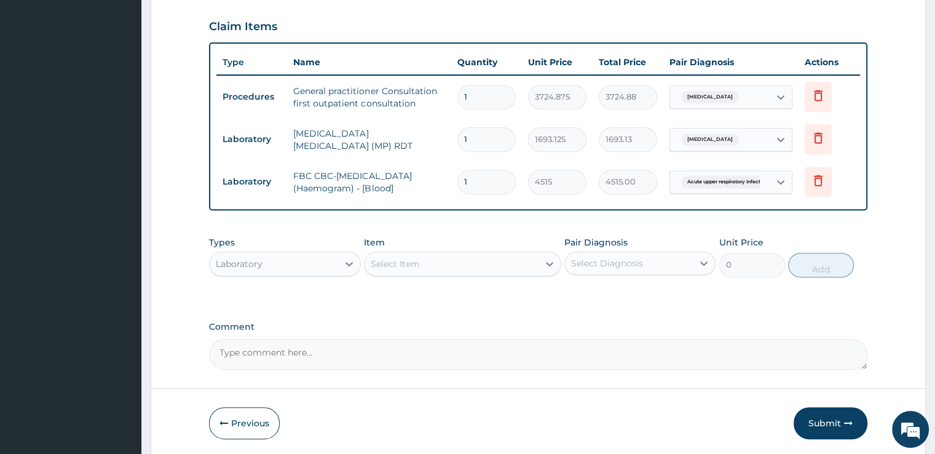
click at [471, 256] on div "Select Item" at bounding box center [451, 264] width 174 height 20
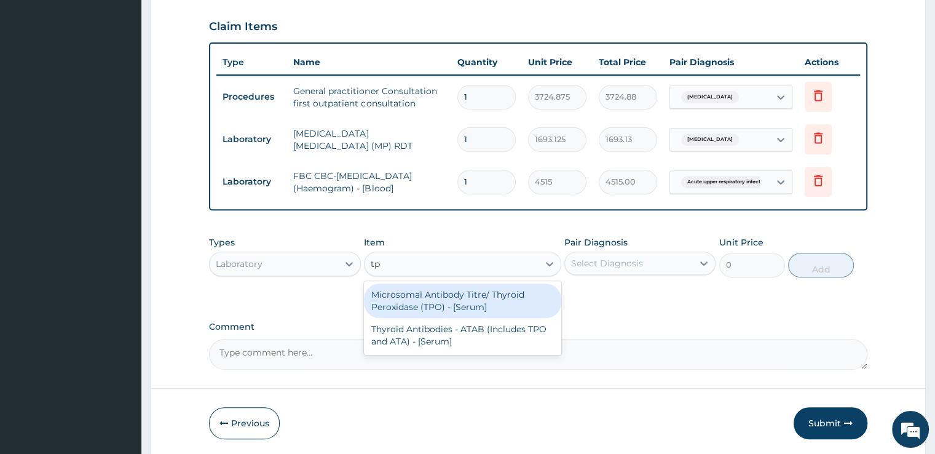
type input "t"
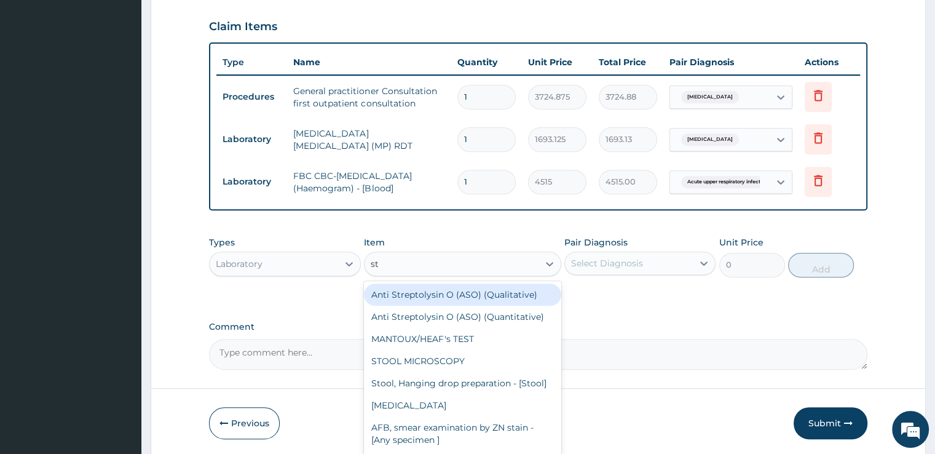
type input "sto"
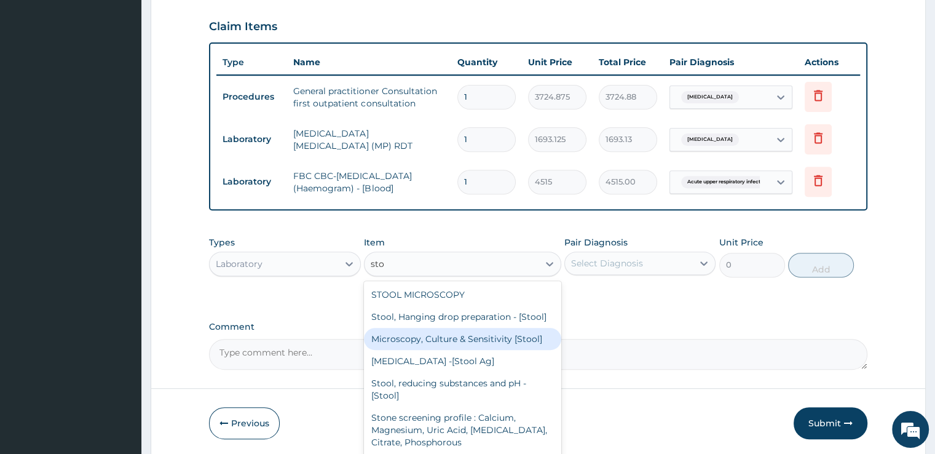
click at [476, 345] on div "Microscopy, Culture & Sensitivity [Stool]" at bounding box center [462, 339] width 197 height 22
type input "5079.375"
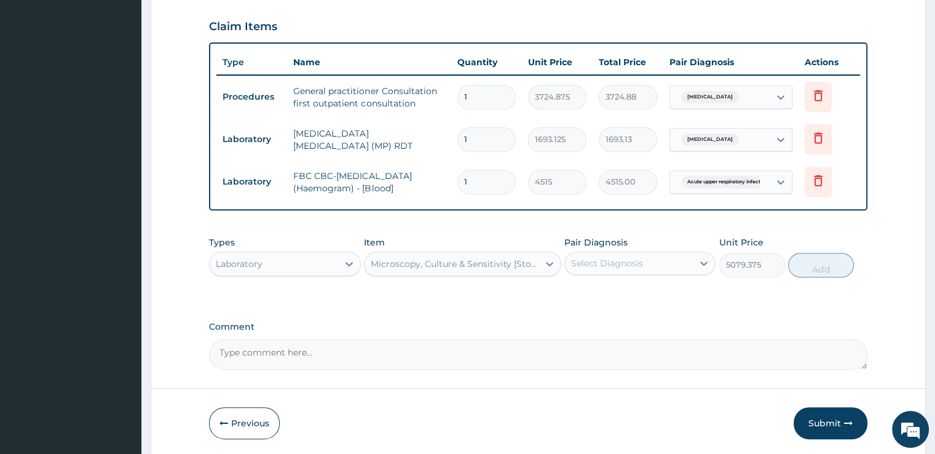
click at [652, 251] on div "Select Diagnosis" at bounding box center [639, 262] width 151 height 23
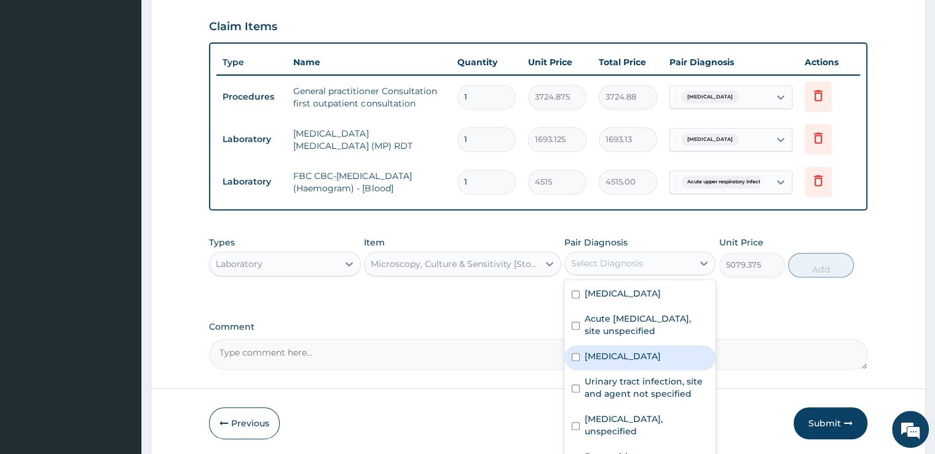
click at [612, 362] on label "Typhoid fever, unspecified" at bounding box center [623, 356] width 76 height 12
checkbox input "true"
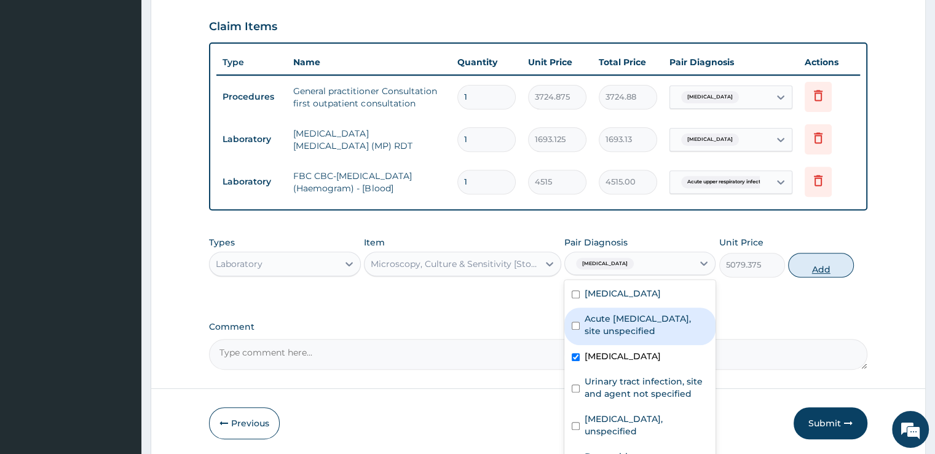
click at [833, 253] on button "Add" at bounding box center [821, 265] width 66 height 25
type input "0"
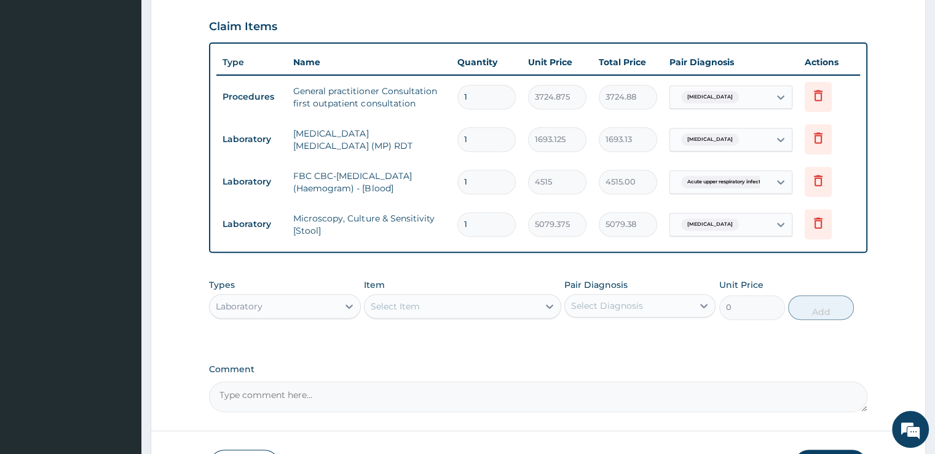
scroll to position [521, 0]
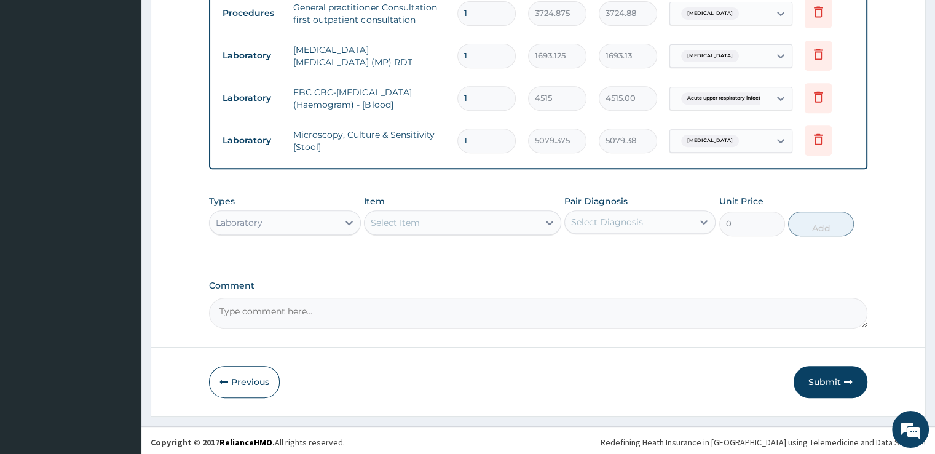
click at [466, 229] on div "Select Item" at bounding box center [451, 223] width 174 height 20
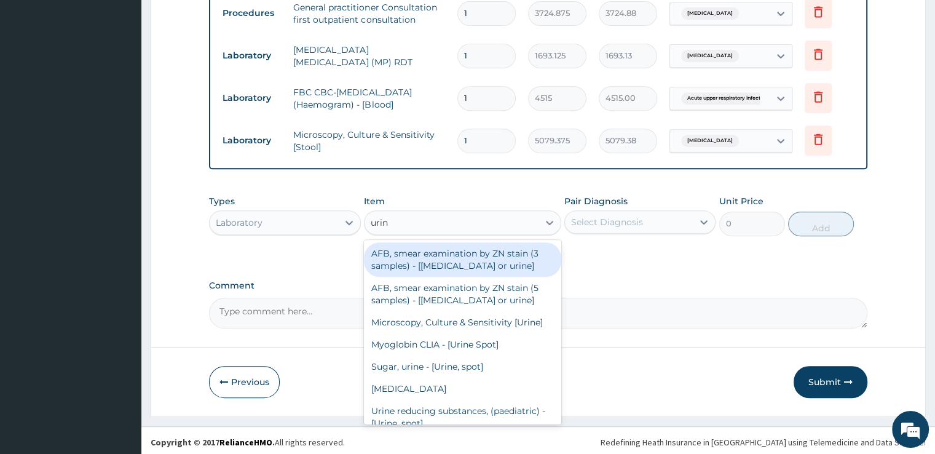
type input "urina"
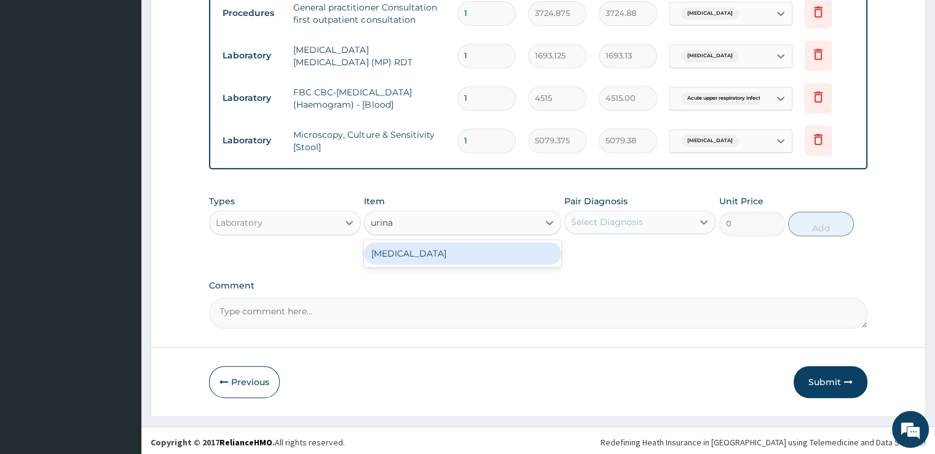
click at [455, 255] on div "[MEDICAL_DATA]" at bounding box center [462, 253] width 197 height 22
type input "1693.125"
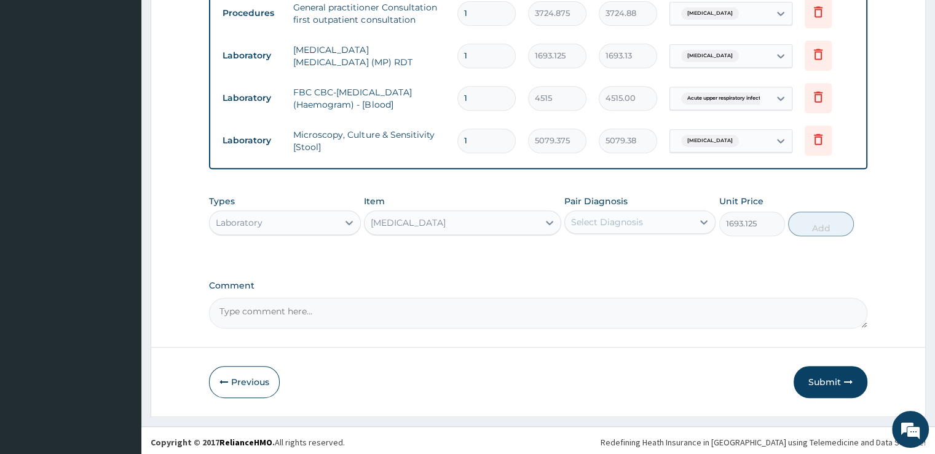
click at [657, 224] on div "Select Diagnosis" at bounding box center [629, 222] width 128 height 20
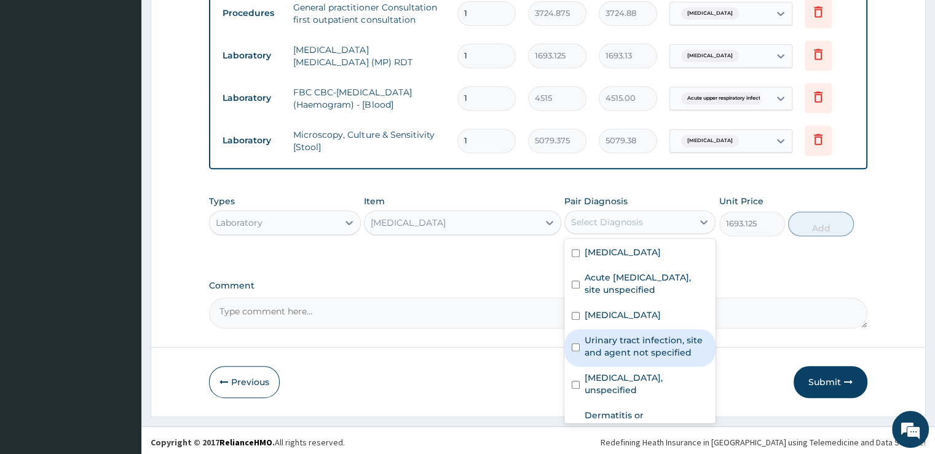
click at [603, 358] on label "Urinary tract infection, site and agent not specified" at bounding box center [647, 346] width 124 height 25
checkbox input "true"
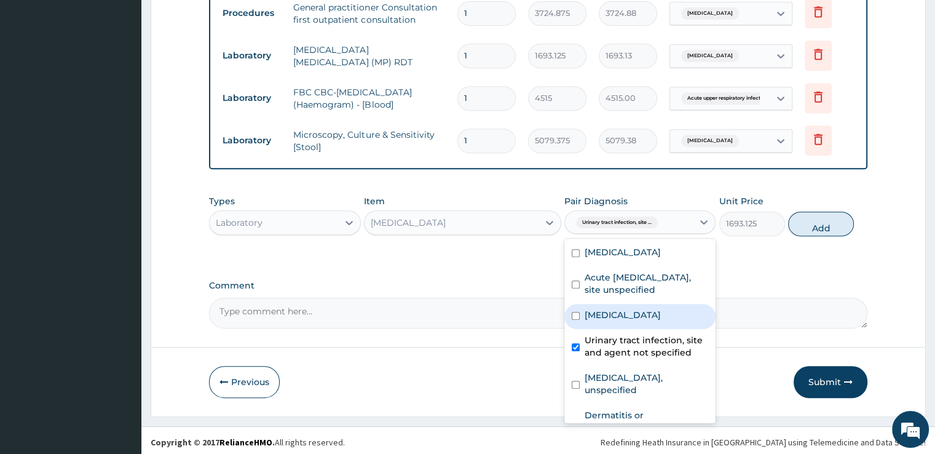
click at [809, 234] on div "Types Laboratory Item URINALYSIS Pair Diagnosis option Urinary tract infection,…" at bounding box center [538, 215] width 658 height 53
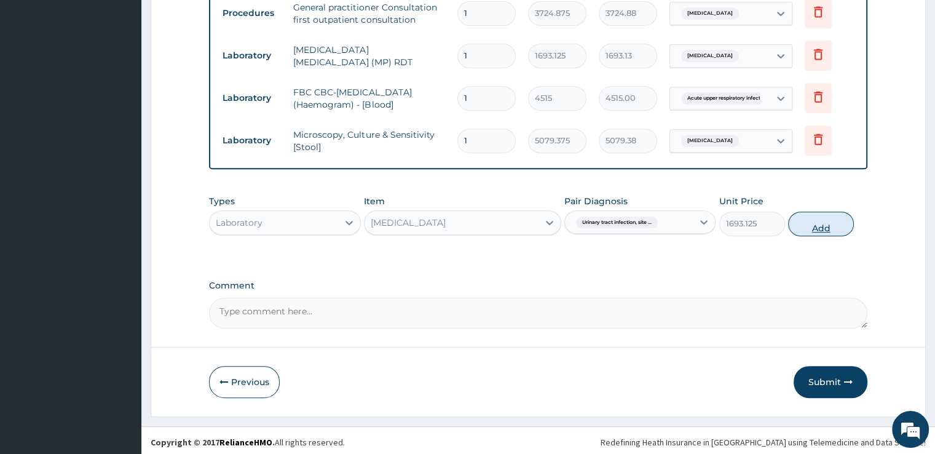
click at [820, 229] on button "Add" at bounding box center [821, 223] width 66 height 25
type input "0"
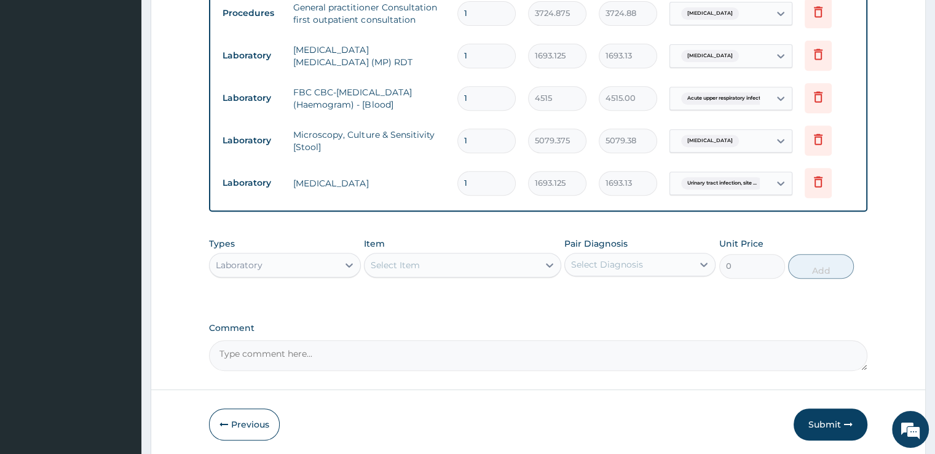
click at [444, 259] on div "Select Item" at bounding box center [451, 265] width 174 height 20
type input "urin"
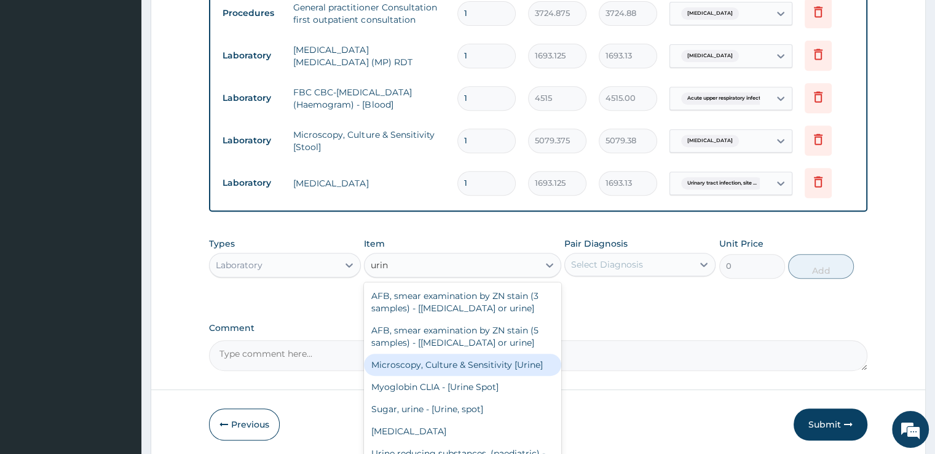
click at [443, 369] on div "Microscopy, Culture & Sensitivity [Urine]" at bounding box center [462, 364] width 197 height 22
type input "5079.375"
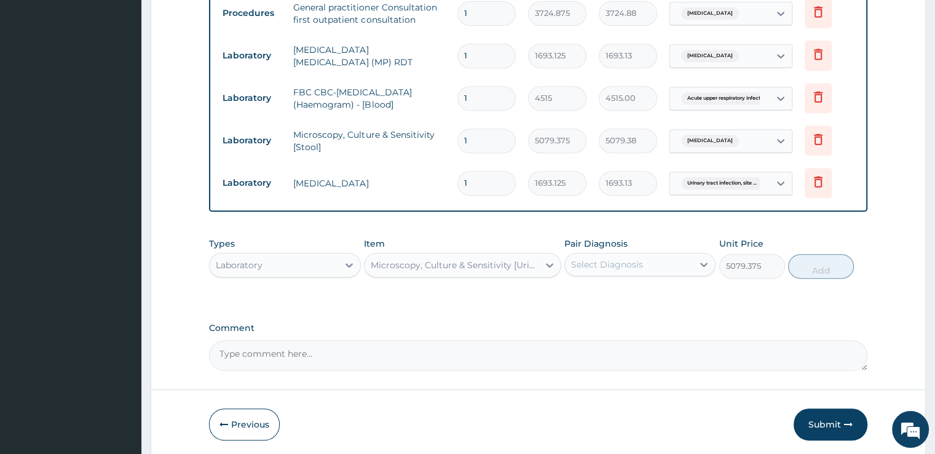
click at [641, 261] on div "Select Diagnosis" at bounding box center [607, 264] width 72 height 12
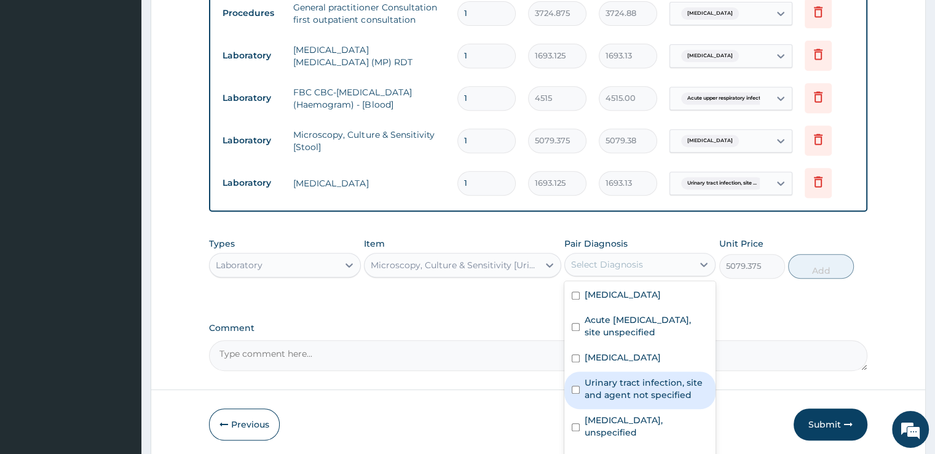
click at [619, 395] on label "Urinary tract infection, site and agent not specified" at bounding box center [647, 388] width 124 height 25
checkbox input "true"
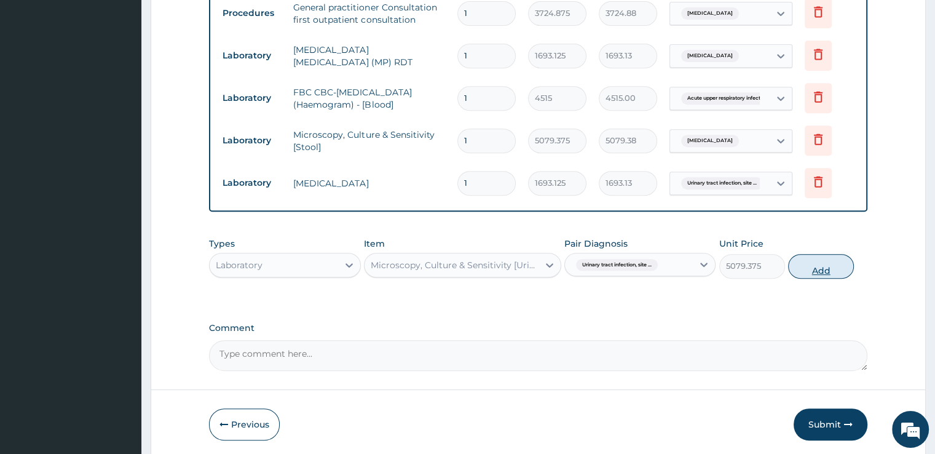
click at [825, 256] on button "Add" at bounding box center [821, 266] width 66 height 25
type input "0"
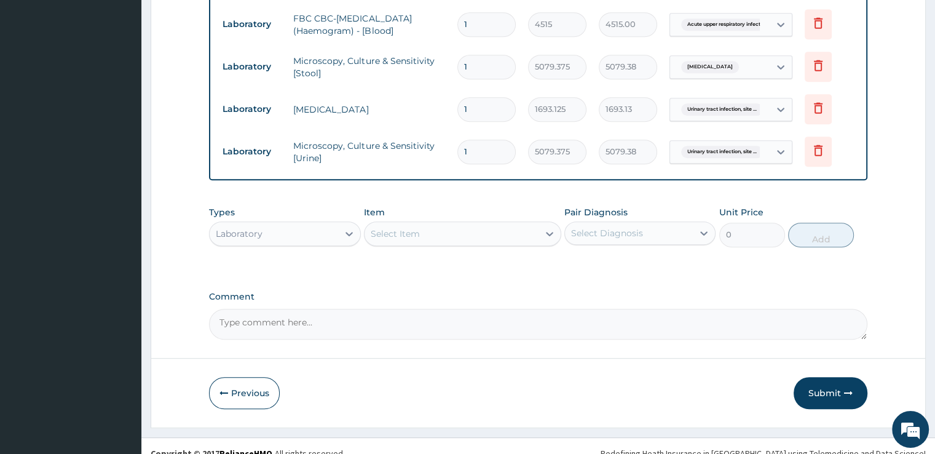
scroll to position [607, 0]
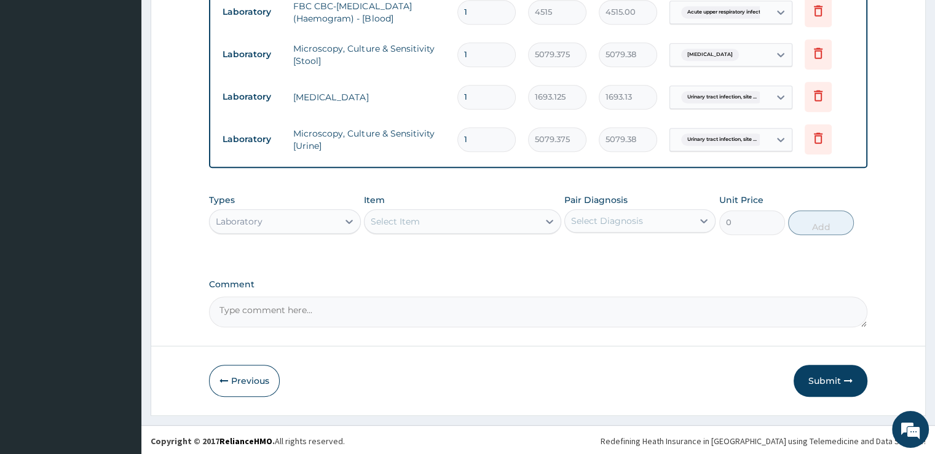
click at [465, 205] on div "Item Select Item" at bounding box center [462, 214] width 197 height 41
click at [466, 218] on div "Select Item" at bounding box center [451, 221] width 174 height 20
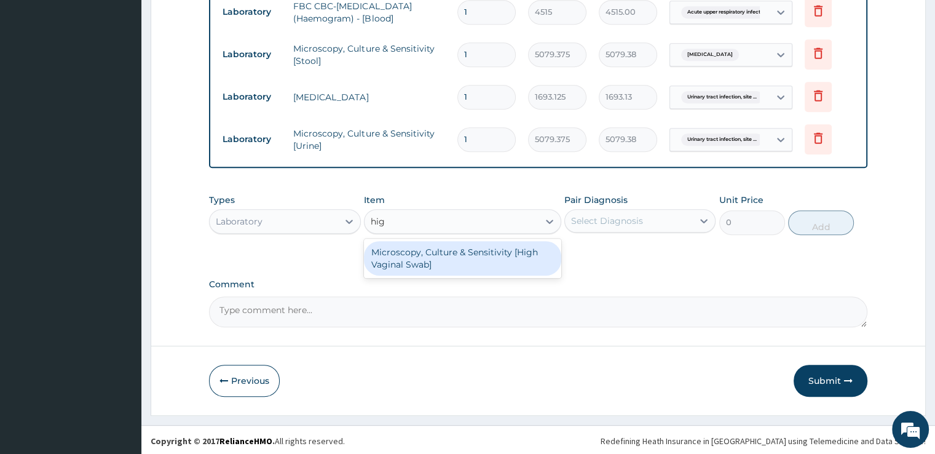
type input "high"
click at [462, 258] on div "Microscopy, Culture & Sensitivity [High Vaginal Swab]" at bounding box center [462, 258] width 197 height 34
type input "5079.375"
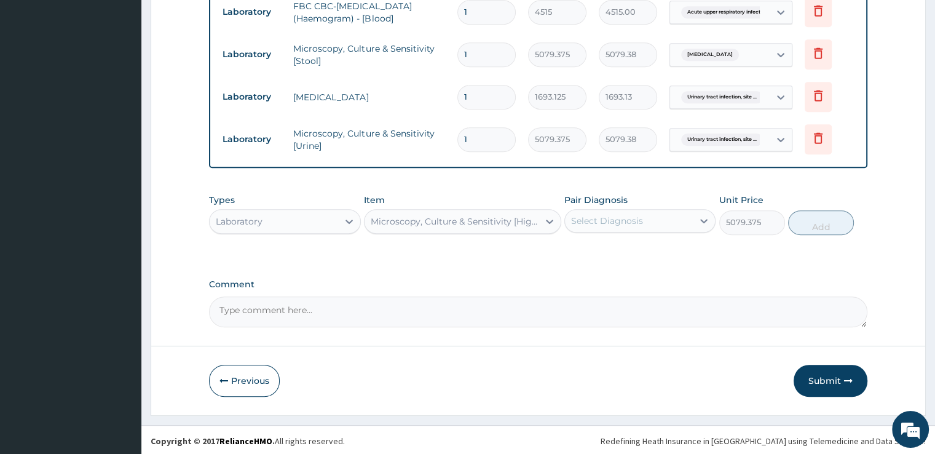
click at [625, 219] on div "Select Diagnosis" at bounding box center [607, 221] width 72 height 12
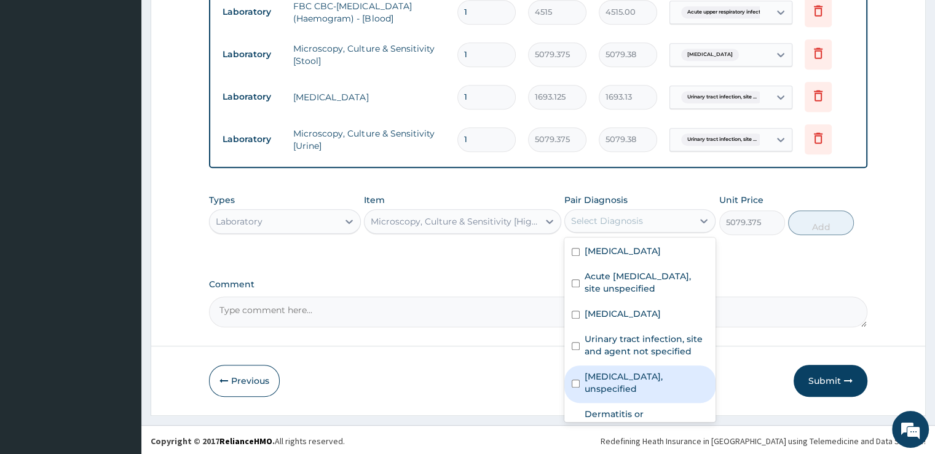
click at [608, 389] on div "Vaginitis, unspecified" at bounding box center [639, 383] width 151 height 37
checkbox input "true"
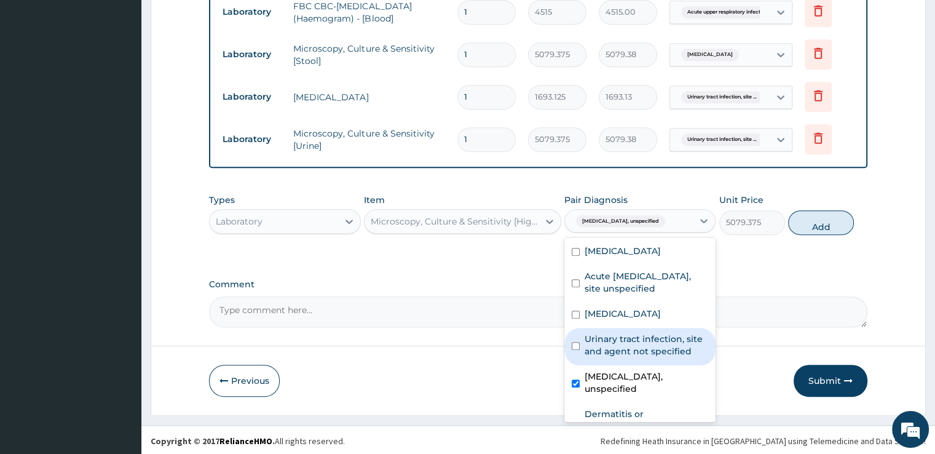
scroll to position [33, 0]
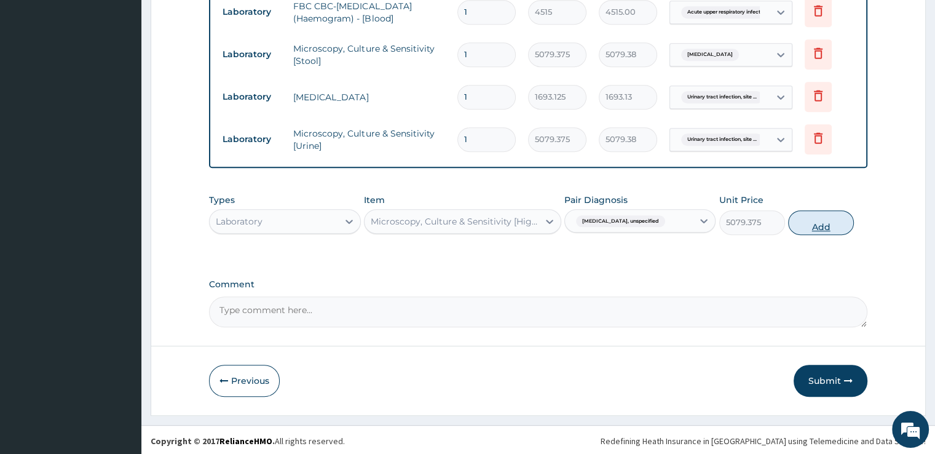
click at [816, 224] on button "Add" at bounding box center [821, 222] width 66 height 25
type input "0"
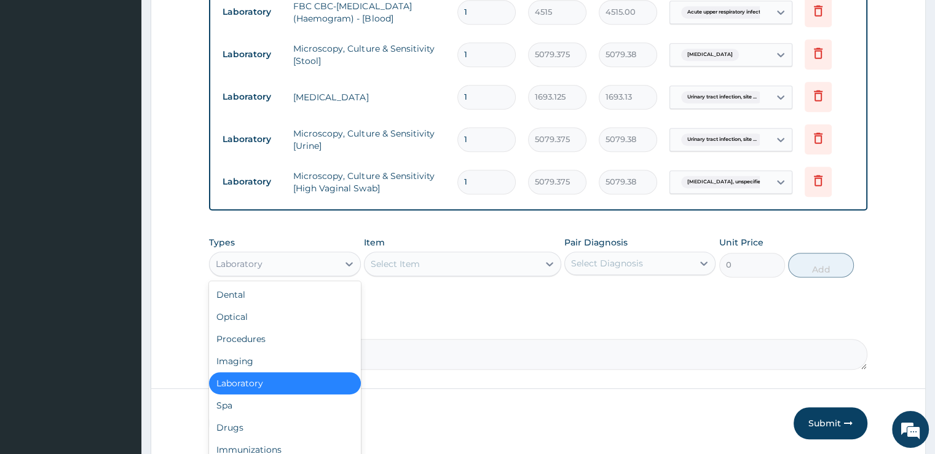
click at [269, 271] on div "Laboratory" at bounding box center [284, 263] width 151 height 25
click at [219, 418] on div "Drugs" at bounding box center [284, 427] width 151 height 22
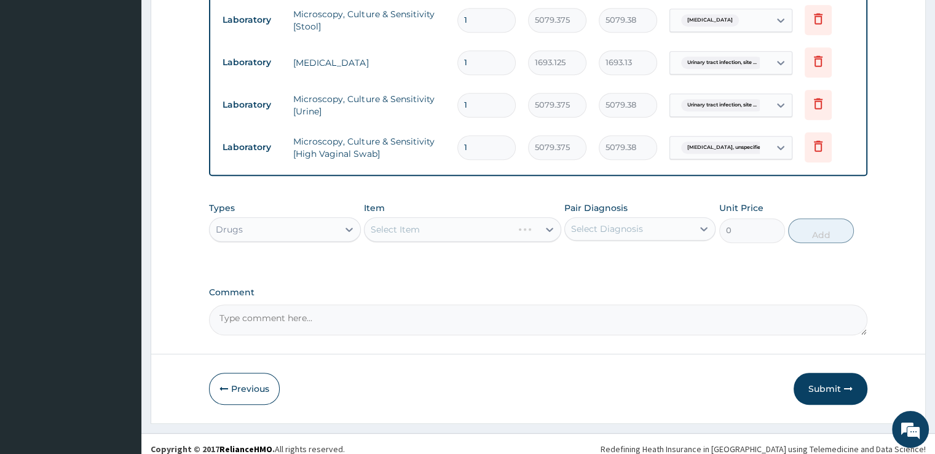
scroll to position [649, 0]
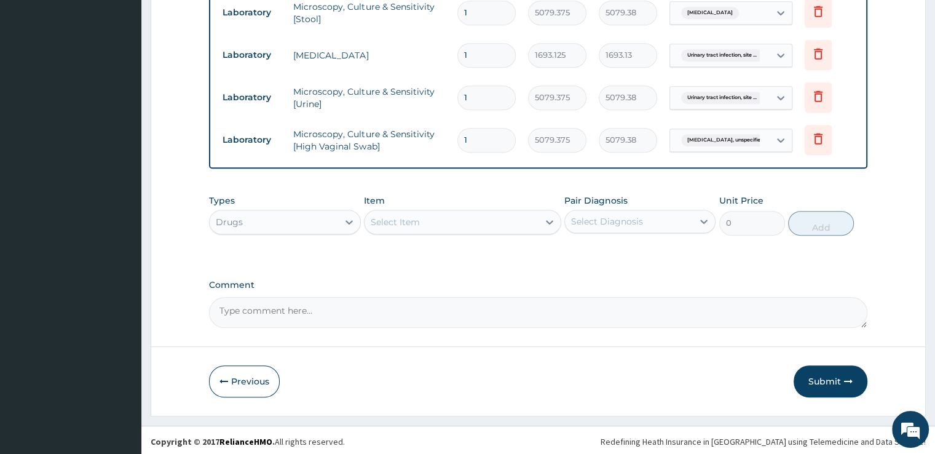
click at [431, 220] on div "Select Item" at bounding box center [451, 222] width 174 height 20
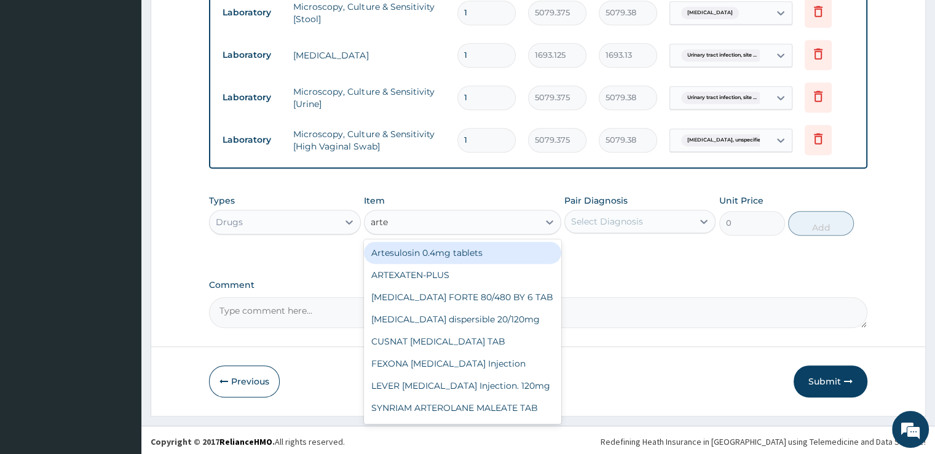
type input "artem"
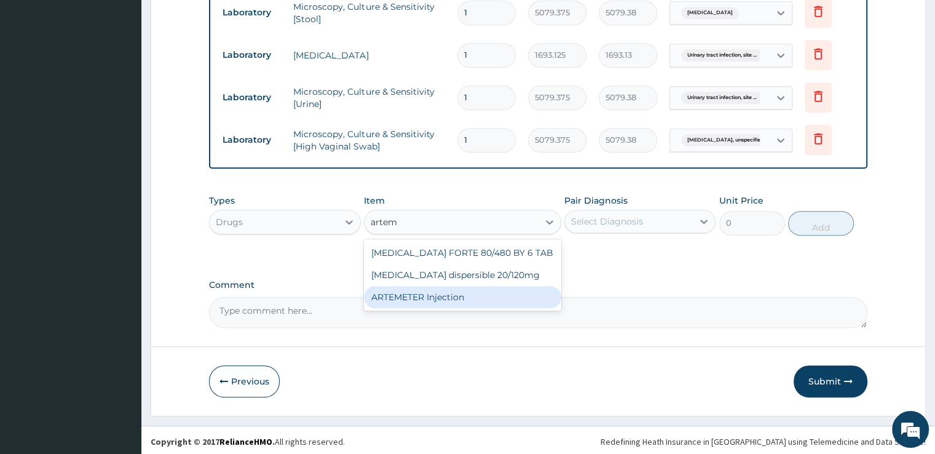
click at [426, 291] on div "ARTEMETER Injection" at bounding box center [462, 297] width 197 height 22
type input "993.3"
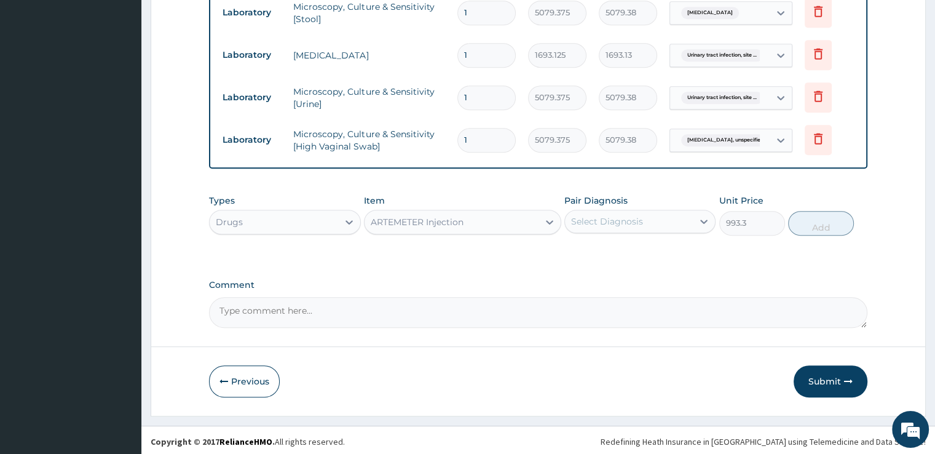
click at [615, 222] on div "Select Diagnosis" at bounding box center [607, 221] width 72 height 12
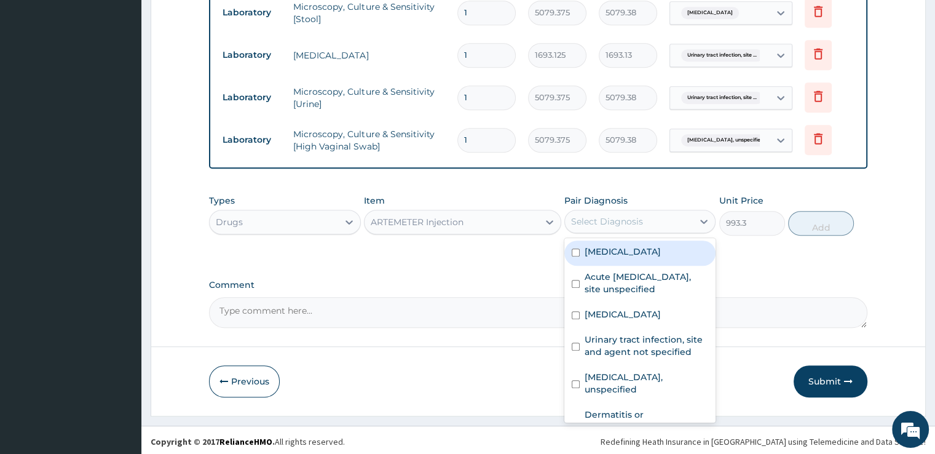
click at [610, 250] on label "[MEDICAL_DATA]" at bounding box center [623, 251] width 76 height 12
checkbox input "true"
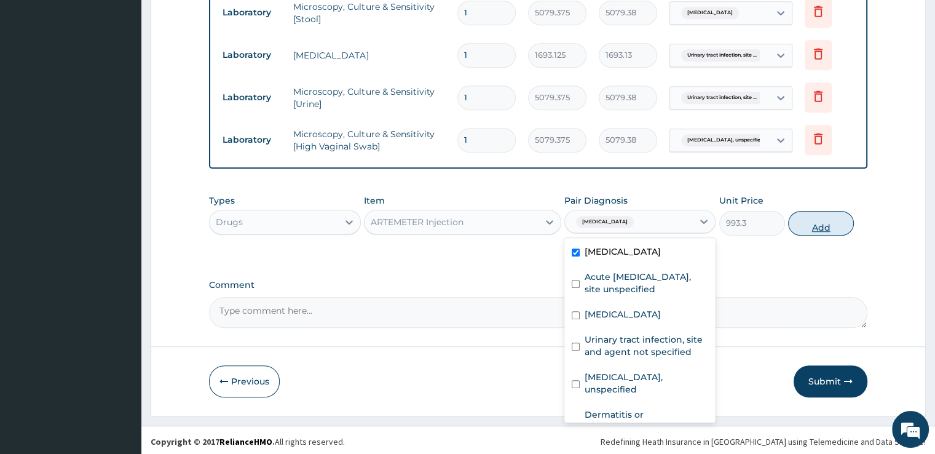
click at [803, 226] on button "Add" at bounding box center [821, 223] width 66 height 25
type input "0"
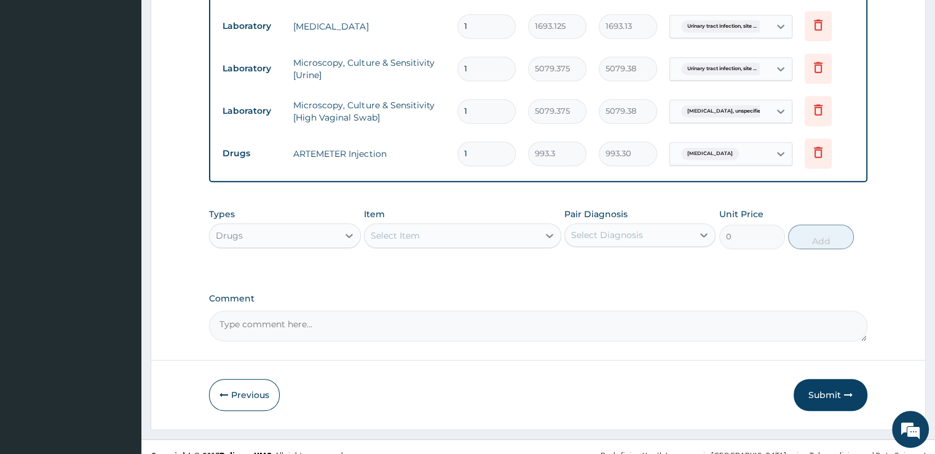
scroll to position [691, 0]
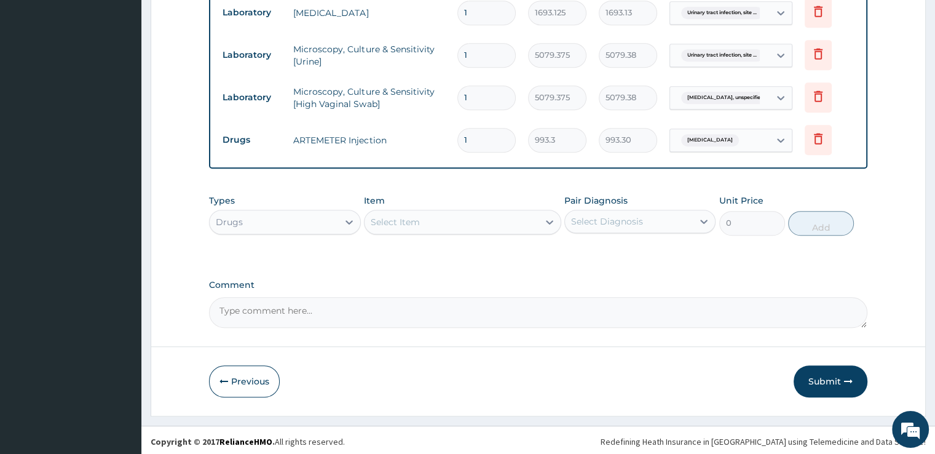
click at [420, 212] on div "Select Item" at bounding box center [451, 222] width 174 height 20
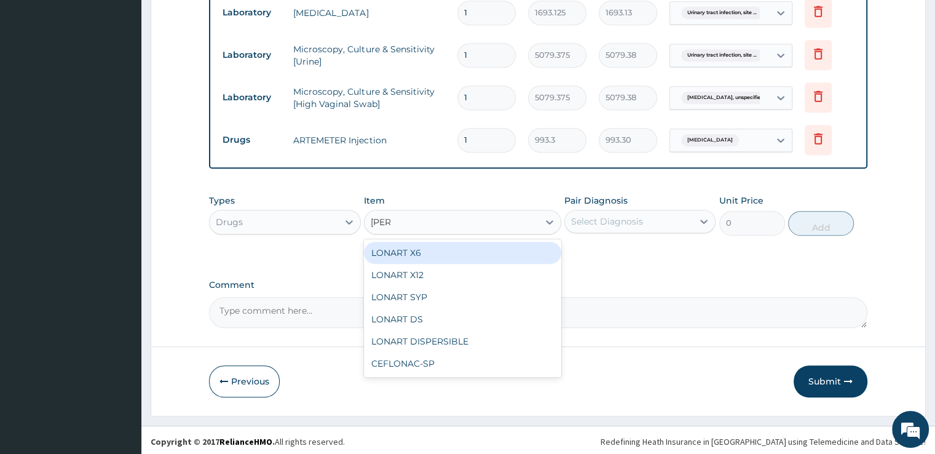
type input "lonar"
click at [432, 256] on div "LONART X6" at bounding box center [462, 253] width 197 height 22
type input "496.65"
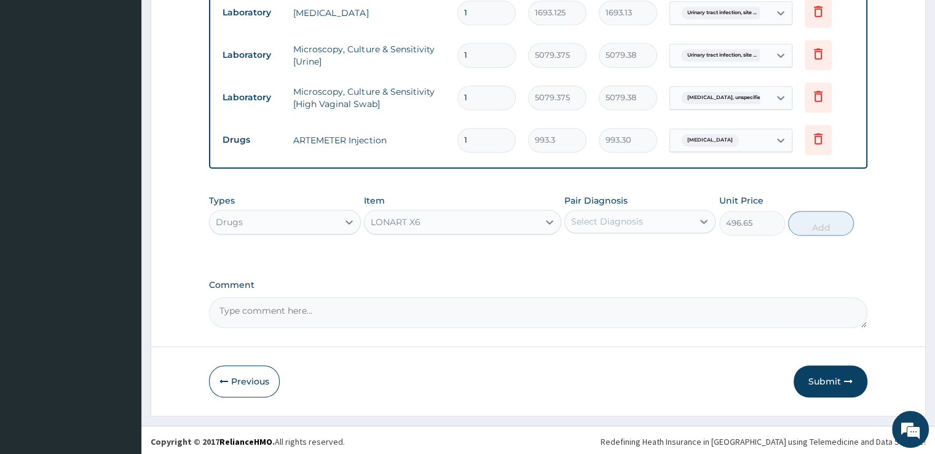
click at [623, 215] on div "Select Diagnosis" at bounding box center [607, 221] width 72 height 12
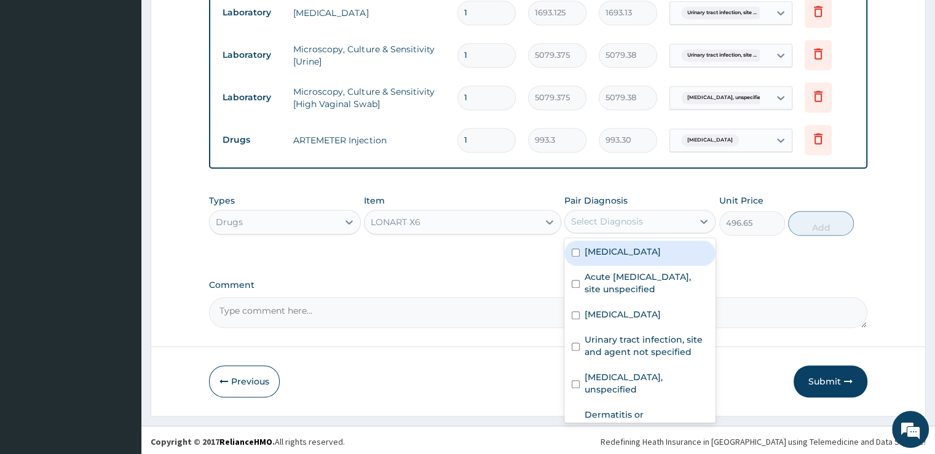
click at [620, 253] on label "[MEDICAL_DATA]" at bounding box center [623, 251] width 76 height 12
checkbox input "true"
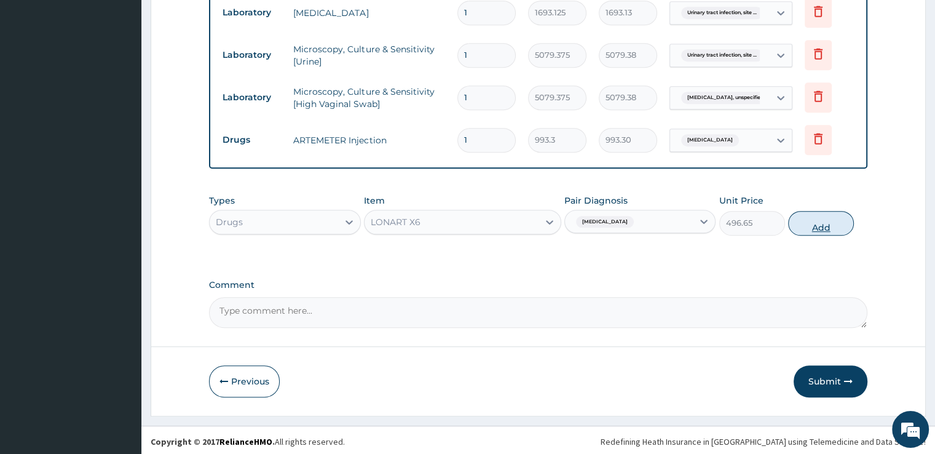
click at [816, 216] on button "Add" at bounding box center [821, 223] width 66 height 25
type input "0"
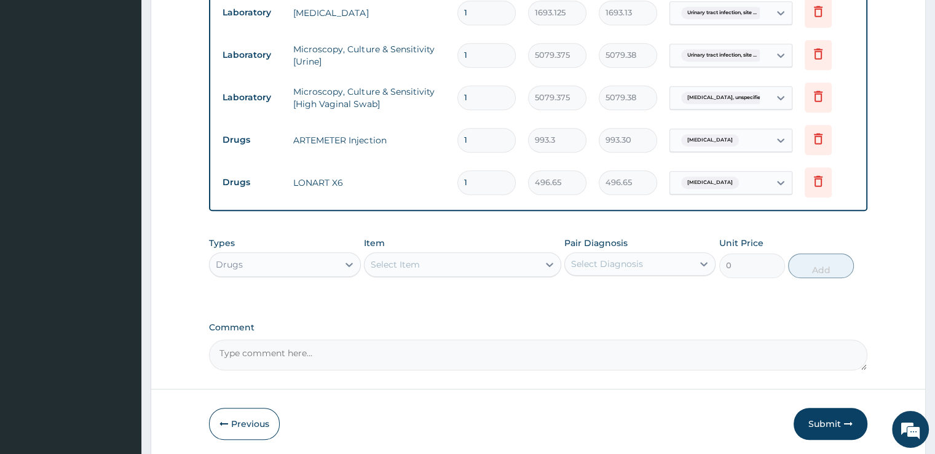
click at [475, 271] on div "Select Item" at bounding box center [451, 264] width 174 height 20
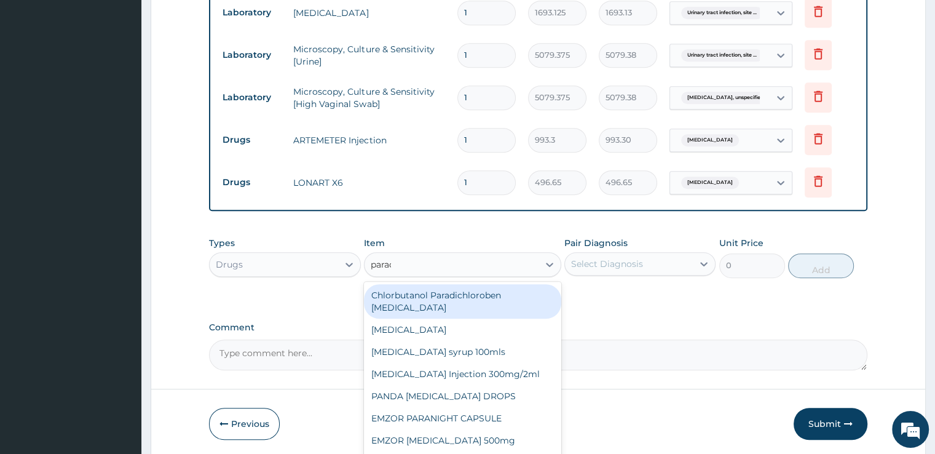
type input "parace"
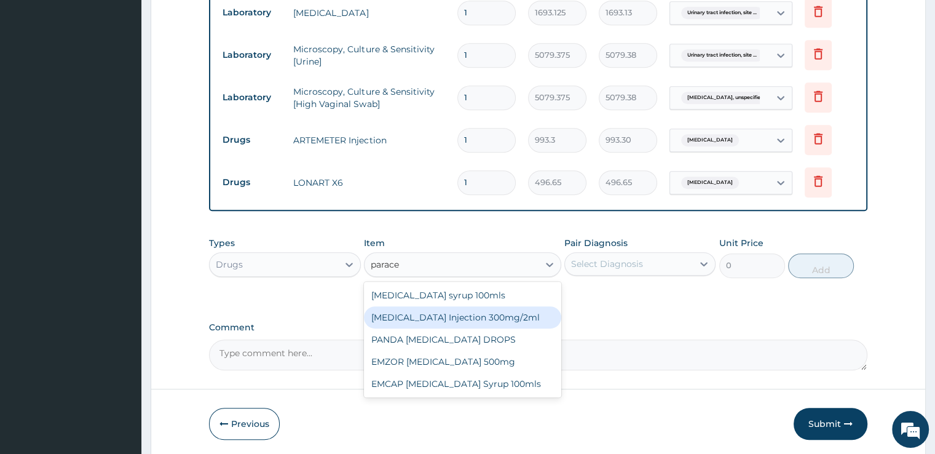
click at [477, 317] on div "[MEDICAL_DATA] Injection 300mg/2ml" at bounding box center [462, 317] width 197 height 22
type input "273.1575"
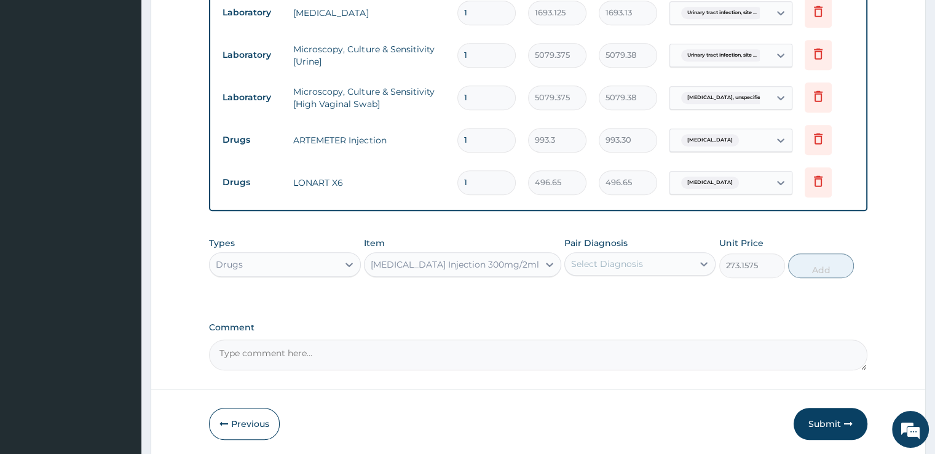
click at [635, 265] on div "Select Diagnosis" at bounding box center [607, 264] width 72 height 12
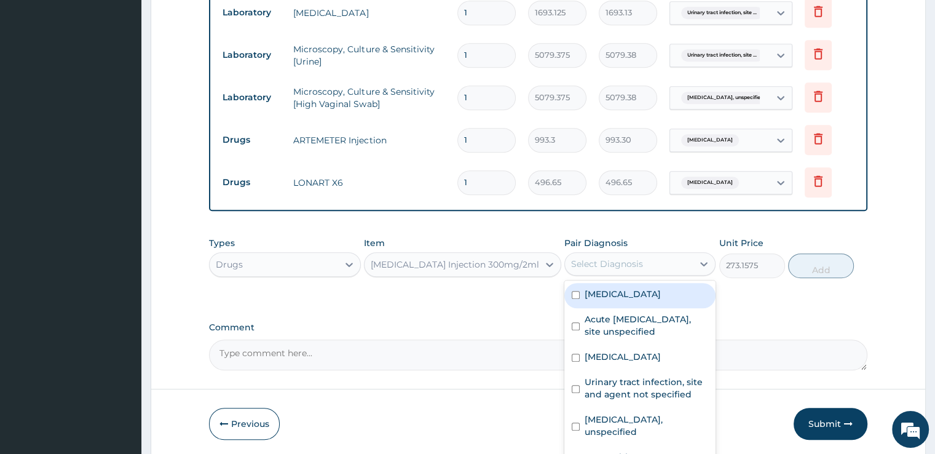
click at [635, 296] on label "[MEDICAL_DATA]" at bounding box center [623, 294] width 76 height 12
checkbox input "true"
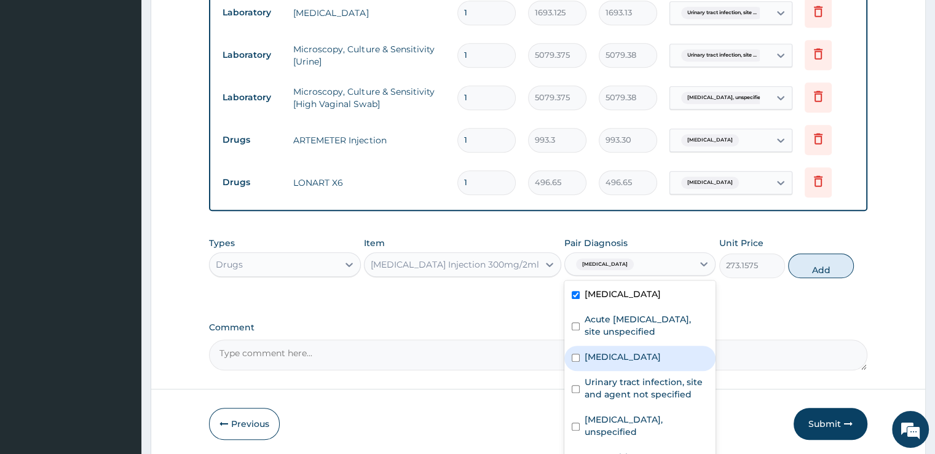
click at [619, 360] on label "Typhoid fever, unspecified" at bounding box center [623, 356] width 76 height 12
checkbox input "true"
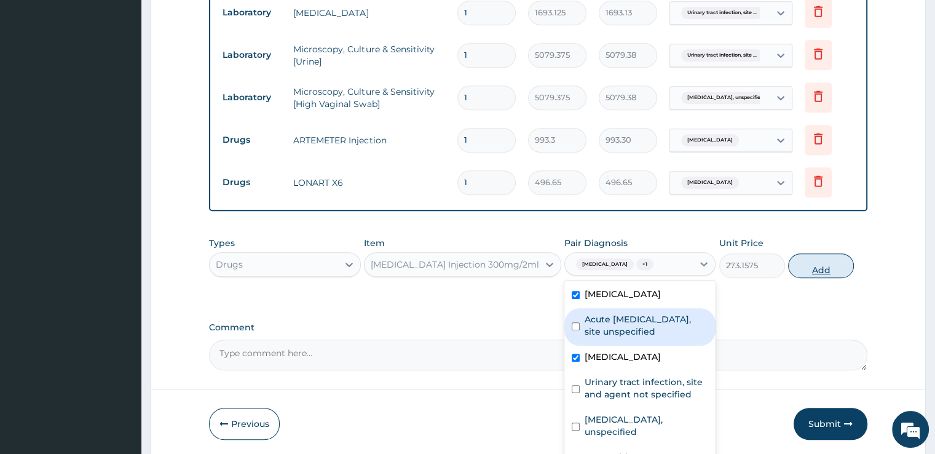
click at [819, 268] on button "Add" at bounding box center [821, 265] width 66 height 25
type input "0"
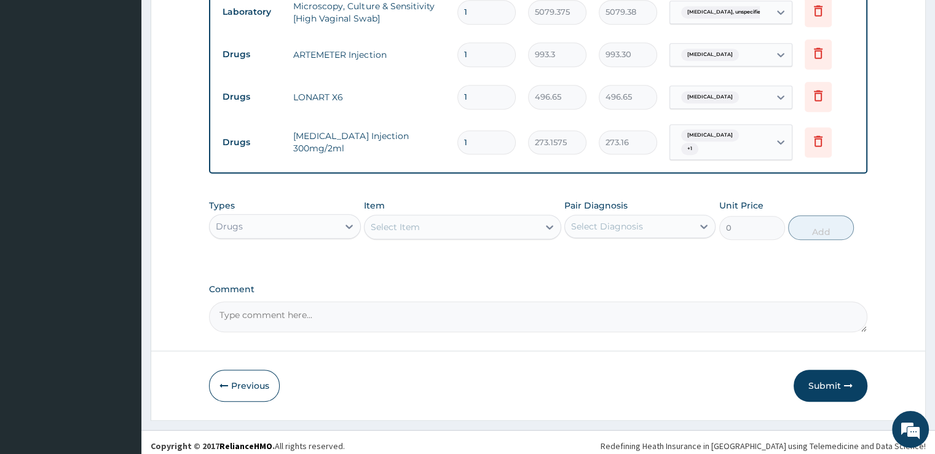
scroll to position [780, 0]
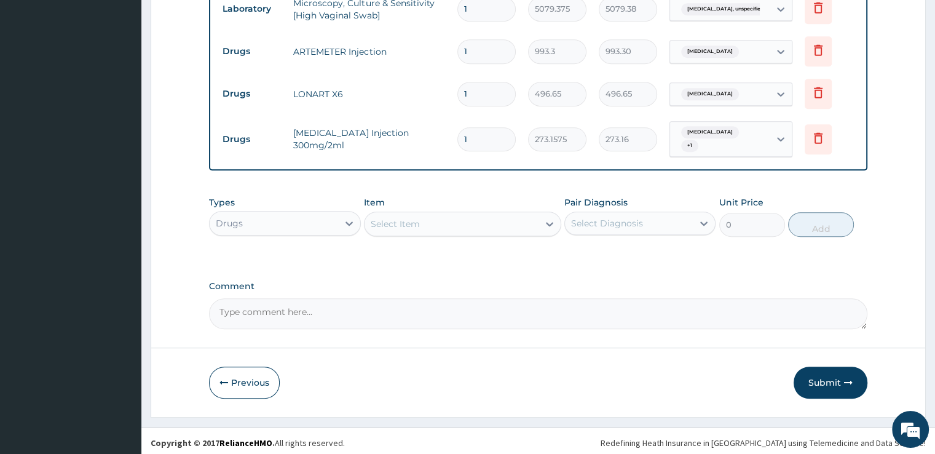
click at [452, 227] on div "Select Item" at bounding box center [451, 224] width 174 height 20
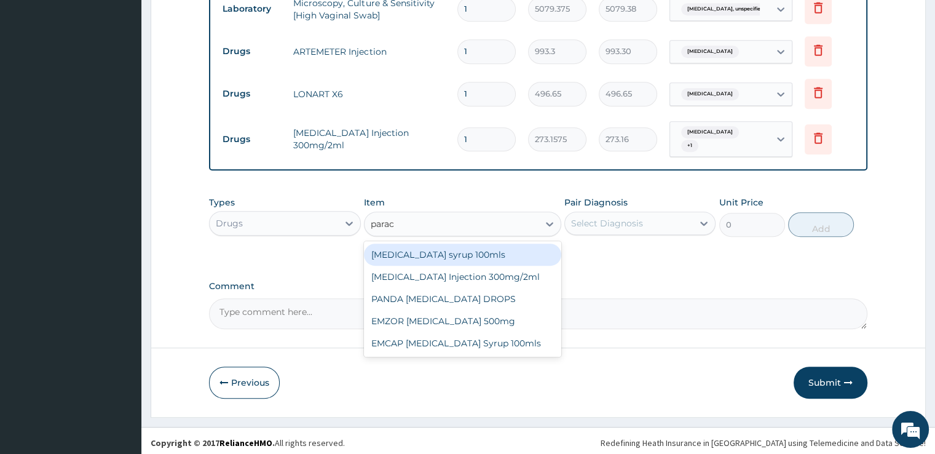
type input "parace"
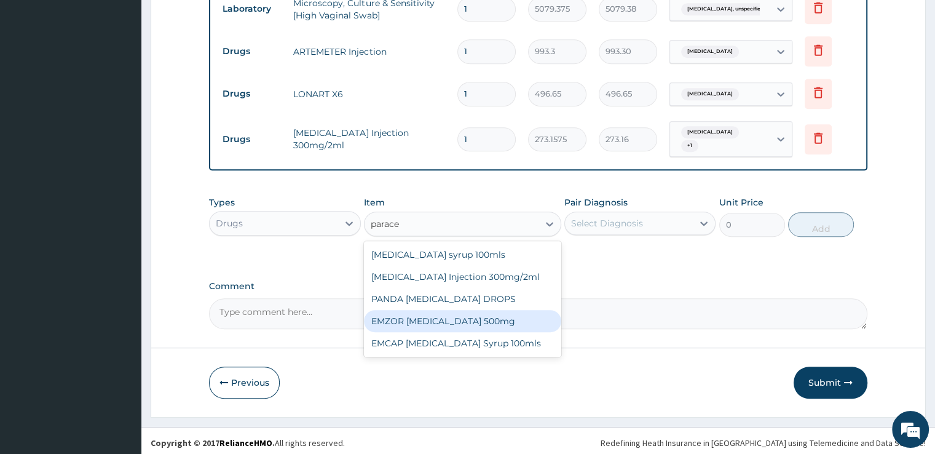
click at [452, 324] on div "EMZOR [MEDICAL_DATA] 500mg" at bounding box center [462, 321] width 197 height 22
type input "24.8325"
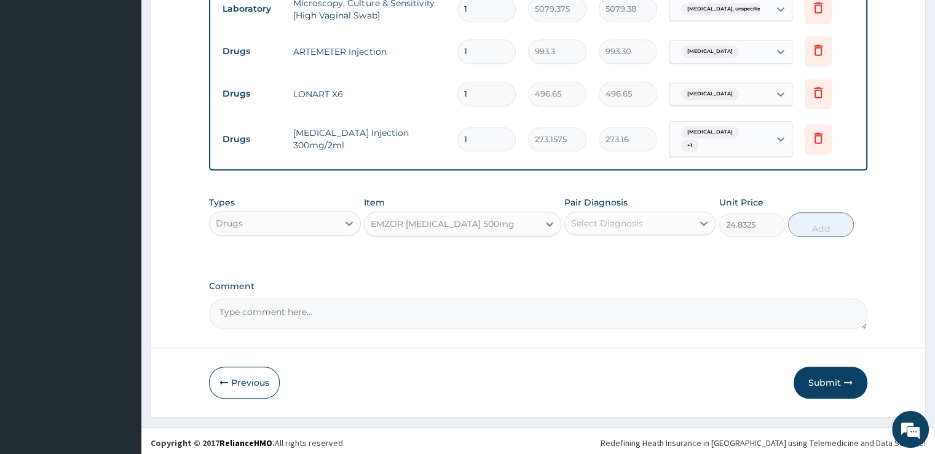
click at [602, 207] on div "Pair Diagnosis Select Diagnosis" at bounding box center [639, 216] width 151 height 41
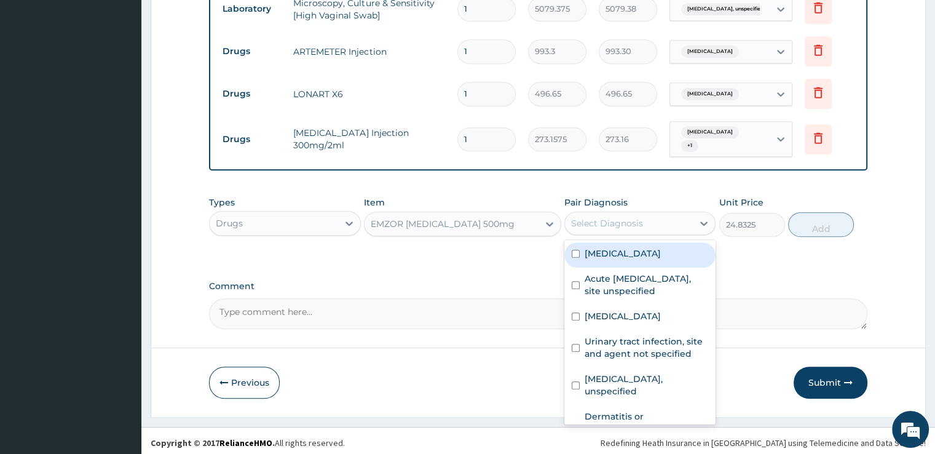
click at [618, 220] on div "Select Diagnosis" at bounding box center [607, 223] width 72 height 12
click at [618, 251] on label "[MEDICAL_DATA]" at bounding box center [623, 253] width 76 height 12
checkbox input "true"
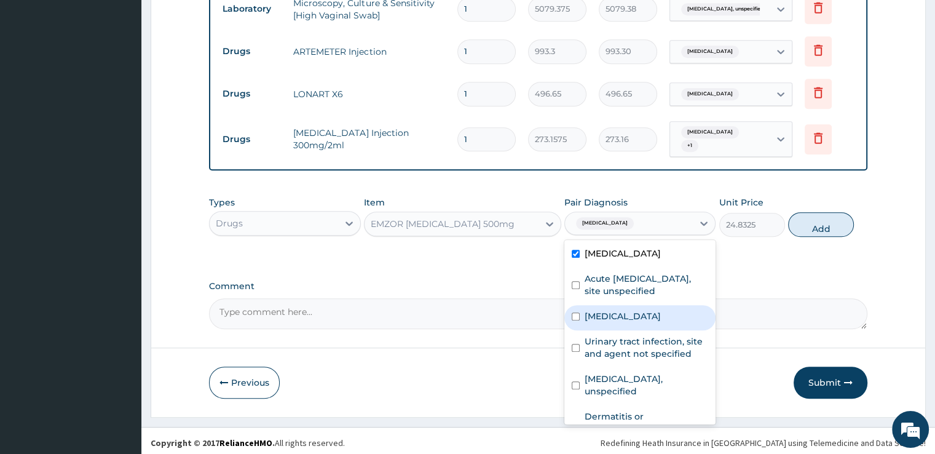
click at [609, 322] on label "Typhoid fever, unspecified" at bounding box center [623, 316] width 76 height 12
checkbox input "true"
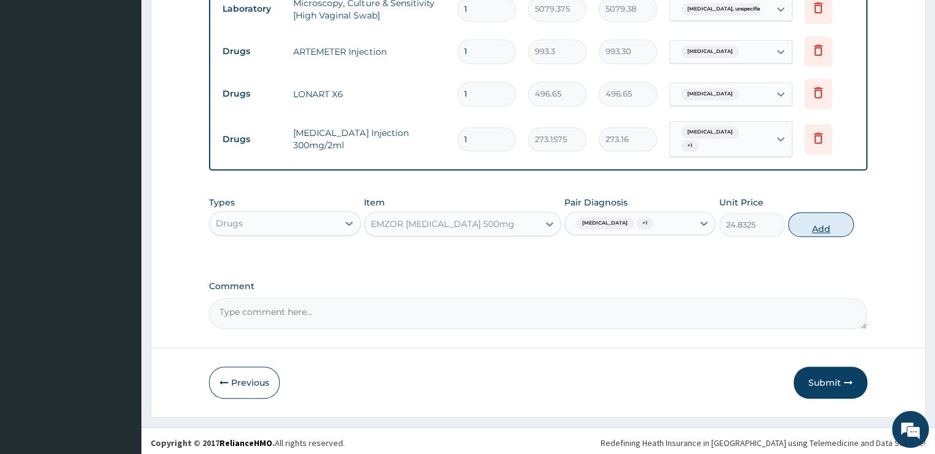
click at [822, 230] on button "Add" at bounding box center [821, 224] width 66 height 25
type input "0"
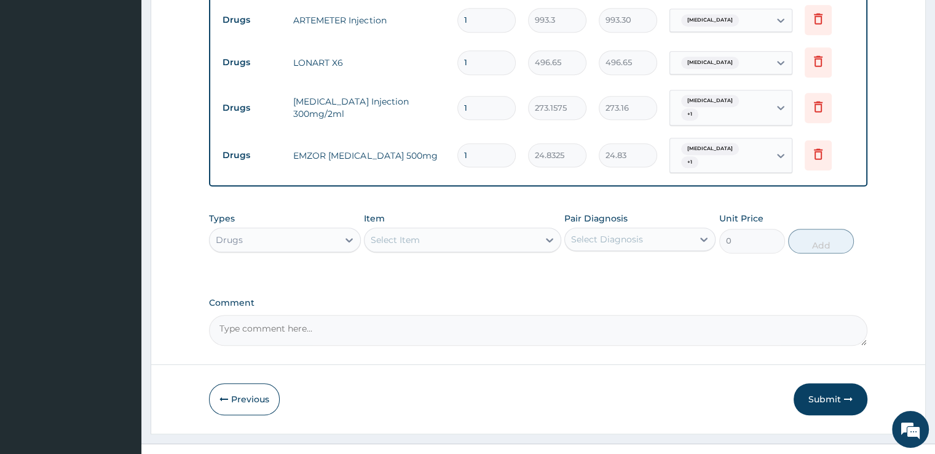
scroll to position [829, 0]
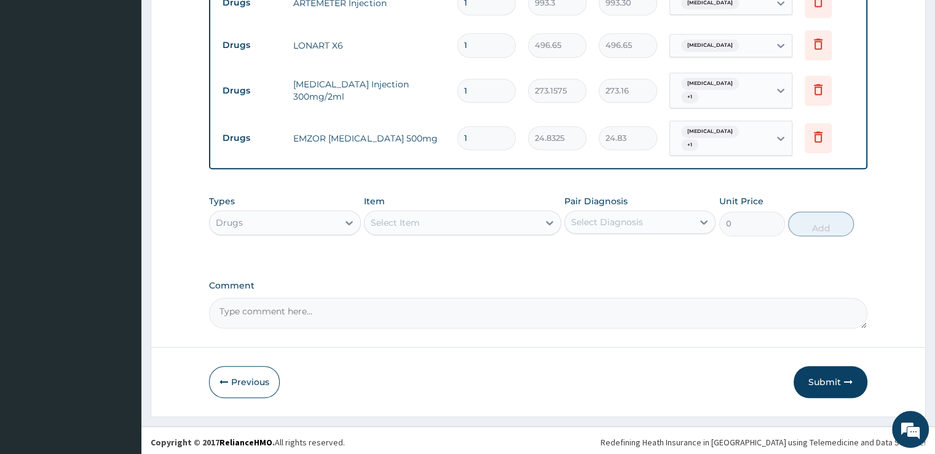
click at [473, 210] on div "Select Item" at bounding box center [462, 222] width 197 height 25
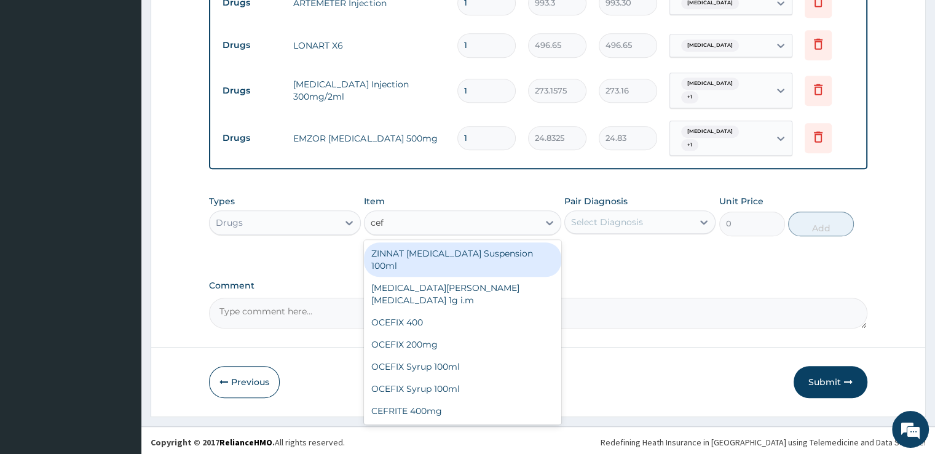
type input "ceft"
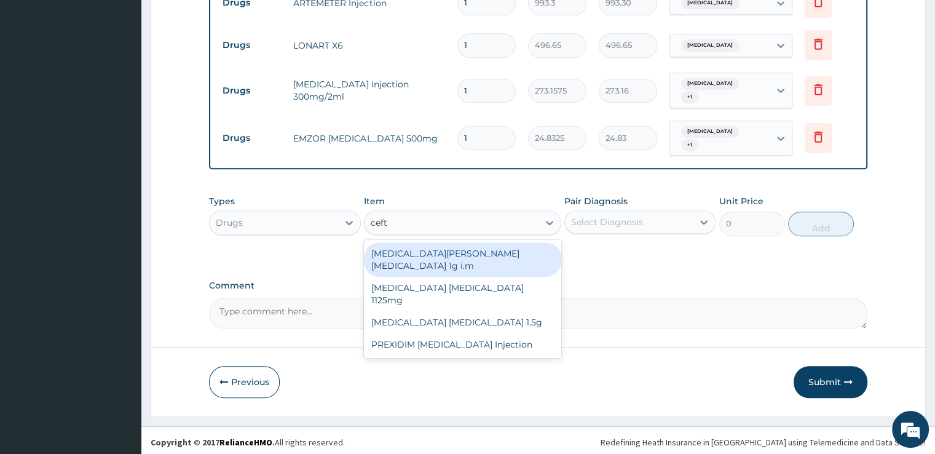
click at [460, 244] on div "ROCEPHIN CEFTRIAXONE 1g i.m" at bounding box center [462, 259] width 197 height 34
type input "8691.375"
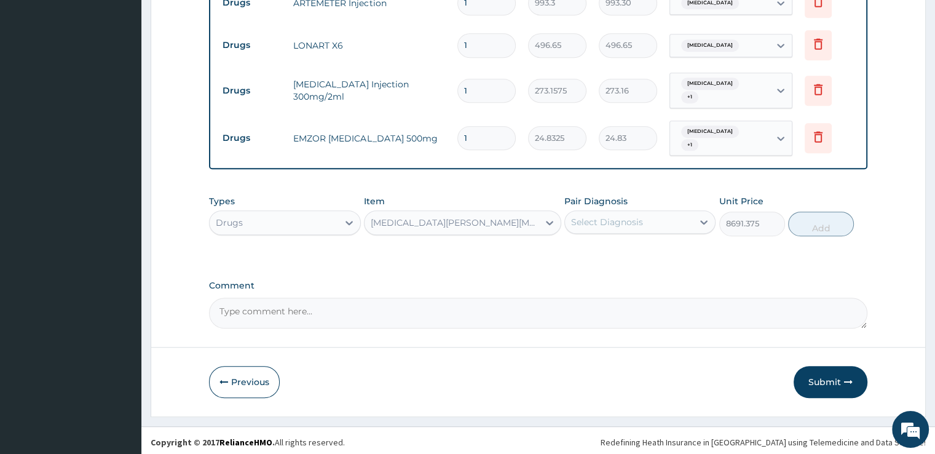
click at [617, 216] on div "Select Diagnosis" at bounding box center [607, 222] width 72 height 12
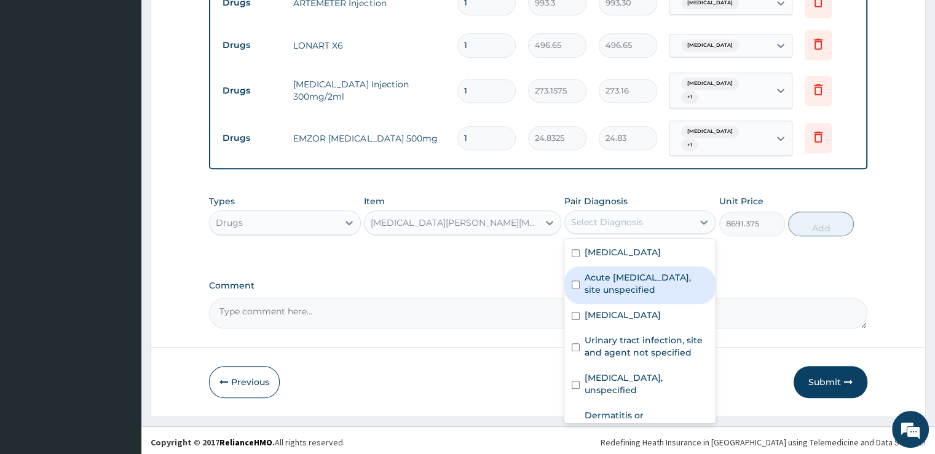
click at [612, 290] on label "Acute upper respiratory infection, site unspecified" at bounding box center [647, 283] width 124 height 25
checkbox input "true"
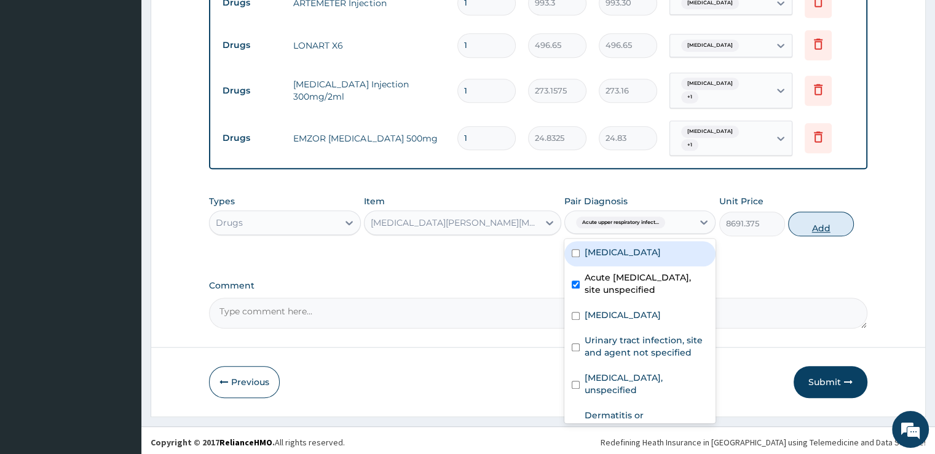
click at [840, 219] on button "Add" at bounding box center [821, 223] width 66 height 25
type input "0"
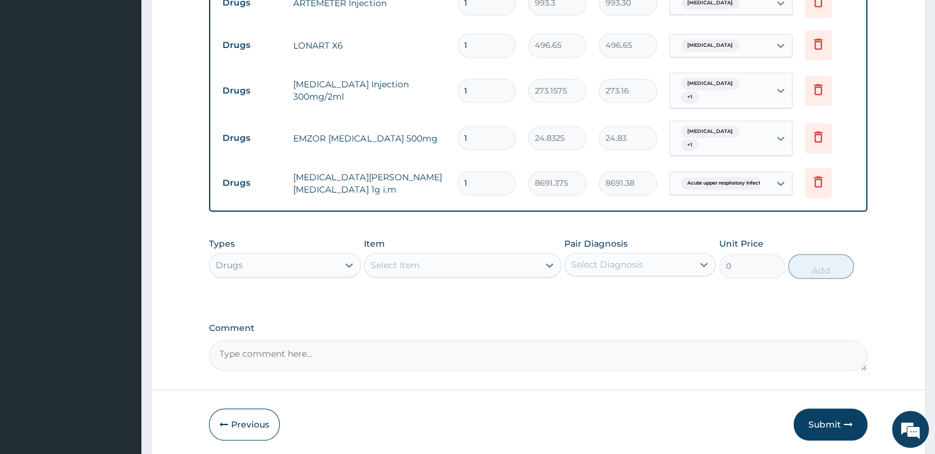
click at [500, 268] on div "Select Item" at bounding box center [451, 265] width 174 height 20
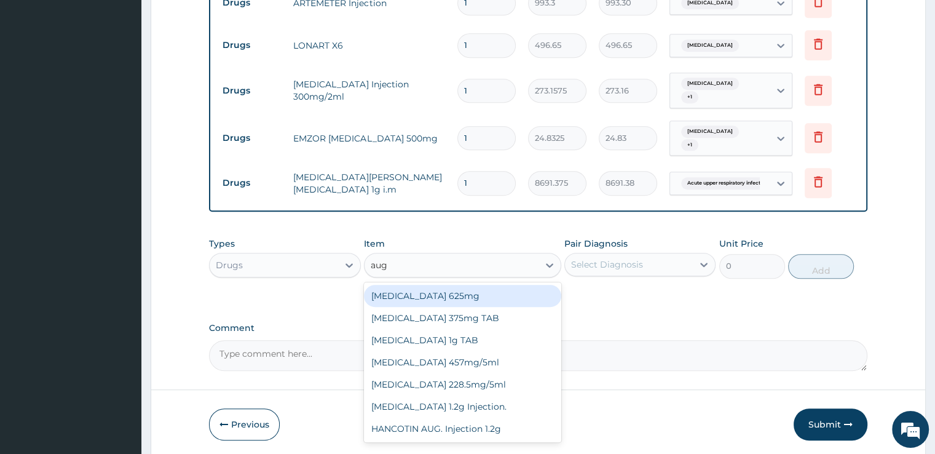
type input "augm"
click at [490, 293] on div "AUGMENTIN 625mg" at bounding box center [462, 296] width 197 height 22
type input "931.21875"
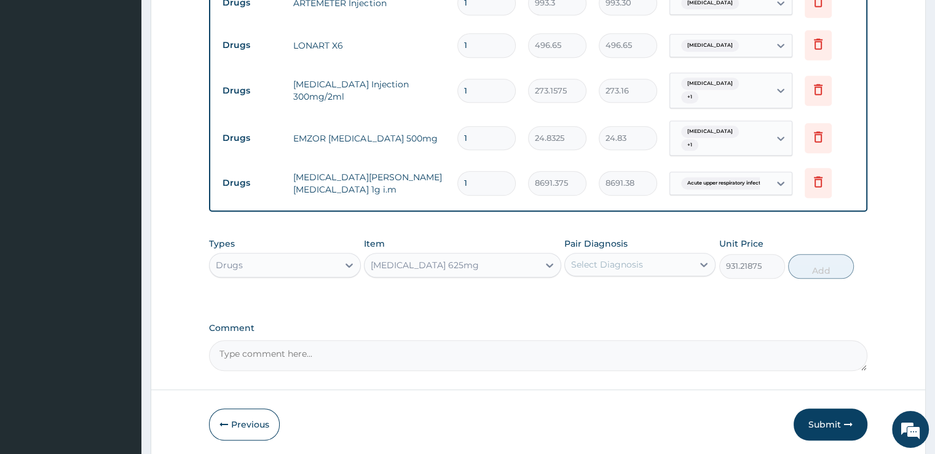
click at [648, 261] on div "Select Diagnosis" at bounding box center [629, 264] width 128 height 20
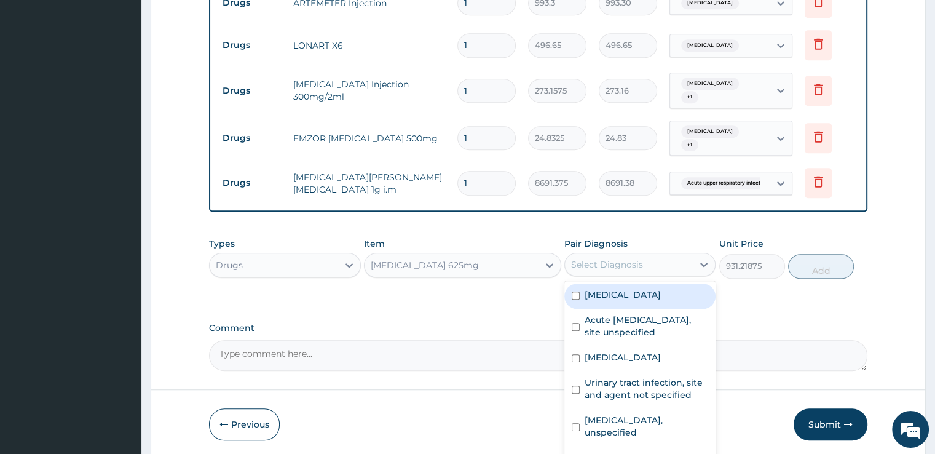
click at [468, 272] on div "AUGMENTIN 625mg" at bounding box center [462, 265] width 197 height 25
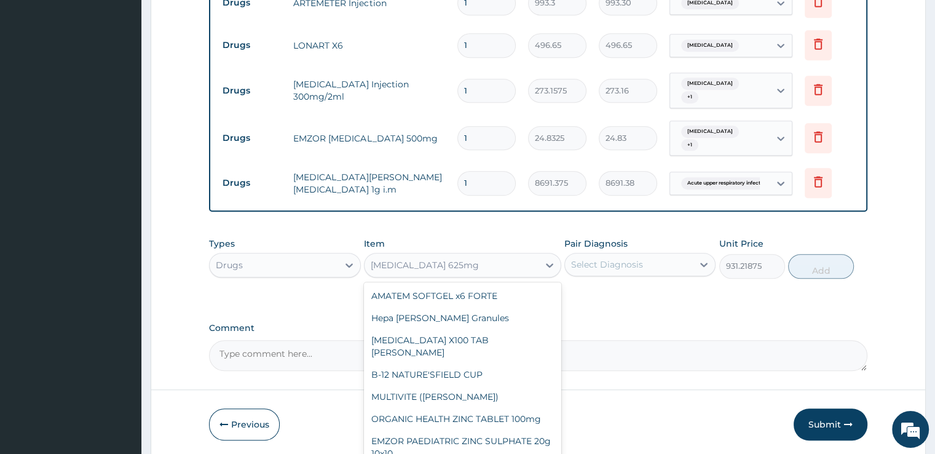
scroll to position [13854, 0]
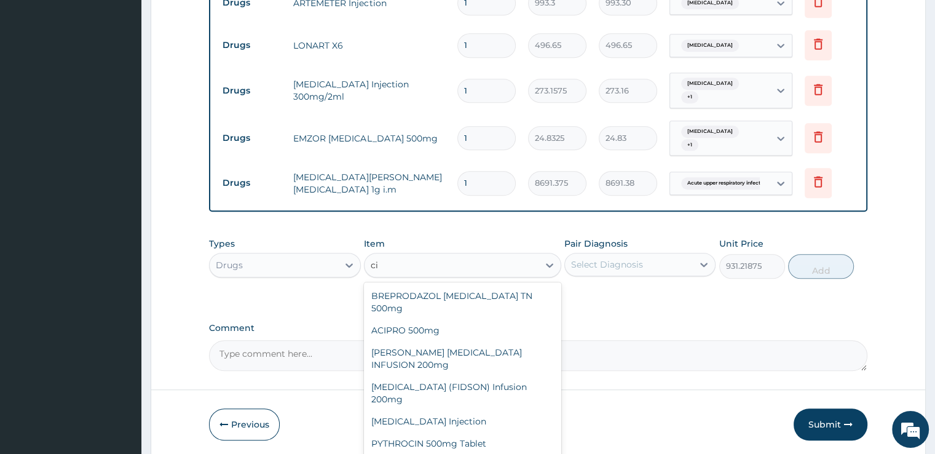
type input "cip"
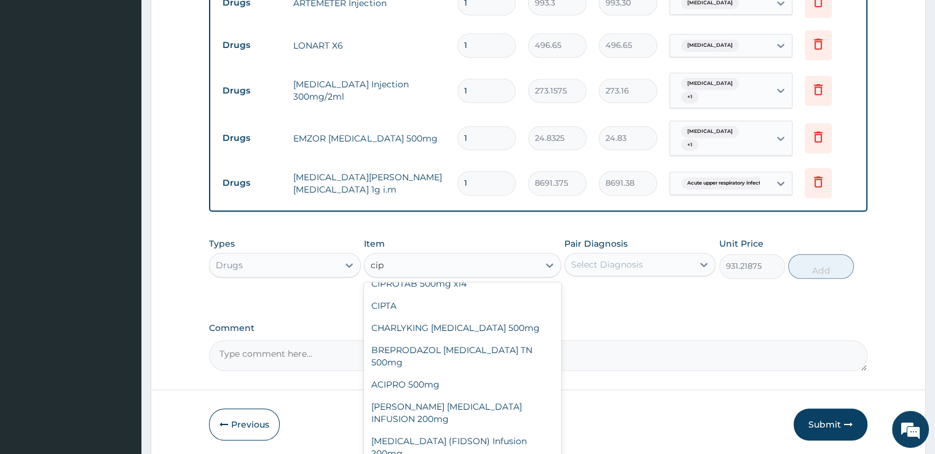
scroll to position [32, 0]
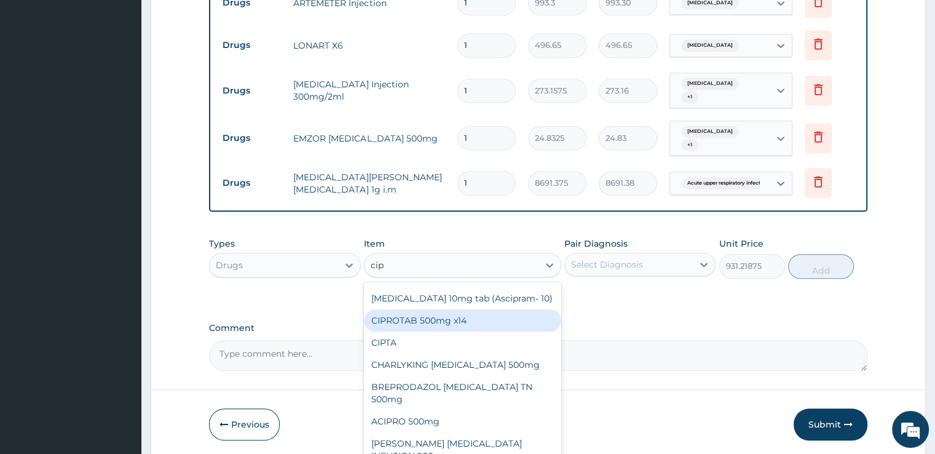
click at [455, 309] on div "CIPROTAB 500mg x14" at bounding box center [462, 320] width 197 height 22
type input "335.23874"
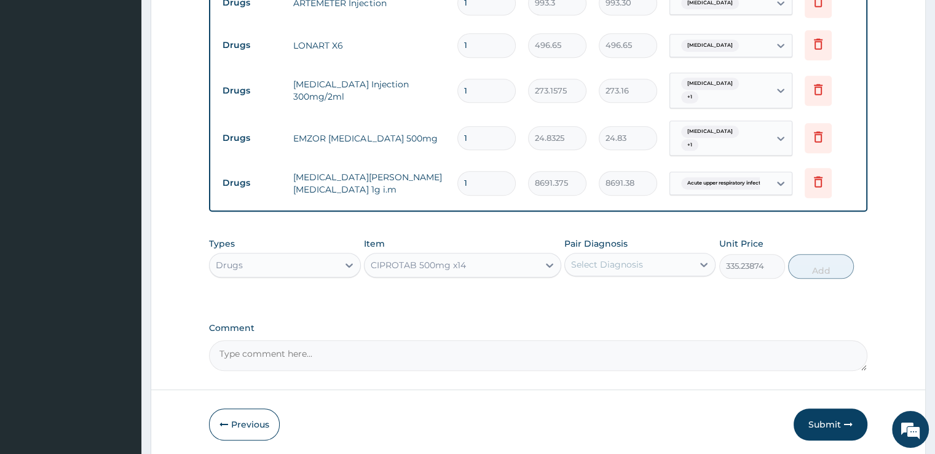
click at [626, 264] on div "Select Diagnosis" at bounding box center [607, 264] width 72 height 12
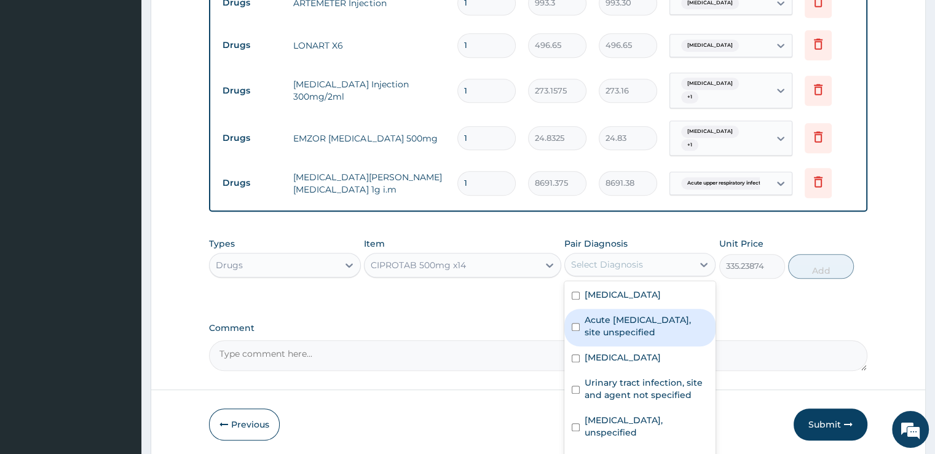
click at [619, 325] on label "Acute upper respiratory infection, site unspecified" at bounding box center [647, 325] width 124 height 25
checkbox input "true"
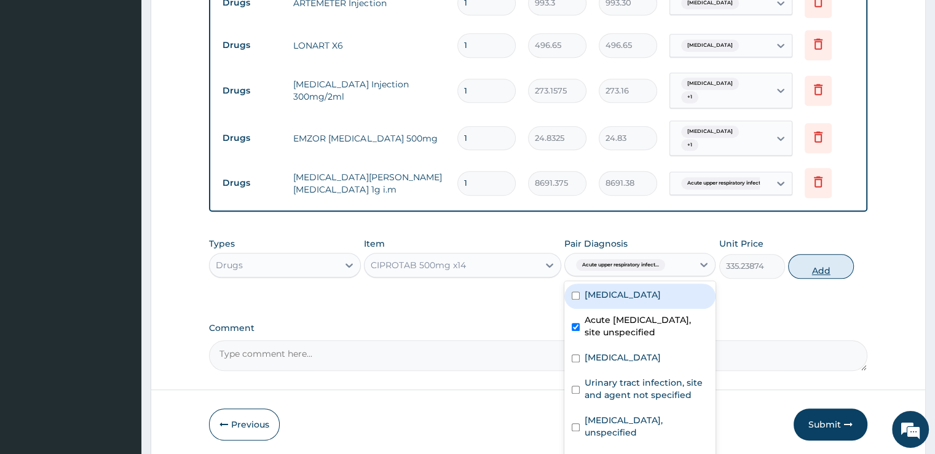
click at [799, 269] on button "Add" at bounding box center [821, 266] width 66 height 25
type input "0"
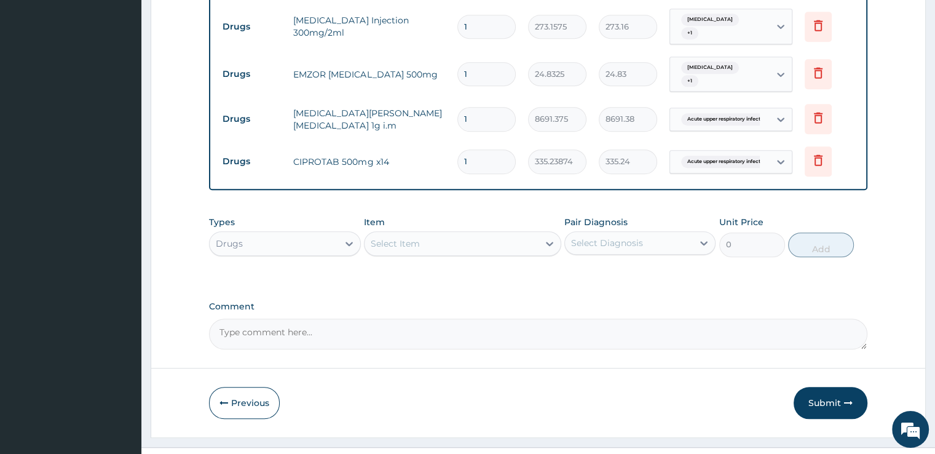
scroll to position [913, 0]
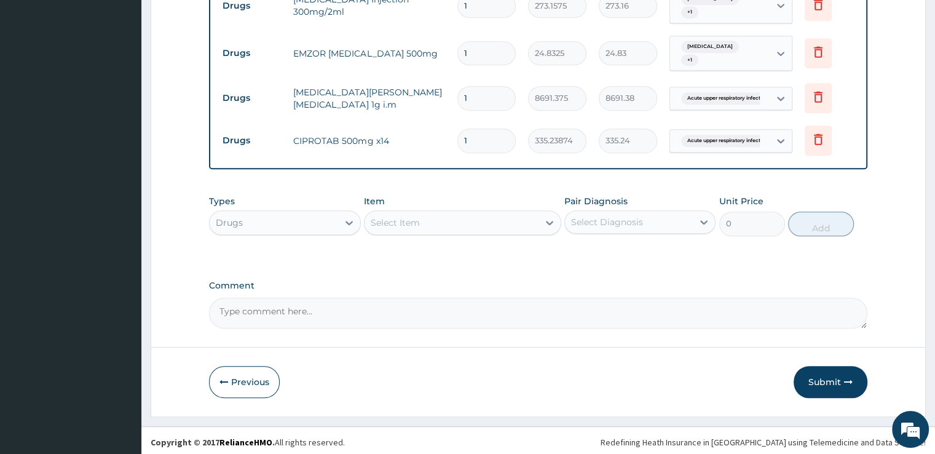
click at [444, 227] on div "Select Item" at bounding box center [451, 223] width 174 height 20
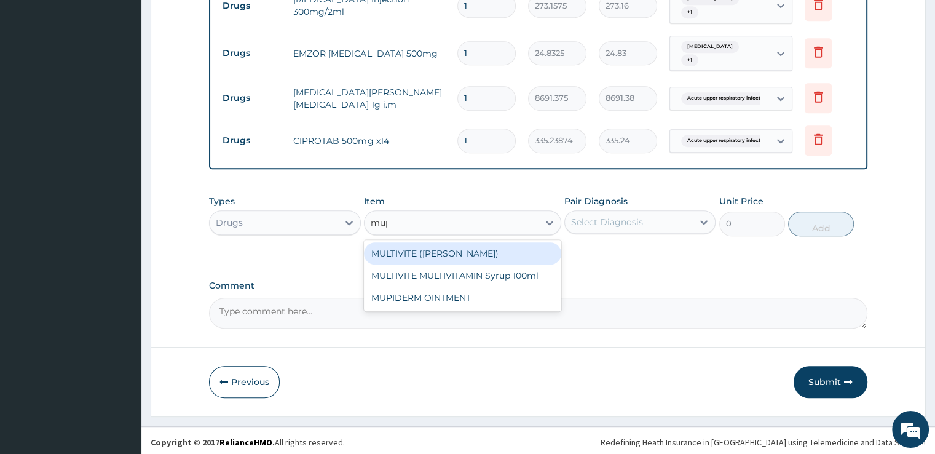
type input "mupi"
click at [445, 251] on div "MUPIDERM OINTMENT" at bounding box center [462, 253] width 197 height 22
type input "4097.3623"
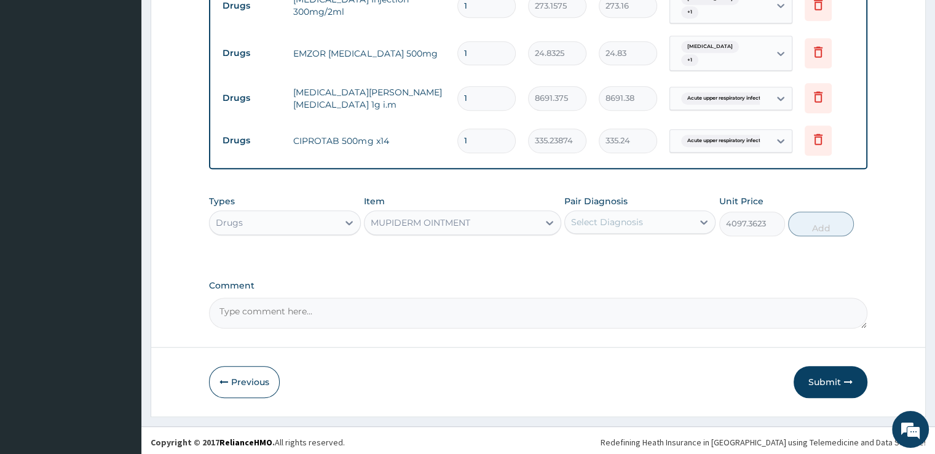
click at [626, 212] on div "Select Diagnosis" at bounding box center [629, 222] width 128 height 20
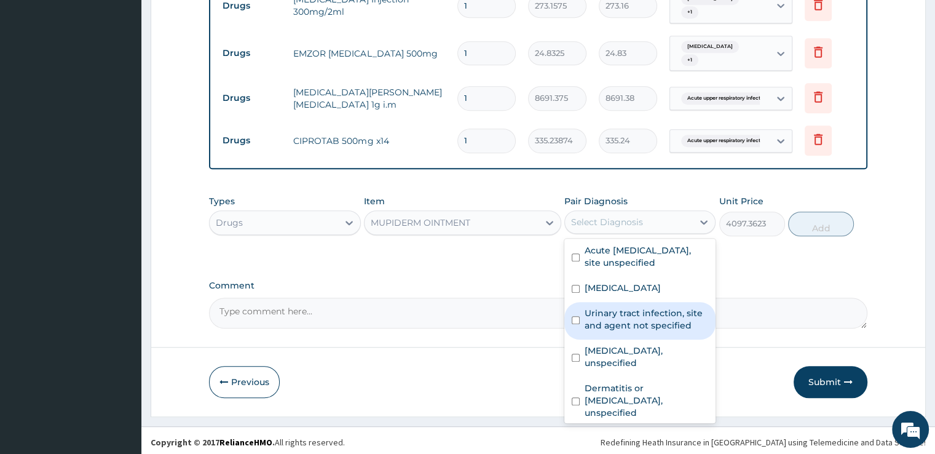
scroll to position [32, 0]
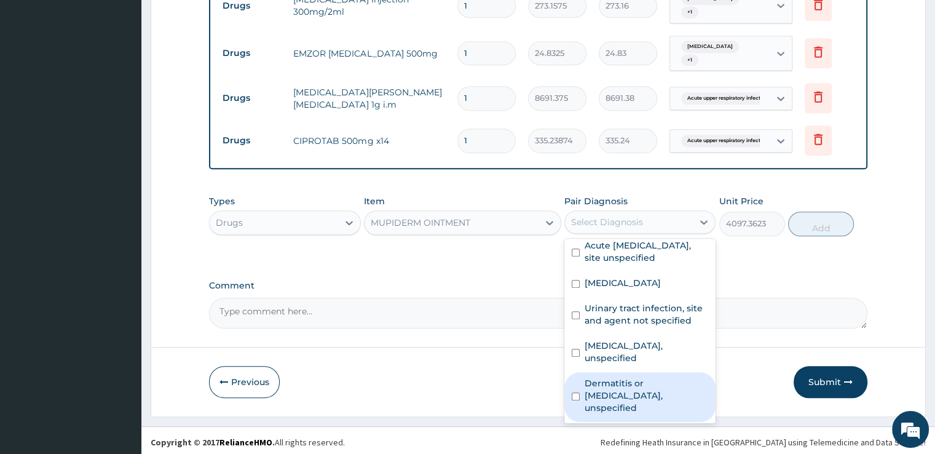
click at [651, 395] on label "Dermatitis or eczema, unspecified" at bounding box center [647, 395] width 124 height 37
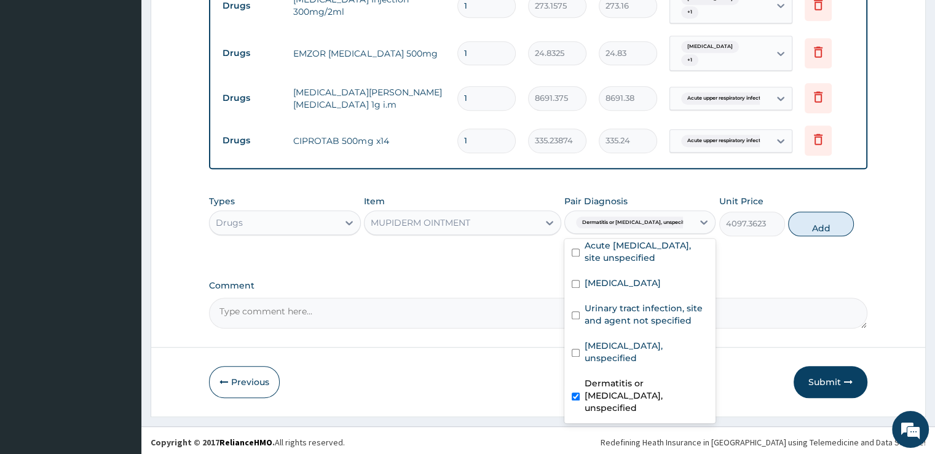
checkbox input "true"
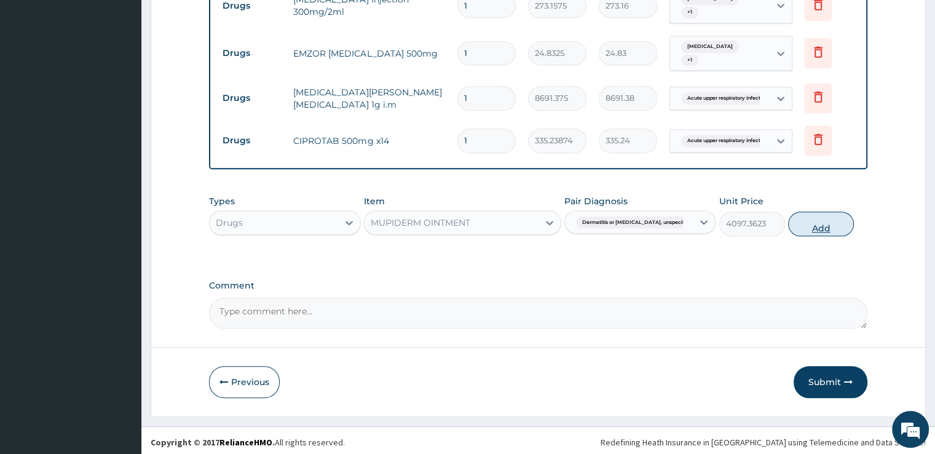
click at [820, 225] on button "Add" at bounding box center [821, 223] width 66 height 25
type input "0"
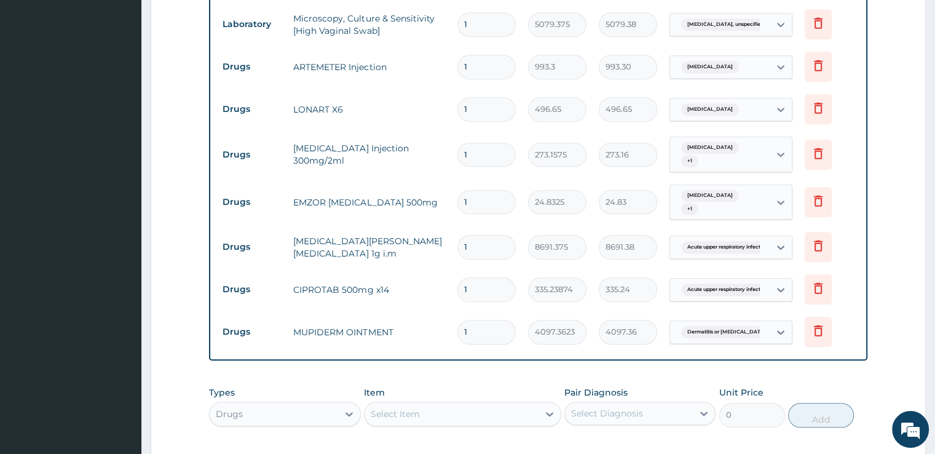
scroll to position [766, 0]
click at [478, 59] on input "1" at bounding box center [486, 65] width 58 height 24
type input "2"
type input "1986.60"
type input "3"
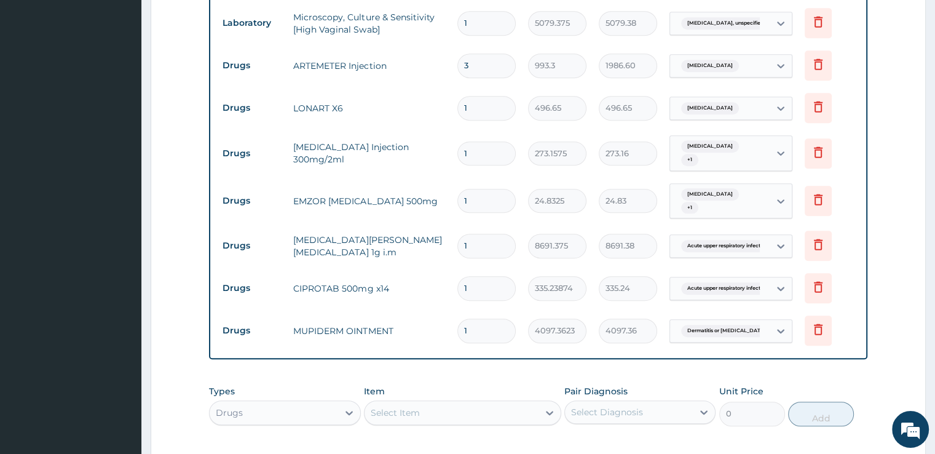
type input "2979.90"
type input "4"
type input "3973.20"
type input "5"
type input "4966.50"
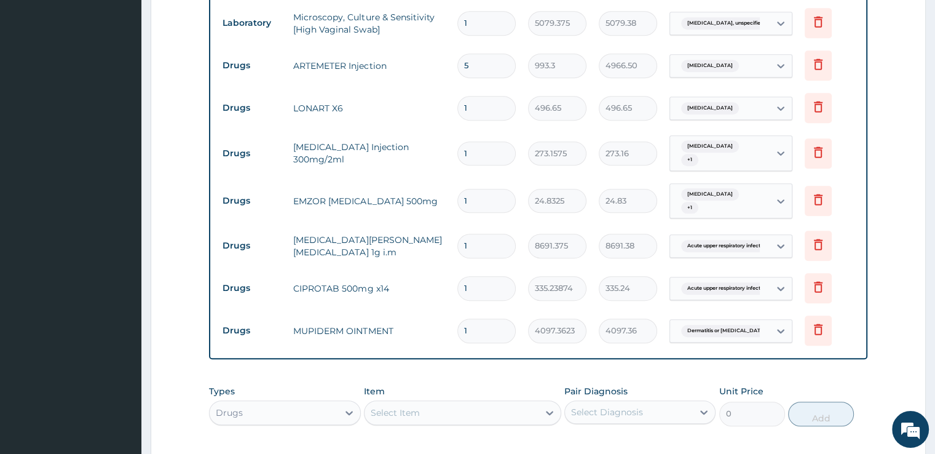
type input "6"
type input "5959.80"
click at [479, 108] on input "1" at bounding box center [486, 108] width 58 height 24
type input "2"
type input "993.30"
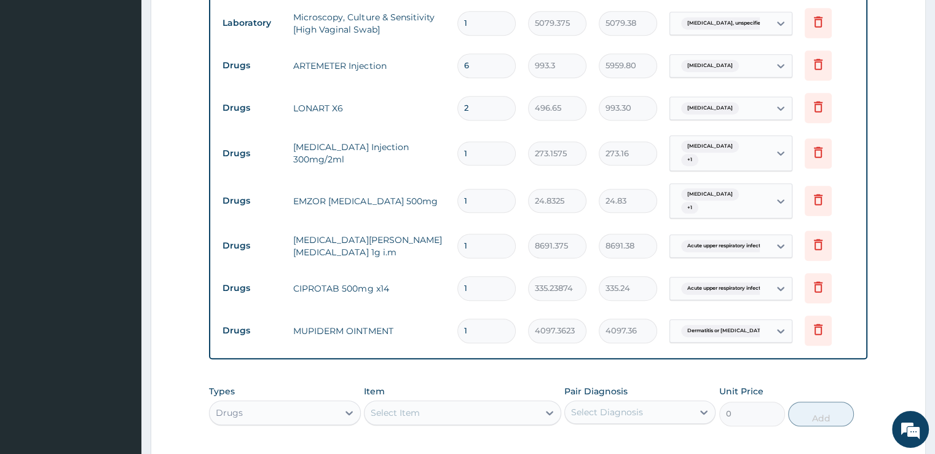
type input "3"
type input "1489.95"
type input "4"
type input "1986.60"
type input "5"
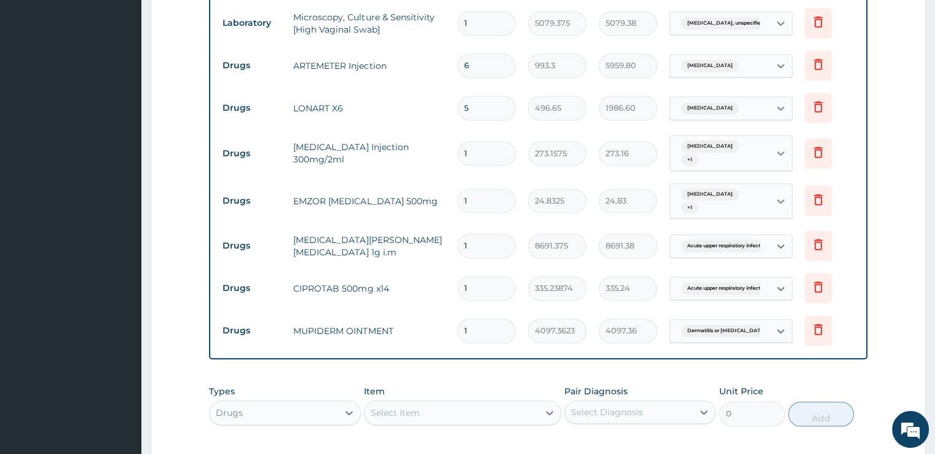
type input "2483.25"
type input "6"
type input "2979.90"
click at [482, 148] on input "1" at bounding box center [486, 153] width 58 height 24
click at [498, 199] on input "1" at bounding box center [486, 201] width 58 height 24
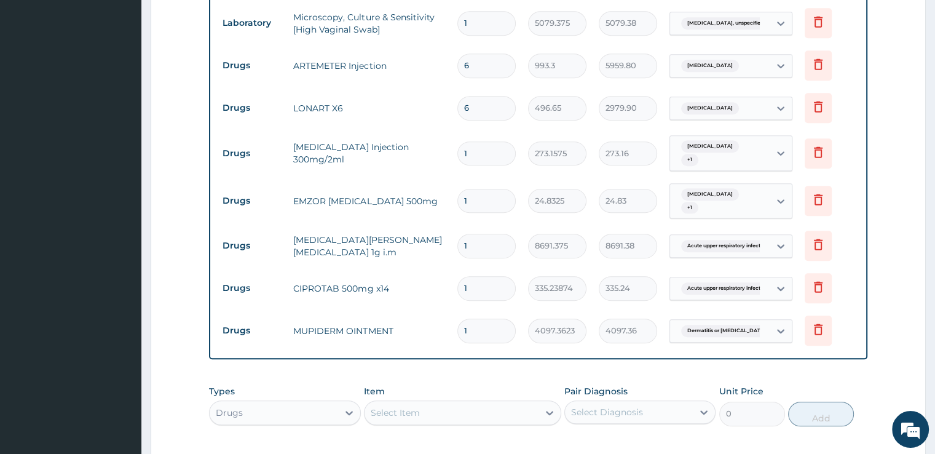
type input "12"
type input "297.99"
type input "12"
click at [494, 258] on td "1" at bounding box center [486, 245] width 71 height 36
click at [484, 238] on input "1" at bounding box center [486, 246] width 58 height 24
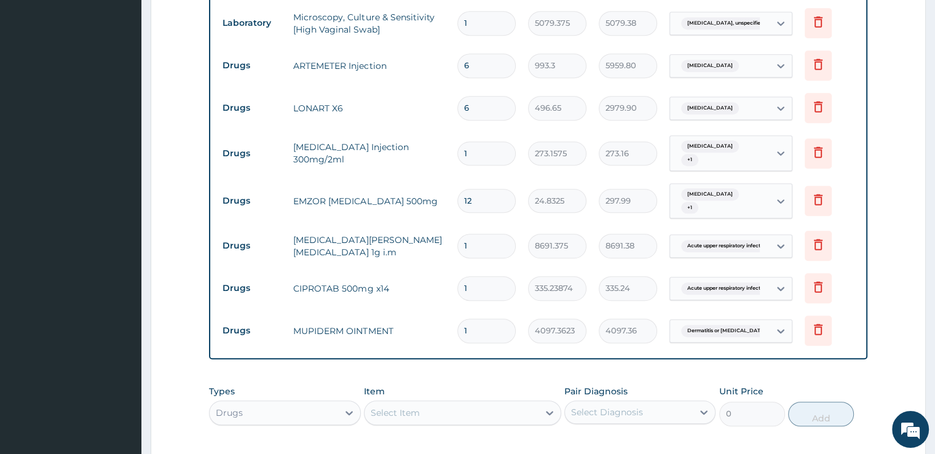
type input "2"
type input "17382.75"
type input "3"
type input "26074.13"
click at [493, 286] on input "1" at bounding box center [486, 288] width 58 height 24
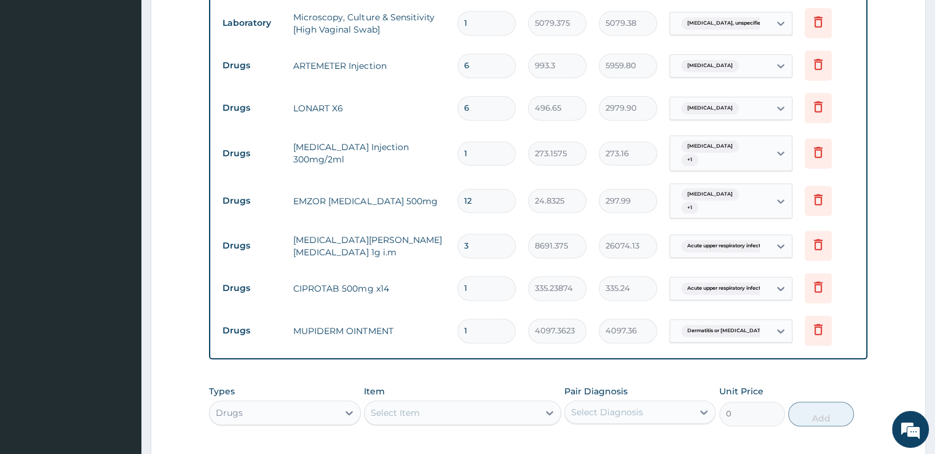
type input "10"
type input "3352.39"
type input "10"
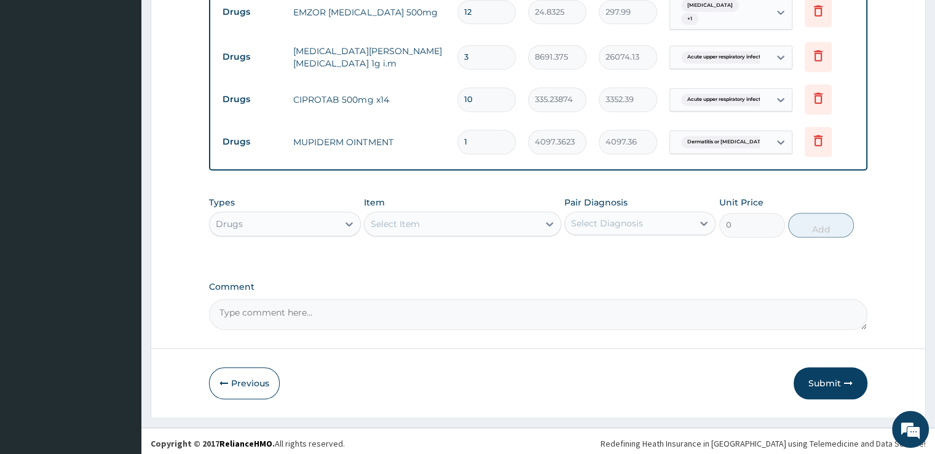
scroll to position [956, 0]
click at [835, 382] on button "Submit" at bounding box center [831, 382] width 74 height 32
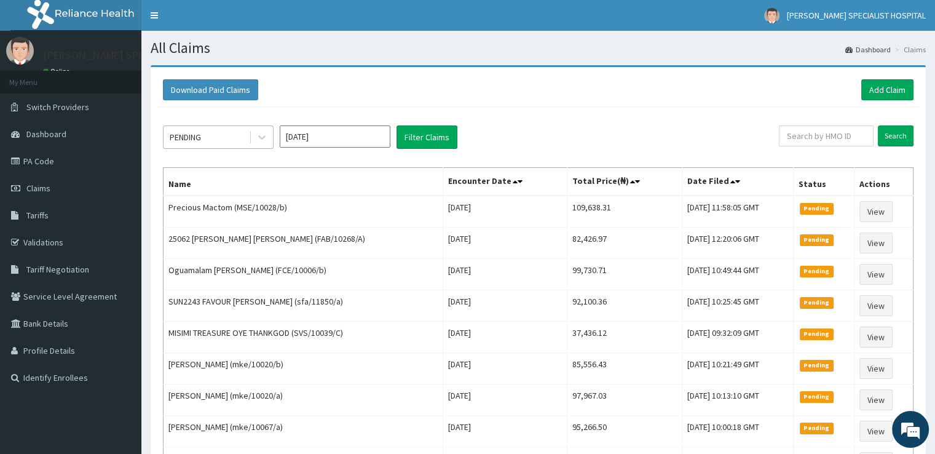
click at [230, 138] on div "PENDING" at bounding box center [205, 137] width 85 height 20
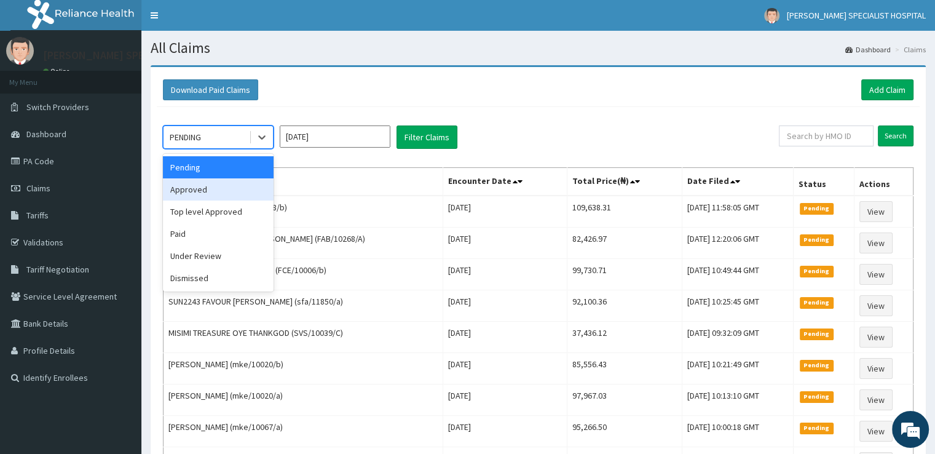
click at [223, 184] on div "Approved" at bounding box center [218, 189] width 111 height 22
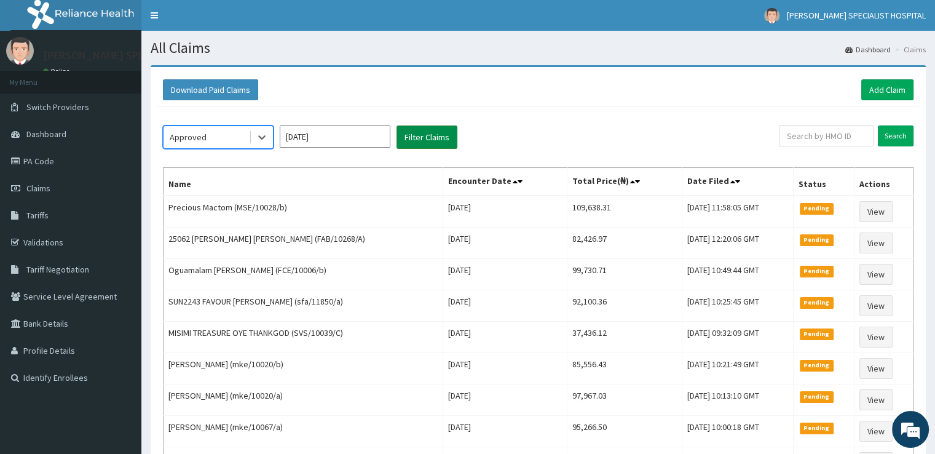
click at [422, 143] on button "Filter Claims" at bounding box center [426, 136] width 61 height 23
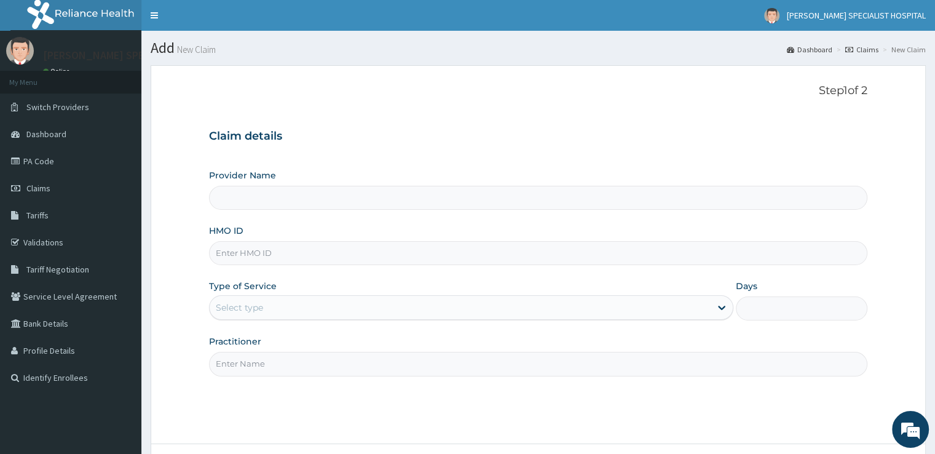
type input "[PERSON_NAME] SPECIALIST HOSPITAL"
type input "MSE/10028/e"
click at [258, 301] on div "Select type" at bounding box center [239, 307] width 47 height 12
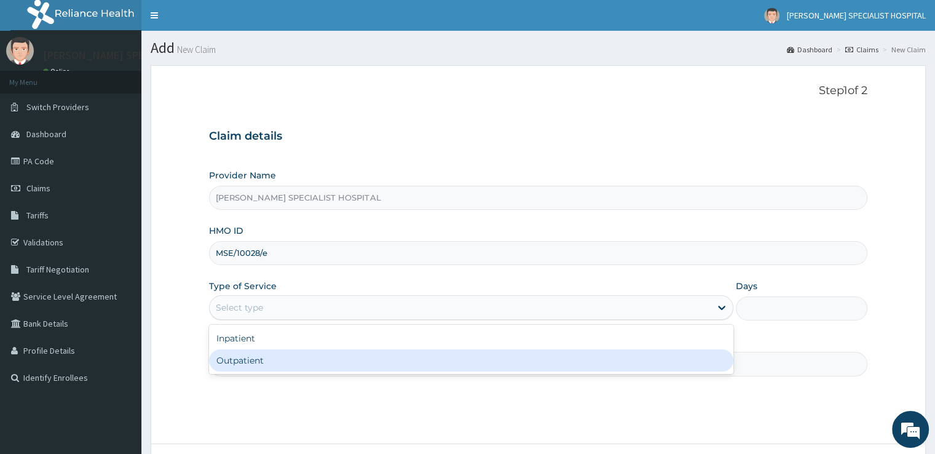
click at [253, 356] on div "Outpatient" at bounding box center [471, 360] width 524 height 22
type input "1"
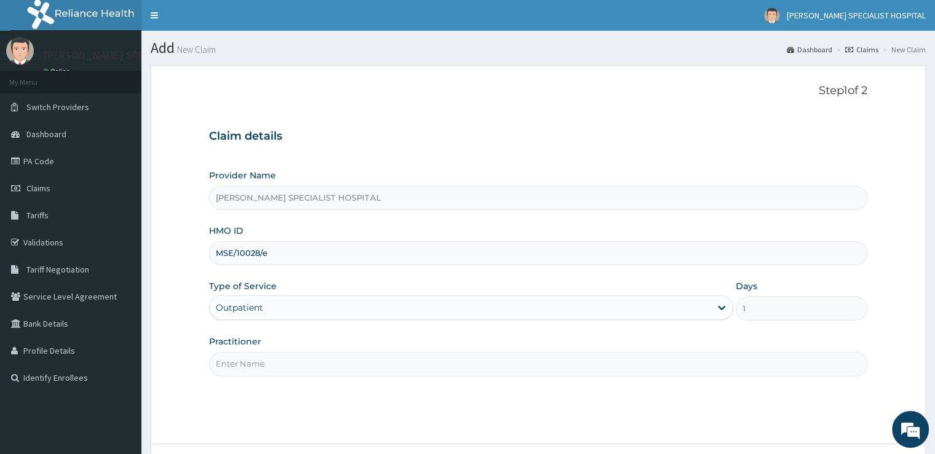
click at [264, 361] on input "Practitioner" at bounding box center [538, 364] width 658 height 24
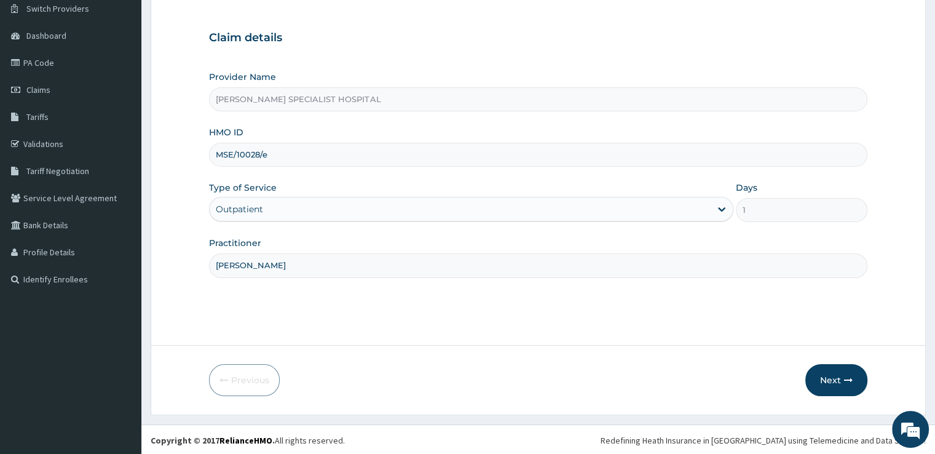
scroll to position [100, 0]
type input "kelvin"
click at [842, 378] on button "Next" at bounding box center [836, 379] width 62 height 32
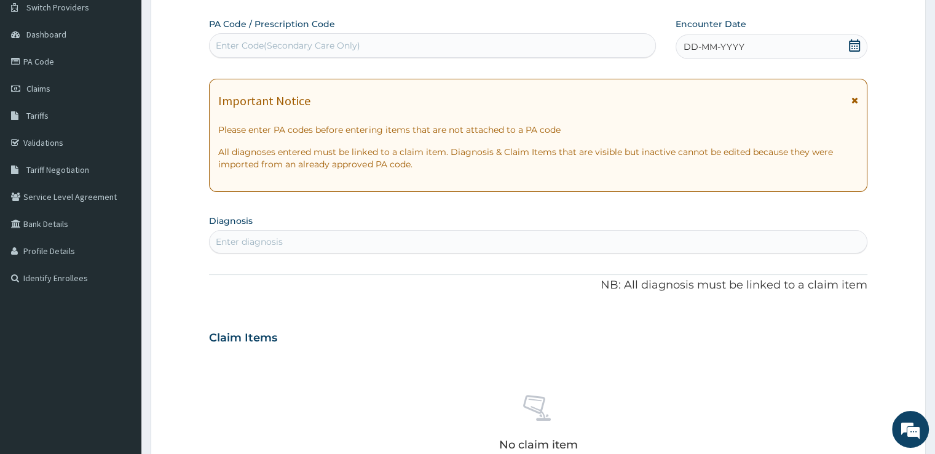
click at [855, 39] on icon at bounding box center [854, 45] width 12 height 12
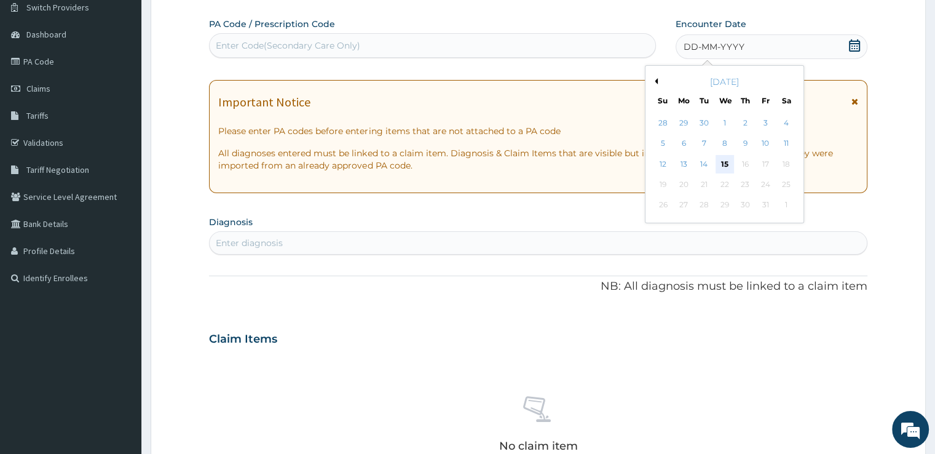
click at [730, 162] on div "15" at bounding box center [724, 164] width 18 height 18
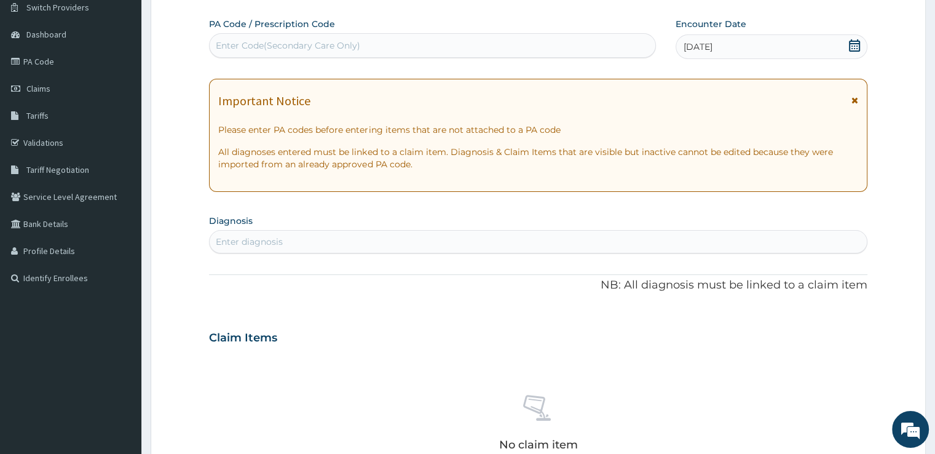
click at [474, 238] on div "Enter diagnosis" at bounding box center [538, 242] width 656 height 20
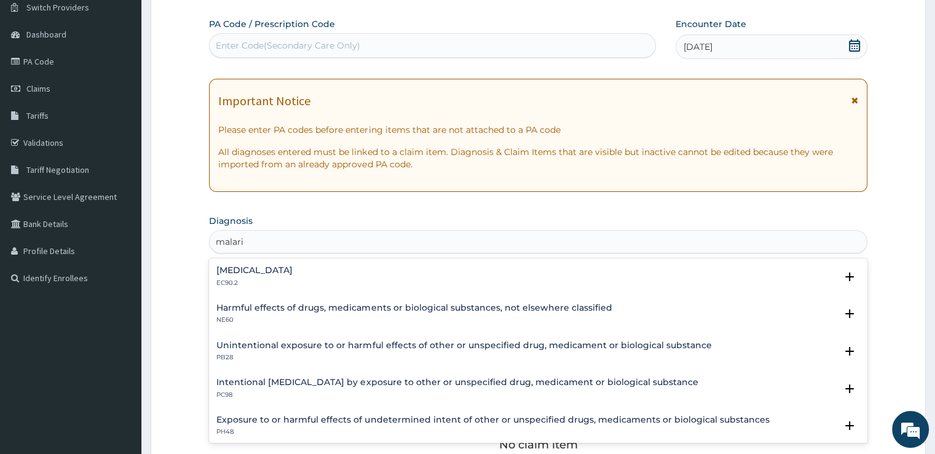
type input "malaria"
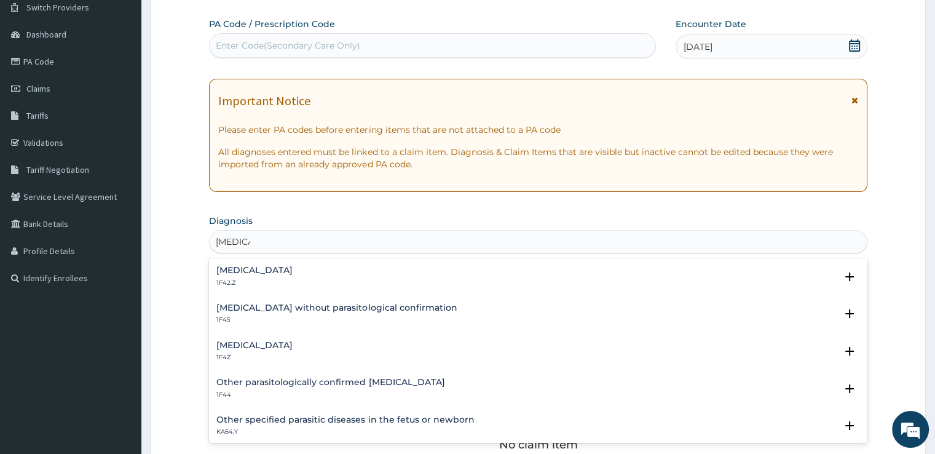
click at [251, 360] on p "1F4Z" at bounding box center [254, 357] width 76 height 9
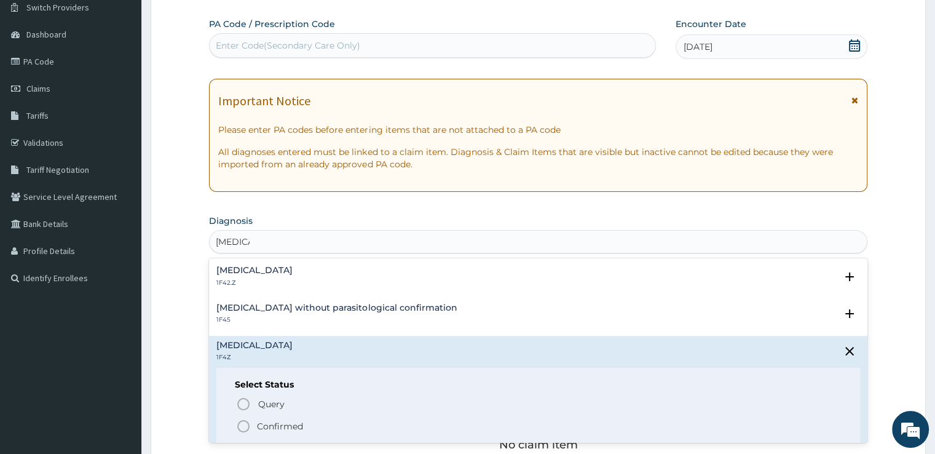
click at [245, 429] on icon "status option filled" at bounding box center [243, 426] width 15 height 15
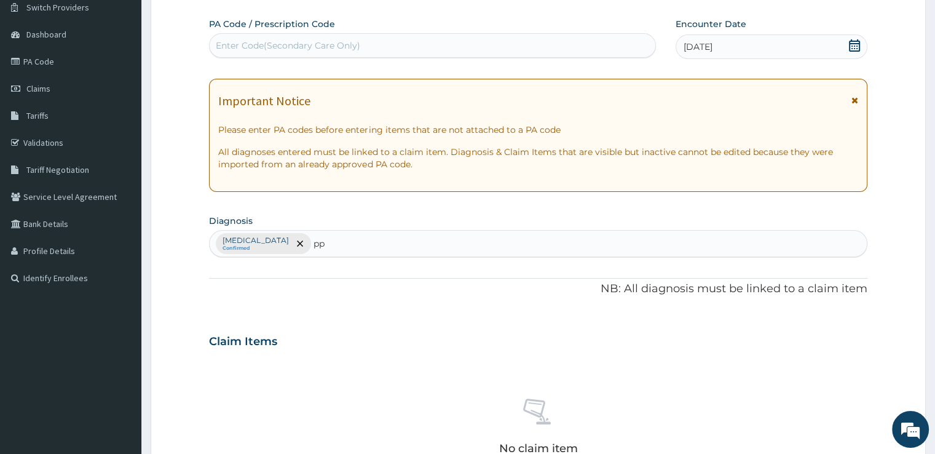
type input "p"
type input "upper"
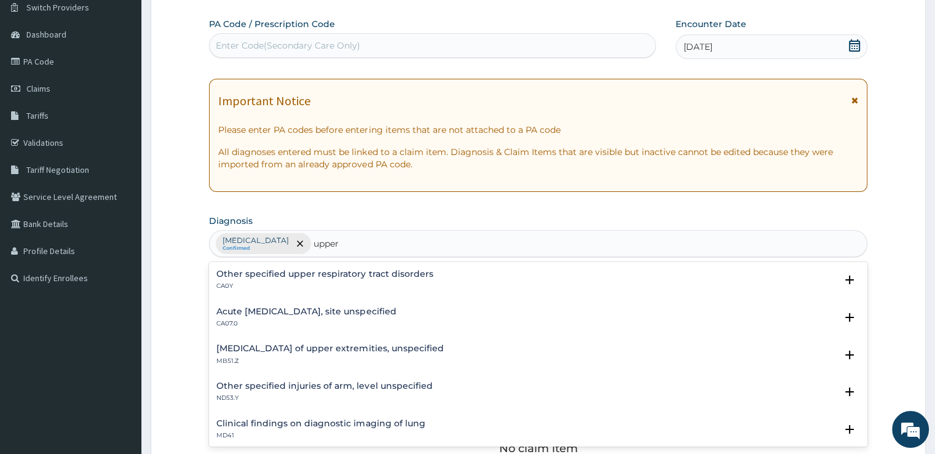
click at [253, 315] on div "Acute upper respiratory infection, site unspecified CA07.0" at bounding box center [305, 318] width 179 height 22
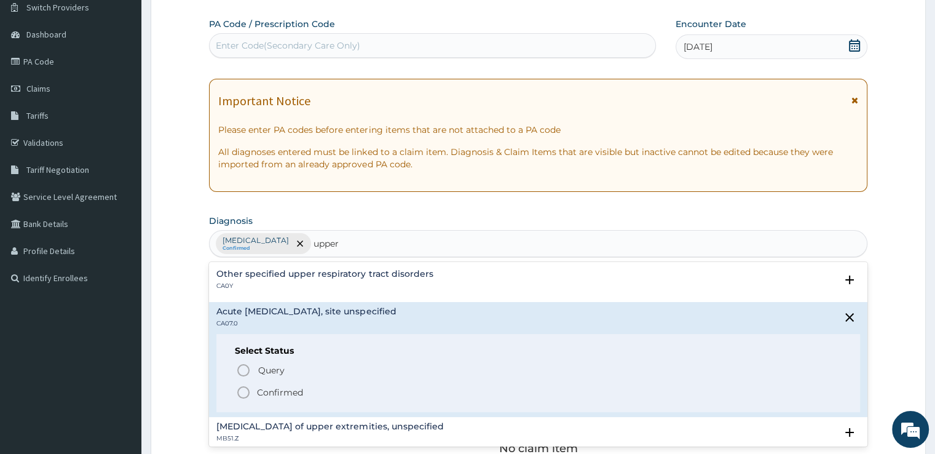
click at [236, 387] on icon "status option filled" at bounding box center [243, 392] width 15 height 15
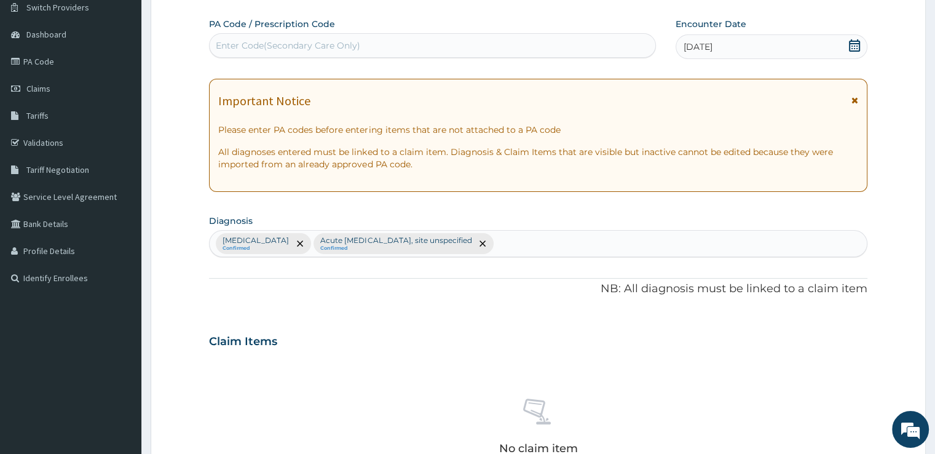
scroll to position [431, 0]
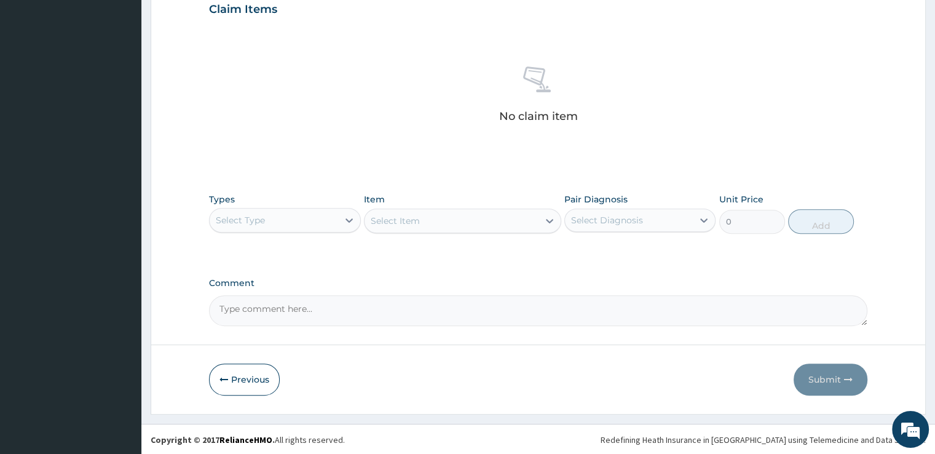
click at [274, 226] on div "Select Type" at bounding box center [274, 220] width 128 height 20
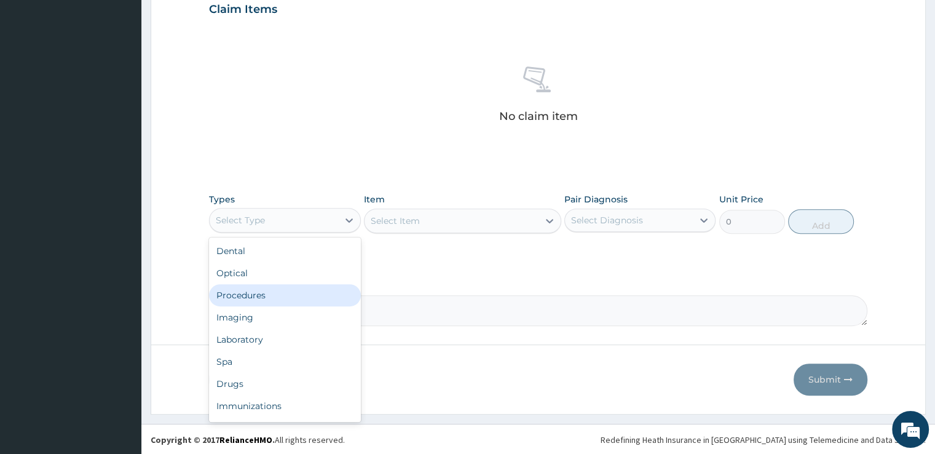
click at [263, 296] on div "Procedures" at bounding box center [284, 295] width 151 height 22
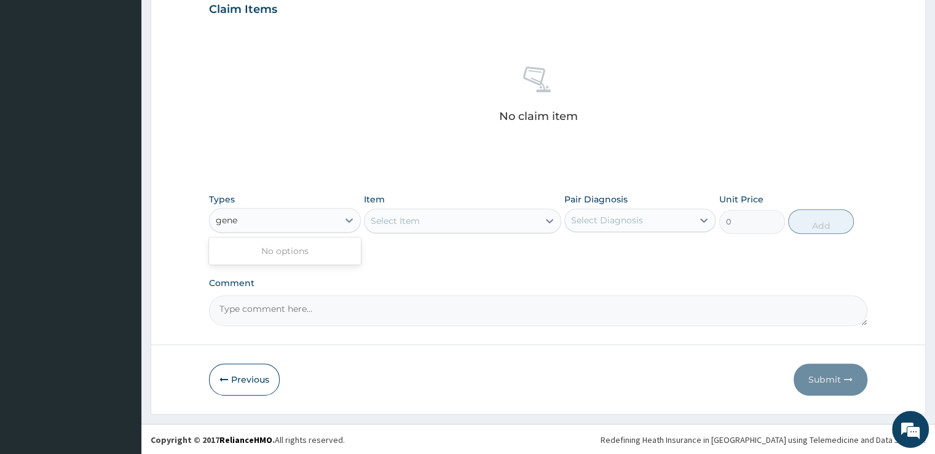
type input "gene"
click at [400, 215] on div "Select Item" at bounding box center [395, 221] width 49 height 12
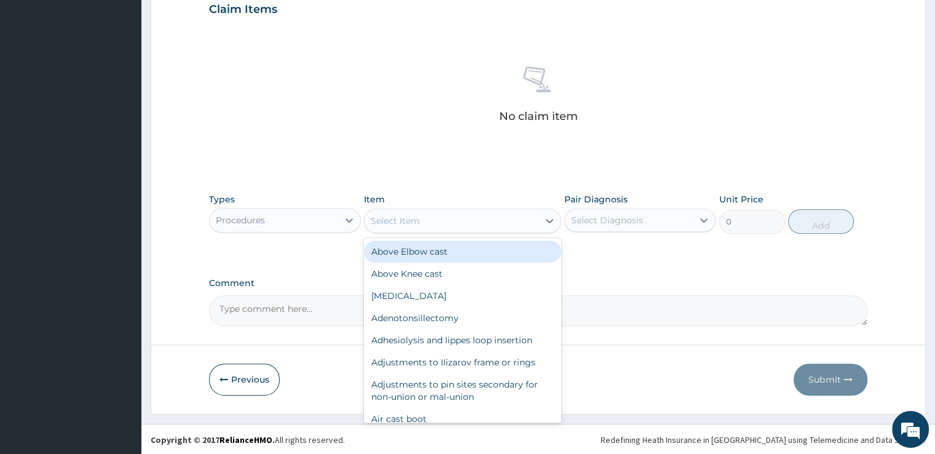
click at [250, 208] on div "Procedures" at bounding box center [284, 220] width 151 height 25
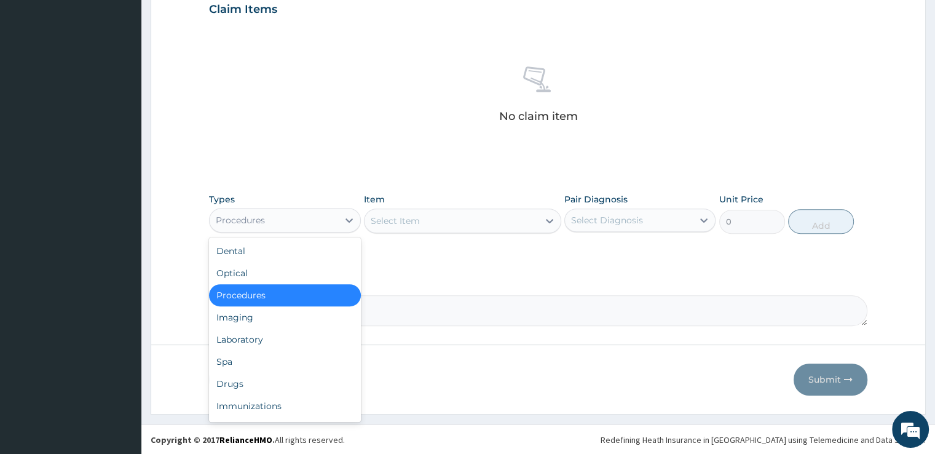
click at [484, 229] on div "Select Item" at bounding box center [451, 221] width 174 height 20
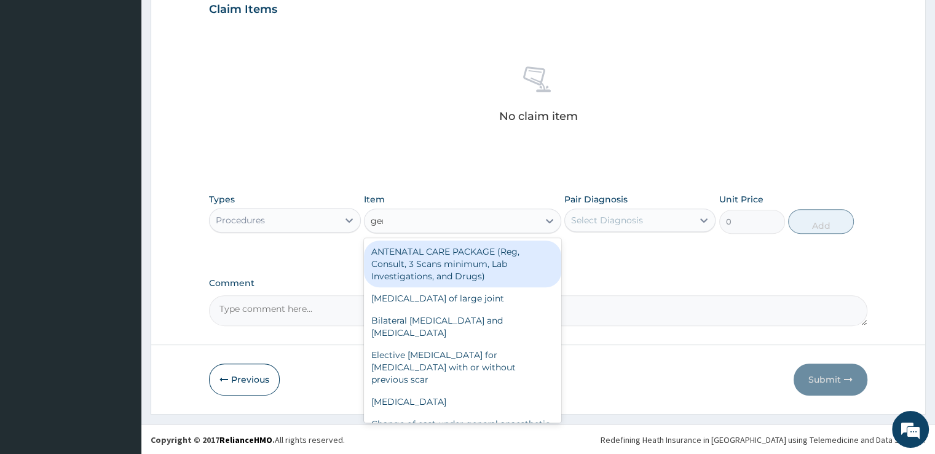
type input "gene"
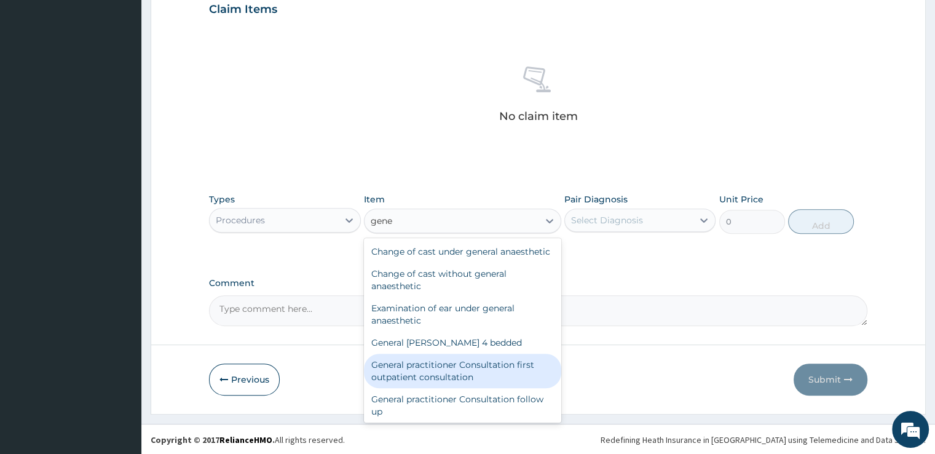
click at [472, 388] on div "General practitioner Consultation first outpatient consultation" at bounding box center [462, 370] width 197 height 34
type input "3724.875"
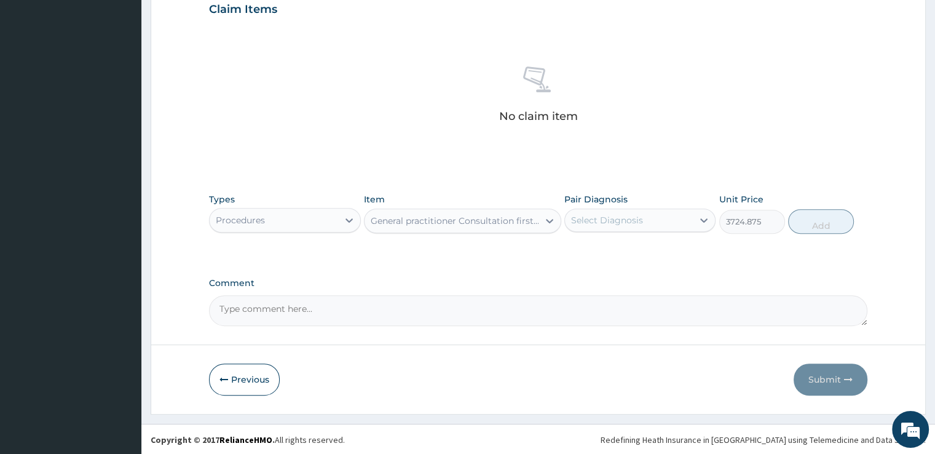
click at [666, 210] on div "Select Diagnosis" at bounding box center [629, 220] width 128 height 20
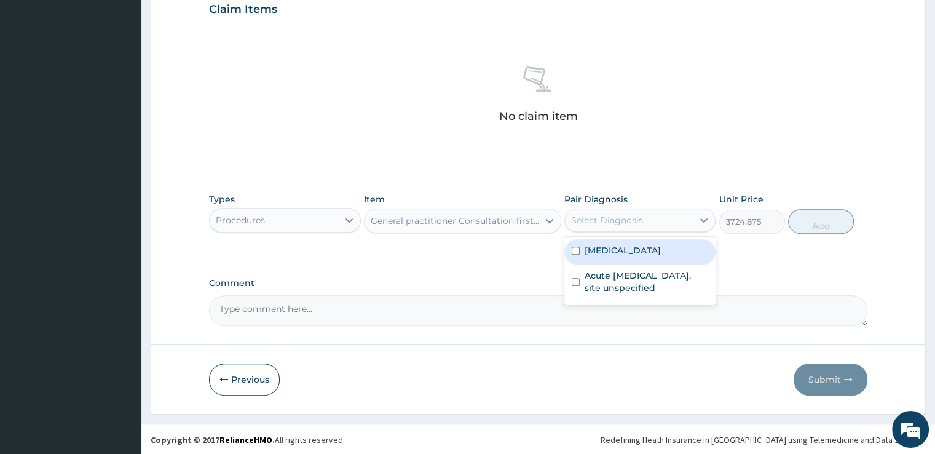
click at [652, 237] on div "Malaria, unspecified Acute upper respiratory infection, site unspecified" at bounding box center [639, 271] width 151 height 68
click at [658, 248] on label "[MEDICAL_DATA]" at bounding box center [623, 250] width 76 height 12
checkbox input "true"
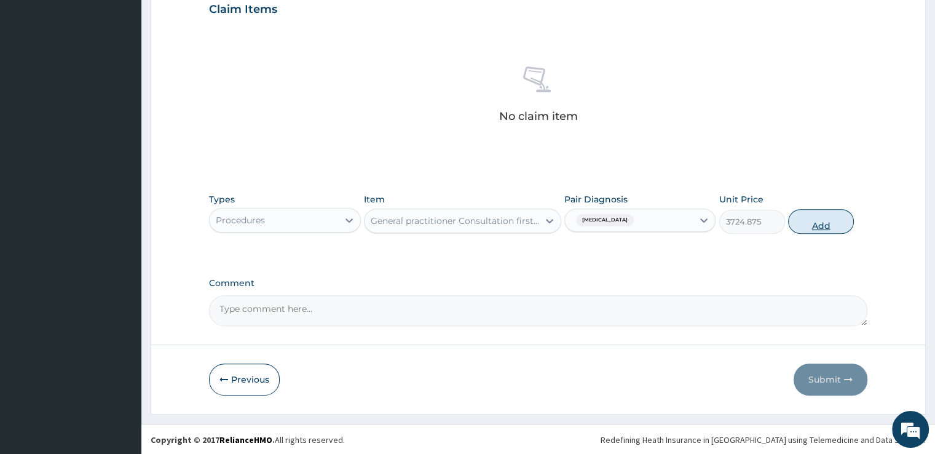
click at [829, 227] on button "Add" at bounding box center [821, 221] width 66 height 25
type input "0"
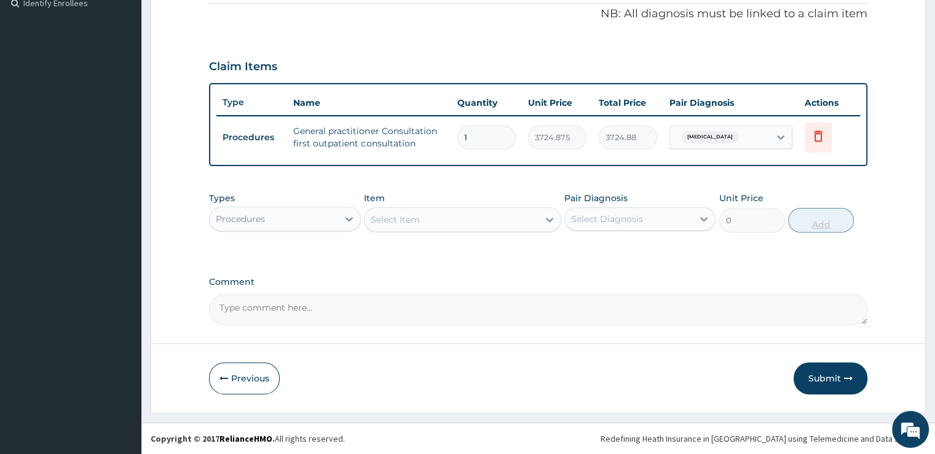
scroll to position [372, 0]
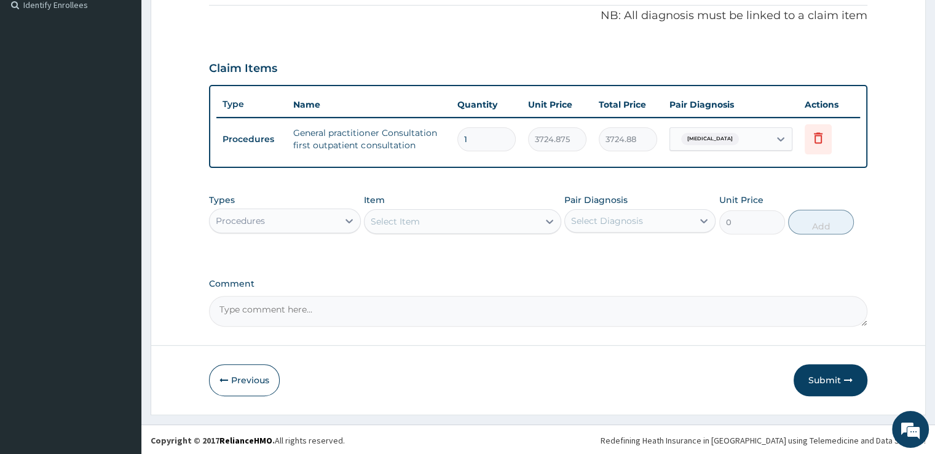
click at [300, 202] on div "Types Procedures" at bounding box center [284, 214] width 151 height 41
click at [299, 220] on div "Procedures" at bounding box center [274, 221] width 128 height 20
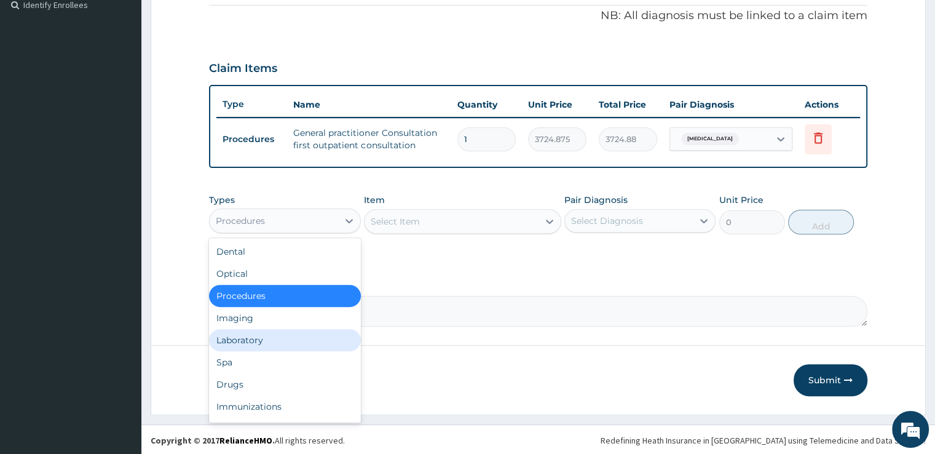
click at [254, 339] on div "Laboratory" at bounding box center [284, 340] width 151 height 22
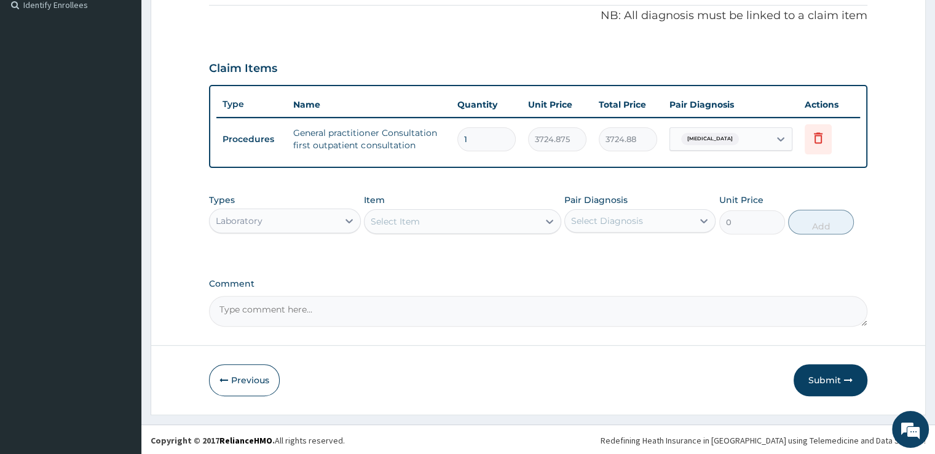
click at [471, 216] on div "Select Item" at bounding box center [451, 221] width 174 height 20
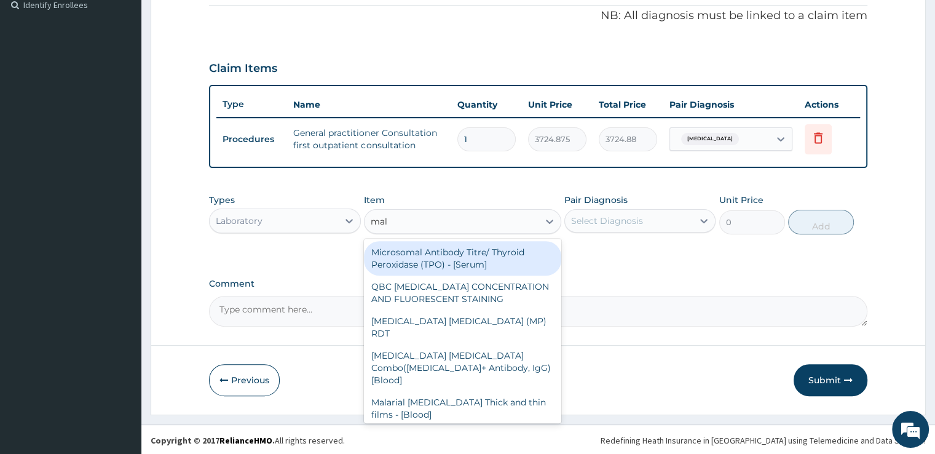
type input "mala"
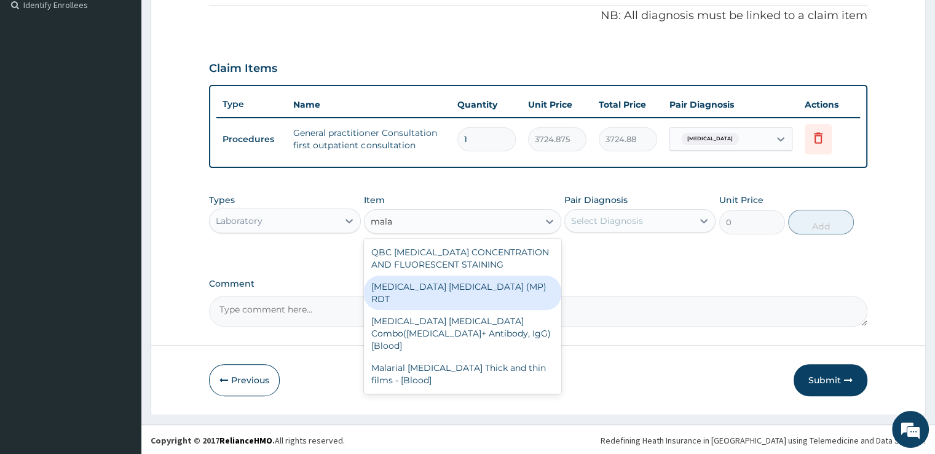
click at [441, 290] on div "[MEDICAL_DATA] [MEDICAL_DATA] (MP) RDT" at bounding box center [462, 292] width 197 height 34
type input "1693.125"
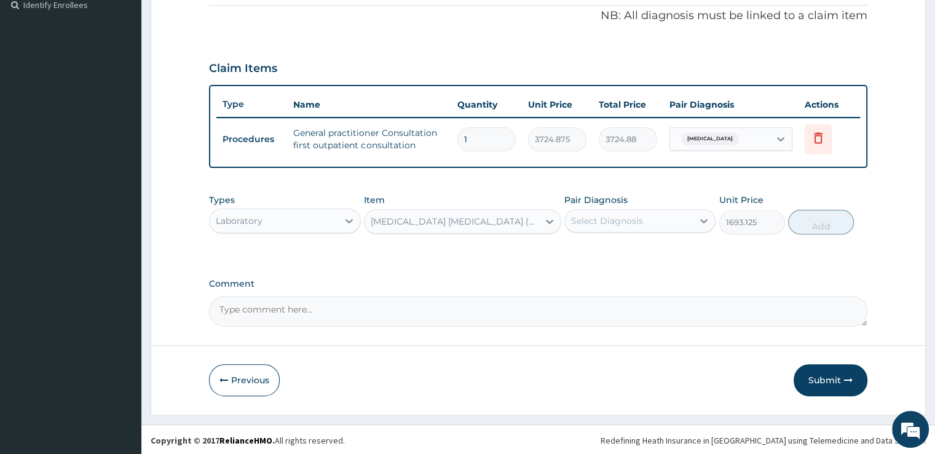
click at [626, 226] on div "Select Diagnosis" at bounding box center [629, 221] width 128 height 20
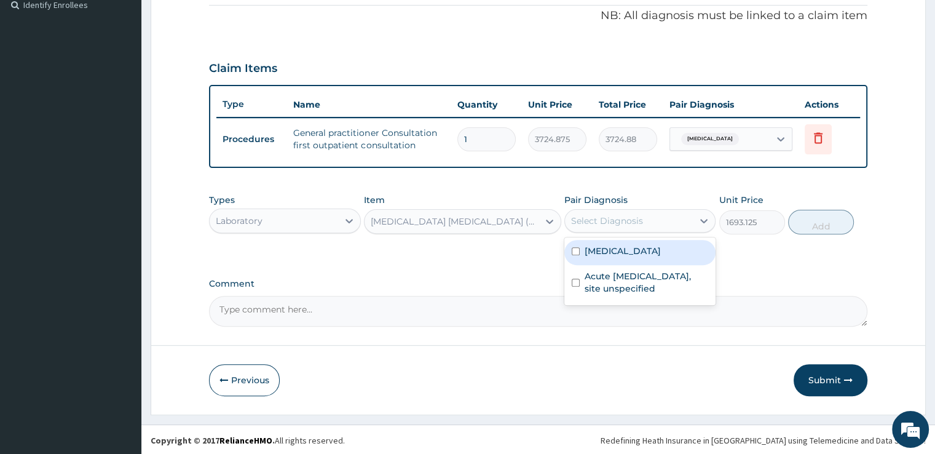
click at [619, 256] on div "[MEDICAL_DATA]" at bounding box center [639, 252] width 151 height 25
checkbox input "true"
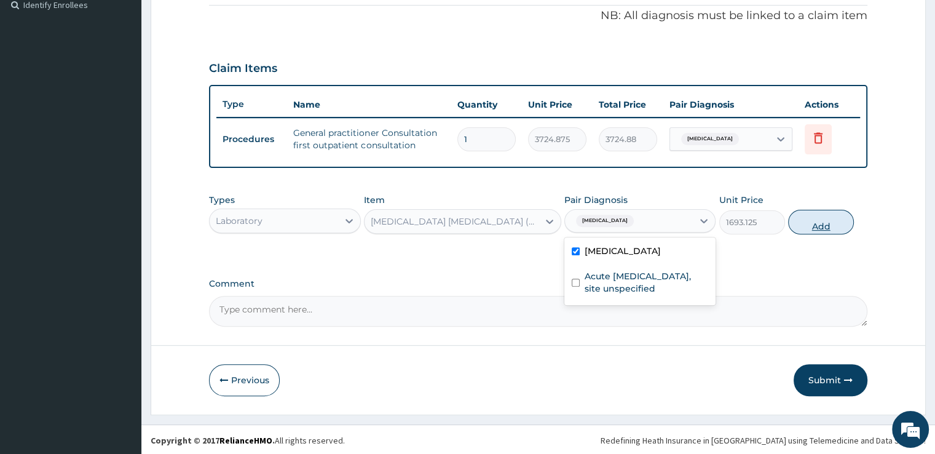
click at [825, 222] on button "Add" at bounding box center [821, 222] width 66 height 25
type input "0"
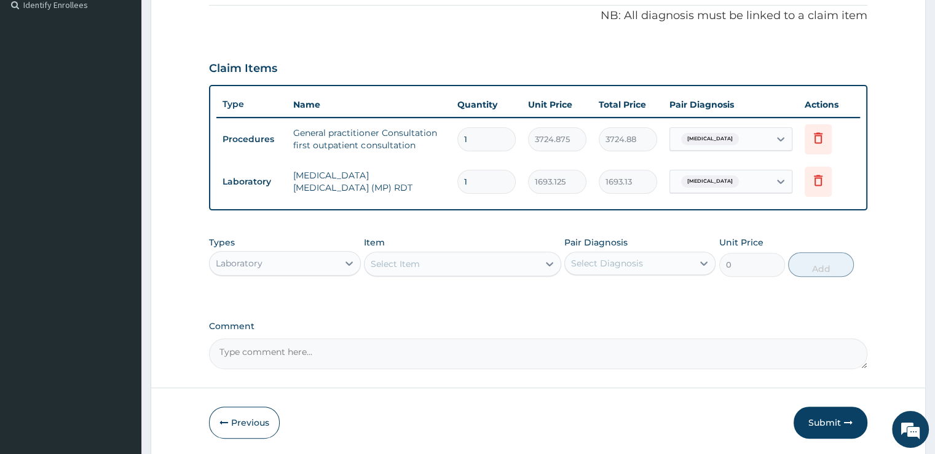
click at [504, 259] on div "Select Item" at bounding box center [451, 264] width 174 height 20
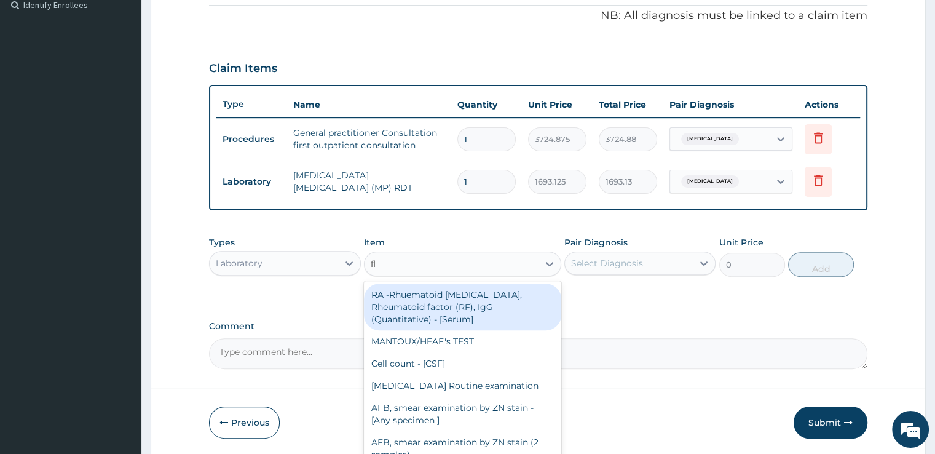
type input "fbc"
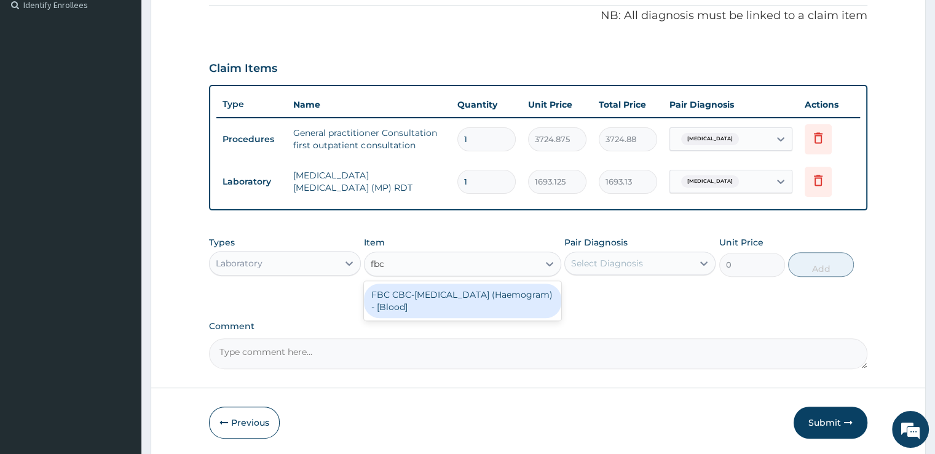
click at [476, 301] on div "FBC CBC-[MEDICAL_DATA] (Haemogram) - [Blood]" at bounding box center [462, 300] width 197 height 34
type input "4515"
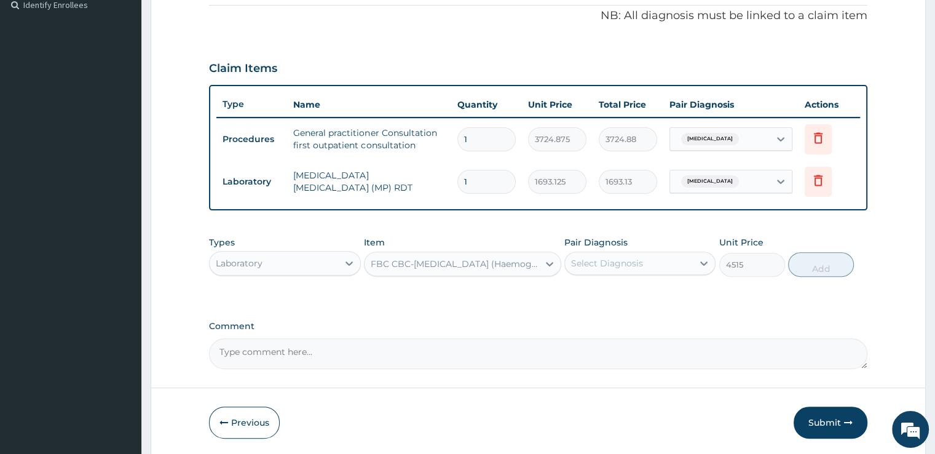
click at [627, 264] on div "Select Diagnosis" at bounding box center [607, 263] width 72 height 12
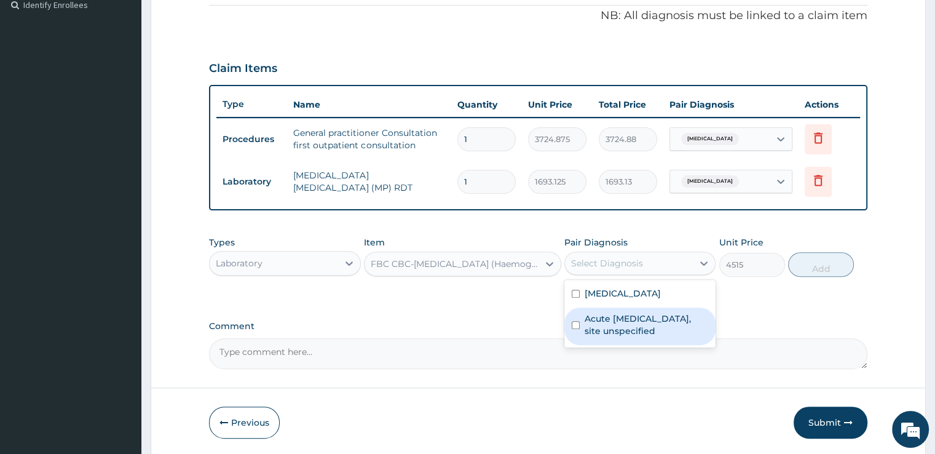
click at [618, 323] on label "Acute [MEDICAL_DATA], site unspecified" at bounding box center [647, 324] width 124 height 25
checkbox input "true"
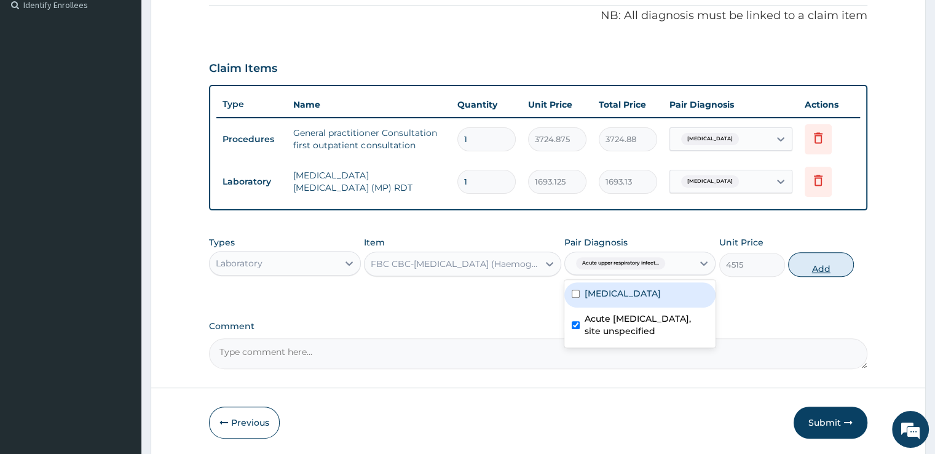
click at [824, 261] on button "Add" at bounding box center [821, 264] width 66 height 25
type input "0"
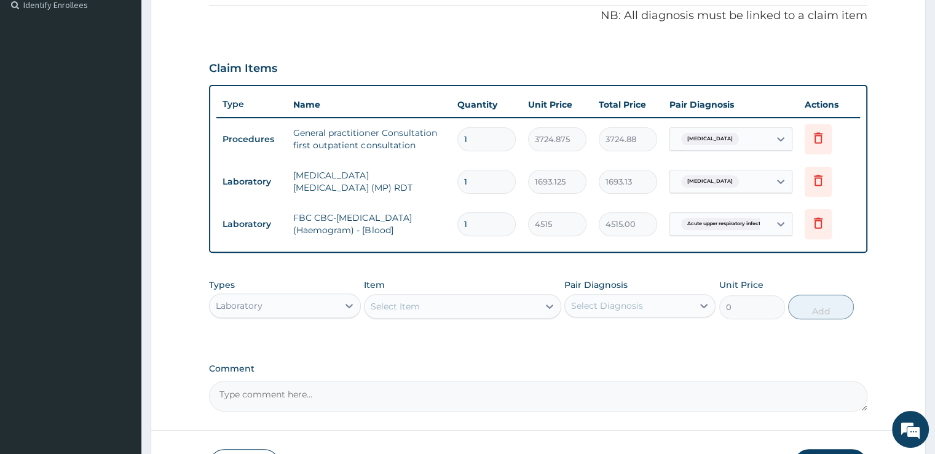
scroll to position [0, 0]
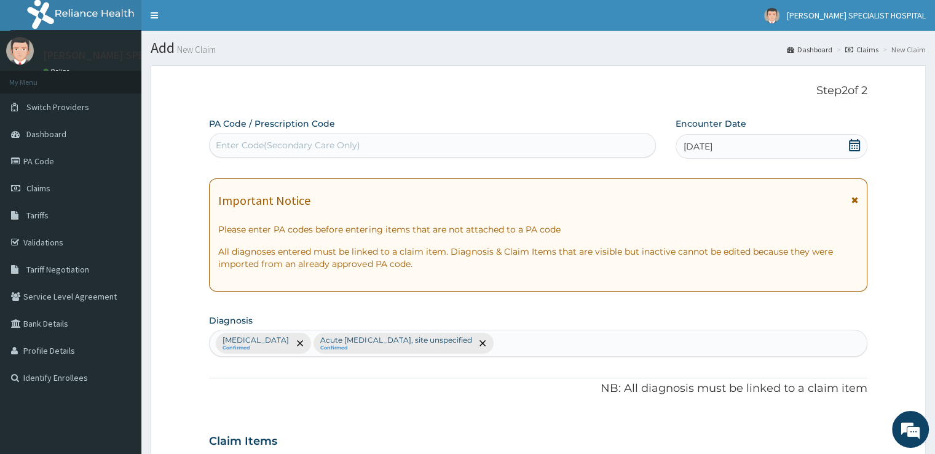
click at [601, 335] on div "[MEDICAL_DATA] Confirmed Acute [MEDICAL_DATA], site unspecified Confirmed" at bounding box center [538, 343] width 656 height 26
type input "dermatitis"
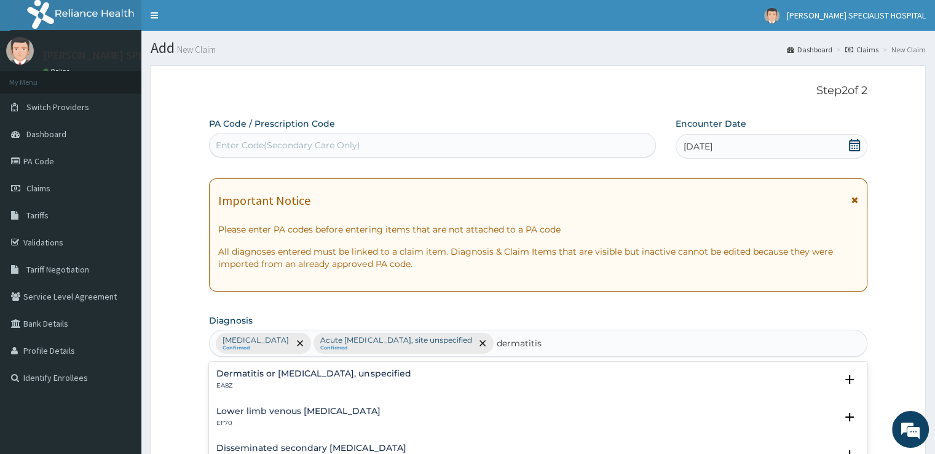
click at [286, 382] on p "EA8Z" at bounding box center [313, 385] width 194 height 9
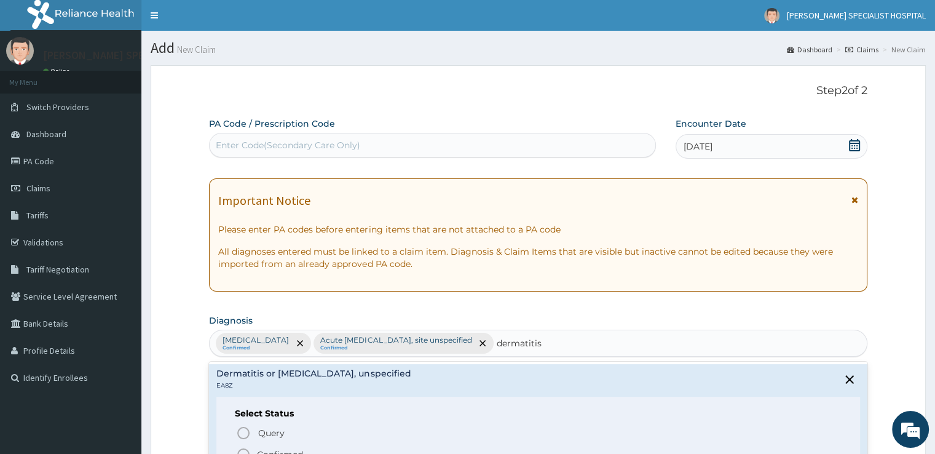
click at [244, 449] on circle "status option filled" at bounding box center [243, 454] width 11 height 11
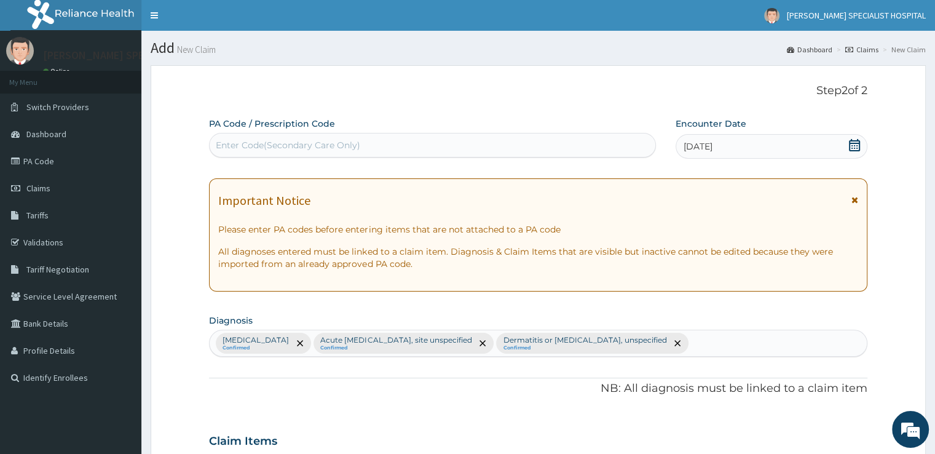
click at [746, 349] on div "Malaria, unspecified Confirmed Acute upper respiratory infection, site unspecif…" at bounding box center [538, 343] width 656 height 26
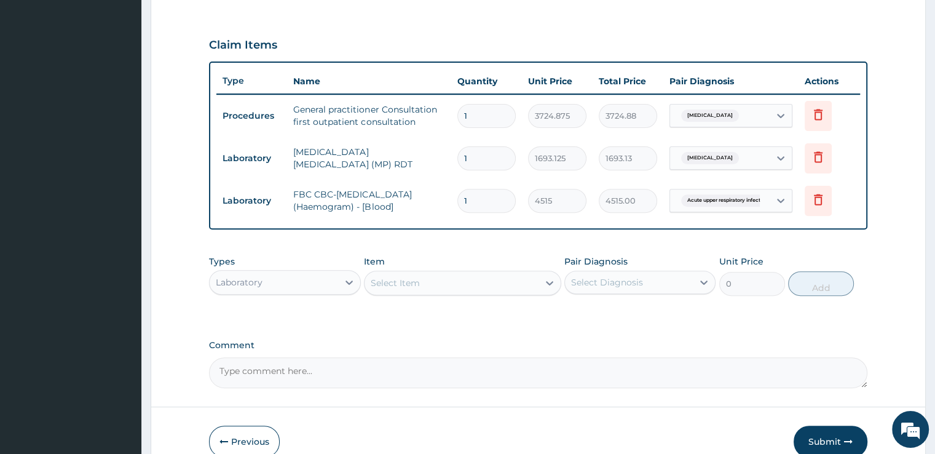
click at [306, 276] on div "Laboratory" at bounding box center [274, 282] width 128 height 20
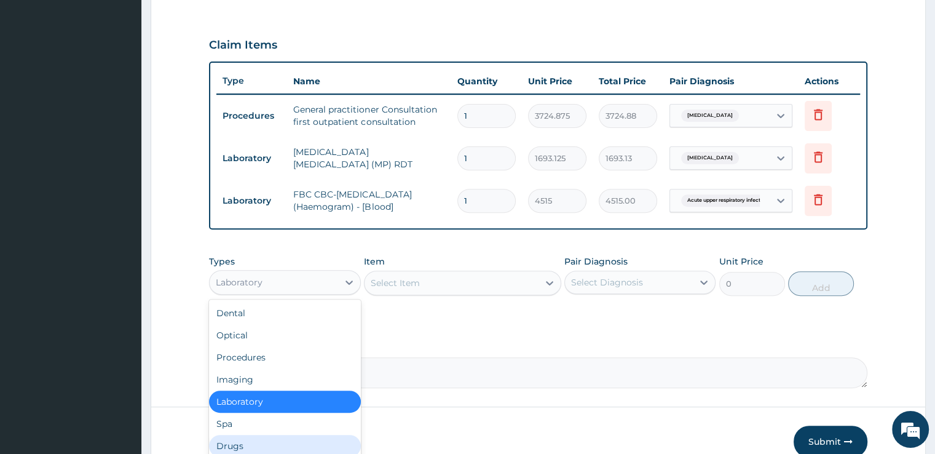
click at [234, 439] on div "Drugs" at bounding box center [284, 446] width 151 height 22
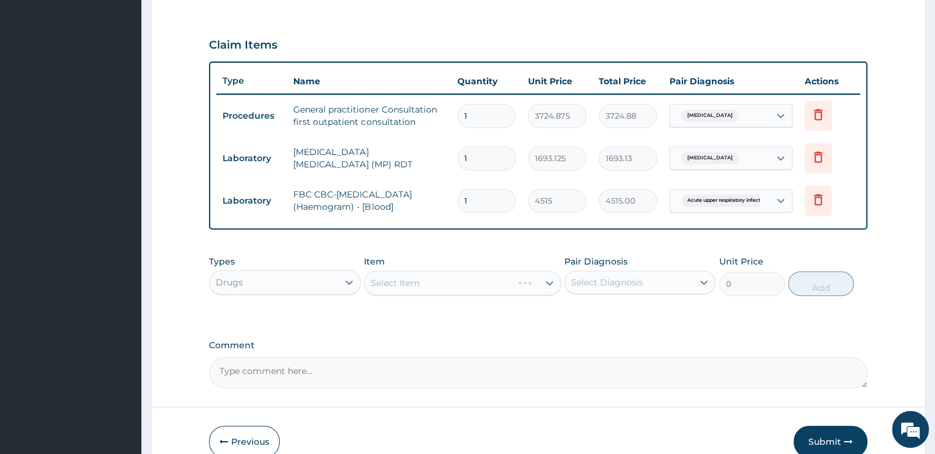
scroll to position [457, 0]
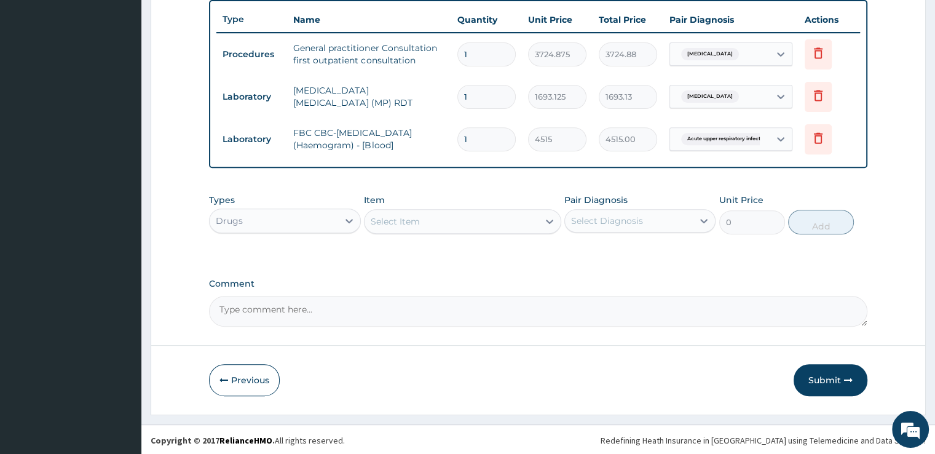
click at [482, 225] on div "Select Item" at bounding box center [451, 221] width 174 height 20
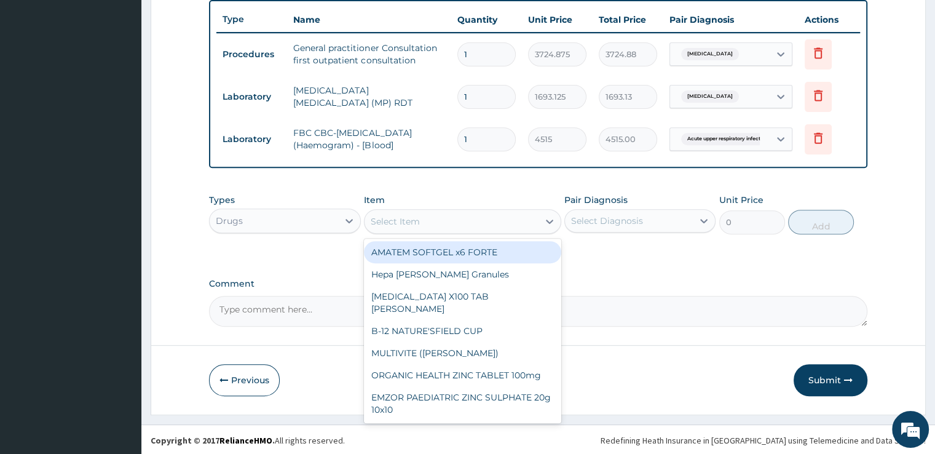
scroll to position [61, 0]
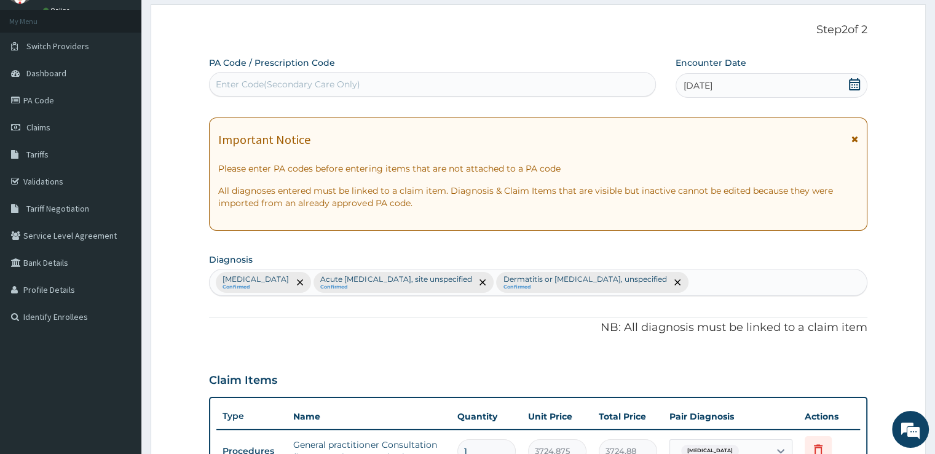
click at [775, 274] on div "Malaria, unspecified Confirmed Acute upper respiratory infection, site unspecif…" at bounding box center [538, 282] width 656 height 26
type input "typhoid"
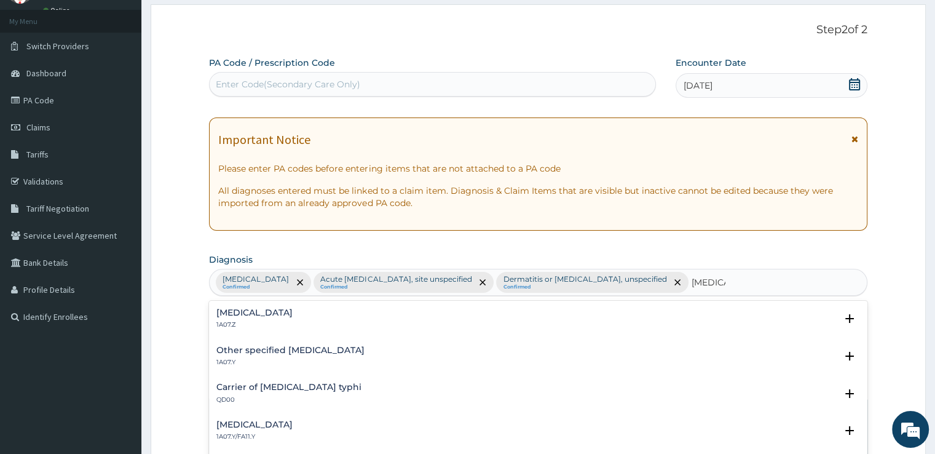
click at [284, 317] on h4 "Typhoid fever, unspecified" at bounding box center [254, 312] width 76 height 9
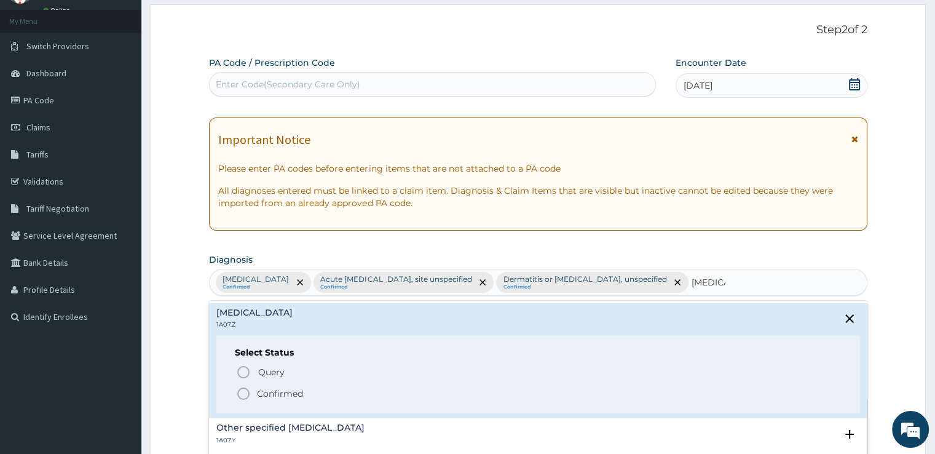
click at [243, 388] on circle "status option filled" at bounding box center [243, 393] width 11 height 11
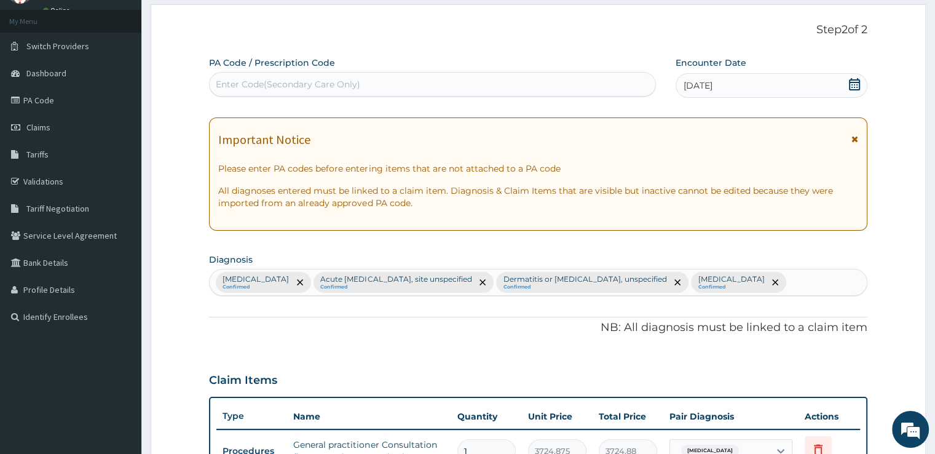
scroll to position [457, 0]
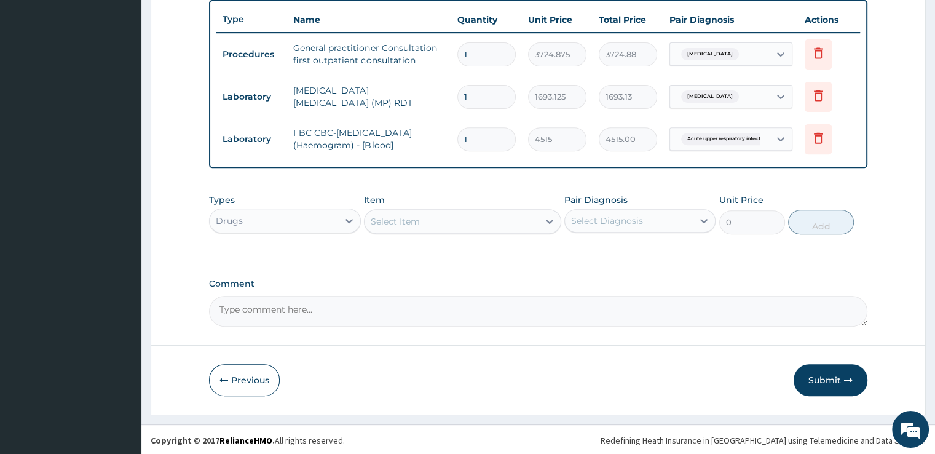
click at [236, 211] on div "Drugs" at bounding box center [274, 221] width 128 height 20
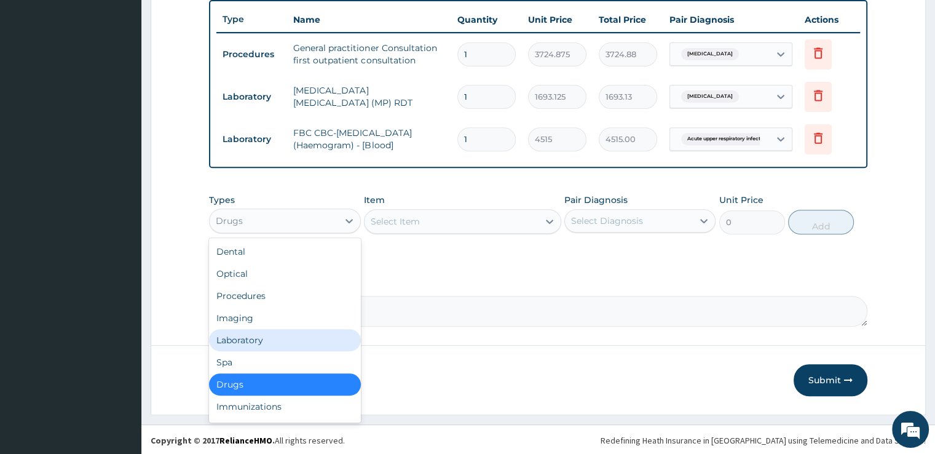
click at [240, 344] on div "Laboratory" at bounding box center [284, 340] width 151 height 22
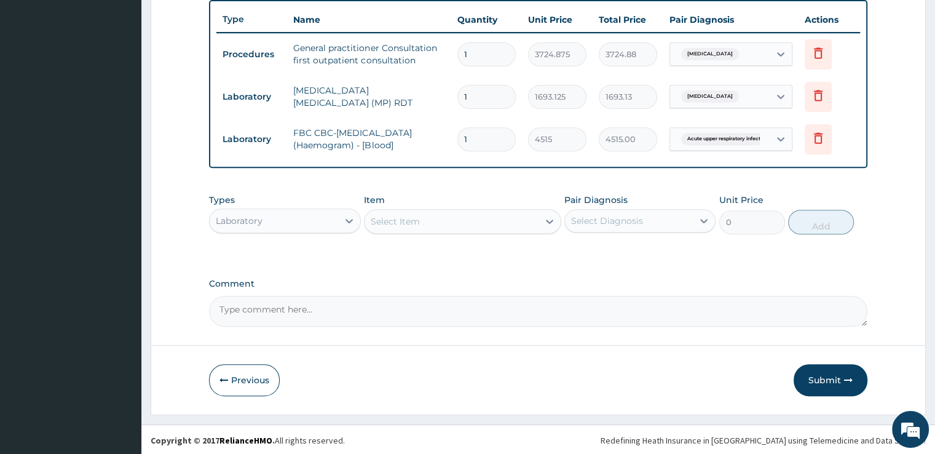
click at [529, 218] on div "Select Item" at bounding box center [451, 221] width 174 height 20
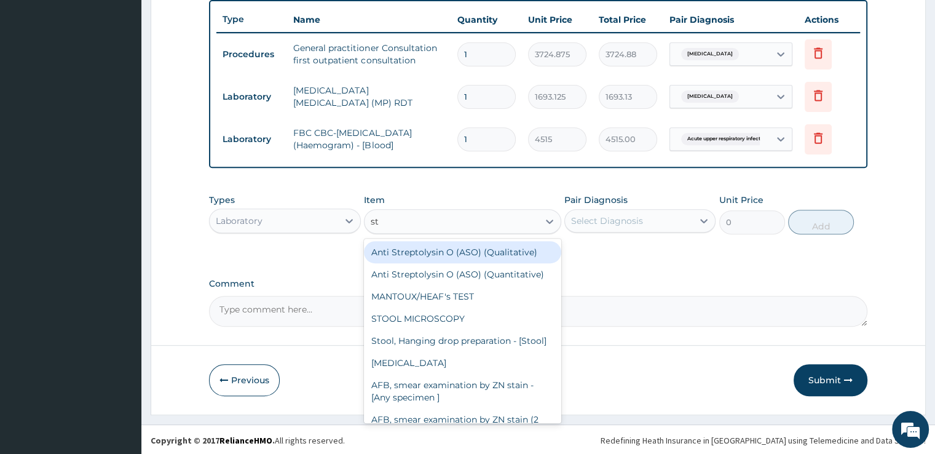
type input "sto"
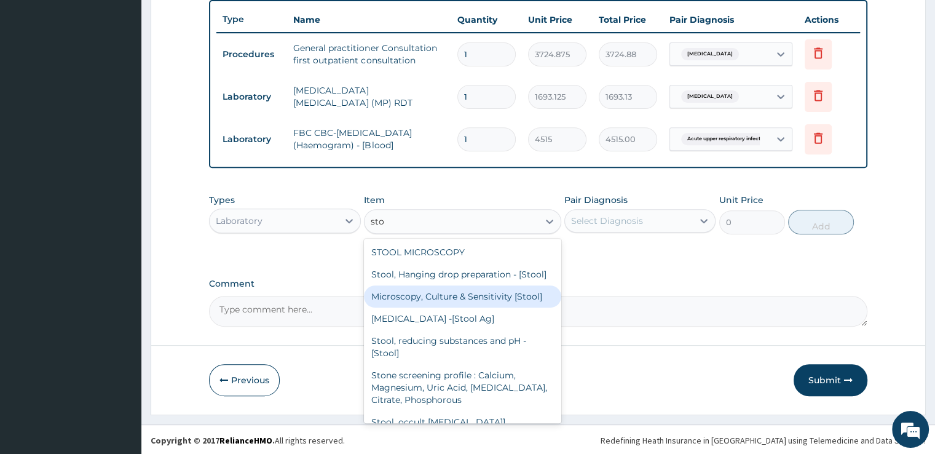
click at [509, 307] on div "Microscopy, Culture & Sensitivity [Stool]" at bounding box center [462, 296] width 197 height 22
type input "5079.375"
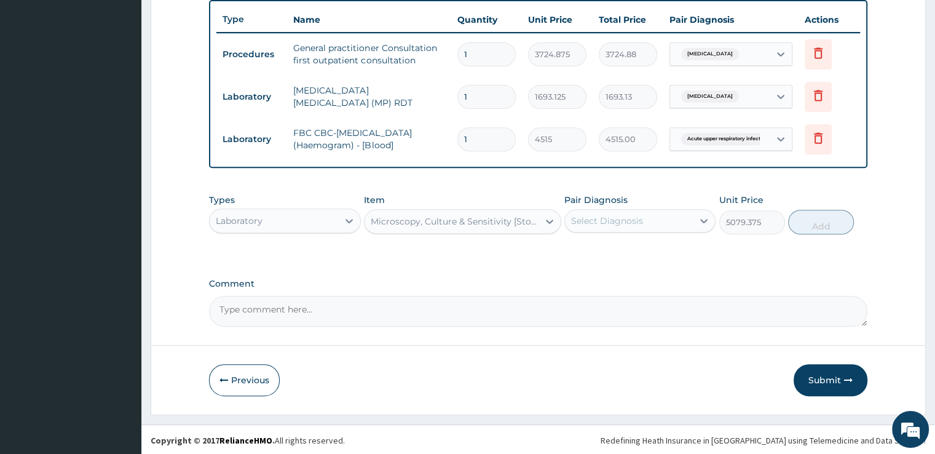
click at [632, 226] on div "Select Diagnosis" at bounding box center [629, 221] width 128 height 20
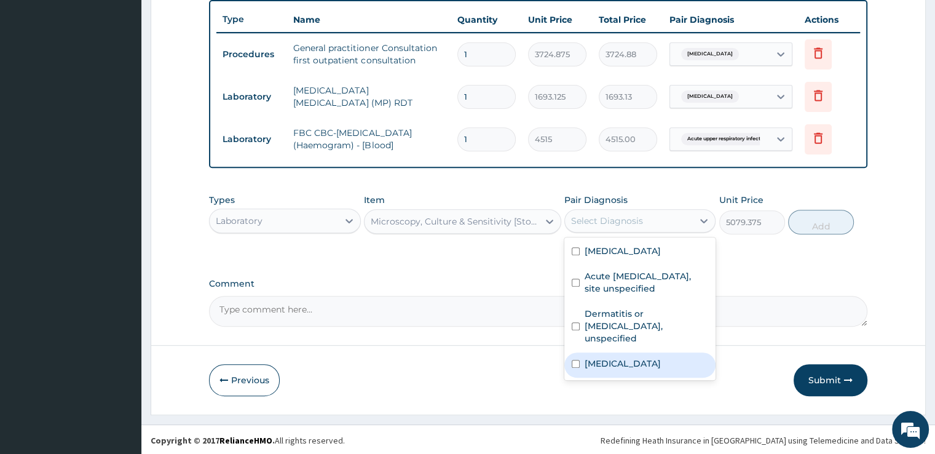
click at [624, 357] on label "Typhoid fever, unspecified" at bounding box center [623, 363] width 76 height 12
checkbox input "true"
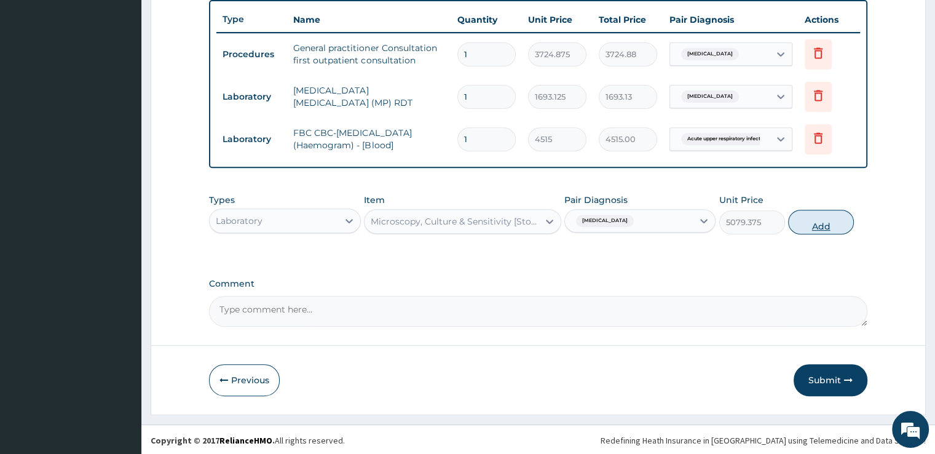
click at [823, 215] on button "Add" at bounding box center [821, 222] width 66 height 25
type input "0"
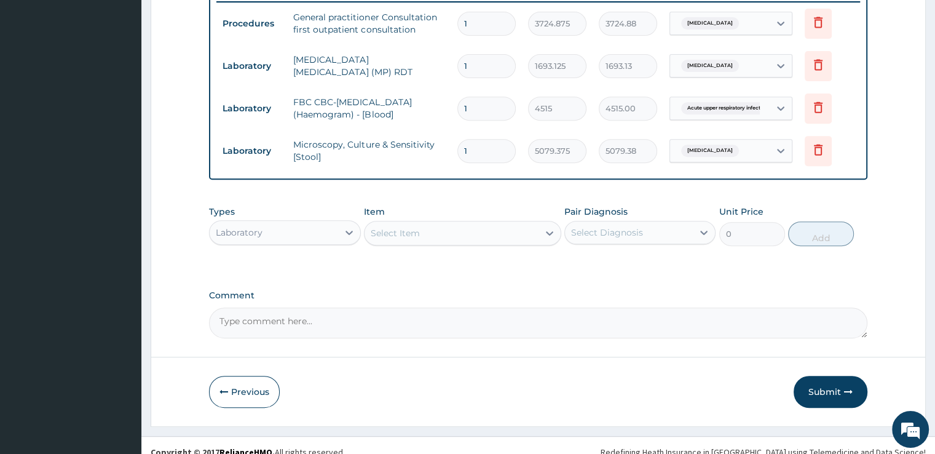
scroll to position [499, 0]
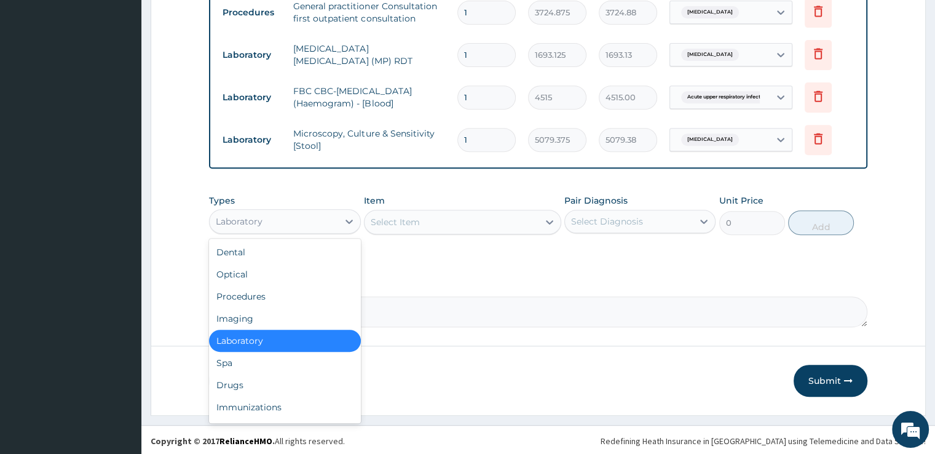
click at [273, 211] on div "Laboratory" at bounding box center [274, 221] width 128 height 20
click at [246, 374] on div "Drugs" at bounding box center [284, 385] width 151 height 22
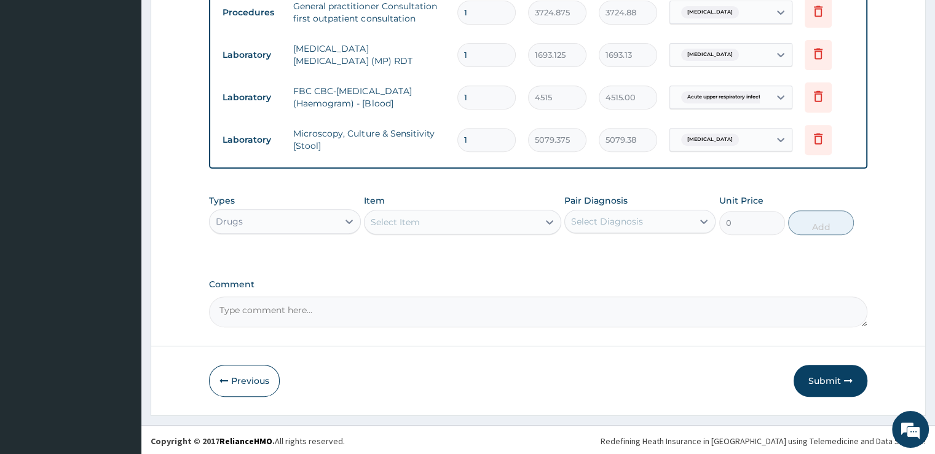
click at [472, 219] on div "Select Item" at bounding box center [451, 222] width 174 height 20
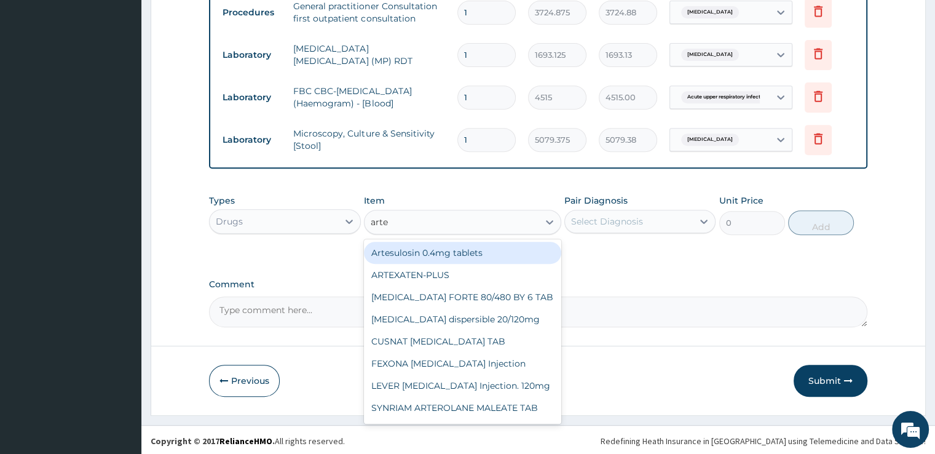
type input "artem"
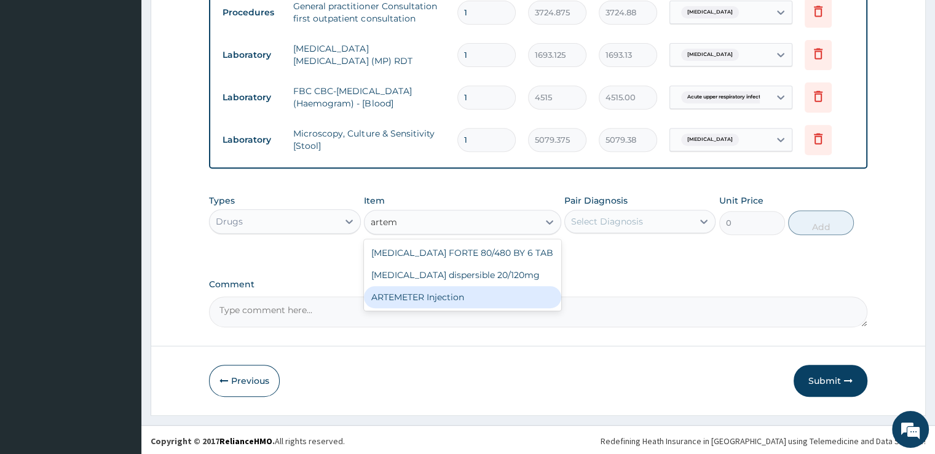
click at [464, 298] on div "ARTEMETER Injection" at bounding box center [462, 297] width 197 height 22
type input "993.3"
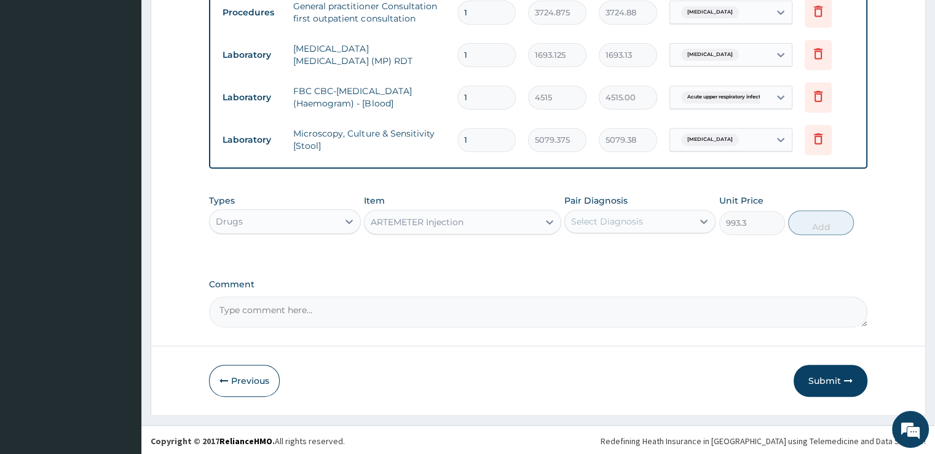
click at [624, 219] on div "Select Diagnosis" at bounding box center [607, 221] width 72 height 12
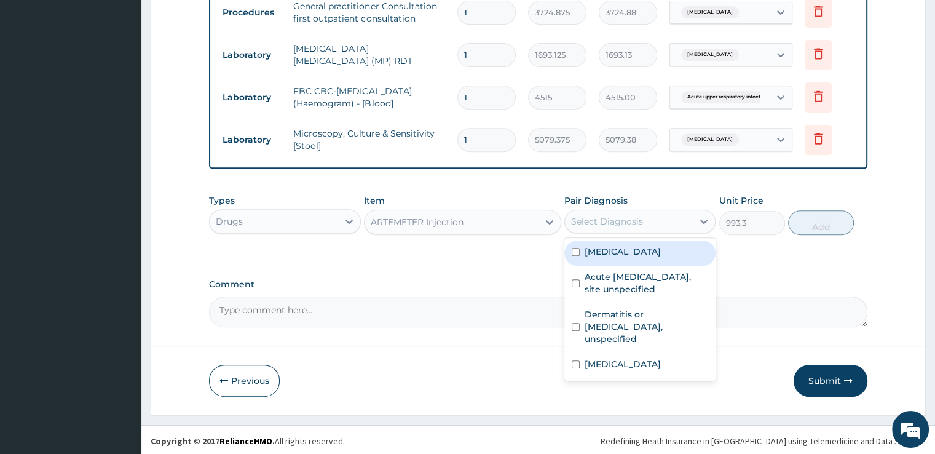
click at [626, 248] on label "[MEDICAL_DATA]" at bounding box center [623, 251] width 76 height 12
checkbox input "true"
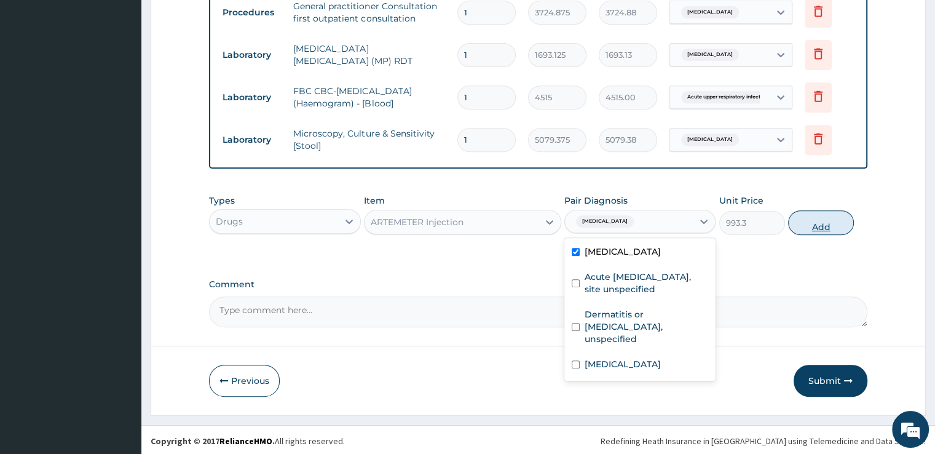
click at [813, 227] on button "Add" at bounding box center [821, 222] width 66 height 25
type input "0"
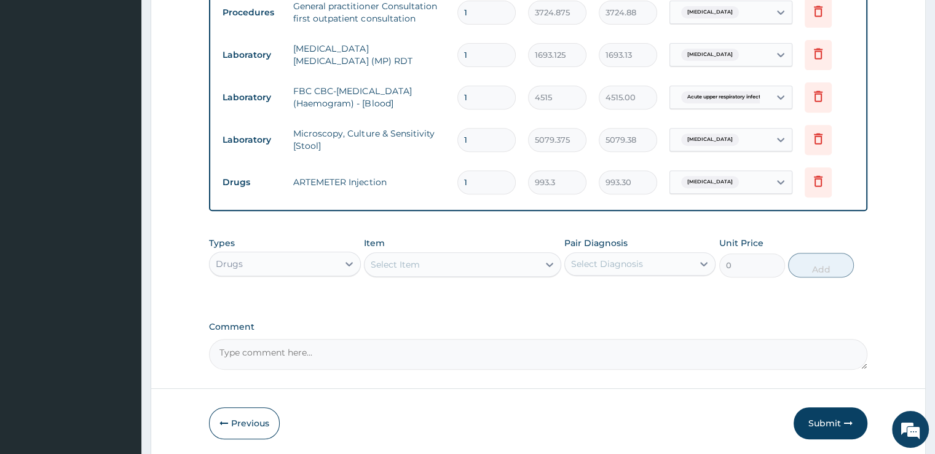
click at [448, 264] on div "Select Item" at bounding box center [451, 264] width 174 height 20
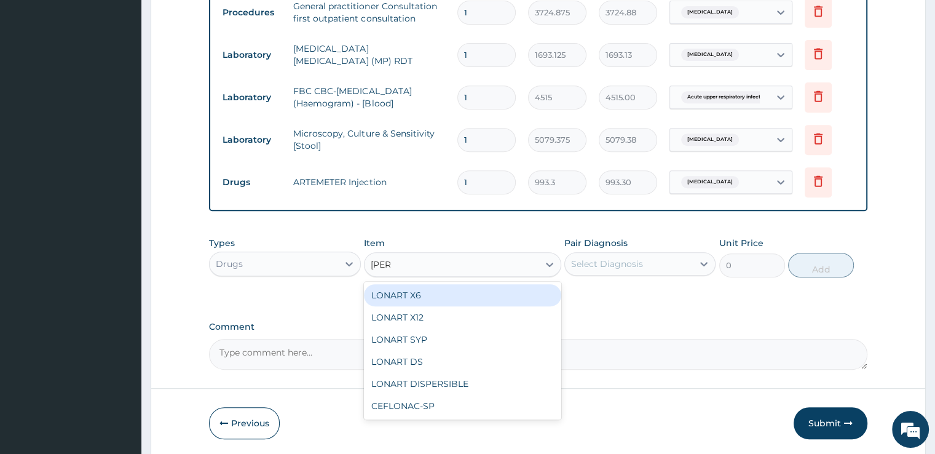
type input "lonar"
click at [444, 285] on div "LONART X6" at bounding box center [462, 295] width 197 height 22
type input "496.65"
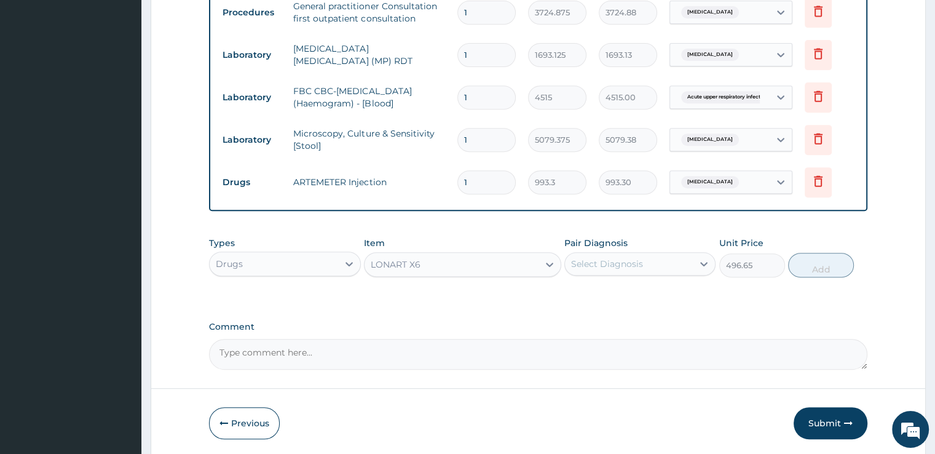
click at [607, 271] on div "Select Diagnosis" at bounding box center [639, 263] width 151 height 23
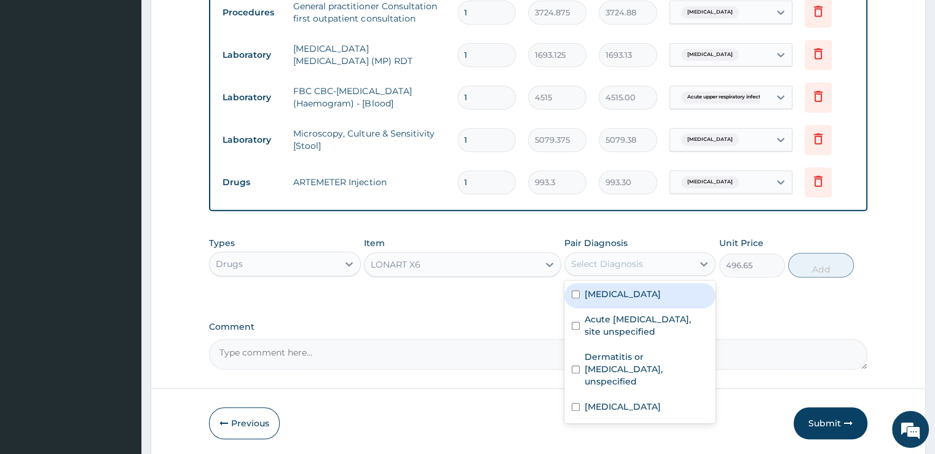
click at [607, 294] on label "[MEDICAL_DATA]" at bounding box center [623, 294] width 76 height 12
checkbox input "true"
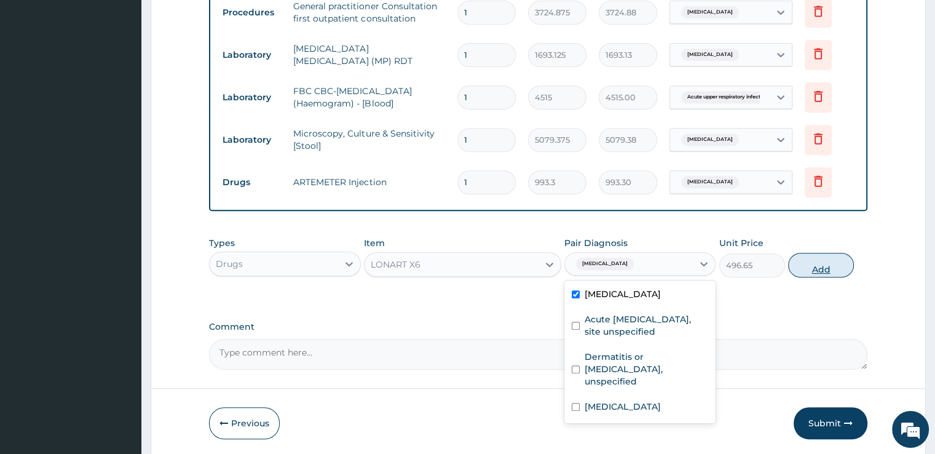
click at [819, 264] on button "Add" at bounding box center [821, 265] width 66 height 25
type input "0"
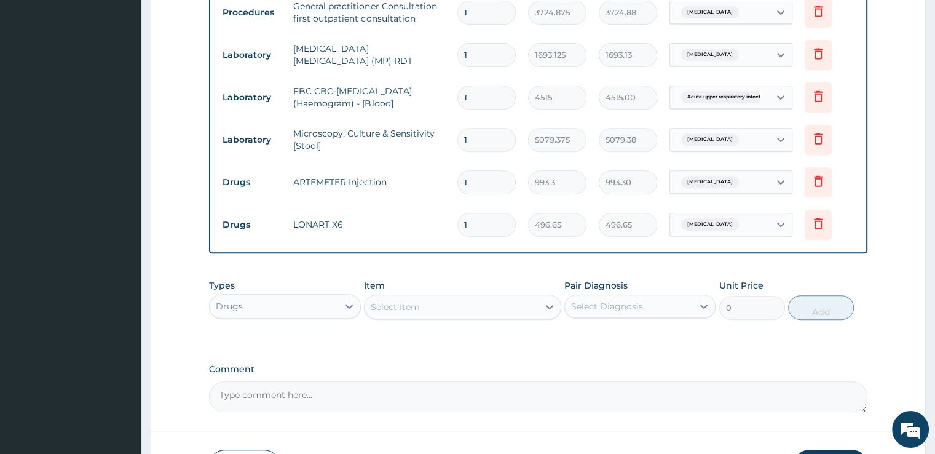
click at [476, 301] on div "Select Item" at bounding box center [451, 307] width 174 height 20
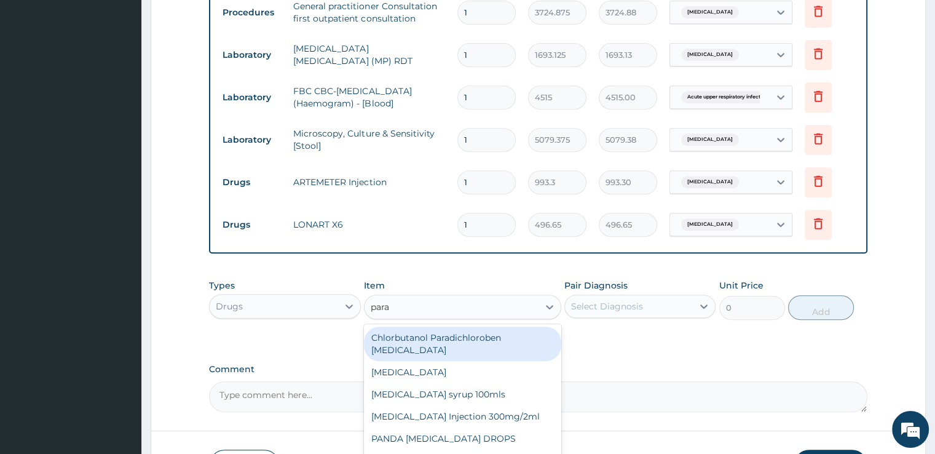
type input "parac"
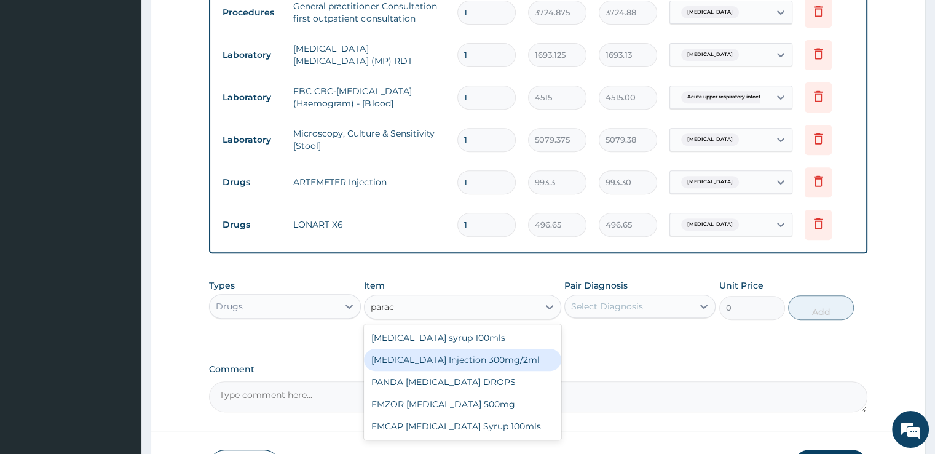
click at [460, 359] on div "[MEDICAL_DATA] Injection 300mg/2ml" at bounding box center [462, 360] width 197 height 22
type input "273.1575"
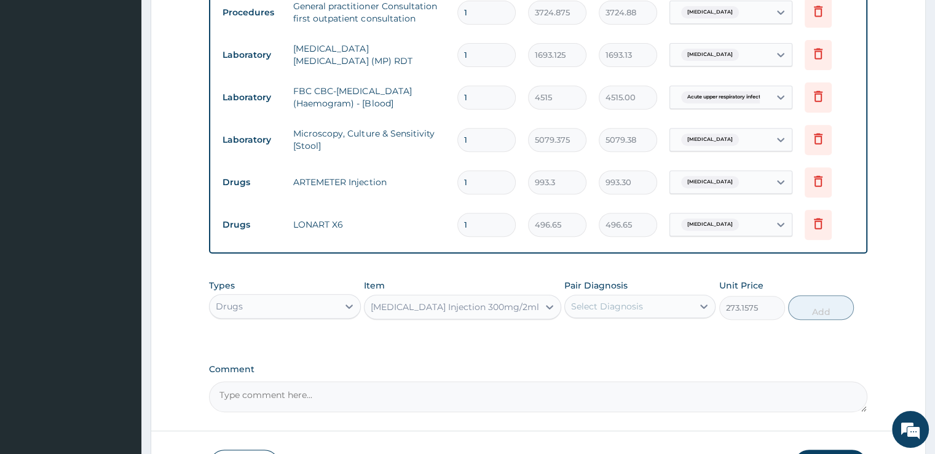
click at [623, 311] on div "Select Diagnosis" at bounding box center [629, 306] width 128 height 20
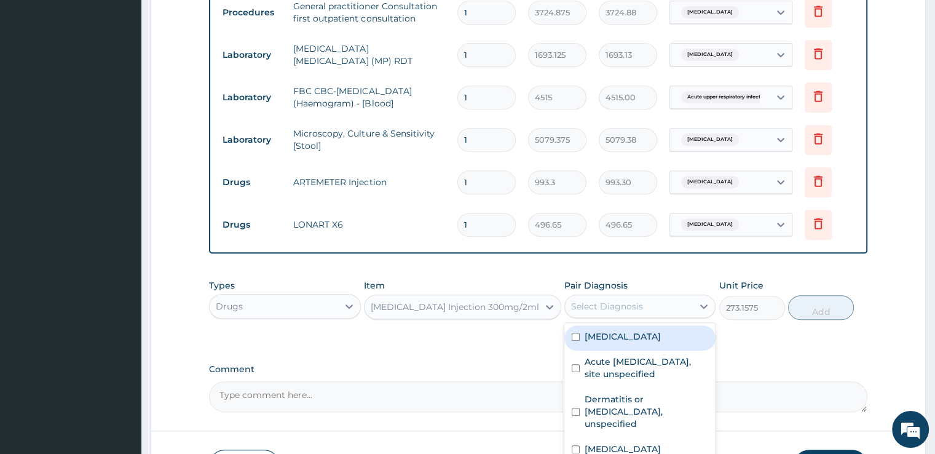
click at [636, 333] on label "[MEDICAL_DATA]" at bounding box center [623, 336] width 76 height 12
checkbox input "true"
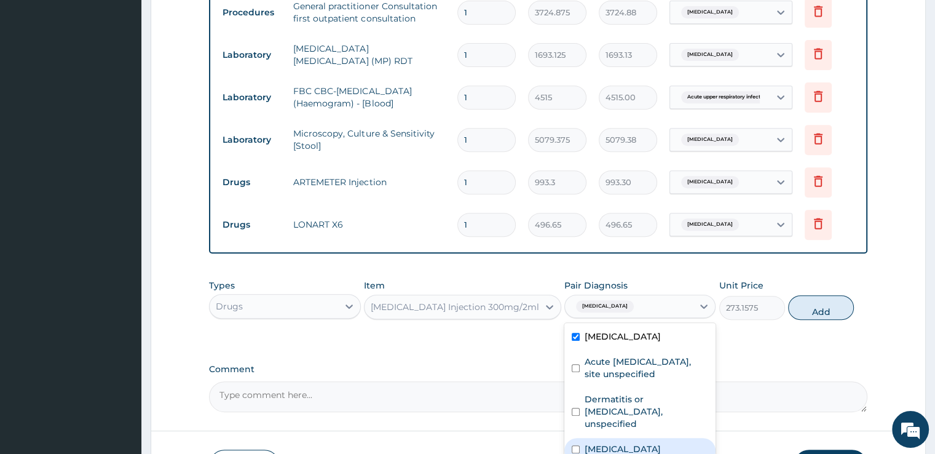
click at [627, 443] on label "Typhoid fever, unspecified" at bounding box center [623, 449] width 76 height 12
checkbox input "true"
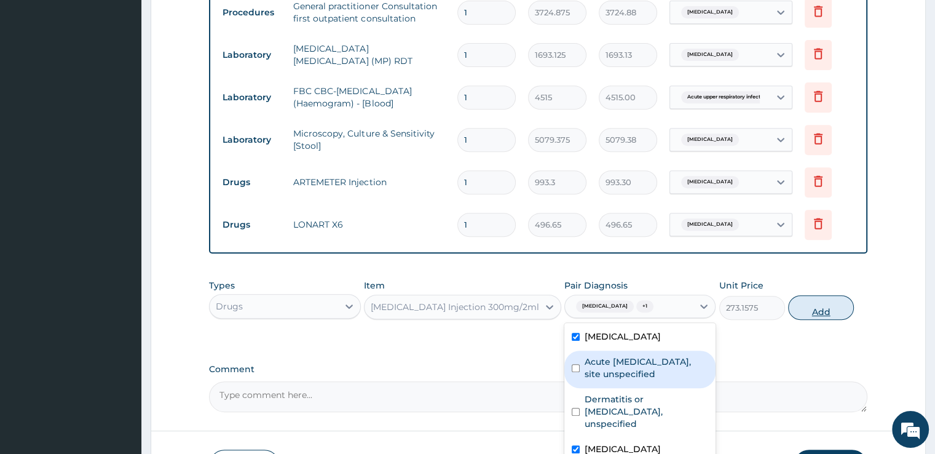
click at [828, 308] on button "Add" at bounding box center [821, 307] width 66 height 25
type input "0"
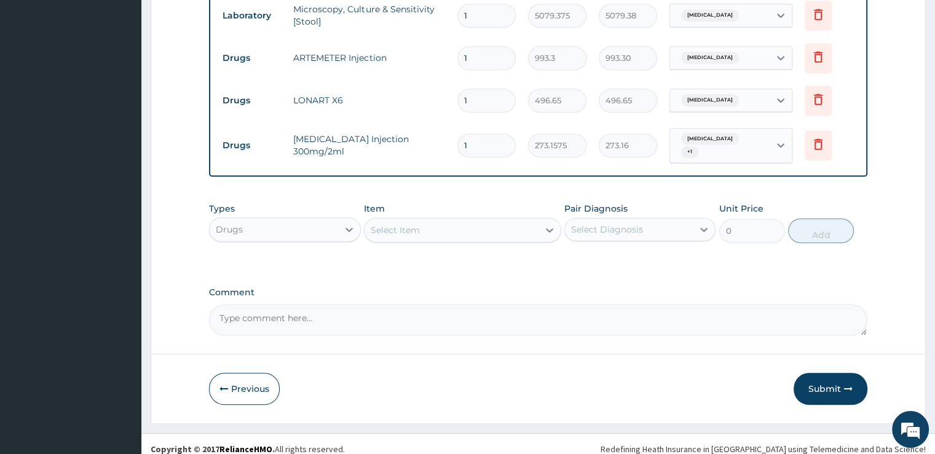
scroll to position [631, 0]
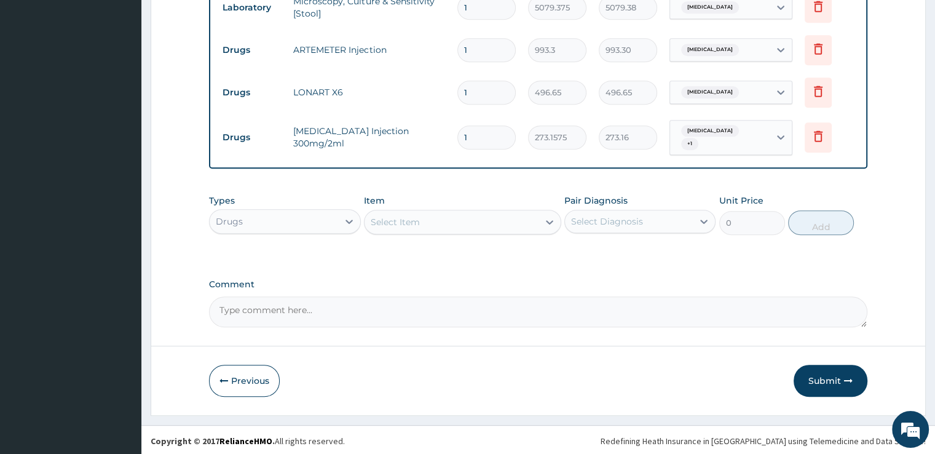
click at [521, 225] on div "Select Item" at bounding box center [451, 222] width 174 height 20
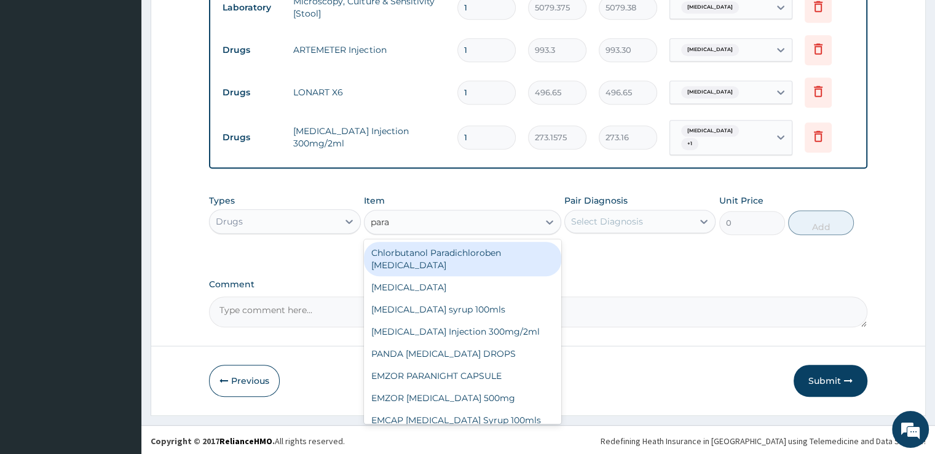
type input "parac"
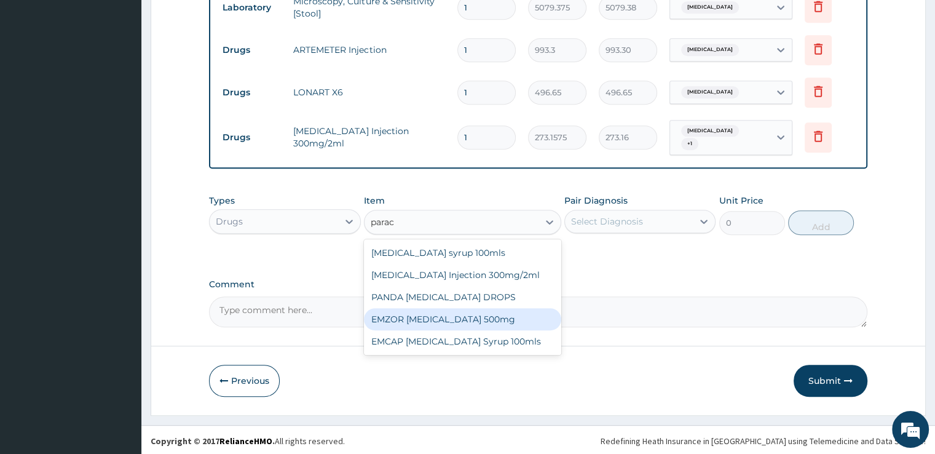
click at [457, 318] on div "EMZOR [MEDICAL_DATA] 500mg" at bounding box center [462, 319] width 197 height 22
type input "24.8325"
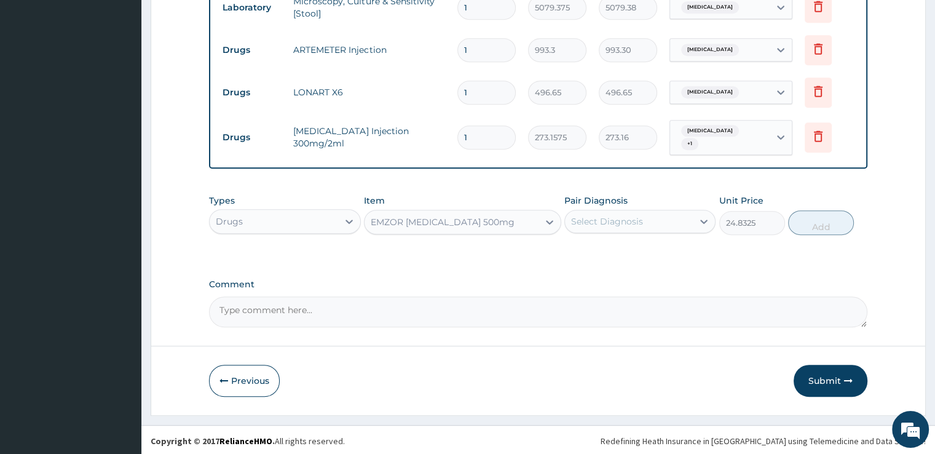
click at [626, 222] on div "Select Diagnosis" at bounding box center [607, 221] width 72 height 12
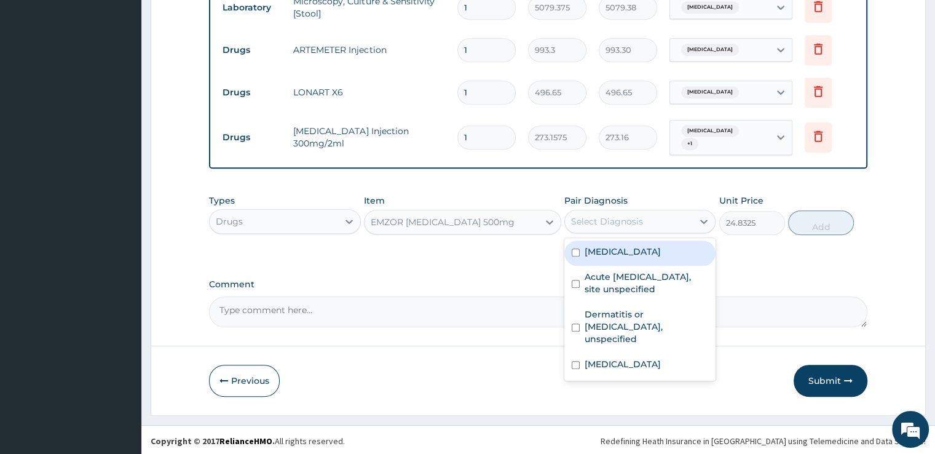
click at [627, 246] on label "[MEDICAL_DATA]" at bounding box center [623, 251] width 76 height 12
checkbox input "true"
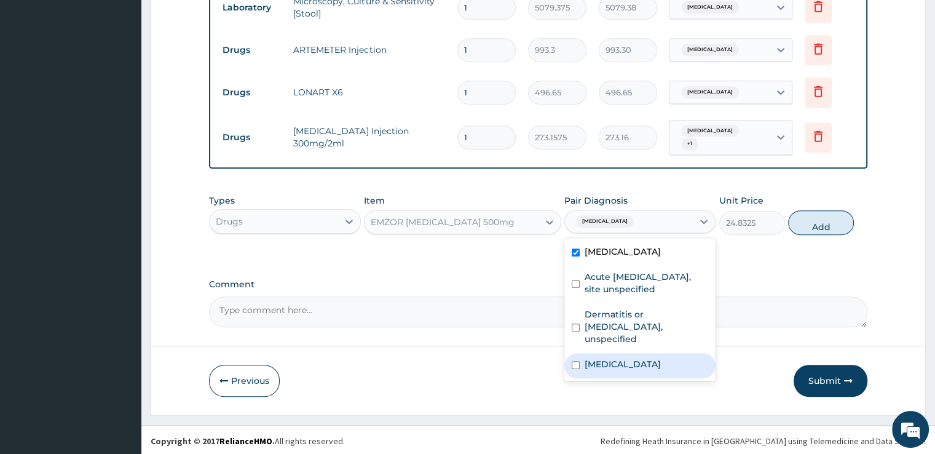
click at [606, 358] on label "Typhoid fever, unspecified" at bounding box center [623, 364] width 76 height 12
checkbox input "true"
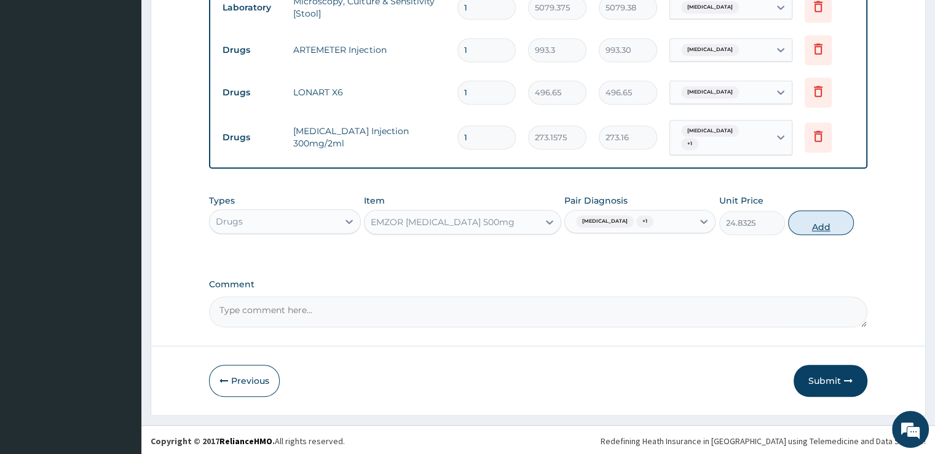
click at [836, 220] on button "Add" at bounding box center [821, 222] width 66 height 25
type input "0"
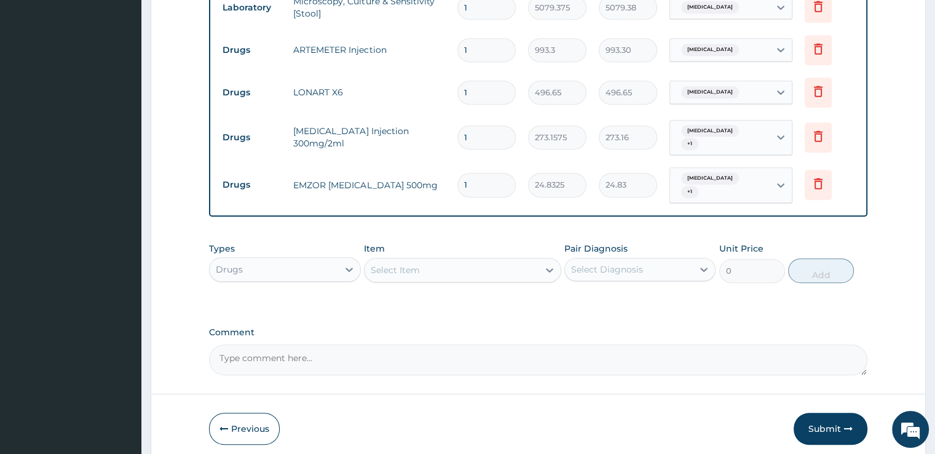
click at [467, 268] on div "Select Item" at bounding box center [451, 270] width 174 height 20
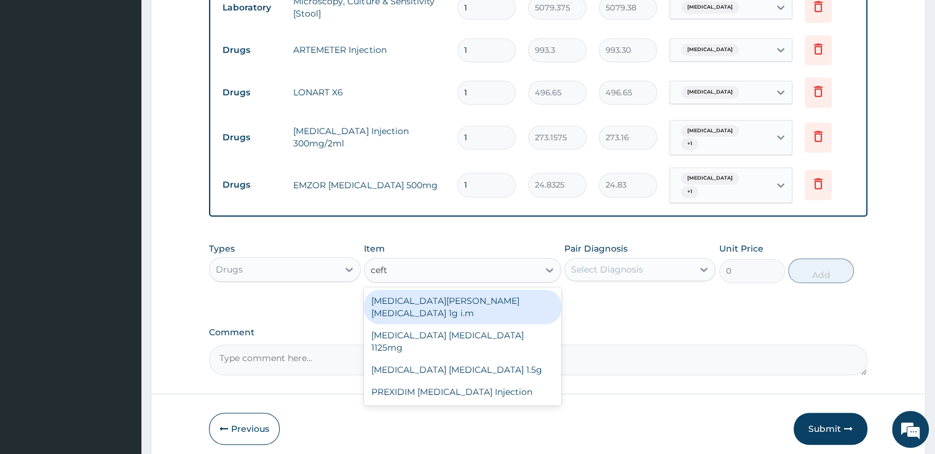
type input "ceftr"
click at [475, 298] on div "[MEDICAL_DATA][PERSON_NAME][MEDICAL_DATA] 1g i.m" at bounding box center [462, 307] width 197 height 34
type input "8691.375"
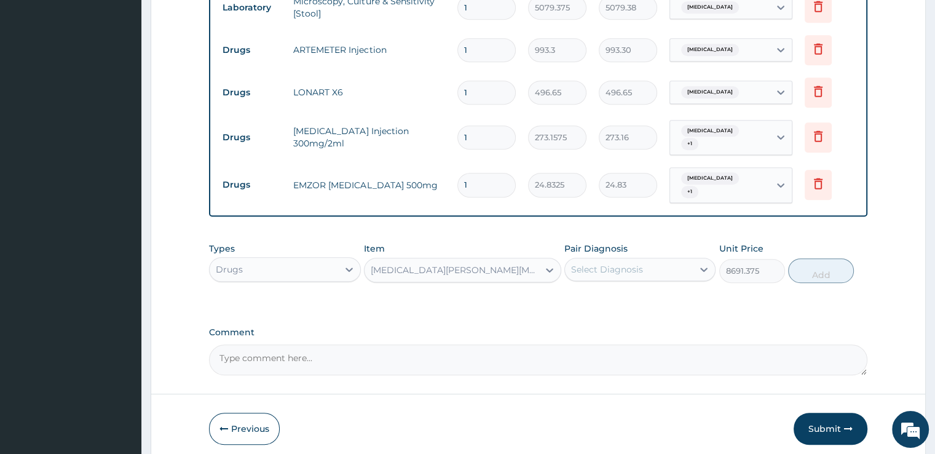
click at [597, 267] on div "Select Diagnosis" at bounding box center [607, 269] width 72 height 12
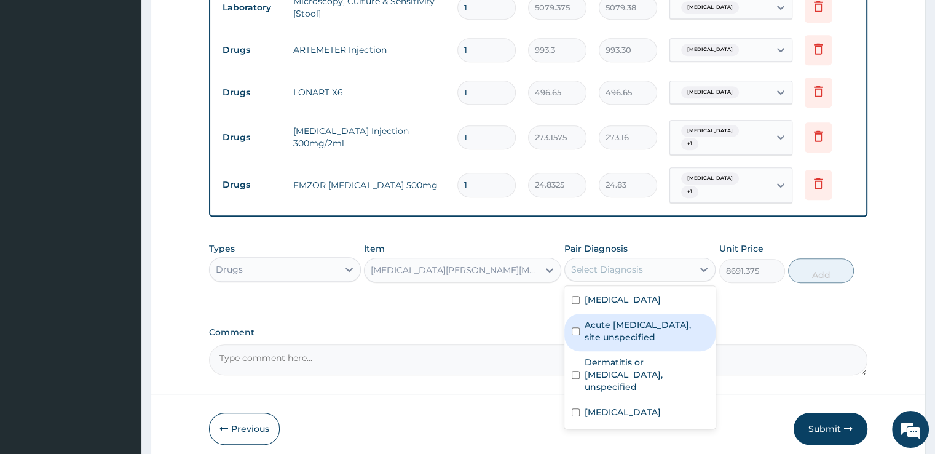
click at [597, 324] on label "Acute [MEDICAL_DATA], site unspecified" at bounding box center [647, 330] width 124 height 25
checkbox input "true"
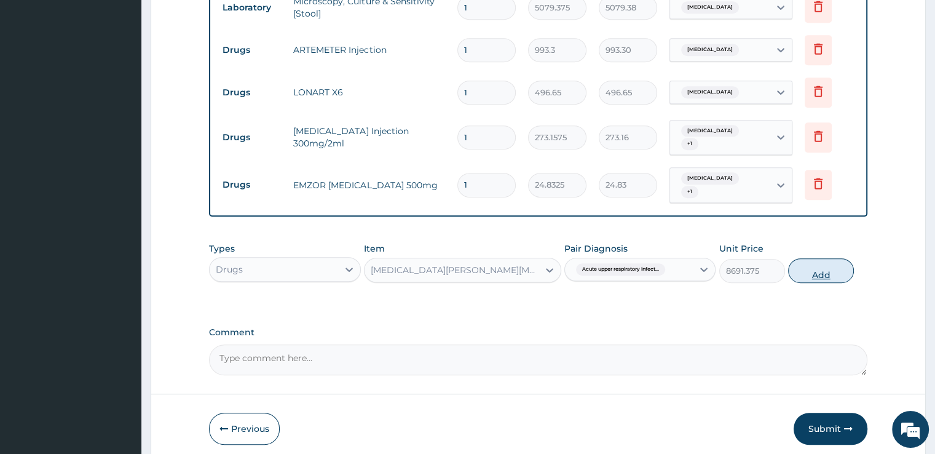
click at [816, 275] on button "Add" at bounding box center [821, 270] width 66 height 25
type input "0"
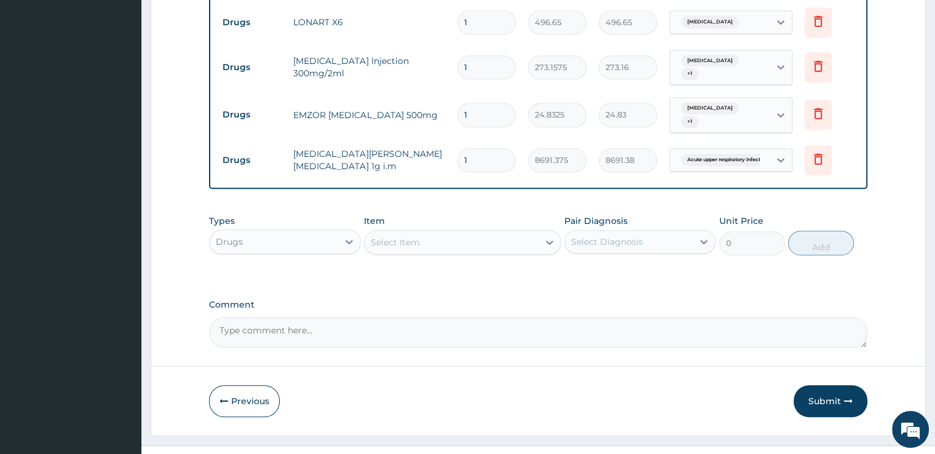
scroll to position [720, 0]
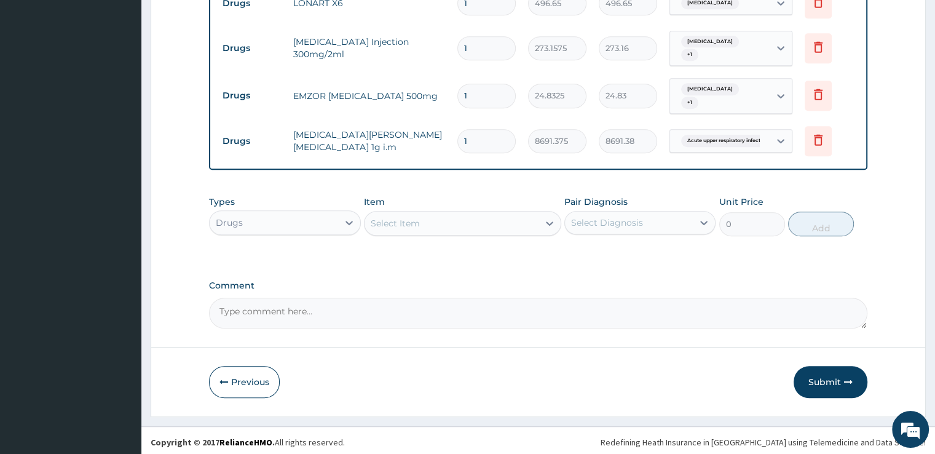
click at [491, 218] on div "Select Item" at bounding box center [451, 223] width 174 height 20
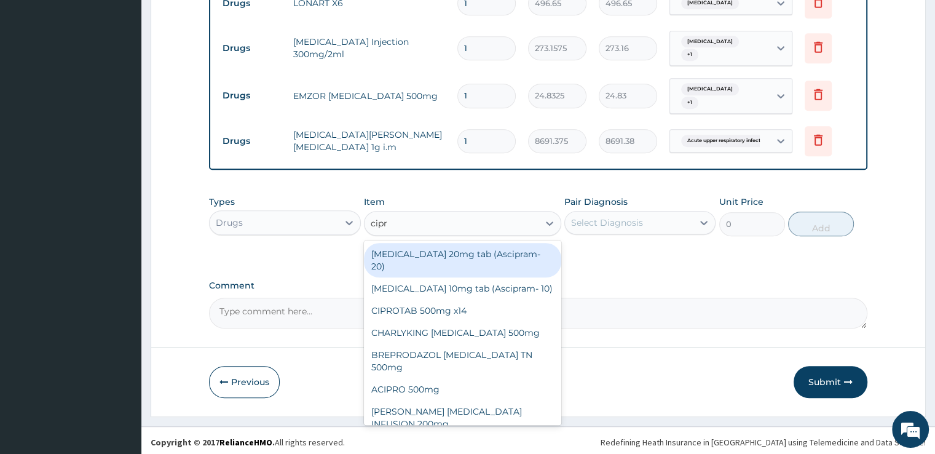
type input "cipro"
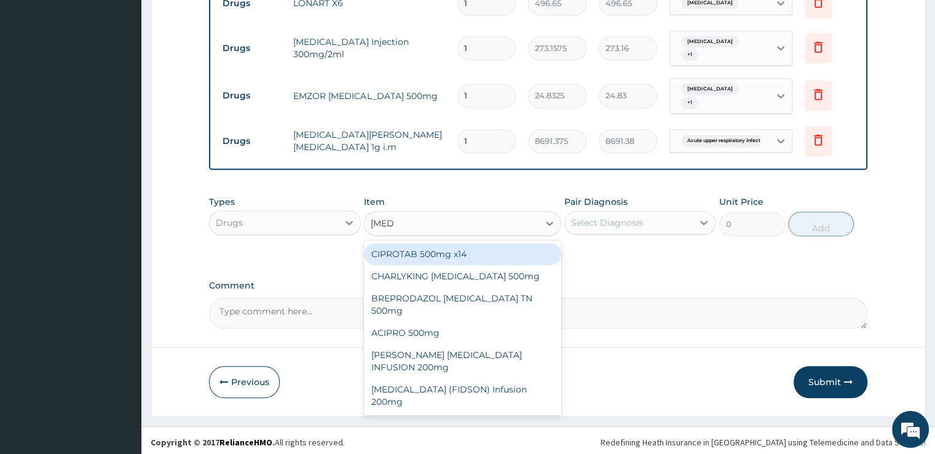
click at [474, 254] on div "CIPROTAB 500mg x14" at bounding box center [462, 254] width 197 height 22
type input "335.23874"
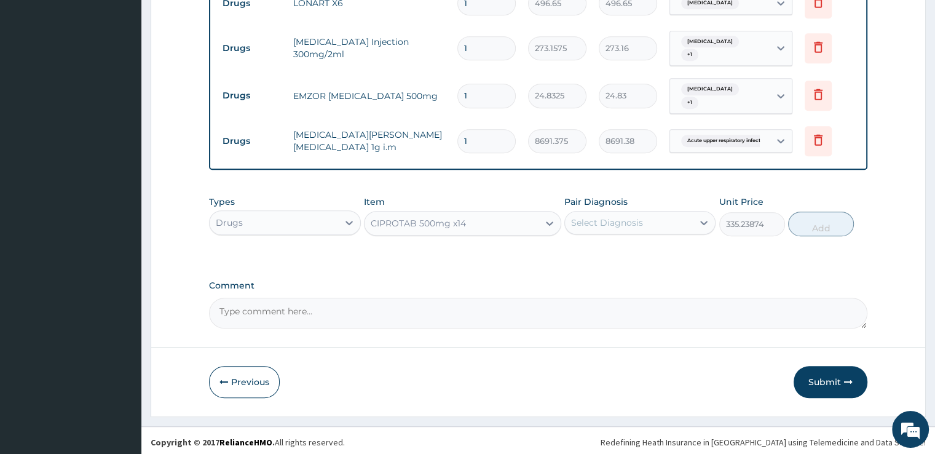
click at [664, 217] on div "Select Diagnosis" at bounding box center [629, 223] width 128 height 20
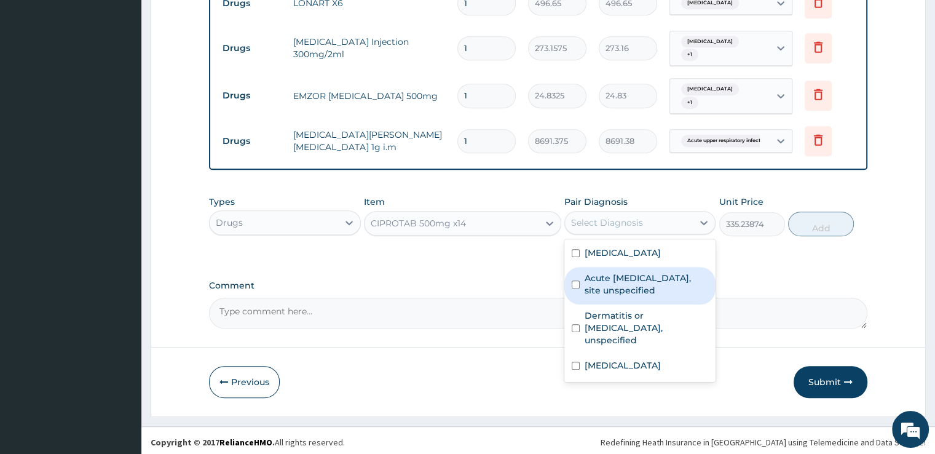
click at [645, 267] on div "Acute upper respiratory infection, site unspecified" at bounding box center [639, 285] width 151 height 37
checkbox input "true"
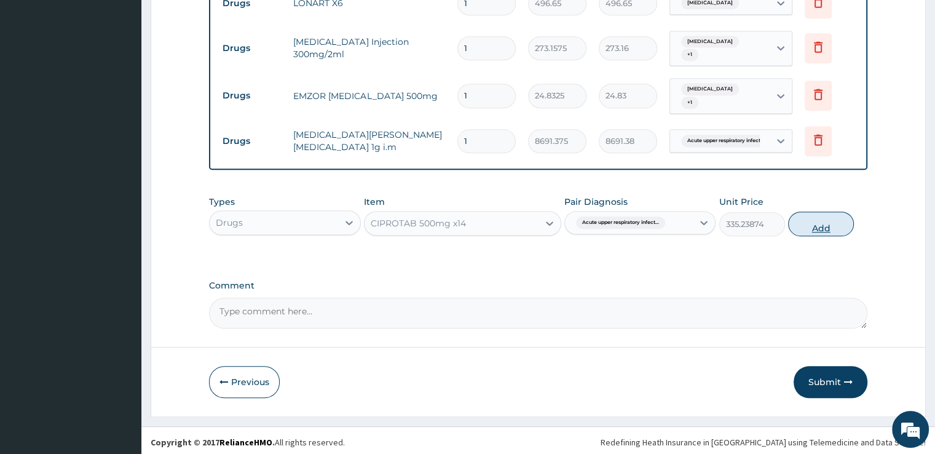
click at [824, 224] on button "Add" at bounding box center [821, 223] width 66 height 25
type input "0"
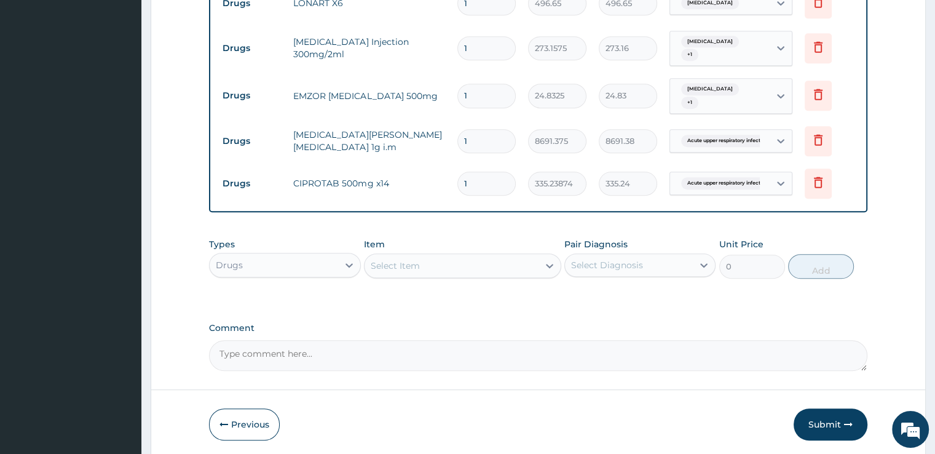
click at [480, 261] on div "Select Item" at bounding box center [451, 266] width 174 height 20
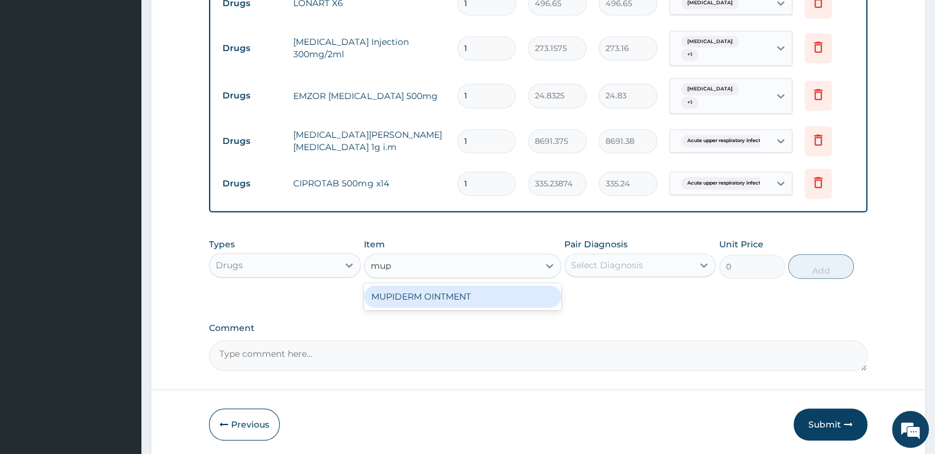
type input "mupi"
click at [471, 291] on div "MUPIDERM OINTMENT" at bounding box center [462, 296] width 197 height 22
type input "4097.3623"
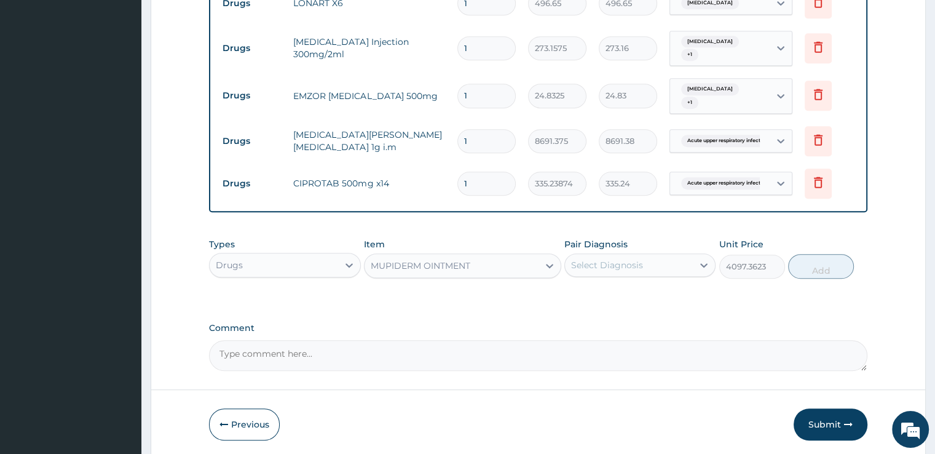
click at [626, 259] on div "Select Diagnosis" at bounding box center [607, 265] width 72 height 12
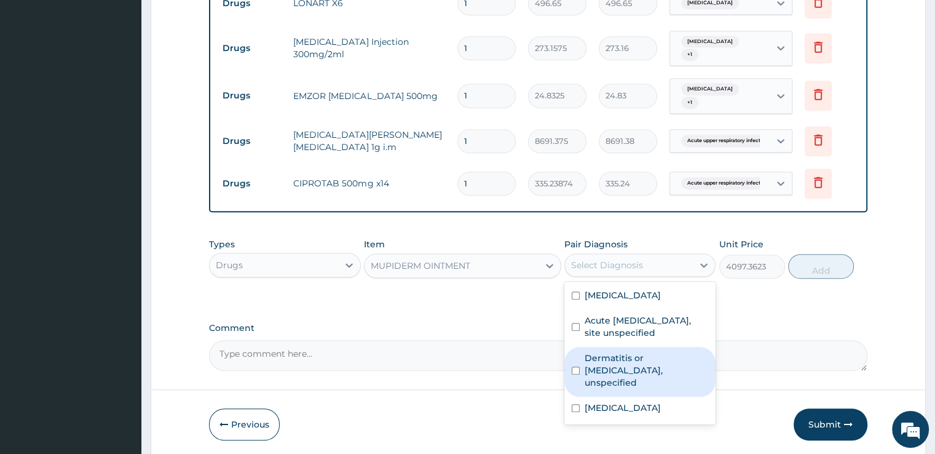
click at [605, 362] on label "Dermatitis or eczema, unspecified" at bounding box center [647, 370] width 124 height 37
checkbox input "true"
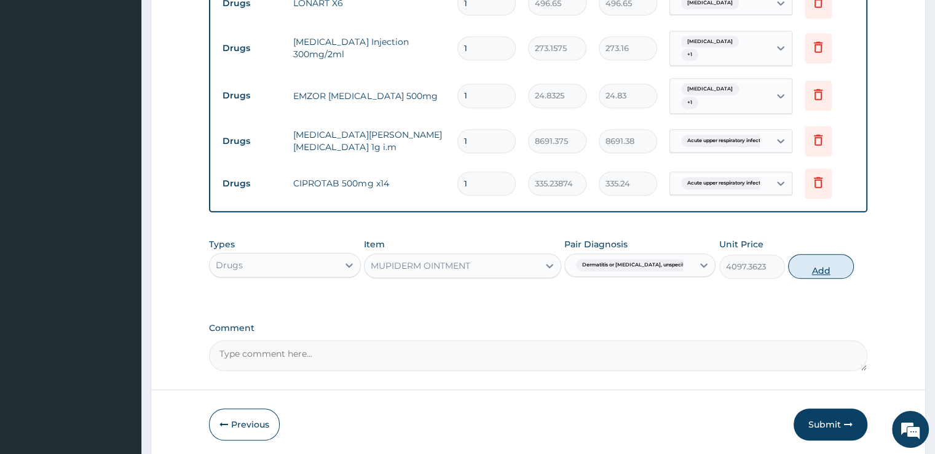
click at [822, 266] on button "Add" at bounding box center [821, 266] width 66 height 25
type input "0"
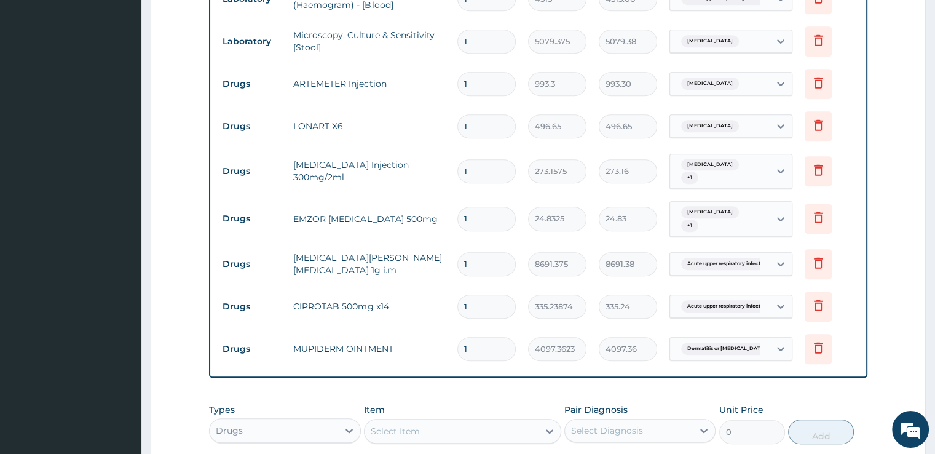
scroll to position [573, 0]
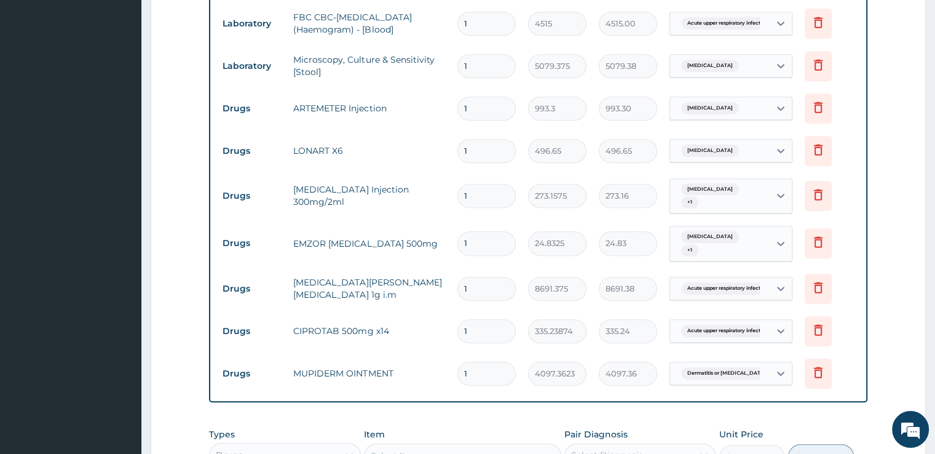
click at [491, 108] on input "1" at bounding box center [486, 109] width 58 height 24
type input "1"
type input "993.30"
type input "2"
type input "1986.60"
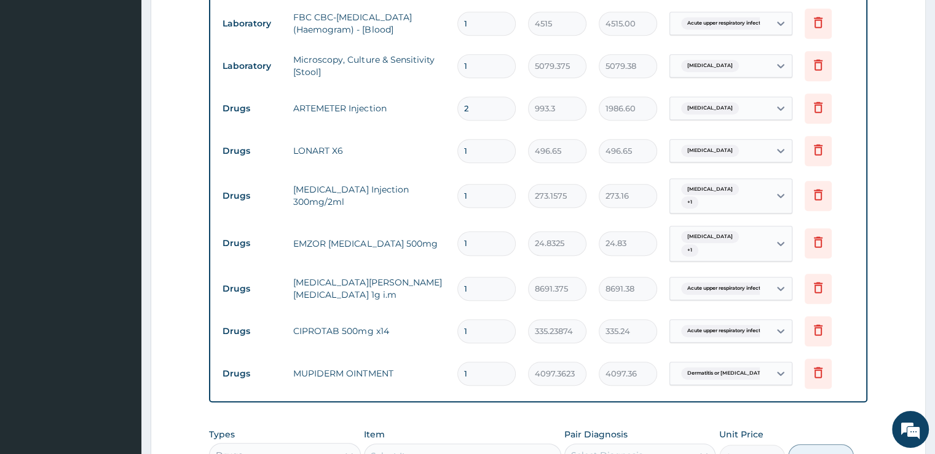
type input "3"
type input "2979.90"
type input "4"
type input "3973.20"
type input "5"
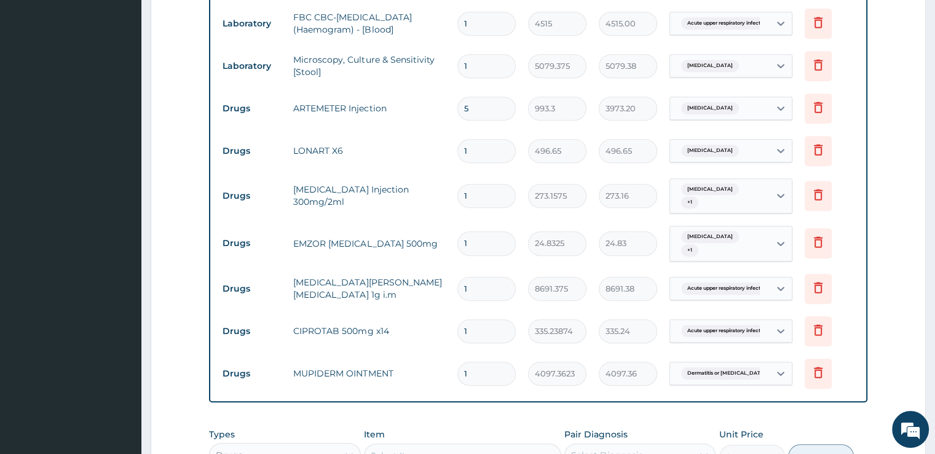
type input "4966.50"
type input "6"
type input "5959.80"
click at [492, 143] on input "1" at bounding box center [486, 151] width 58 height 24
type input "2"
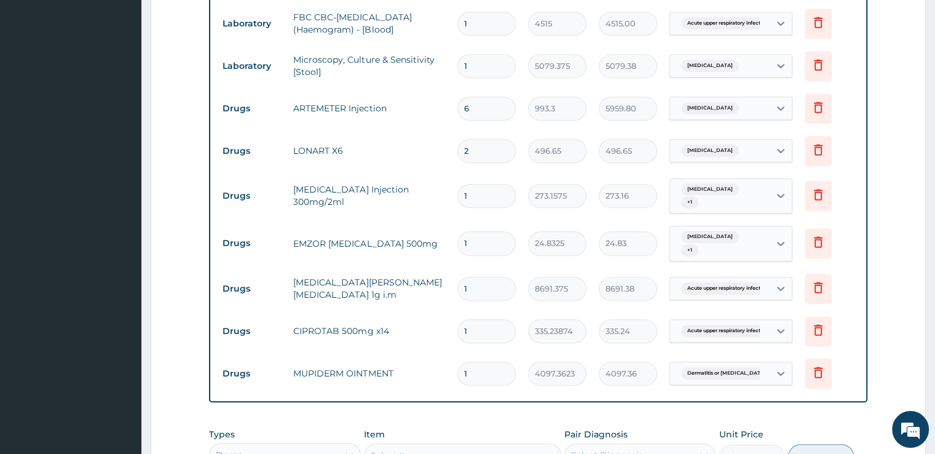
type input "993.30"
type input "3"
type input "1489.95"
type input "4"
type input "1986.60"
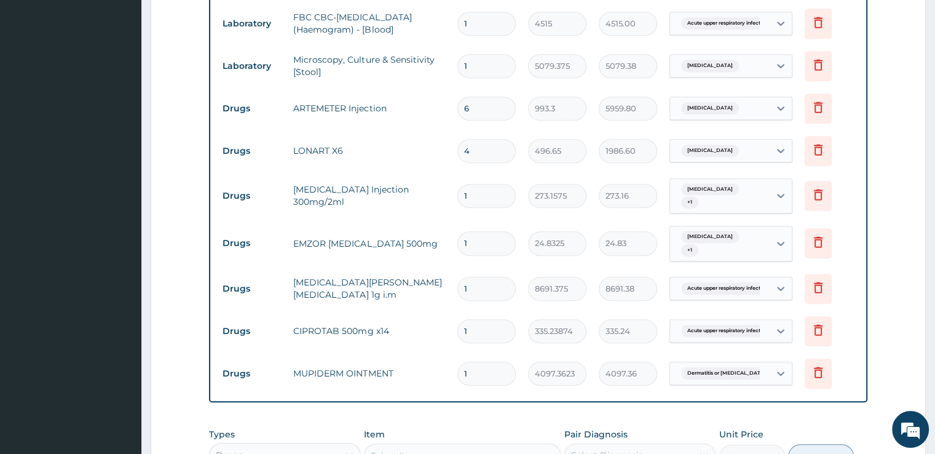
type input "5"
type input "2483.25"
type input "6"
type input "2979.90"
click at [492, 188] on input "1" at bounding box center [486, 196] width 58 height 24
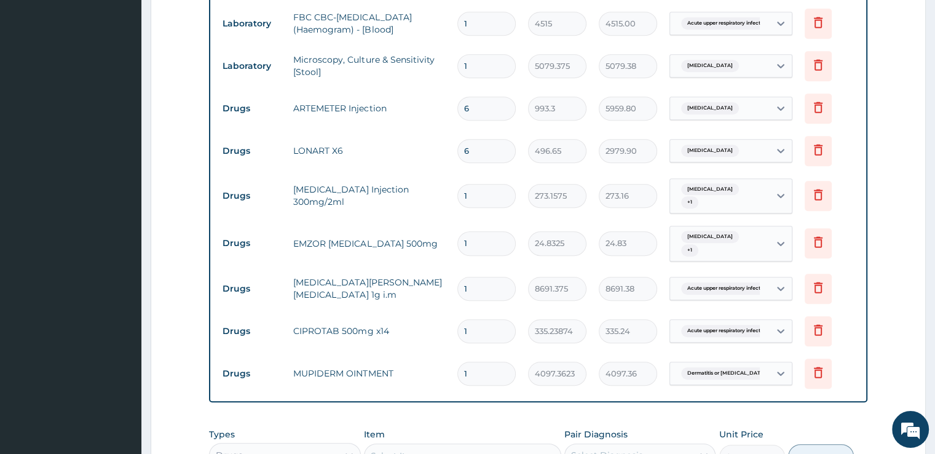
click at [490, 248] on input "1" at bounding box center [486, 243] width 58 height 24
type input "12"
type input "297.99"
type input "12"
click at [477, 280] on input "1" at bounding box center [486, 289] width 58 height 24
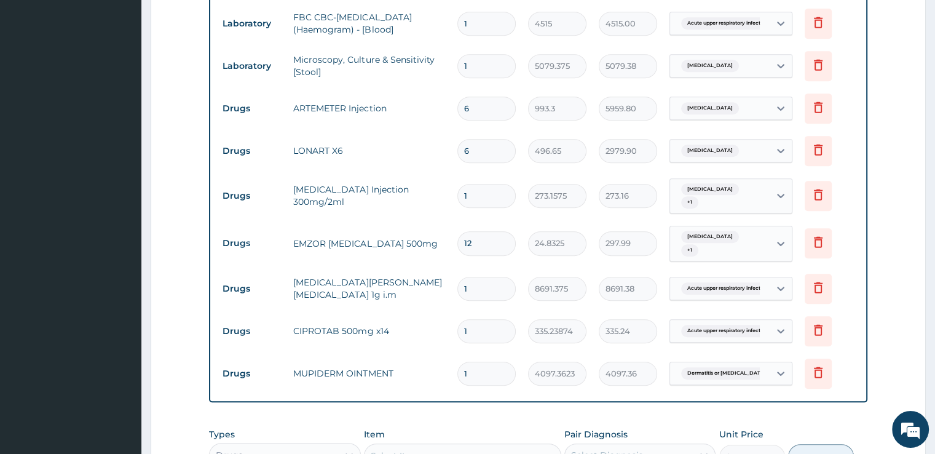
type input "2"
type input "17382.75"
type input "3"
type input "26074.13"
click at [476, 331] on input "1" at bounding box center [486, 331] width 58 height 24
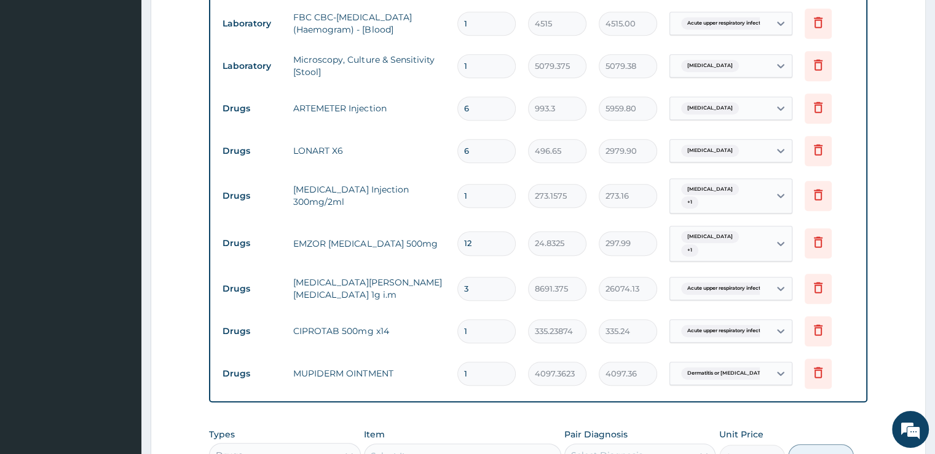
type input "10"
type input "3352.39"
type input "10"
click at [879, 302] on form "Step 2 of 2 PA Code / Prescription Code Enter Code(Secondary Care Only) Encount…" at bounding box center [538, 70] width 775 height 1156
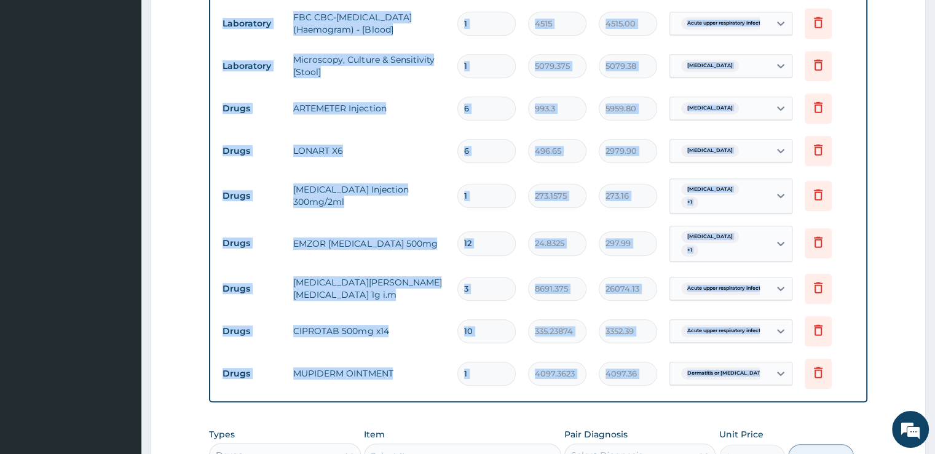
click at [879, 302] on form "Step 2 of 2 PA Code / Prescription Code Enter Code(Secondary Care Only) Encount…" at bounding box center [538, 70] width 775 height 1156
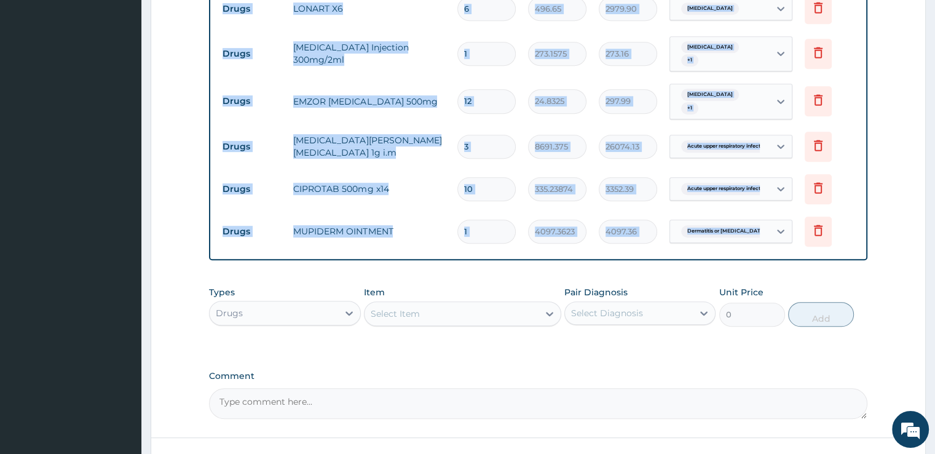
scroll to position [805, 0]
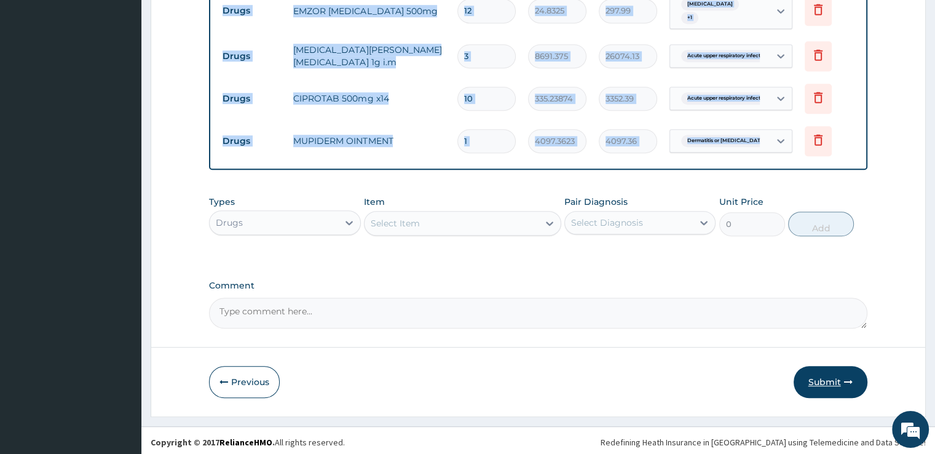
click at [824, 372] on button "Submit" at bounding box center [831, 382] width 74 height 32
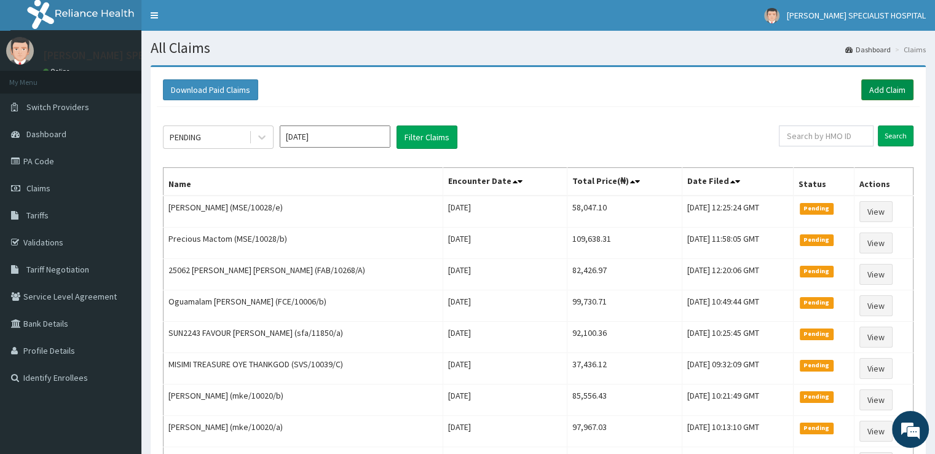
click at [884, 94] on link "Add Claim" at bounding box center [887, 89] width 52 height 21
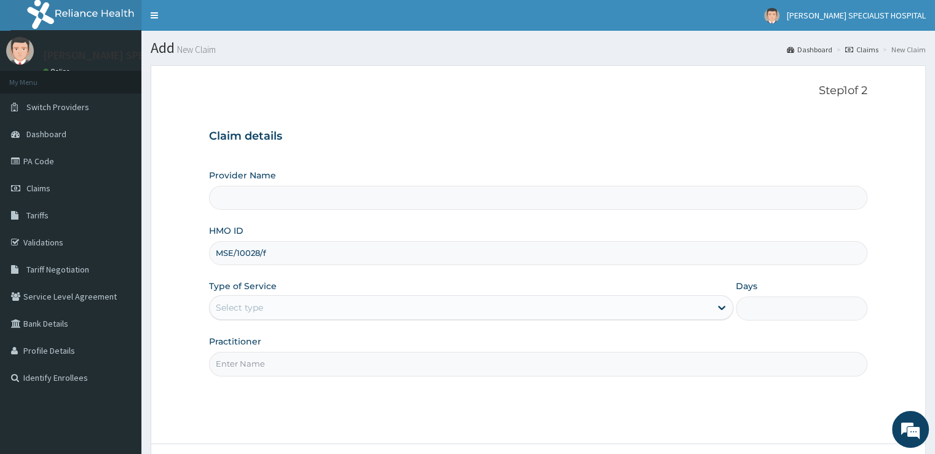
type input "MSE/10028/f"
click at [248, 309] on div "Select type" at bounding box center [239, 307] width 47 height 12
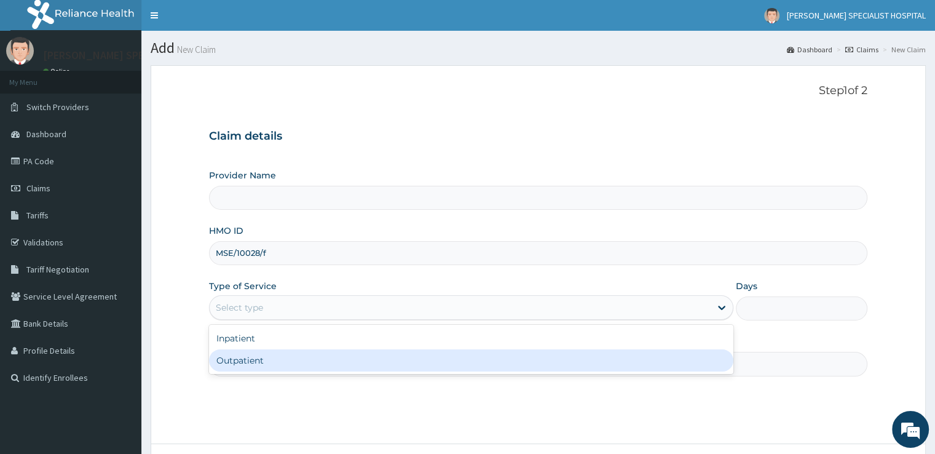
click at [248, 358] on div "Outpatient" at bounding box center [471, 360] width 524 height 22
type input "1"
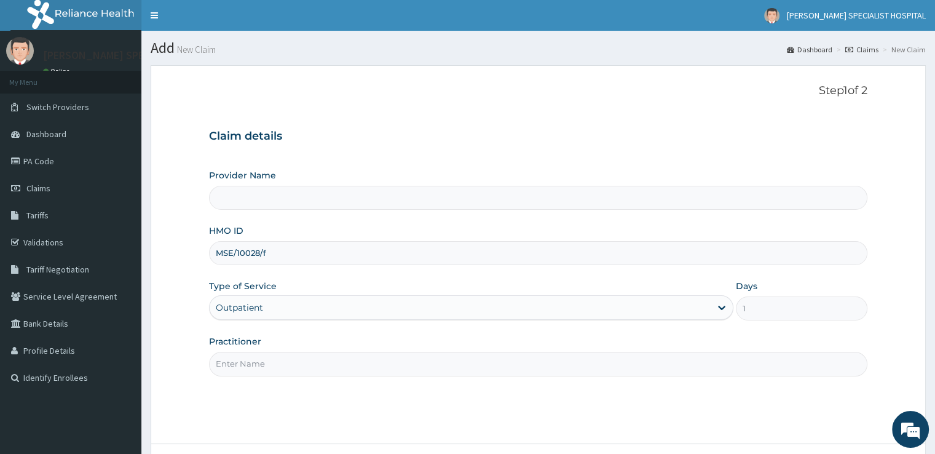
click at [295, 352] on input "Practitioner" at bounding box center [538, 364] width 658 height 24
type input "orji"
click at [281, 198] on input "Provider Name" at bounding box center [538, 198] width 658 height 24
type input "[PERSON_NAME] SPECIALIST HOSPITAL"
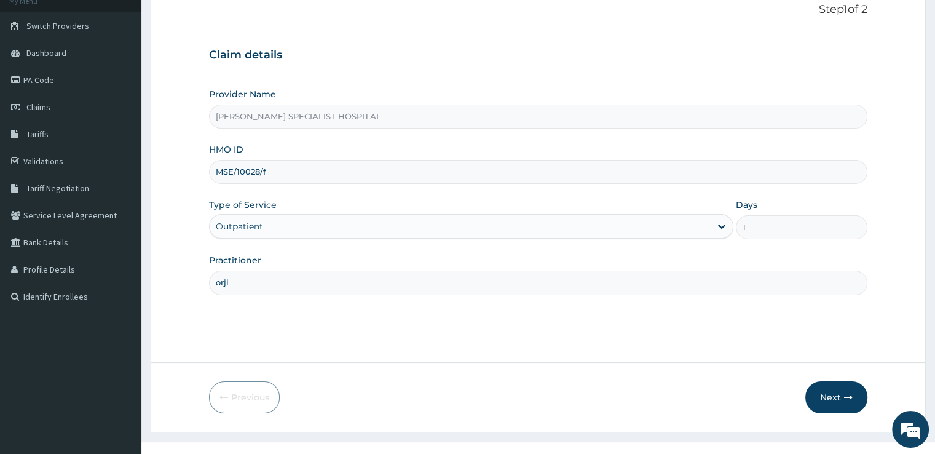
scroll to position [98, 0]
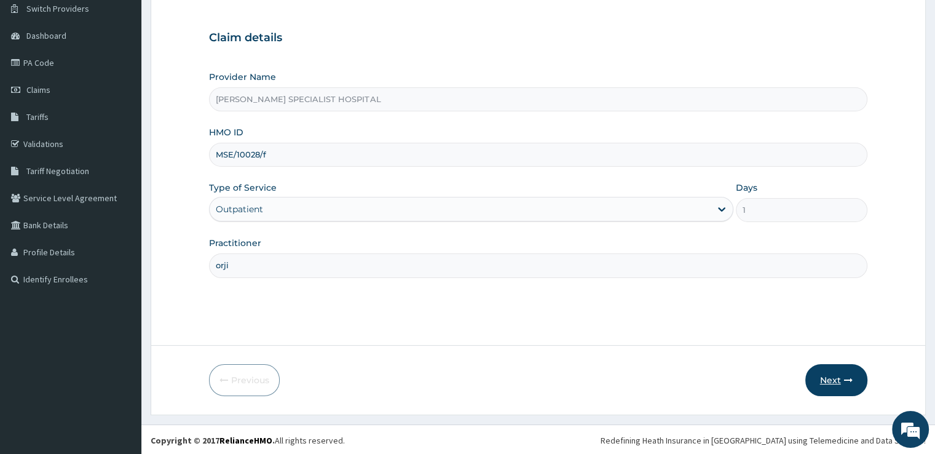
click at [824, 382] on button "Next" at bounding box center [836, 380] width 62 height 32
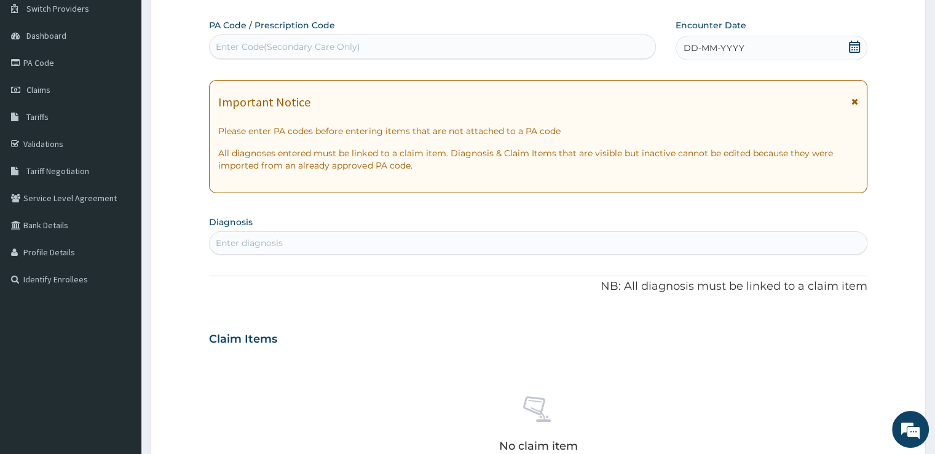
click at [854, 52] on span at bounding box center [854, 48] width 12 height 15
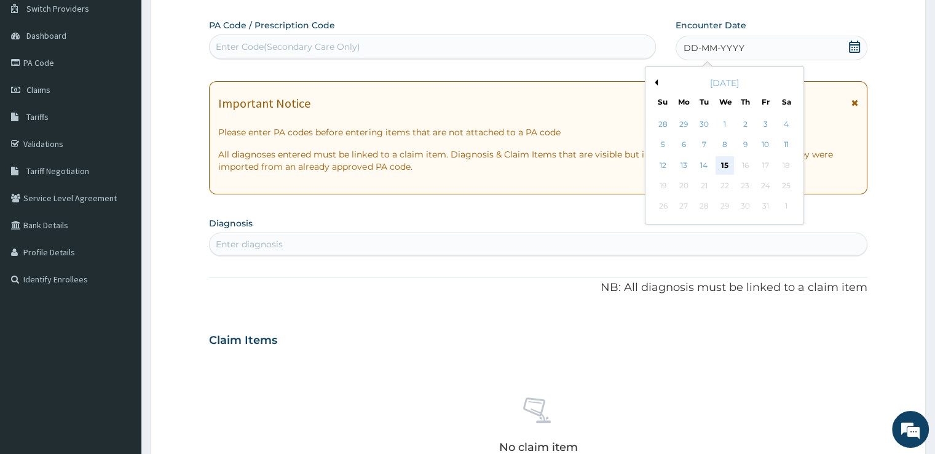
click at [726, 159] on div "15" at bounding box center [724, 165] width 18 height 18
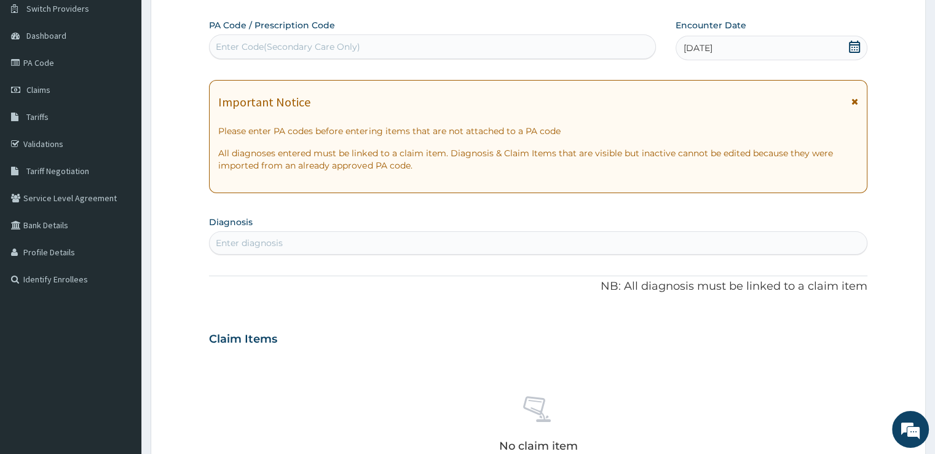
click at [452, 239] on div "Enter diagnosis" at bounding box center [538, 243] width 656 height 20
type input "[MEDICAL_DATA]"
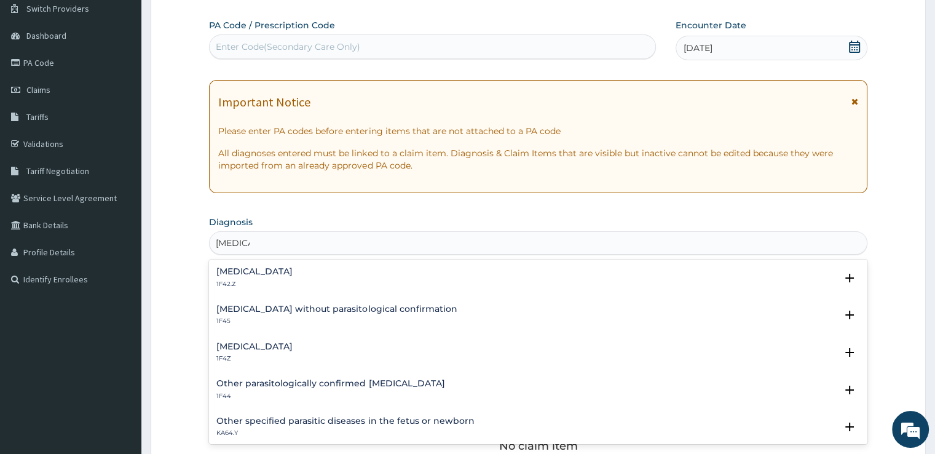
click at [243, 350] on h4 "[MEDICAL_DATA]" at bounding box center [254, 346] width 76 height 9
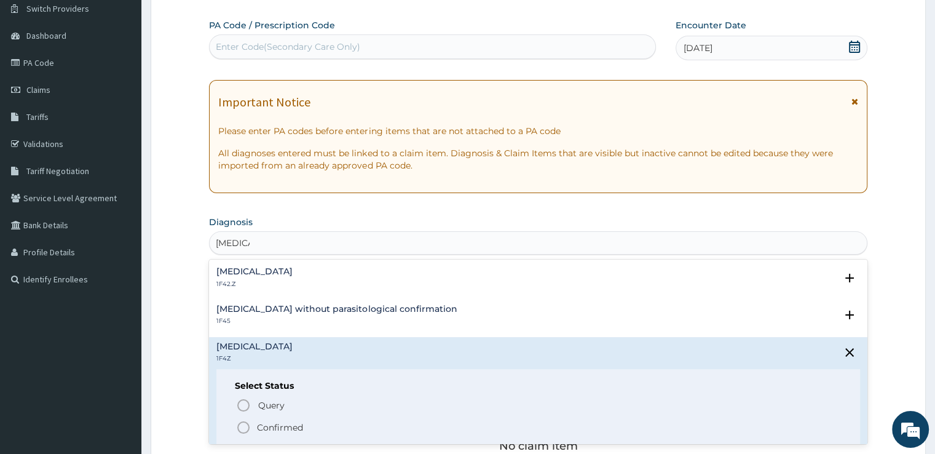
click at [242, 422] on circle "status option filled" at bounding box center [243, 427] width 11 height 11
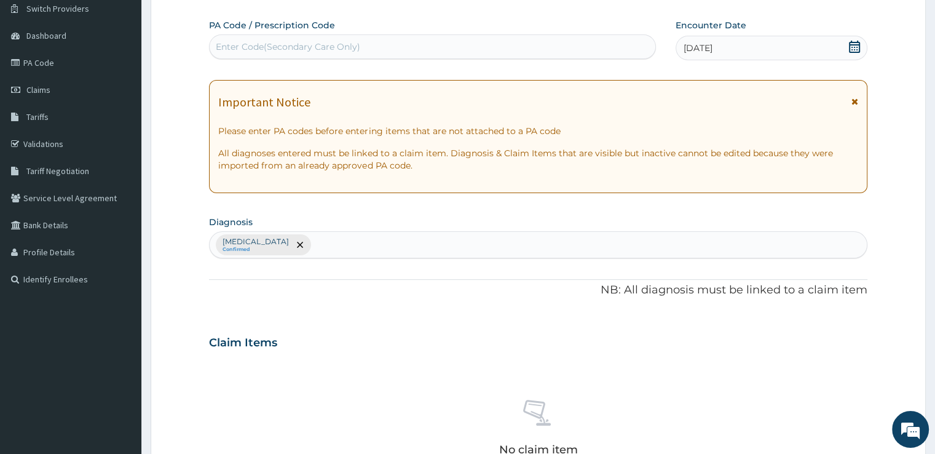
click at [242, 422] on div "No claim item" at bounding box center [538, 429] width 658 height 141
click at [366, 251] on div "[MEDICAL_DATA] Confirmed" at bounding box center [538, 245] width 656 height 26
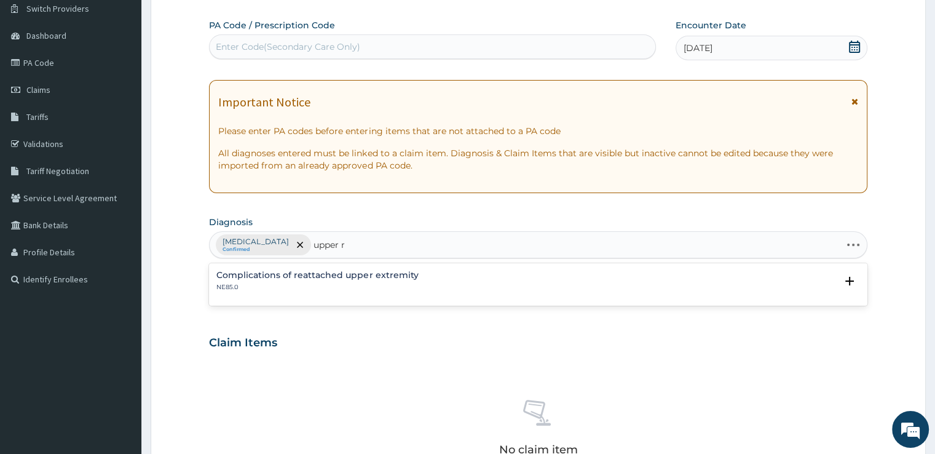
type input "upper"
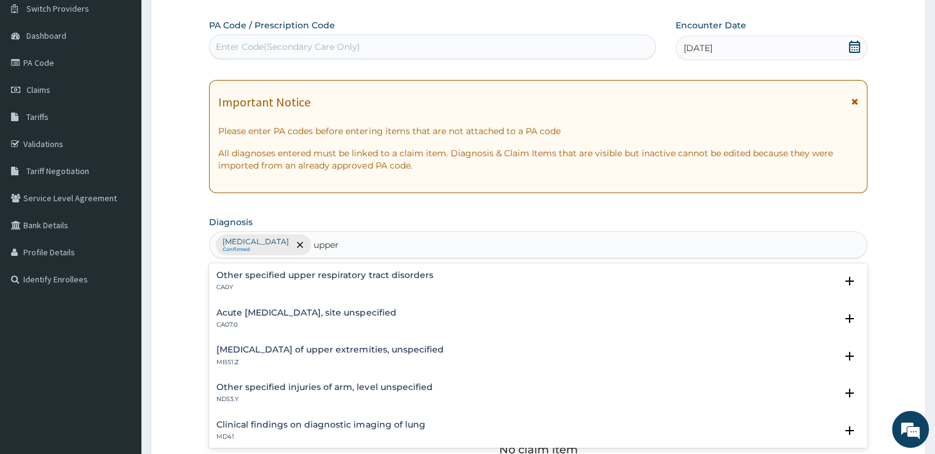
click at [278, 323] on p "CA07.0" at bounding box center [305, 324] width 179 height 9
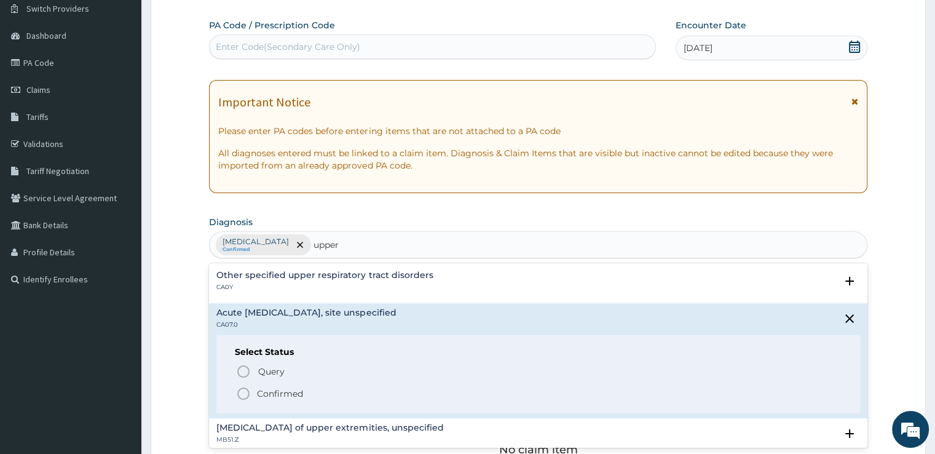
click at [245, 390] on icon "status option filled" at bounding box center [243, 393] width 15 height 15
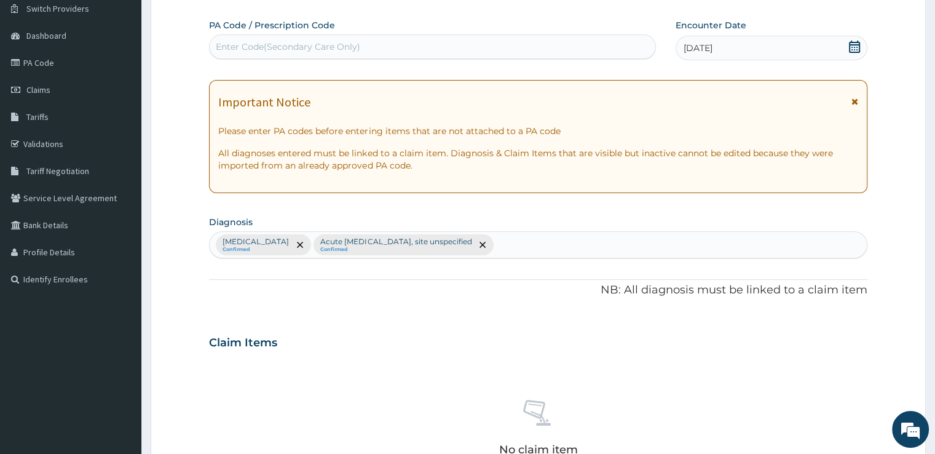
scroll to position [431, 0]
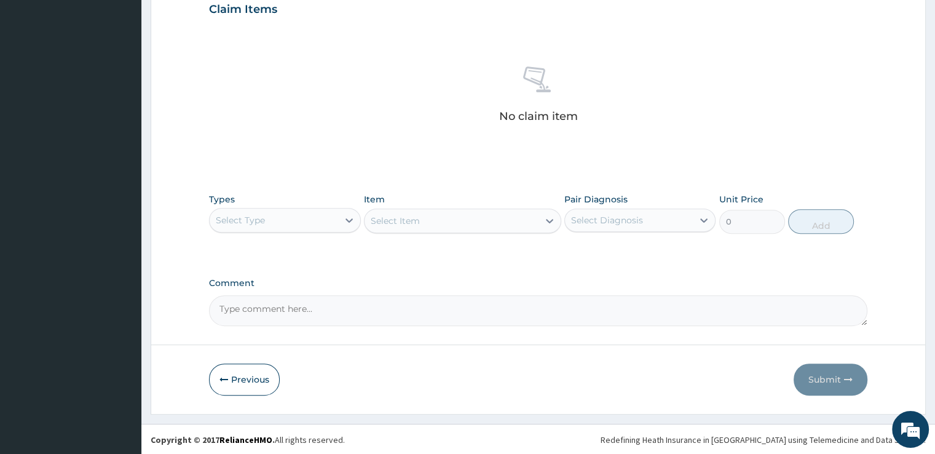
click at [301, 229] on div "Select Type" at bounding box center [284, 220] width 151 height 25
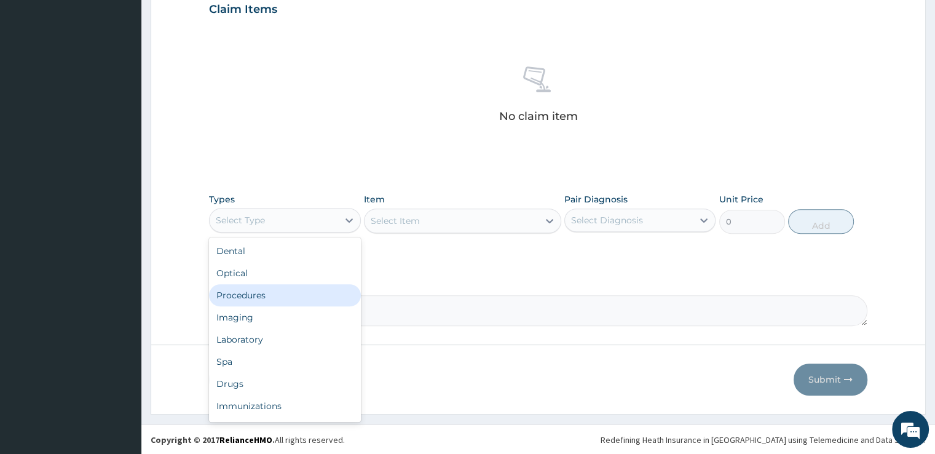
click at [278, 284] on div "Procedures" at bounding box center [284, 295] width 151 height 22
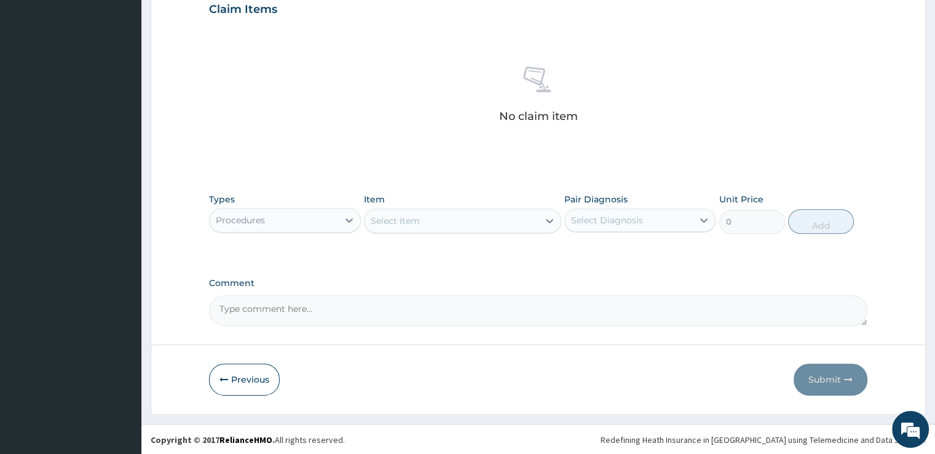
click at [480, 223] on div "Select Item" at bounding box center [451, 221] width 174 height 20
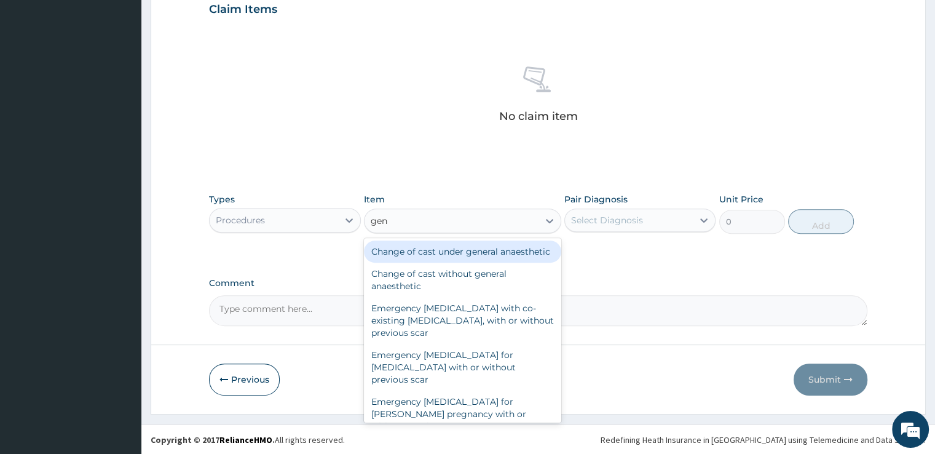
type input "gene"
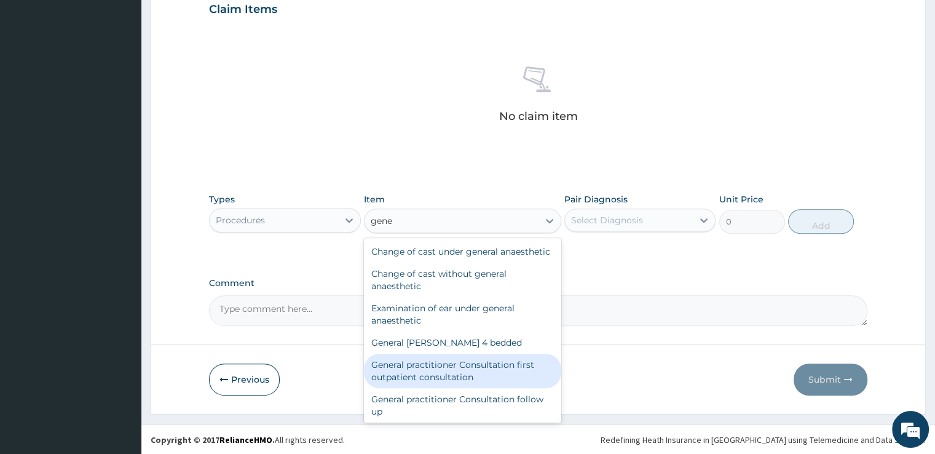
click at [446, 383] on div "General practitioner Consultation first outpatient consultation" at bounding box center [462, 370] width 197 height 34
type input "3724.875"
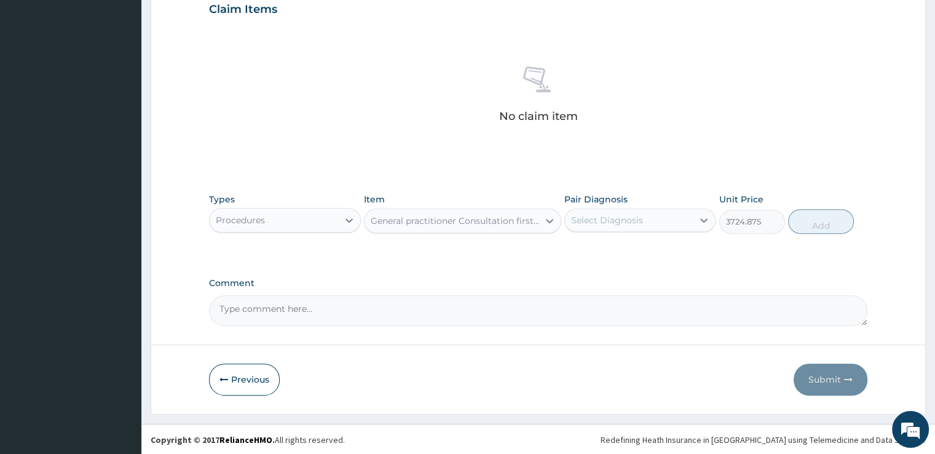
click at [639, 214] on div "Select Diagnosis" at bounding box center [607, 220] width 72 height 12
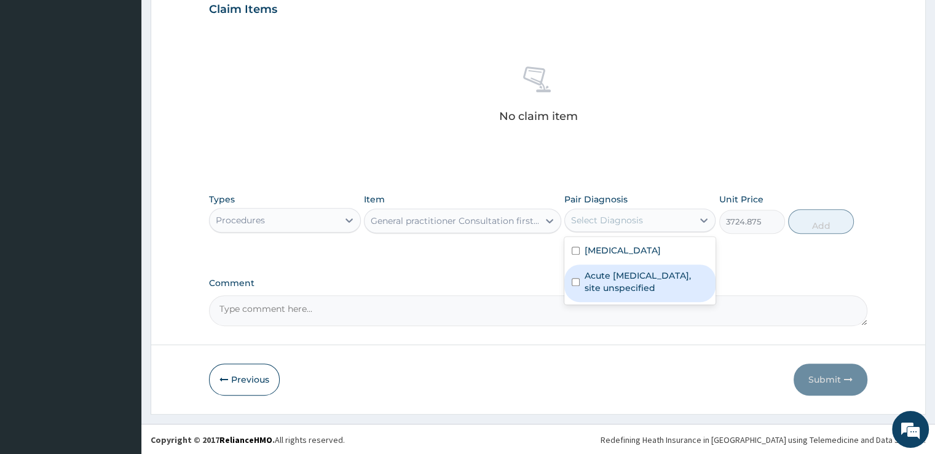
click at [624, 262] on div "[MEDICAL_DATA]" at bounding box center [639, 251] width 151 height 25
checkbox input "true"
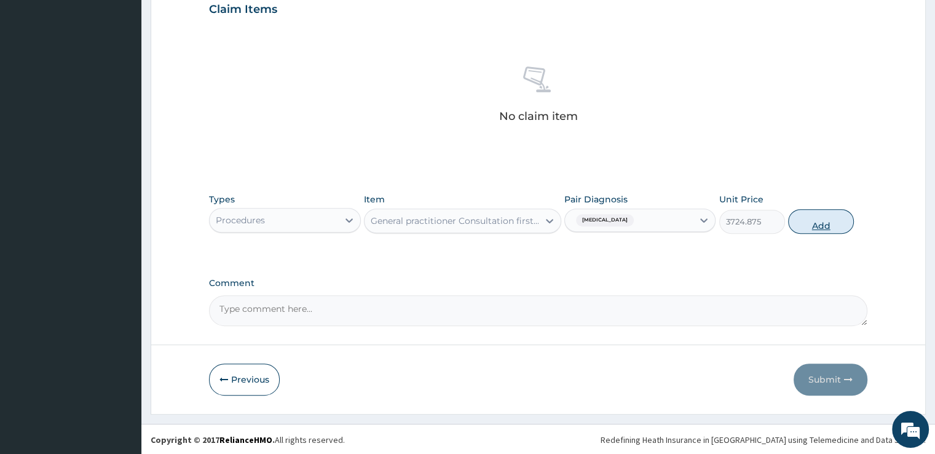
click at [827, 217] on button "Add" at bounding box center [821, 221] width 66 height 25
type input "0"
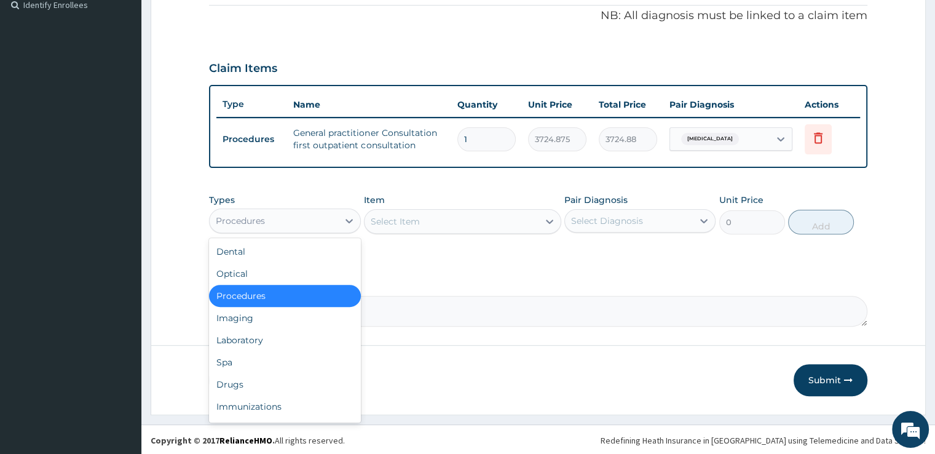
click at [313, 215] on div "Procedures" at bounding box center [274, 221] width 128 height 20
click at [236, 340] on div "Laboratory" at bounding box center [284, 340] width 151 height 22
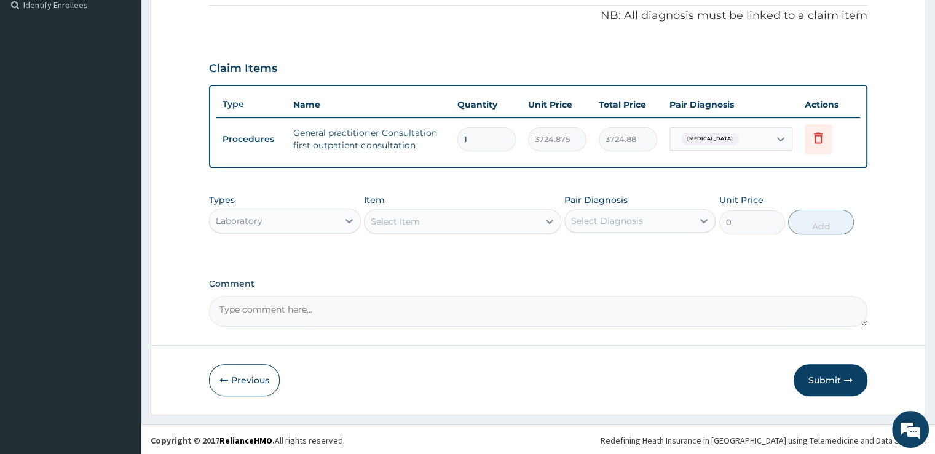
click at [499, 220] on div "Select Item" at bounding box center [451, 221] width 174 height 20
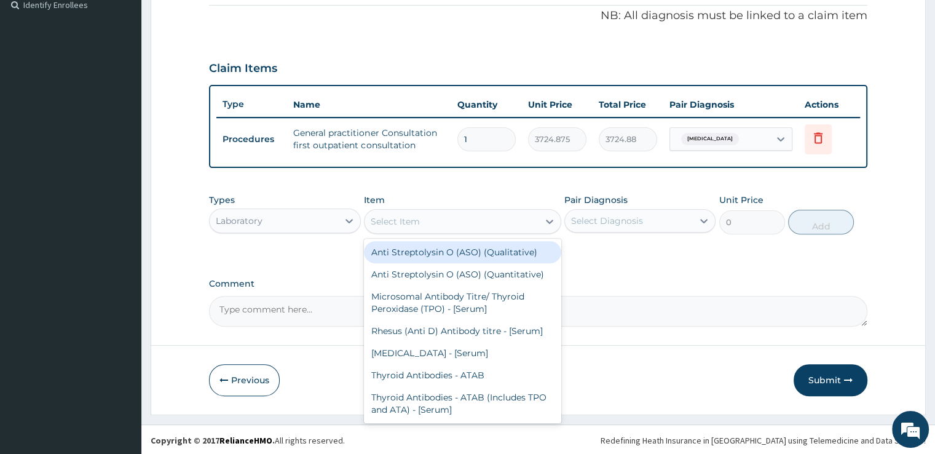
type input ","
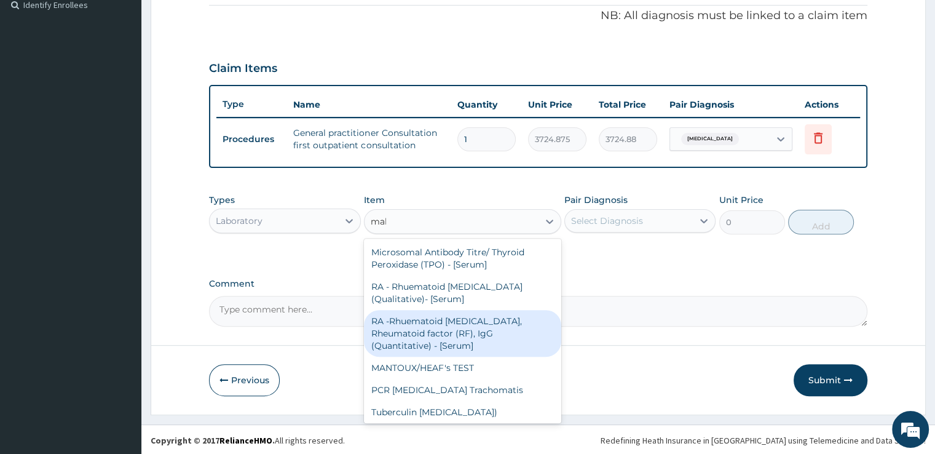
type input "mala"
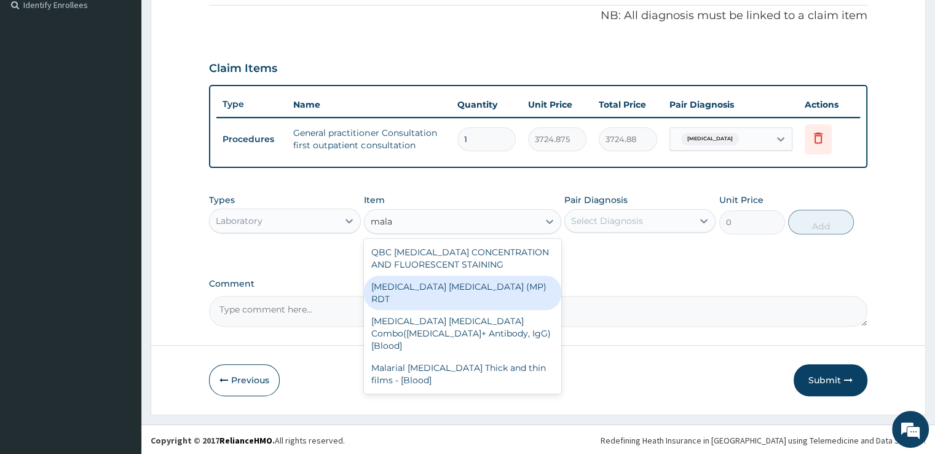
click at [489, 281] on div "[MEDICAL_DATA] [MEDICAL_DATA] (MP) RDT" at bounding box center [462, 292] width 197 height 34
type input "1693.125"
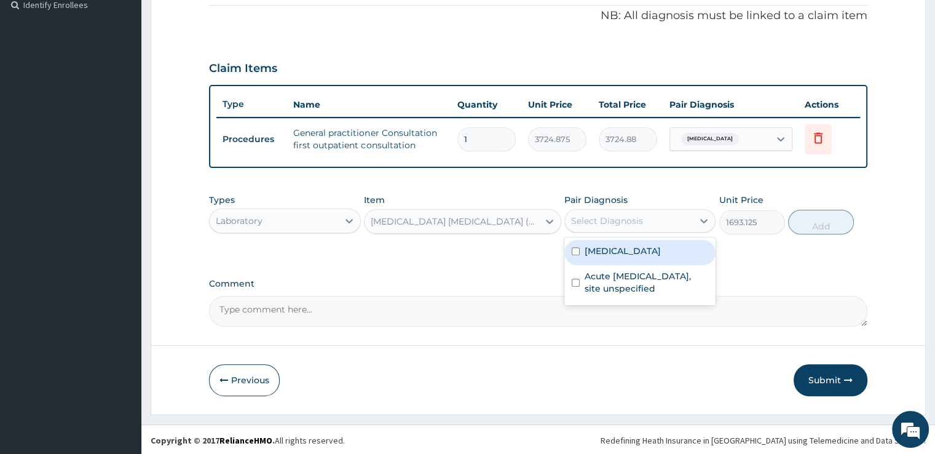
click at [635, 212] on div "Select Diagnosis" at bounding box center [629, 221] width 128 height 20
click at [633, 250] on label "[MEDICAL_DATA]" at bounding box center [623, 251] width 76 height 12
checkbox input "true"
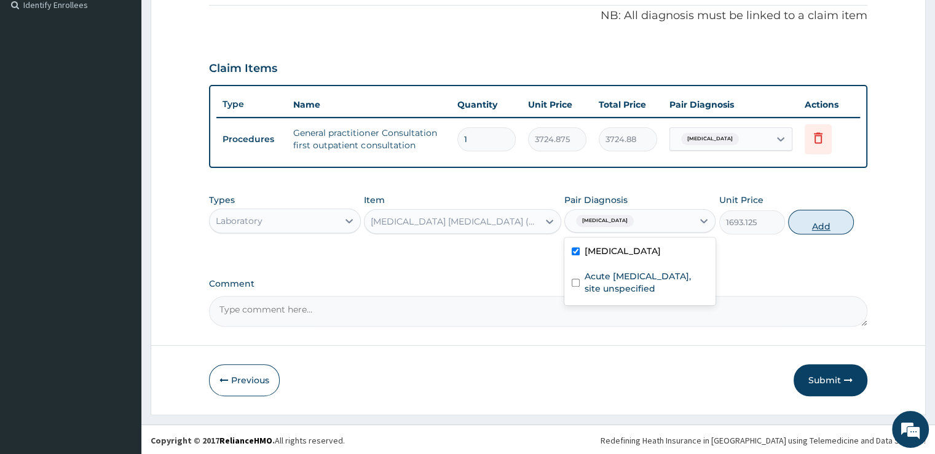
click at [814, 223] on button "Add" at bounding box center [821, 222] width 66 height 25
type input "0"
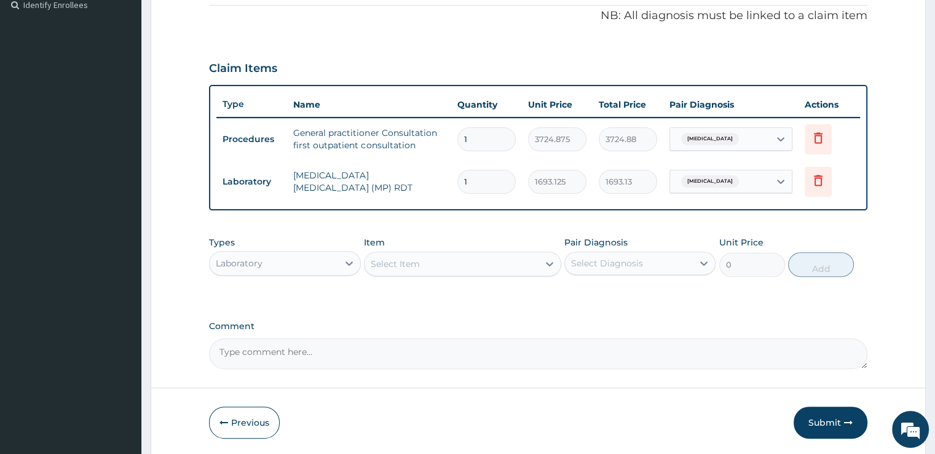
click at [461, 269] on div "Select Item" at bounding box center [451, 264] width 174 height 20
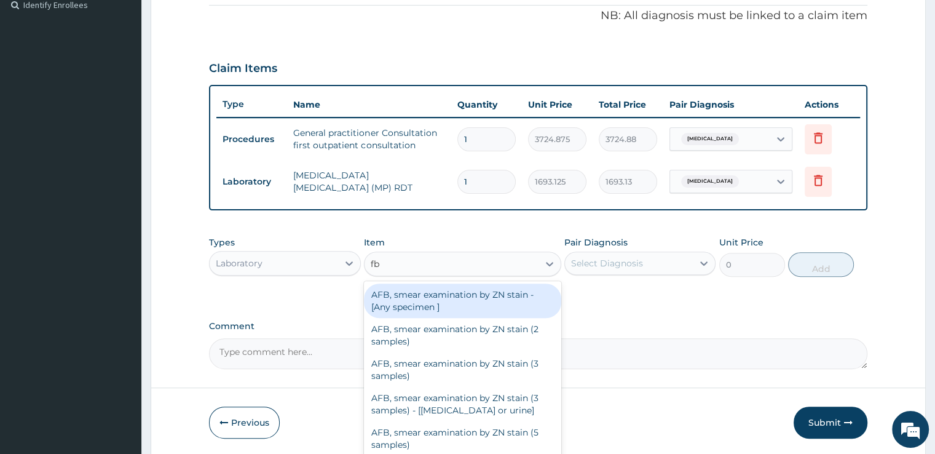
type input "fbc"
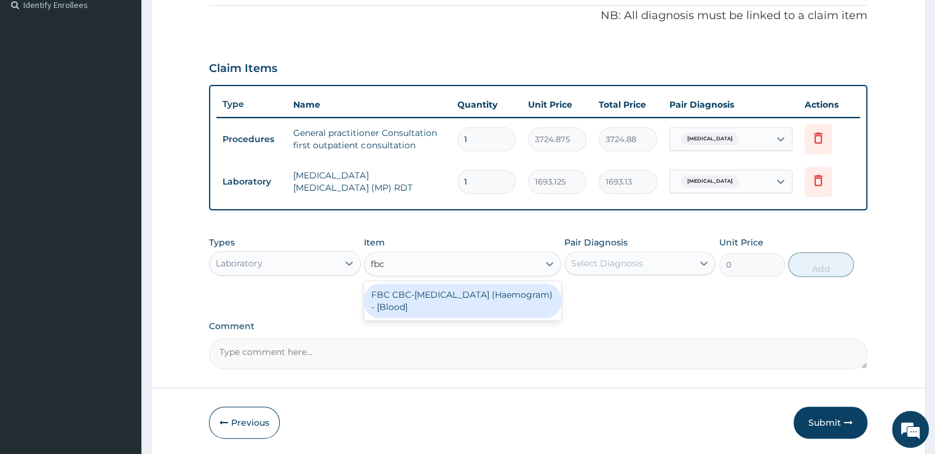
click at [473, 303] on div "FBC CBC-[MEDICAL_DATA] (Haemogram) - [Blood]" at bounding box center [462, 300] width 197 height 34
type input "4515"
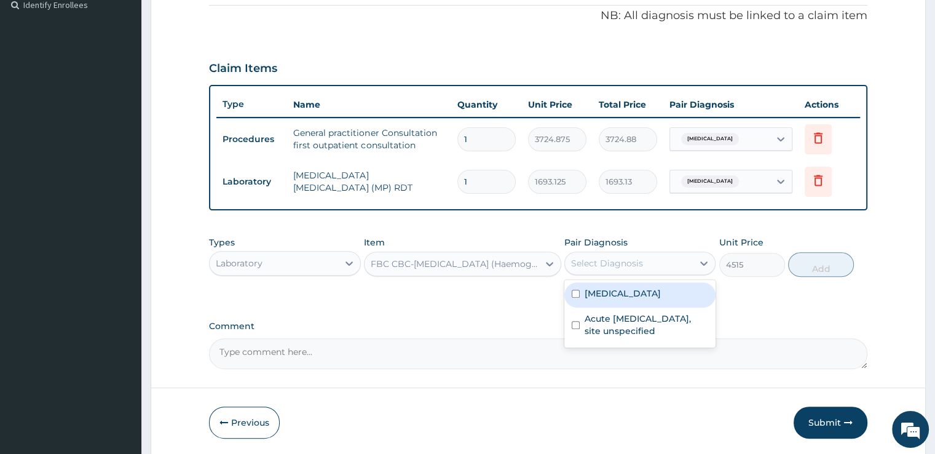
click at [643, 270] on div "Select Diagnosis" at bounding box center [629, 263] width 128 height 20
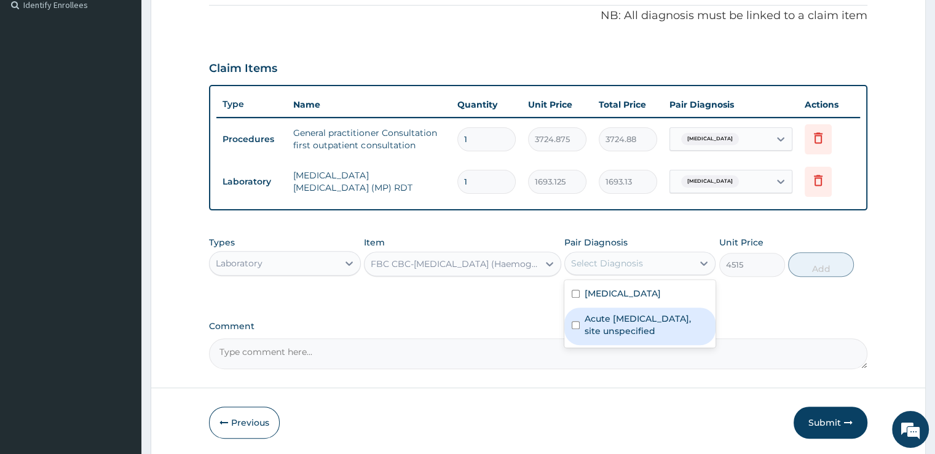
click at [623, 312] on label "Acute [MEDICAL_DATA], site unspecified" at bounding box center [647, 324] width 124 height 25
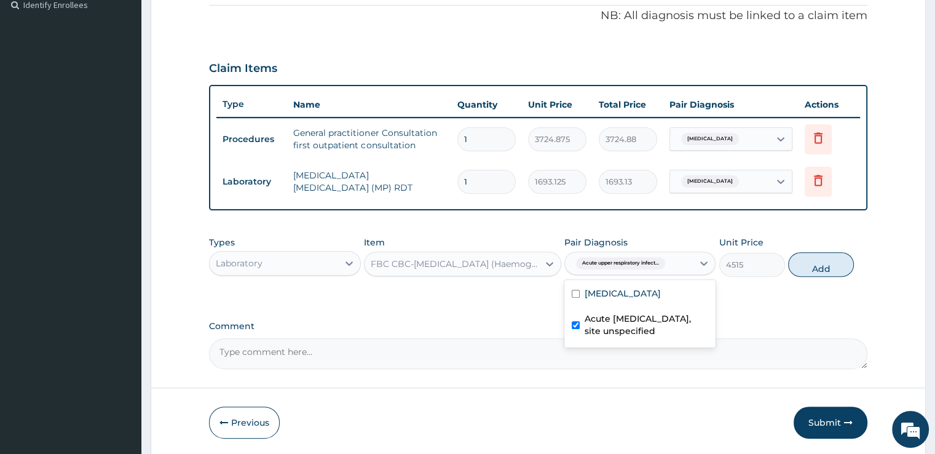
checkbox input "true"
click at [802, 267] on button "Add" at bounding box center [821, 264] width 66 height 25
type input "0"
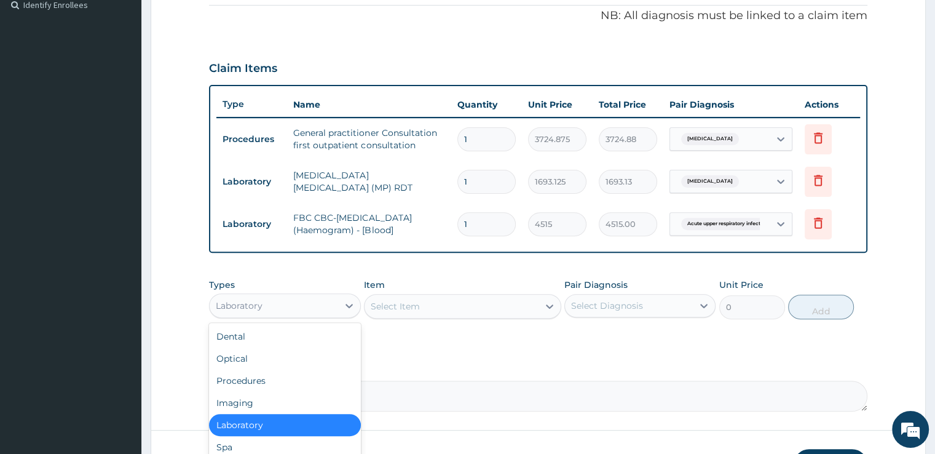
click at [277, 310] on div "Laboratory" at bounding box center [274, 306] width 128 height 20
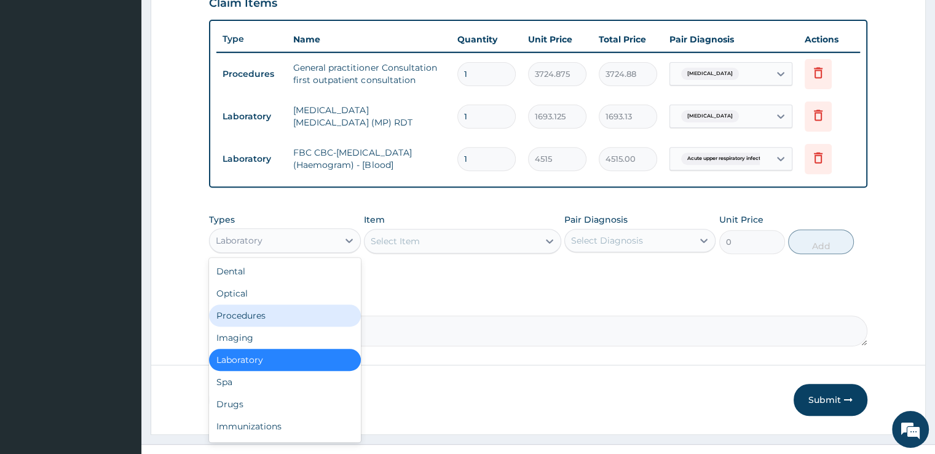
scroll to position [457, 0]
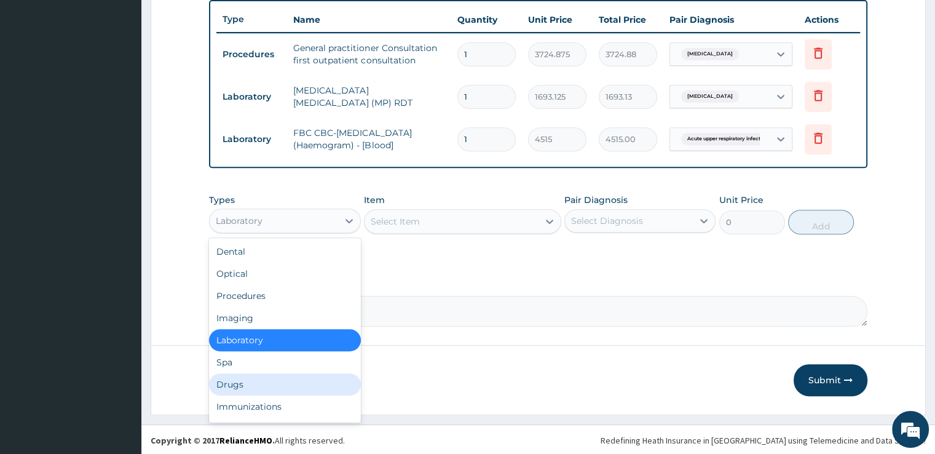
click at [229, 382] on div "Drugs" at bounding box center [284, 384] width 151 height 22
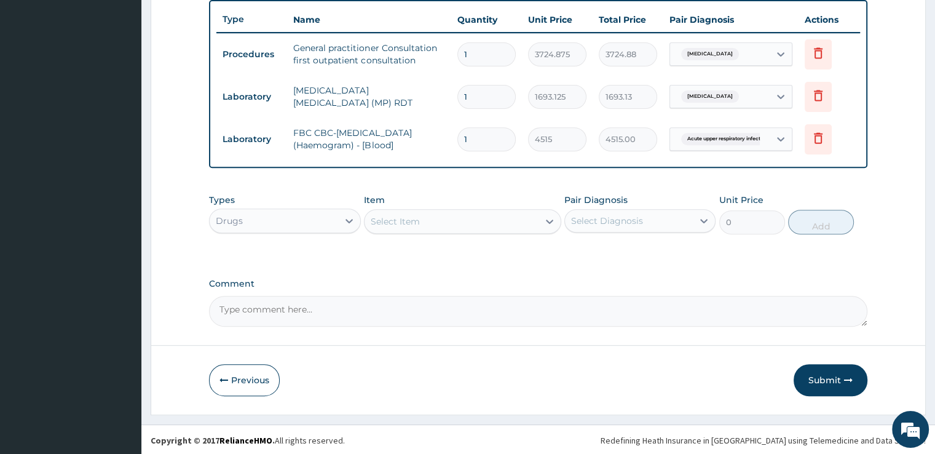
click at [432, 219] on div "Select Item" at bounding box center [451, 221] width 174 height 20
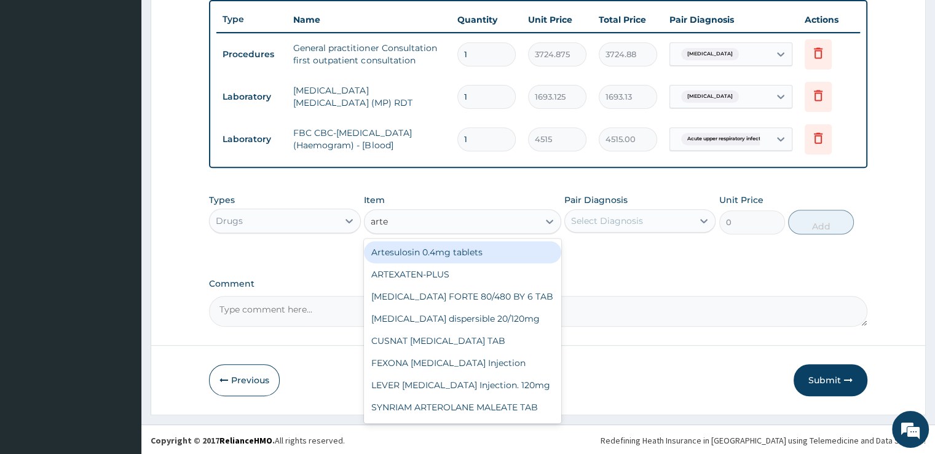
type input "artem"
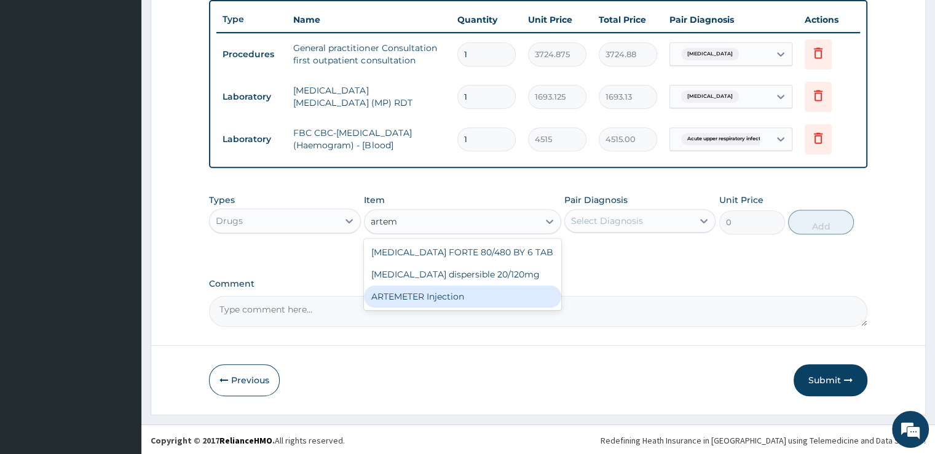
click at [431, 286] on div "ARTEMETER Injection" at bounding box center [462, 296] width 197 height 22
type input "993.3"
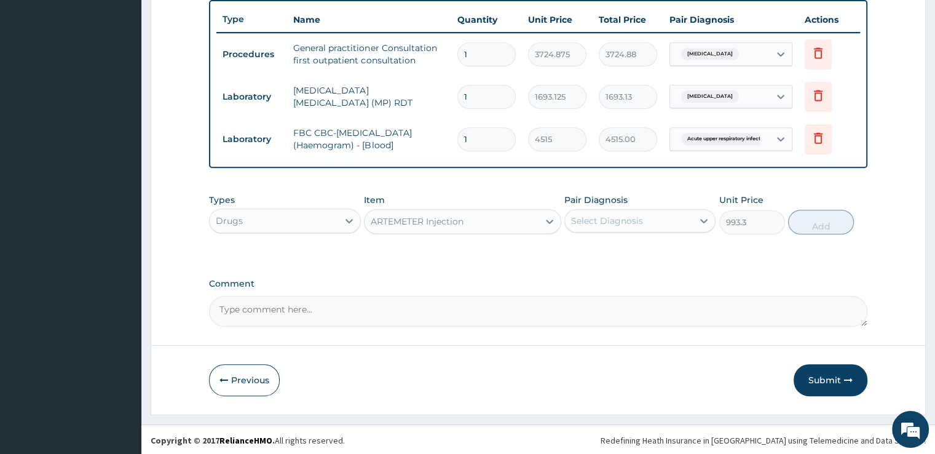
click at [638, 217] on div "Select Diagnosis" at bounding box center [607, 221] width 72 height 12
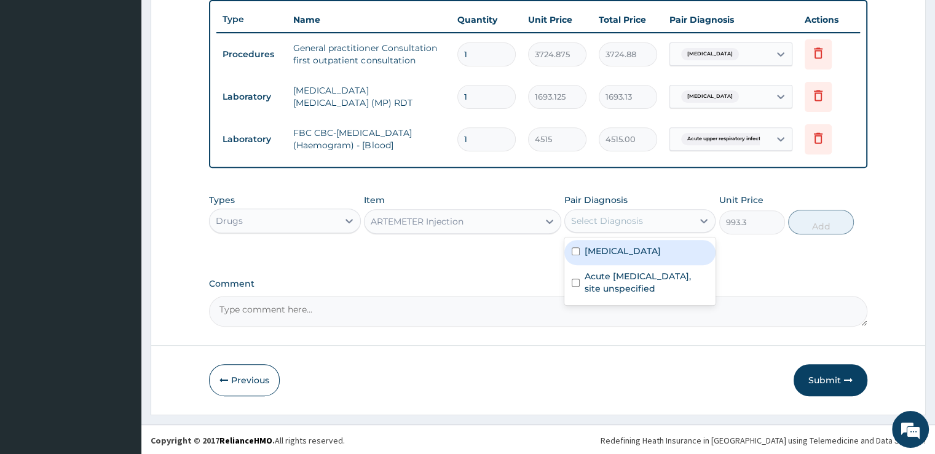
click at [634, 242] on div "[MEDICAL_DATA]" at bounding box center [639, 252] width 151 height 25
checkbox input "true"
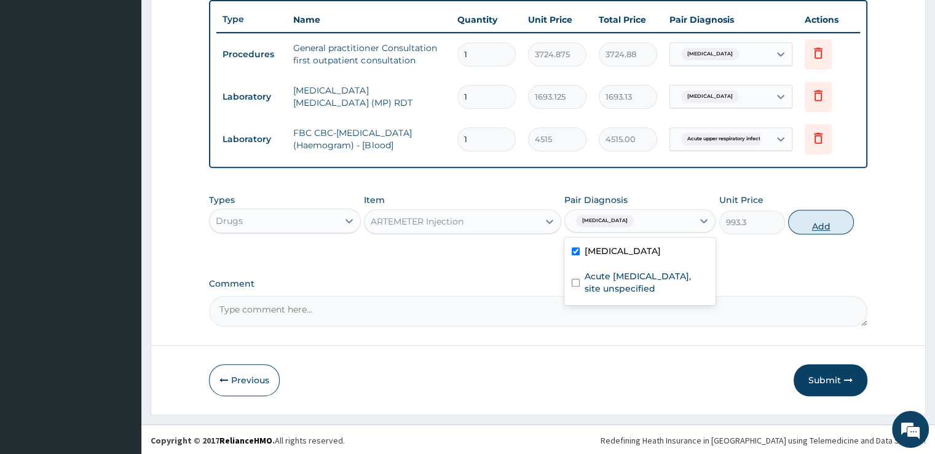
click at [803, 221] on button "Add" at bounding box center [821, 222] width 66 height 25
type input "0"
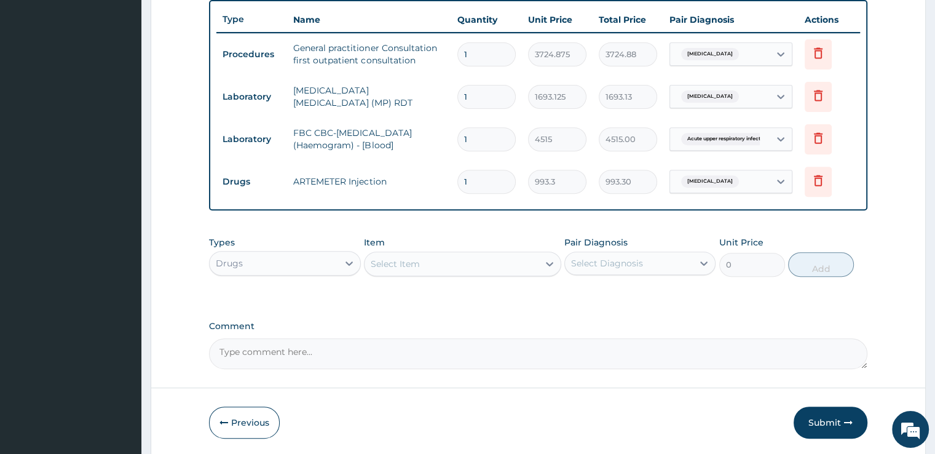
click at [447, 257] on div "Select Item" at bounding box center [451, 264] width 174 height 20
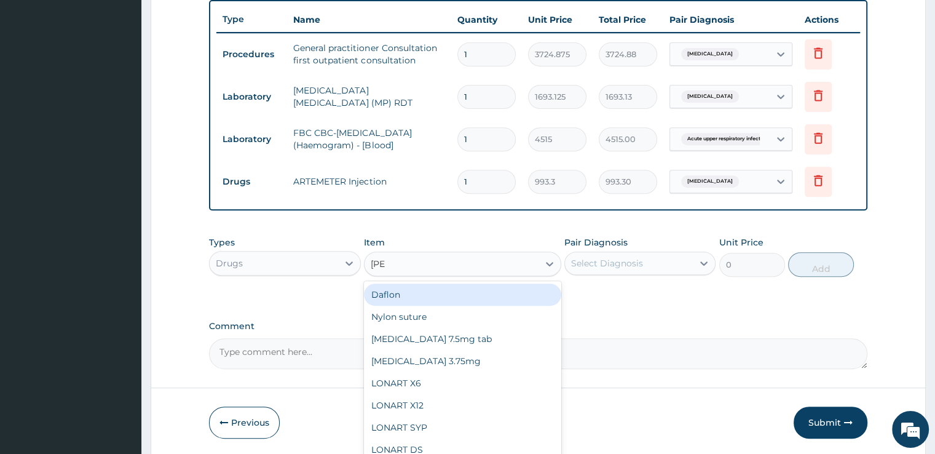
type input "lonar"
click at [439, 296] on div "LONART X6" at bounding box center [462, 294] width 197 height 22
type input "496.65"
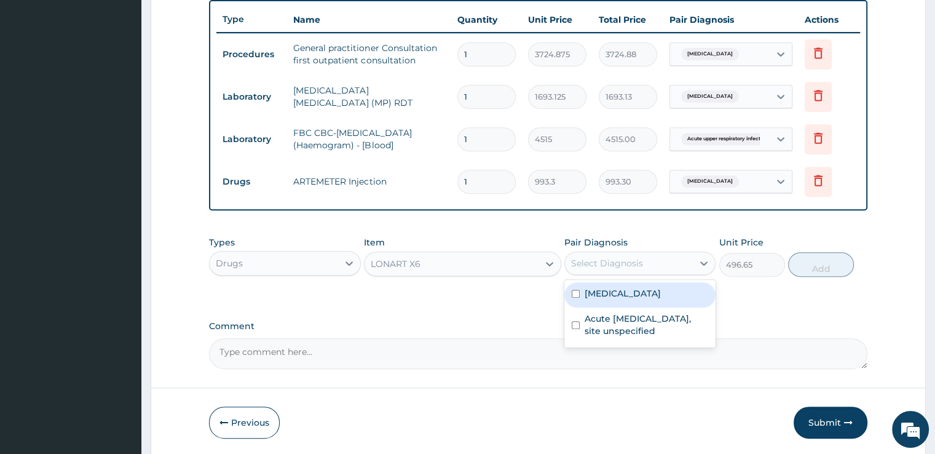
click at [632, 257] on div "Select Diagnosis" at bounding box center [607, 263] width 72 height 12
click at [622, 284] on div "[MEDICAL_DATA]" at bounding box center [639, 294] width 151 height 25
checkbox input "true"
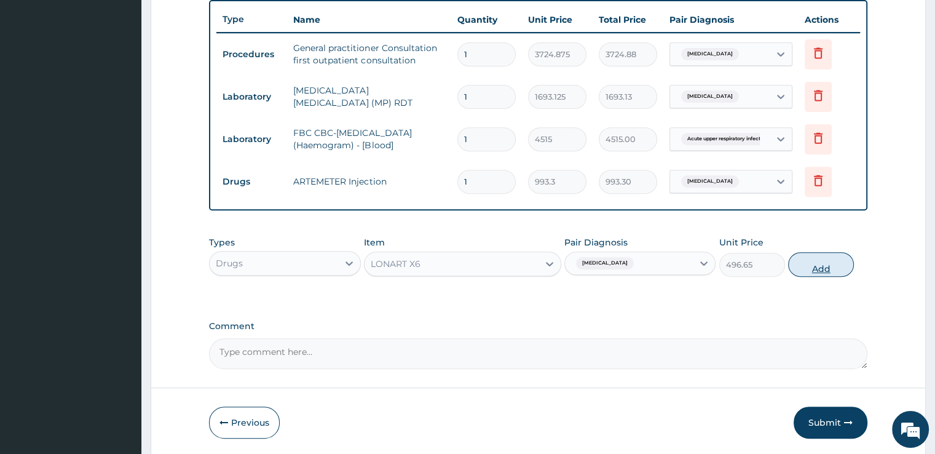
click at [811, 262] on button "Add" at bounding box center [821, 264] width 66 height 25
type input "0"
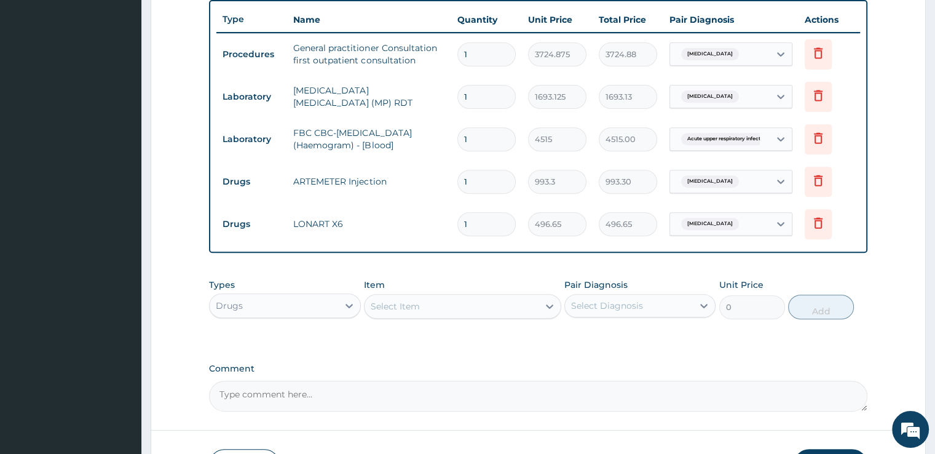
click at [466, 305] on div "Select Item" at bounding box center [451, 306] width 174 height 20
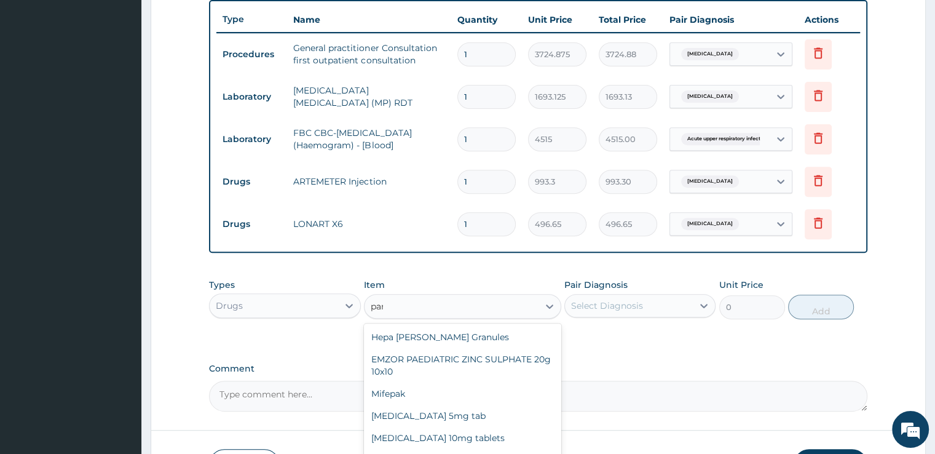
type input "para"
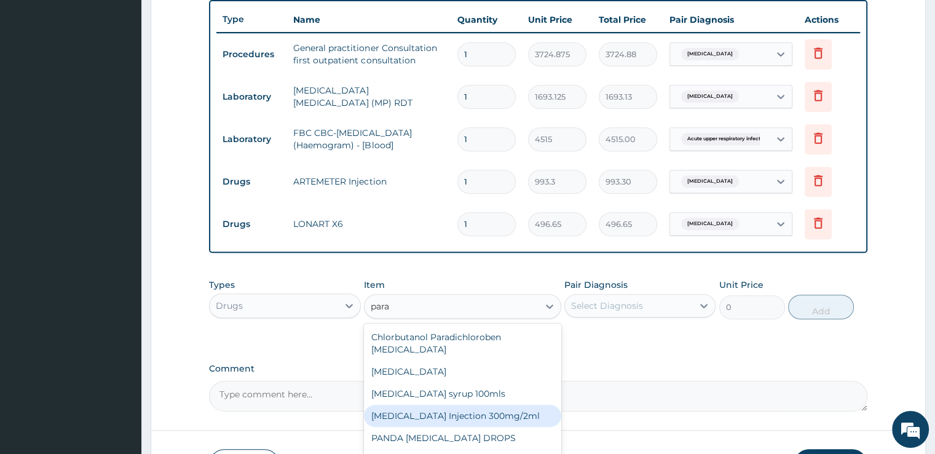
click at [467, 404] on div "[MEDICAL_DATA] Injection 300mg/2ml" at bounding box center [462, 415] width 197 height 22
type input "273.1575"
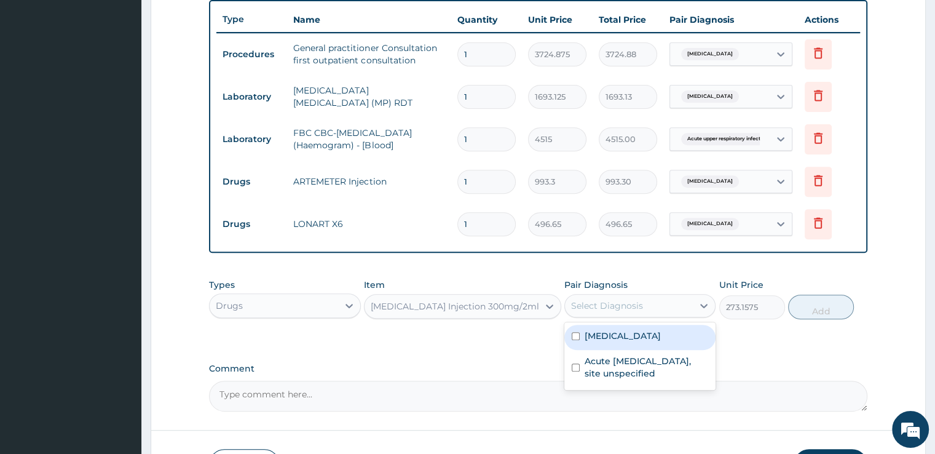
click at [647, 308] on div "Select Diagnosis" at bounding box center [629, 306] width 128 height 20
click at [644, 334] on label "Malaria, unspecified" at bounding box center [623, 335] width 76 height 12
checkbox input "true"
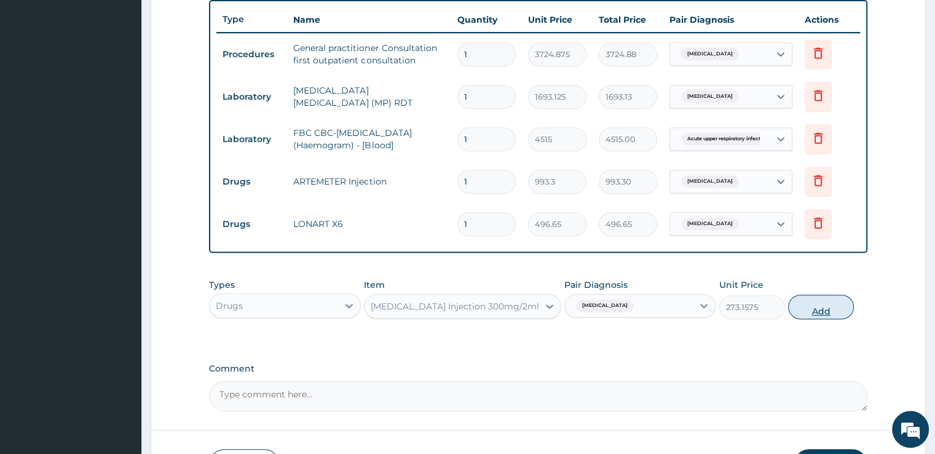
click at [823, 305] on button "Add" at bounding box center [821, 306] width 66 height 25
type input "0"
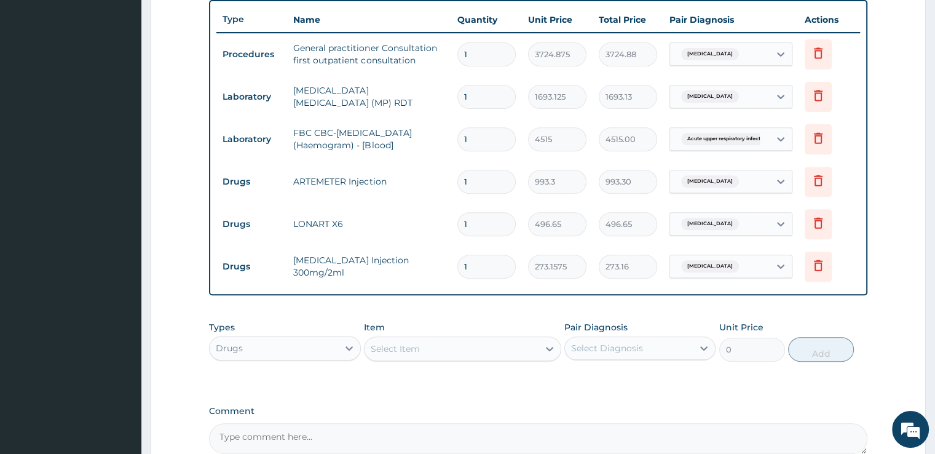
scroll to position [584, 0]
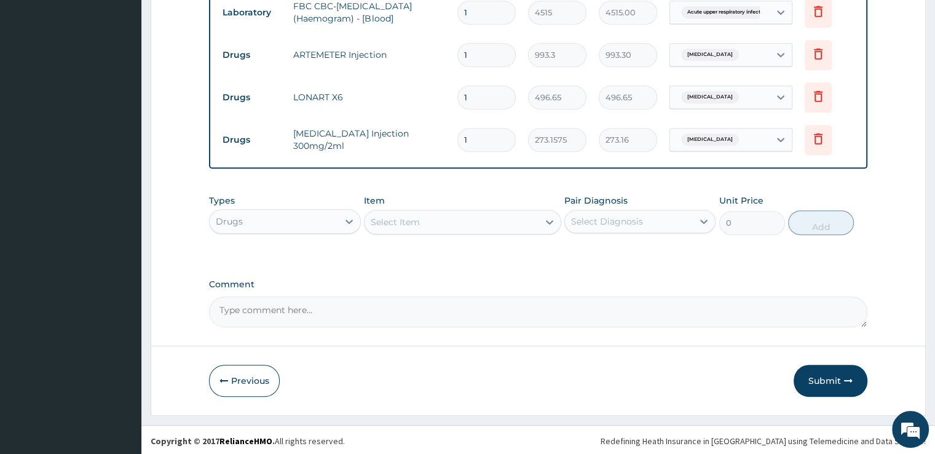
click at [487, 218] on div "Select Item" at bounding box center [451, 222] width 174 height 20
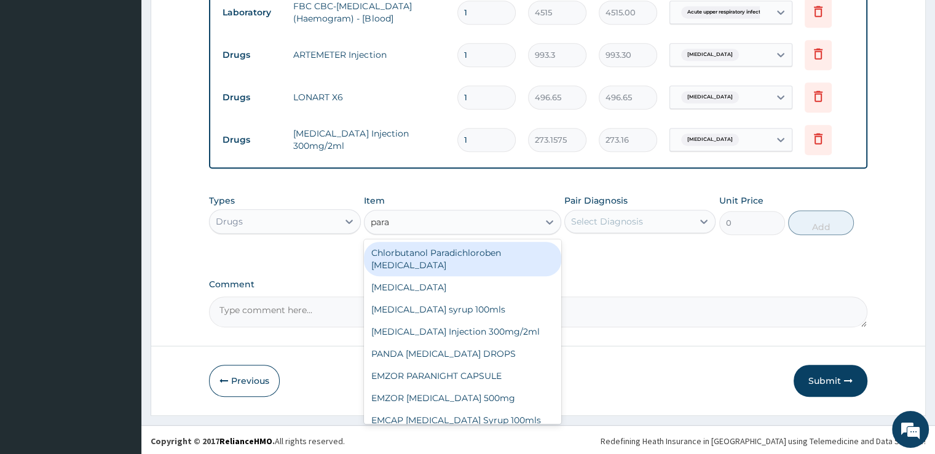
type input "parac"
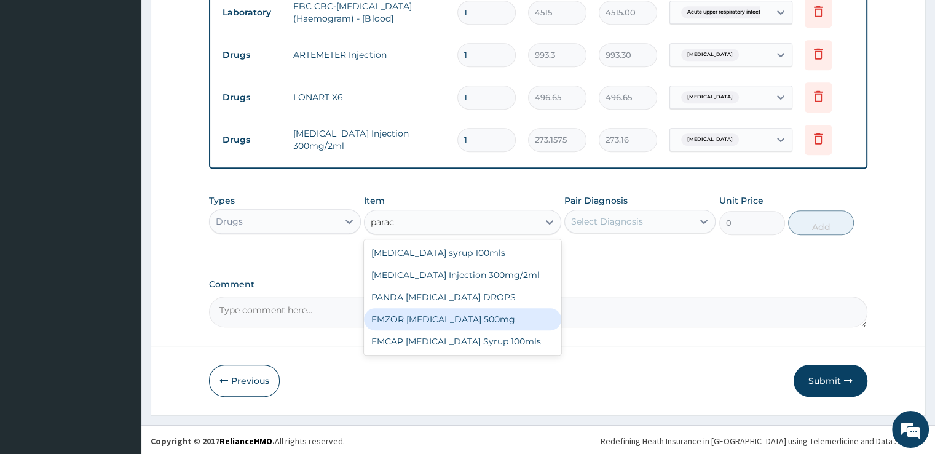
click at [443, 318] on div "EMZOR PARACETAMOL 500mg" at bounding box center [462, 319] width 197 height 22
type input "24.8325"
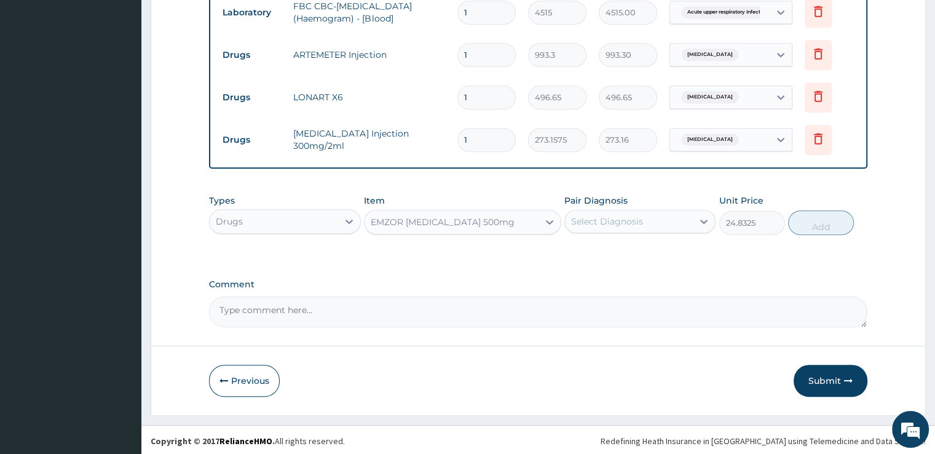
click at [627, 226] on div "Select Diagnosis" at bounding box center [629, 221] width 128 height 20
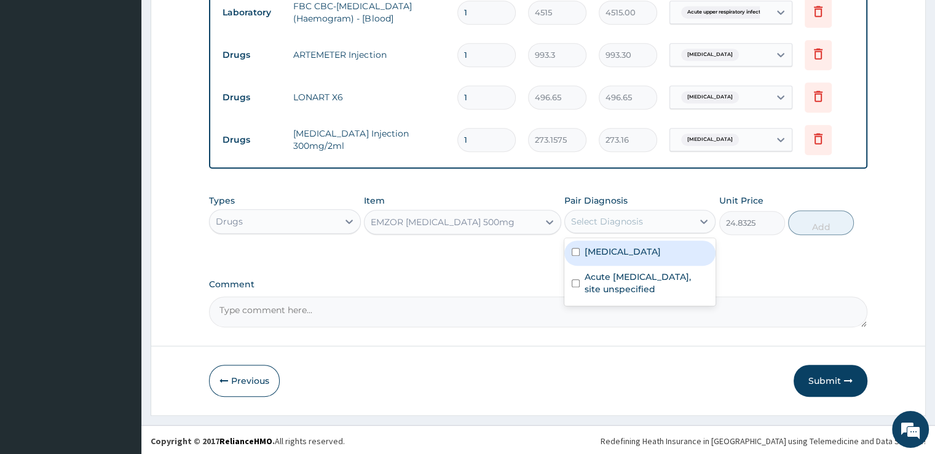
click at [627, 251] on label "Malaria, unspecified" at bounding box center [623, 251] width 76 height 12
checkbox input "true"
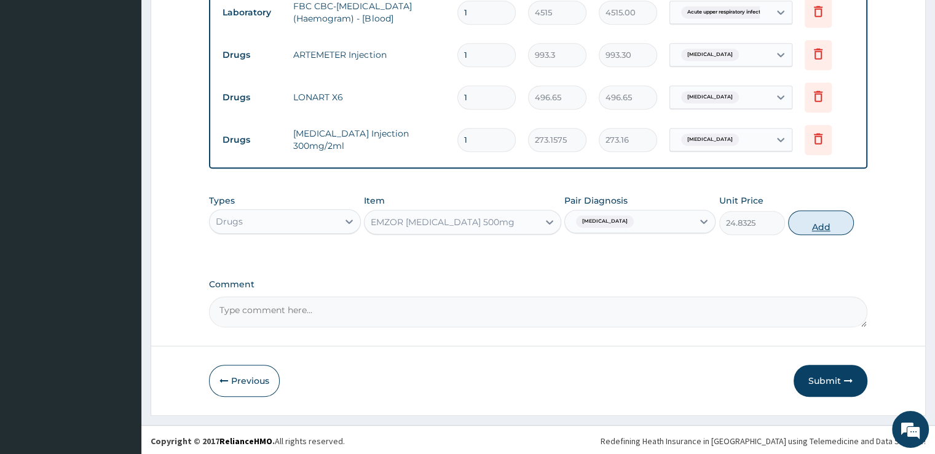
click at [807, 217] on button "Add" at bounding box center [821, 222] width 66 height 25
type input "0"
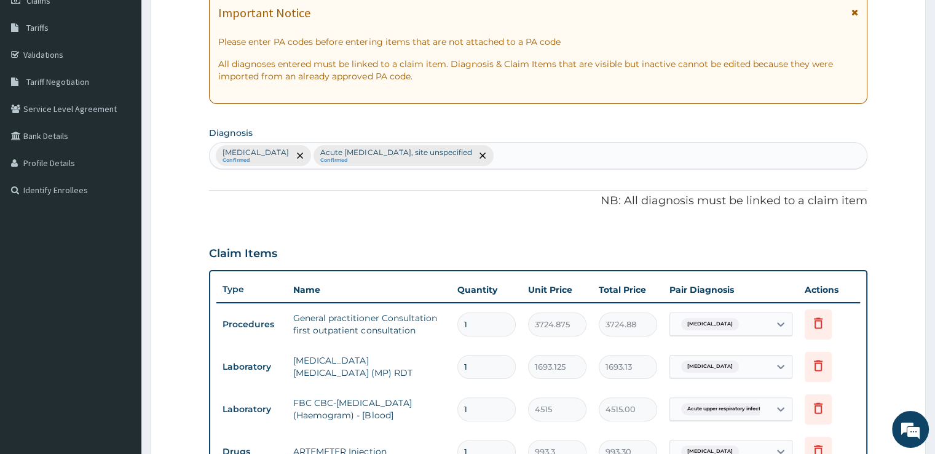
click at [588, 153] on div "Malaria, unspecified Confirmed Acute upper respiratory infection, site unspecif…" at bounding box center [538, 156] width 656 height 26
type input "dermatitis"
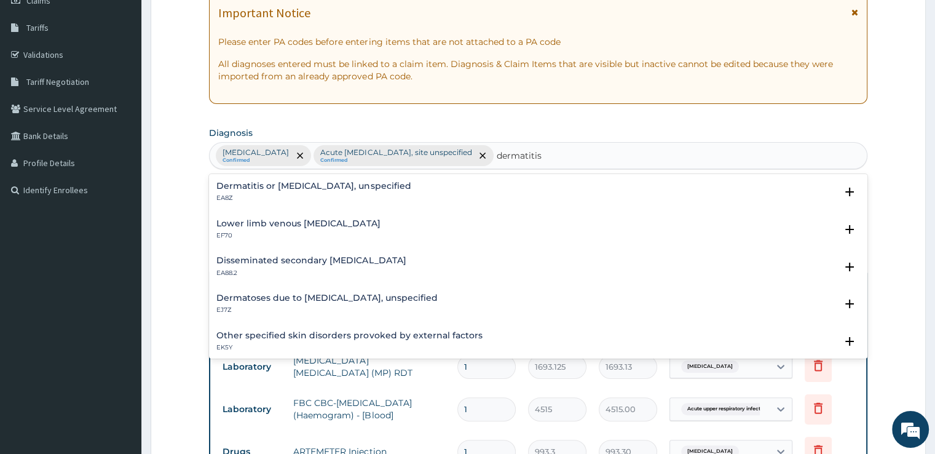
click at [275, 181] on h4 "Dermatitis or eczema, unspecified" at bounding box center [313, 185] width 194 height 9
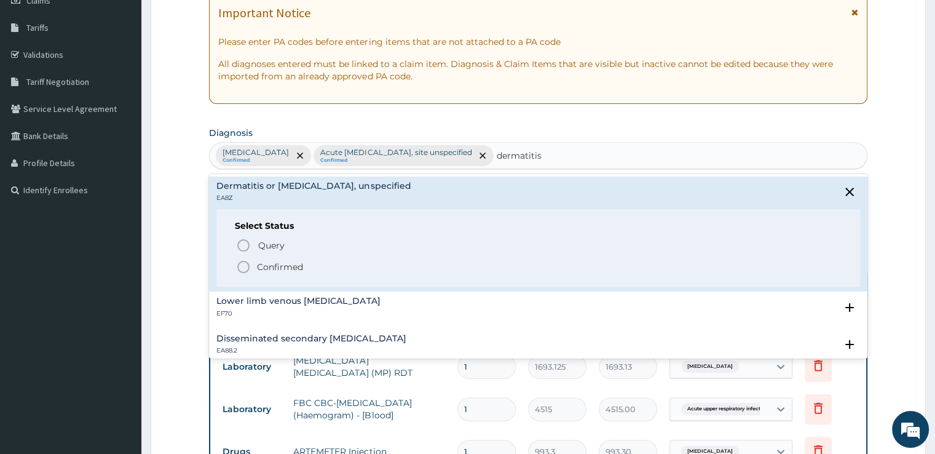
click at [243, 268] on icon "status option filled" at bounding box center [243, 266] width 15 height 15
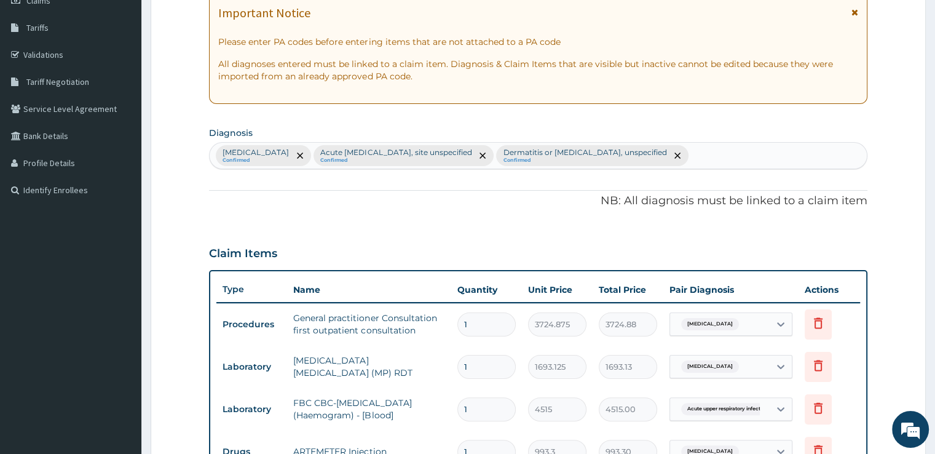
scroll to position [584, 0]
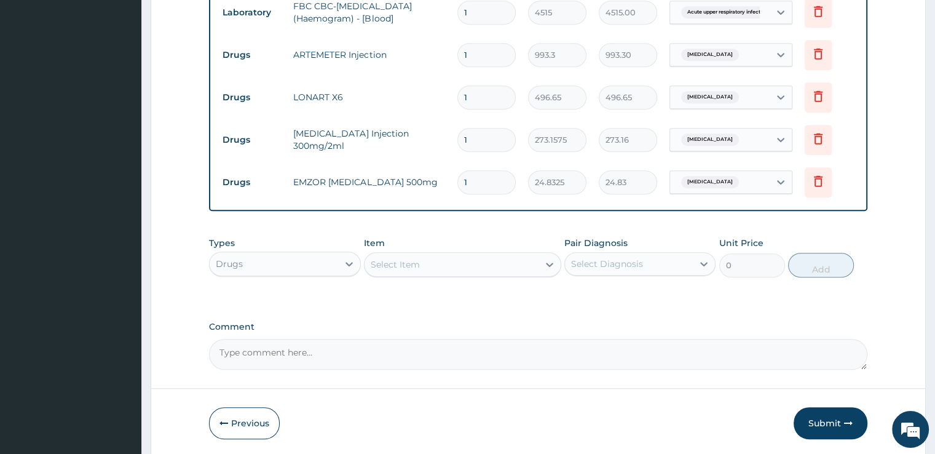
click at [422, 254] on div "Select Item" at bounding box center [451, 264] width 174 height 20
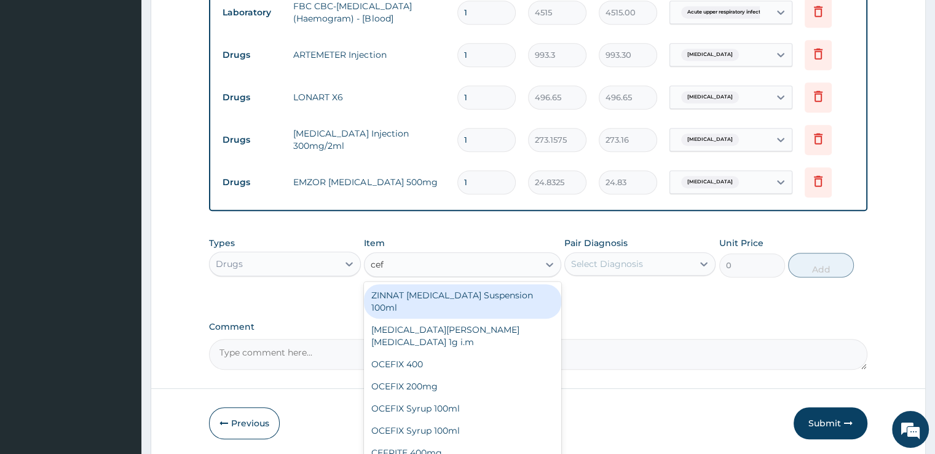
type input "ceft"
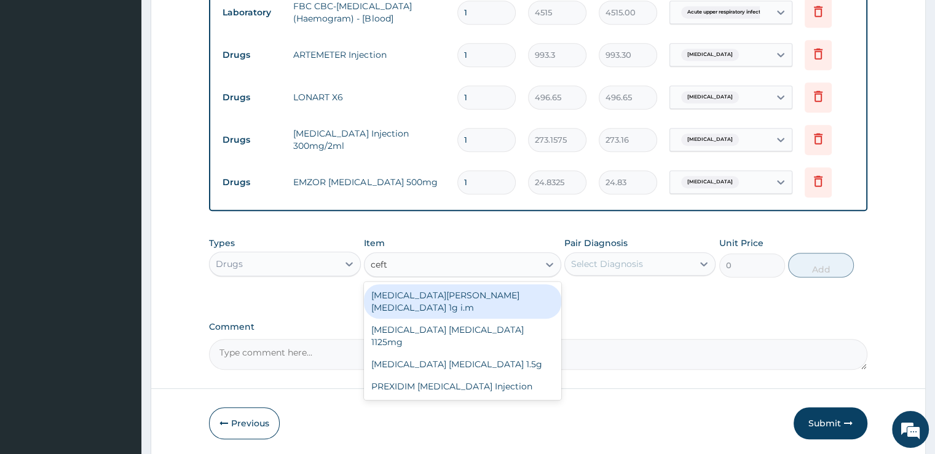
click at [420, 286] on div "ROCEPHIN CEFTRIAXONE 1g i.m" at bounding box center [462, 301] width 197 height 34
type input "8691.375"
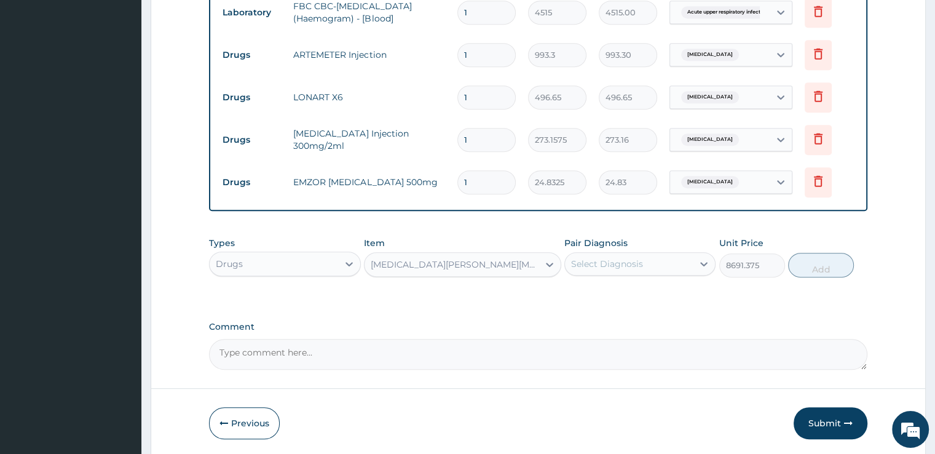
click at [617, 261] on div "Select Diagnosis" at bounding box center [607, 264] width 72 height 12
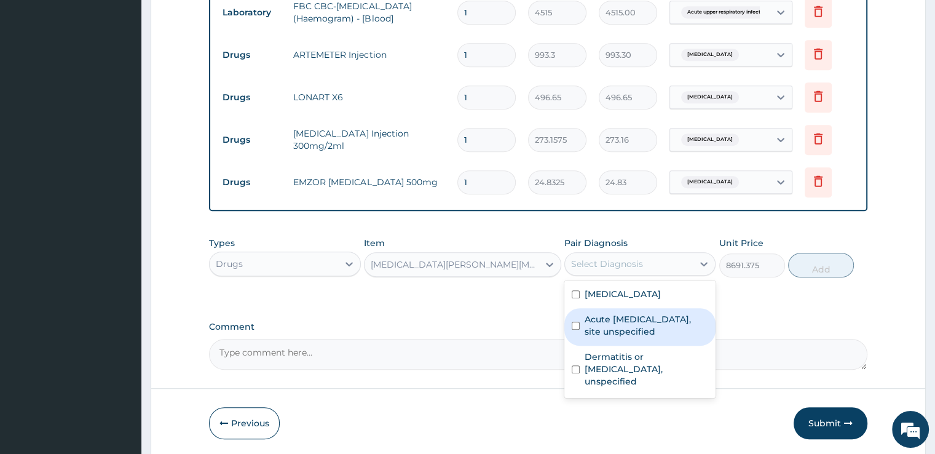
click at [610, 326] on label "Acute upper respiratory infection, site unspecified" at bounding box center [647, 325] width 124 height 25
checkbox input "true"
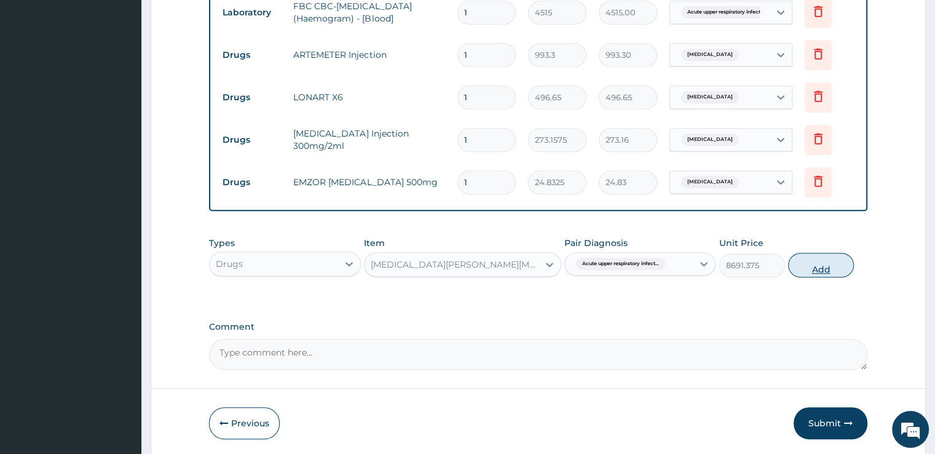
click at [824, 269] on button "Add" at bounding box center [821, 265] width 66 height 25
type input "0"
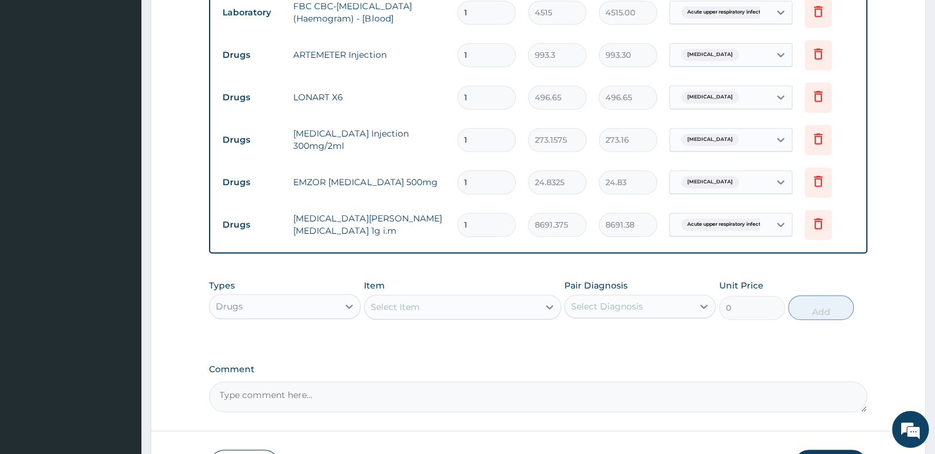
click at [485, 305] on div "Select Item" at bounding box center [451, 307] width 174 height 20
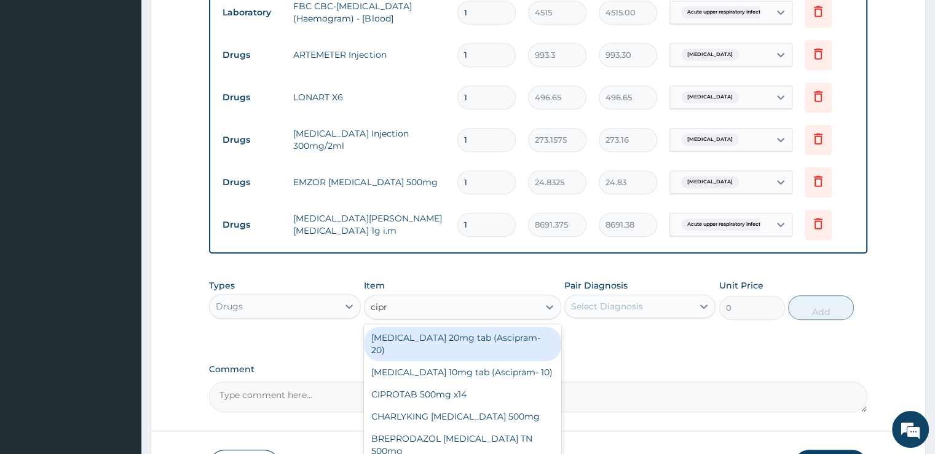
type input "cipro"
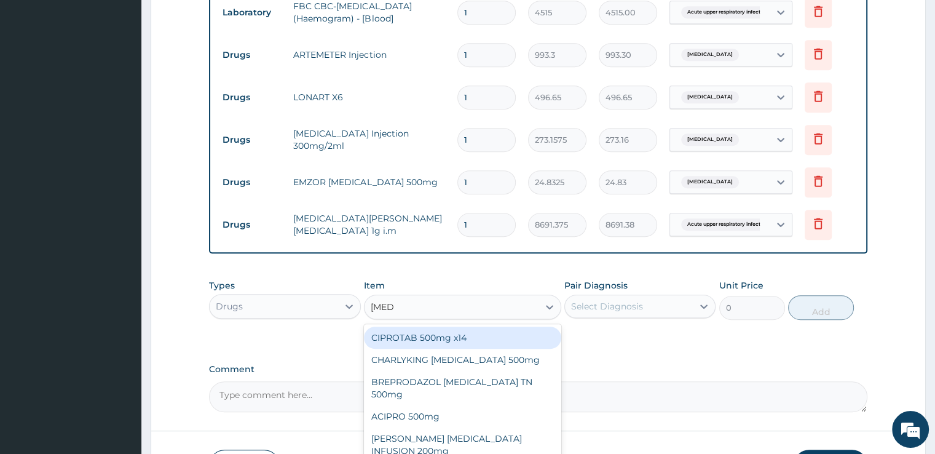
click at [474, 331] on div "CIPROTAB 500mg x14" at bounding box center [462, 337] width 197 height 22
type input "335.23874"
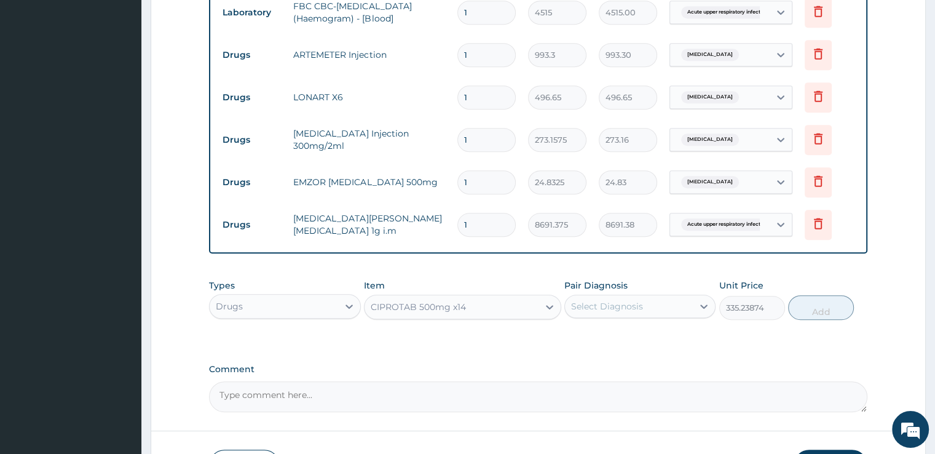
click at [634, 310] on div "Select Diagnosis" at bounding box center [629, 306] width 128 height 20
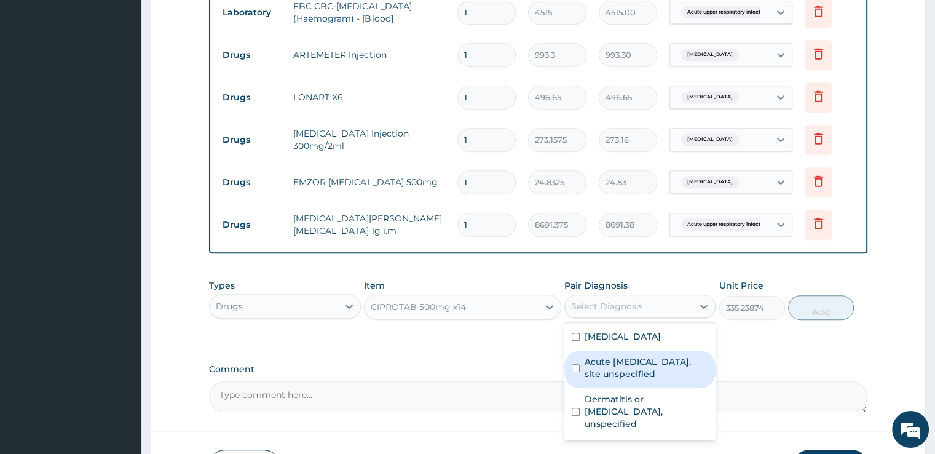
click at [634, 350] on div "Acute upper respiratory infection, site unspecified" at bounding box center [639, 368] width 151 height 37
checkbox input "true"
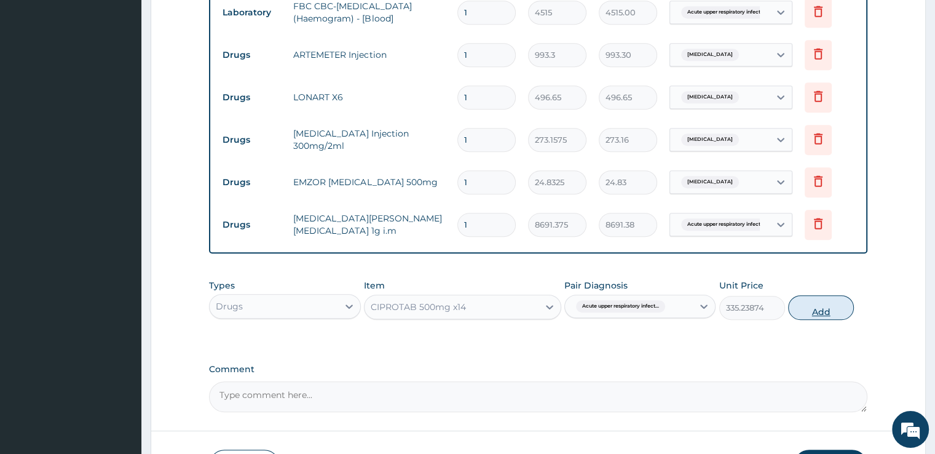
click at [818, 307] on button "Add" at bounding box center [821, 307] width 66 height 25
type input "0"
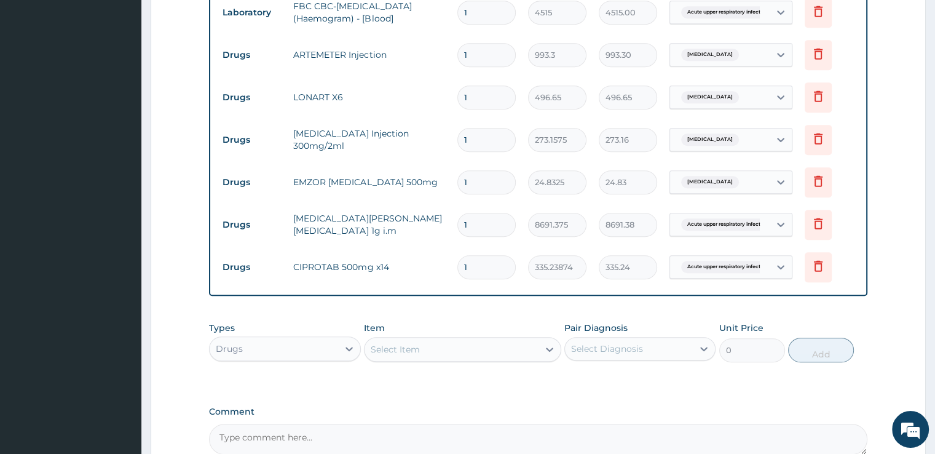
click at [431, 350] on div "Select Item" at bounding box center [451, 349] width 174 height 20
type input "mu"
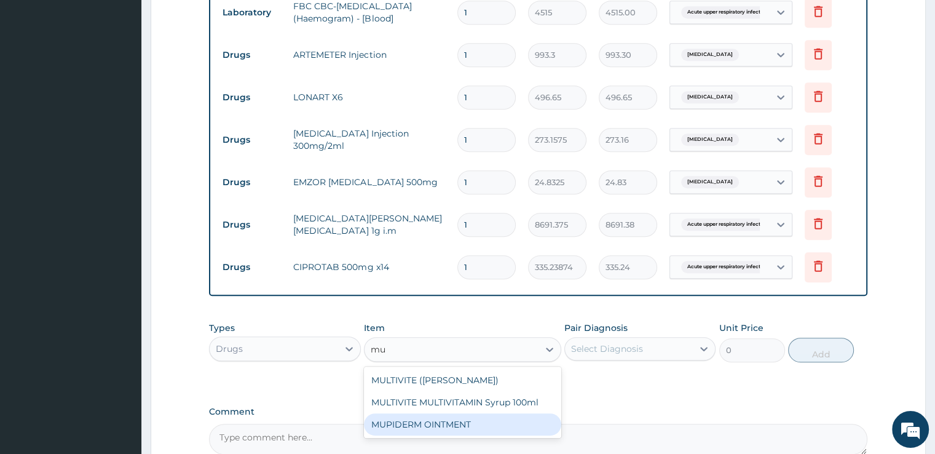
click at [428, 416] on div "MUPIDERM OINTMENT" at bounding box center [462, 424] width 197 height 22
type input "4097.3623"
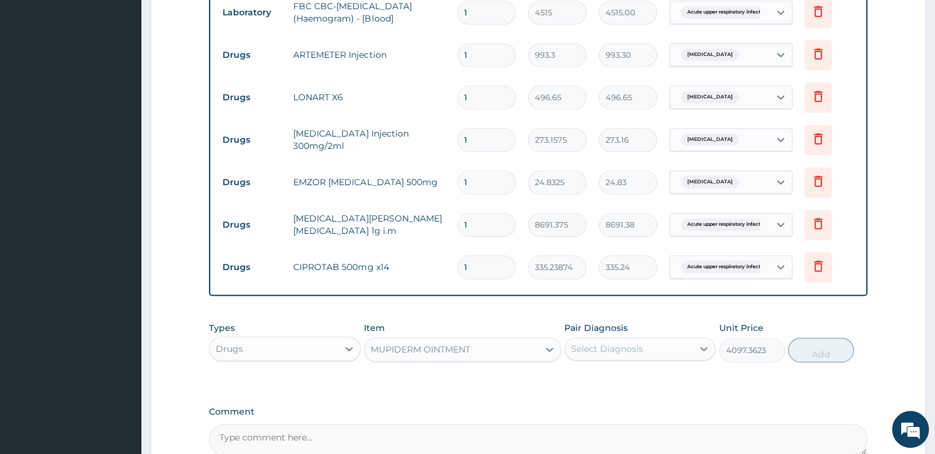
click at [636, 347] on div "Select Diagnosis" at bounding box center [607, 348] width 72 height 12
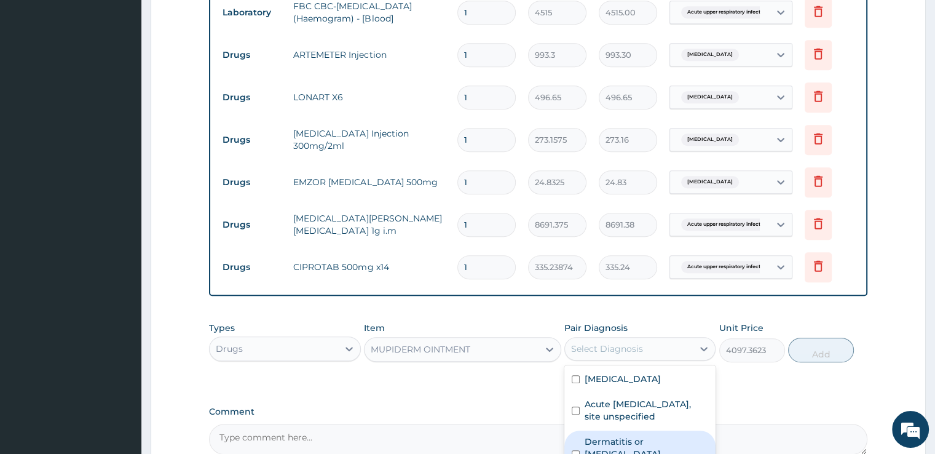
click at [618, 435] on label "Dermatitis or eczema, unspecified" at bounding box center [647, 453] width 124 height 37
checkbox input "true"
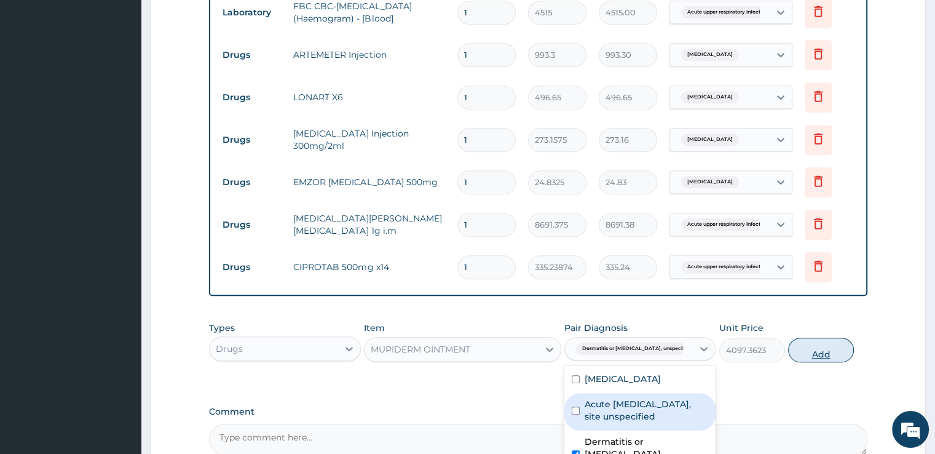
click at [836, 344] on button "Add" at bounding box center [821, 349] width 66 height 25
type input "0"
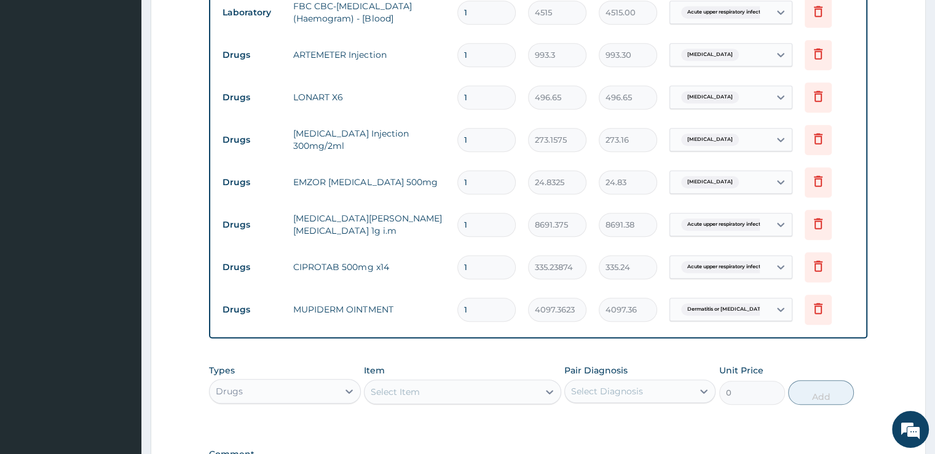
click at [876, 301] on form "Step 2 of 2 PA Code / Prescription Code Enter Code(Secondary Care Only) Encount…" at bounding box center [538, 32] width 775 height 1103
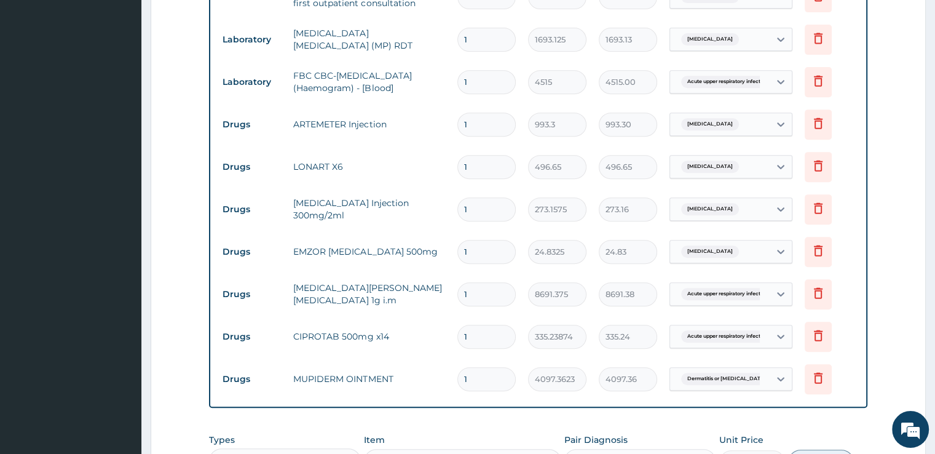
scroll to position [510, 0]
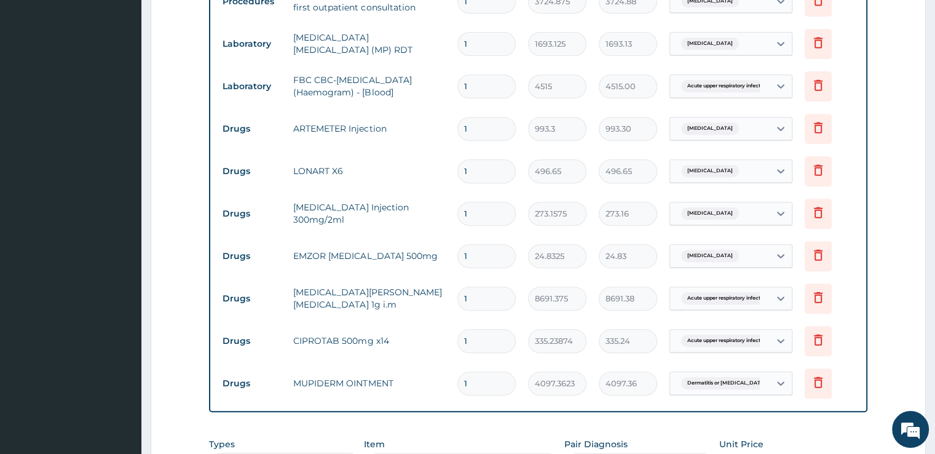
click at [512, 133] on input "1" at bounding box center [486, 129] width 58 height 24
type input "2"
type input "1986.60"
type input "3"
type input "2979.90"
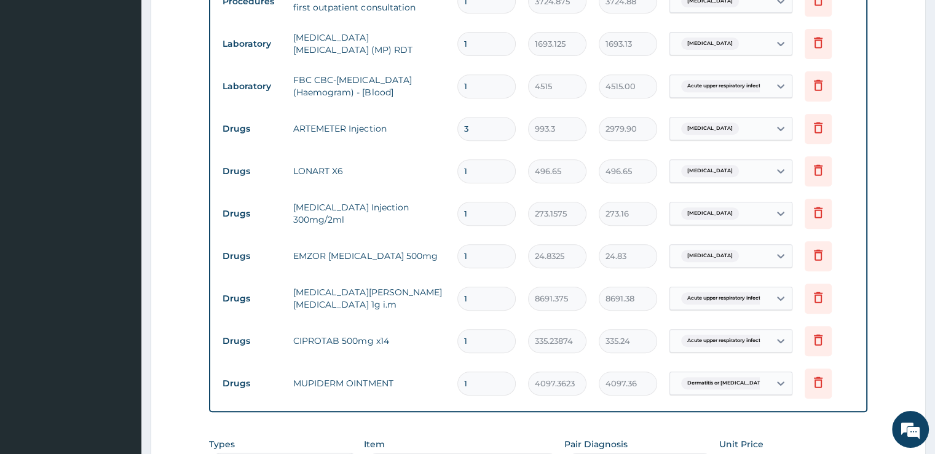
type input "4"
type input "3973.20"
type input "5"
type input "4966.50"
type input "6"
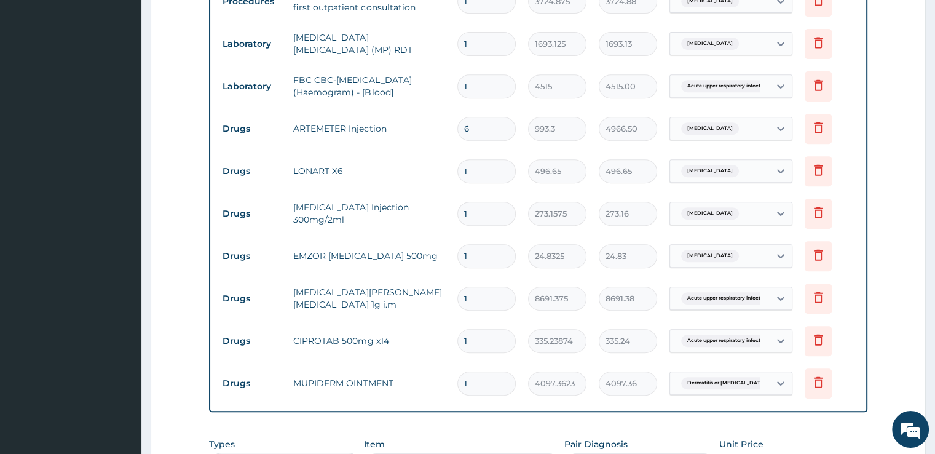
type input "5959.80"
click at [473, 163] on input "1" at bounding box center [486, 171] width 58 height 24
type input "2"
type input "993.30"
type input "3"
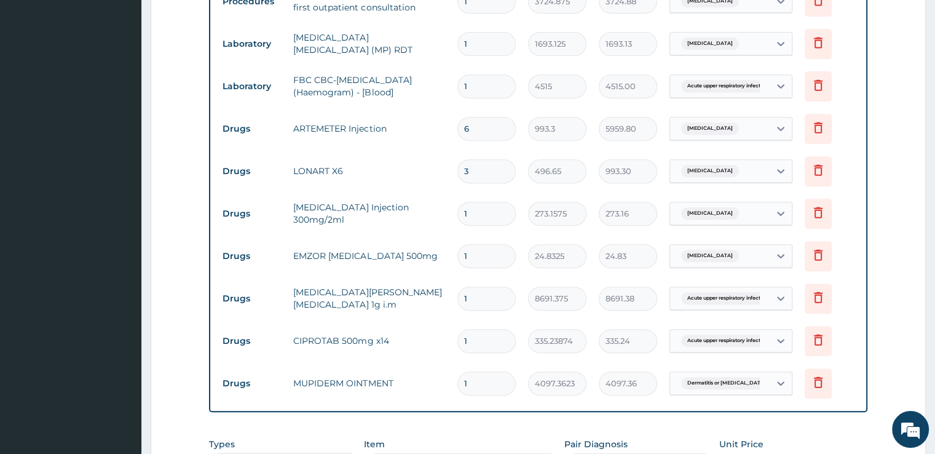
type input "1489.95"
type input "4"
type input "1986.60"
type input "5"
type input "2483.25"
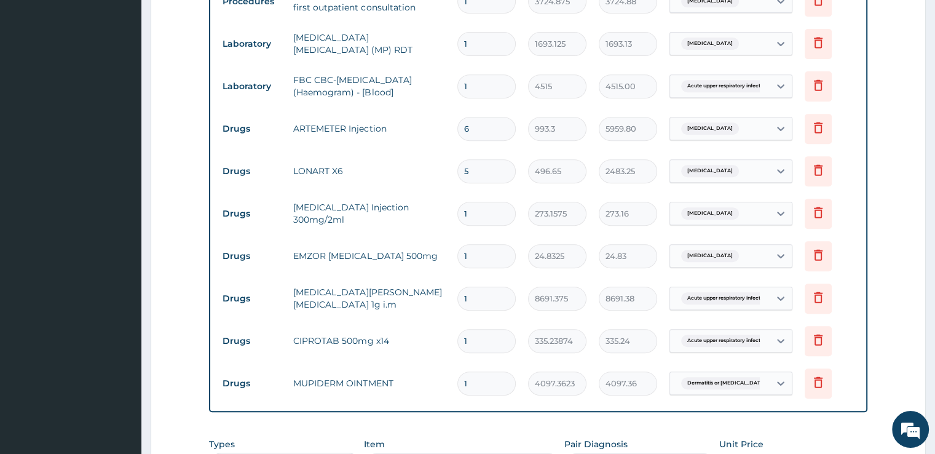
type input "6"
type input "2979.90"
click at [475, 210] on input "1" at bounding box center [486, 214] width 58 height 24
click at [478, 250] on input "1" at bounding box center [486, 256] width 58 height 24
type input "12"
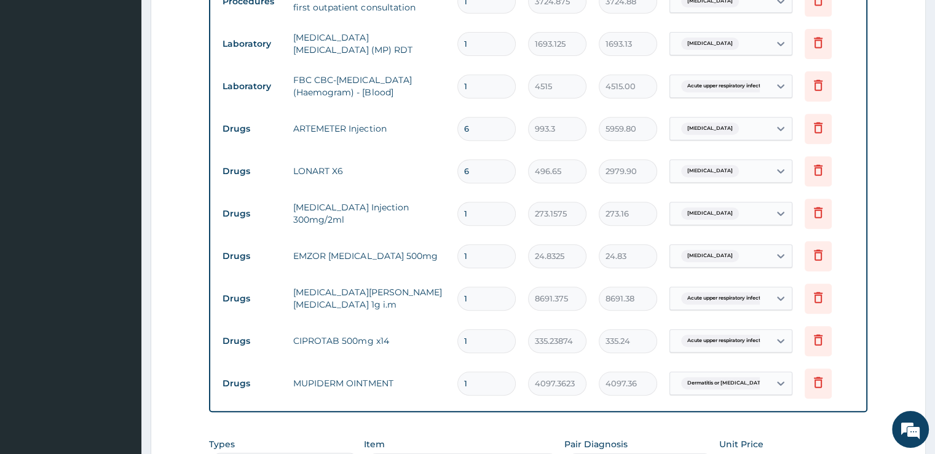
type input "297.99"
type input "12"
click at [472, 293] on input "1" at bounding box center [486, 298] width 58 height 24
type input "2"
type input "17382.75"
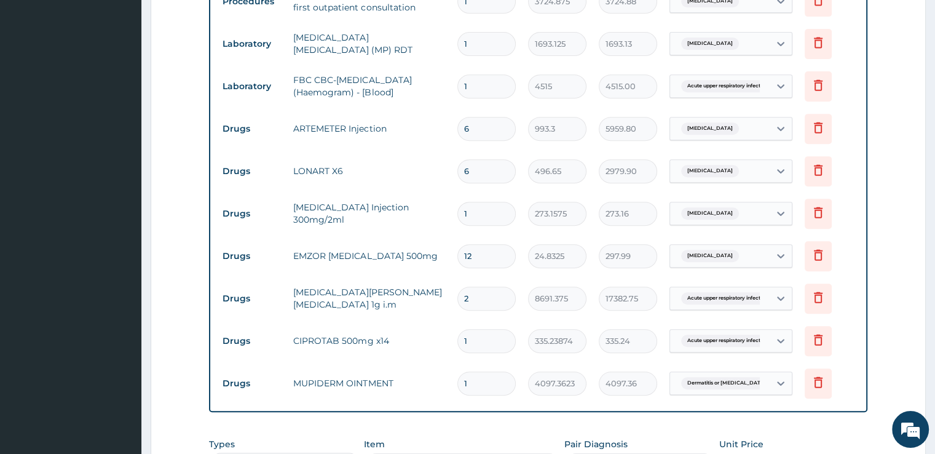
click at [475, 339] on input "1" at bounding box center [486, 341] width 58 height 24
type input "10"
type input "3352.39"
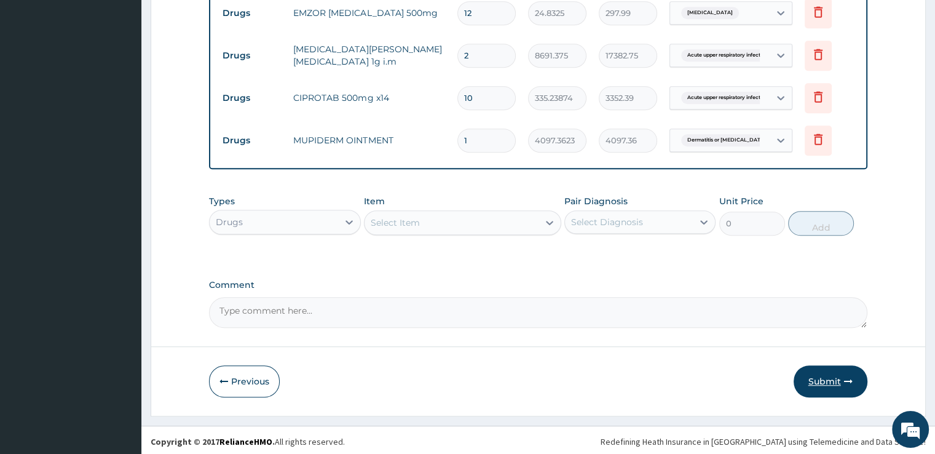
type input "10"
click at [824, 374] on button "Submit" at bounding box center [831, 381] width 74 height 32
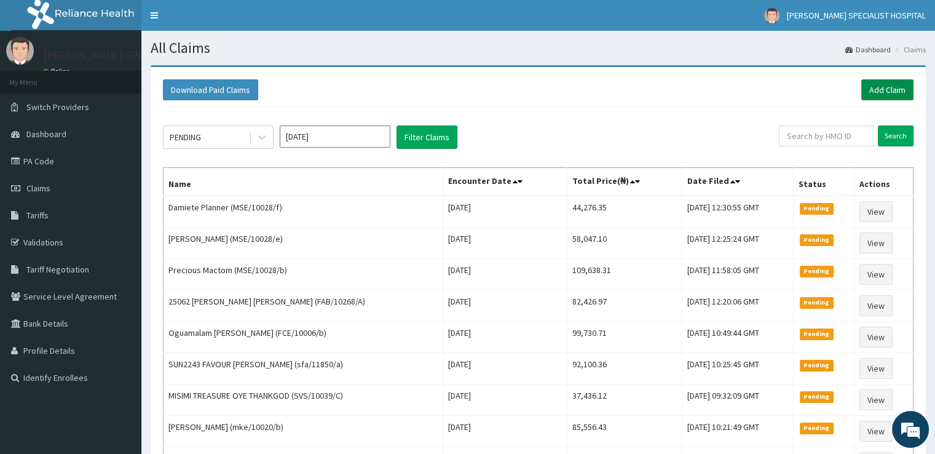
click at [884, 93] on link "Add Claim" at bounding box center [887, 89] width 52 height 21
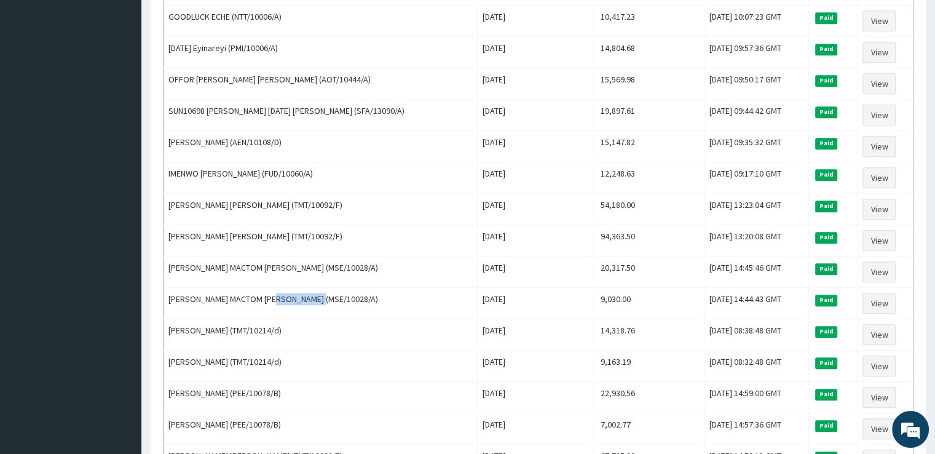
scroll to position [1192, 0]
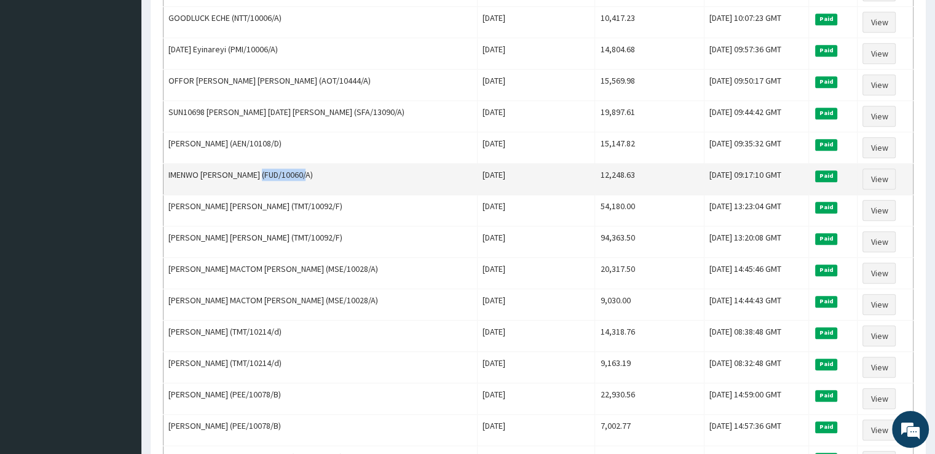
drag, startPoint x: 266, startPoint y: 158, endPoint x: 310, endPoint y: 157, distance: 44.3
click at [310, 163] on td "IMENWO [PERSON_NAME] (FUD/10060/A)" at bounding box center [320, 178] width 314 height 31
copy td "FUD/10060/A"
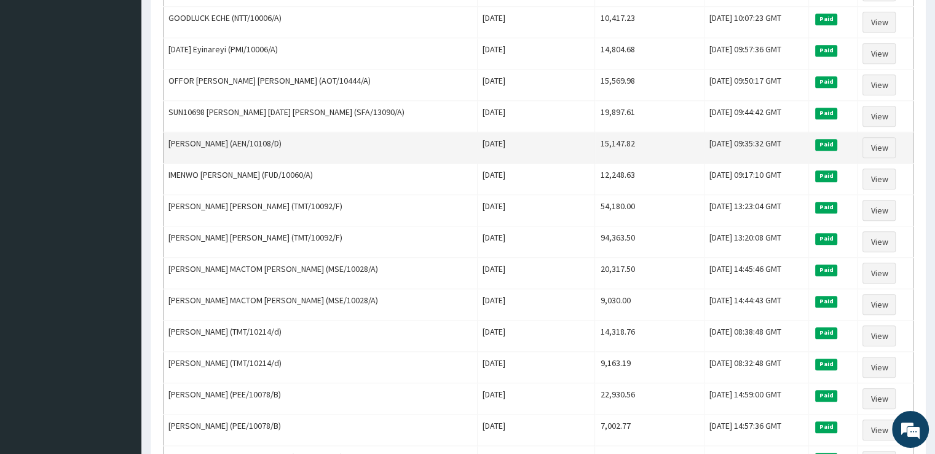
drag, startPoint x: 251, startPoint y: 128, endPoint x: 296, endPoint y: 127, distance: 44.9
click at [296, 132] on td "[PERSON_NAME] (AEN/10108/D)" at bounding box center [320, 147] width 314 height 31
copy td "AEN/10108/D"
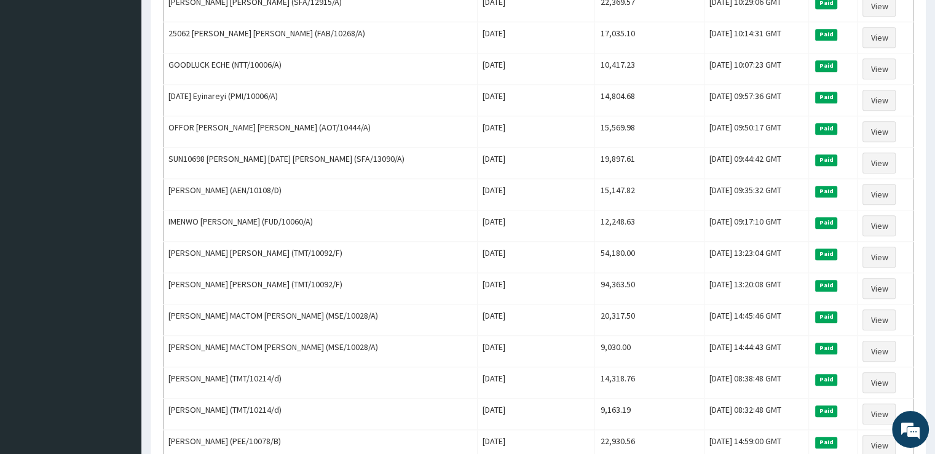
scroll to position [1143, 0]
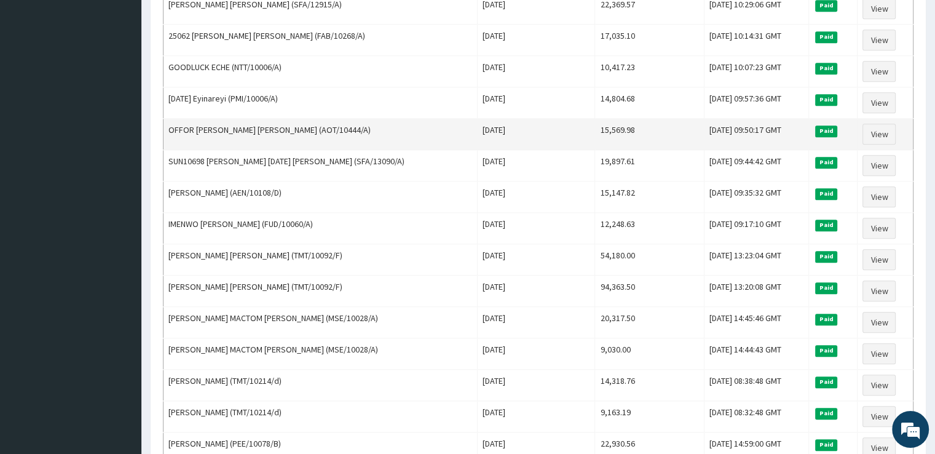
drag, startPoint x: 344, startPoint y: 117, endPoint x: 389, endPoint y: 115, distance: 44.9
click at [389, 119] on td "OFFOR [PERSON_NAME] [PERSON_NAME] (AOT/10444/A)" at bounding box center [320, 134] width 314 height 31
copy td "AOT/10444/A"
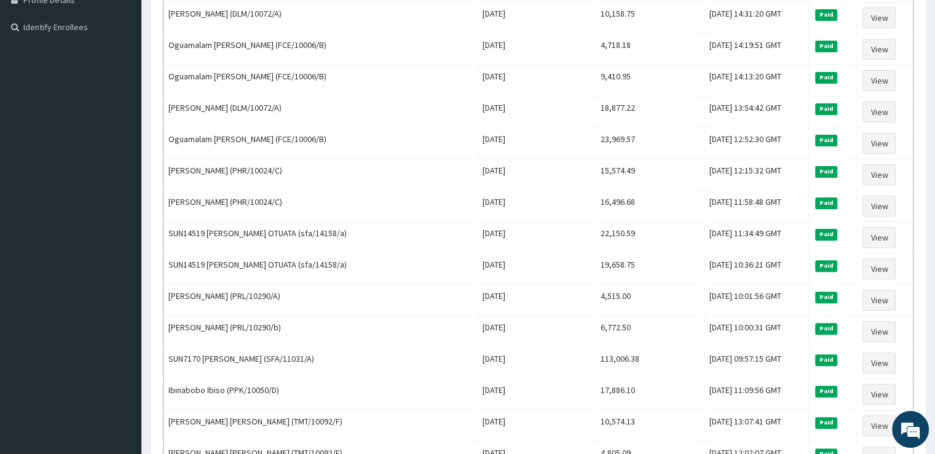
scroll to position [0, 0]
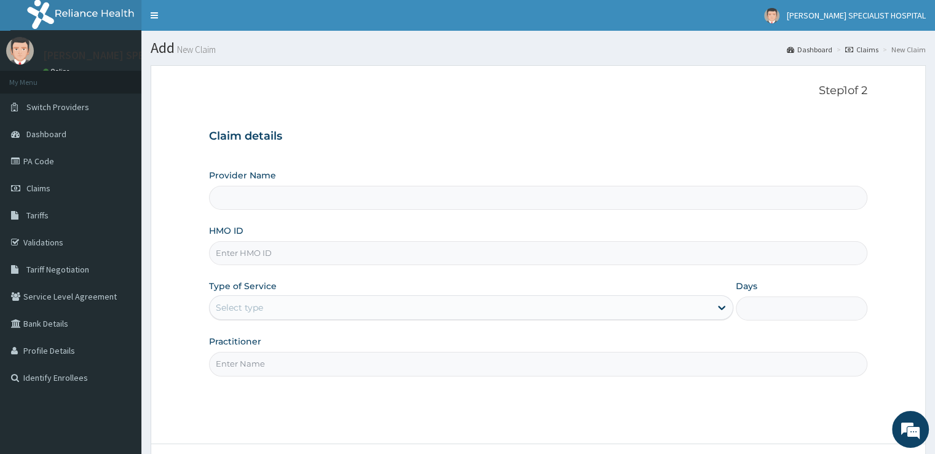
click at [325, 256] on input "HMO ID" at bounding box center [538, 253] width 658 height 24
type input "[PERSON_NAME] SPECIALIST HOSPITAL"
paste input "AEN/10108/D"
type input "AEN/10108/D"
click at [236, 308] on div "Select type" at bounding box center [239, 307] width 47 height 12
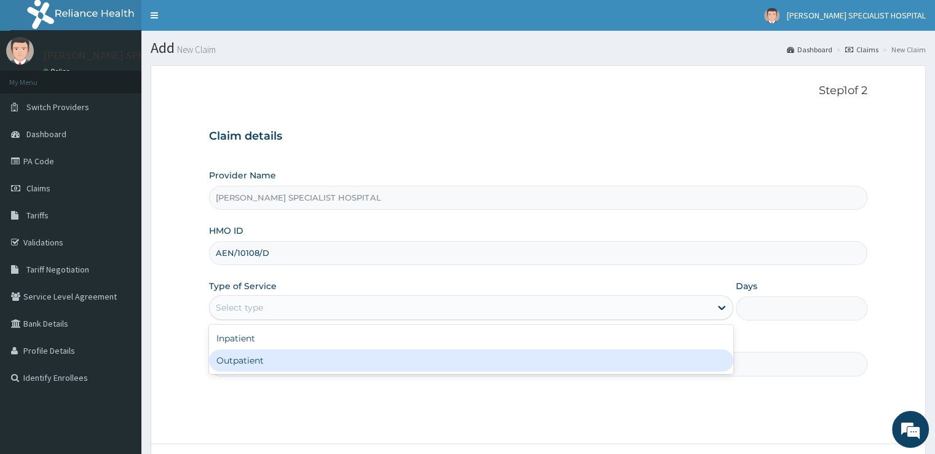
click at [235, 356] on div "Outpatient" at bounding box center [471, 360] width 524 height 22
type input "1"
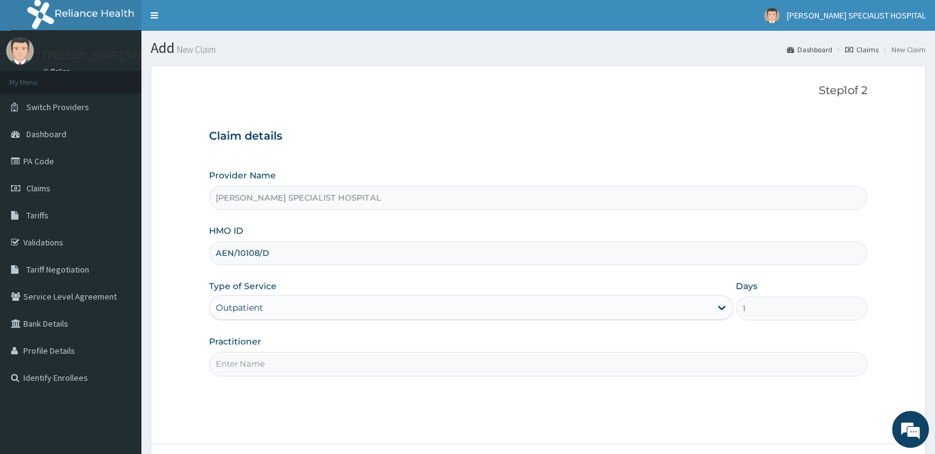
click at [242, 368] on input "Practitioner" at bounding box center [538, 364] width 658 height 24
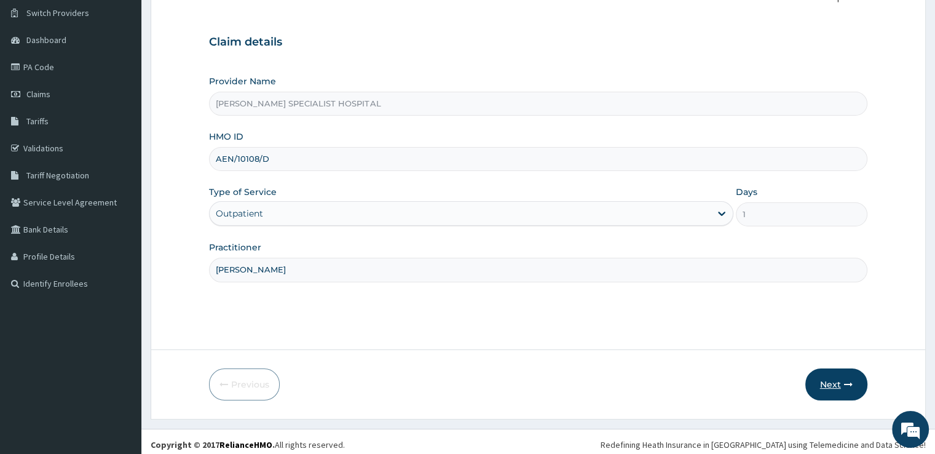
type input "kelvin"
click at [826, 377] on button "Next" at bounding box center [836, 384] width 62 height 32
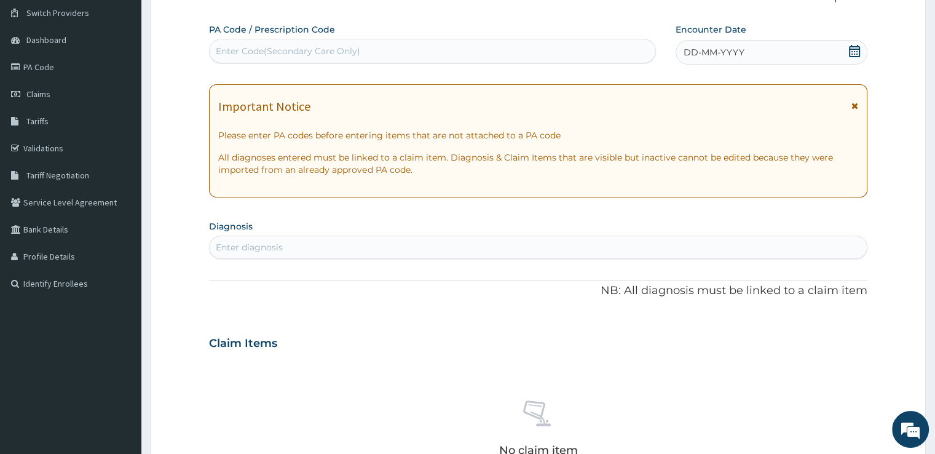
click at [851, 47] on icon at bounding box center [854, 51] width 12 height 12
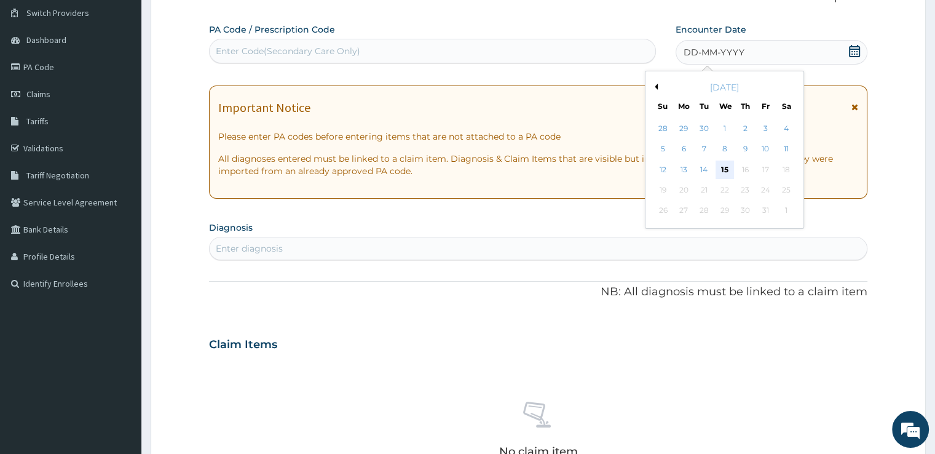
click at [723, 167] on div "15" at bounding box center [724, 169] width 18 height 18
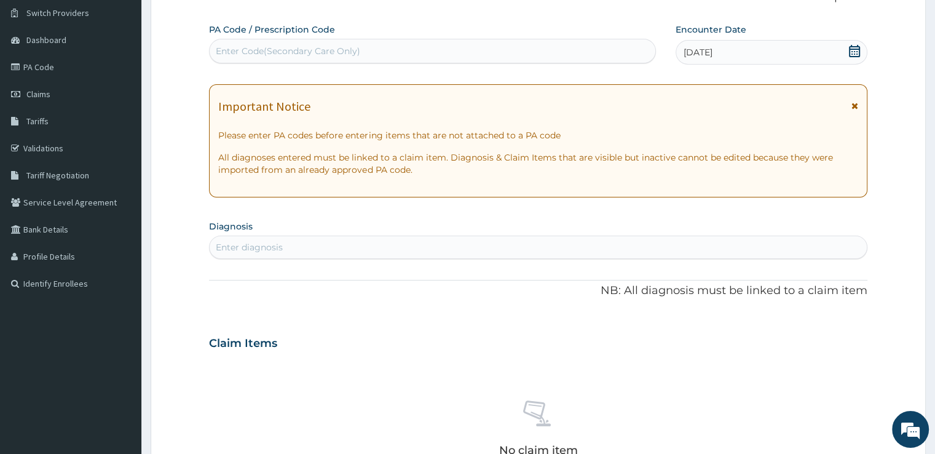
click at [327, 242] on div "Enter diagnosis" at bounding box center [538, 247] width 656 height 20
type input "malaria"
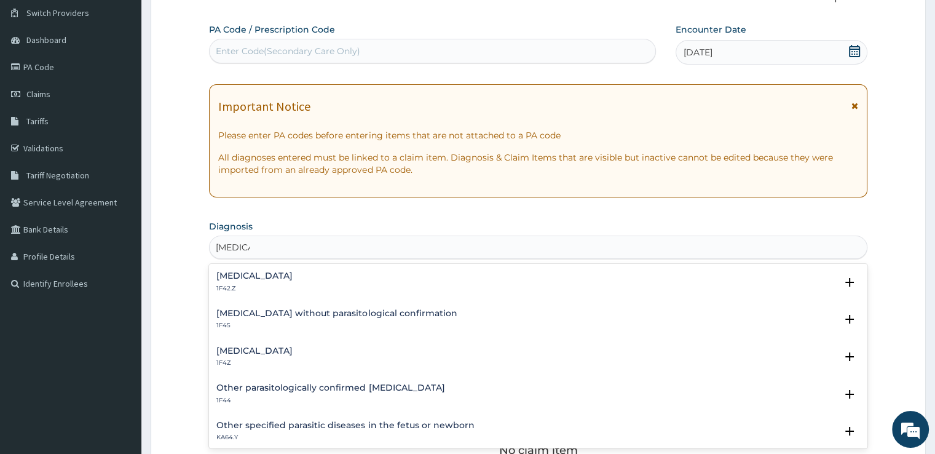
click at [232, 339] on div "Malaria without parasitological confirmation 1F45 Select Status Query Query cov…" at bounding box center [538, 322] width 658 height 37
click at [232, 355] on div "Malaria, unspecified 1F4Z" at bounding box center [254, 357] width 76 height 22
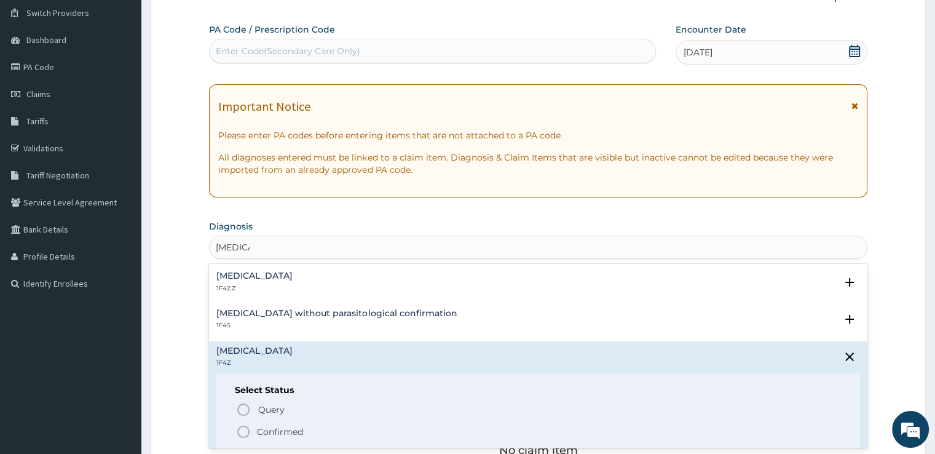
click at [240, 426] on circle "status option filled" at bounding box center [243, 431] width 11 height 11
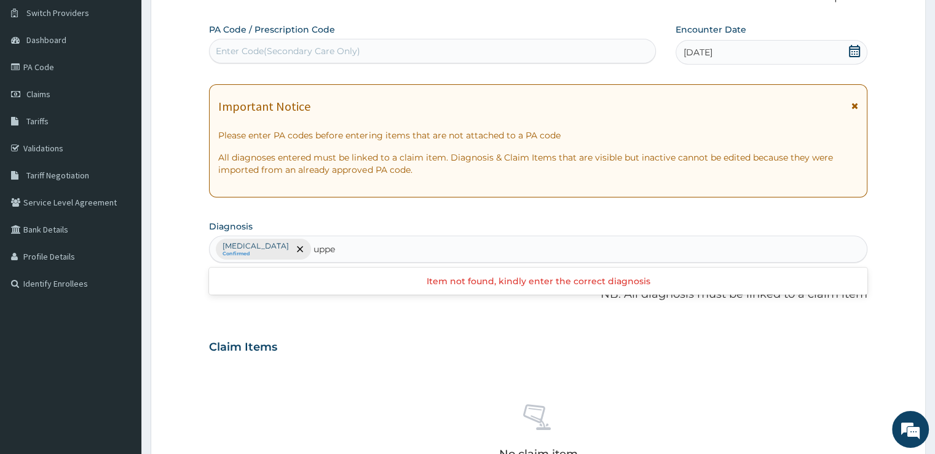
type input "upper"
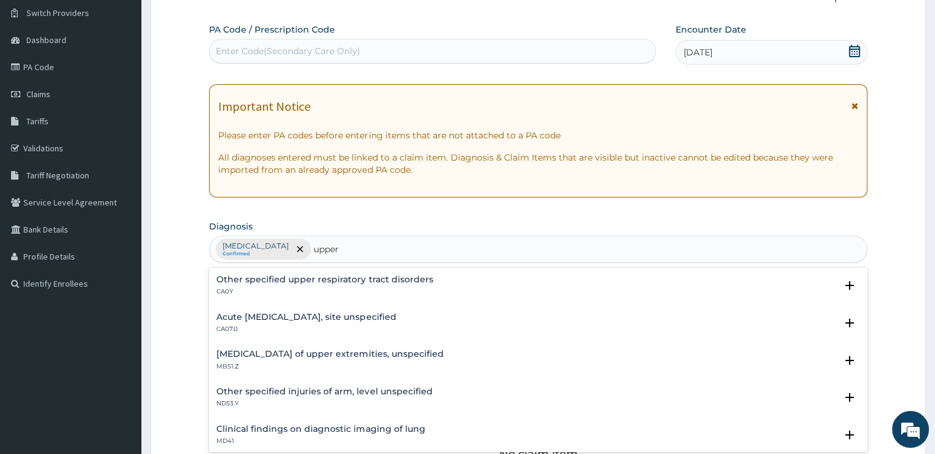
click at [248, 325] on p "CA07.0" at bounding box center [305, 329] width 179 height 9
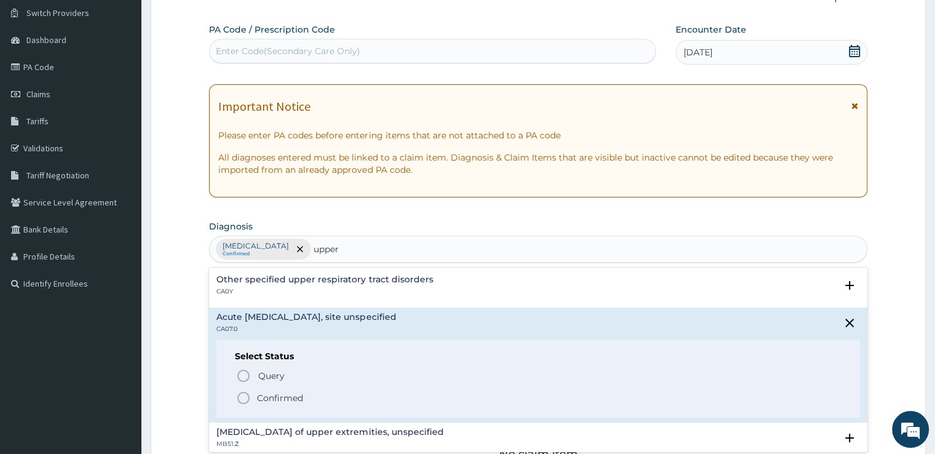
click at [244, 396] on icon "status option filled" at bounding box center [243, 397] width 15 height 15
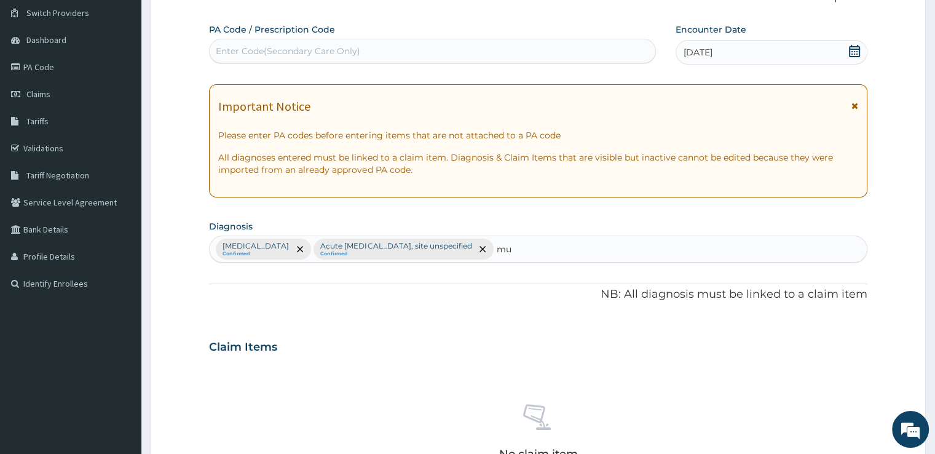
type input "m"
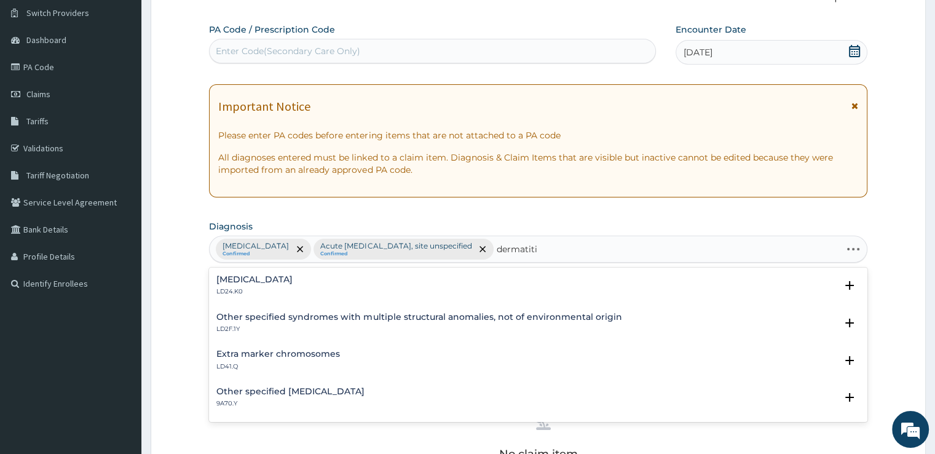
type input "dermatitis"
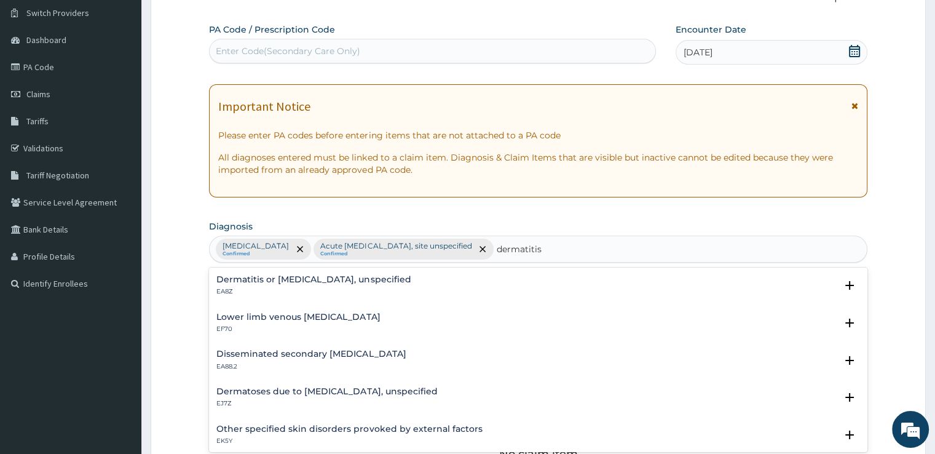
click at [256, 300] on div "Dermatitis or eczema, unspecified EA8Z Select Status Query Query covers suspect…" at bounding box center [537, 289] width 643 height 28
click at [264, 289] on p "EA8Z" at bounding box center [313, 291] width 194 height 9
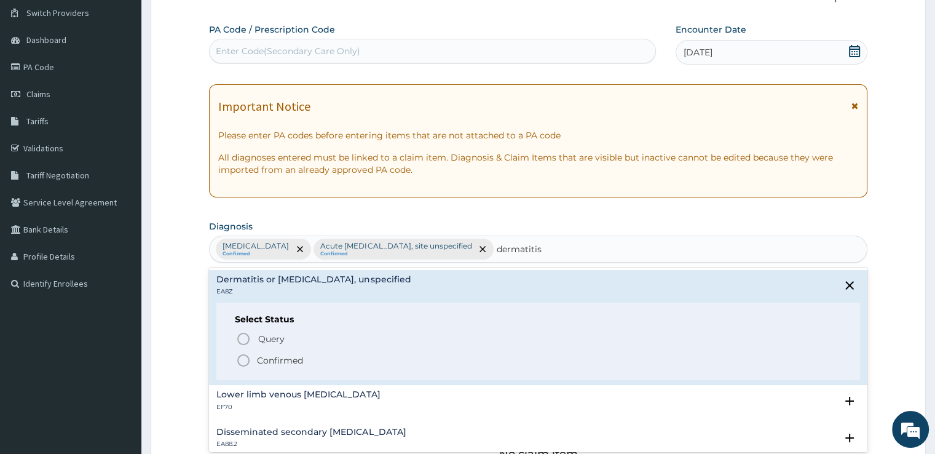
click at [246, 360] on icon "status option filled" at bounding box center [243, 360] width 15 height 15
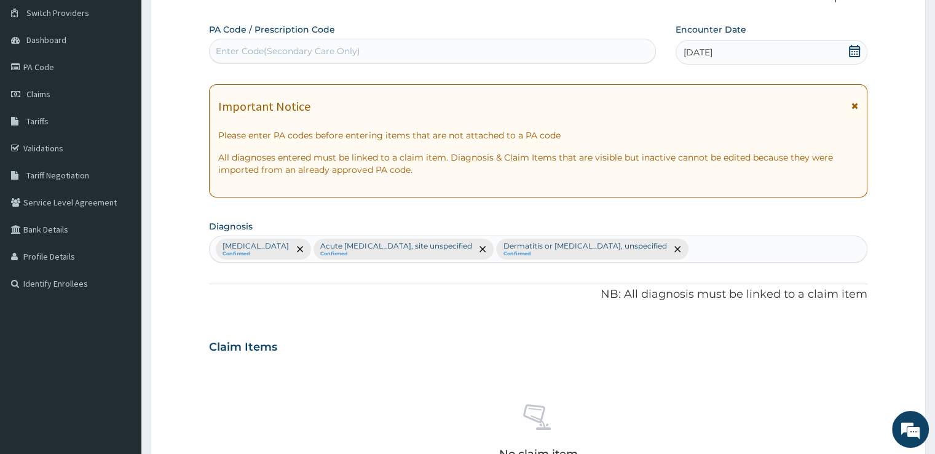
scroll to position [431, 0]
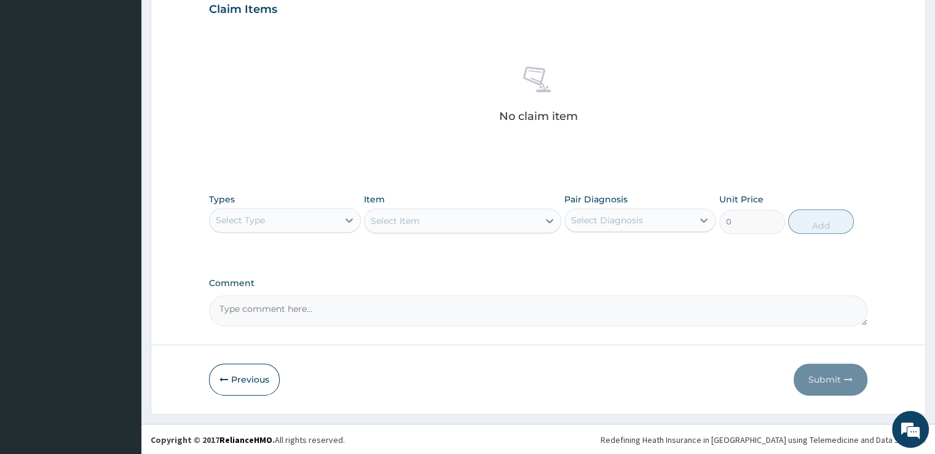
click at [257, 227] on div "Select Type" at bounding box center [274, 220] width 128 height 20
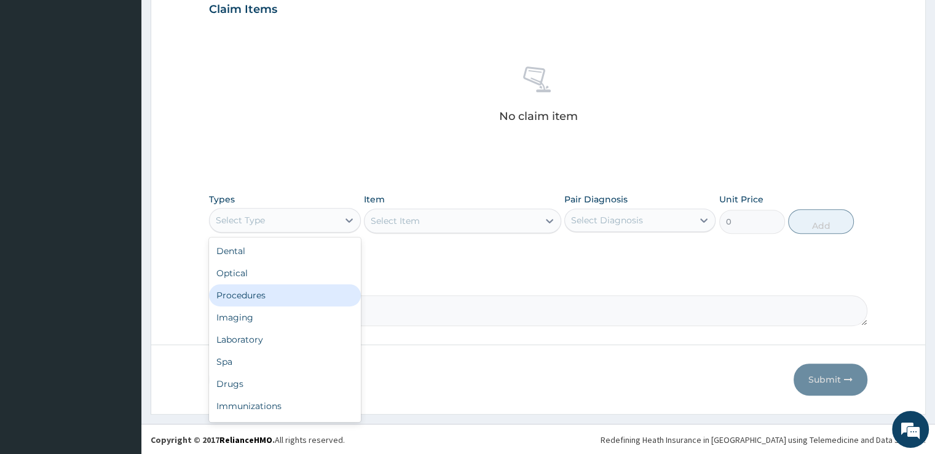
click at [255, 291] on div "Procedures" at bounding box center [284, 295] width 151 height 22
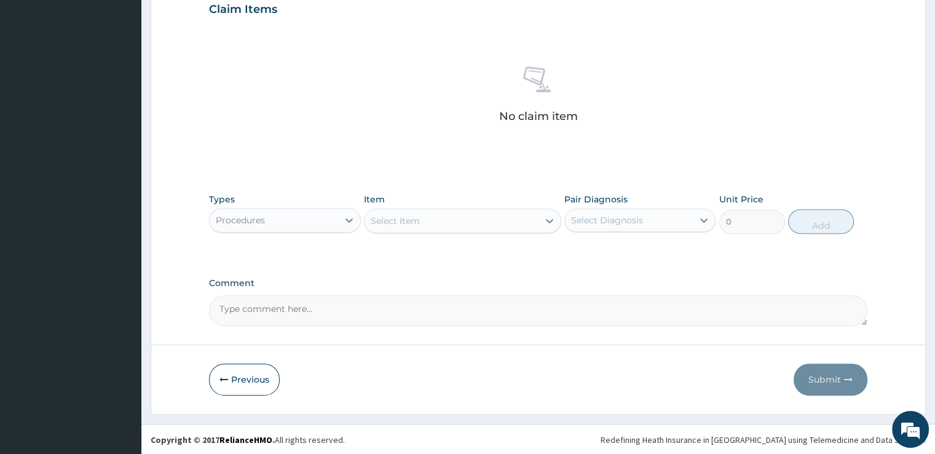
click at [433, 215] on div "Select Item" at bounding box center [451, 221] width 174 height 20
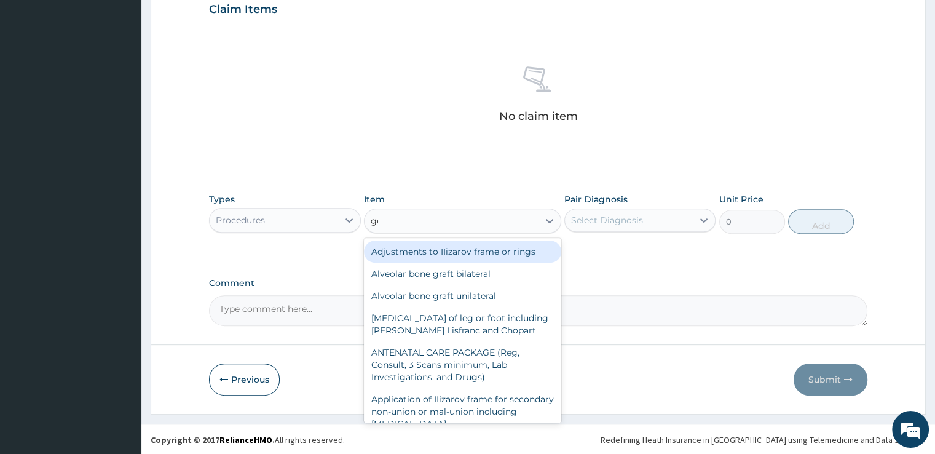
type input "gene"
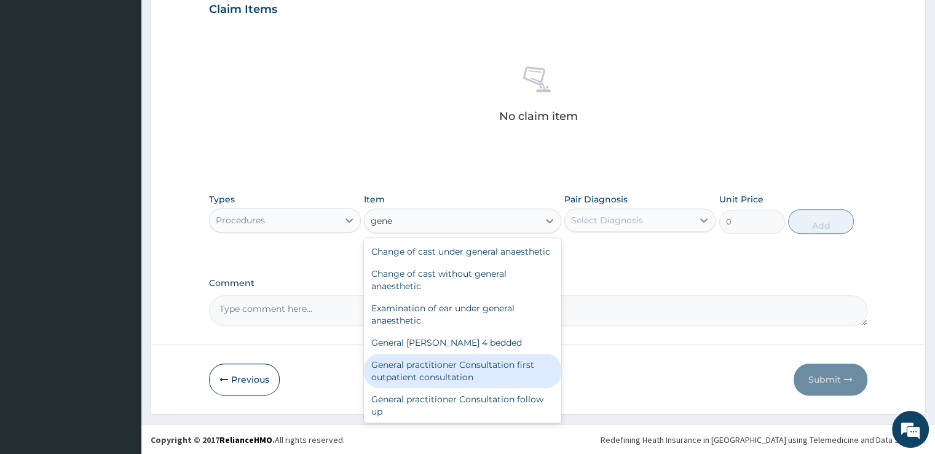
click at [438, 377] on div "General practitioner Consultation first outpatient consultation" at bounding box center [462, 370] width 197 height 34
type input "3724.875"
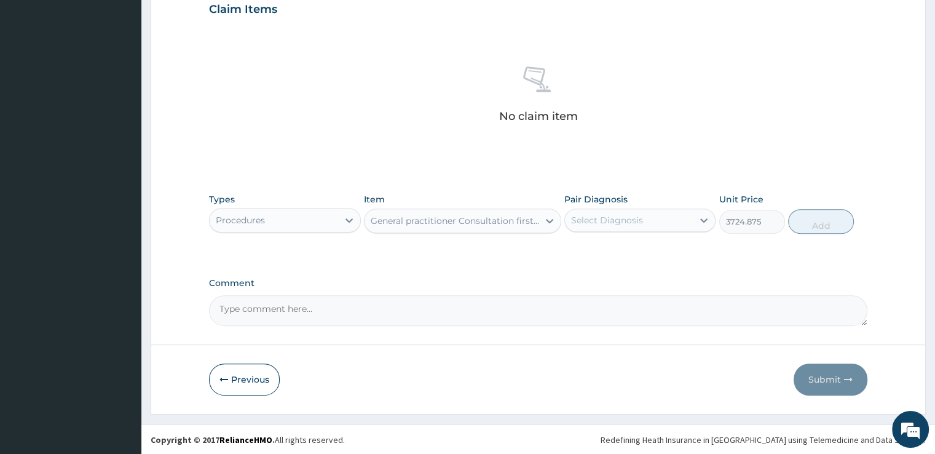
click at [656, 227] on div "Select Diagnosis" at bounding box center [629, 220] width 128 height 20
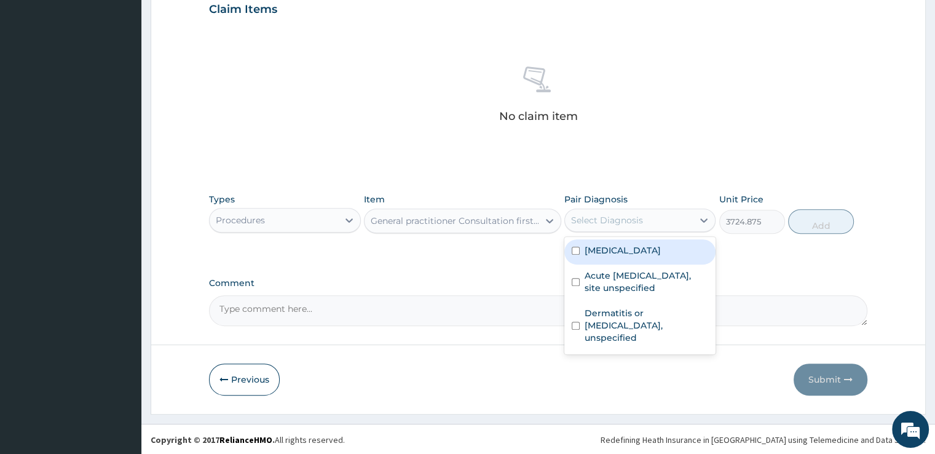
click at [648, 246] on label "Malaria, unspecified" at bounding box center [623, 250] width 76 height 12
checkbox input "true"
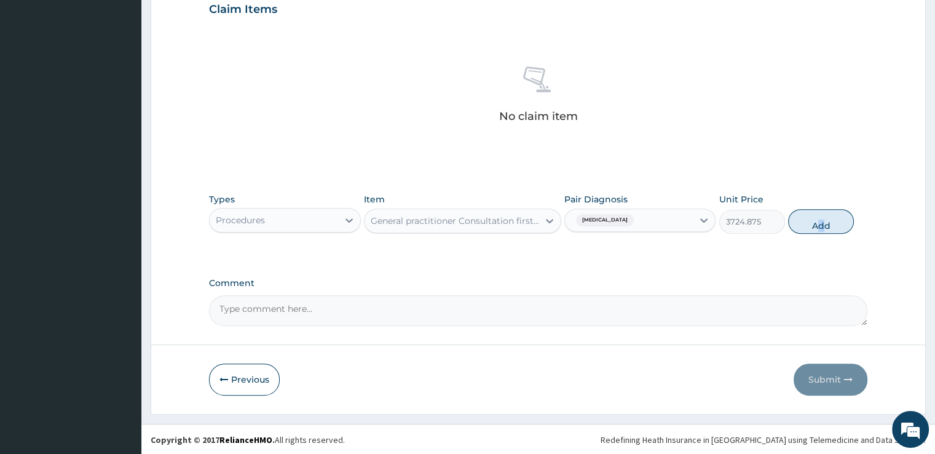
click at [821, 232] on div "Types Procedures Item General practitioner Consultation first outpatient consul…" at bounding box center [538, 213] width 658 height 53
click at [838, 222] on button "Add" at bounding box center [821, 221] width 66 height 25
type input "0"
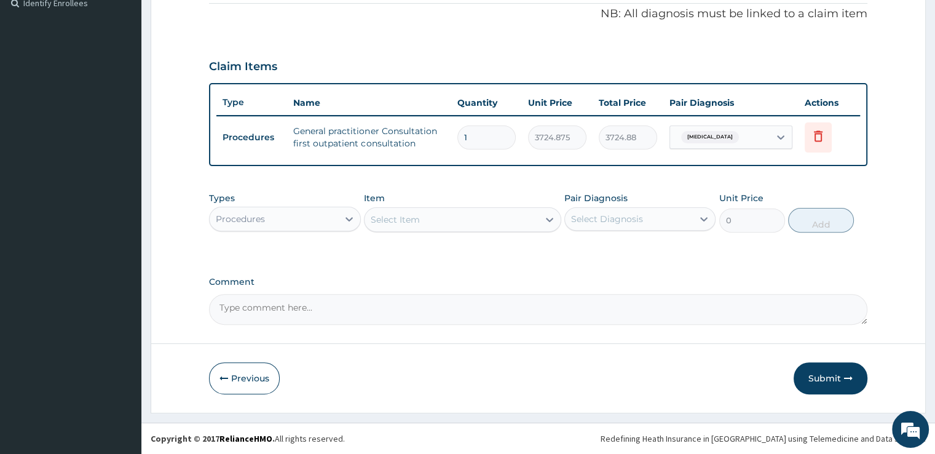
scroll to position [372, 0]
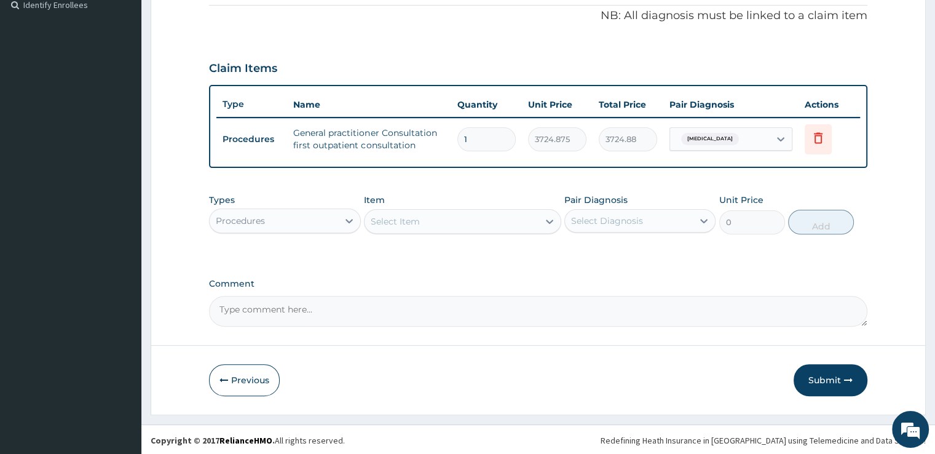
drag, startPoint x: 264, startPoint y: 237, endPoint x: 287, endPoint y: 204, distance: 40.2
click at [287, 204] on div "Types Procedures Item Select Item Pair Diagnosis Select Diagnosis Unit Price 0 …" at bounding box center [538, 213] width 658 height 53
click at [287, 204] on div "Types Procedures" at bounding box center [284, 214] width 151 height 41
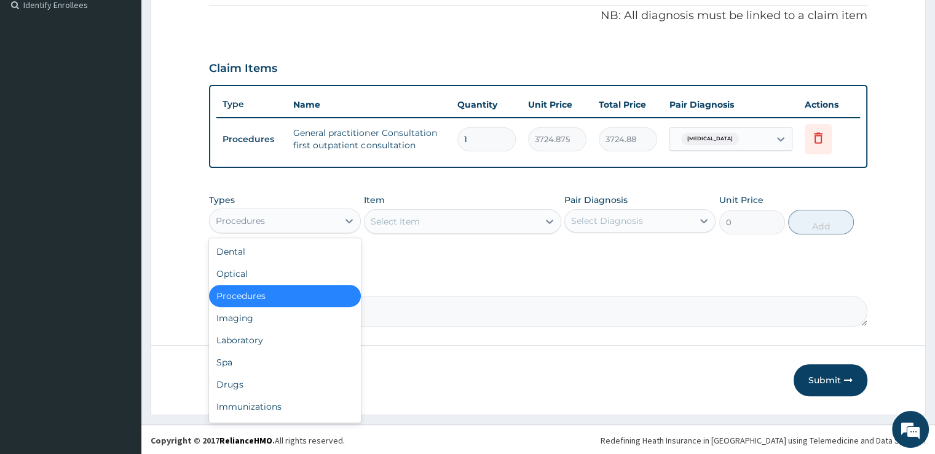
click at [290, 226] on div "Procedures" at bounding box center [274, 221] width 128 height 20
click at [270, 334] on div "Laboratory" at bounding box center [284, 340] width 151 height 22
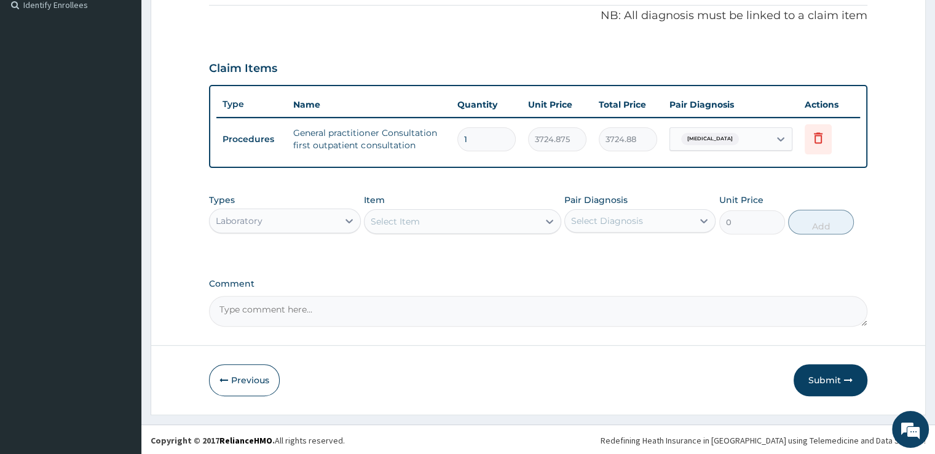
click at [504, 217] on div "Select Item" at bounding box center [451, 221] width 174 height 20
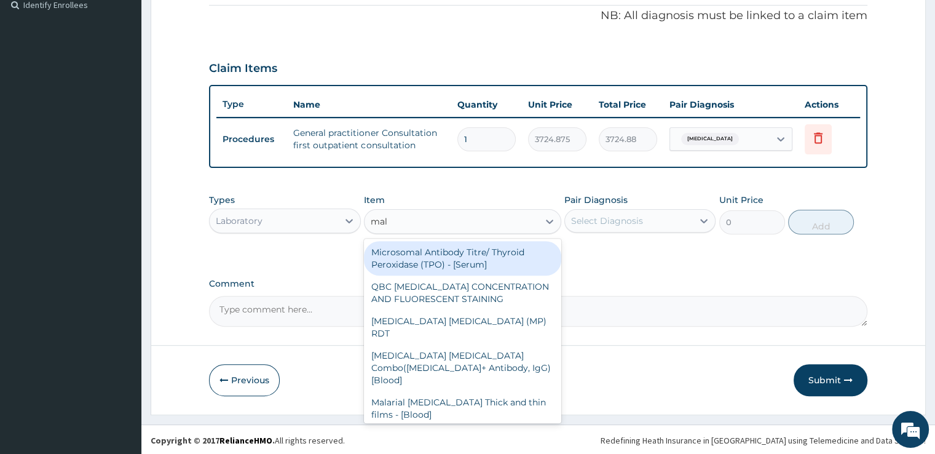
type input "mala"
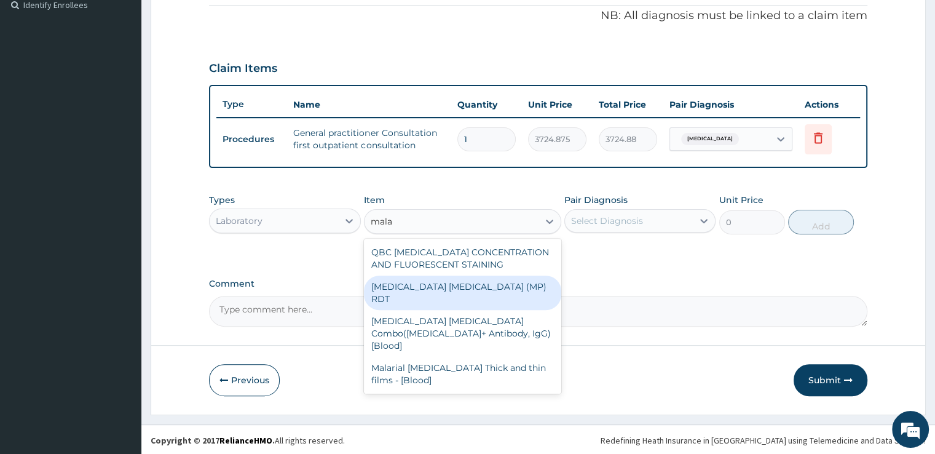
click at [462, 291] on div "MALARIA PARASITE (MP) RDT" at bounding box center [462, 292] width 197 height 34
type input "1693.125"
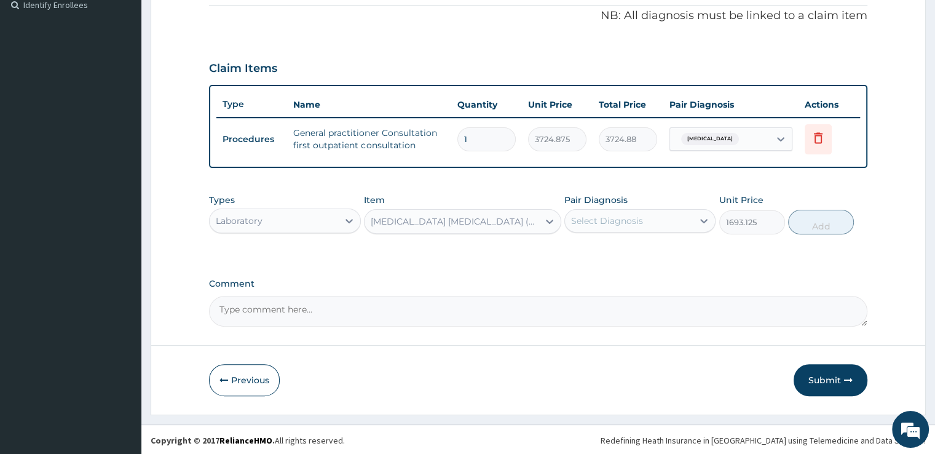
click at [655, 213] on div "Select Diagnosis" at bounding box center [629, 221] width 128 height 20
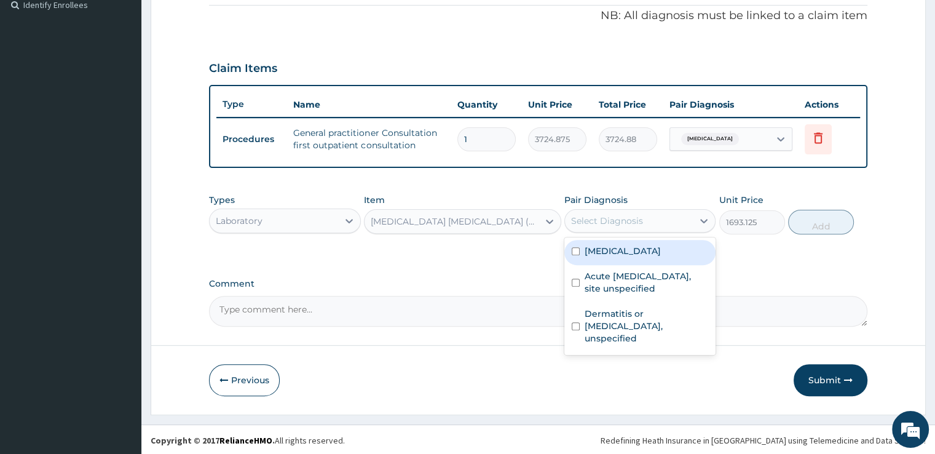
click at [638, 246] on label "Malaria, unspecified" at bounding box center [623, 251] width 76 height 12
checkbox input "true"
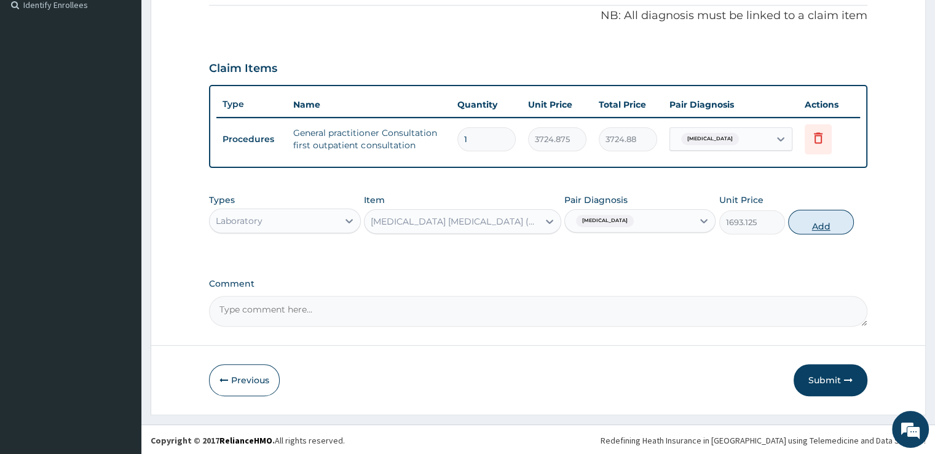
click at [806, 223] on button "Add" at bounding box center [821, 222] width 66 height 25
type input "0"
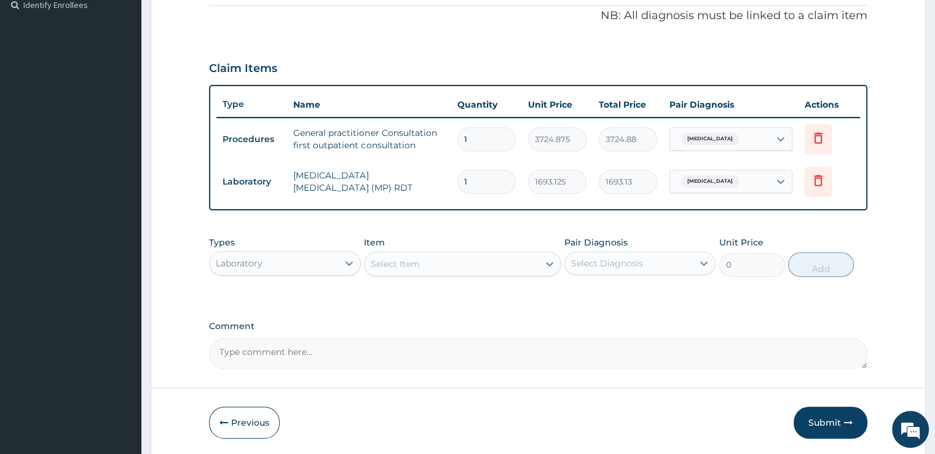
scroll to position [415, 0]
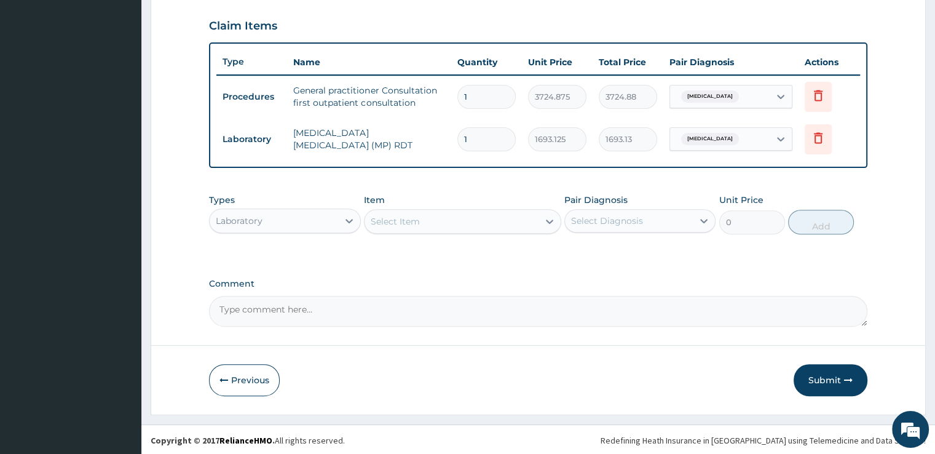
click at [407, 216] on div "Select Item" at bounding box center [395, 221] width 49 height 12
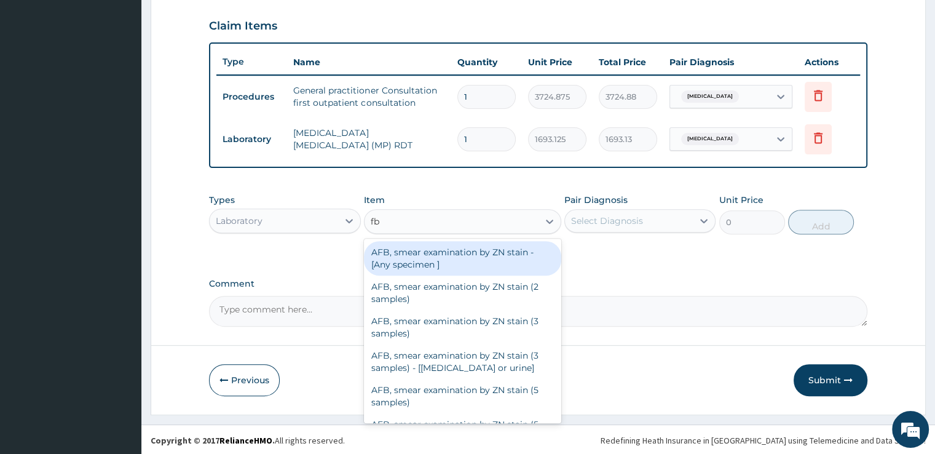
type input "fbc"
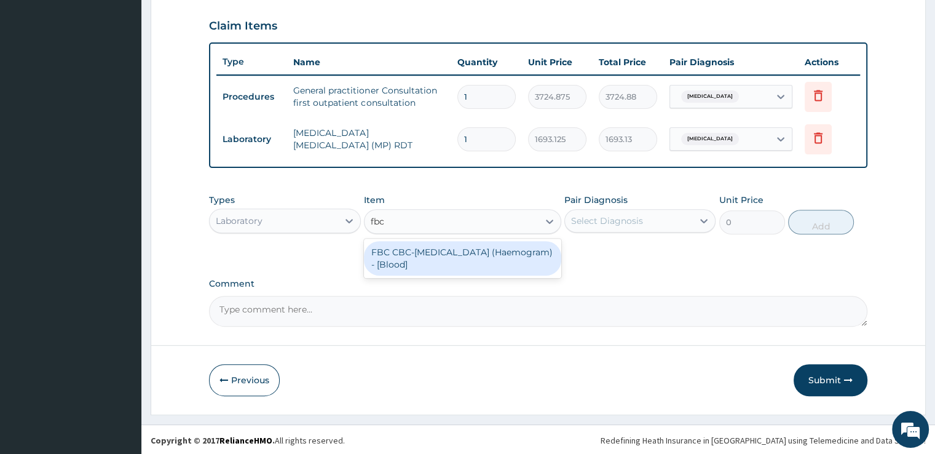
click at [477, 249] on div "FBC CBC-Complete Blood Count (Haemogram) - [Blood]" at bounding box center [462, 258] width 197 height 34
type input "4515"
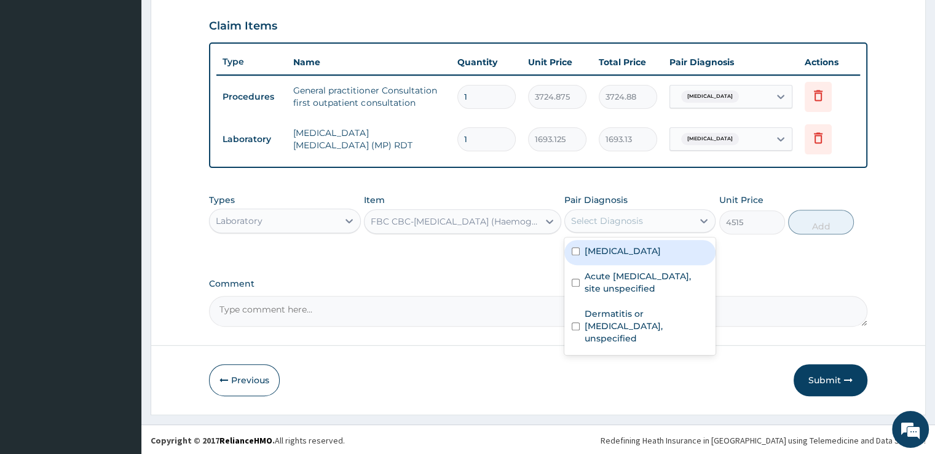
click at [647, 216] on div "Select Diagnosis" at bounding box center [629, 221] width 128 height 20
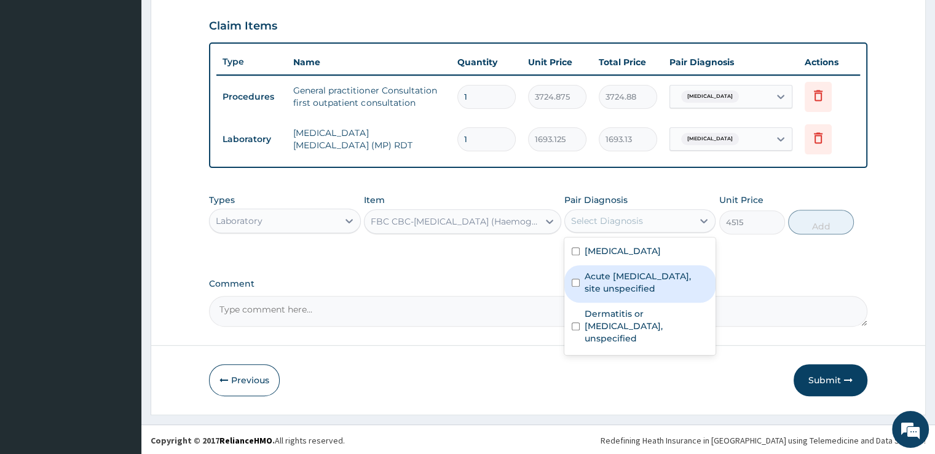
click at [623, 289] on label "Acute upper respiratory infection, site unspecified" at bounding box center [647, 282] width 124 height 25
checkbox input "true"
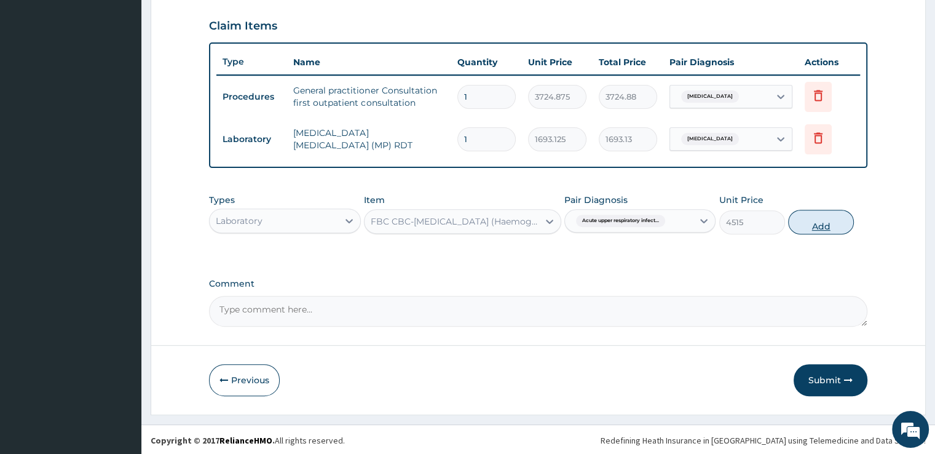
click at [829, 219] on button "Add" at bounding box center [821, 222] width 66 height 25
type input "0"
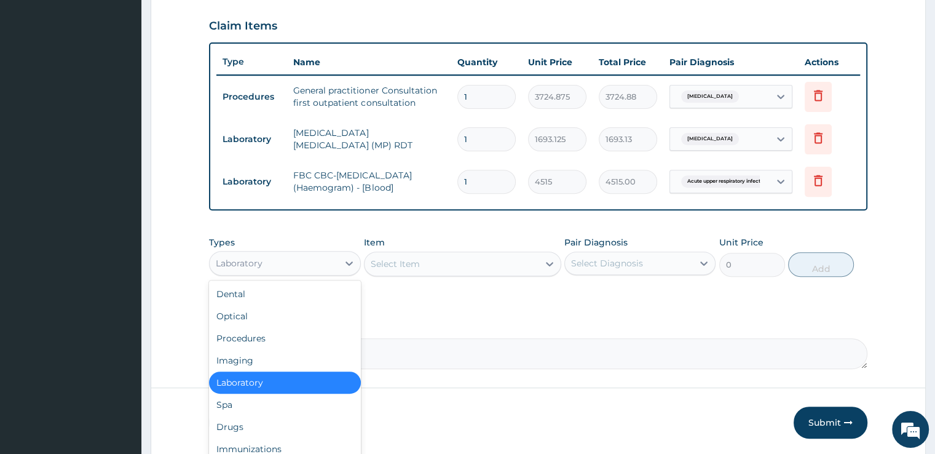
click at [310, 253] on div "Laboratory" at bounding box center [274, 263] width 128 height 20
click at [243, 423] on div "Drugs" at bounding box center [284, 427] width 151 height 22
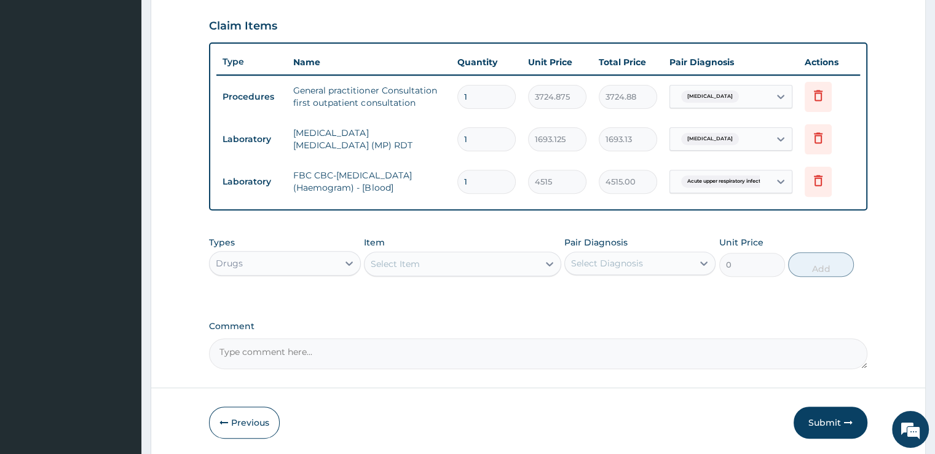
click at [483, 270] on div "Select Item" at bounding box center [451, 264] width 174 height 20
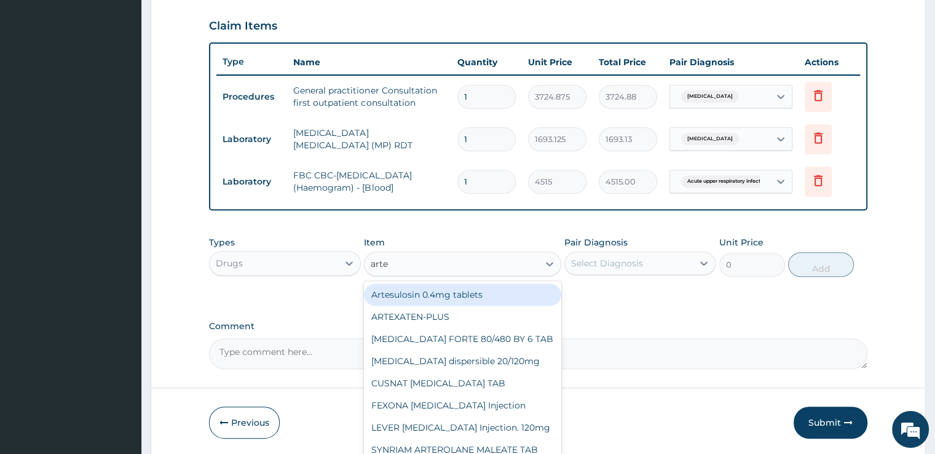
type input "artem"
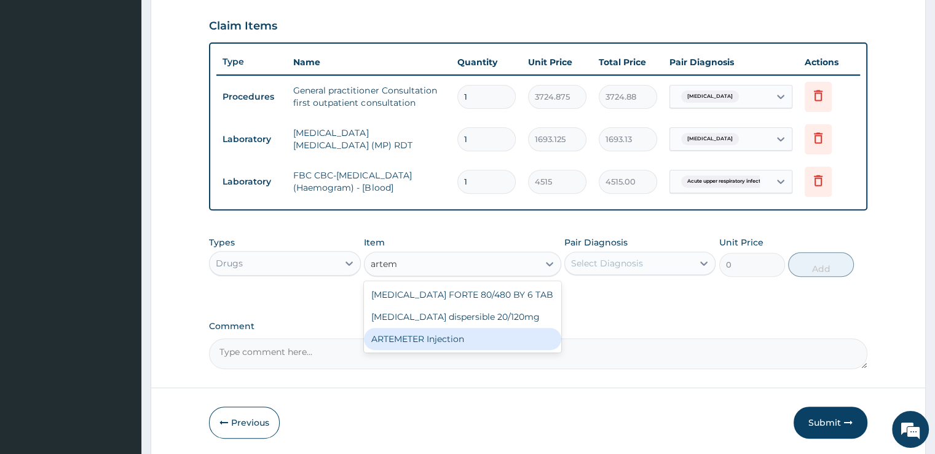
click at [459, 342] on div "ARTEMETER Injection" at bounding box center [462, 339] width 197 height 22
type input "993.3"
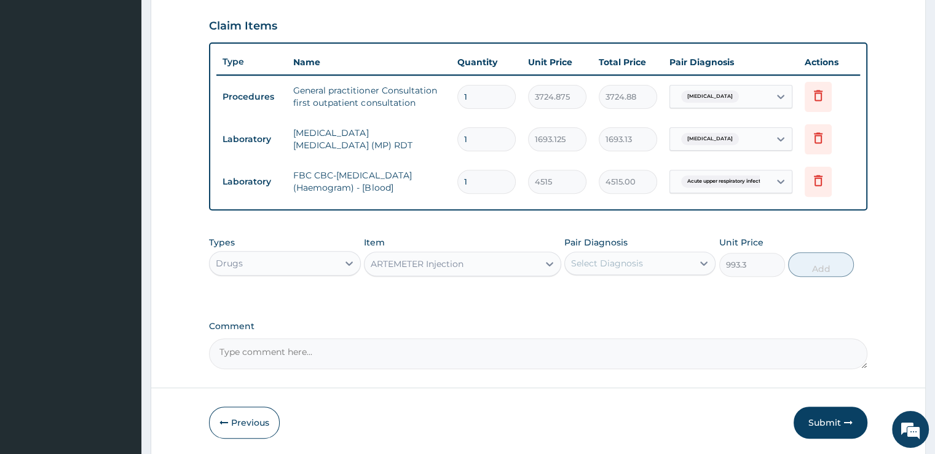
click at [679, 253] on div "Select Diagnosis" at bounding box center [629, 263] width 128 height 20
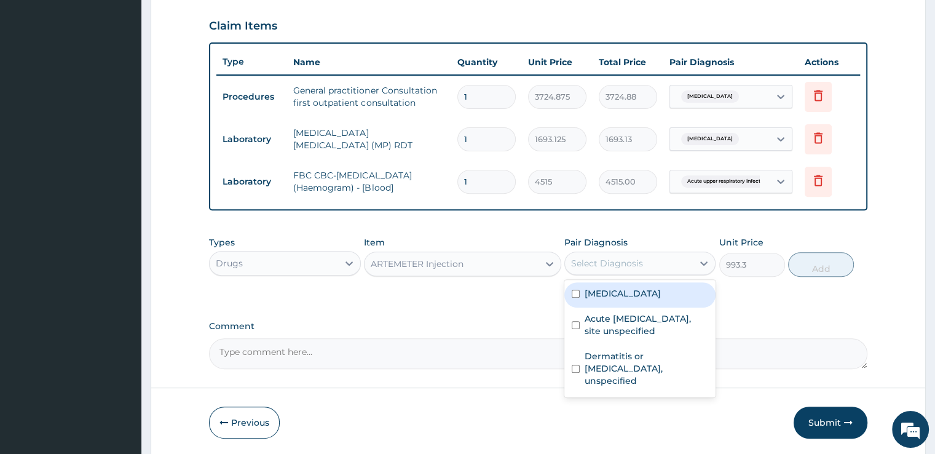
click at [636, 295] on label "Malaria, unspecified" at bounding box center [623, 293] width 76 height 12
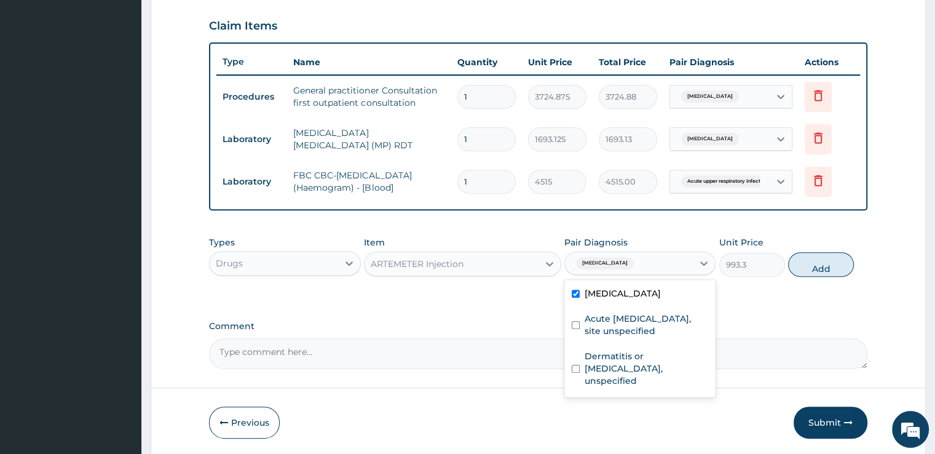
checkbox input "true"
click at [820, 261] on button "Add" at bounding box center [821, 264] width 66 height 25
type input "0"
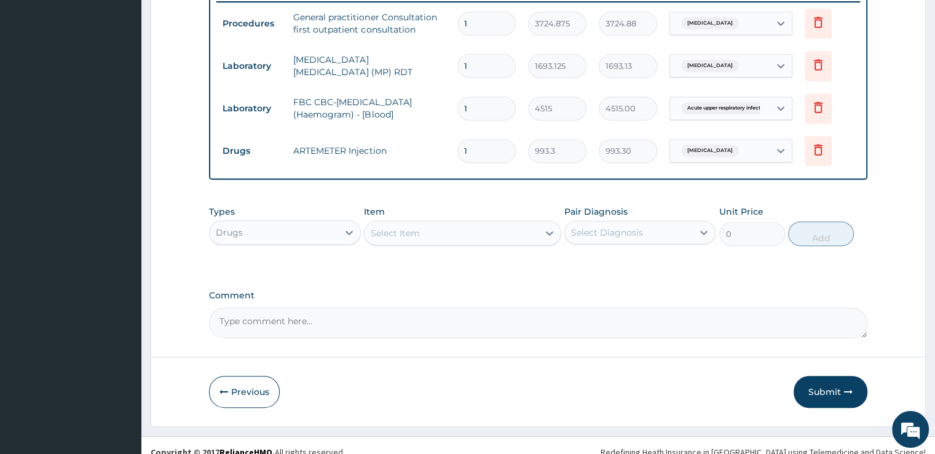
scroll to position [499, 0]
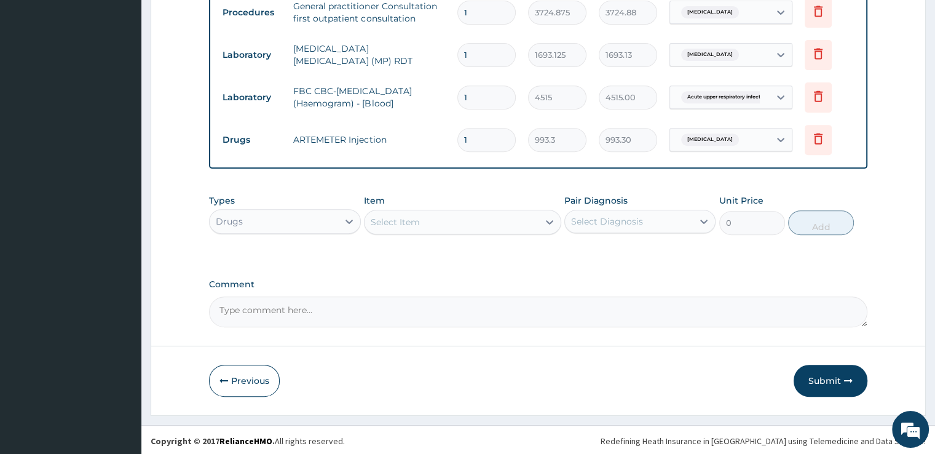
click at [492, 218] on div "Select Item" at bounding box center [451, 222] width 174 height 20
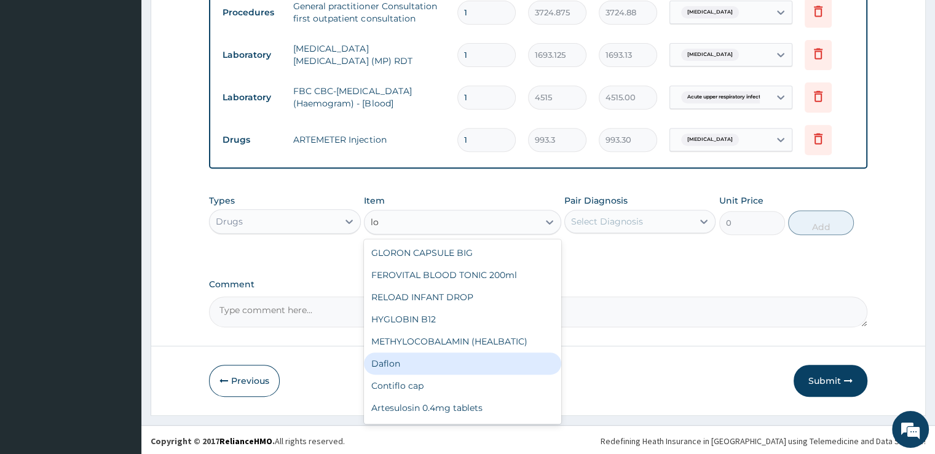
type input "l"
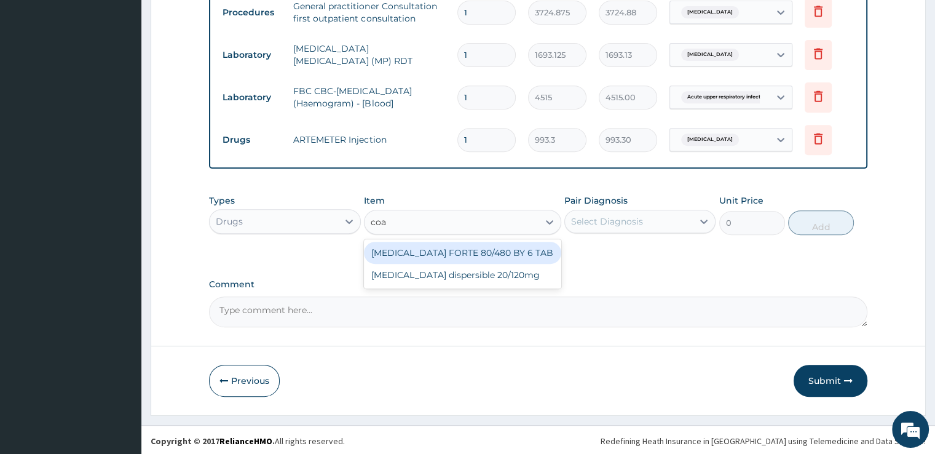
type input "coar"
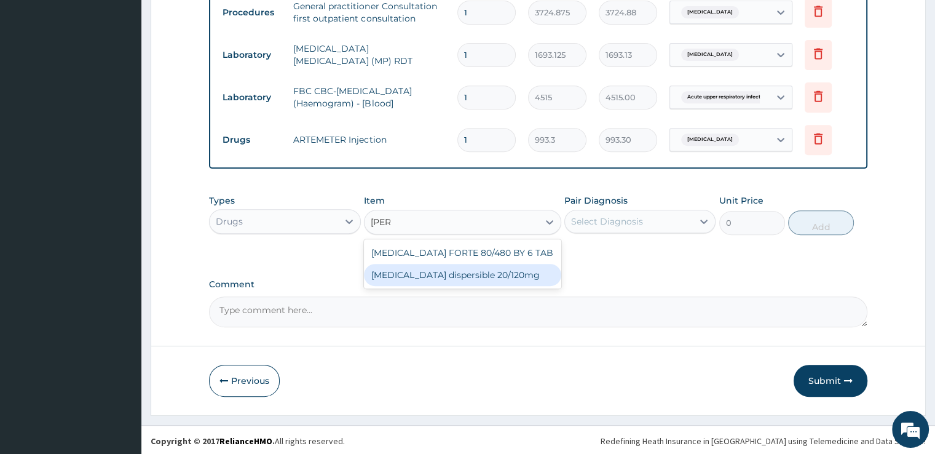
click at [473, 269] on div "Coartem dispersible 20/120mg" at bounding box center [462, 275] width 197 height 22
type input "117.95438"
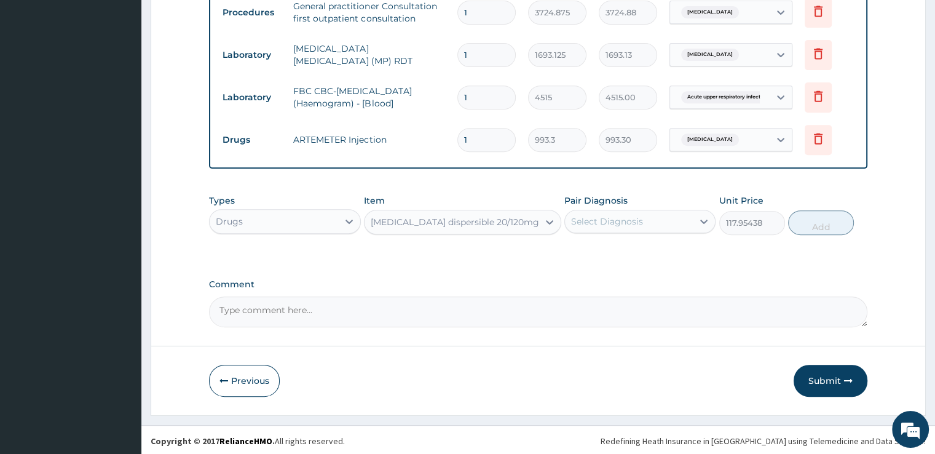
click at [491, 219] on div "Coartem dispersible 20/120mg" at bounding box center [455, 222] width 168 height 12
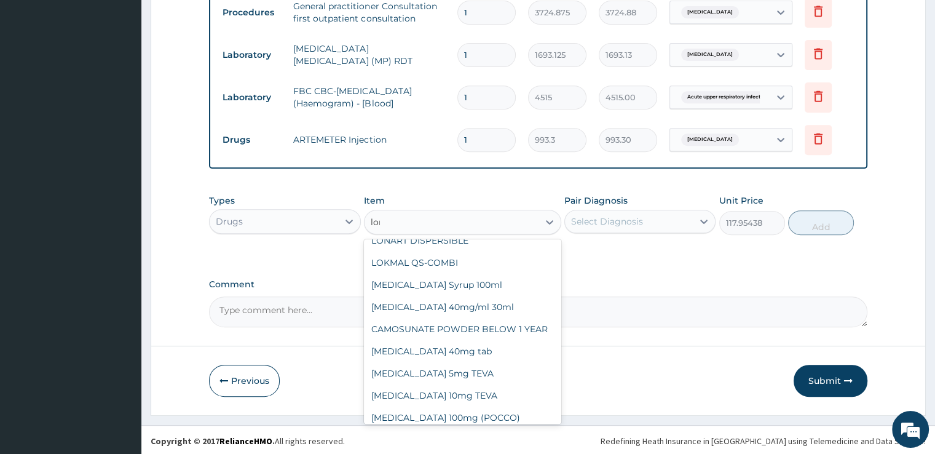
scroll to position [143, 0]
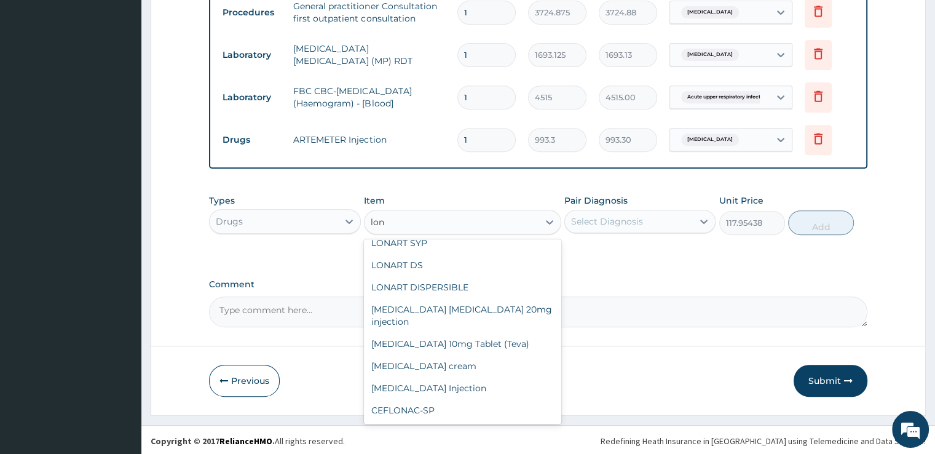
type input "lona"
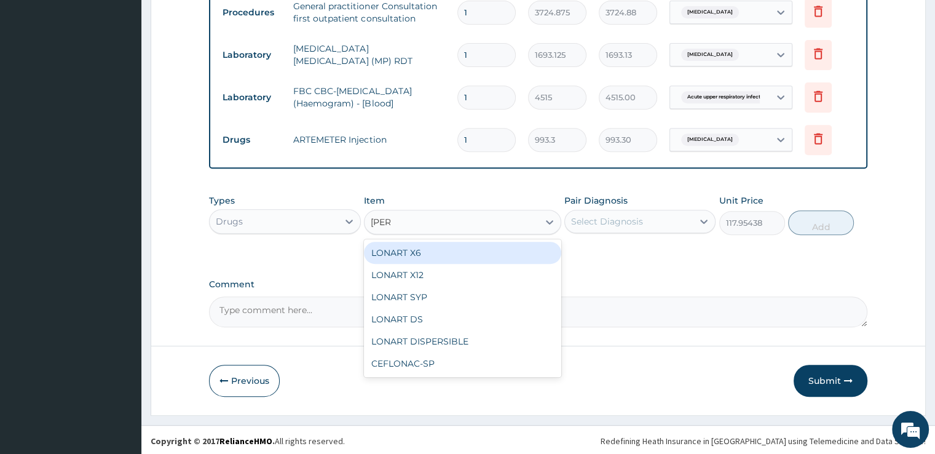
click at [446, 250] on div "LONART X6" at bounding box center [462, 253] width 197 height 22
type input "496.65"
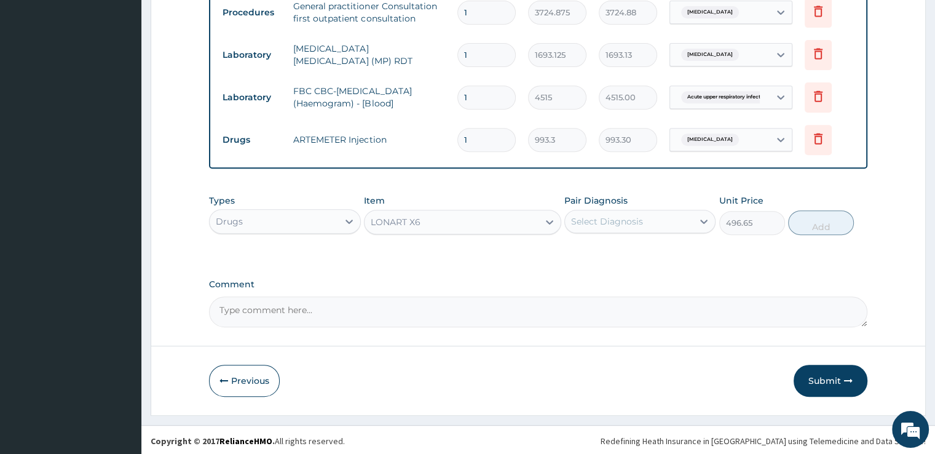
click at [655, 211] on div "Select Diagnosis" at bounding box center [629, 221] width 128 height 20
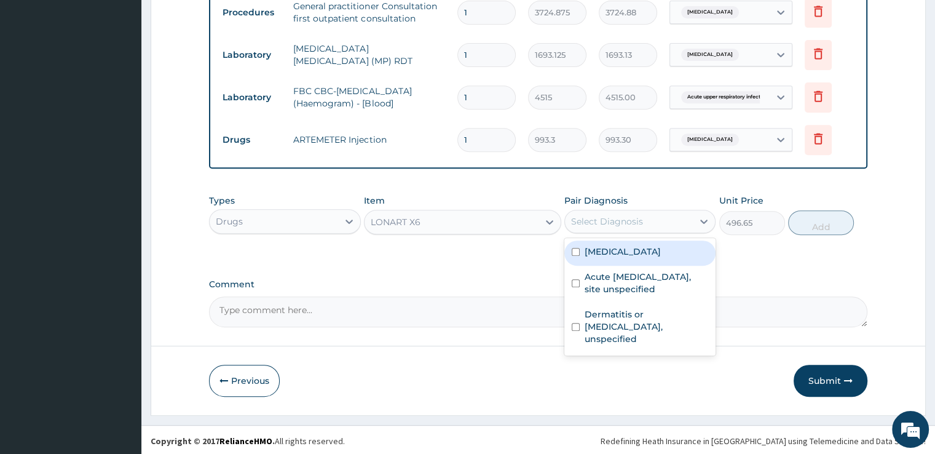
click at [631, 251] on label "Malaria, unspecified" at bounding box center [623, 251] width 76 height 12
checkbox input "true"
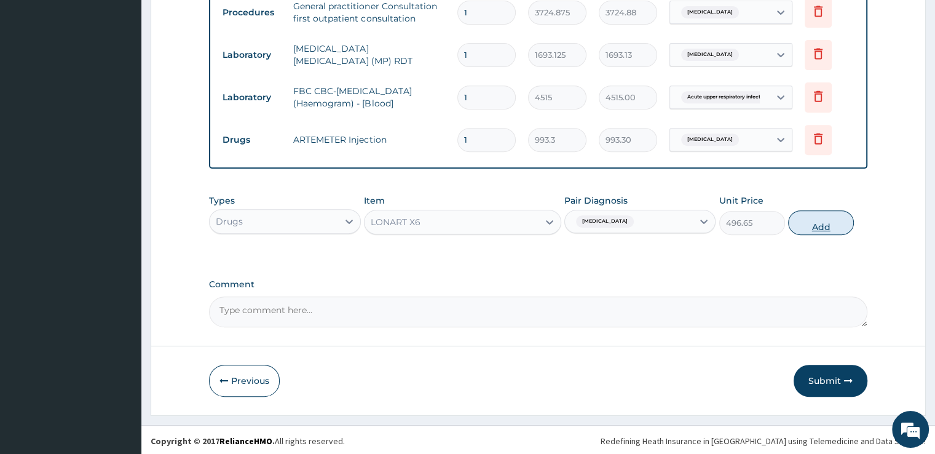
click at [824, 224] on button "Add" at bounding box center [821, 222] width 66 height 25
type input "0"
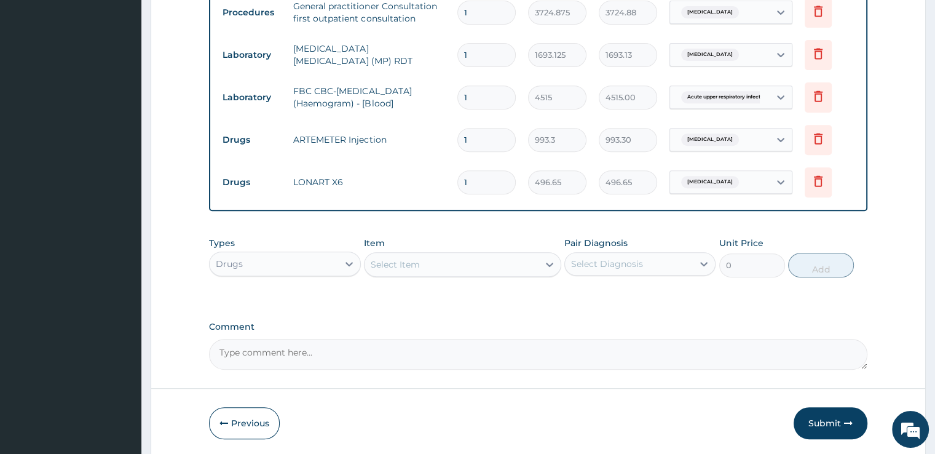
click at [412, 259] on div "Select Item" at bounding box center [395, 264] width 49 height 12
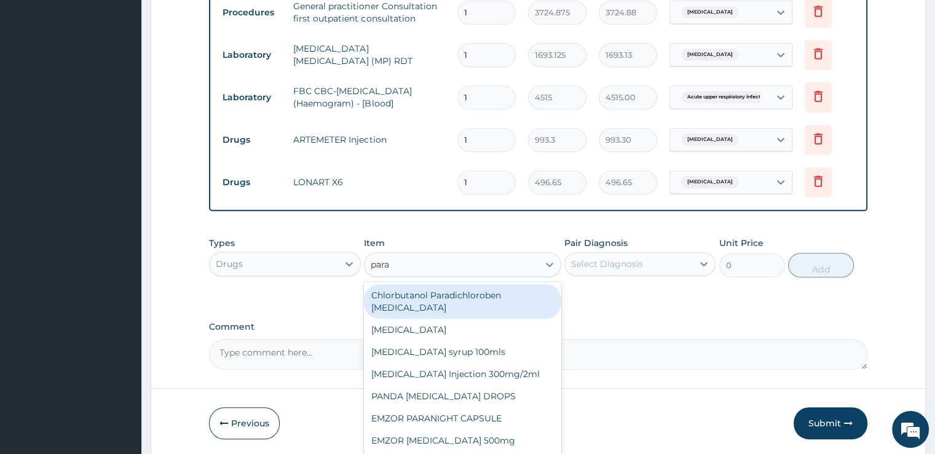
type input "parac"
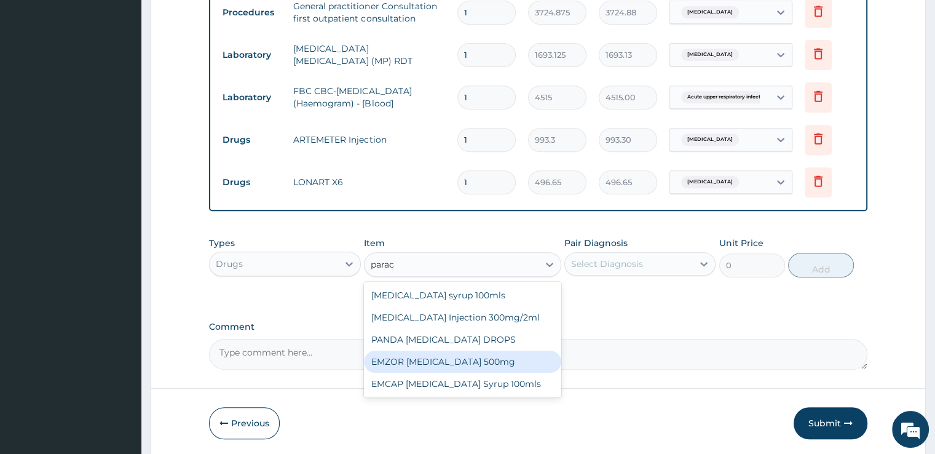
click at [413, 351] on div "EMZOR PARACETAMOL 500mg" at bounding box center [462, 361] width 197 height 22
type input "24.8325"
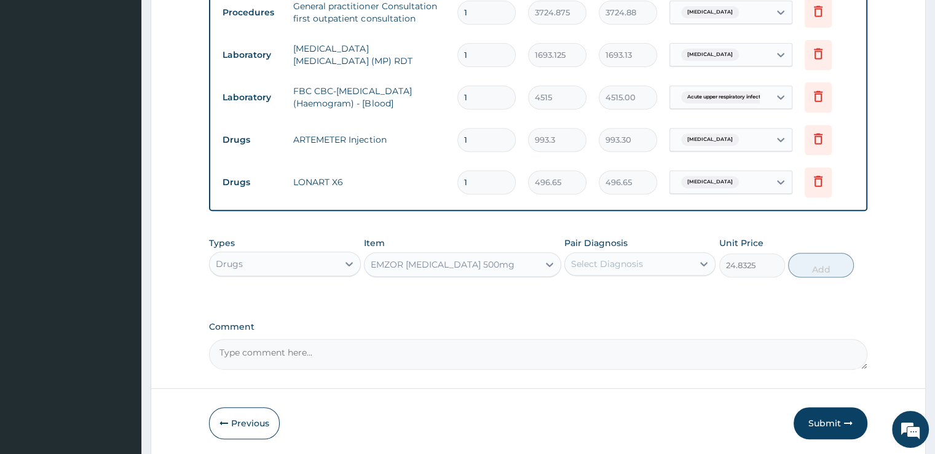
click at [637, 259] on div "Select Diagnosis" at bounding box center [607, 264] width 72 height 12
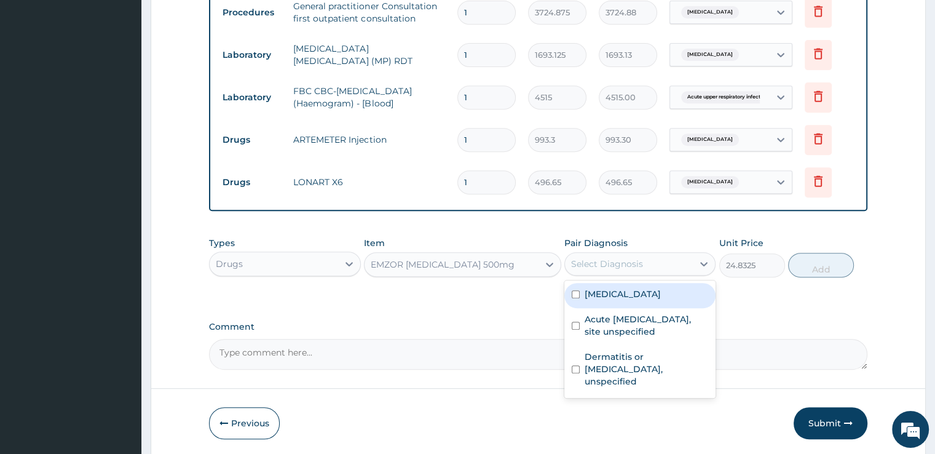
click at [627, 291] on label "Malaria, unspecified" at bounding box center [623, 294] width 76 height 12
checkbox input "true"
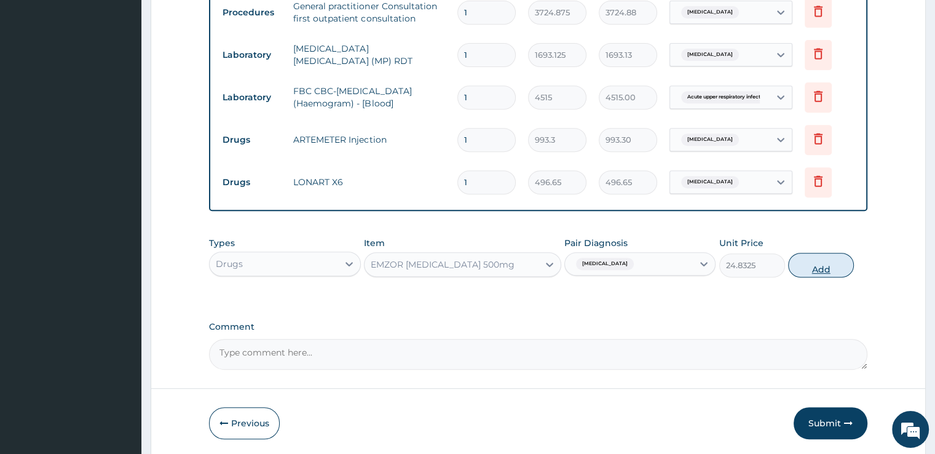
click at [813, 266] on button "Add" at bounding box center [821, 265] width 66 height 25
type input "0"
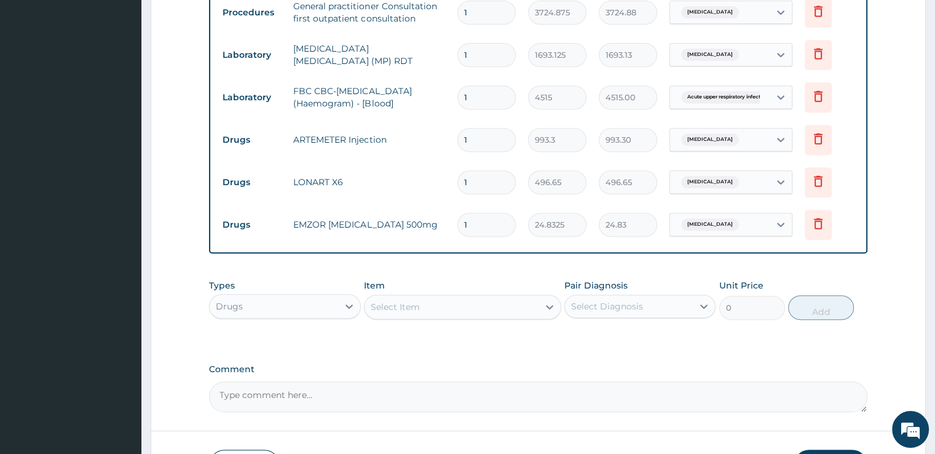
click at [470, 304] on div "Select Item" at bounding box center [451, 307] width 174 height 20
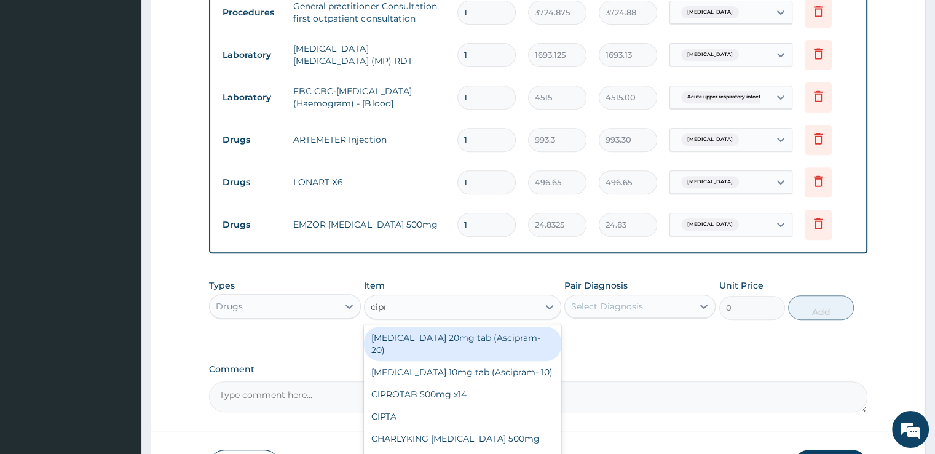
type input "cipro"
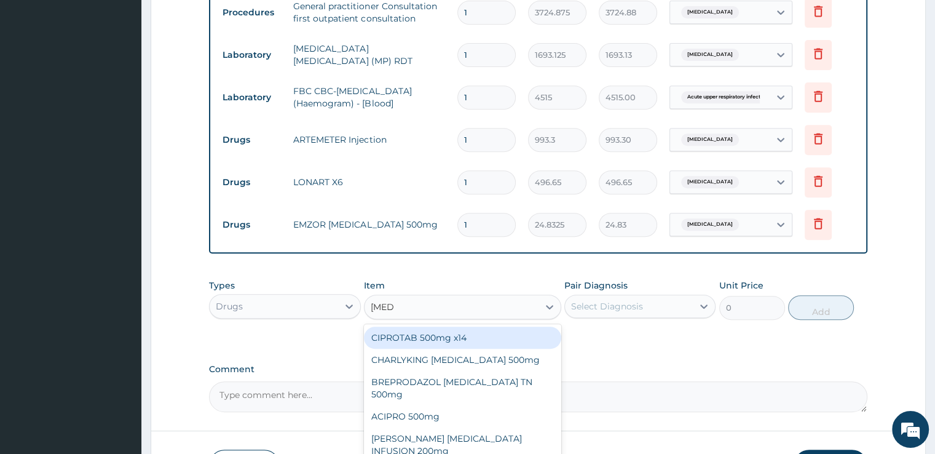
click at [445, 335] on div "CIPROTAB 500mg x14" at bounding box center [462, 337] width 197 height 22
type input "335.23874"
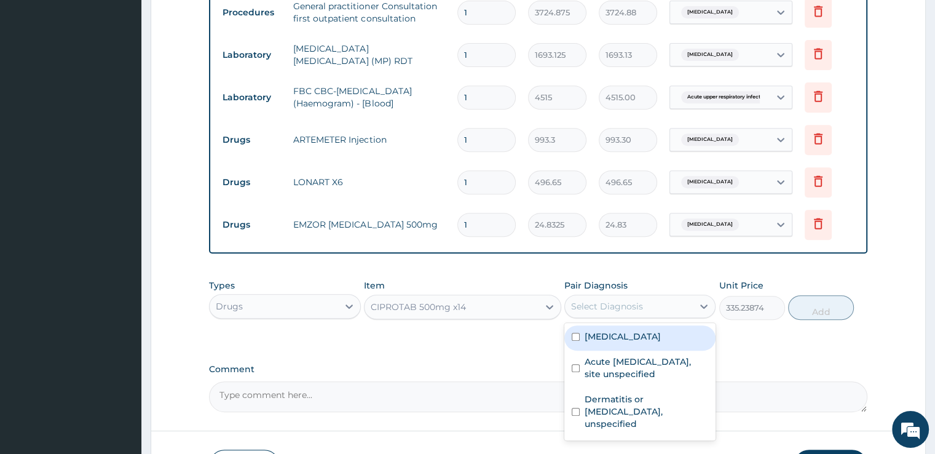
click at [628, 302] on div "Select Diagnosis" at bounding box center [607, 306] width 72 height 12
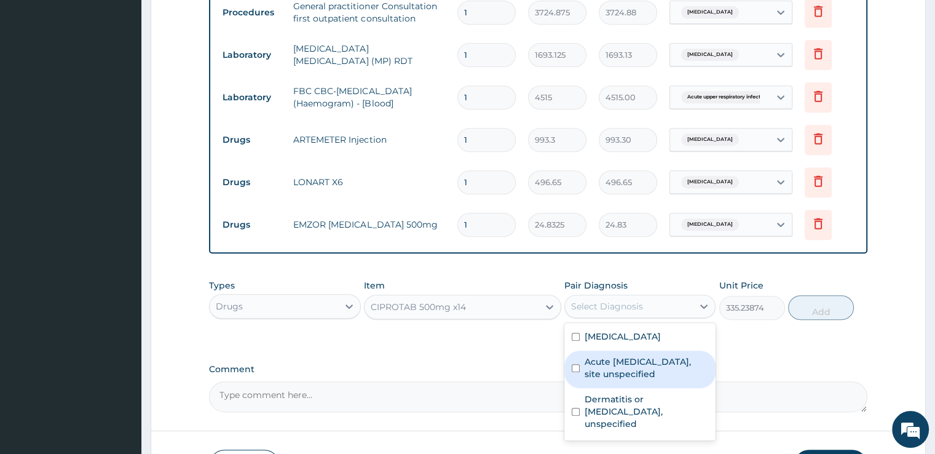
click at [629, 360] on label "Acute upper respiratory infection, site unspecified" at bounding box center [647, 367] width 124 height 25
checkbox input "true"
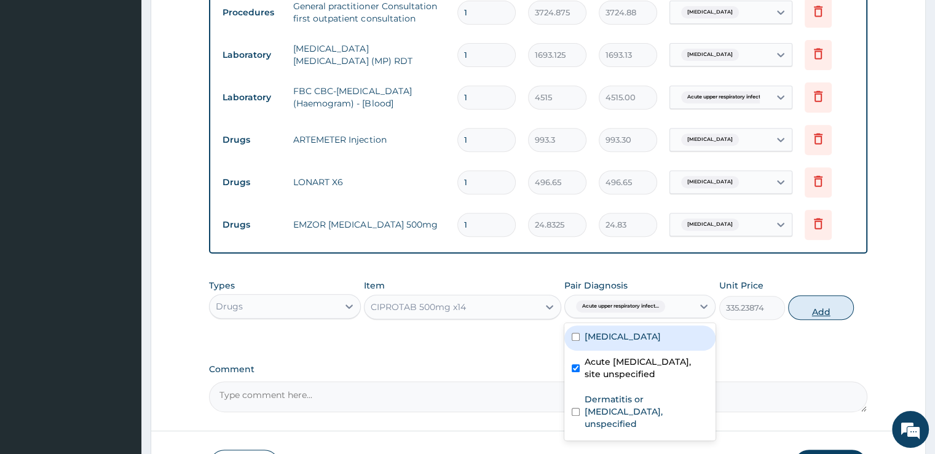
click at [828, 298] on button "Add" at bounding box center [821, 307] width 66 height 25
type input "0"
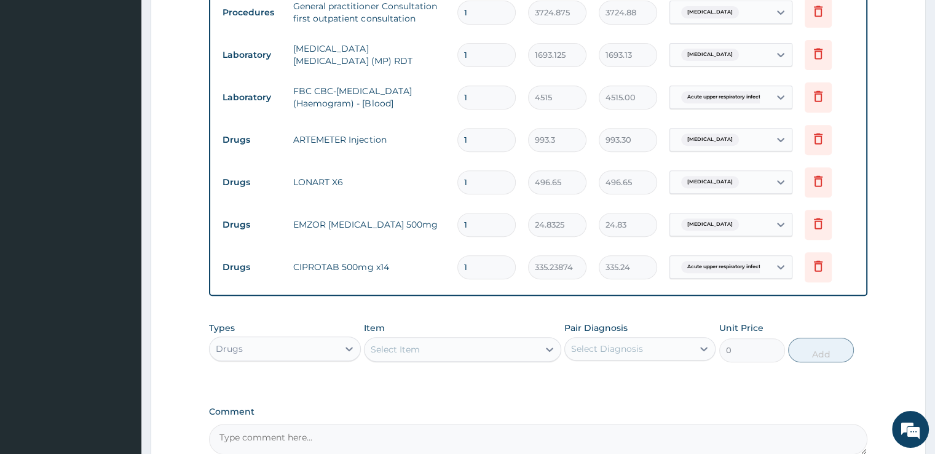
scroll to position [626, 0]
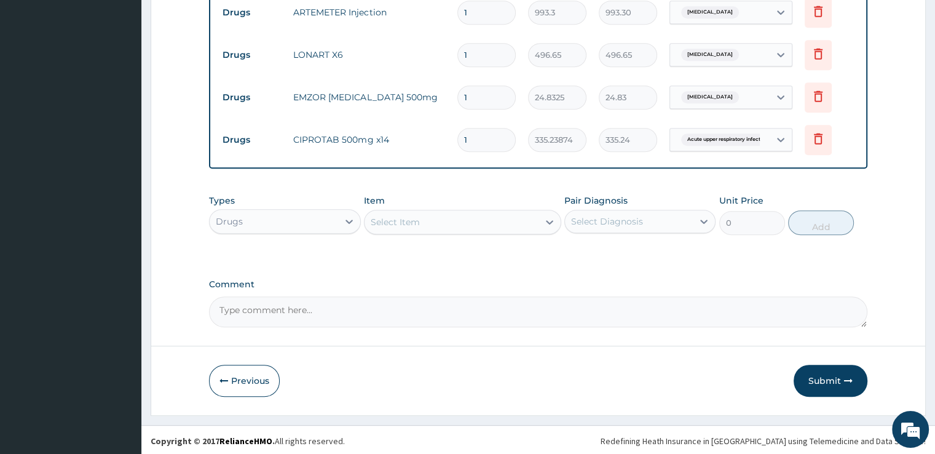
click at [499, 221] on div "Select Item" at bounding box center [451, 222] width 174 height 20
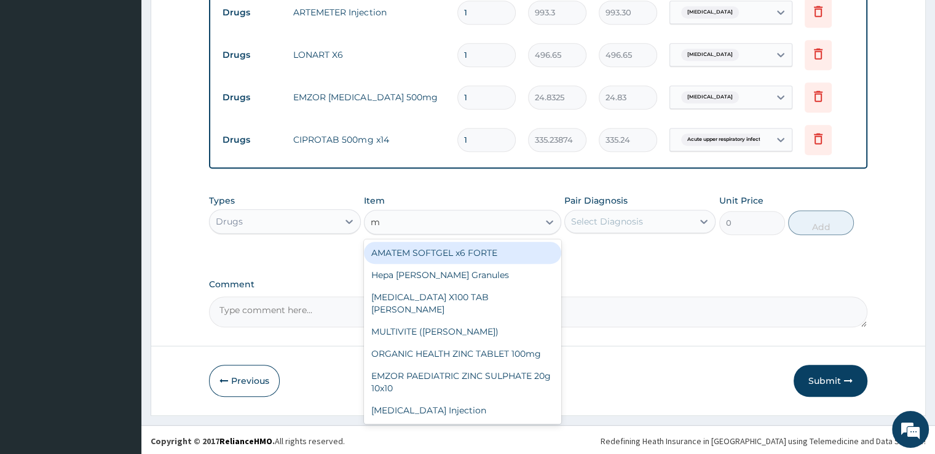
type input "mu"
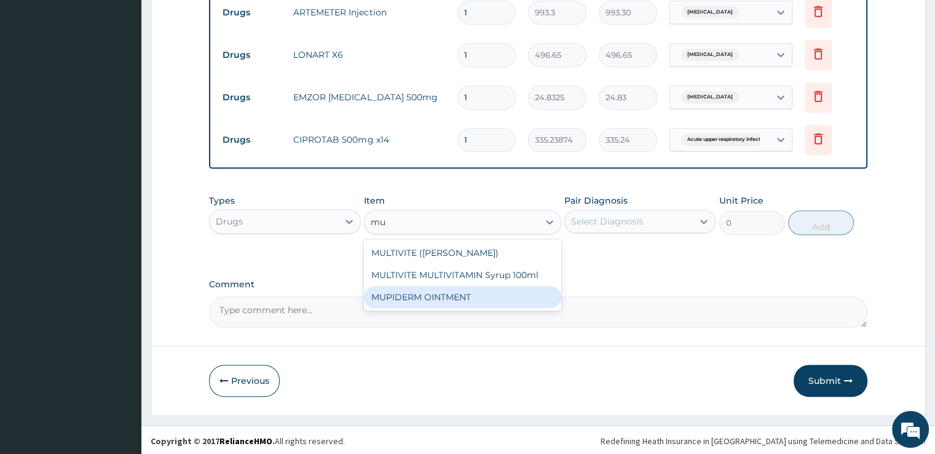
click at [450, 297] on div "MUPIDERM OINTMENT" at bounding box center [462, 297] width 197 height 22
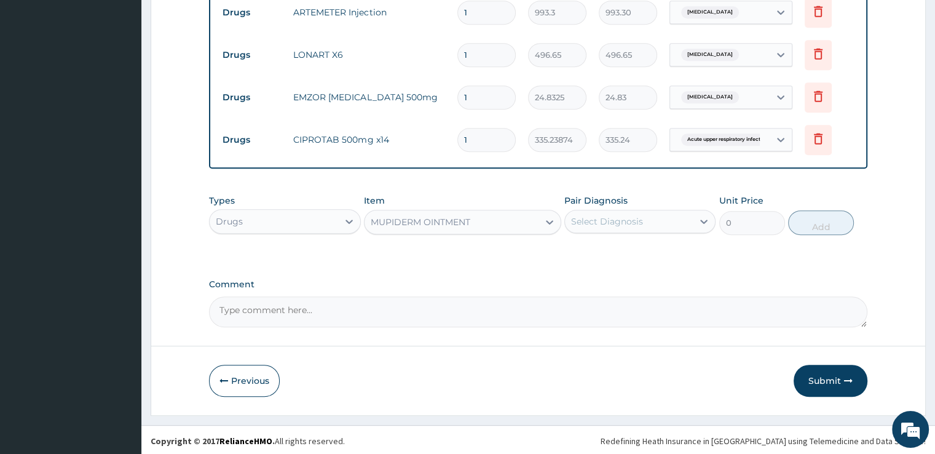
type input "4097.3623"
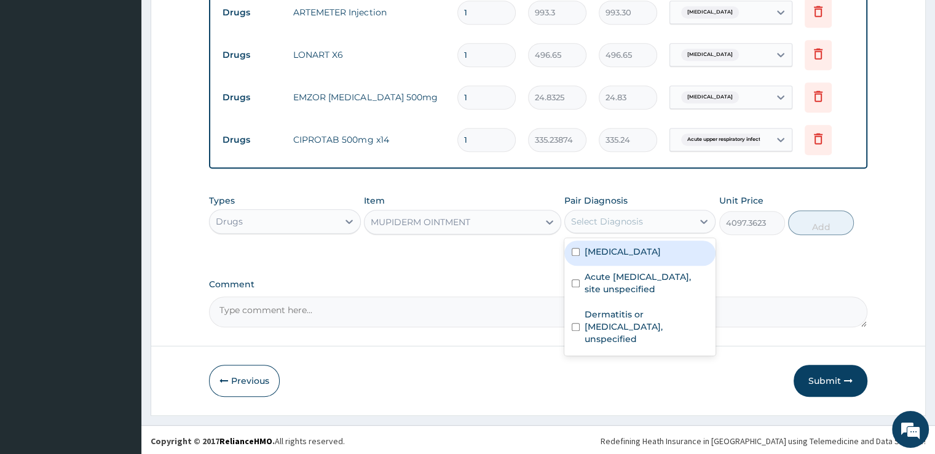
click at [637, 224] on div "Select Diagnosis" at bounding box center [607, 221] width 72 height 12
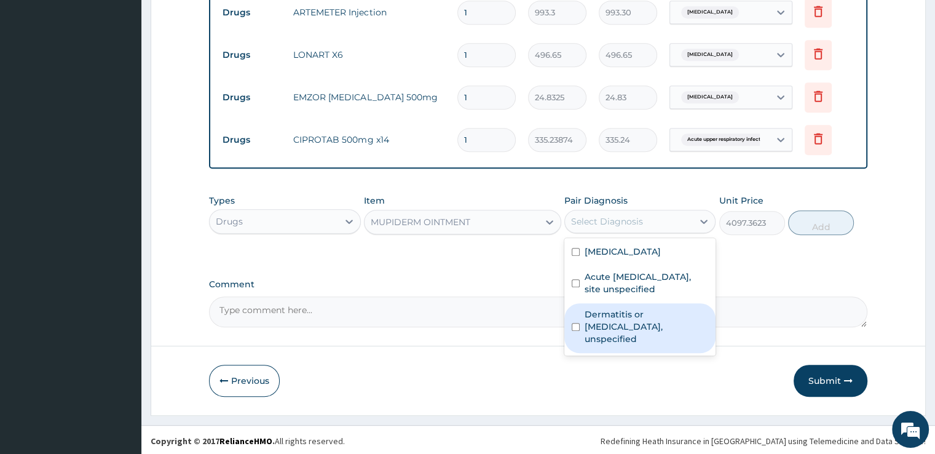
click at [609, 315] on label "Dermatitis or eczema, unspecified" at bounding box center [647, 326] width 124 height 37
checkbox input "true"
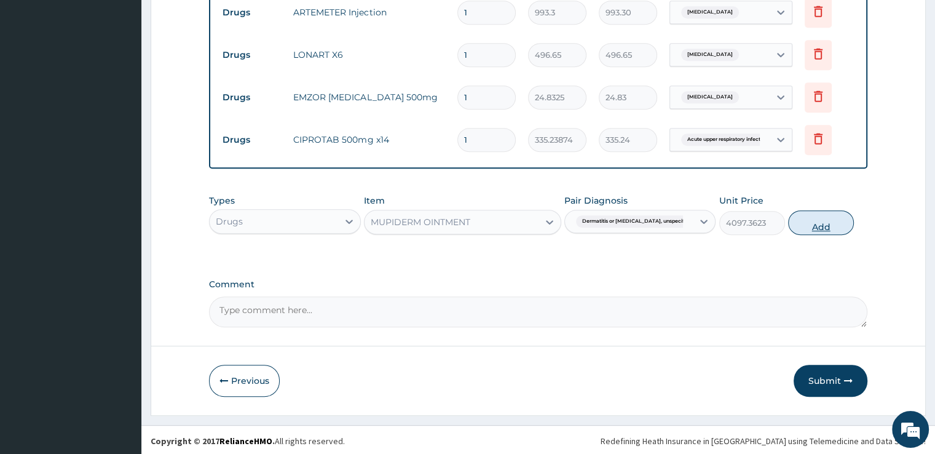
click at [824, 218] on button "Add" at bounding box center [821, 222] width 66 height 25
type input "0"
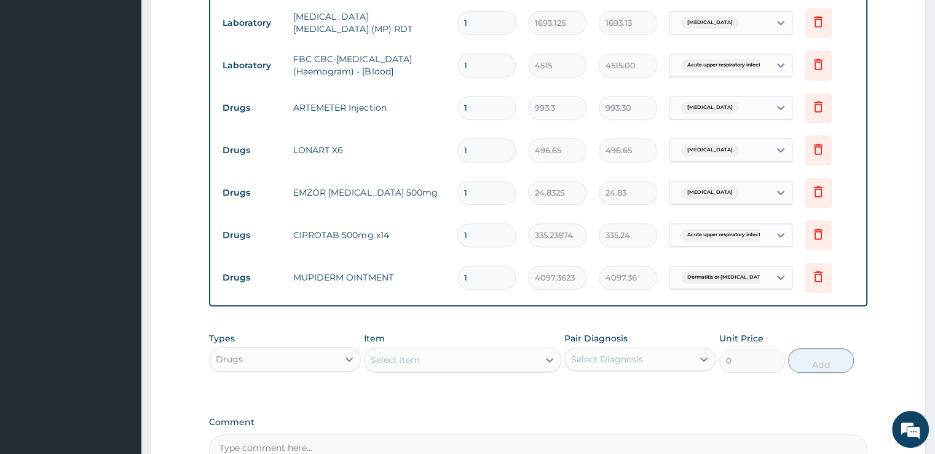
scroll to position [503, 0]
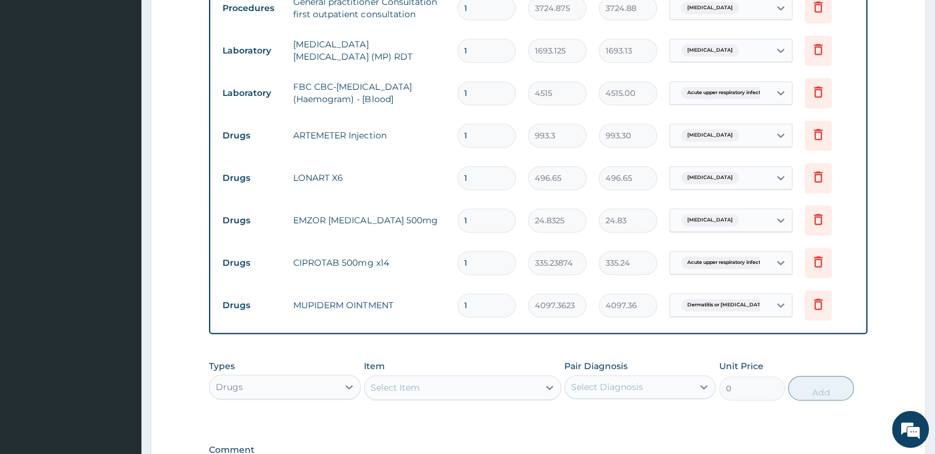
click at [490, 130] on input "1" at bounding box center [486, 136] width 58 height 24
type input "2"
type input "1986.60"
type input "3"
type input "2979.90"
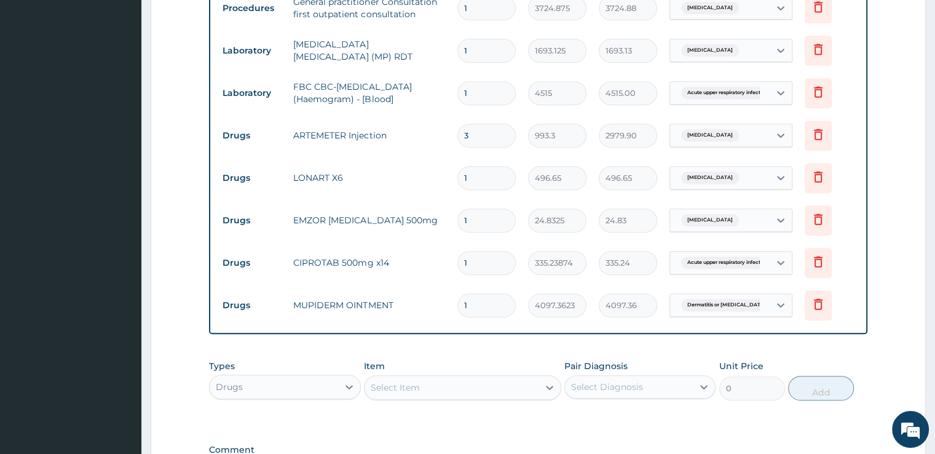
click at [486, 173] on input "1" at bounding box center [486, 178] width 58 height 24
type input "2"
type input "993.30"
type input "3"
type input "1489.95"
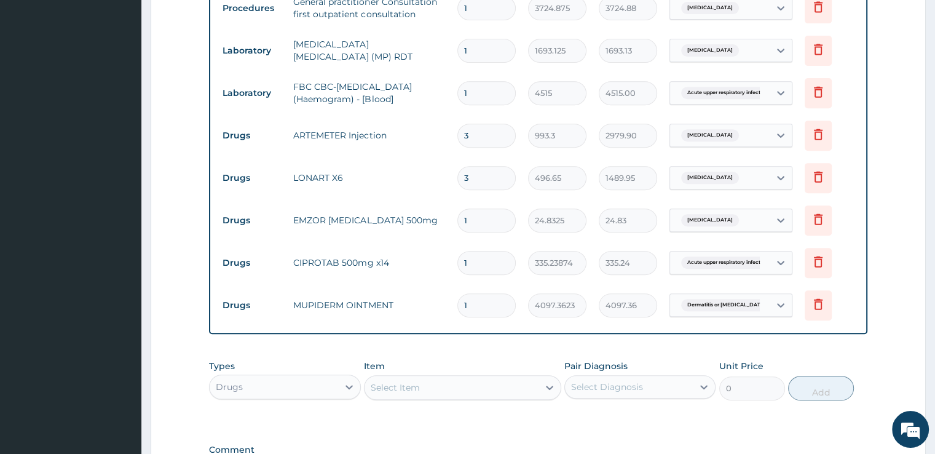
type input "4"
type input "1986.60"
type input "5"
type input "2483.25"
click at [483, 214] on input "1" at bounding box center [486, 220] width 58 height 24
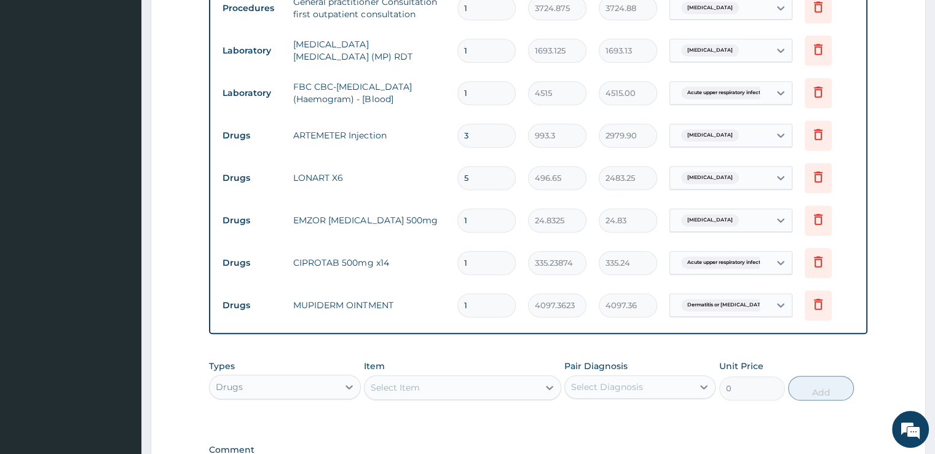
type input "12"
type input "297.99"
type input "12"
click at [481, 262] on input "1" at bounding box center [486, 263] width 58 height 24
type input "10"
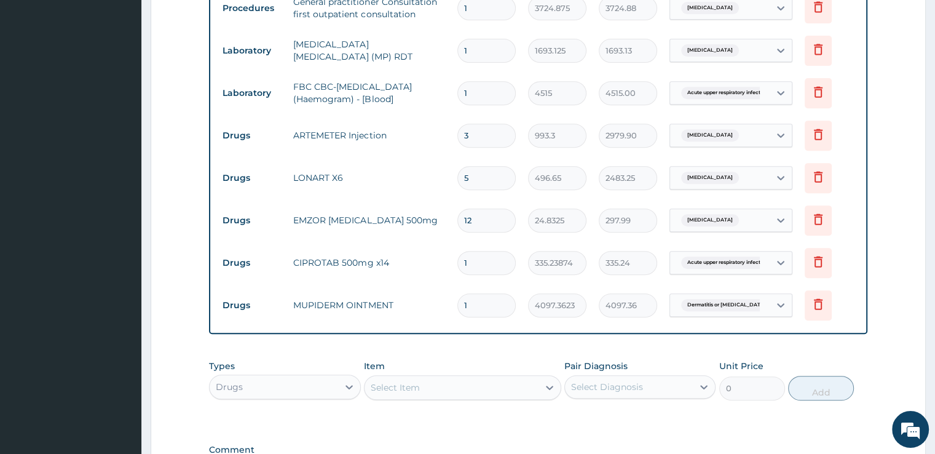
type input "3352.39"
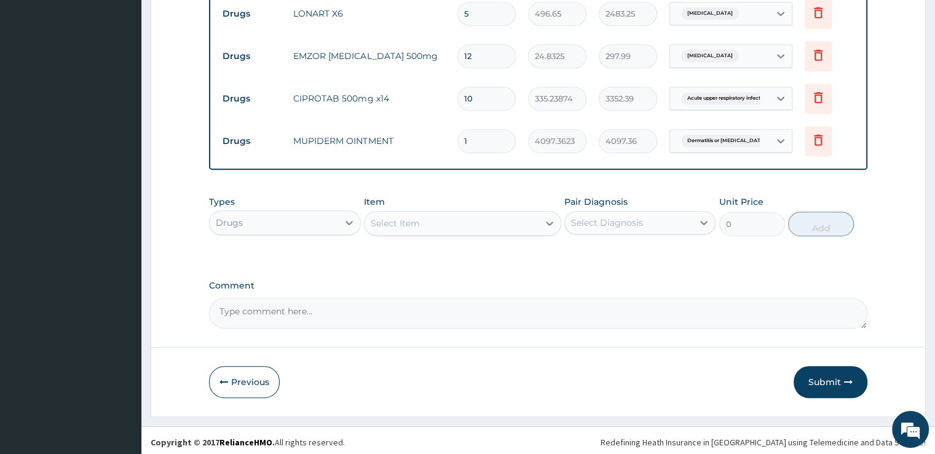
scroll to position [669, 0]
type input "10"
click at [824, 372] on button "Submit" at bounding box center [831, 380] width 74 height 32
